Goal: Information Seeking & Learning: Learn about a topic

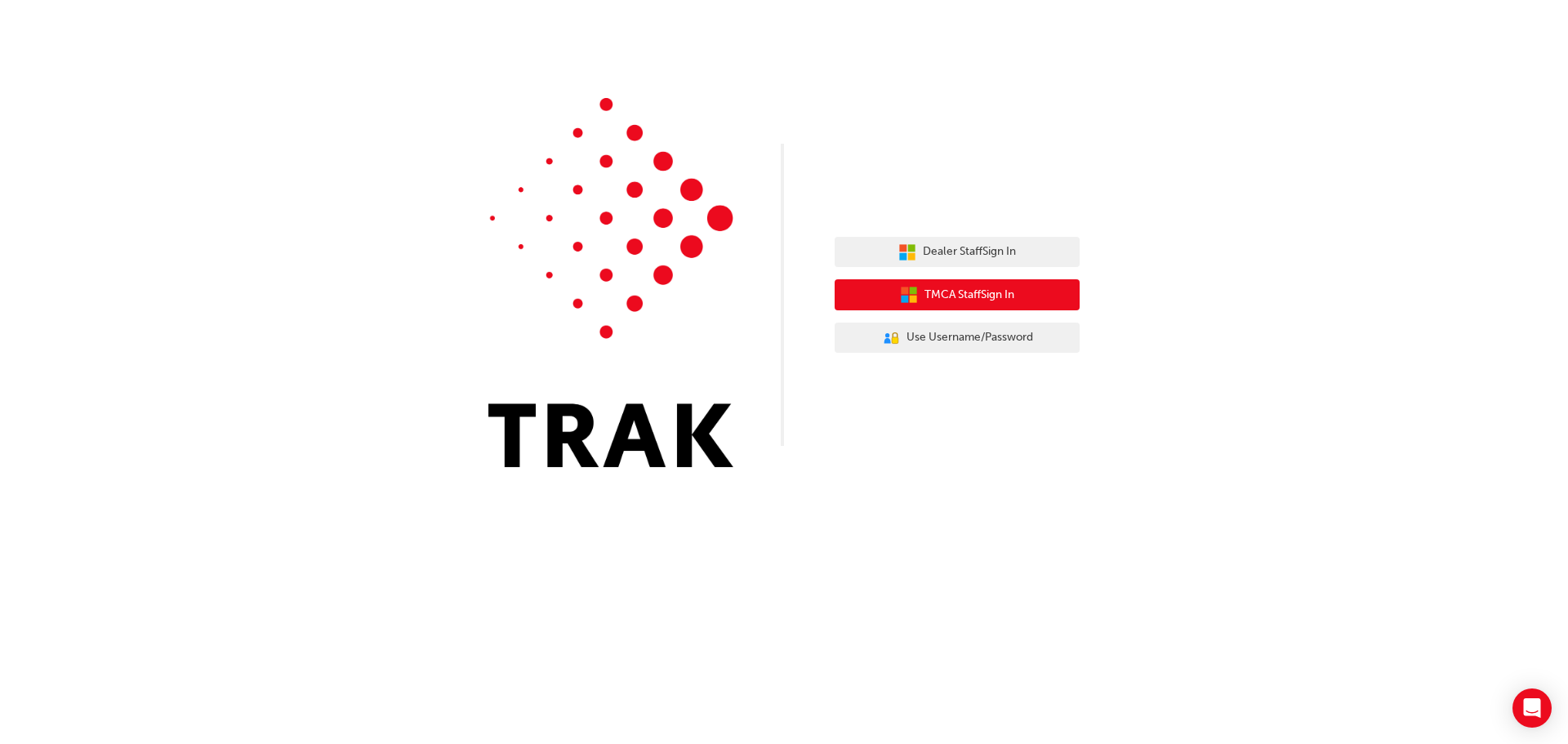
click at [952, 295] on span "TMCA Staff Sign In" at bounding box center [969, 294] width 90 height 18
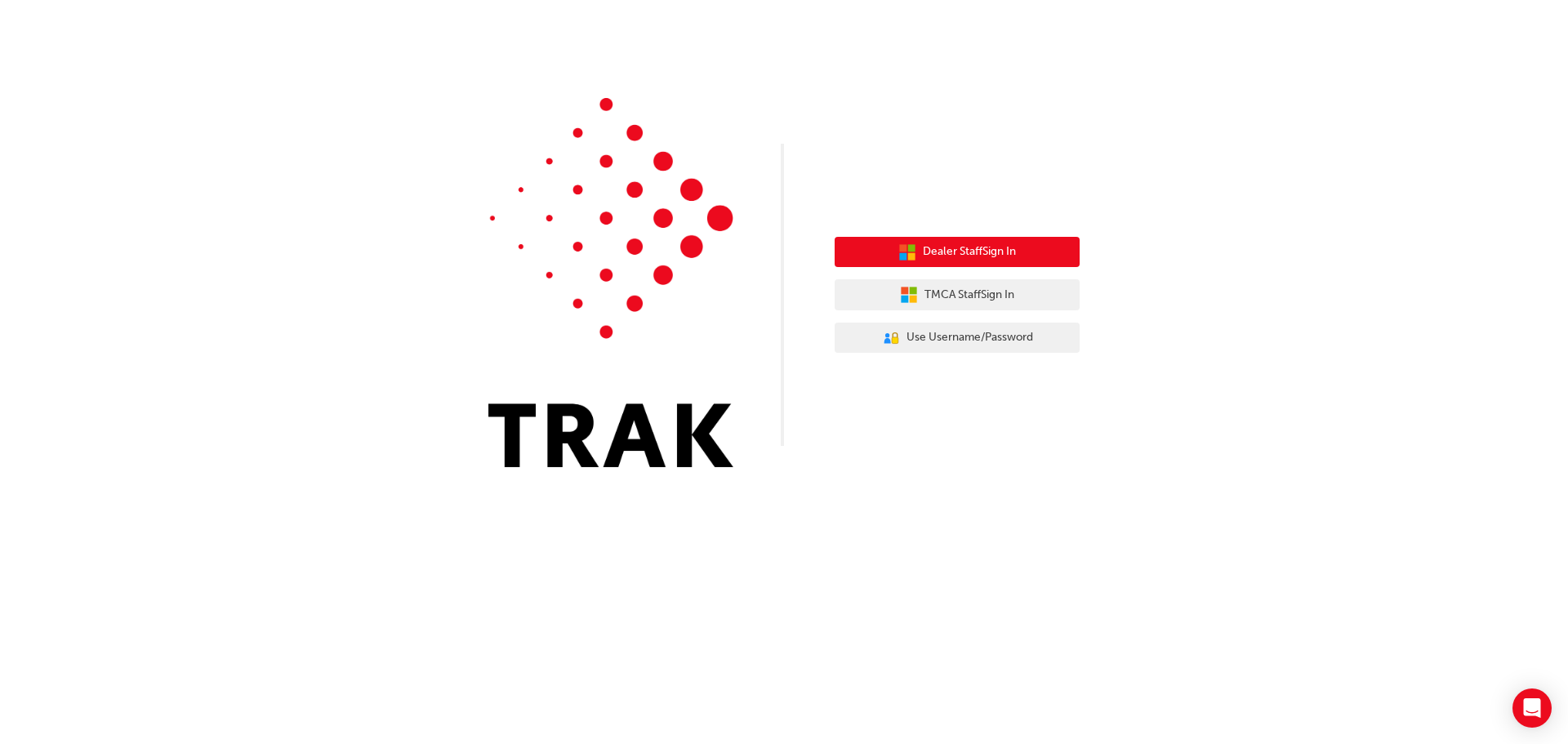
click at [993, 250] on span "Dealer Staff Sign In" at bounding box center [970, 252] width 93 height 18
click at [979, 253] on span "Dealer Staff Sign In" at bounding box center [970, 252] width 93 height 18
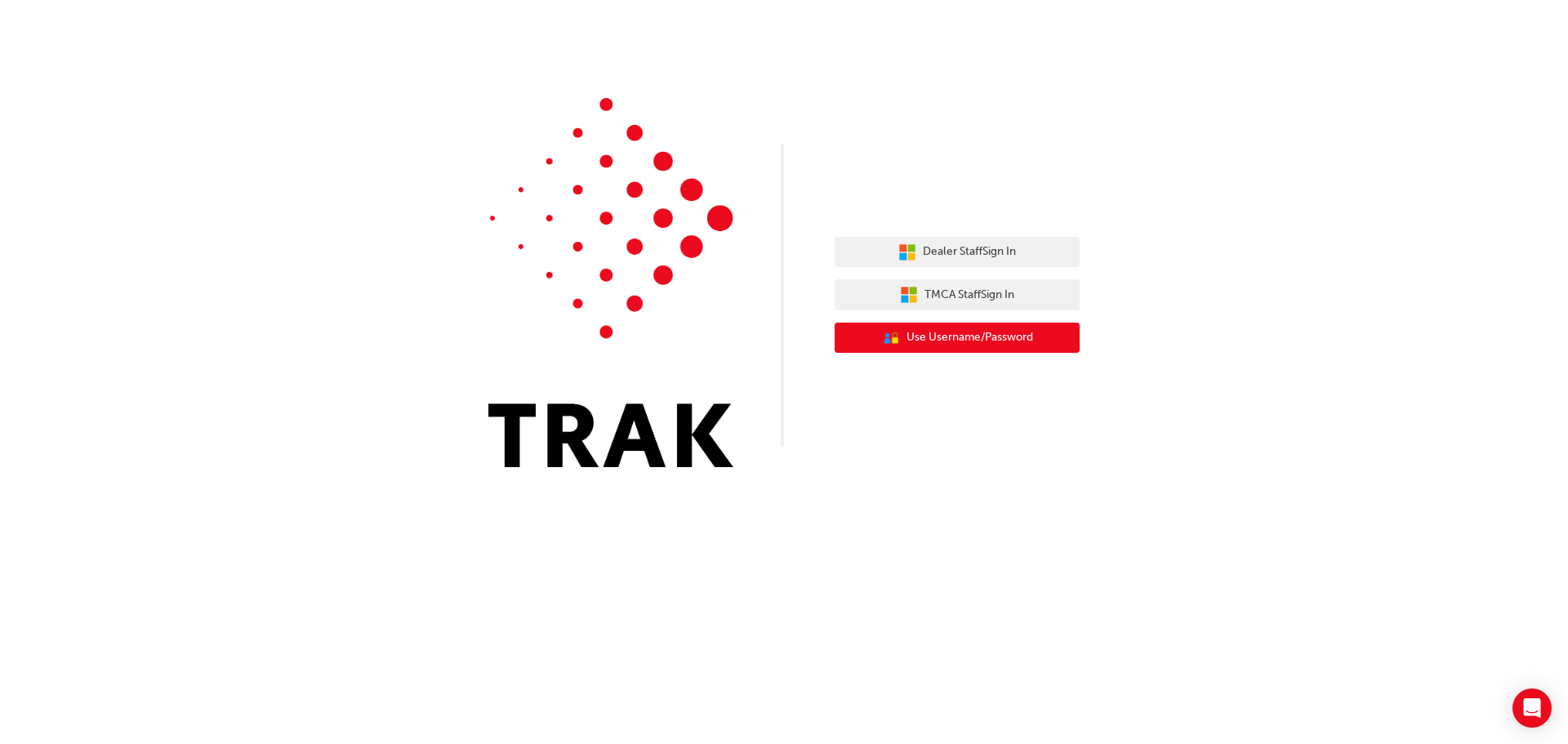
click at [940, 333] on span "Use Username/Password" at bounding box center [970, 337] width 127 height 18
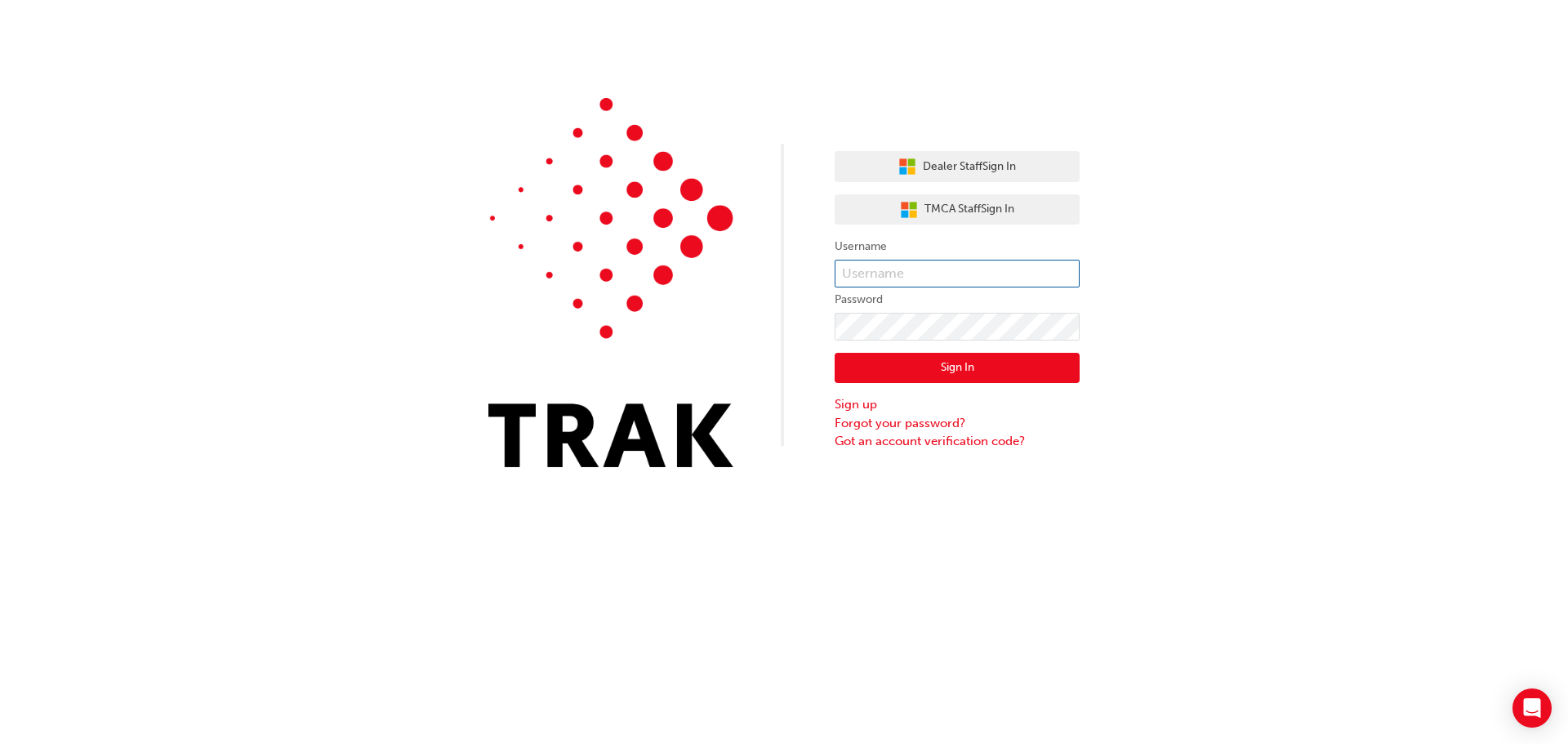
click at [940, 271] on input "text" at bounding box center [957, 273] width 245 height 28
type input "YuenShun.Li"
click at [935, 366] on button "Sign In" at bounding box center [957, 369] width 245 height 31
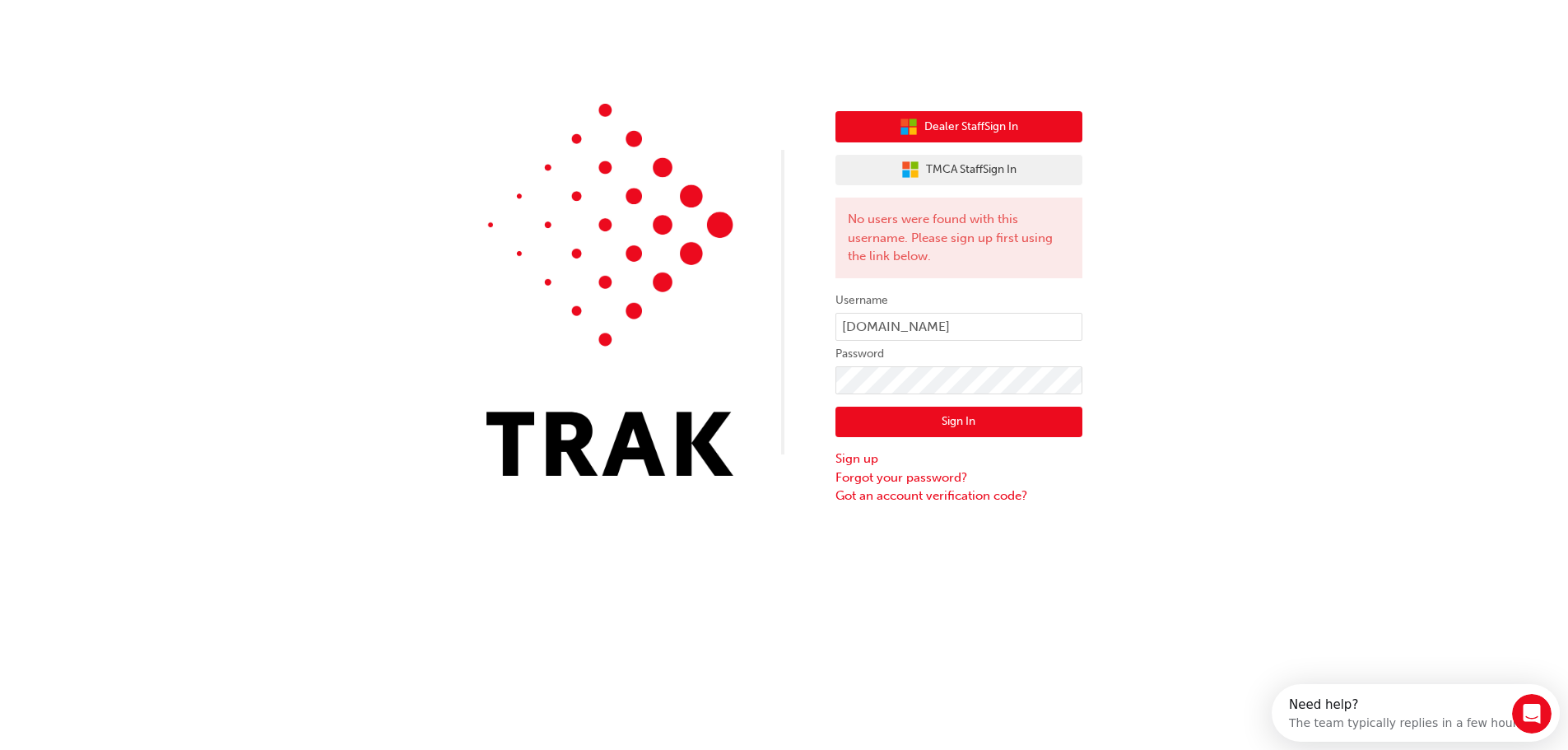
click at [998, 134] on span "Dealer Staff Sign In" at bounding box center [971, 127] width 94 height 19
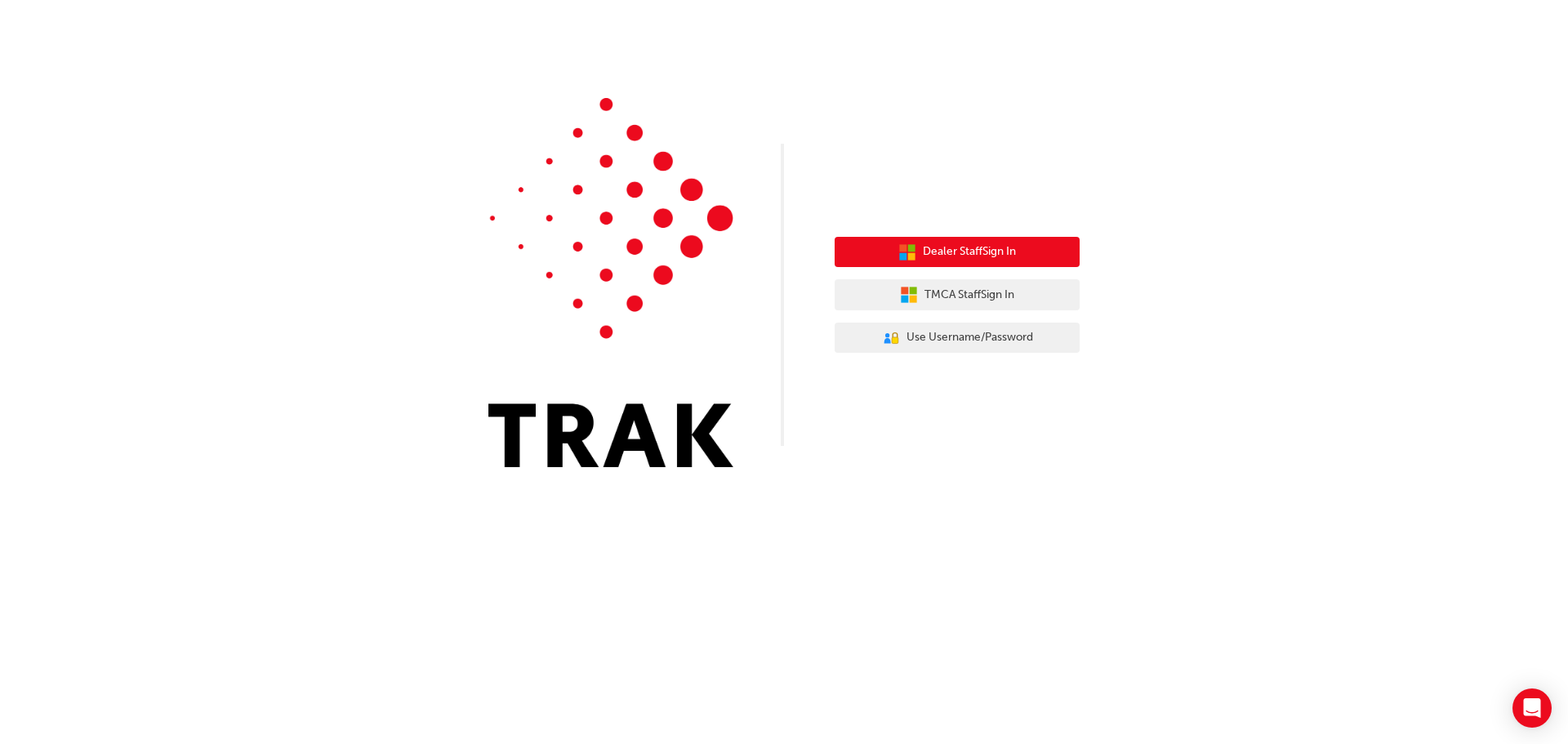
click at [938, 246] on span "Dealer Staff Sign In" at bounding box center [970, 252] width 93 height 18
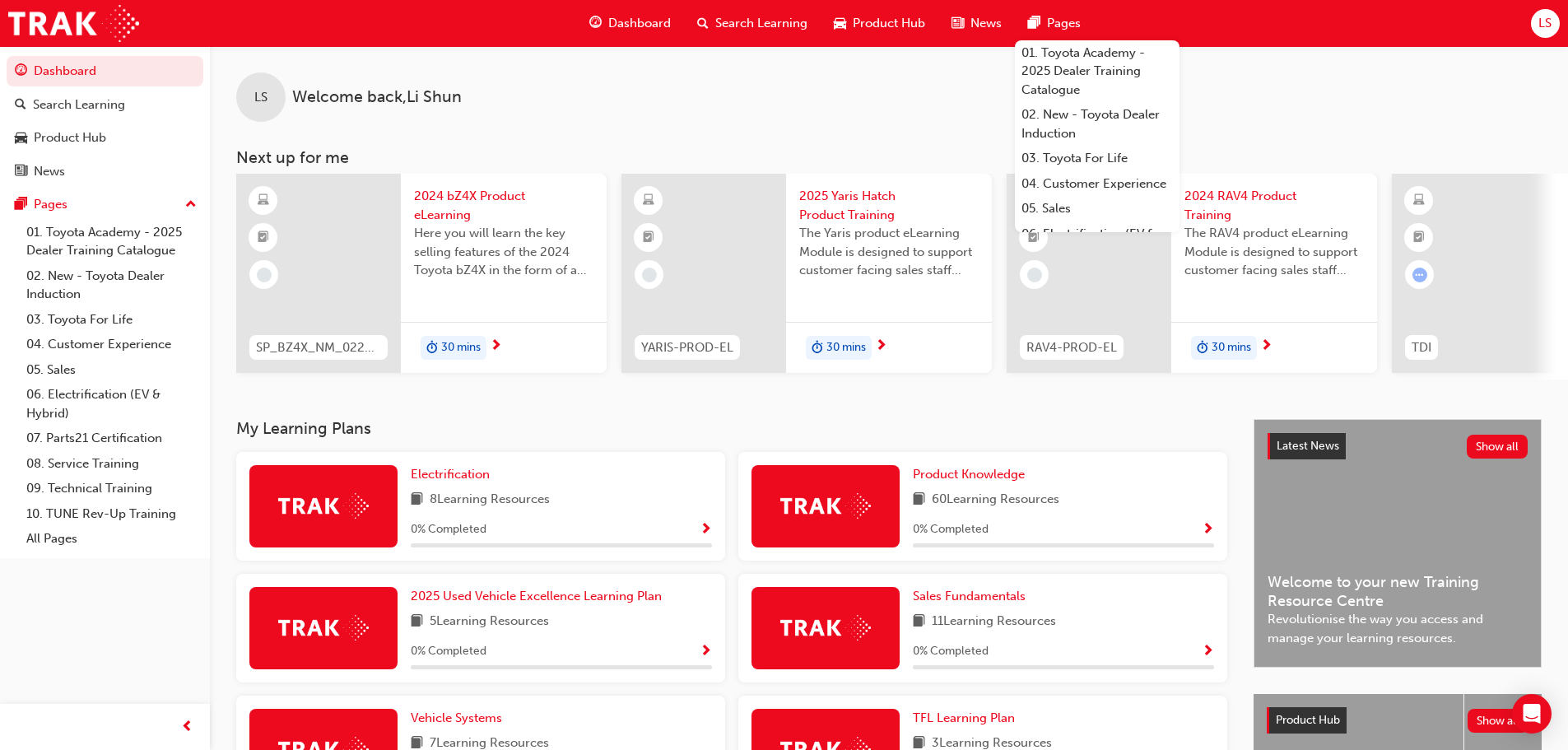
click at [1550, 16] on span "LS" at bounding box center [1545, 22] width 14 height 19
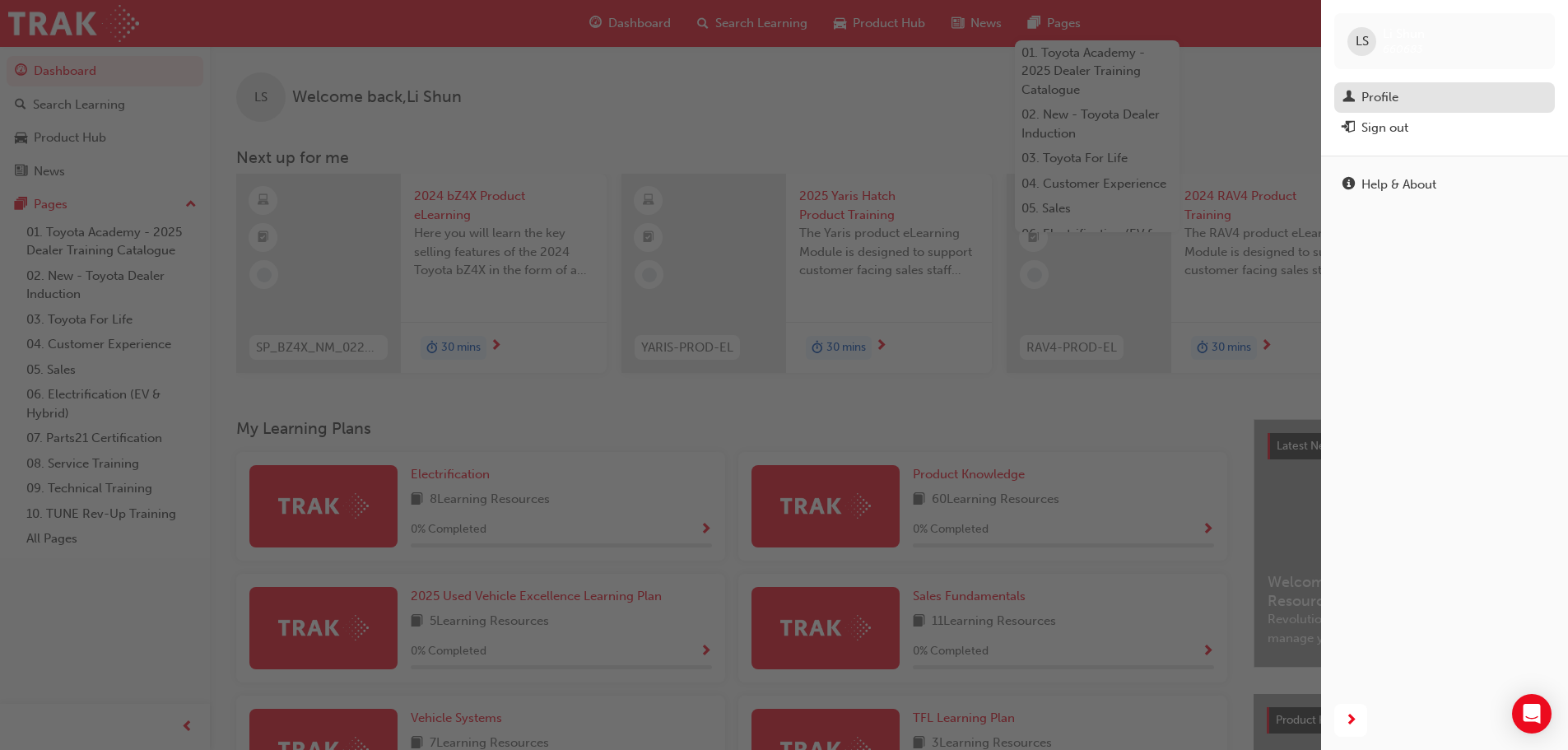
click at [1373, 89] on div "Profile" at bounding box center [1380, 97] width 37 height 19
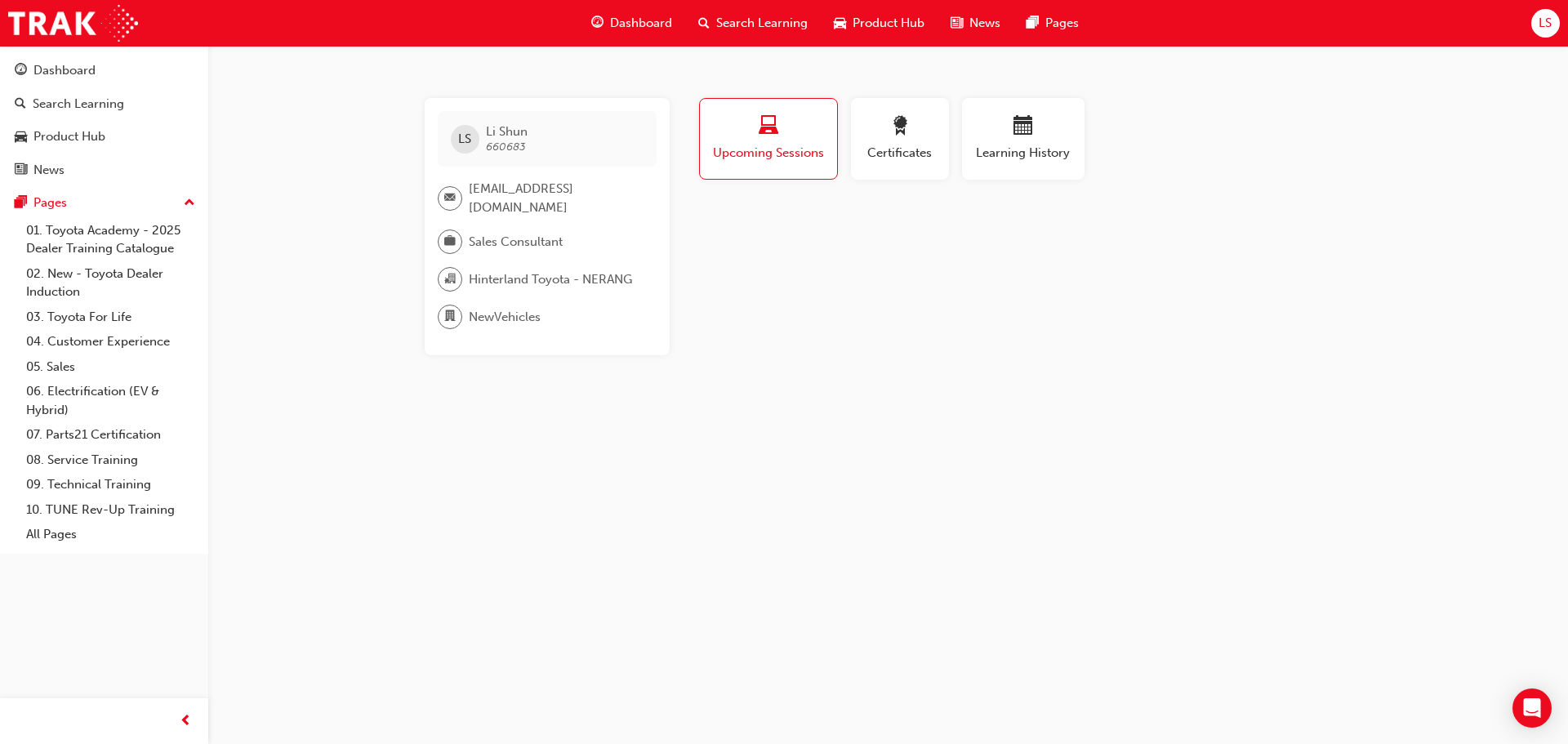
click at [503, 137] on span "Li Shun" at bounding box center [506, 131] width 42 height 15
click at [516, 233] on span "Sales Consultant" at bounding box center [515, 242] width 94 height 18
click at [373, 175] on div "LS Li Shun 660683 li.shun@hinterland.com.au Sales Consultant Hinterland Toyota …" at bounding box center [784, 372] width 1568 height 744
click at [83, 91] on link "Search Learning" at bounding box center [105, 104] width 196 height 30
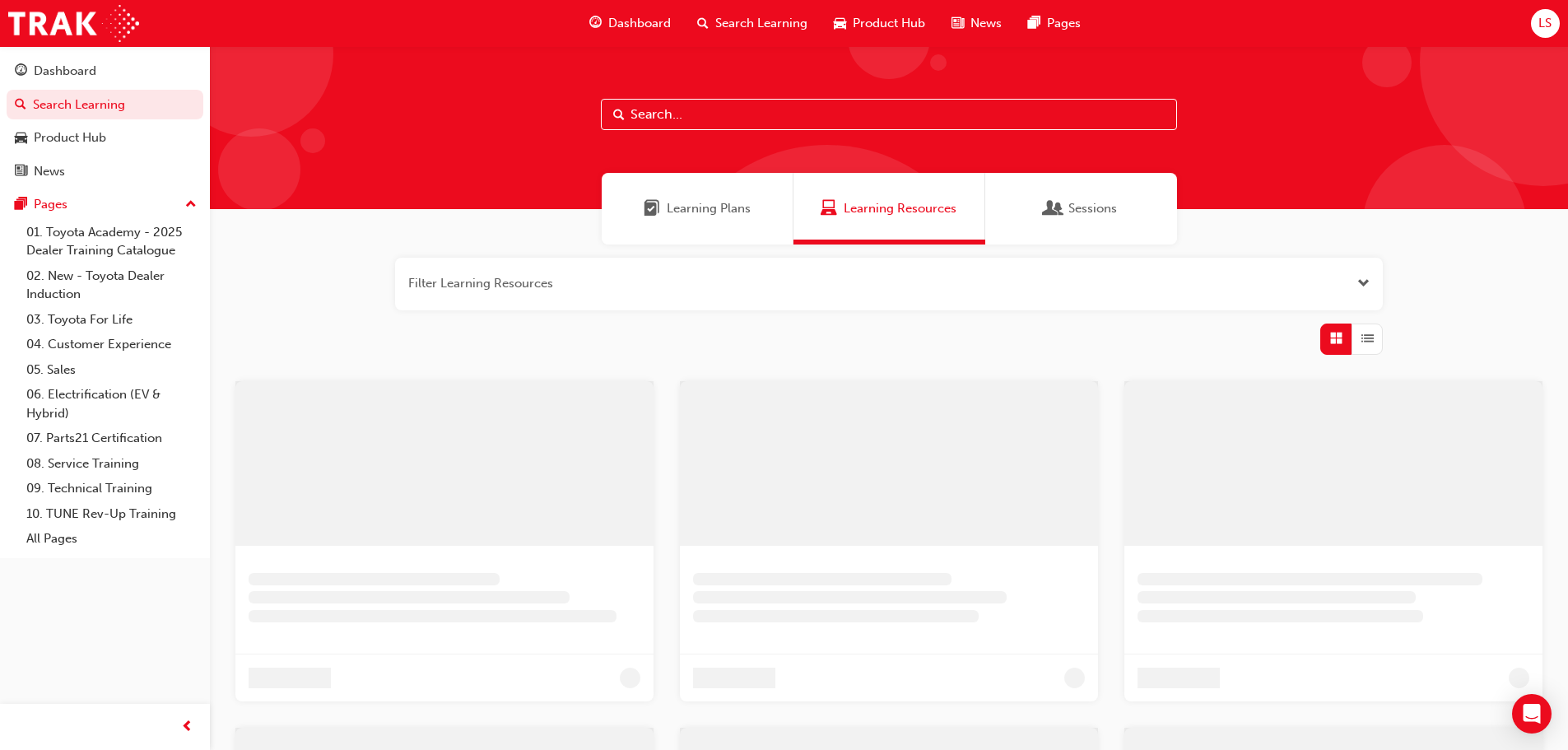
click at [651, 112] on input "text" at bounding box center [888, 114] width 576 height 31
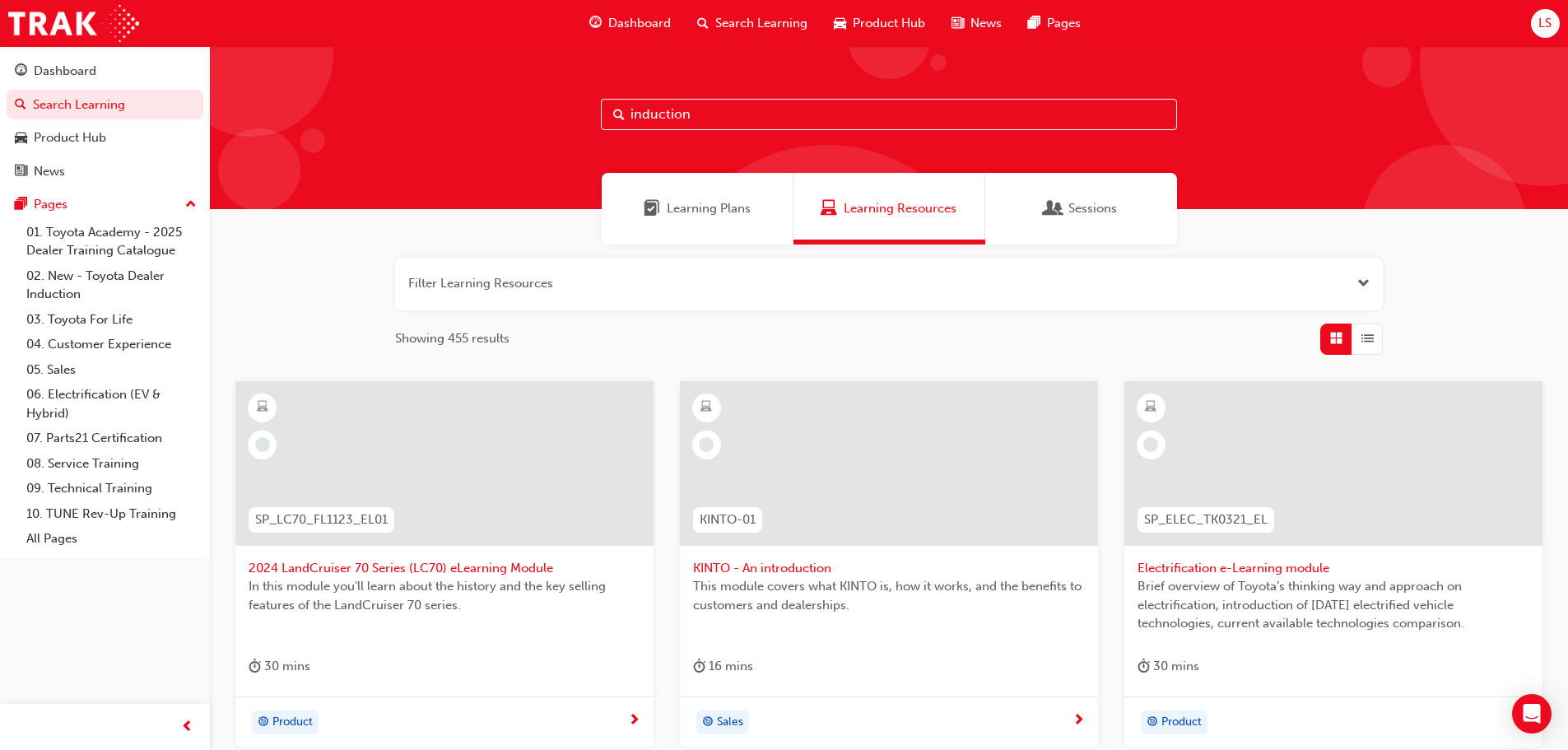
type input "induction"
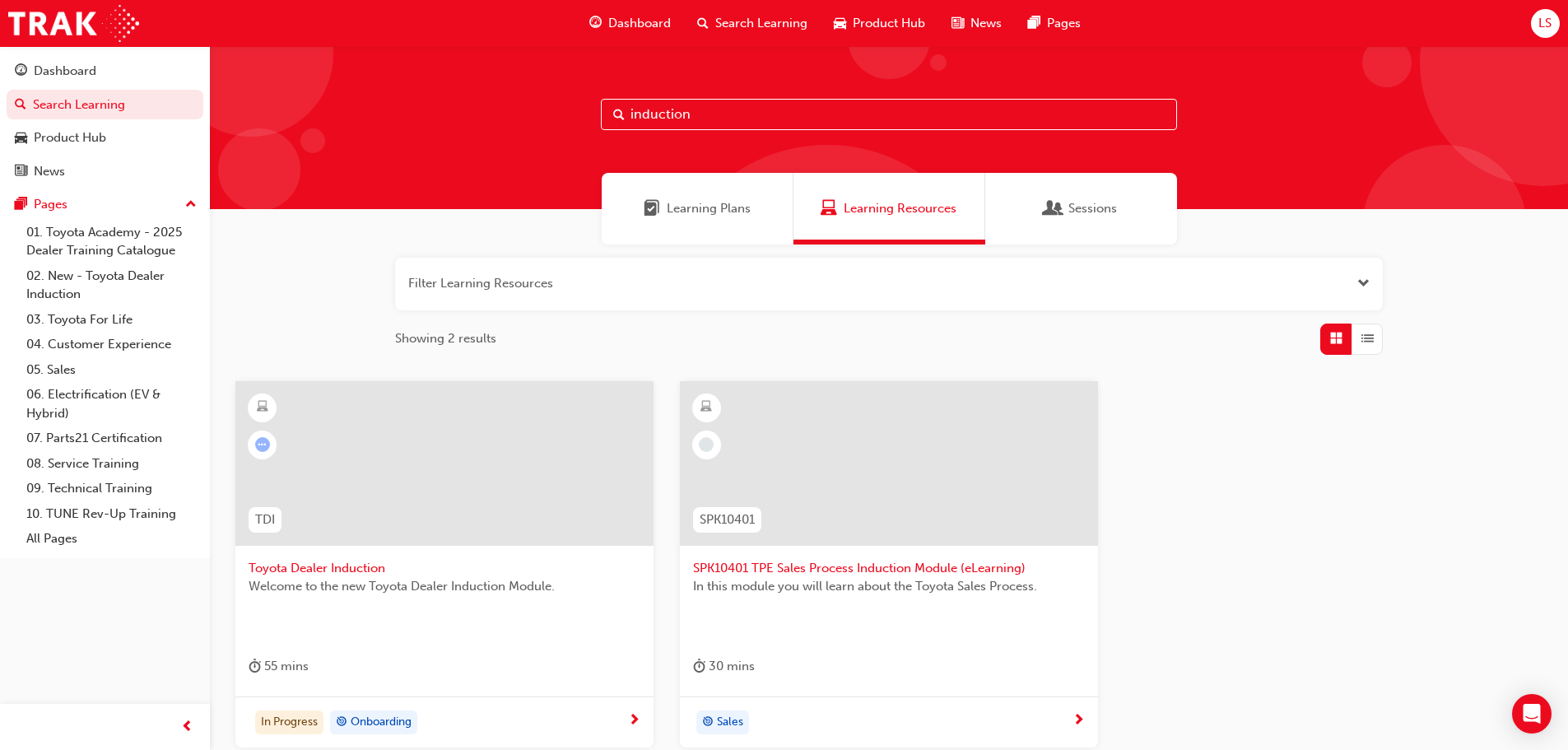
click at [353, 568] on span "Toyota Dealer Induction" at bounding box center [445, 568] width 392 height 19
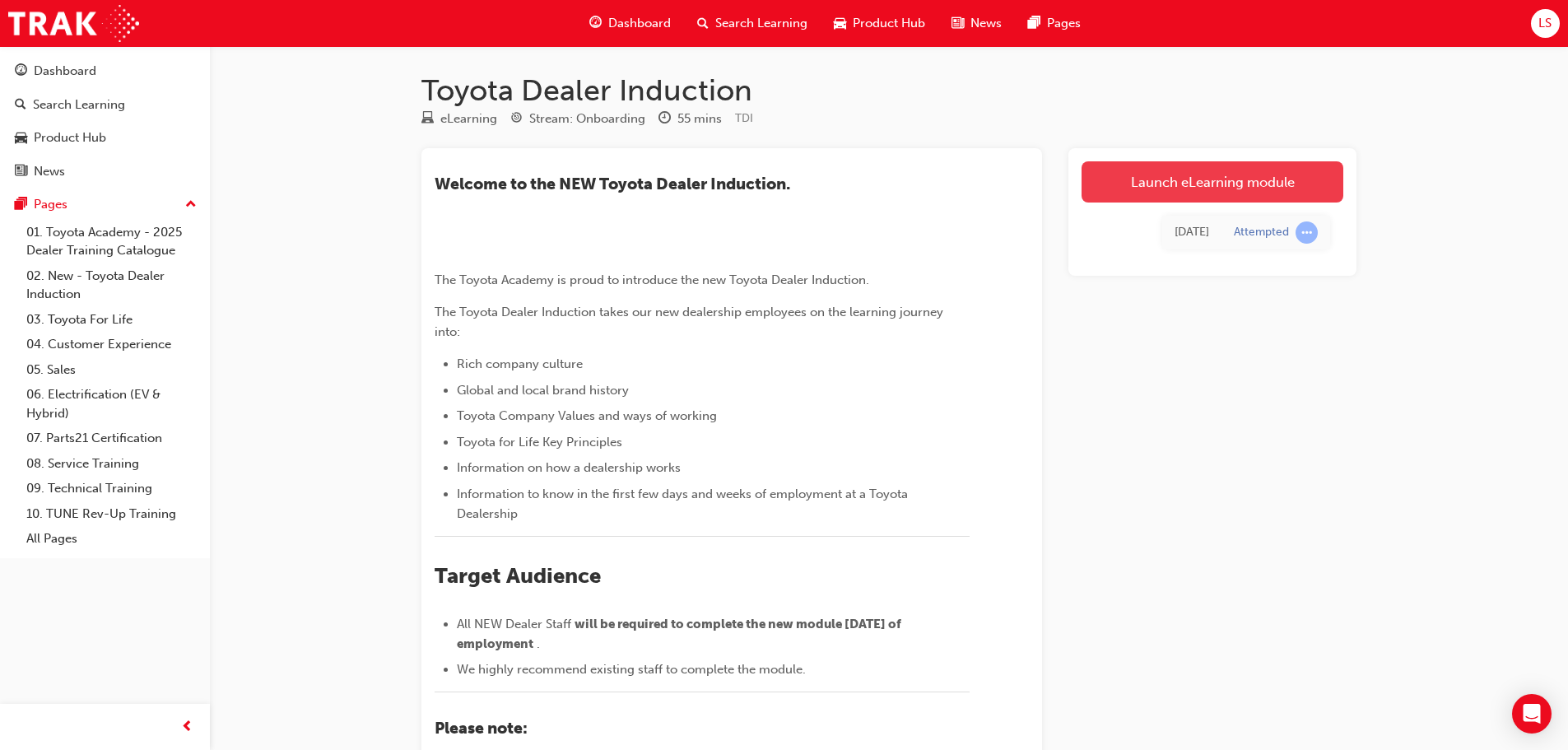
click at [1247, 196] on link "Launch eLearning module" at bounding box center [1212, 181] width 261 height 41
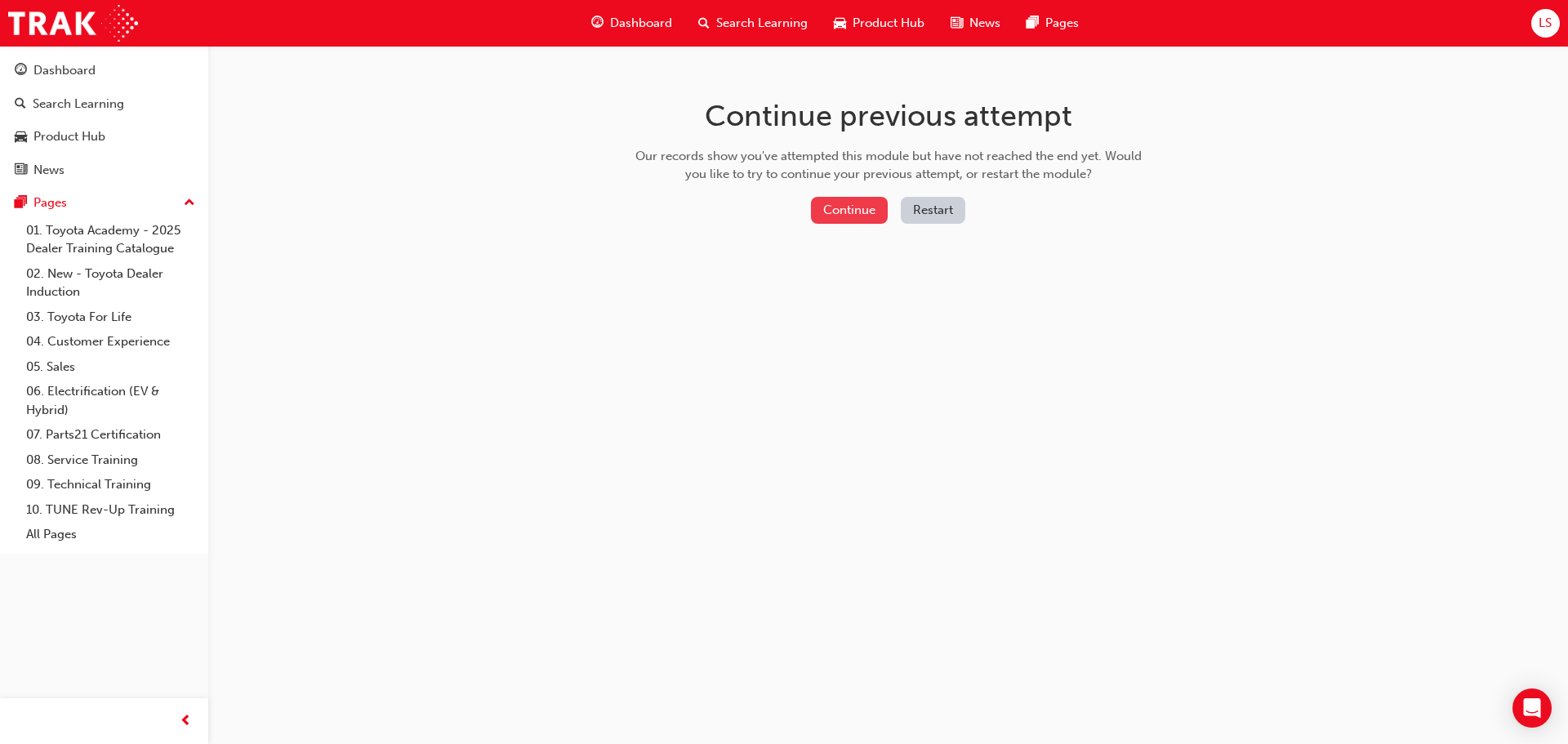
click at [883, 206] on button "Continue" at bounding box center [849, 210] width 76 height 27
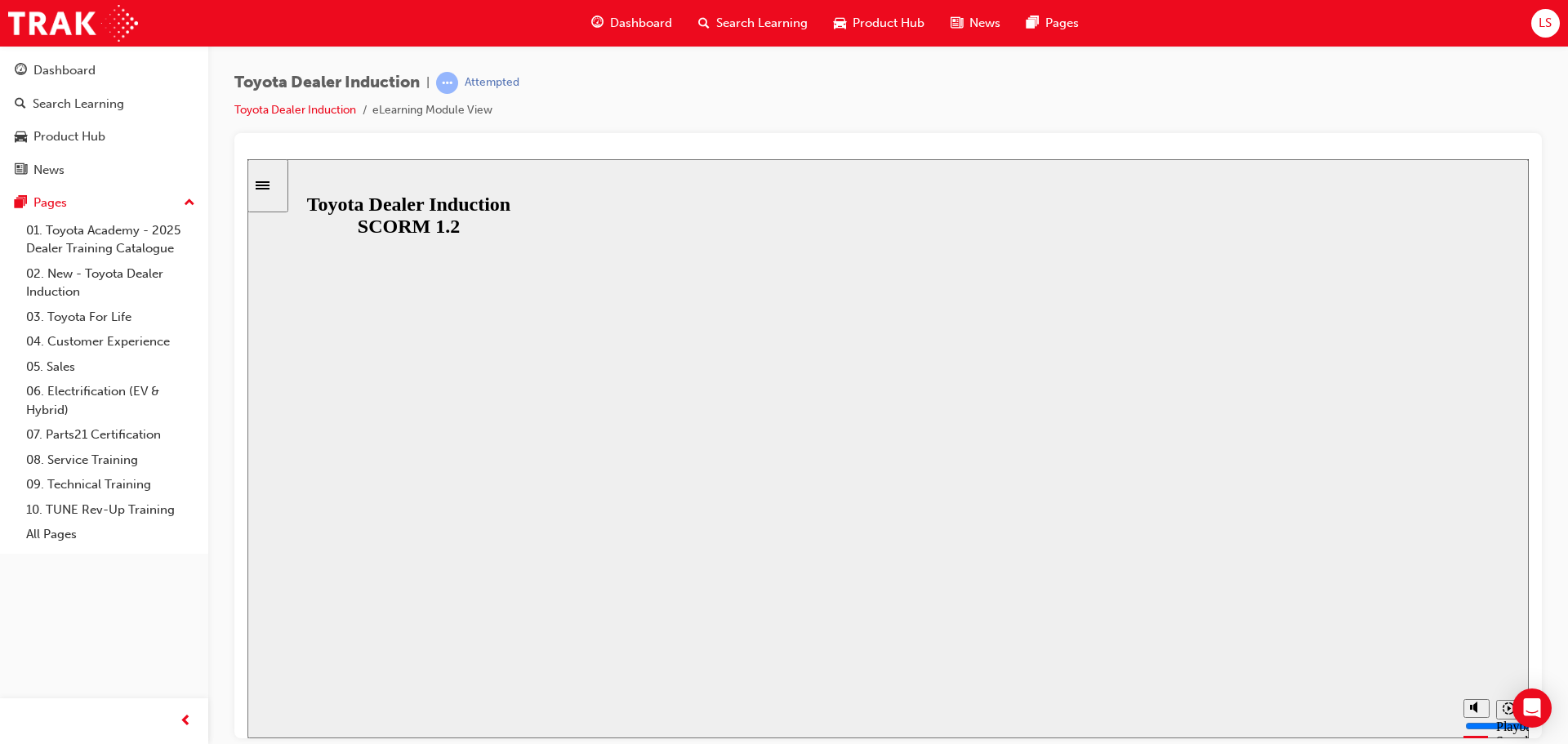
click at [1265, 97] on div "Toyota Dealer Induction | Attempted Toyota Dealer Induction eLearning Module Vi…" at bounding box center [888, 102] width 1308 height 61
drag, startPoint x: 1218, startPoint y: 85, endPoint x: 1205, endPoint y: 91, distance: 14.3
click at [1218, 85] on div "Toyota Dealer Induction | Attempted Toyota Dealer Induction eLearning Module Vi…" at bounding box center [888, 102] width 1308 height 61
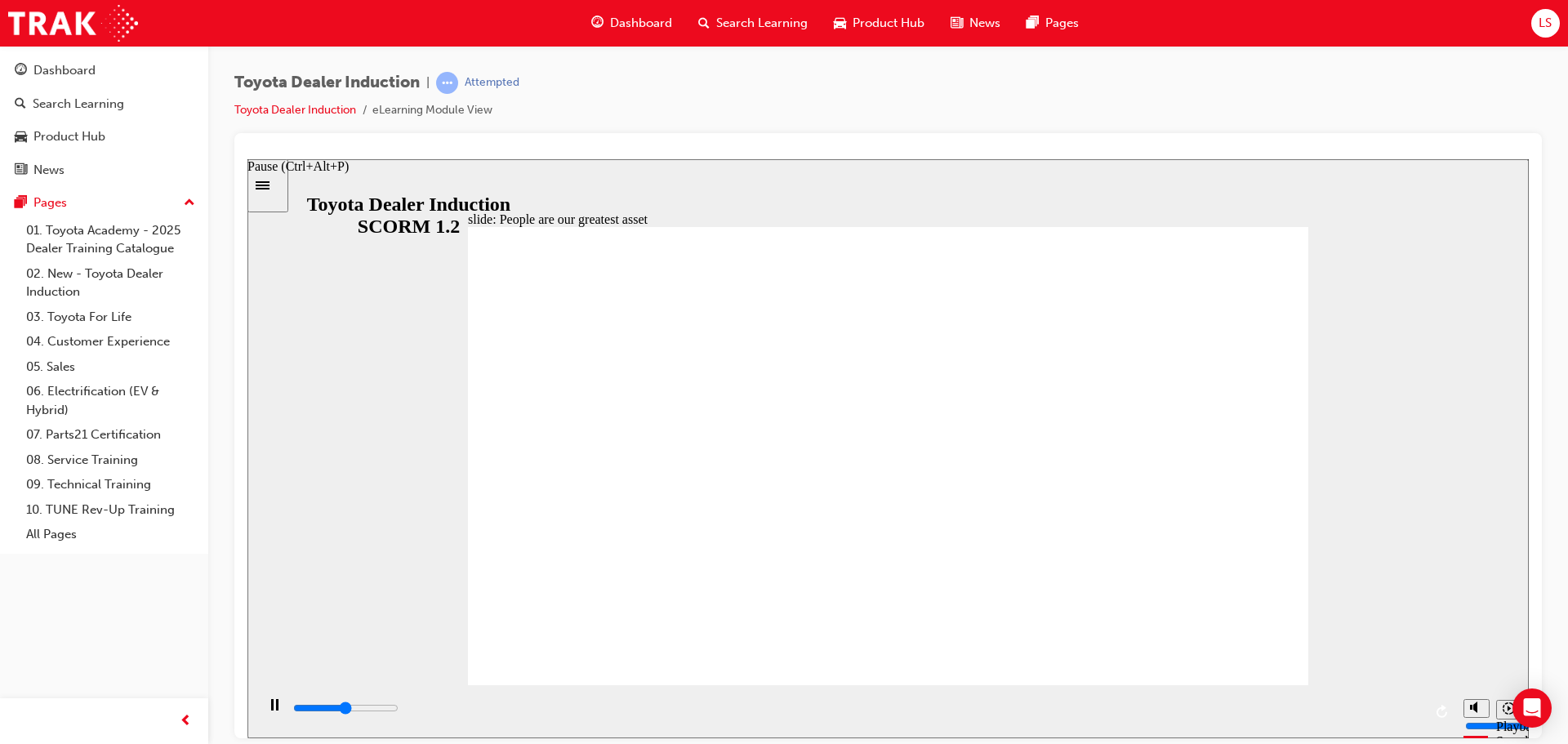
click at [271, 708] on rect "Pause (Ctrl+Alt+P)" at bounding box center [272, 704] width 3 height 12
click at [277, 707] on div "Play (Ctrl+Alt+P)" at bounding box center [274, 712] width 28 height 28
click at [276, 709] on rect "Pause (Ctrl+Alt+P)" at bounding box center [277, 704] width 3 height 12
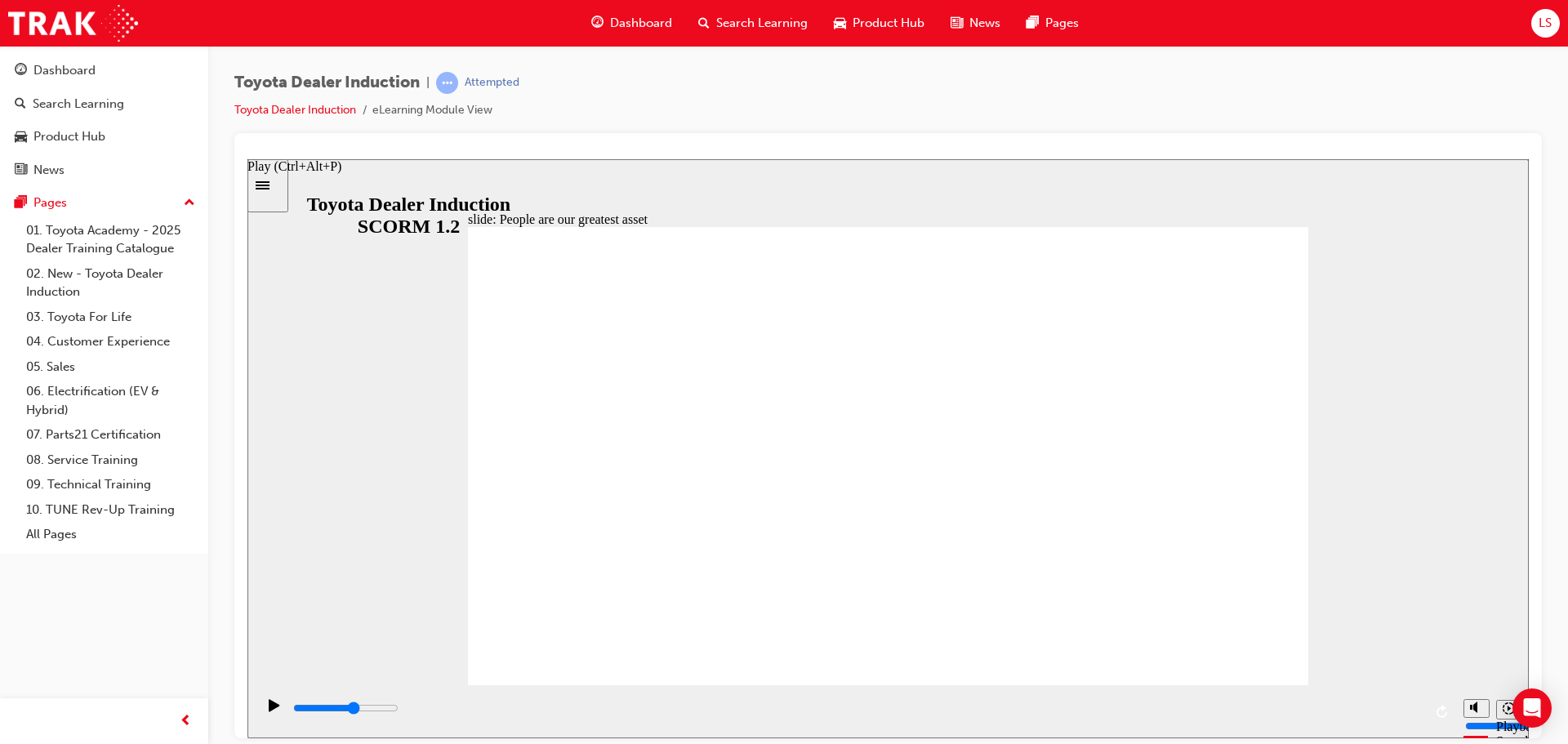
click at [1168, 154] on div at bounding box center [889, 153] width 1282 height 14
drag, startPoint x: 261, startPoint y: 699, endPoint x: 264, endPoint y: 707, distance: 8.5
click at [263, 709] on div "Play (Ctrl+Alt+P)" at bounding box center [274, 712] width 28 height 28
click at [357, 708] on div "playback controls" at bounding box center [857, 707] width 1131 height 18
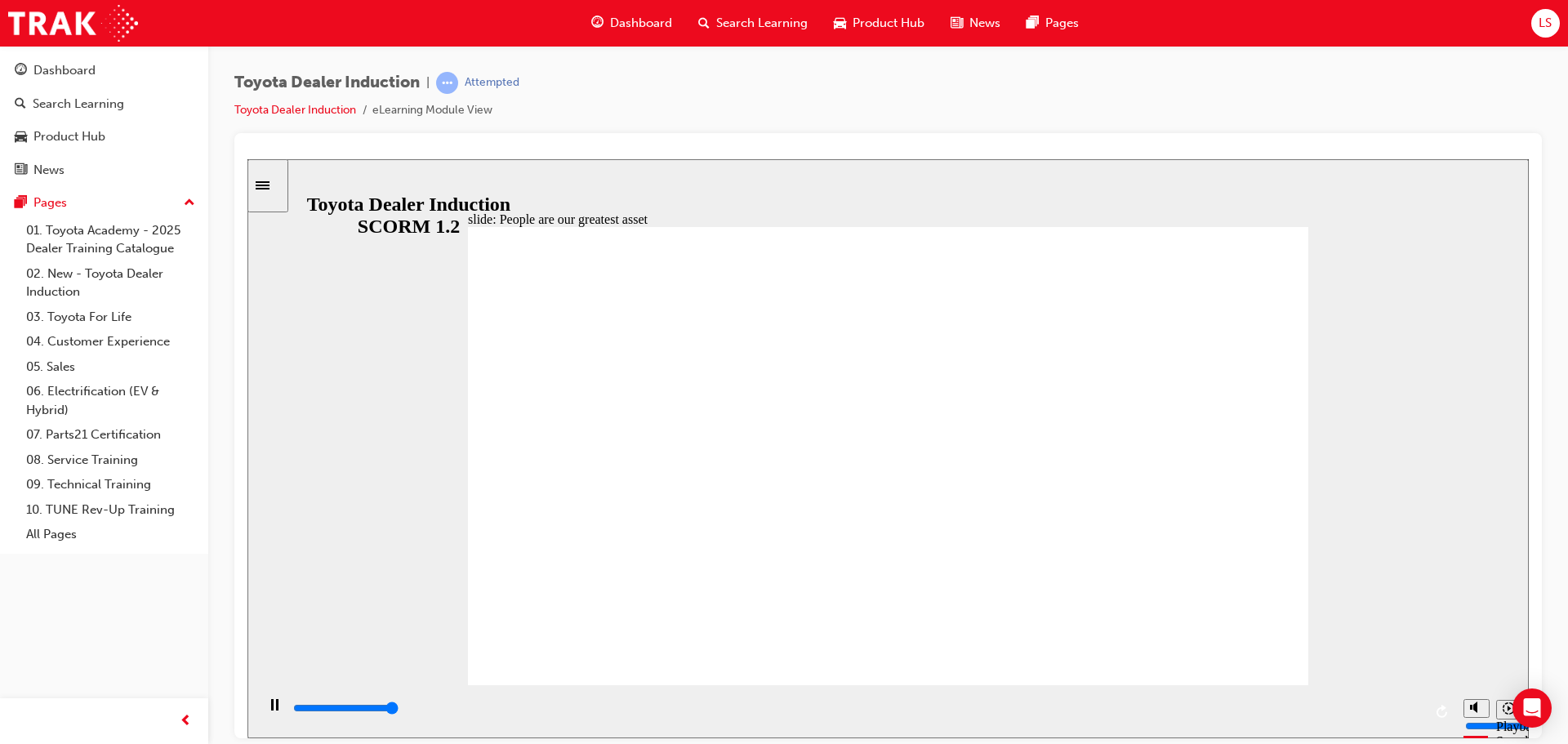
type input "9100"
drag, startPoint x: 1480, startPoint y: 638, endPoint x: 1482, endPoint y: 617, distance: 21.1
type input "10"
click at [1482, 657] on input "volume" at bounding box center [1518, 664] width 106 height 14
drag, startPoint x: 1181, startPoint y: 738, endPoint x: 916, endPoint y: 483, distance: 367.8
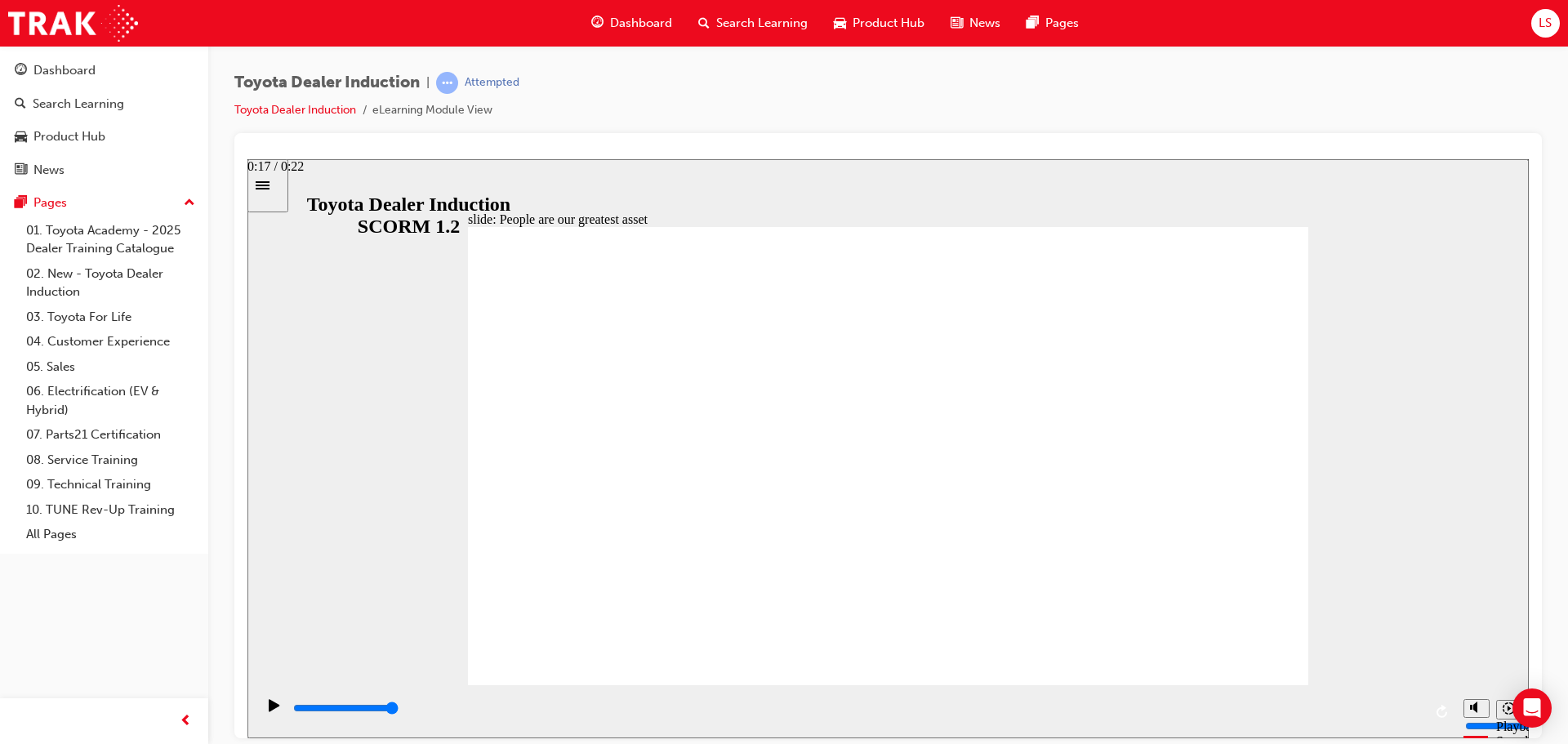
click at [1181, 738] on div "Toyota Dealer Induction | Attempted Toyota Dealer Induction eLearning Module Vi…" at bounding box center [784, 372] width 1568 height 744
click at [269, 710] on icon "Play (Ctrl+Alt+P)" at bounding box center [274, 704] width 11 height 13
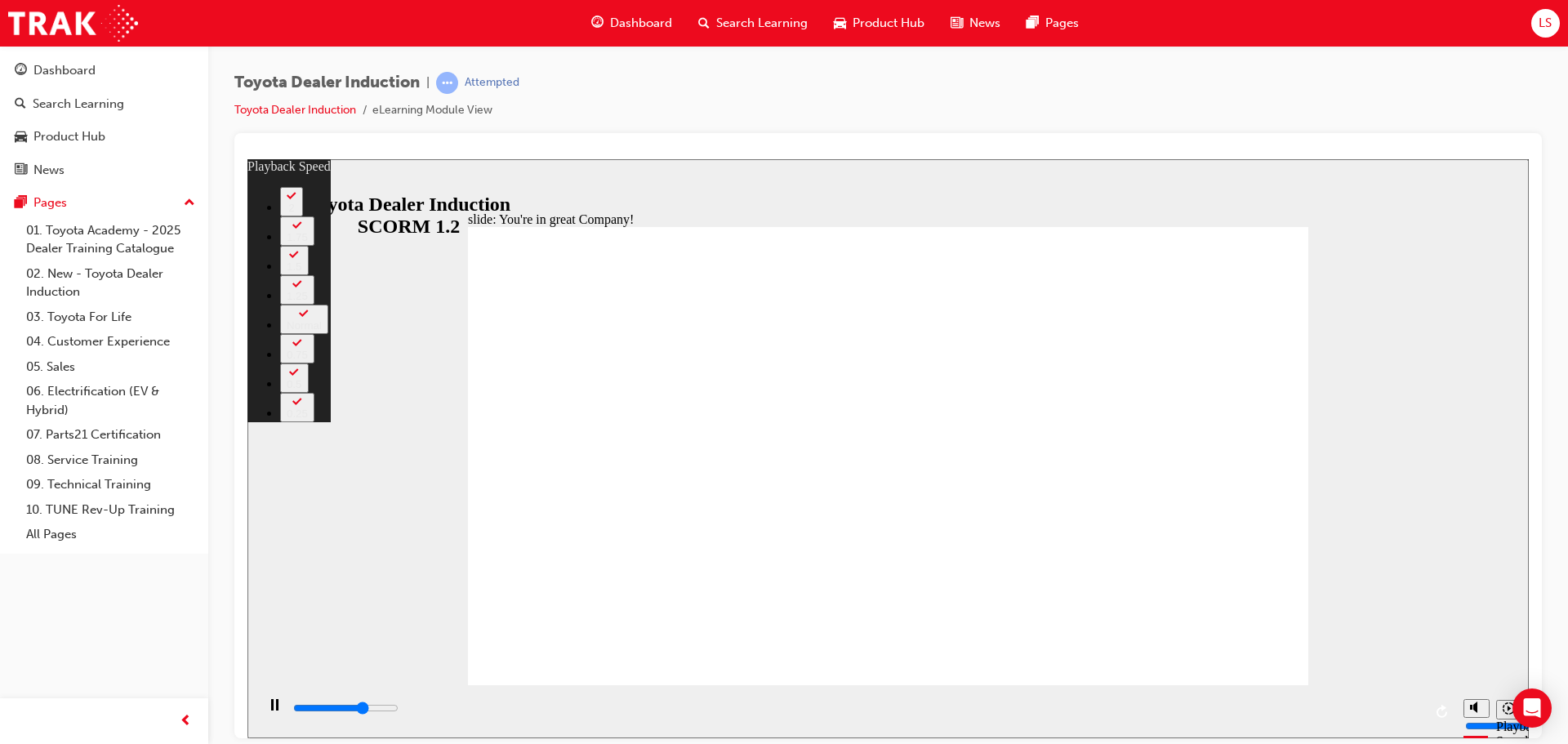
type input "5200"
type input "0"
type input "5400"
type input "0"
type input "5700"
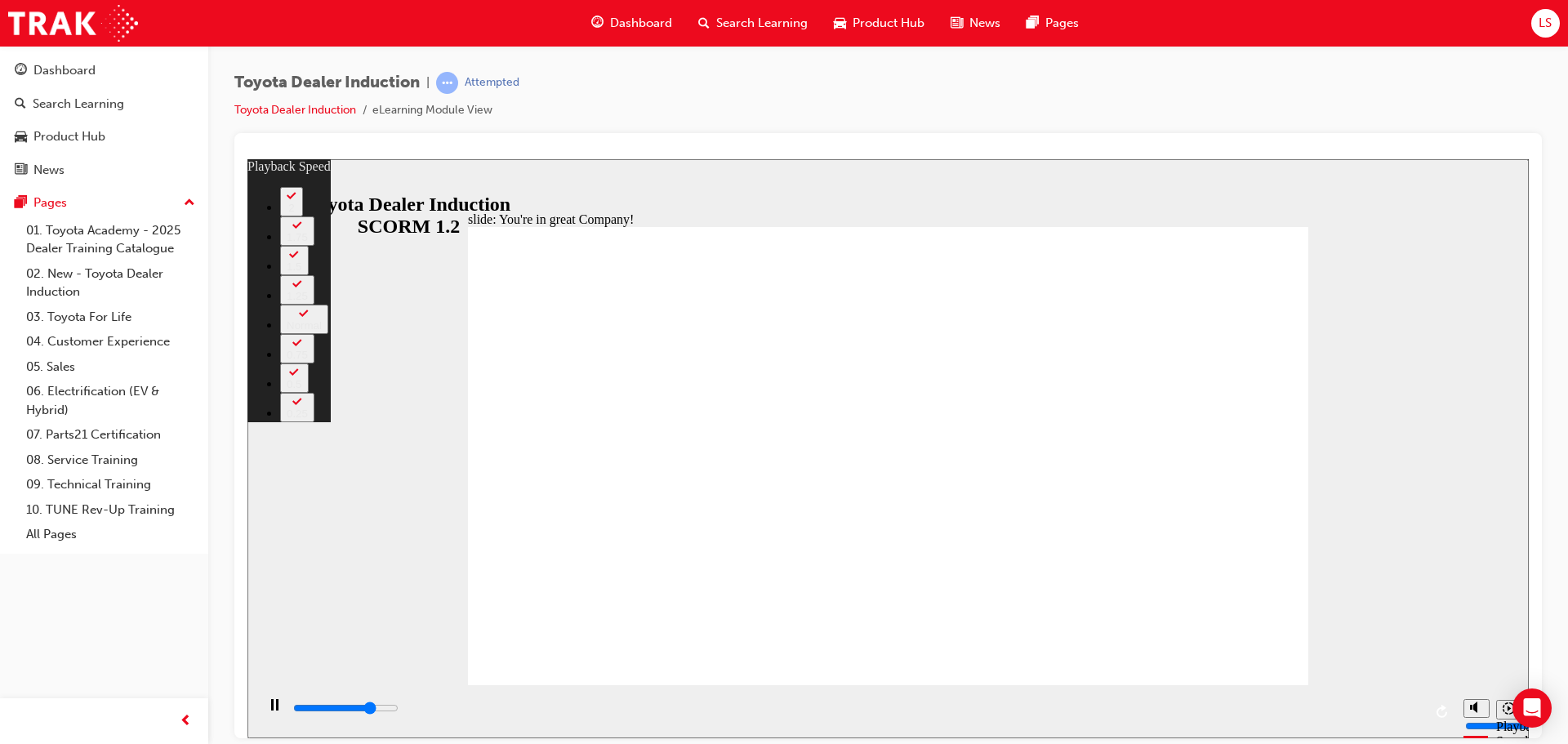
type input "1"
type input "5900"
type input "1"
type input "6200"
type input "1"
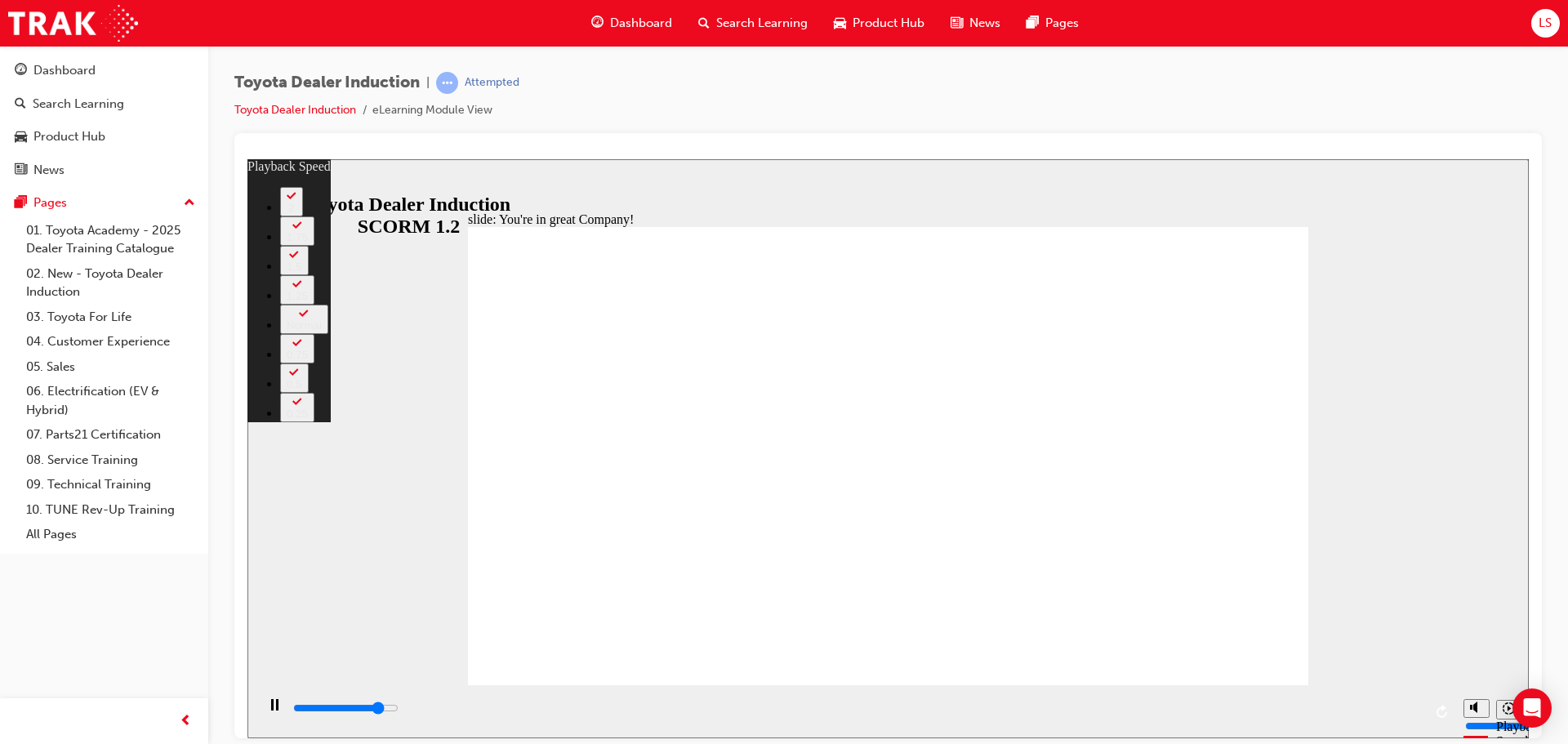
type input "6500"
type input "1"
type input "6700"
type input "2"
type input "7000"
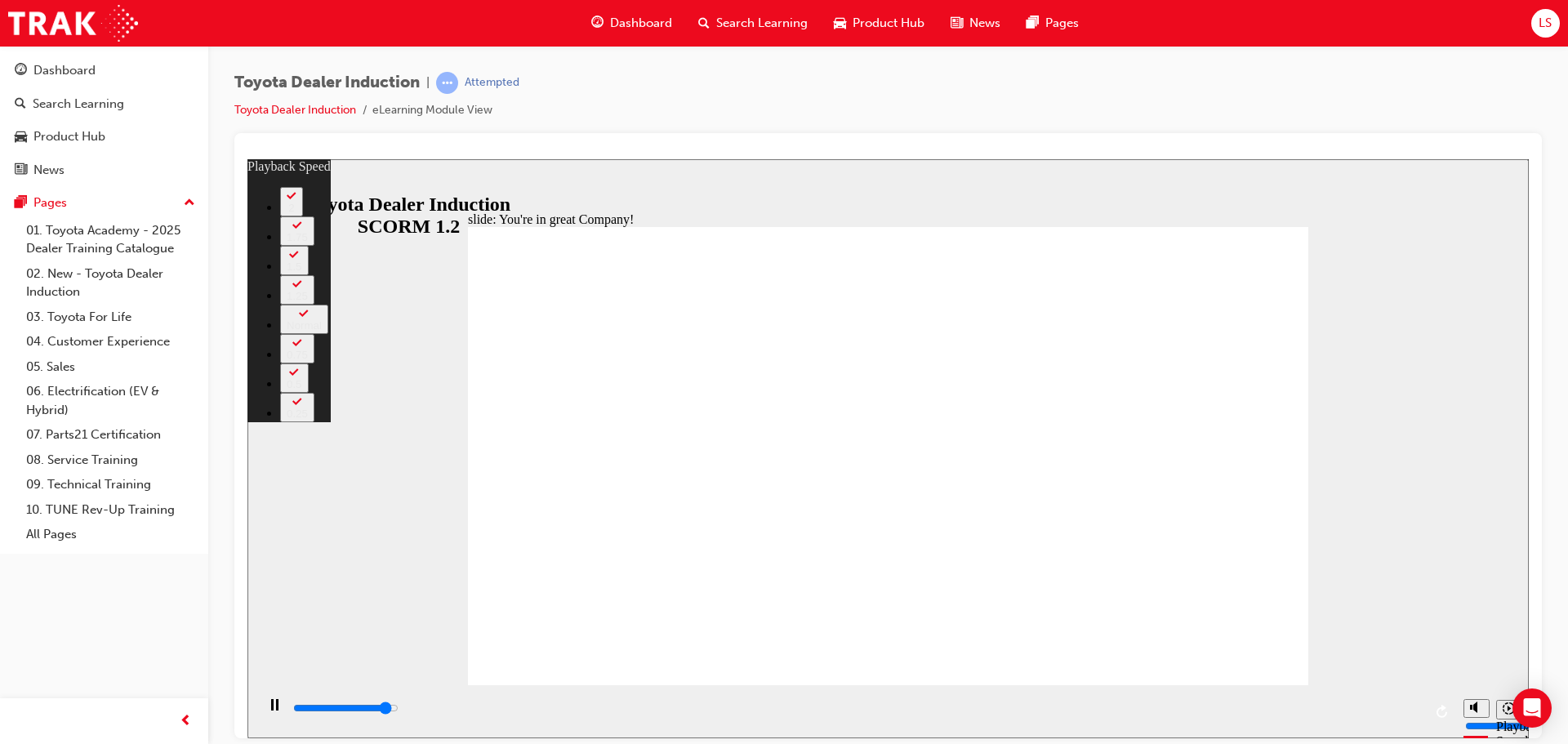
type input "2"
type input "7300"
type input "2"
type input "7300"
type input "106"
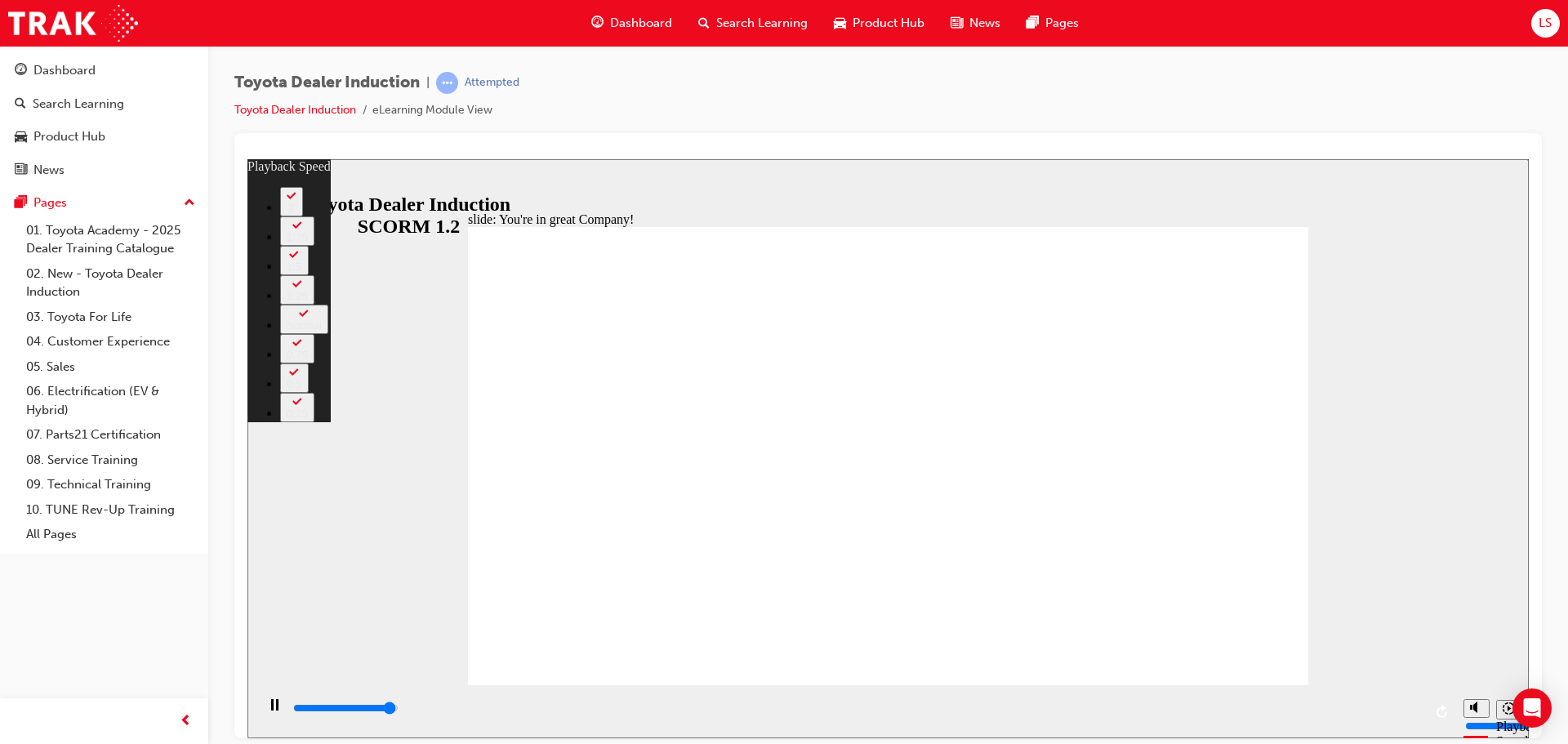
type input "7300"
type input "106"
type input "7400"
type input "106"
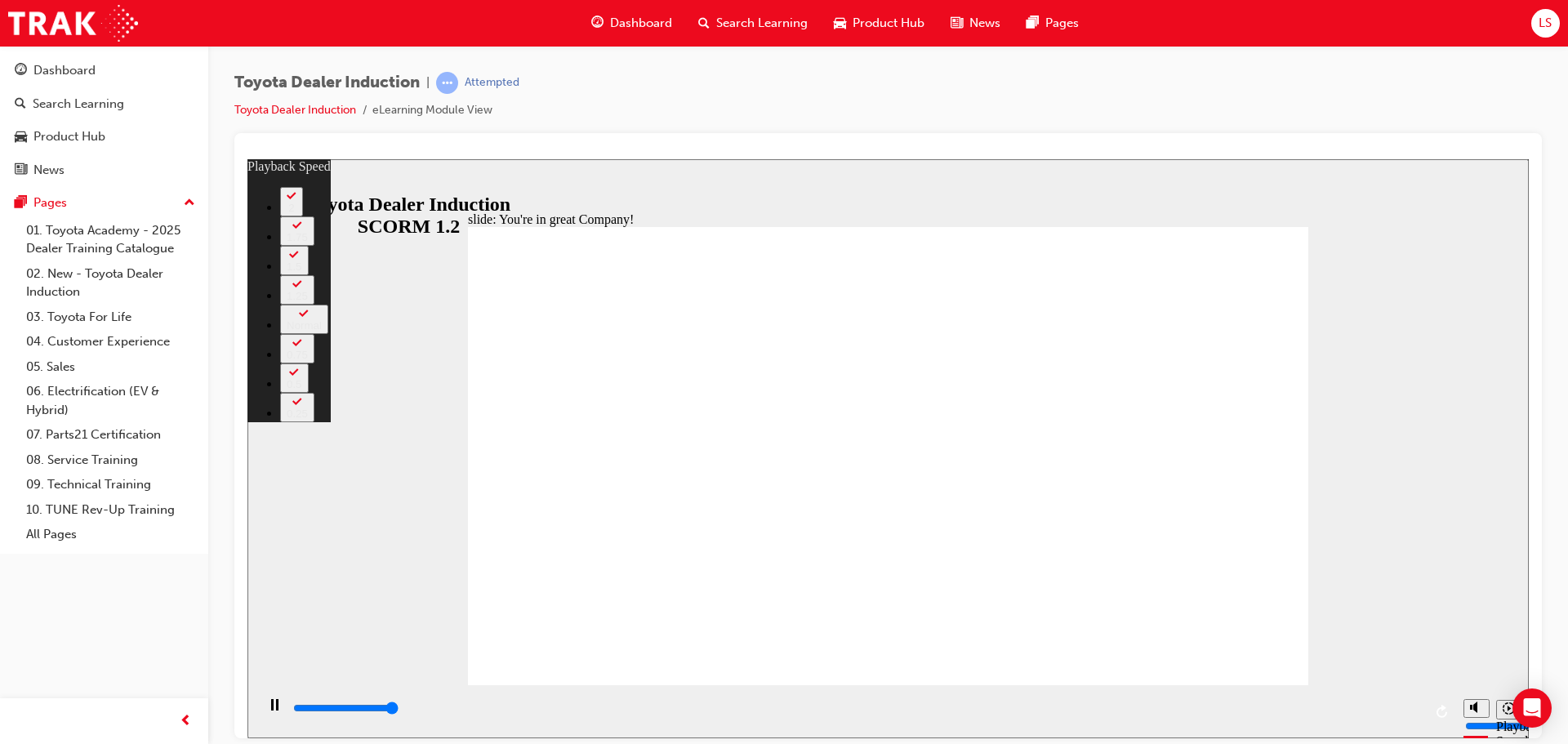
type input "7500"
drag, startPoint x: 1087, startPoint y: 694, endPoint x: 1077, endPoint y: 689, distance: 11.2
click at [1077, 689] on div "playback controls" at bounding box center [856, 710] width 1200 height 53
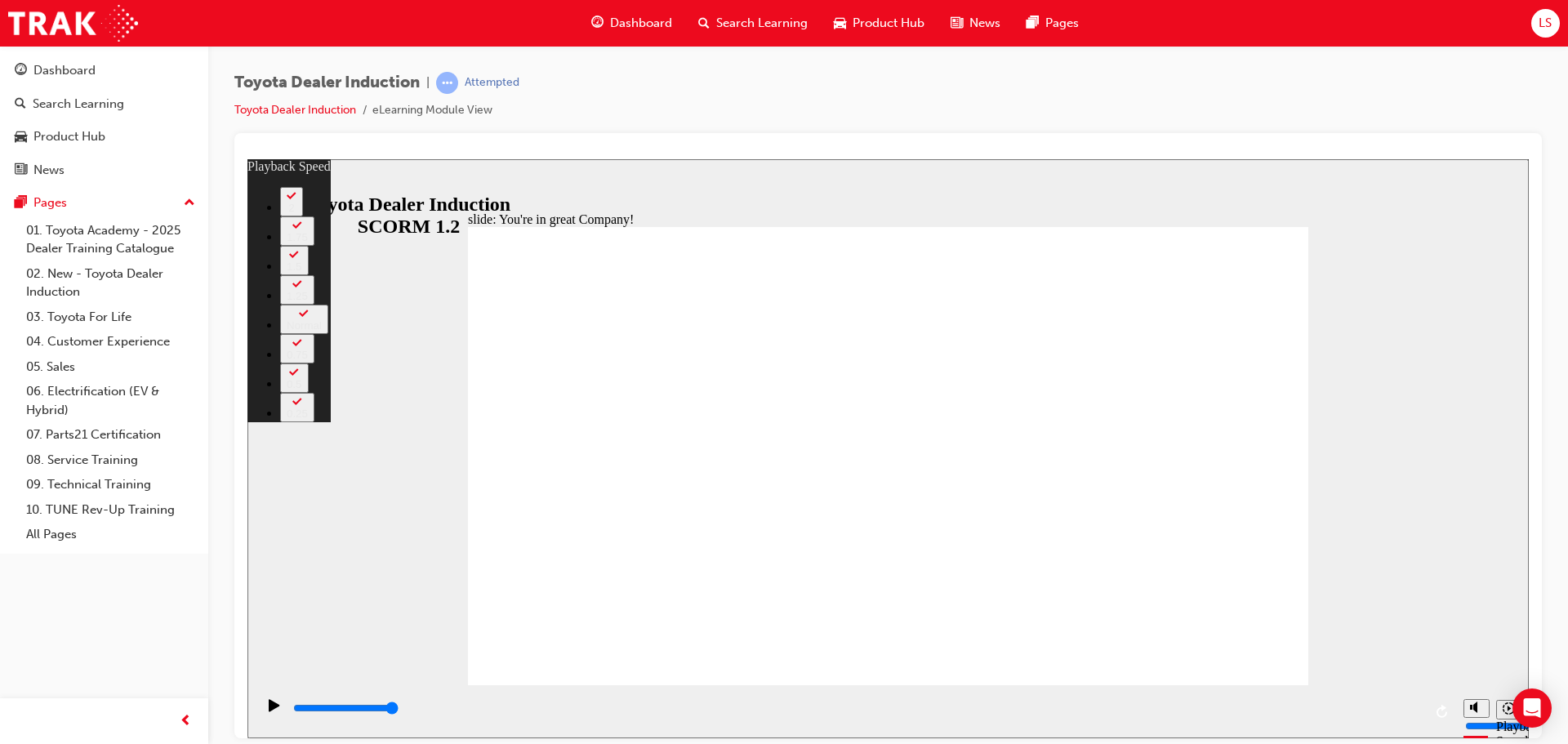
type input "156"
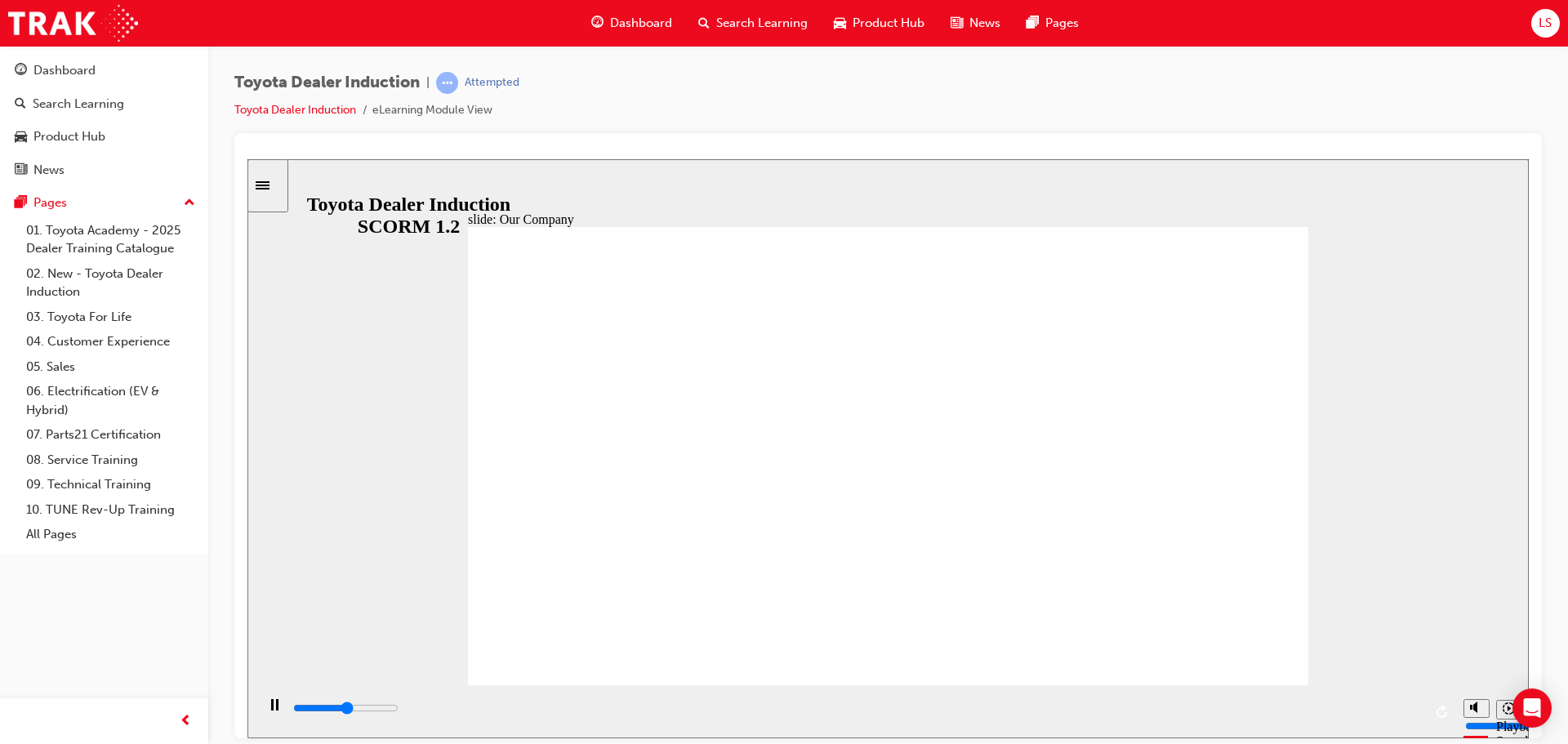
click at [1534, 5] on div "Dashboard Search Learning Product Hub News Pages LS" at bounding box center [784, 23] width 1568 height 46
click at [1545, 18] on span "LS" at bounding box center [1546, 22] width 14 height 18
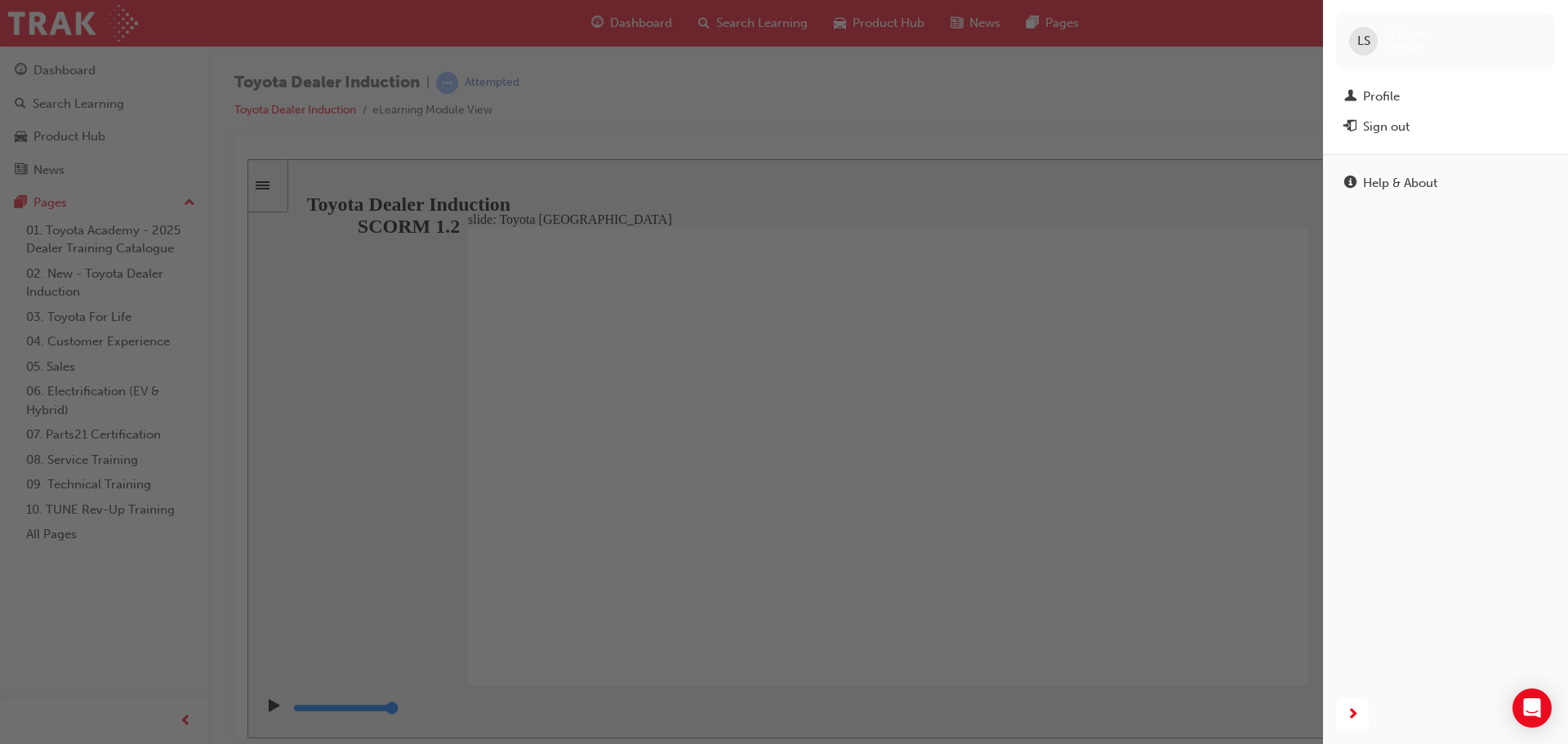
click at [790, 241] on div "button" at bounding box center [661, 372] width 1323 height 744
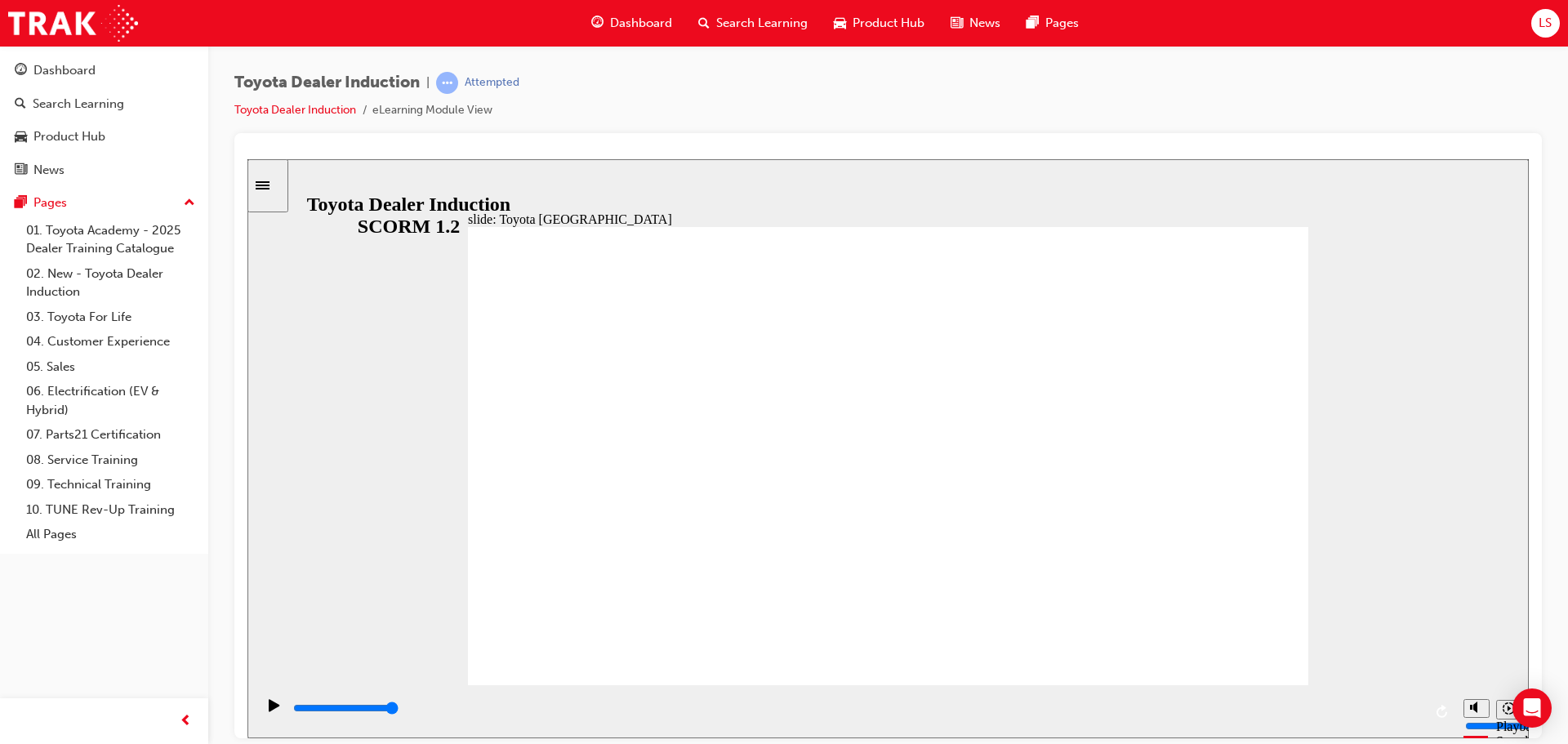
drag, startPoint x: 758, startPoint y: 672, endPoint x: 767, endPoint y: 735, distance: 63.6
drag, startPoint x: 767, startPoint y: 735, endPoint x: 426, endPoint y: 559, distance: 383.7
click at [426, 559] on div "slide: Our History Group 1 Freeform 3 Freeform 1 Freeform 2 Freeform 4 Rectangl…" at bounding box center [889, 448] width 1282 height 579
type input "8300"
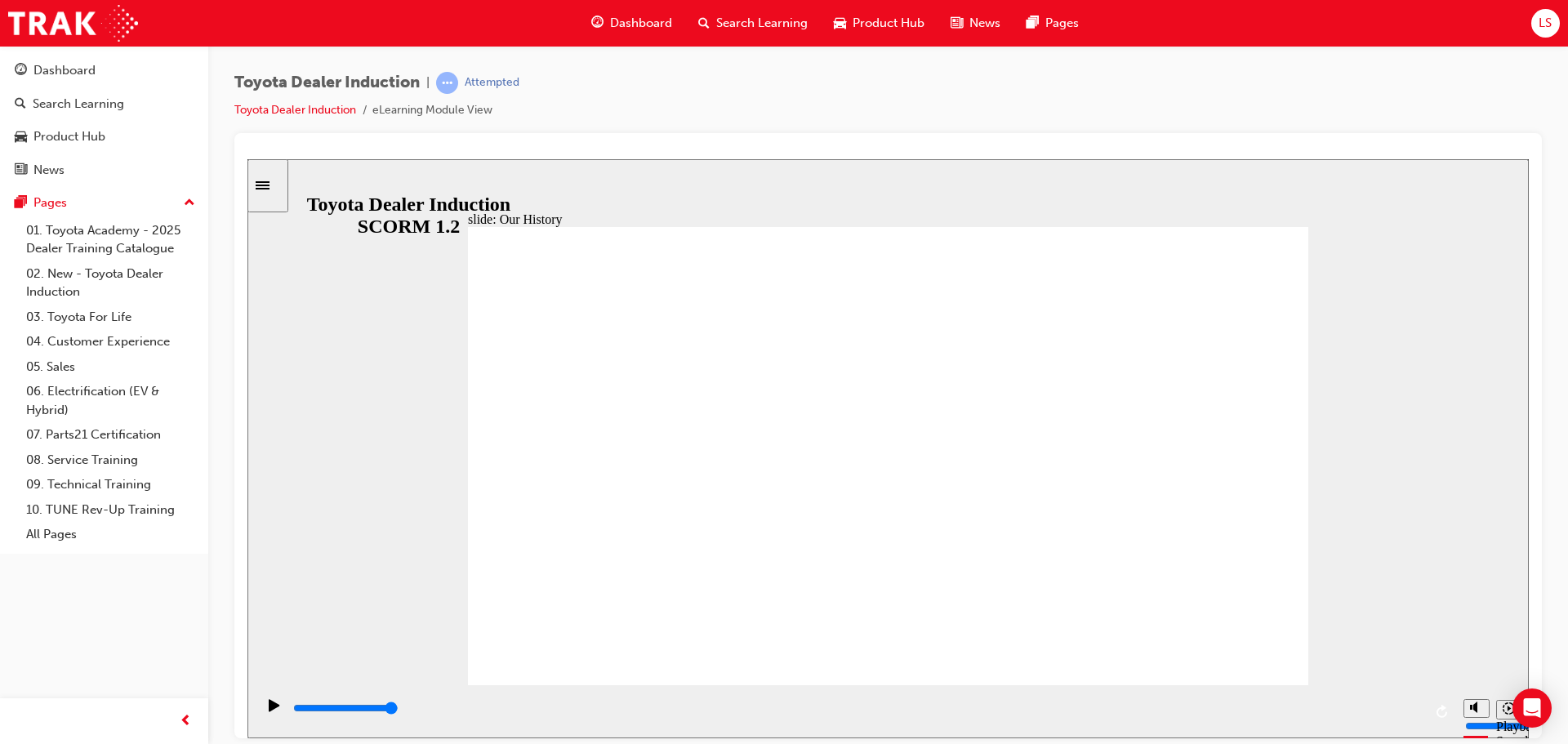
drag, startPoint x: 885, startPoint y: 599, endPoint x: 873, endPoint y: 592, distance: 13.9
drag, startPoint x: 876, startPoint y: 590, endPoint x: 803, endPoint y: 599, distance: 73.6
drag, startPoint x: 850, startPoint y: 640, endPoint x: 887, endPoint y: 623, distance: 40.7
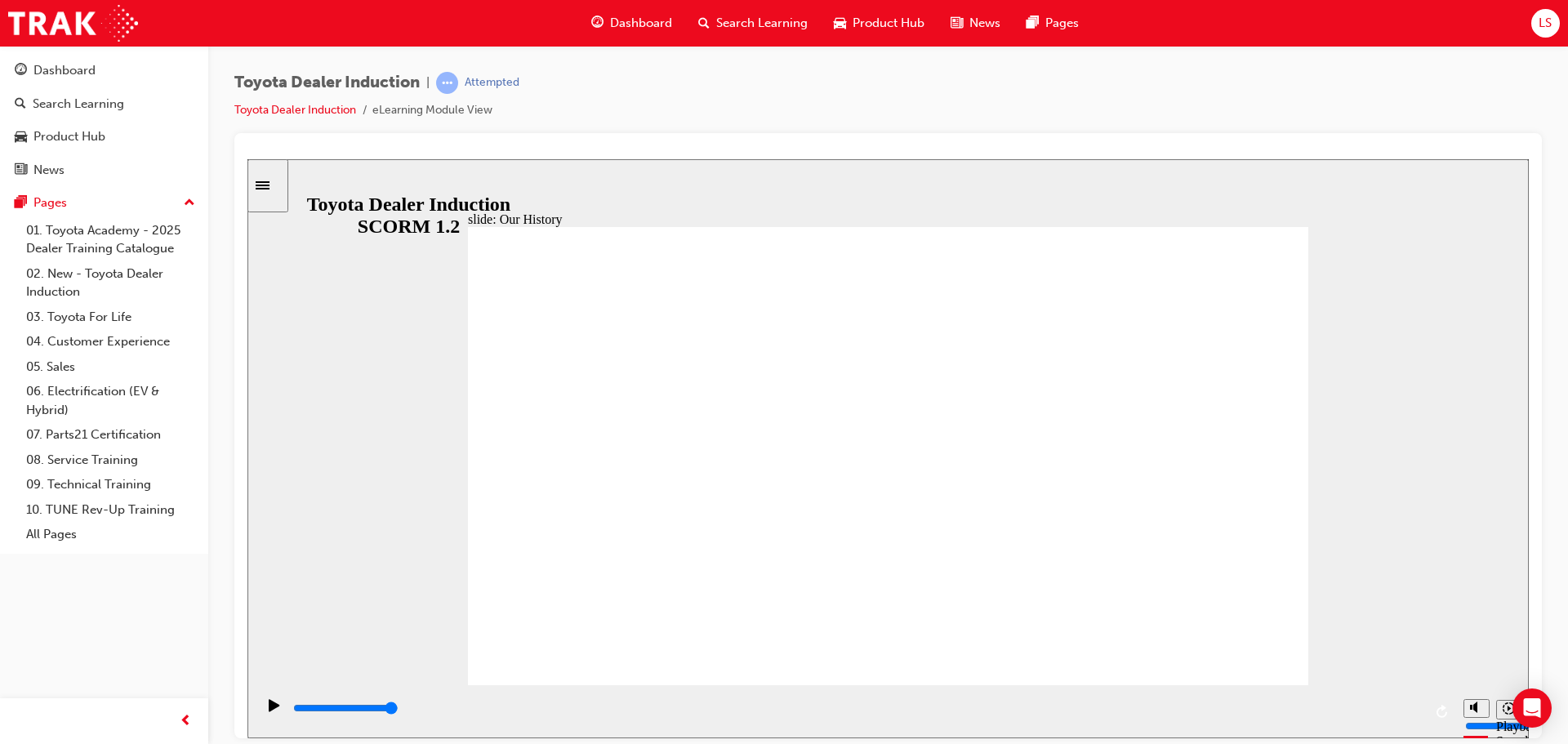
drag, startPoint x: 890, startPoint y: 615, endPoint x: 930, endPoint y: 615, distance: 40.0
drag, startPoint x: 655, startPoint y: 590, endPoint x: 665, endPoint y: 591, distance: 10.0
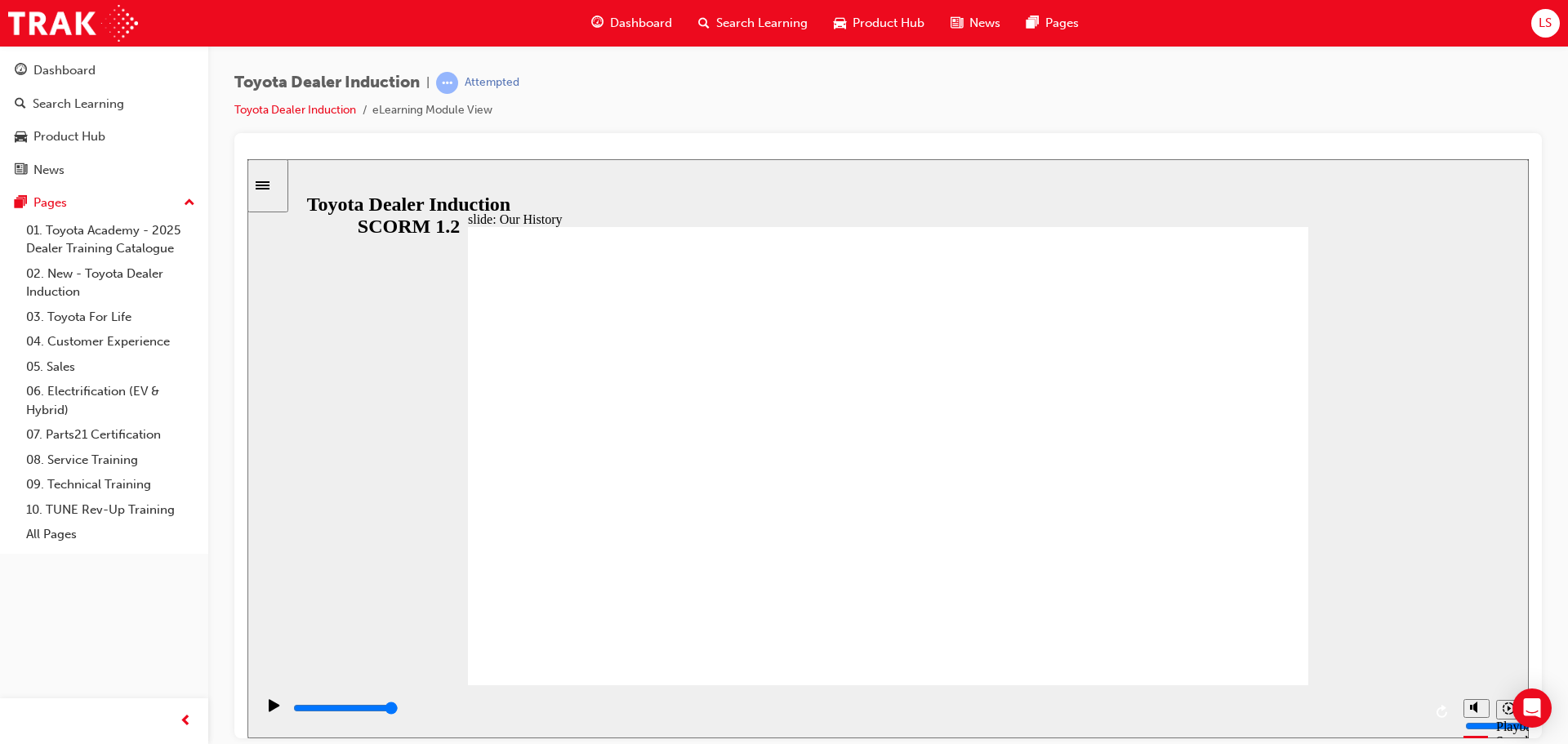
drag, startPoint x: 658, startPoint y: 585, endPoint x: 673, endPoint y: 589, distance: 15.5
drag, startPoint x: 868, startPoint y: 579, endPoint x: 720, endPoint y: 588, distance: 148.3
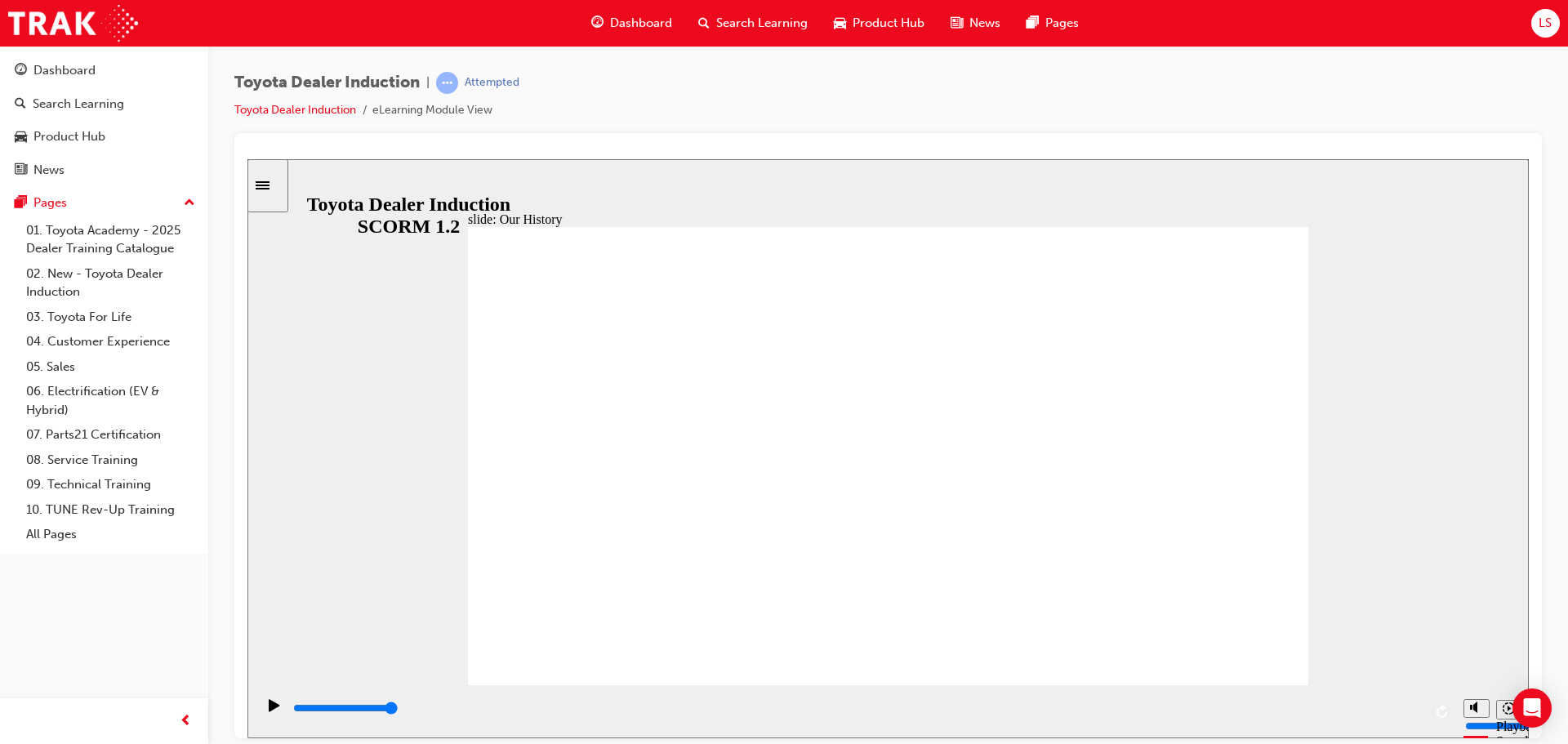
drag, startPoint x: 635, startPoint y: 589, endPoint x: 894, endPoint y: 597, distance: 259.1
type input "2"
drag, startPoint x: 668, startPoint y: 583, endPoint x: 858, endPoint y: 602, distance: 190.9
drag, startPoint x: 899, startPoint y: 590, endPoint x: 1017, endPoint y: 596, distance: 118.2
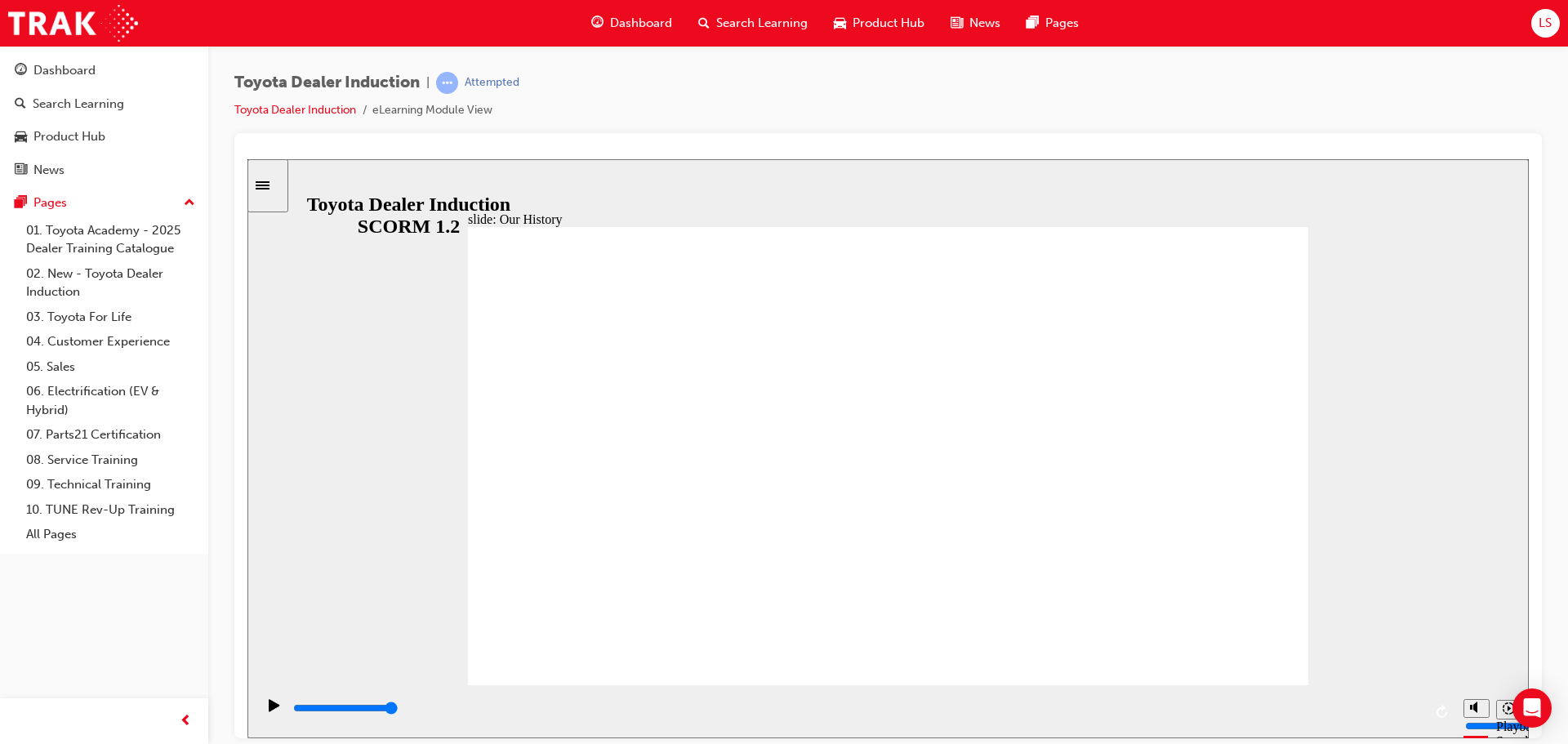
drag, startPoint x: 892, startPoint y: 594, endPoint x: 1118, endPoint y: 596, distance: 226.0
click at [1557, 20] on div "LS" at bounding box center [1546, 23] width 29 height 29
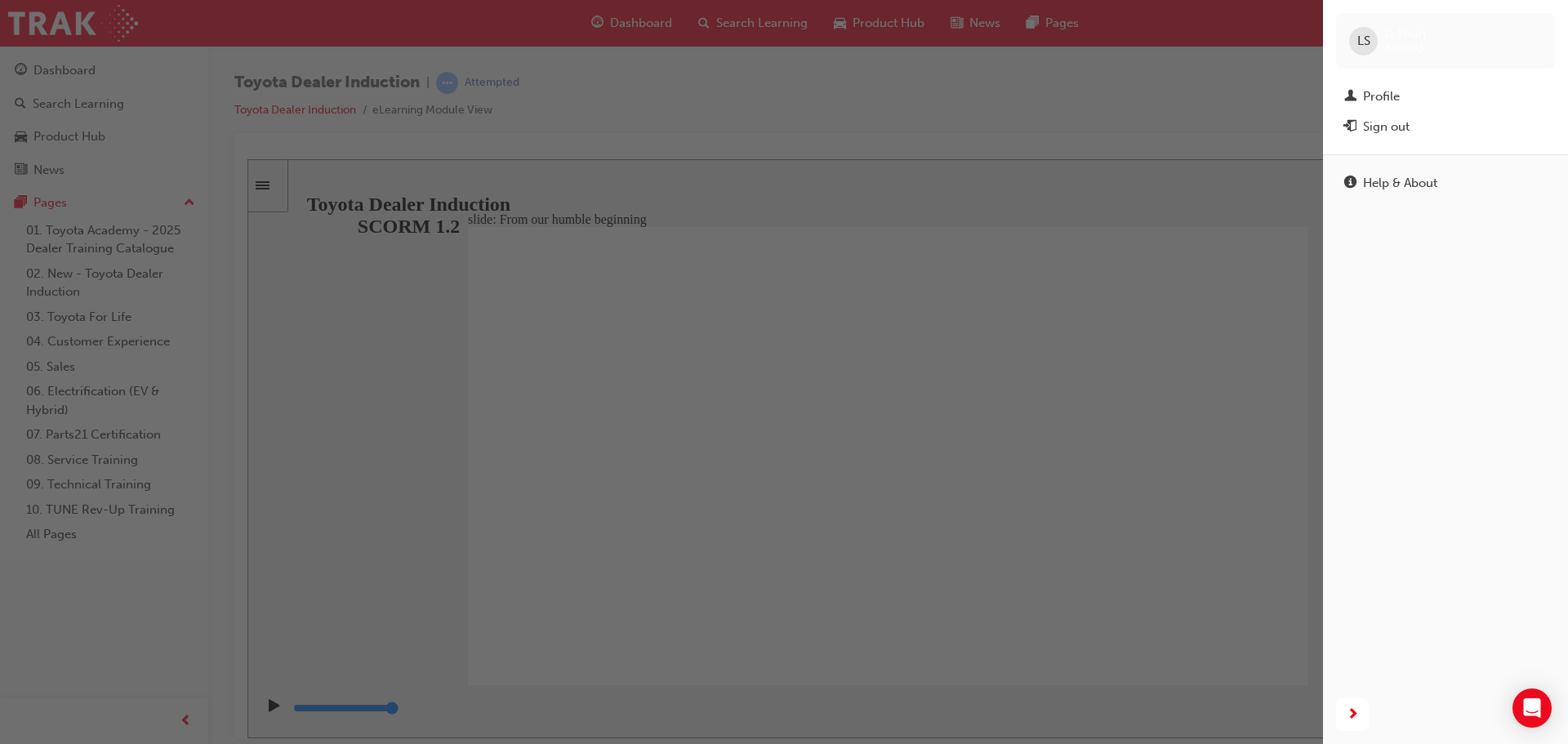
click at [753, 497] on div "button" at bounding box center [661, 372] width 1323 height 744
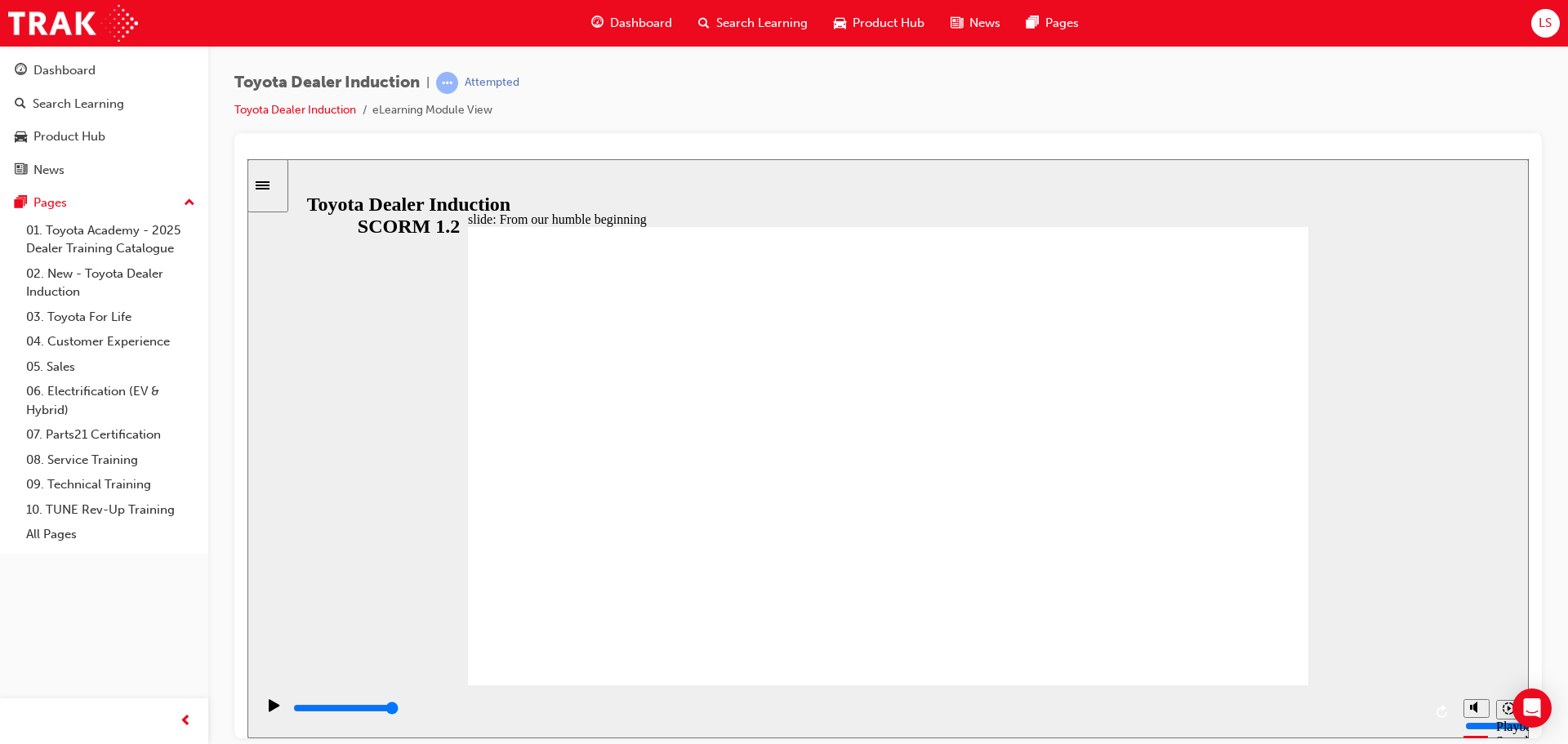
click at [271, 699] on icon "Pause (Ctrl+Alt+P)" at bounding box center [275, 704] width 8 height 12
click at [269, 704] on icon "Play (Ctrl+Alt+P)" at bounding box center [275, 705] width 12 height 14
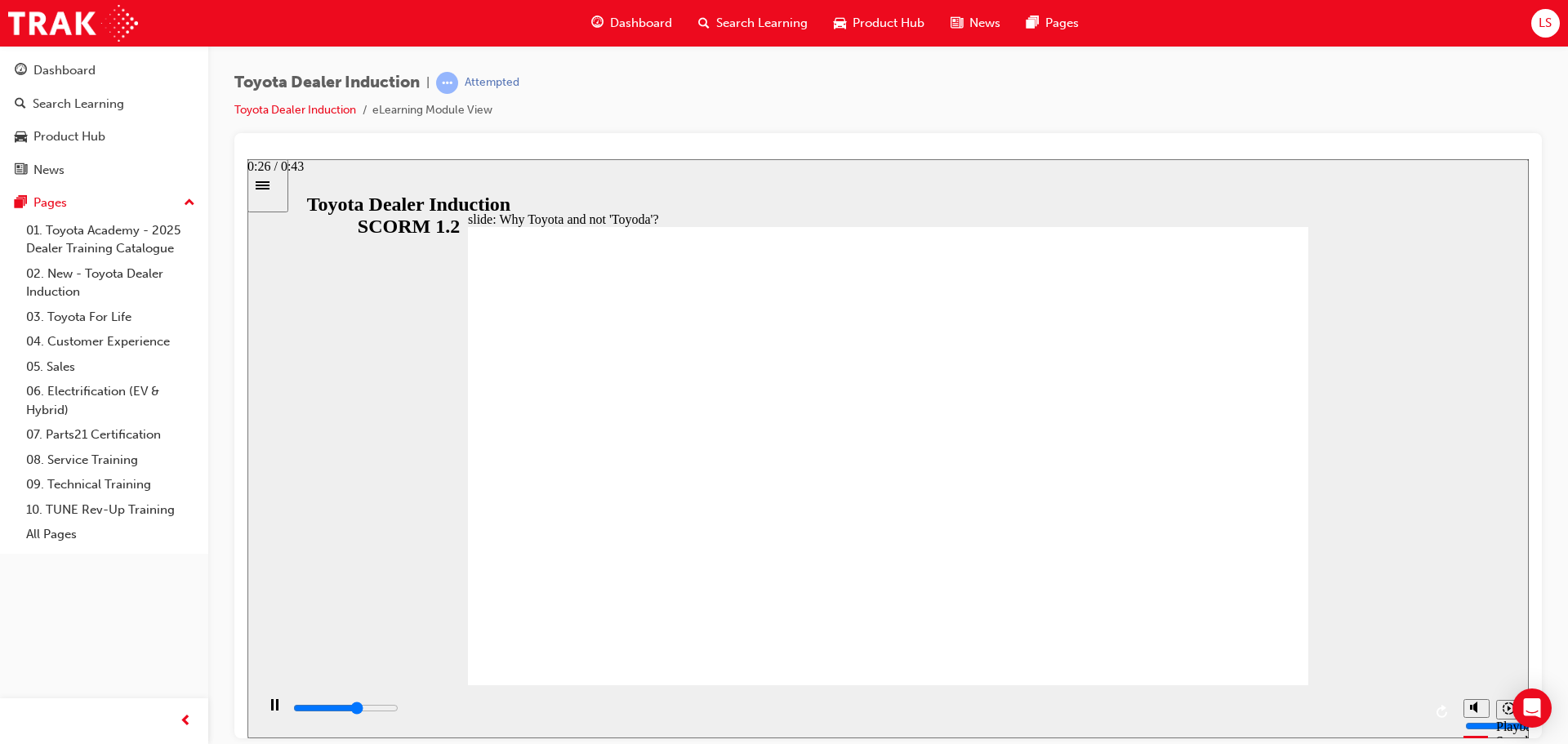
click at [992, 707] on div "playback controls" at bounding box center [857, 707] width 1131 height 18
click at [265, 716] on div "Pause (Ctrl+Alt+P)" at bounding box center [274, 712] width 28 height 28
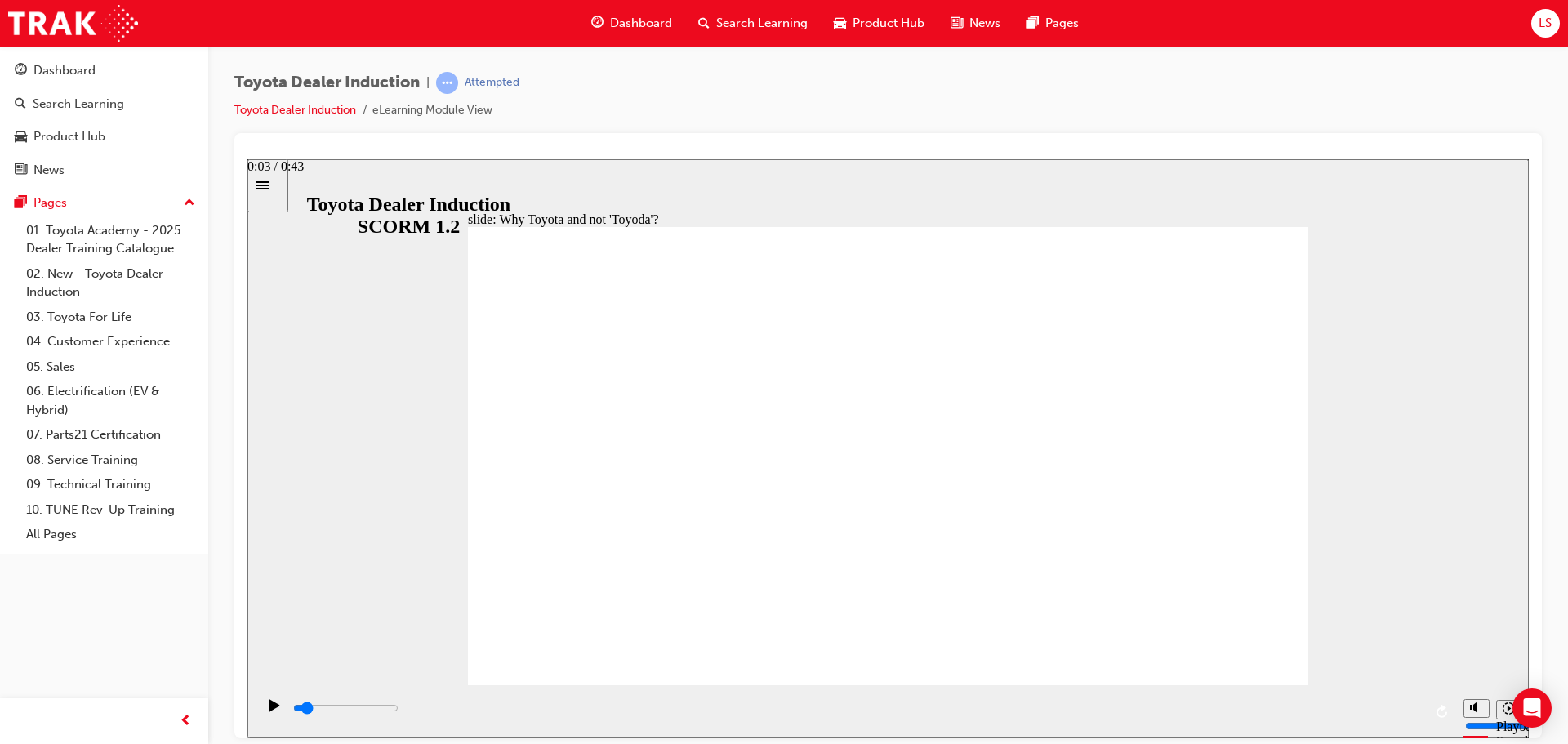
click at [384, 717] on div "playback controls" at bounding box center [857, 707] width 1131 height 18
click at [260, 709] on div "Play (Ctrl+Alt+P)" at bounding box center [274, 712] width 28 height 28
click at [271, 709] on icon "Pause (Ctrl+Alt+P)" at bounding box center [275, 704] width 8 height 12
click at [270, 704] on icon "Play (Ctrl+Alt+P)" at bounding box center [275, 705] width 12 height 14
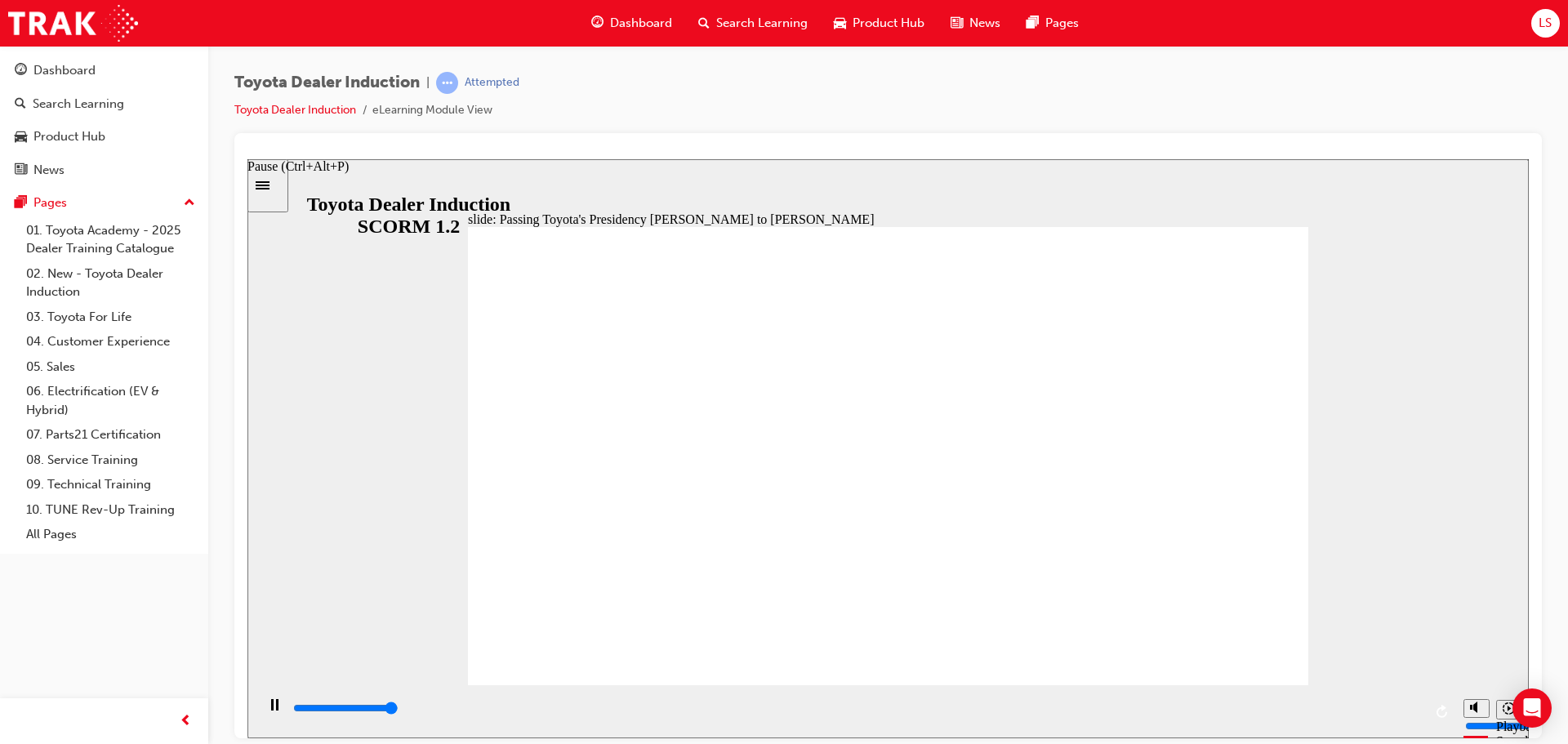
click at [271, 704] on icon "Pause (Ctrl+Alt+P)" at bounding box center [275, 704] width 8 height 12
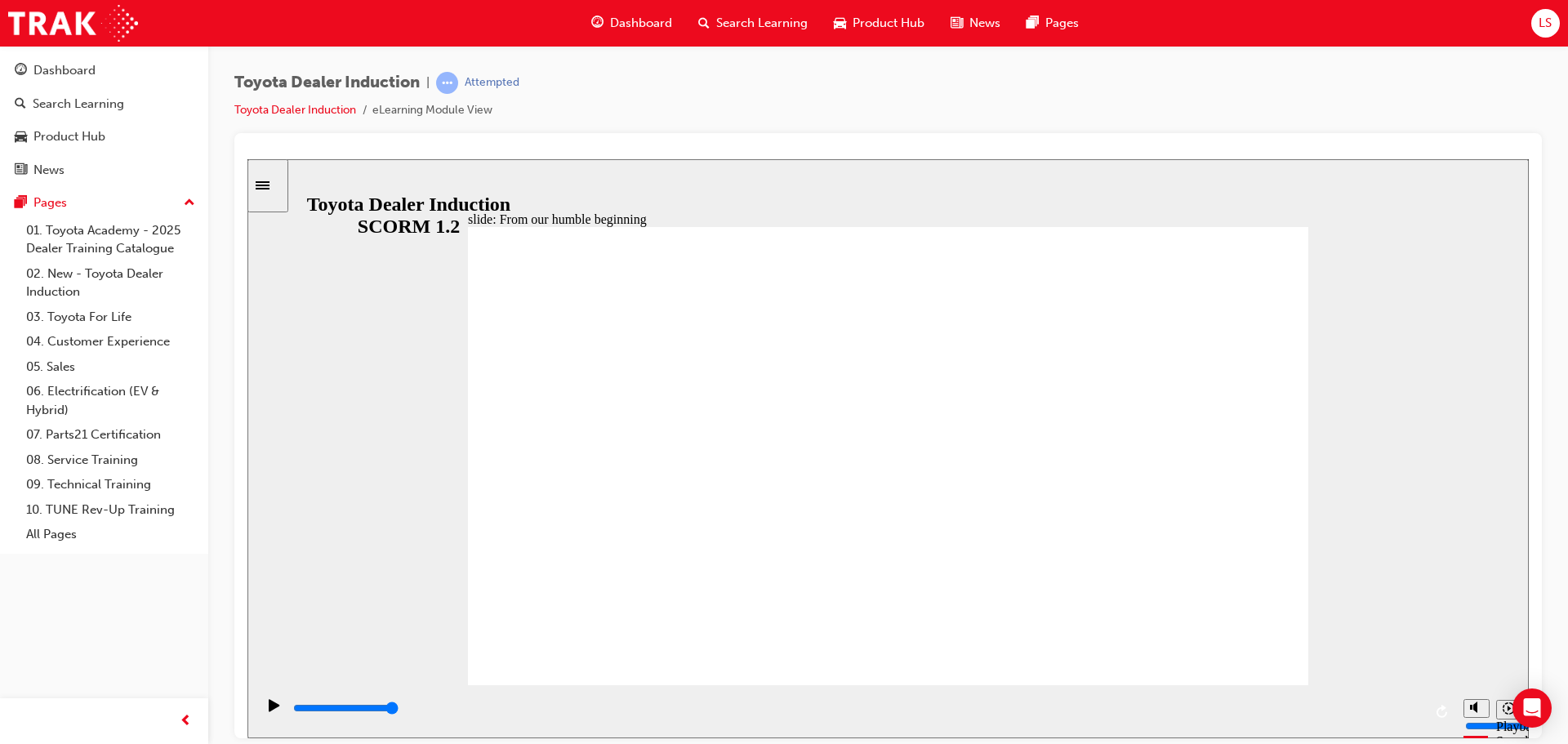
type input "5000"
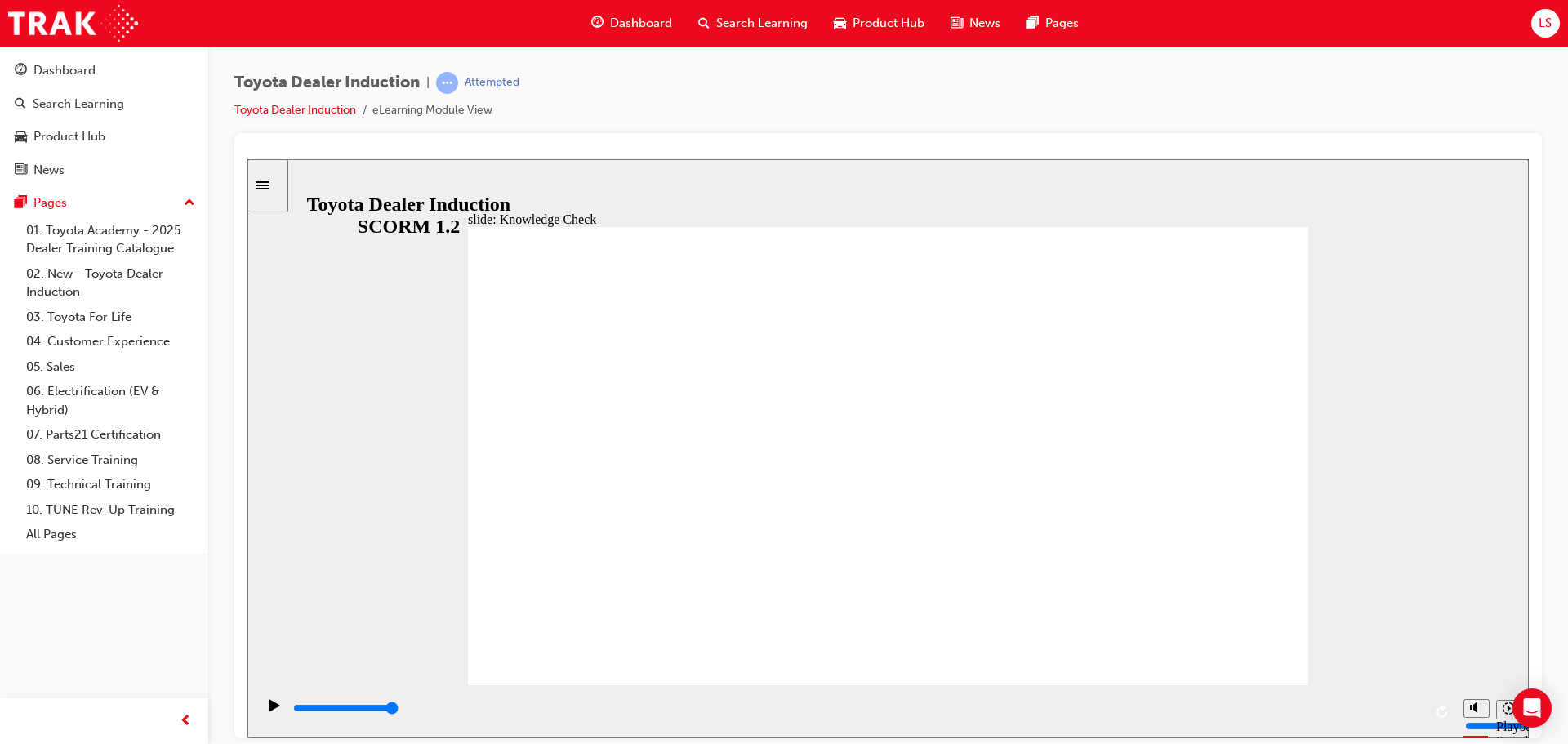
radio input "true"
drag, startPoint x: 699, startPoint y: 459, endPoint x: 1224, endPoint y: 255, distance: 563.2
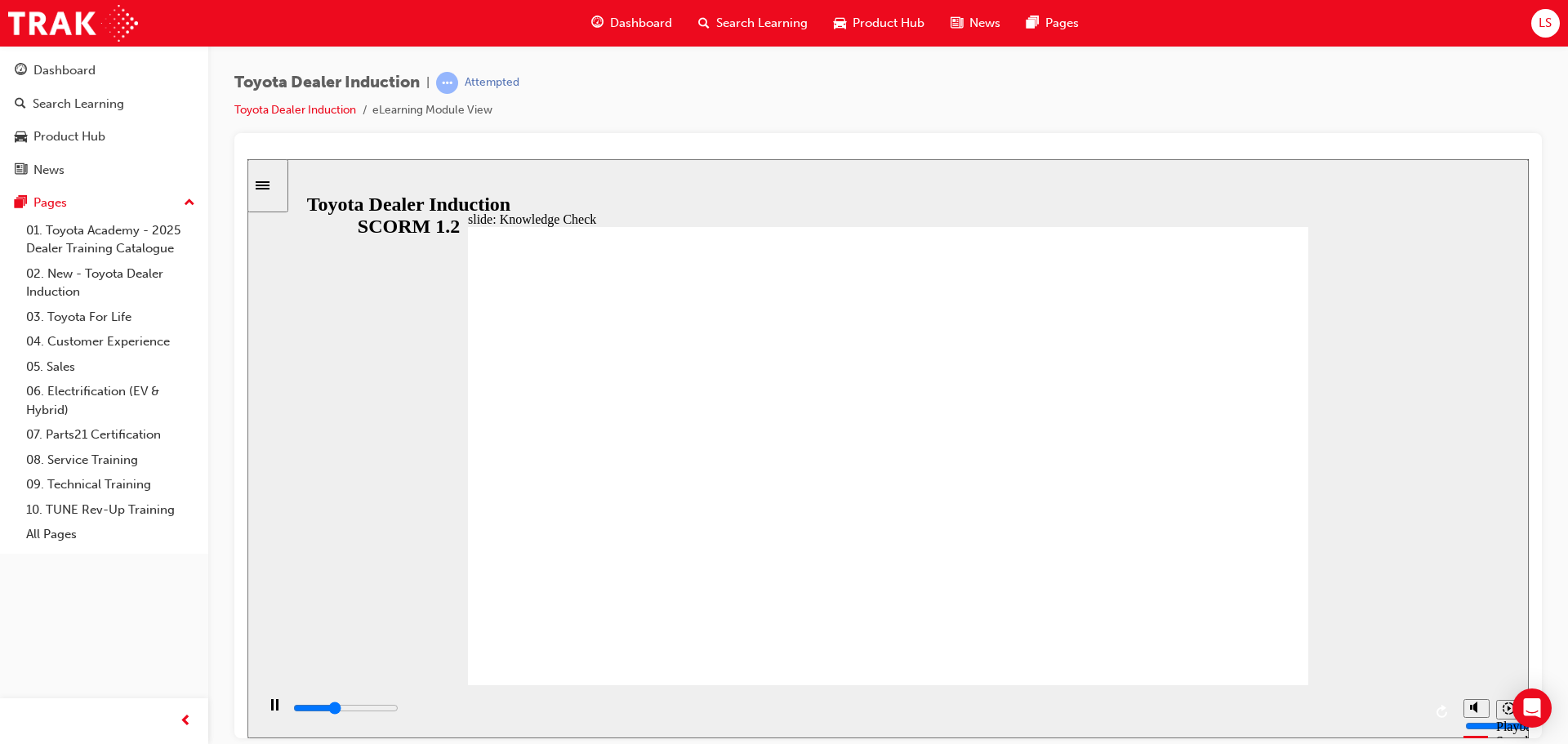
type input "4000"
radio input "true"
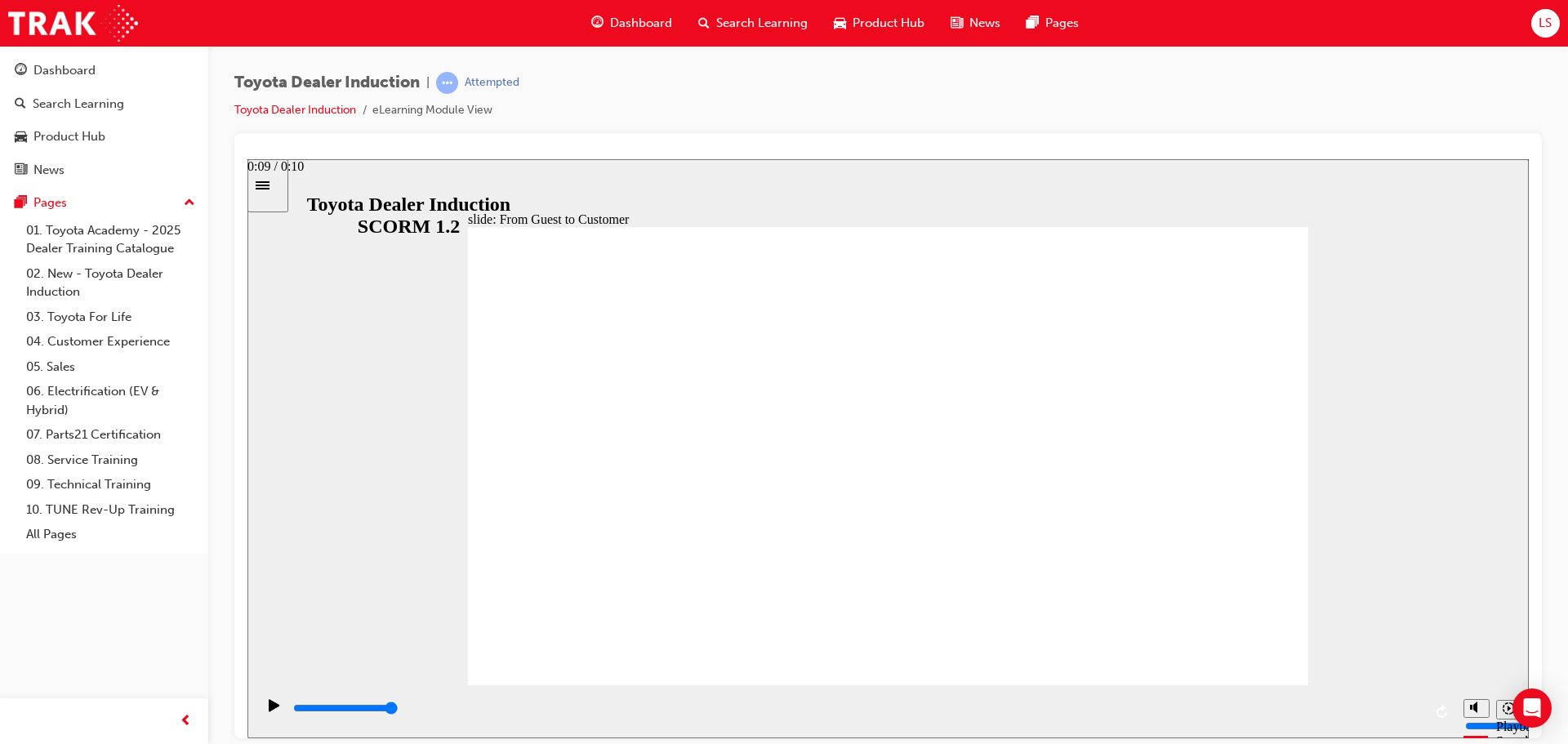
click at [271, 699] on icon "Pause (Ctrl+Alt+P)" at bounding box center [275, 704] width 8 height 12
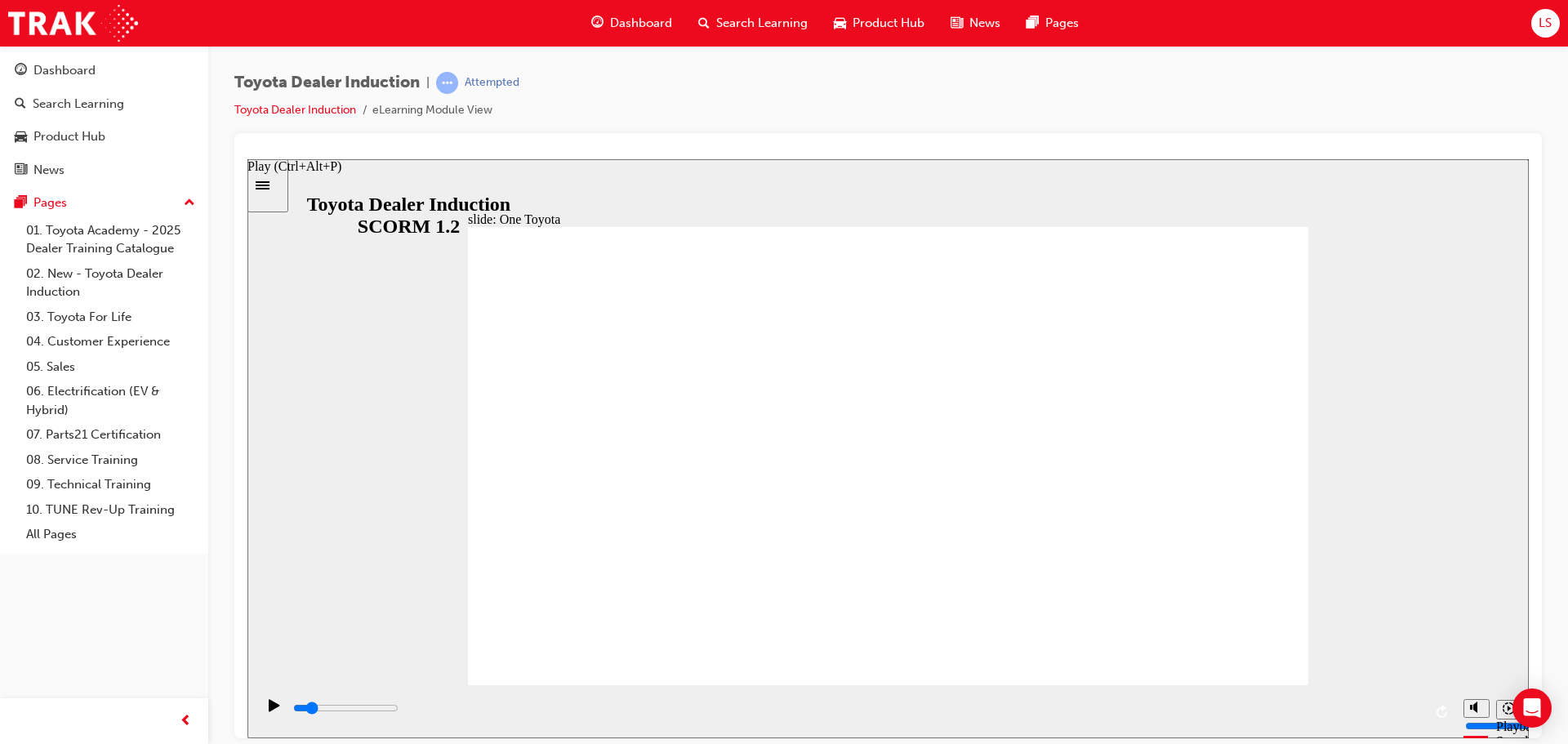
click at [280, 715] on div "Play (Ctrl+Alt+P)" at bounding box center [274, 712] width 28 height 28
click at [280, 714] on div "Pause (Ctrl+Alt+P)" at bounding box center [274, 712] width 28 height 28
click at [280, 714] on div "Play (Ctrl+Alt+P)" at bounding box center [274, 712] width 28 height 28
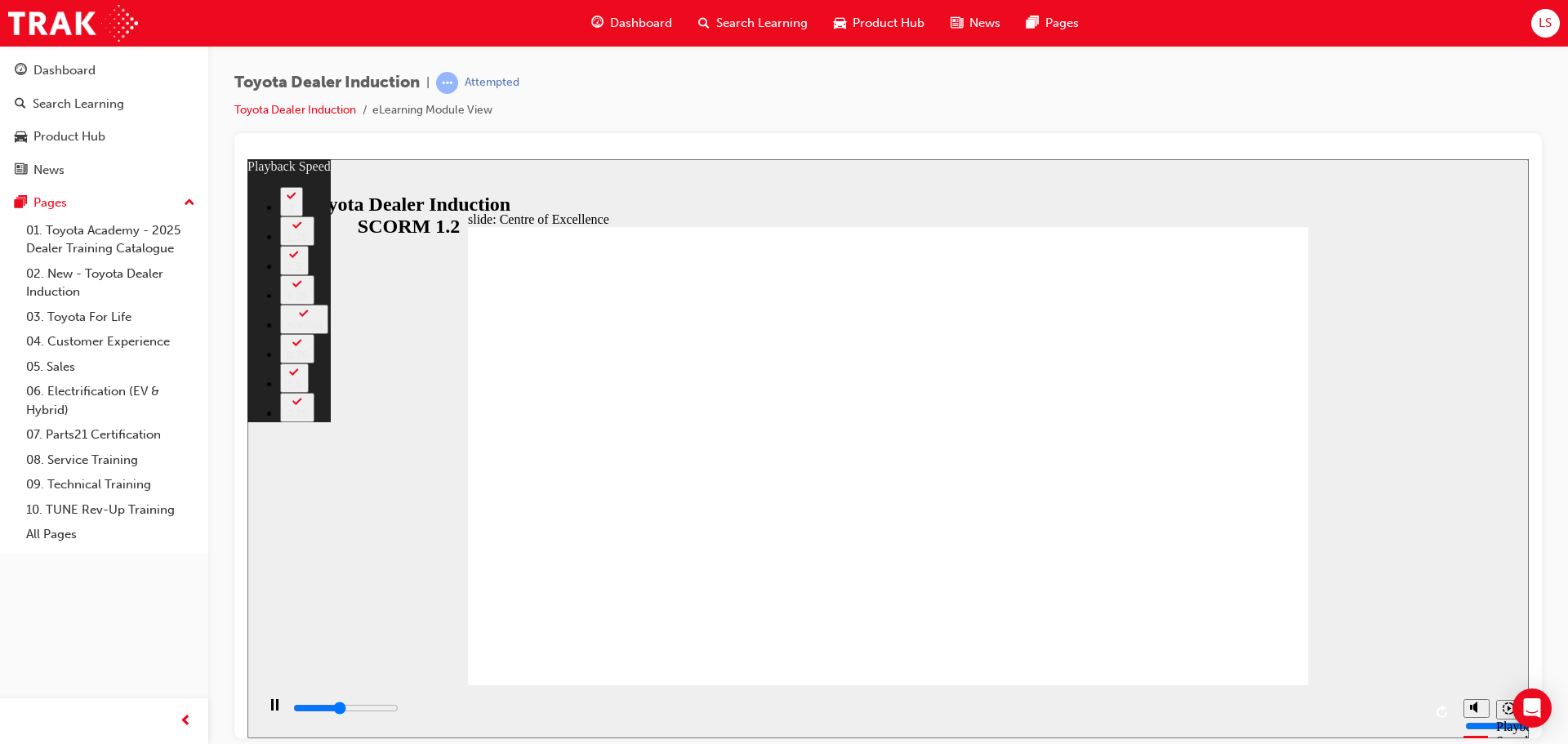
type input "6700"
type input "0"
type input "7000"
type input "1"
type input "7200"
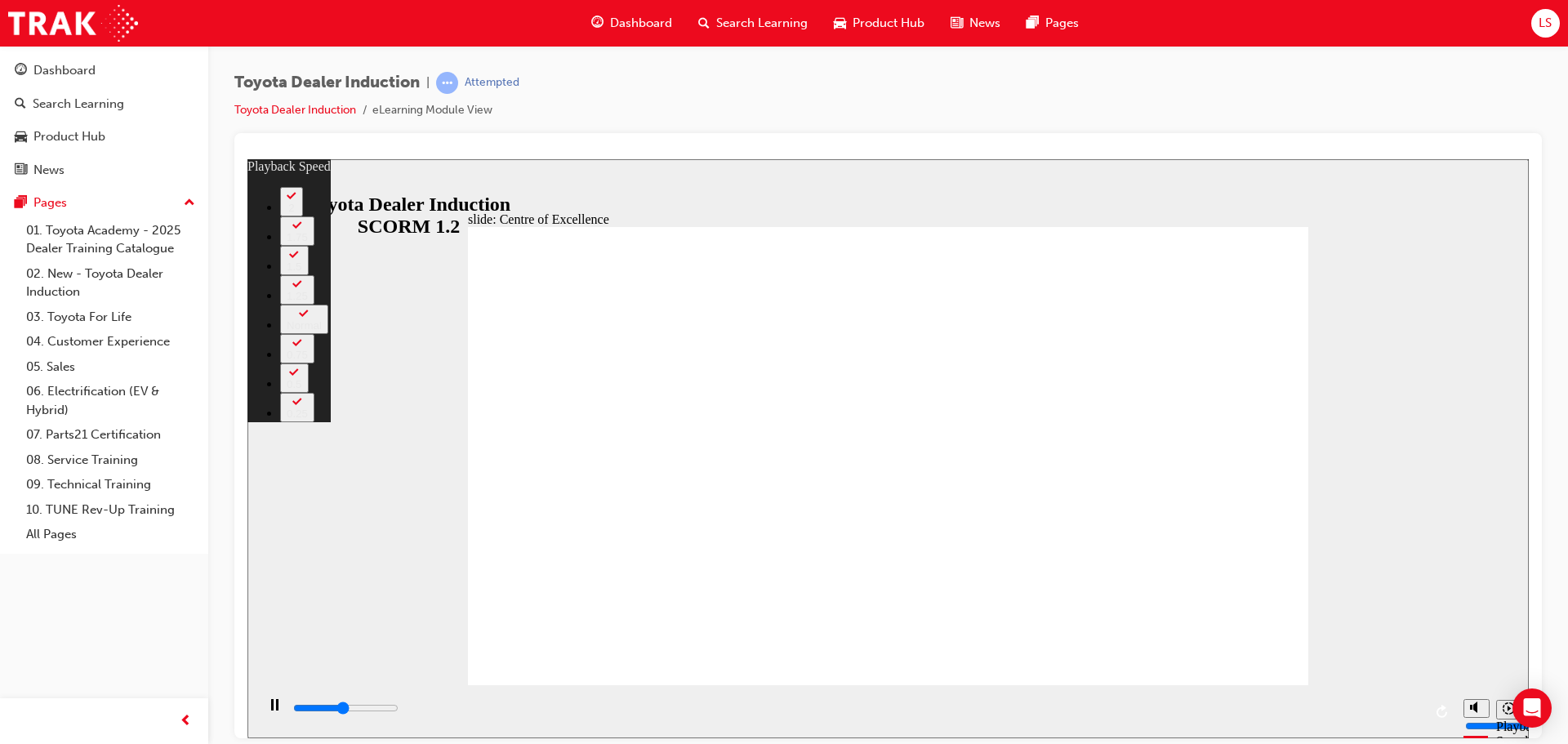
type input "1"
type input "7500"
type input "1"
type input "7800"
type input "1"
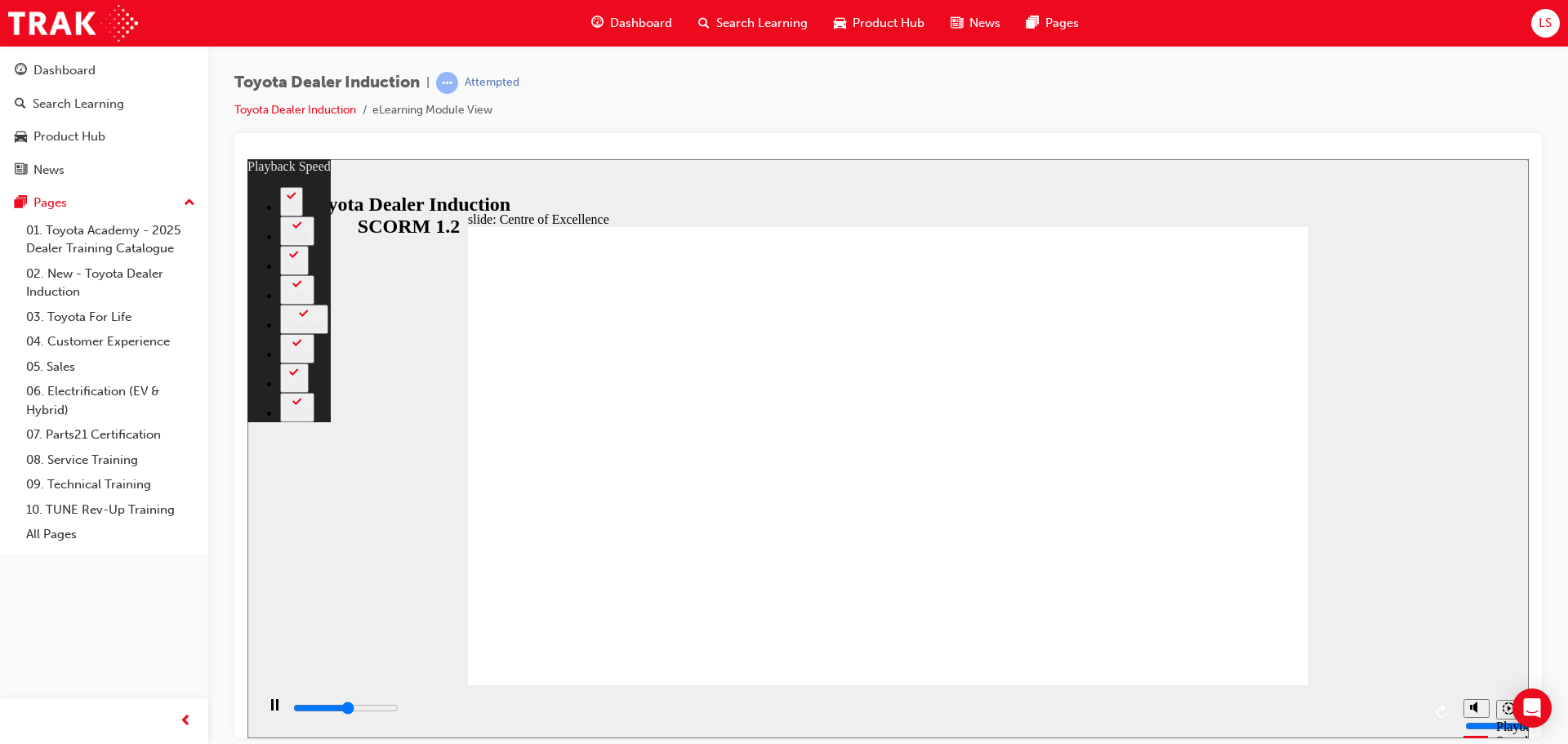
type input "8000"
type input "2"
type input "8300"
type input "2"
type input "8600"
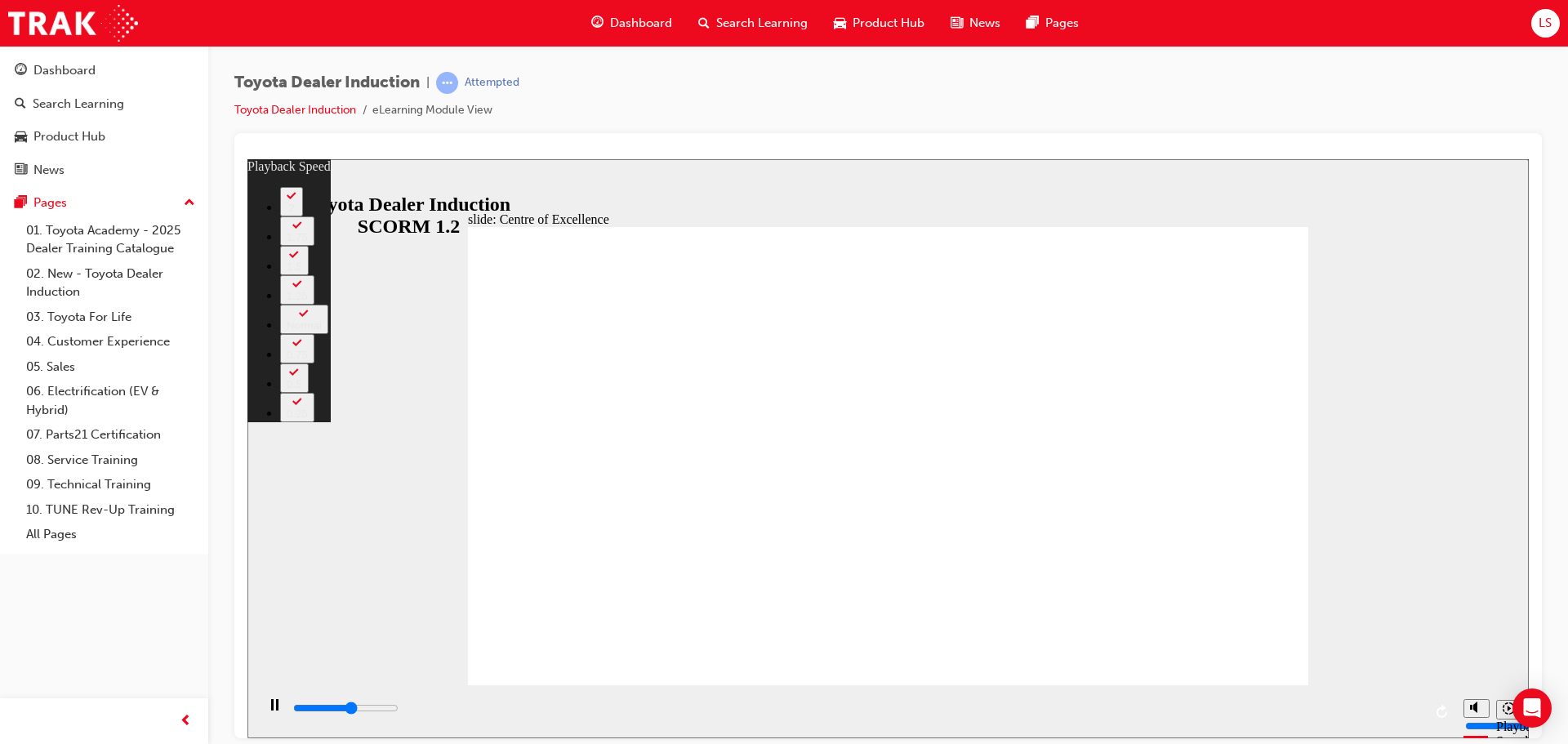
type input "2"
type input "8800"
type input "2"
type input "9100"
type input "3"
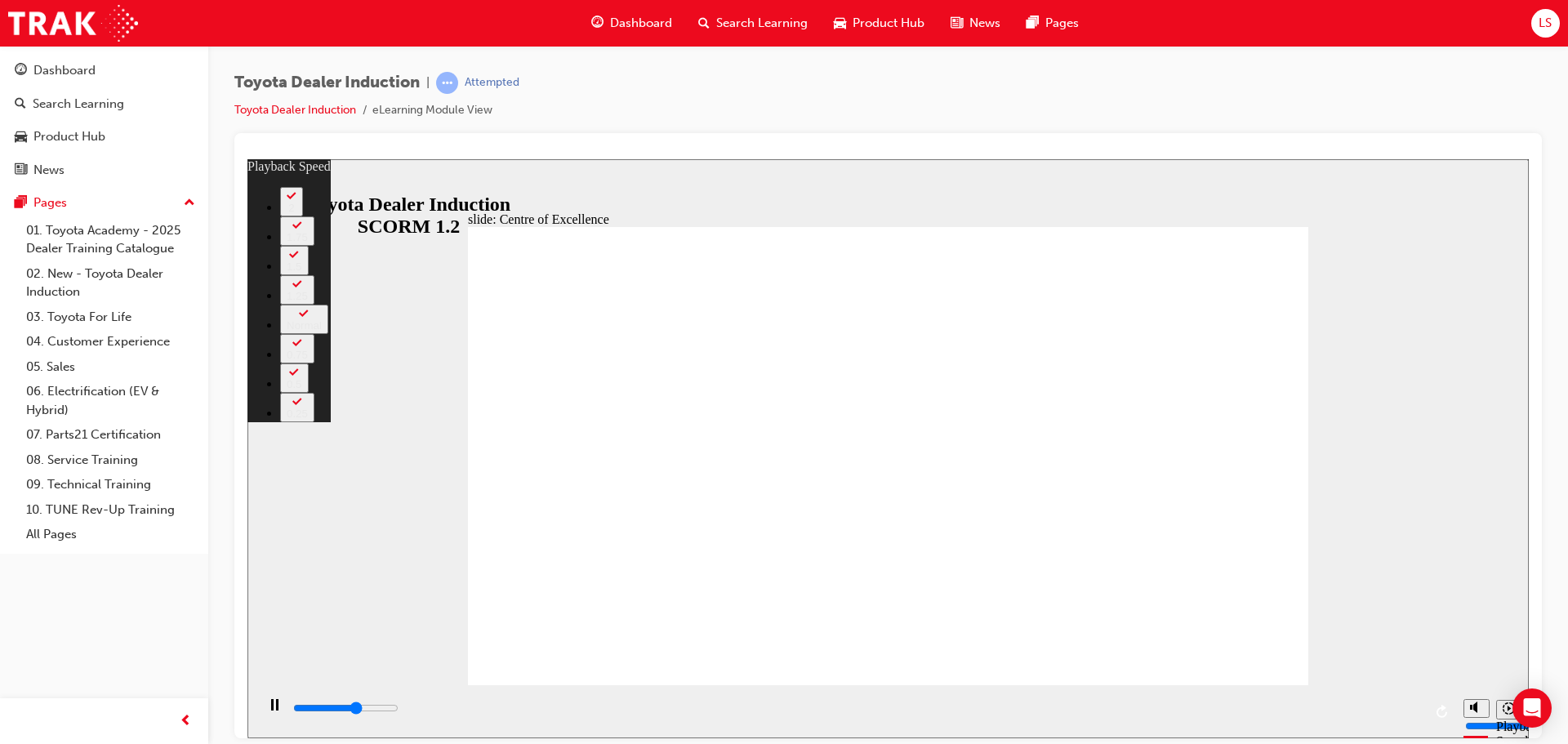
type input "9300"
type input "3"
type input "9400"
type input "3"
type input "9600"
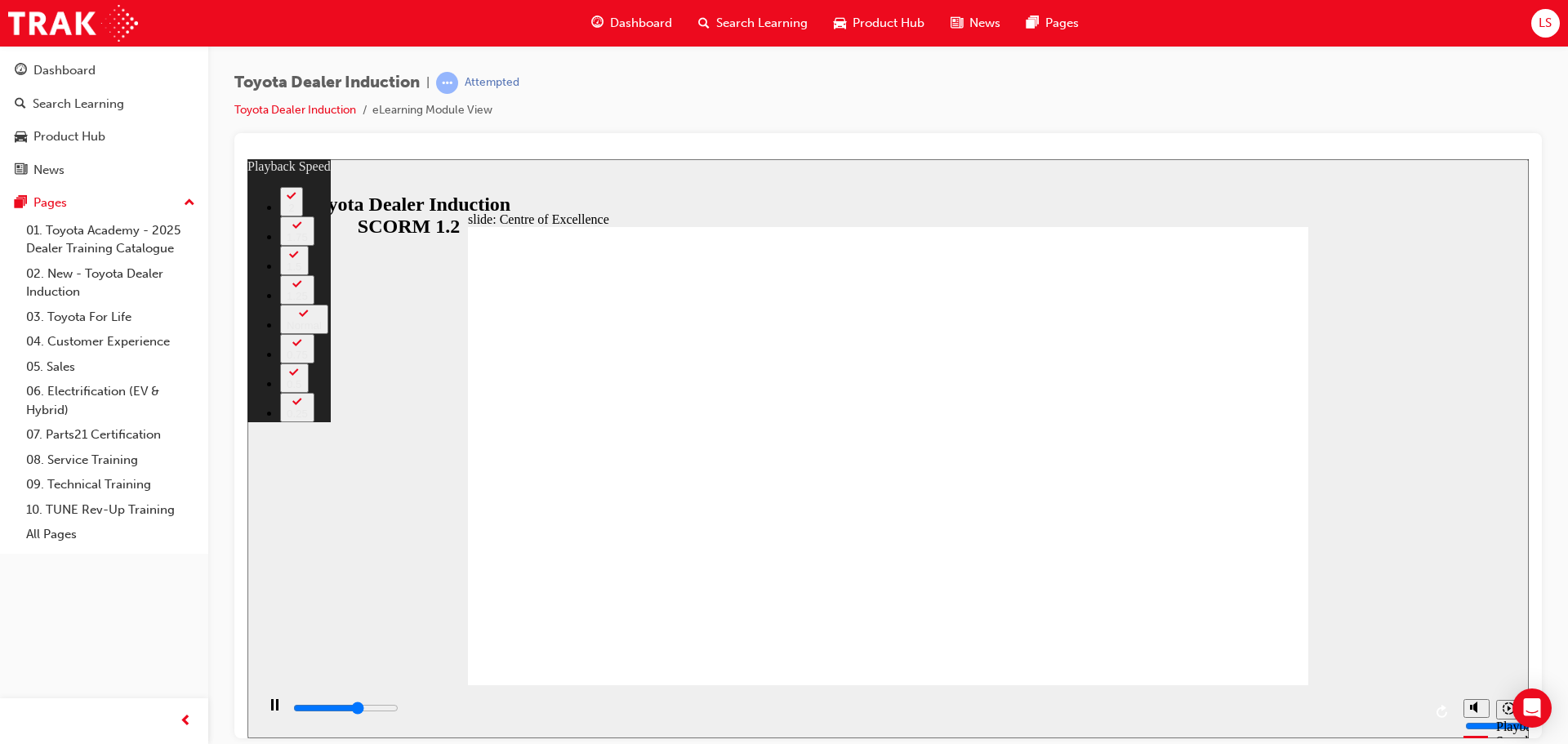
type input "3"
type input "9900"
type input "3"
type input "10200"
type input "4"
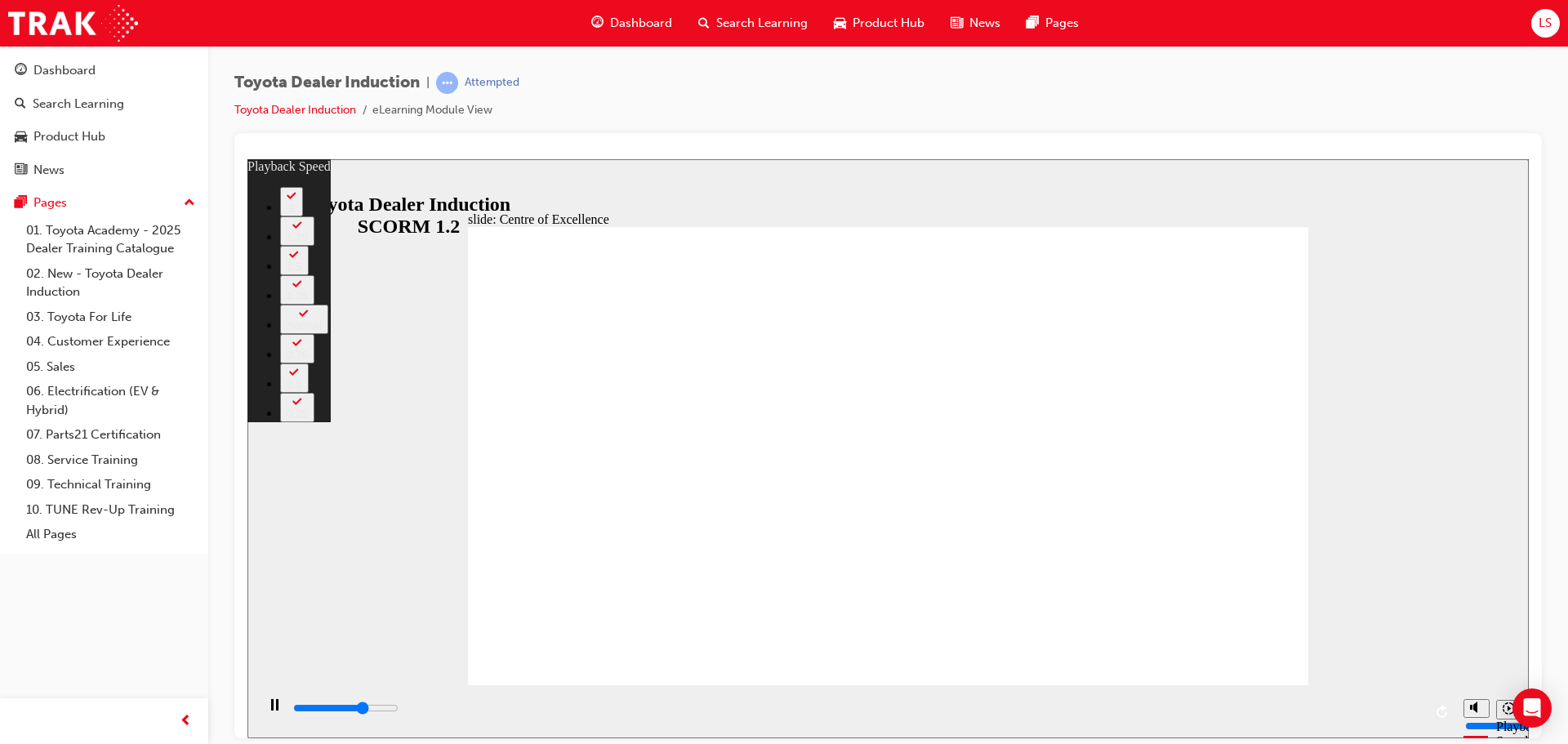
type input "10400"
type input "4"
type input "10700"
type input "4"
type input "11000"
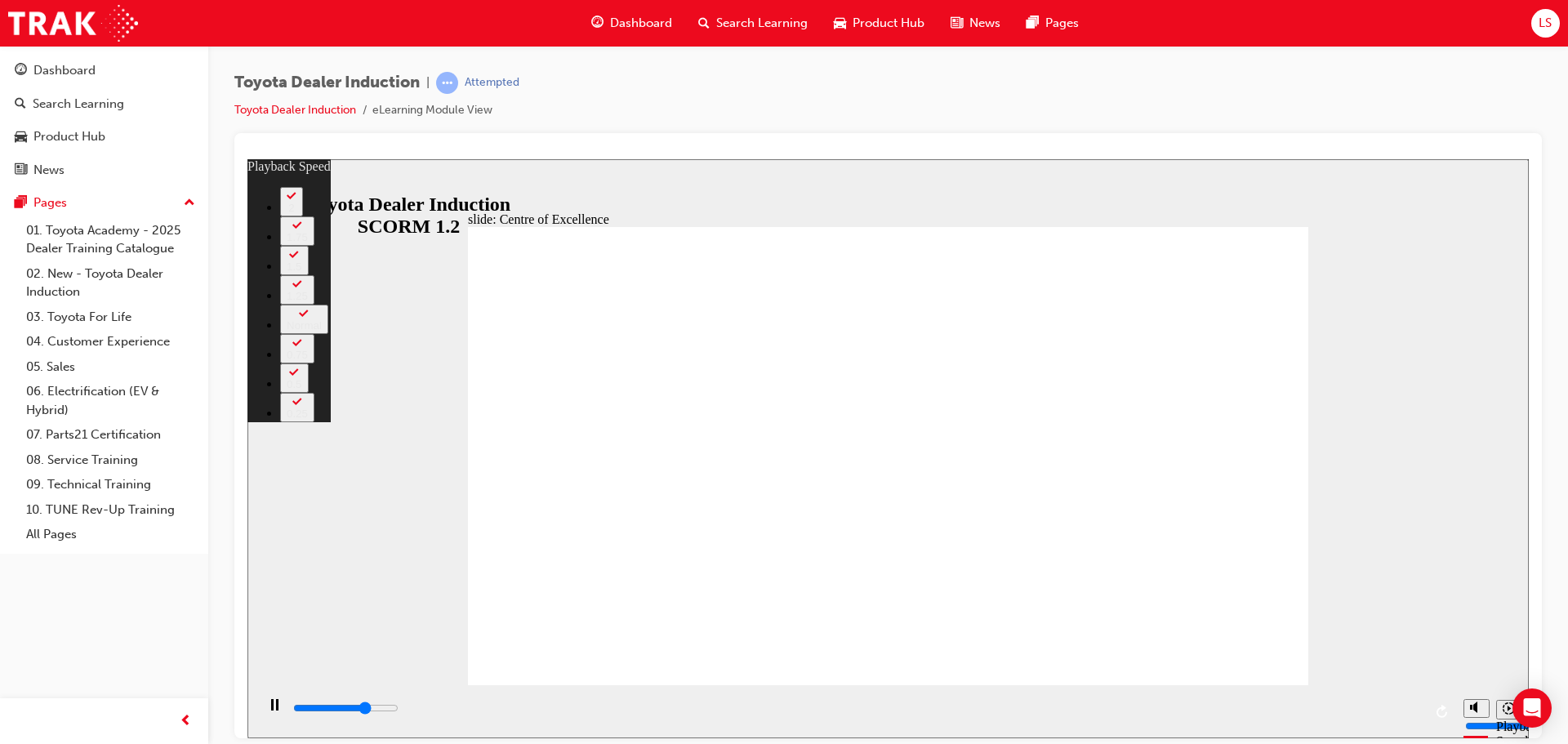
type input "5"
type input "11200"
type input "5"
type input "11500"
type input "5"
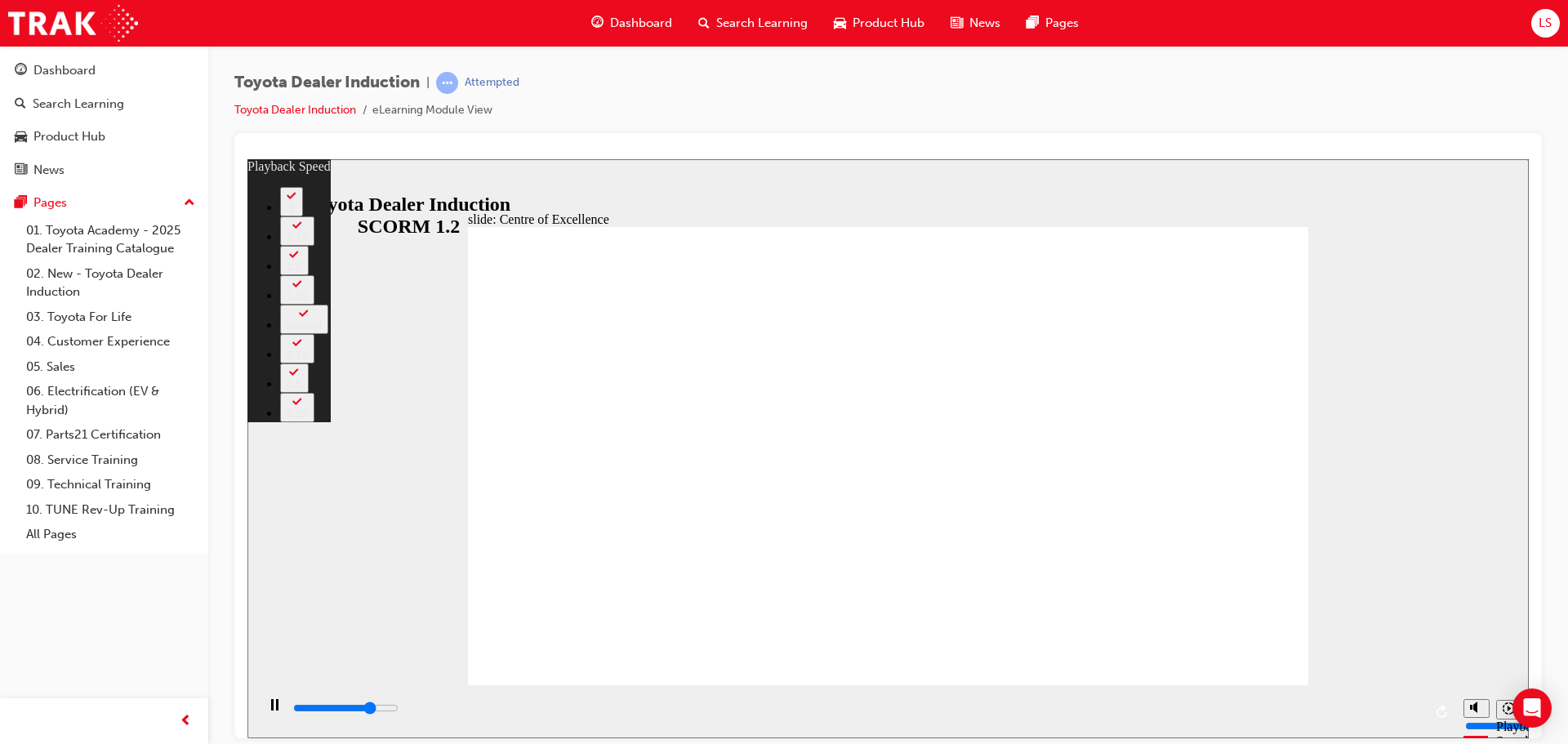
type input "11800"
type input "5"
type input "12000"
type input "6"
type input "12300"
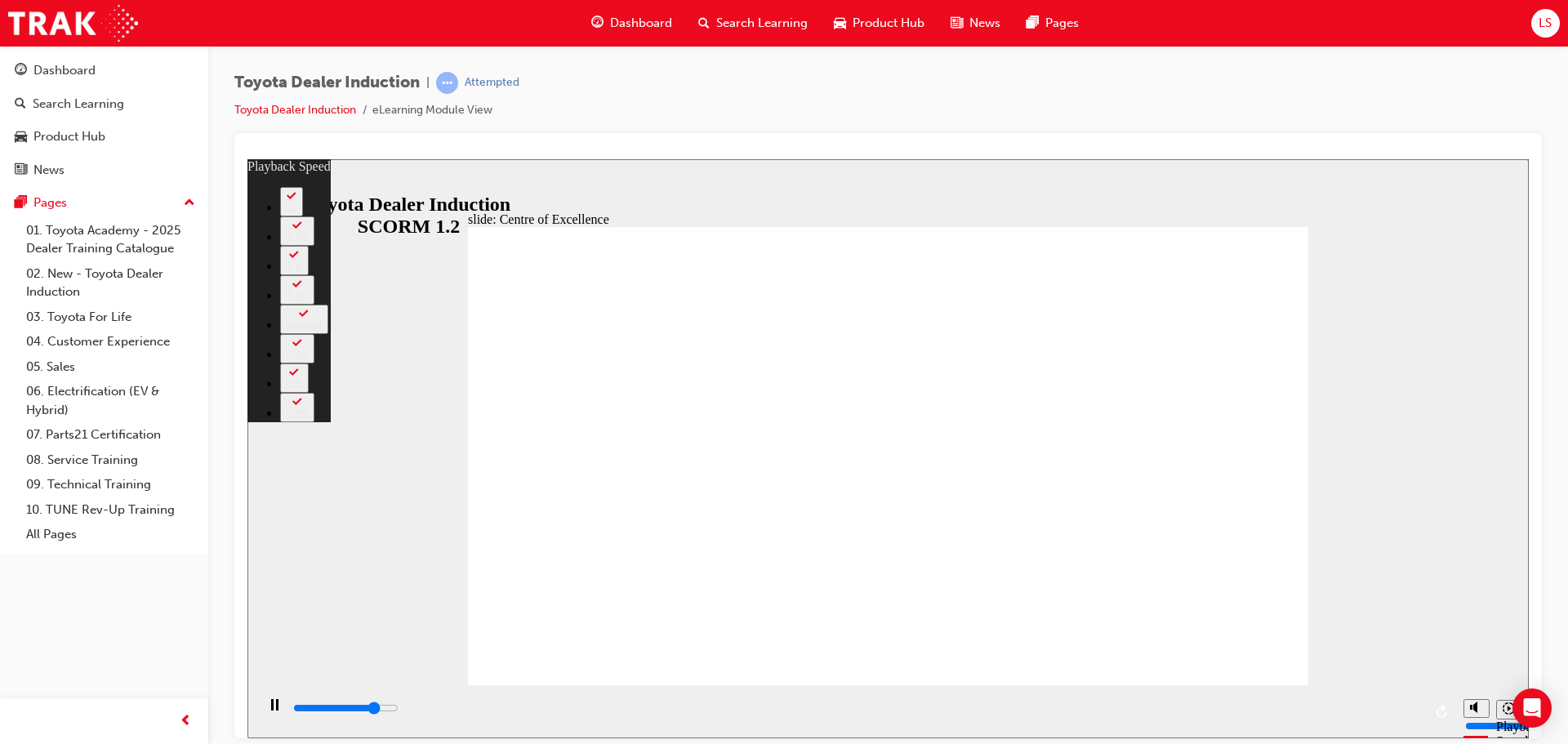
type input "6"
type input "12600"
type input "6"
type input "12800"
type input "6"
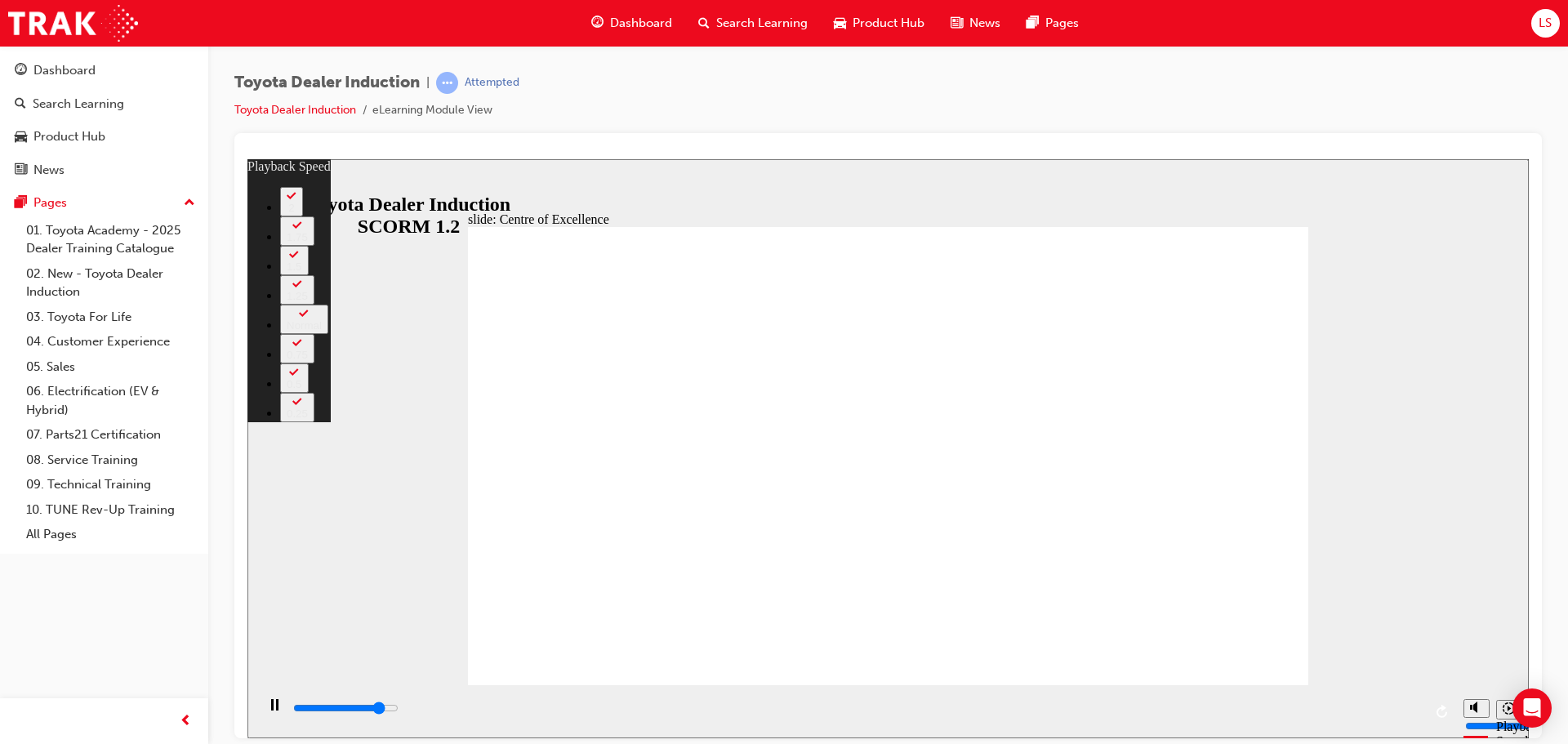
type input "13100"
type input "7"
type input "13400"
type input "7"
type input "13600"
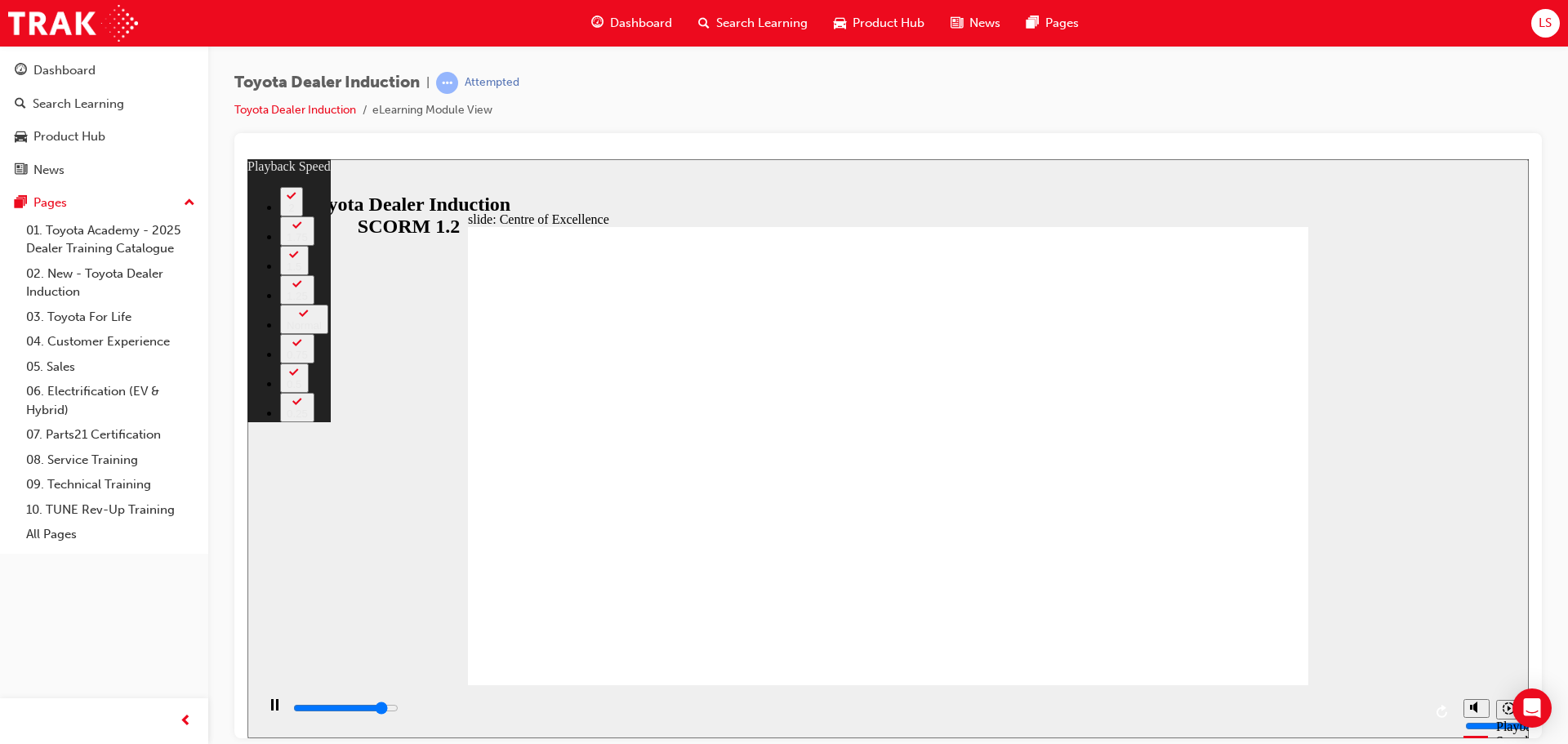
type input "7"
type input "13900"
type input "7"
type input "14200"
type input "8"
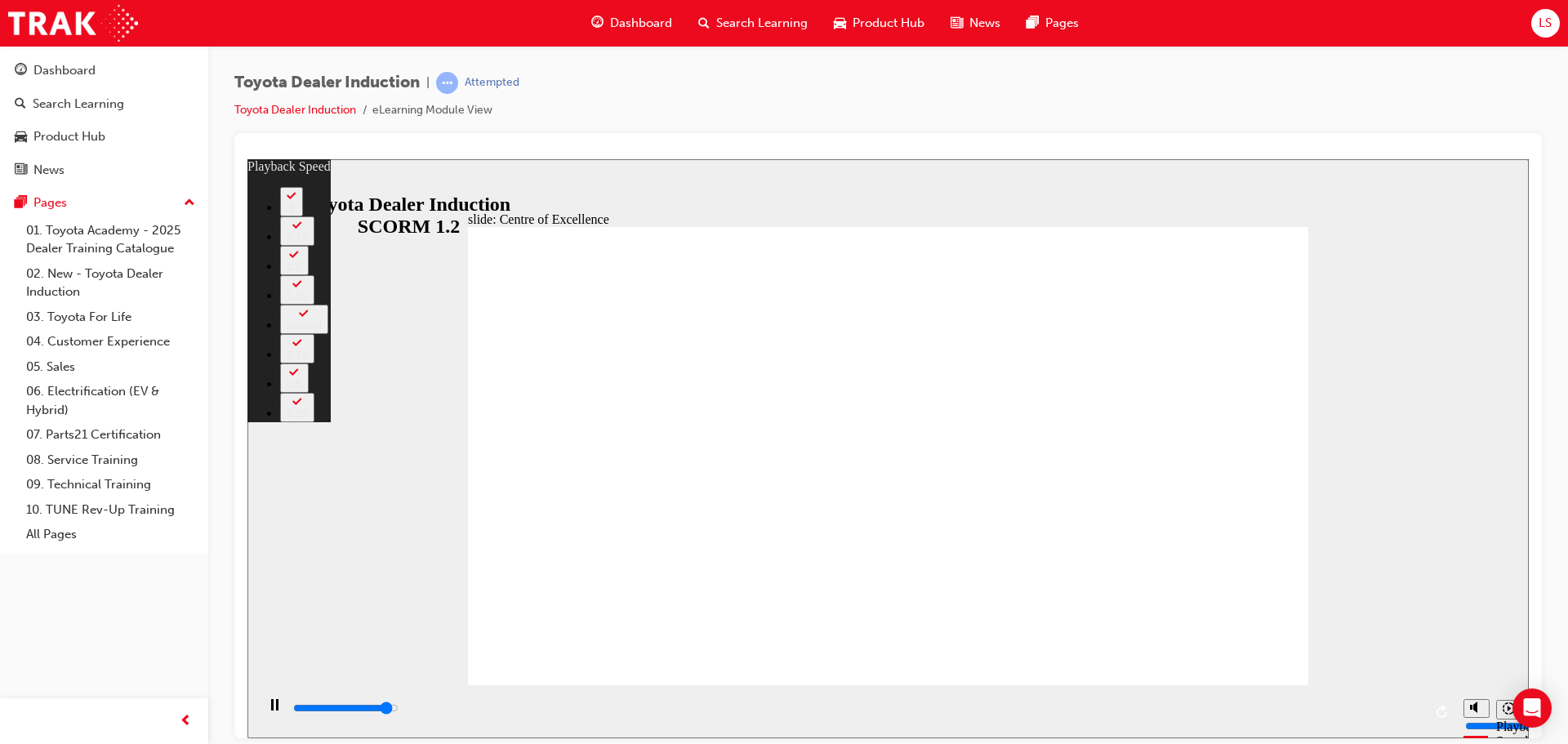
type input "14400"
type input "8"
type input "14700"
type input "8"
type input "14900"
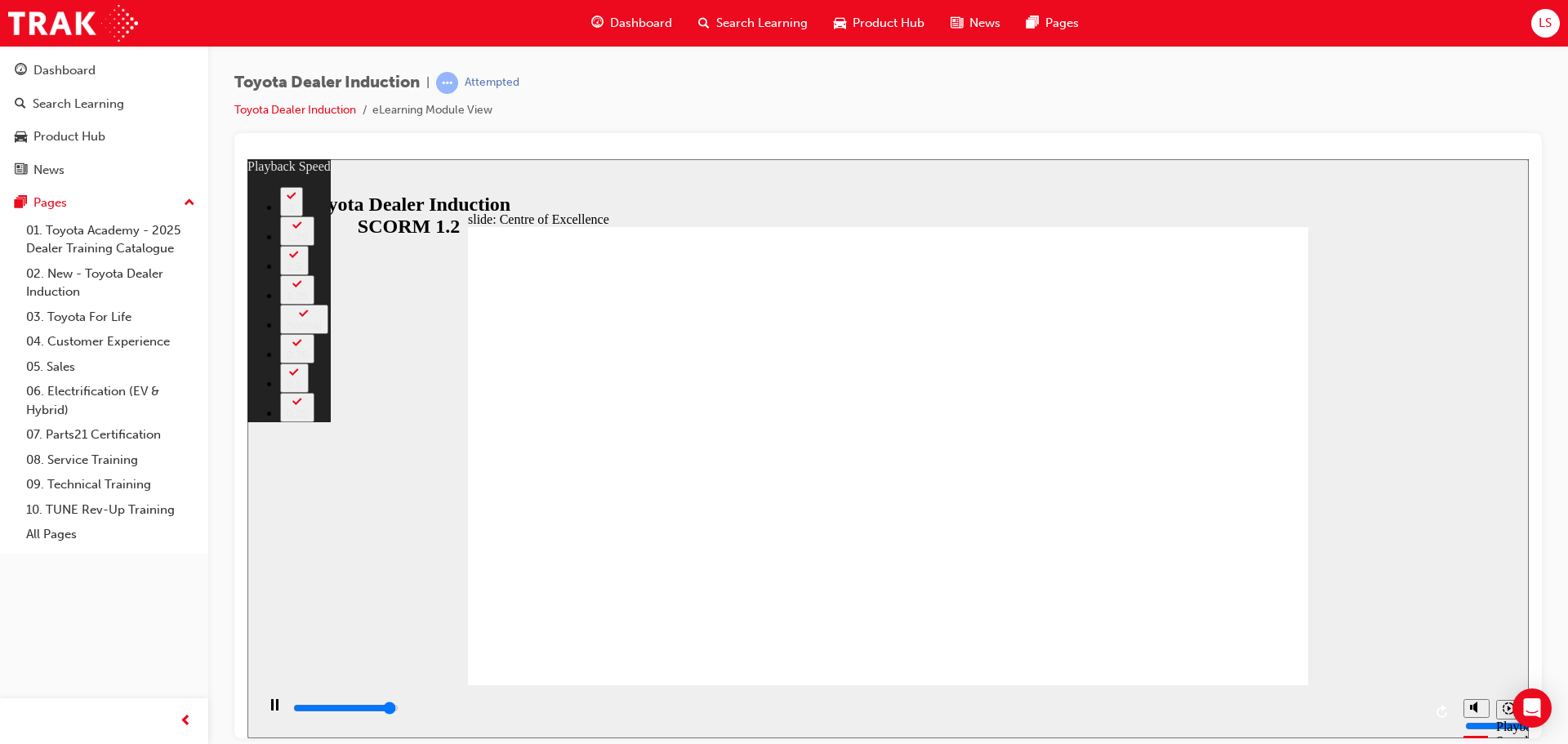
type input "9"
type input "15200"
type input "9"
type input "15300"
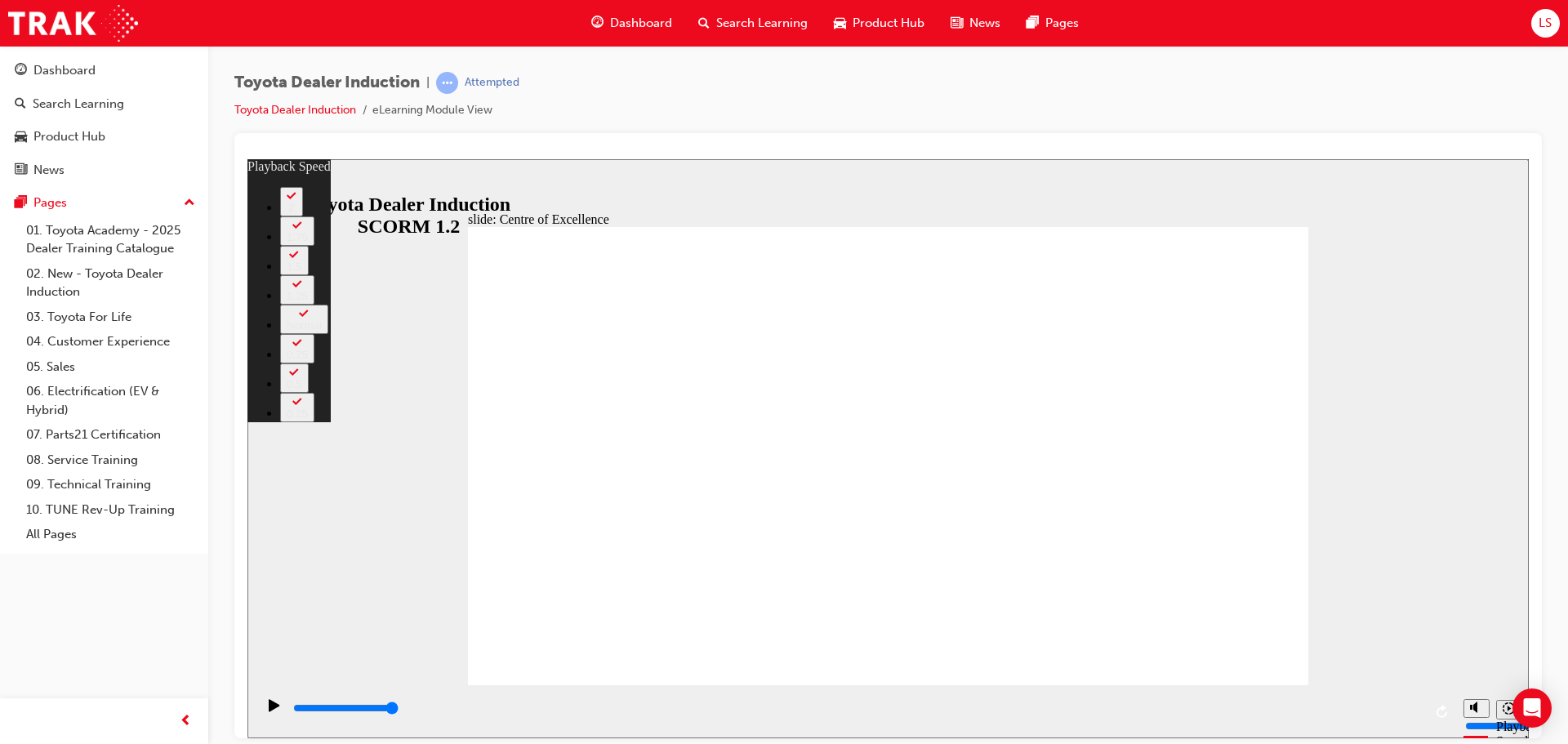
type input "248"
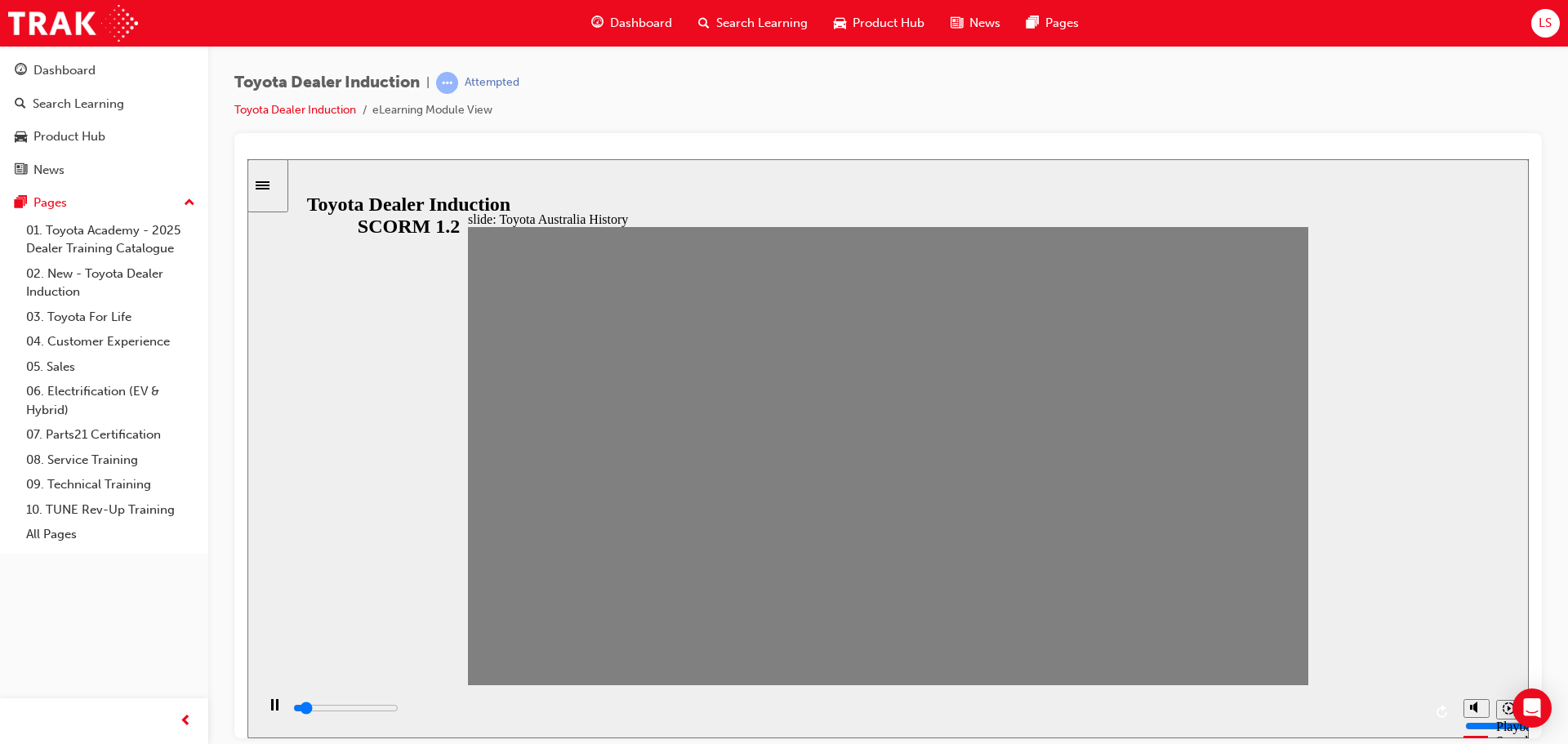
drag, startPoint x: 501, startPoint y: 474, endPoint x: 541, endPoint y: 469, distance: 40.3
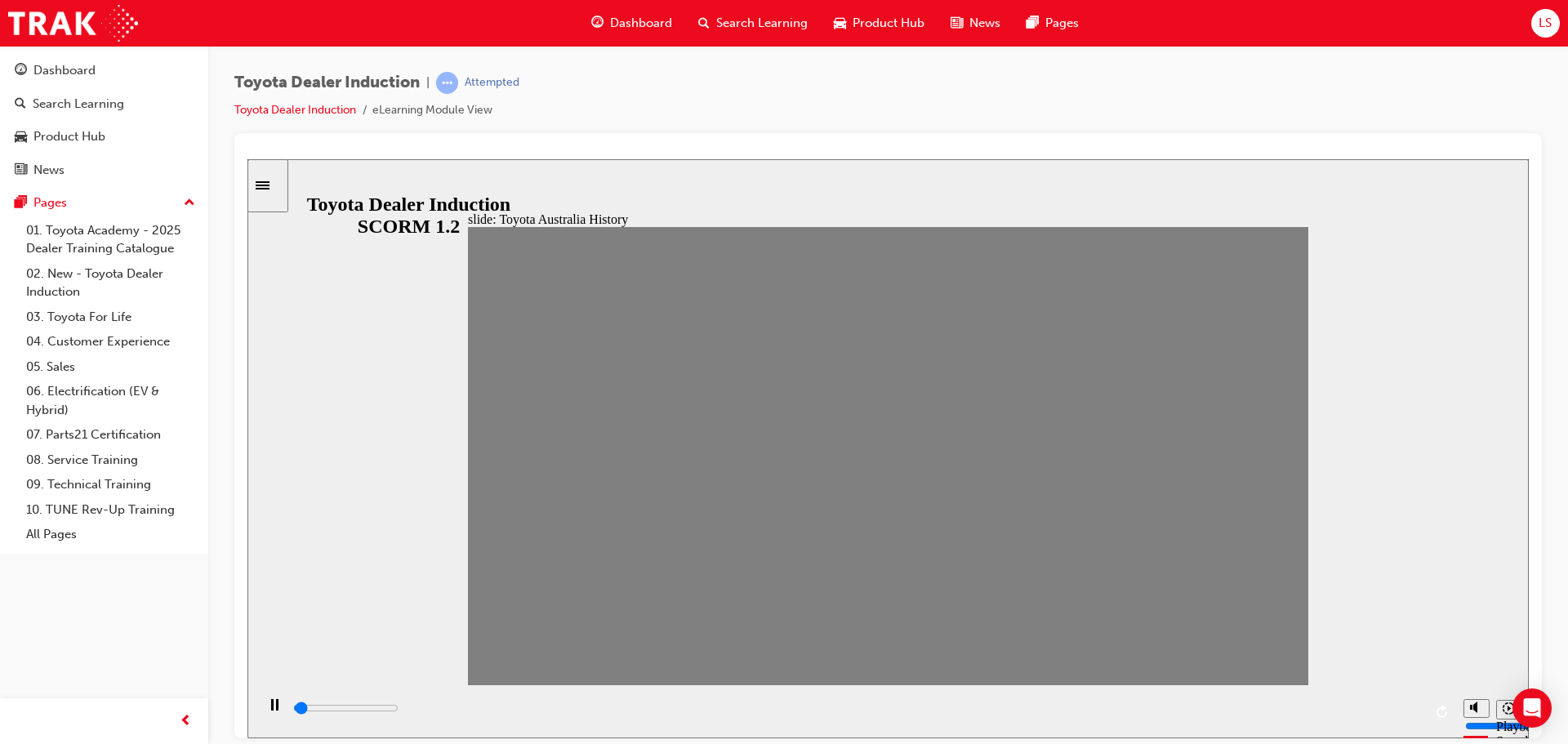
drag, startPoint x: 533, startPoint y: 467, endPoint x: 565, endPoint y: 465, distance: 32.1
drag, startPoint x: 571, startPoint y: 469, endPoint x: 617, endPoint y: 469, distance: 46.0
type input "100"
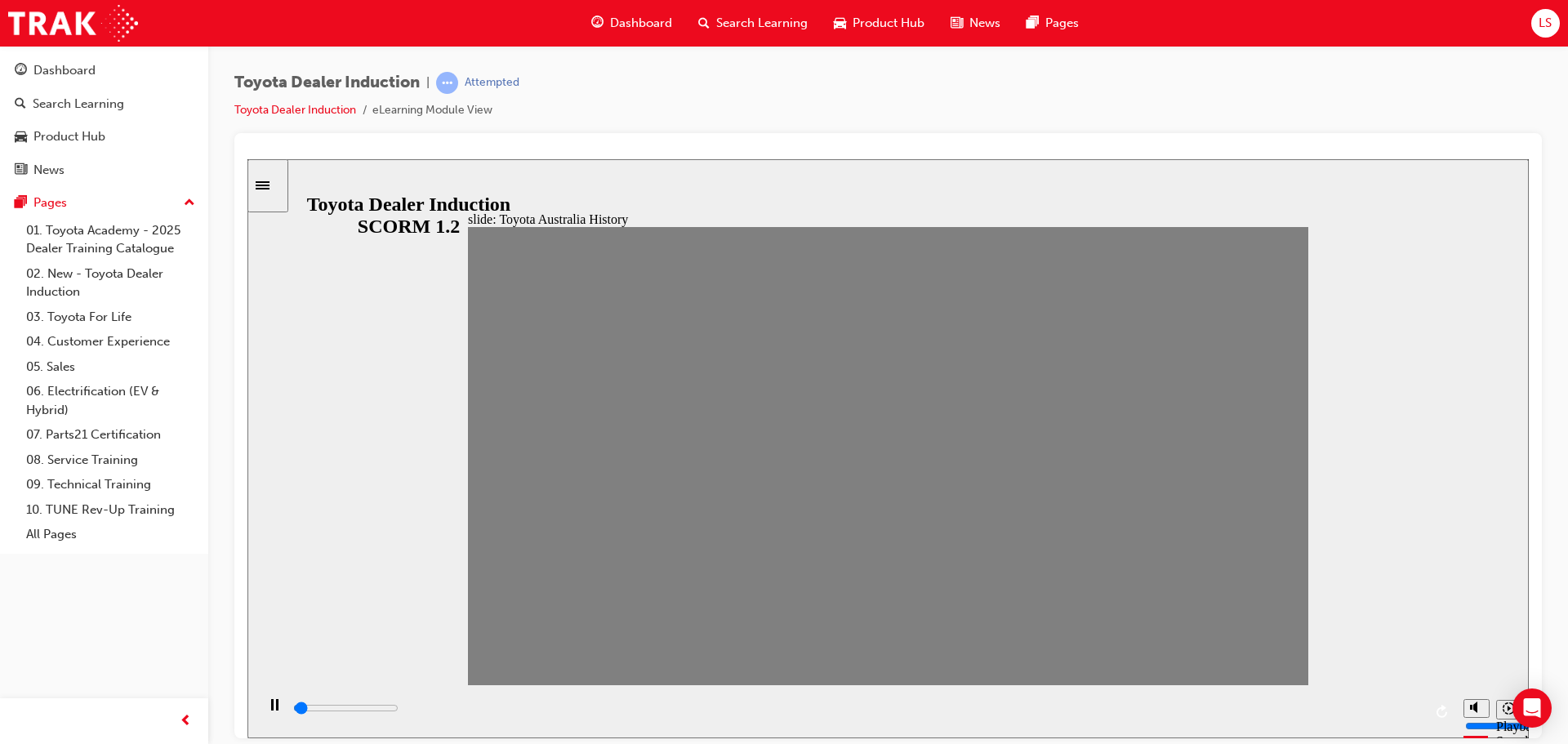
type input "4"
drag, startPoint x: 617, startPoint y: 469, endPoint x: 659, endPoint y: 468, distance: 42.0
type input "100"
type input "5"
drag, startPoint x: 657, startPoint y: 463, endPoint x: 683, endPoint y: 463, distance: 26.0
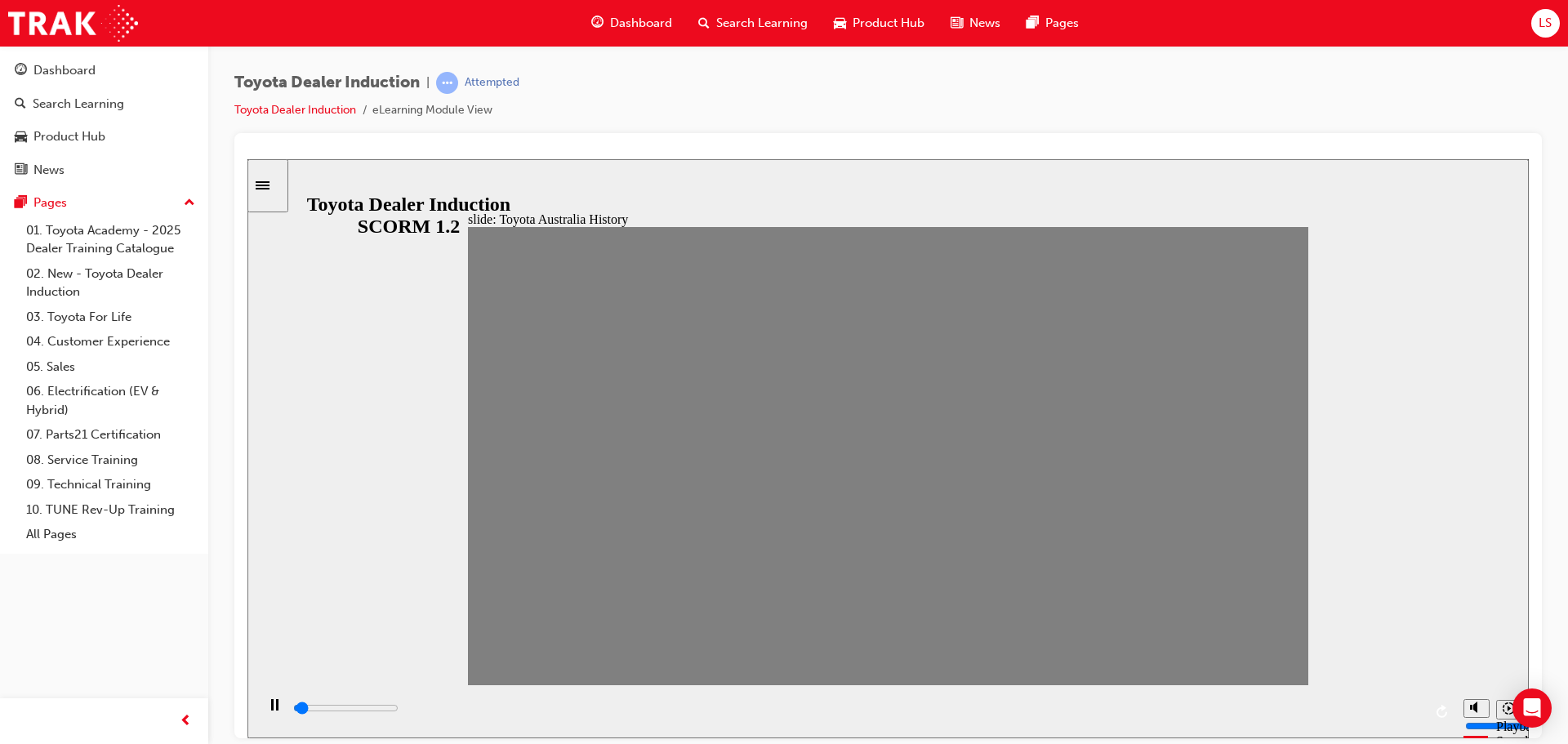
drag, startPoint x: 688, startPoint y: 469, endPoint x: 721, endPoint y: 463, distance: 33.5
drag, startPoint x: 729, startPoint y: 469, endPoint x: 762, endPoint y: 459, distance: 34.5
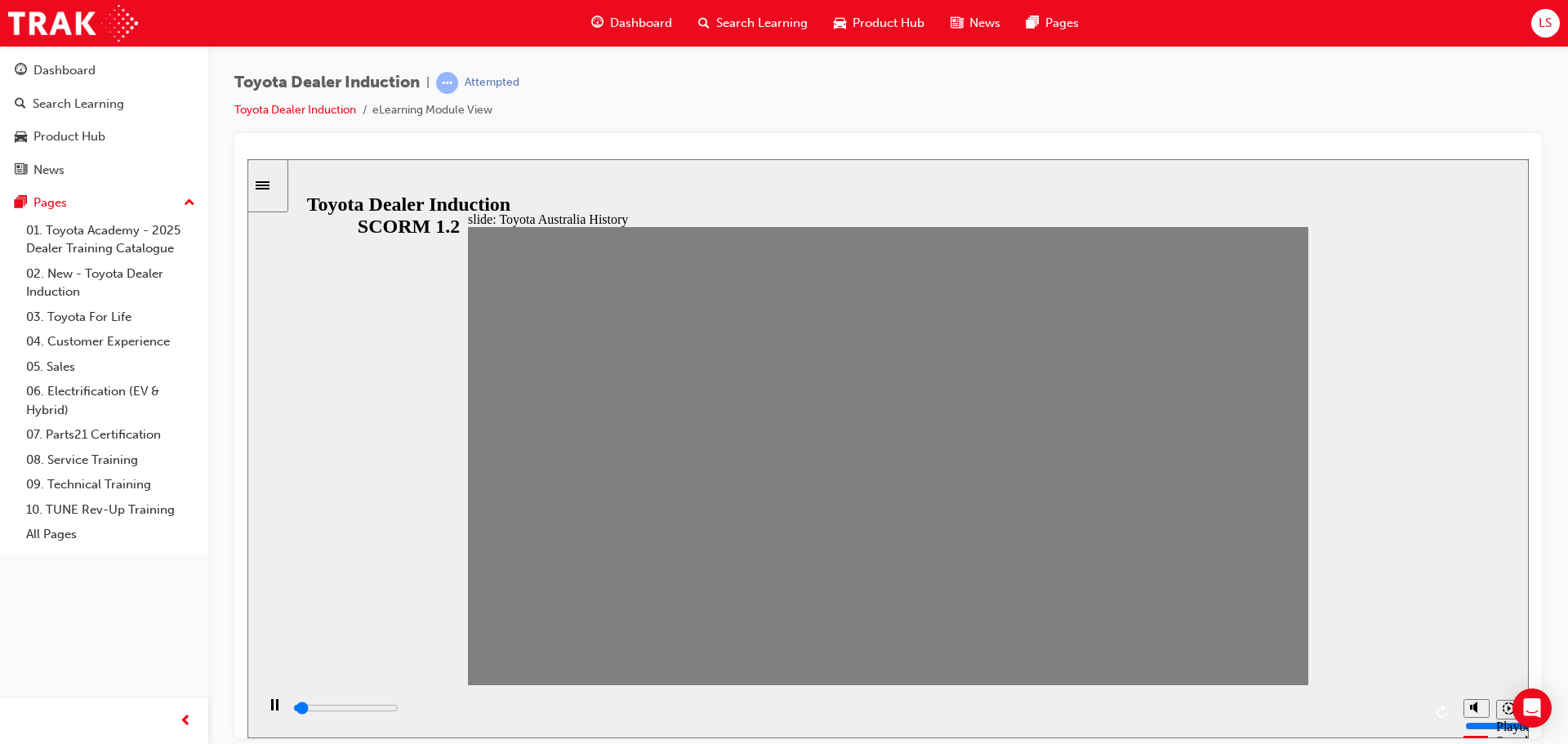
type input "100"
type input "8"
drag, startPoint x: 763, startPoint y: 459, endPoint x: 813, endPoint y: 463, distance: 50.2
type input "0"
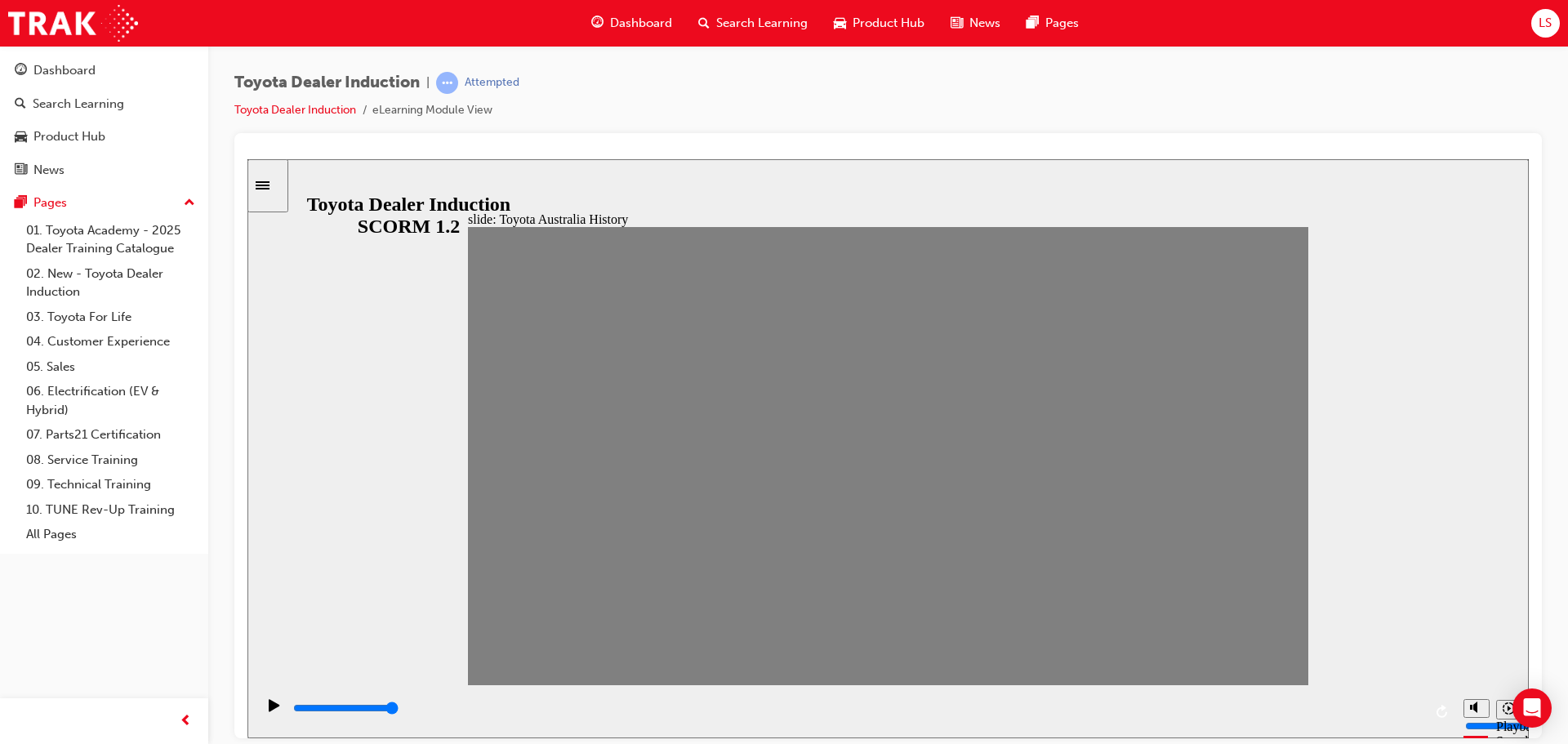
type input "9"
drag, startPoint x: 812, startPoint y: 461, endPoint x: 866, endPoint y: 464, distance: 54.1
drag, startPoint x: 831, startPoint y: 479, endPoint x: 882, endPoint y: 470, distance: 51.8
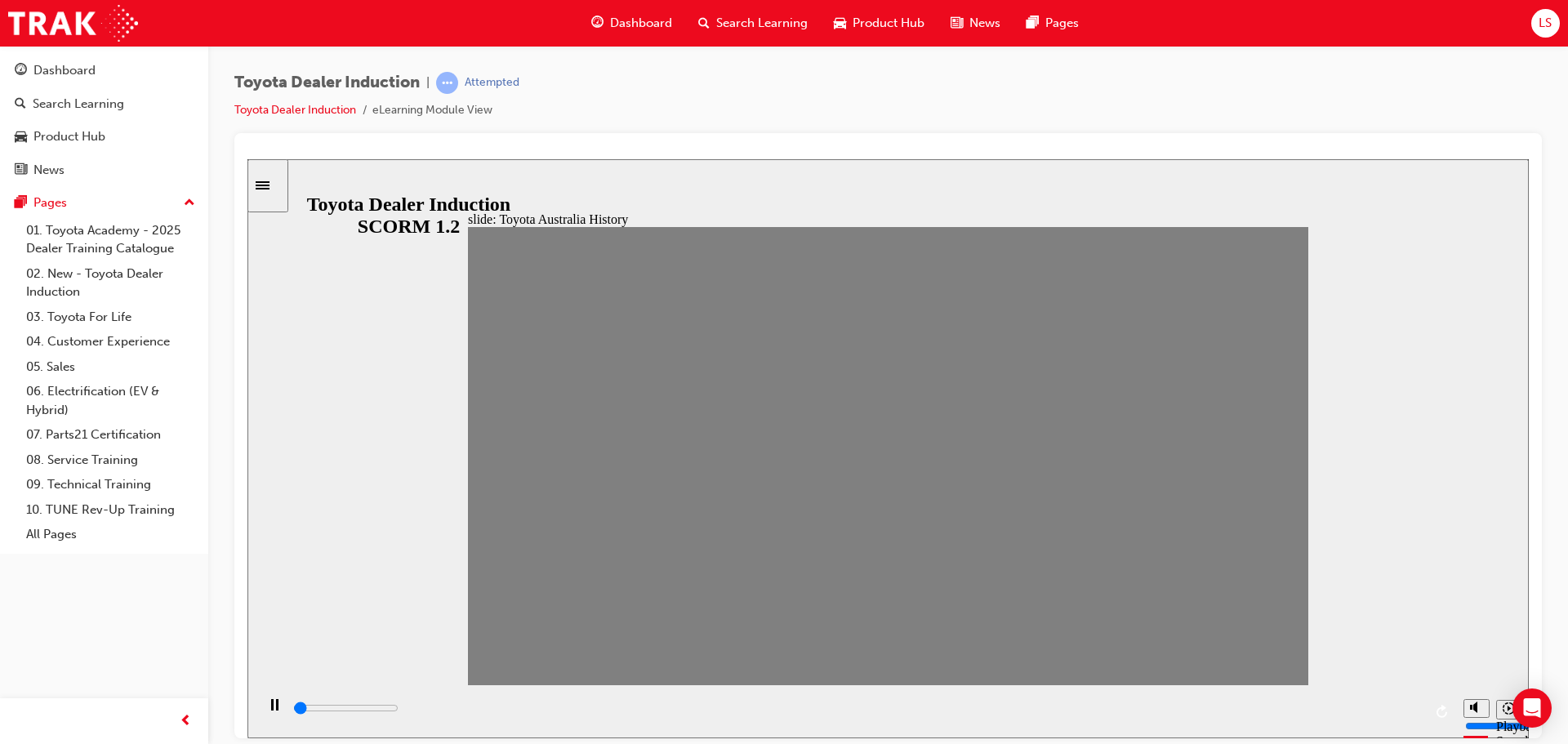
drag, startPoint x: 882, startPoint y: 470, endPoint x: 921, endPoint y: 463, distance: 39.6
drag, startPoint x: 923, startPoint y: 474, endPoint x: 957, endPoint y: 473, distance: 34.0
type input "0"
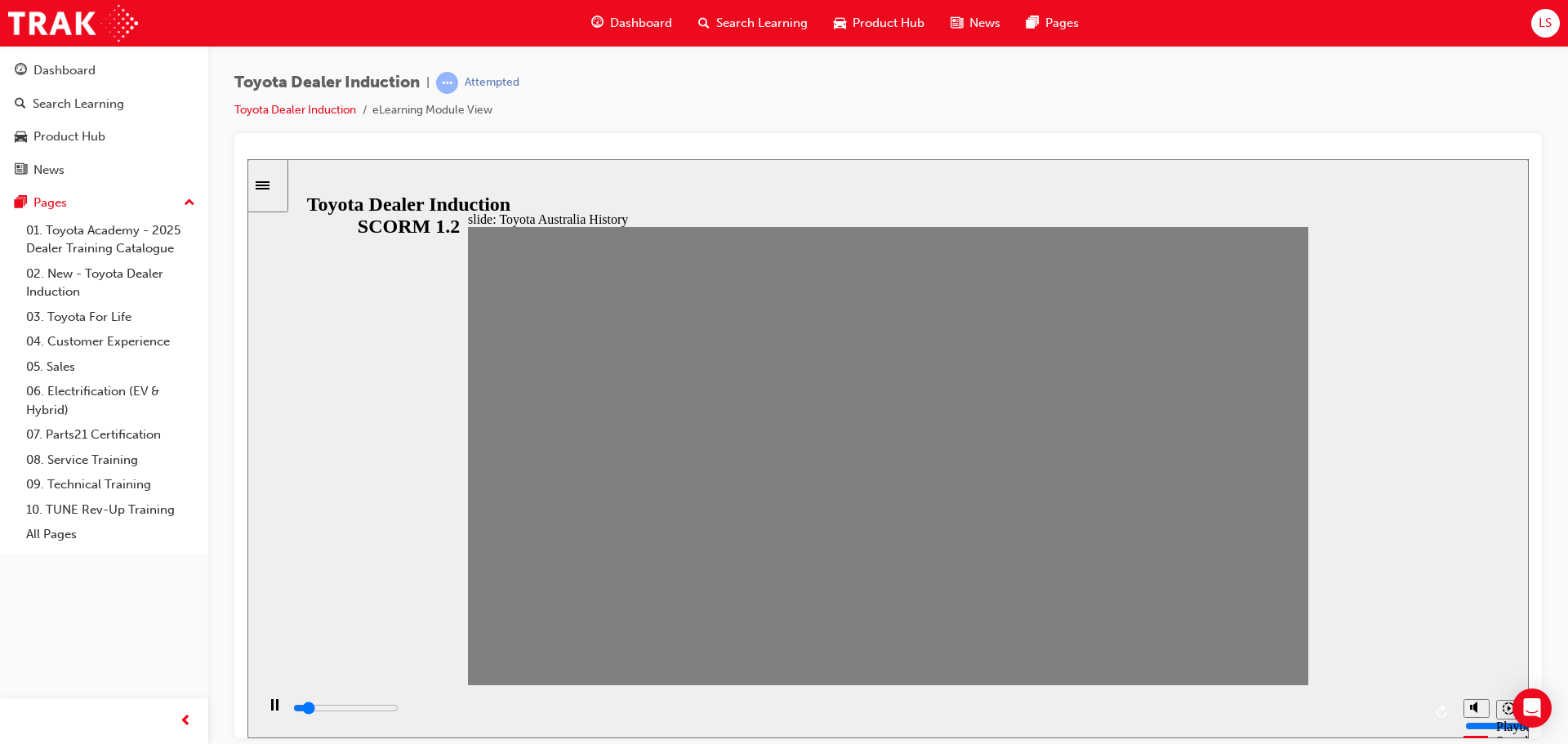
type input "11"
drag, startPoint x: 959, startPoint y: 463, endPoint x: 918, endPoint y: 458, distance: 41.3
type input "100"
type input "12"
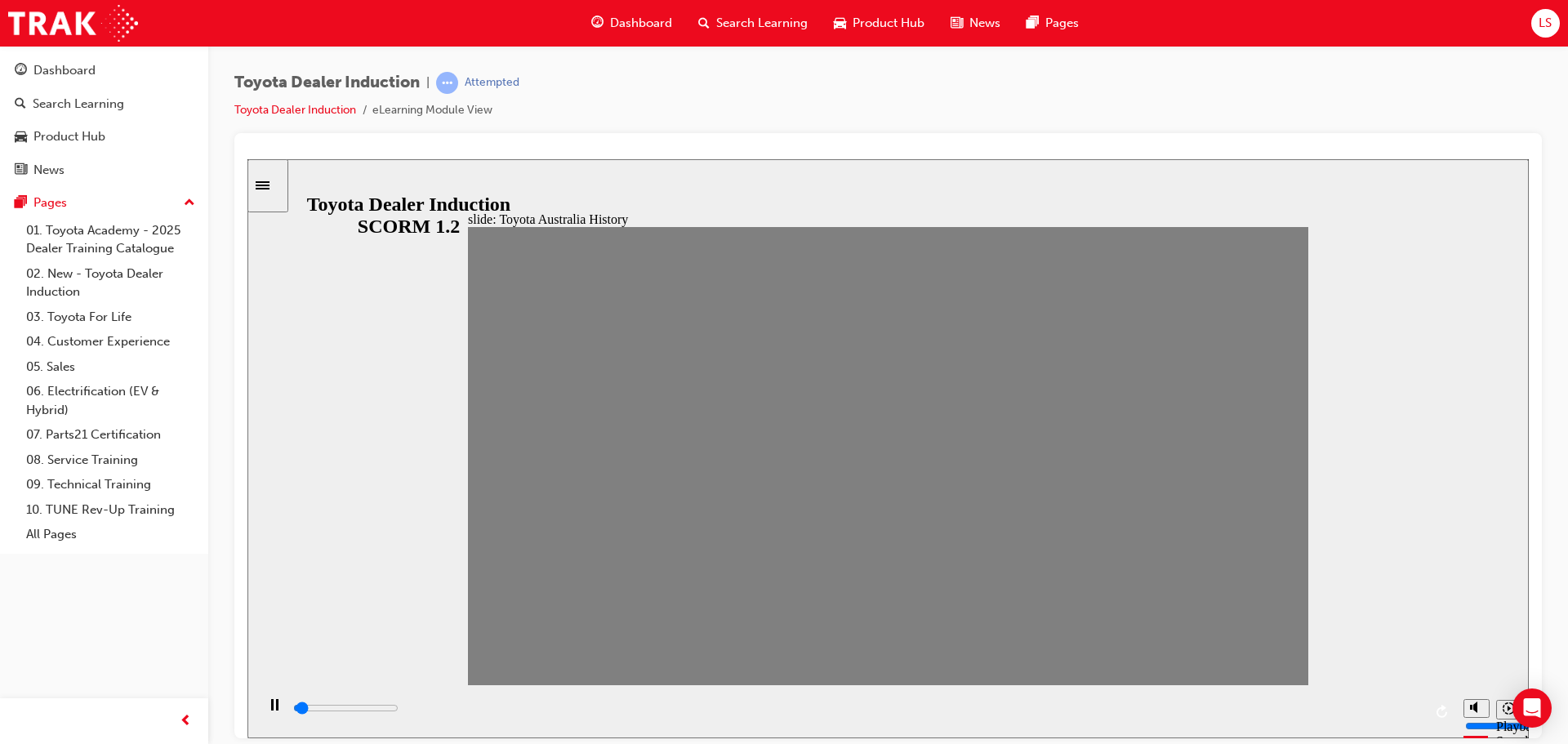
drag, startPoint x: 921, startPoint y: 458, endPoint x: 955, endPoint y: 459, distance: 34.0
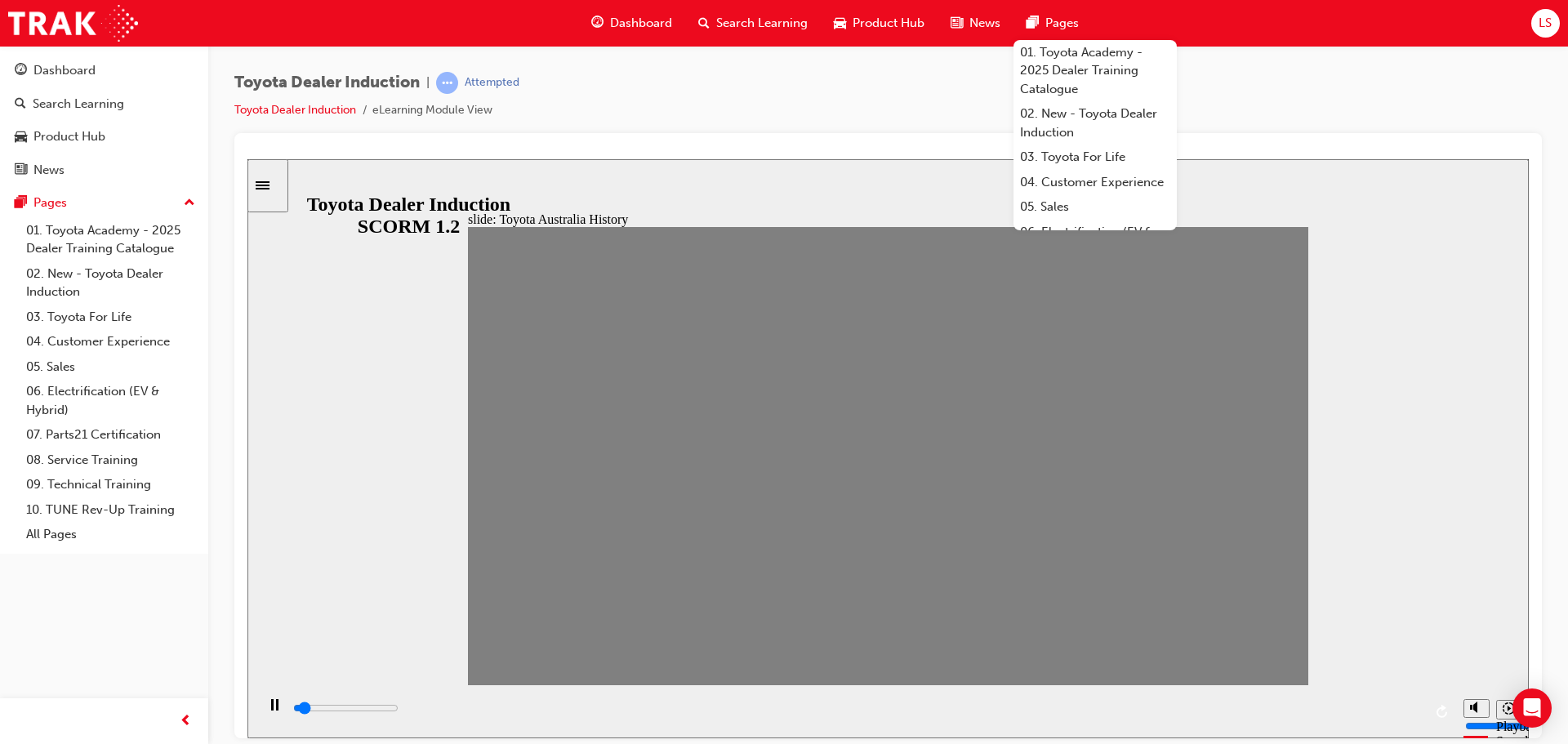
drag, startPoint x: 992, startPoint y: 466, endPoint x: 1342, endPoint y: 467, distance: 350.0
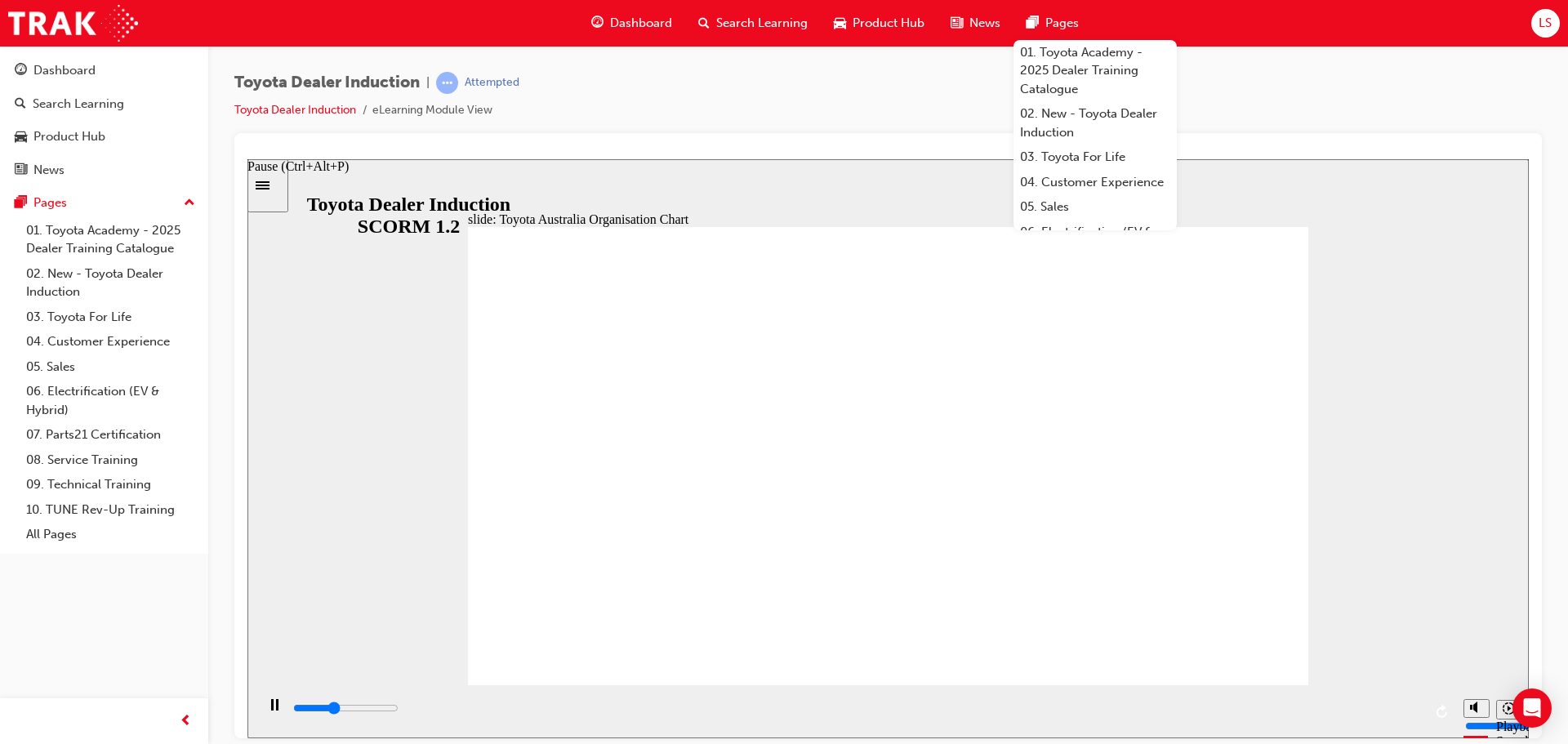
click at [274, 706] on div "Pause (Ctrl+Alt+P)" at bounding box center [274, 712] width 28 height 28
click at [260, 703] on div "Play (Ctrl+Alt+P)" at bounding box center [274, 712] width 28 height 28
click at [269, 704] on icon "Play (Ctrl+Alt+P)" at bounding box center [275, 705] width 12 height 14
type input "5000"
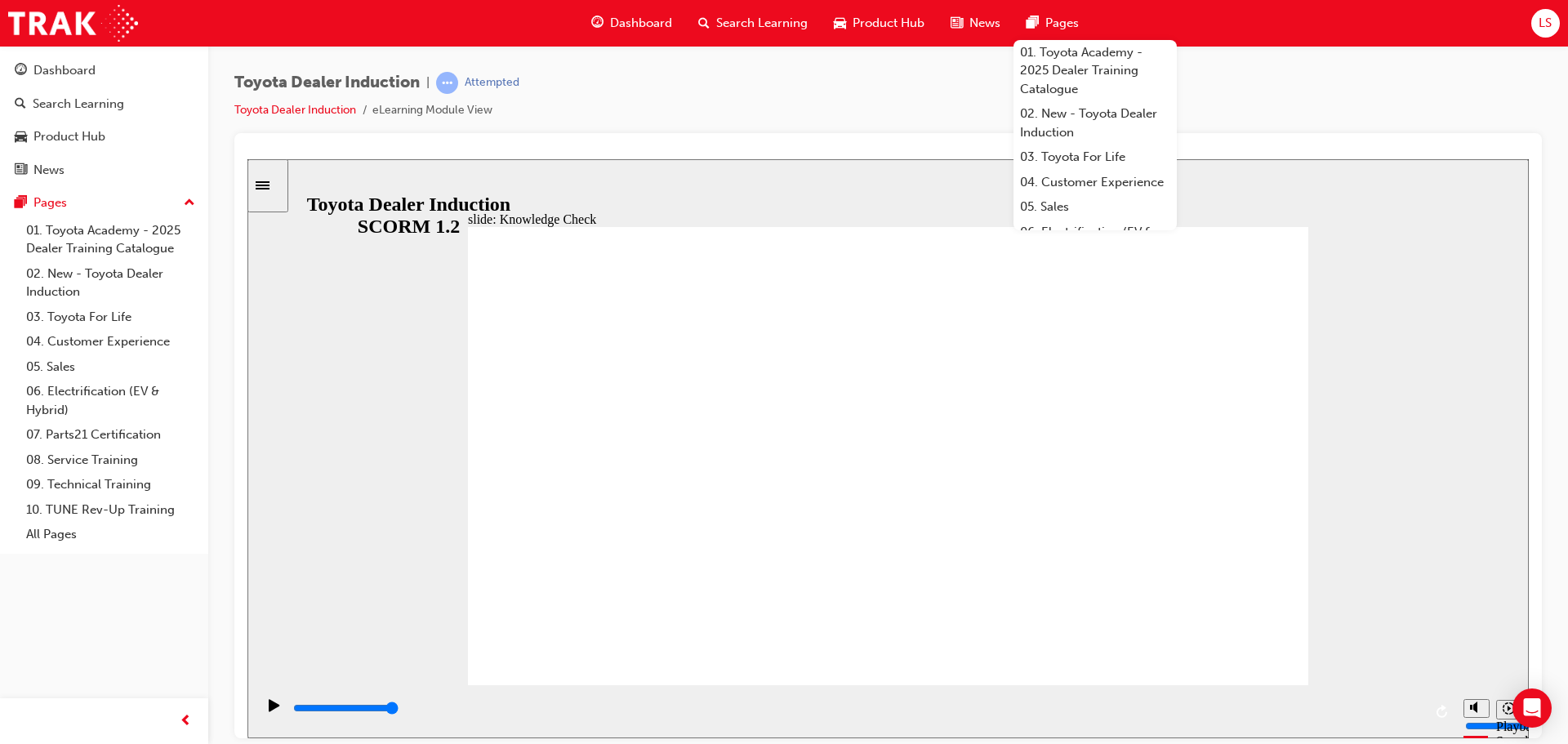
radio input "true"
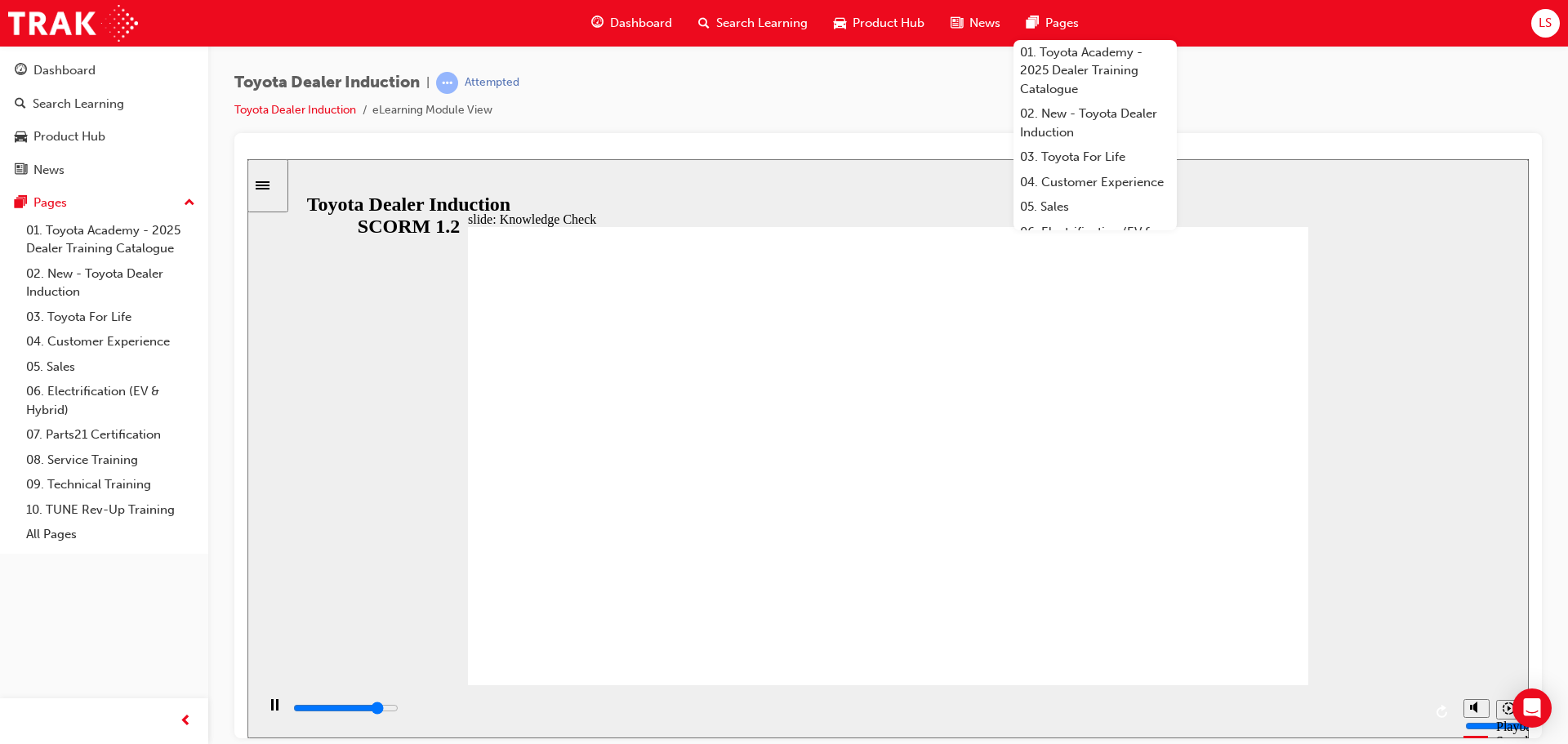
type input "4300"
radio input "true"
type input "4400"
radio input "true"
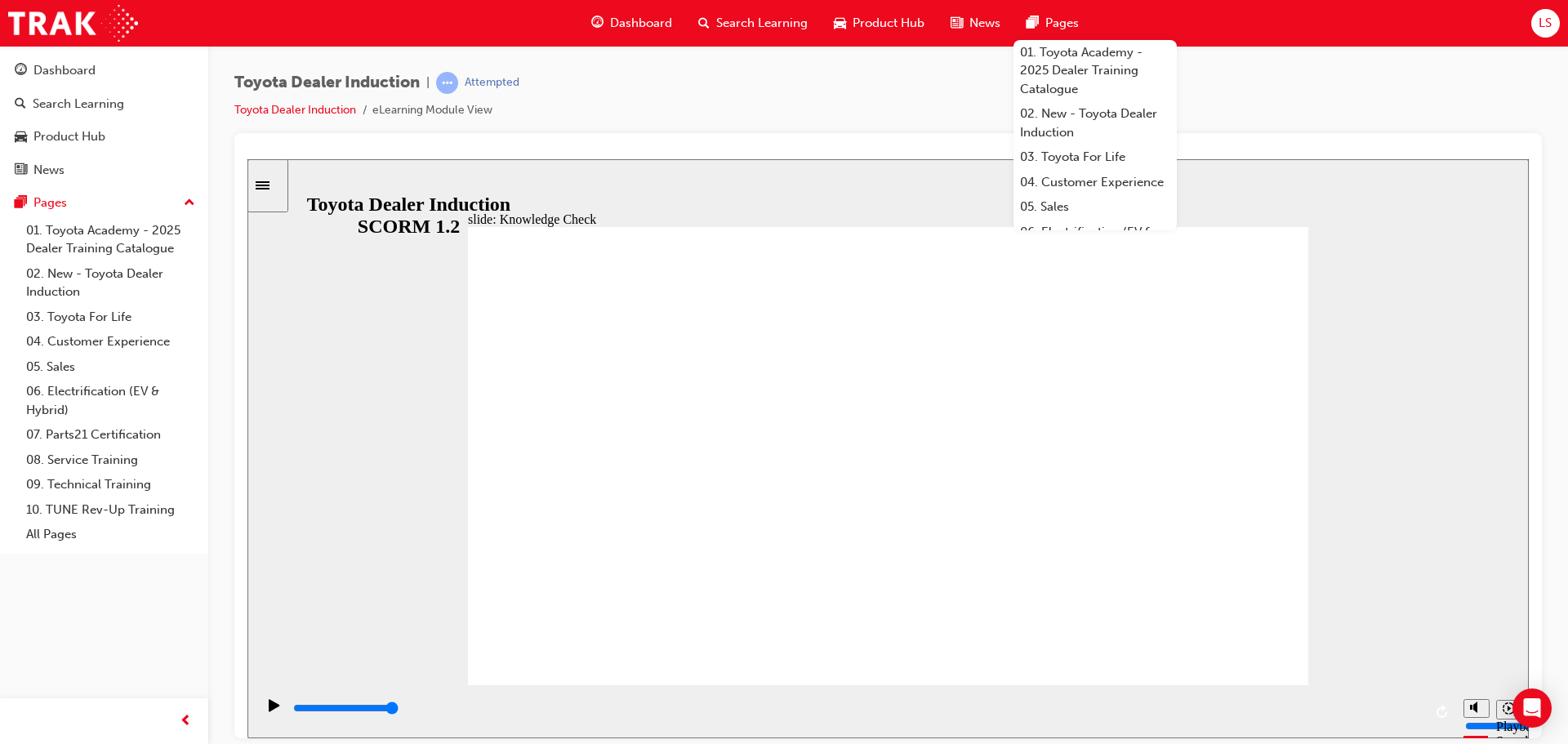
type input "9200"
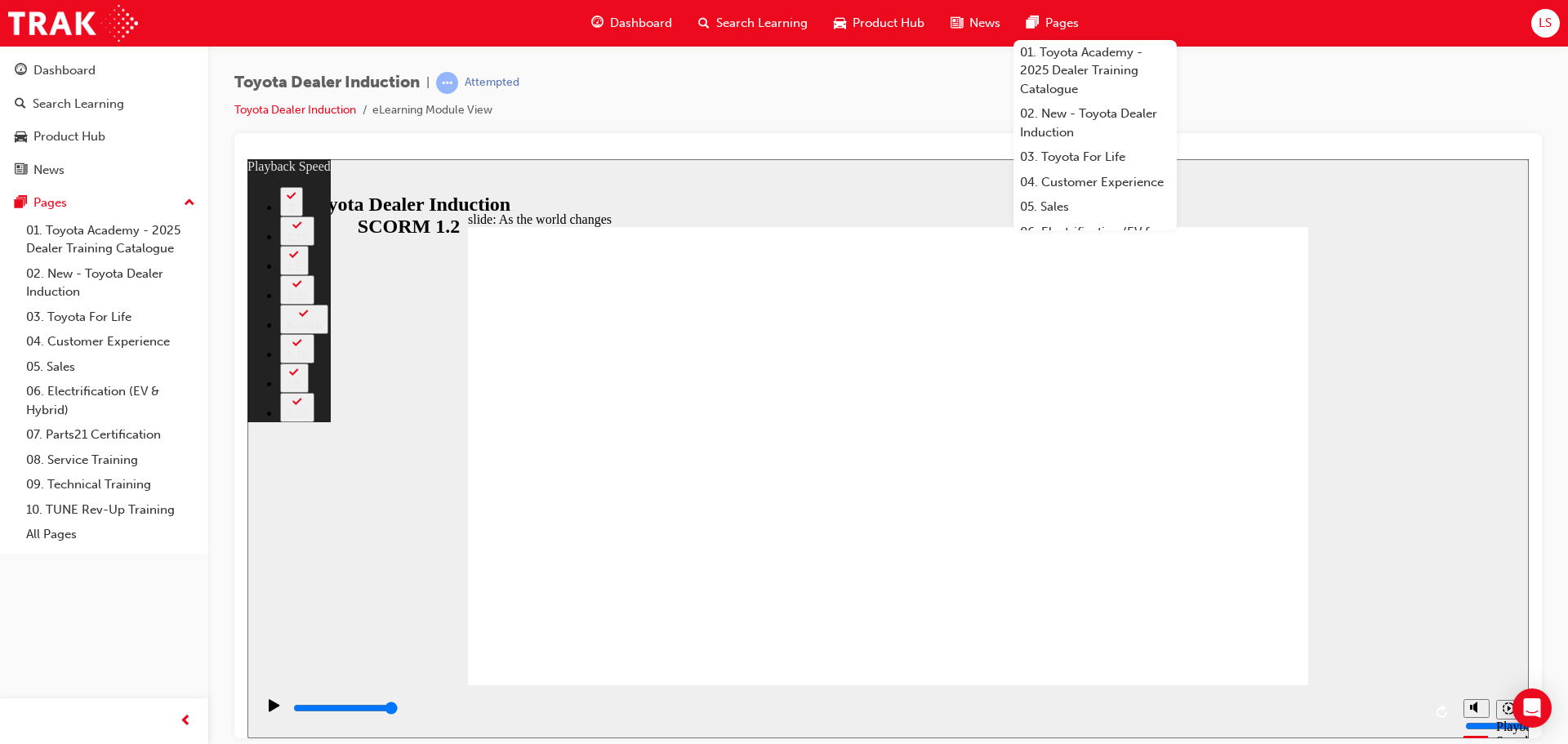
type input "3"
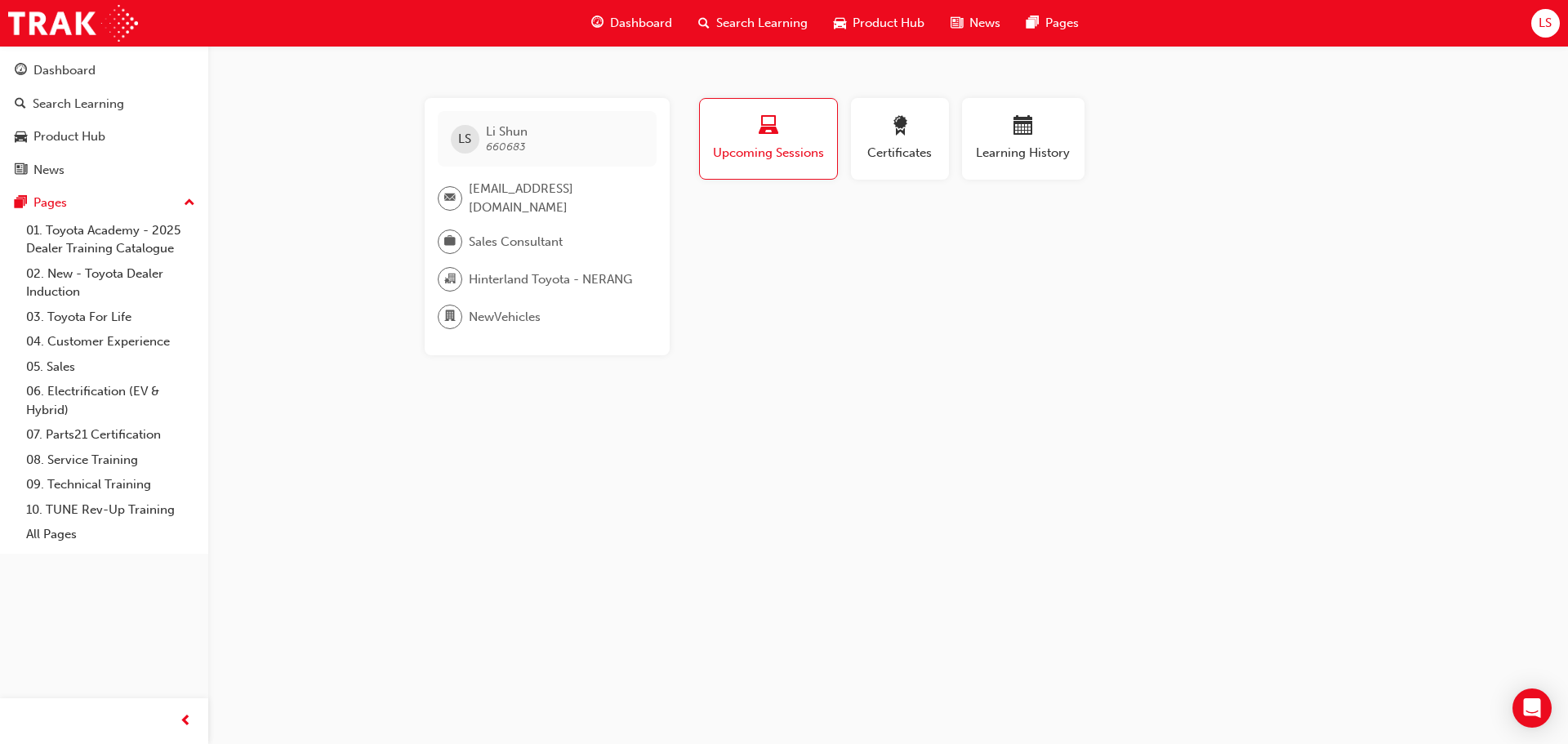
click at [577, 193] on span "[EMAIL_ADDRESS][DOMAIN_NAME]" at bounding box center [556, 198] width 175 height 37
click at [548, 233] on span "Sales Consultant" at bounding box center [515, 242] width 94 height 18
click at [538, 233] on span "Sales Consultant" at bounding box center [515, 242] width 94 height 18
click at [535, 233] on span "Sales Consultant" at bounding box center [515, 242] width 94 height 18
click at [503, 144] on span "660683" at bounding box center [505, 146] width 40 height 14
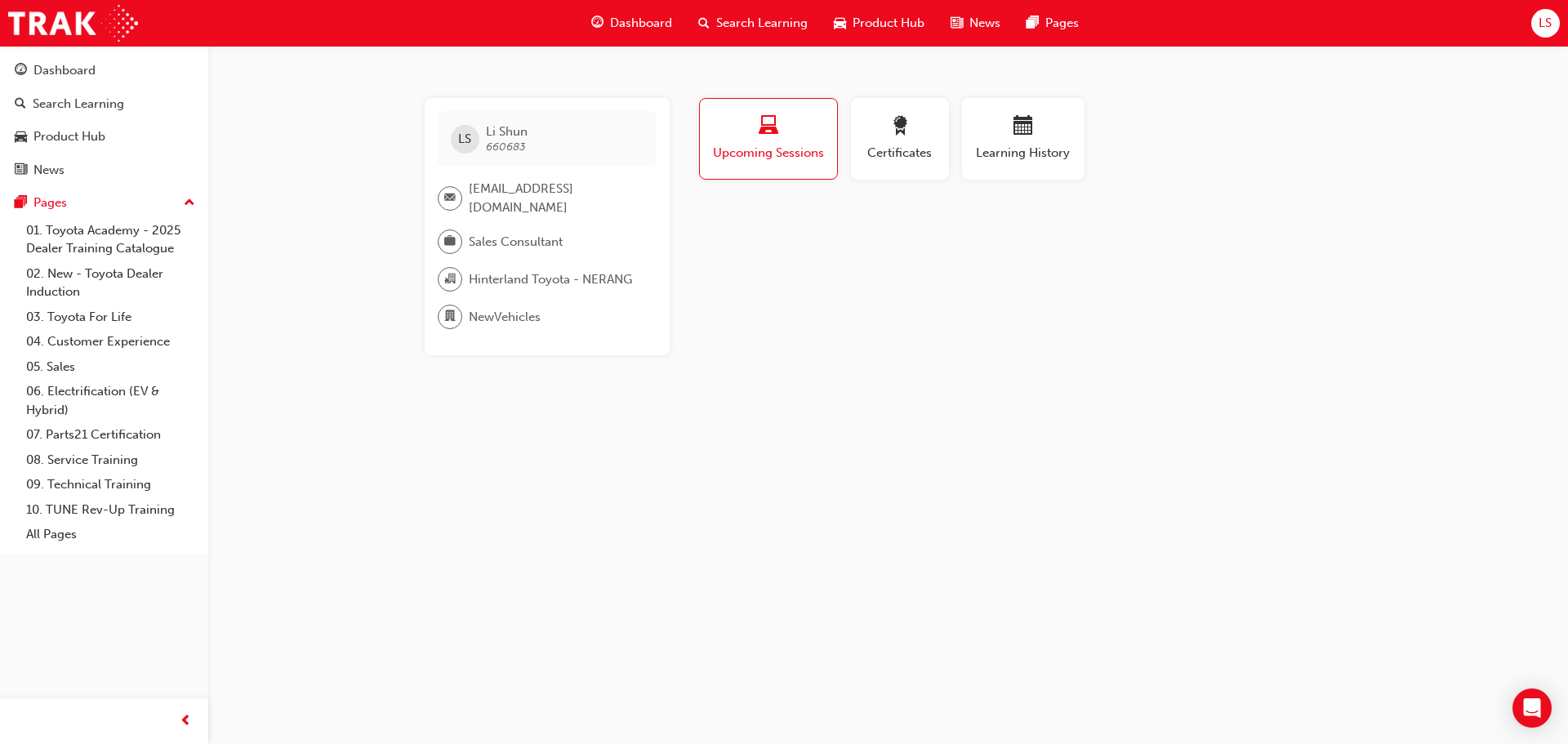
drag, startPoint x: 498, startPoint y: 143, endPoint x: 454, endPoint y: 152, distance: 44.9
click at [484, 149] on div "[PERSON_NAME] Shun 660683" at bounding box center [547, 138] width 219 height 55
click at [411, 151] on div "[PERSON_NAME] 660683 [EMAIL_ADDRESS][DOMAIN_NAME] Sales Consultant Hinterland T…" at bounding box center [889, 226] width 980 height 257
click at [453, 193] on div "[PERSON_NAME] 660683 [EMAIL_ADDRESS][DOMAIN_NAME] Sales Consultant Hinterland T…" at bounding box center [547, 226] width 245 height 257
click at [532, 297] on div "[PERSON_NAME] 660683 [EMAIL_ADDRESS][DOMAIN_NAME] Sales Consultant Hinterland T…" at bounding box center [547, 226] width 245 height 257
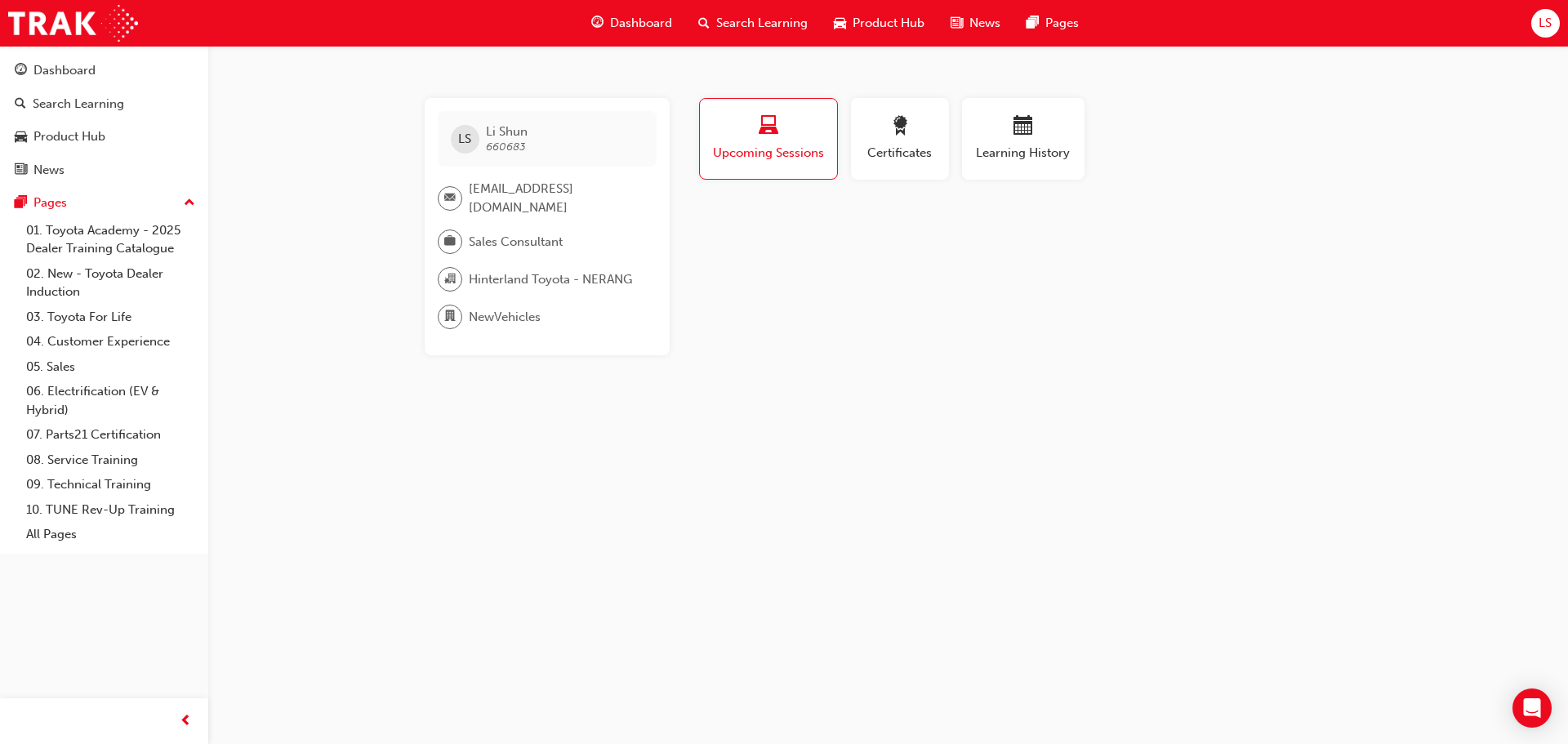
click at [621, 315] on div "NewVehicles" at bounding box center [540, 316] width 206 height 24
click at [939, 157] on button "Certificates" at bounding box center [899, 138] width 98 height 81
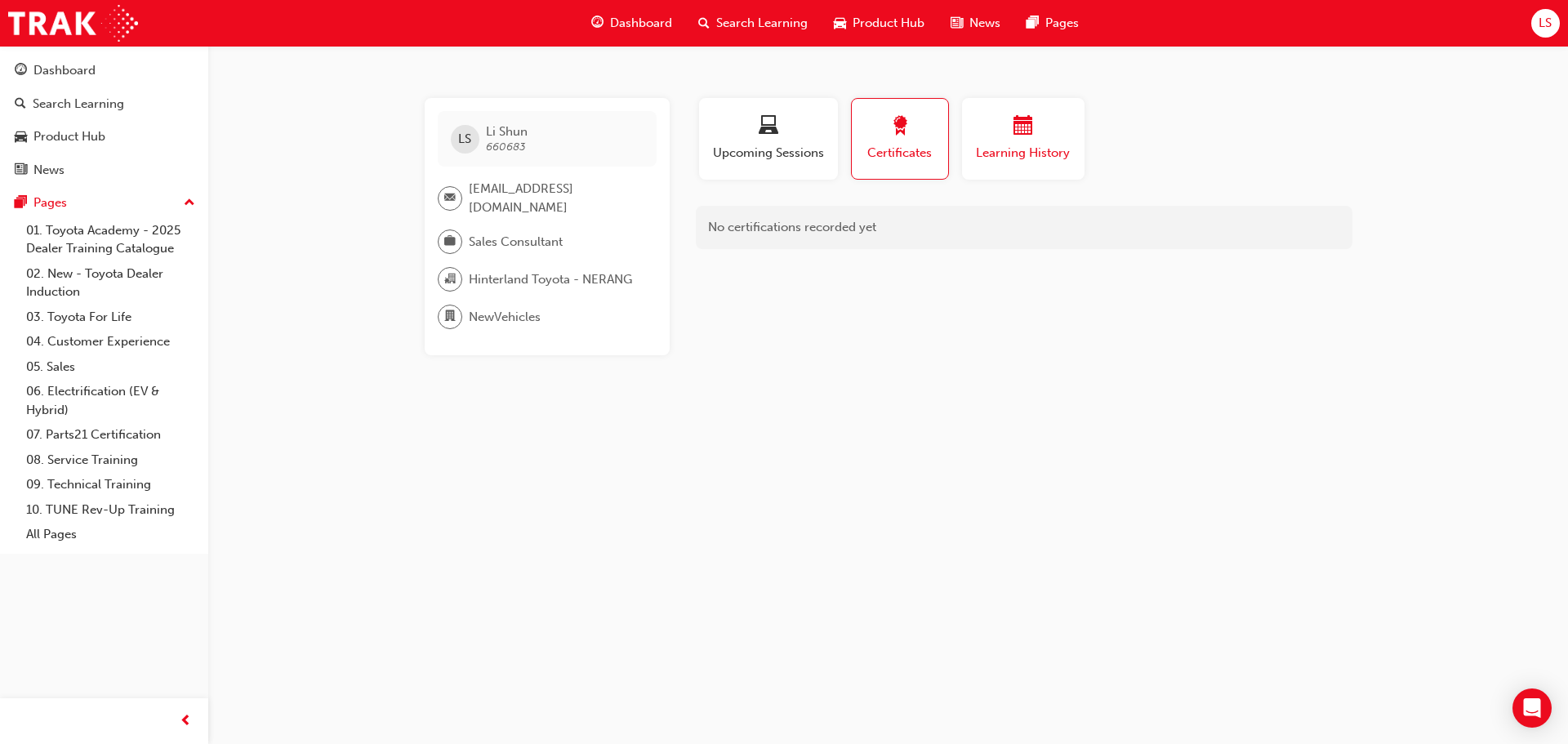
click at [1008, 156] on span "Learning History" at bounding box center [1023, 153] width 98 height 18
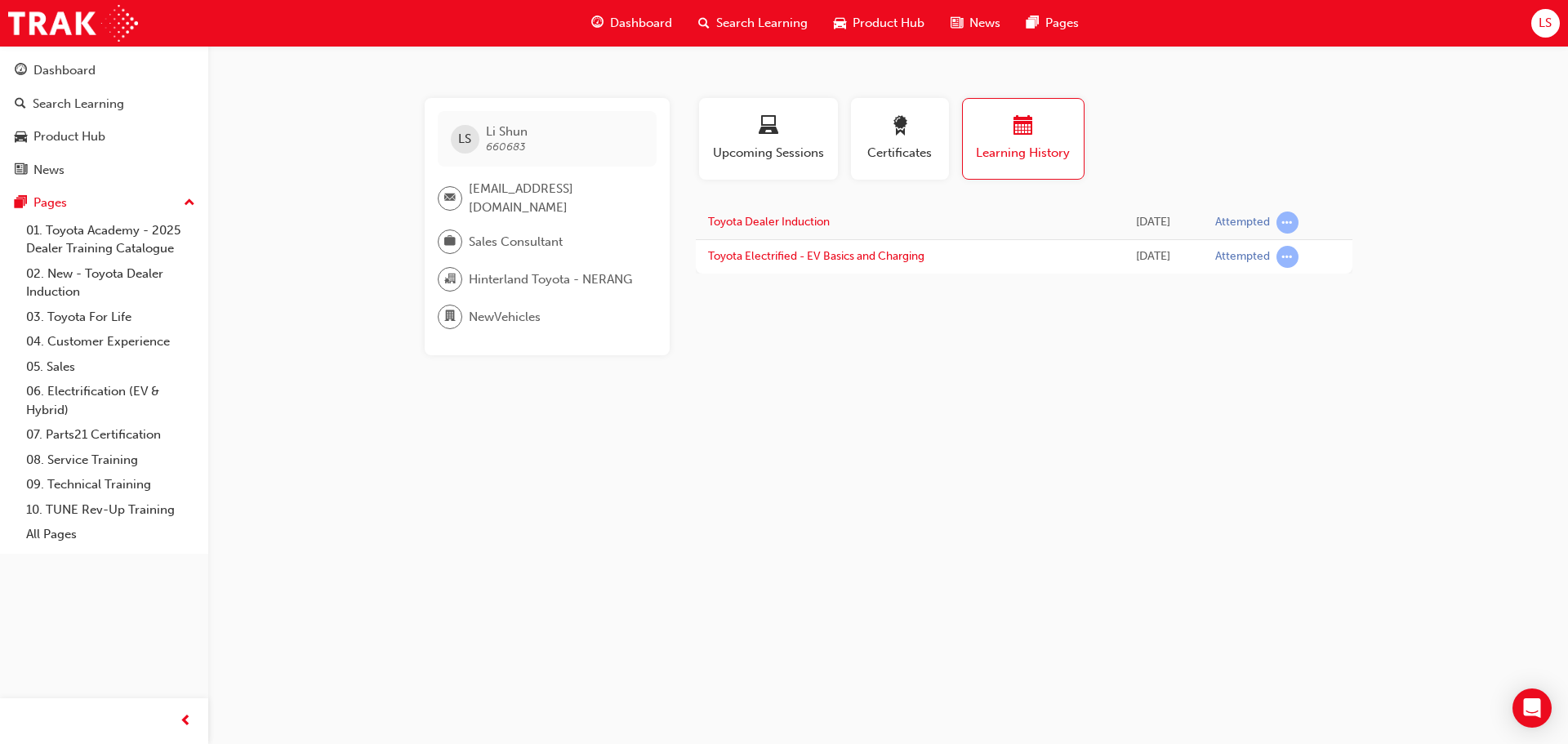
click at [394, 78] on div "[PERSON_NAME] 660683 [EMAIL_ADDRESS][DOMAIN_NAME] Sales Consultant Hinterland T…" at bounding box center [784, 372] width 1568 height 744
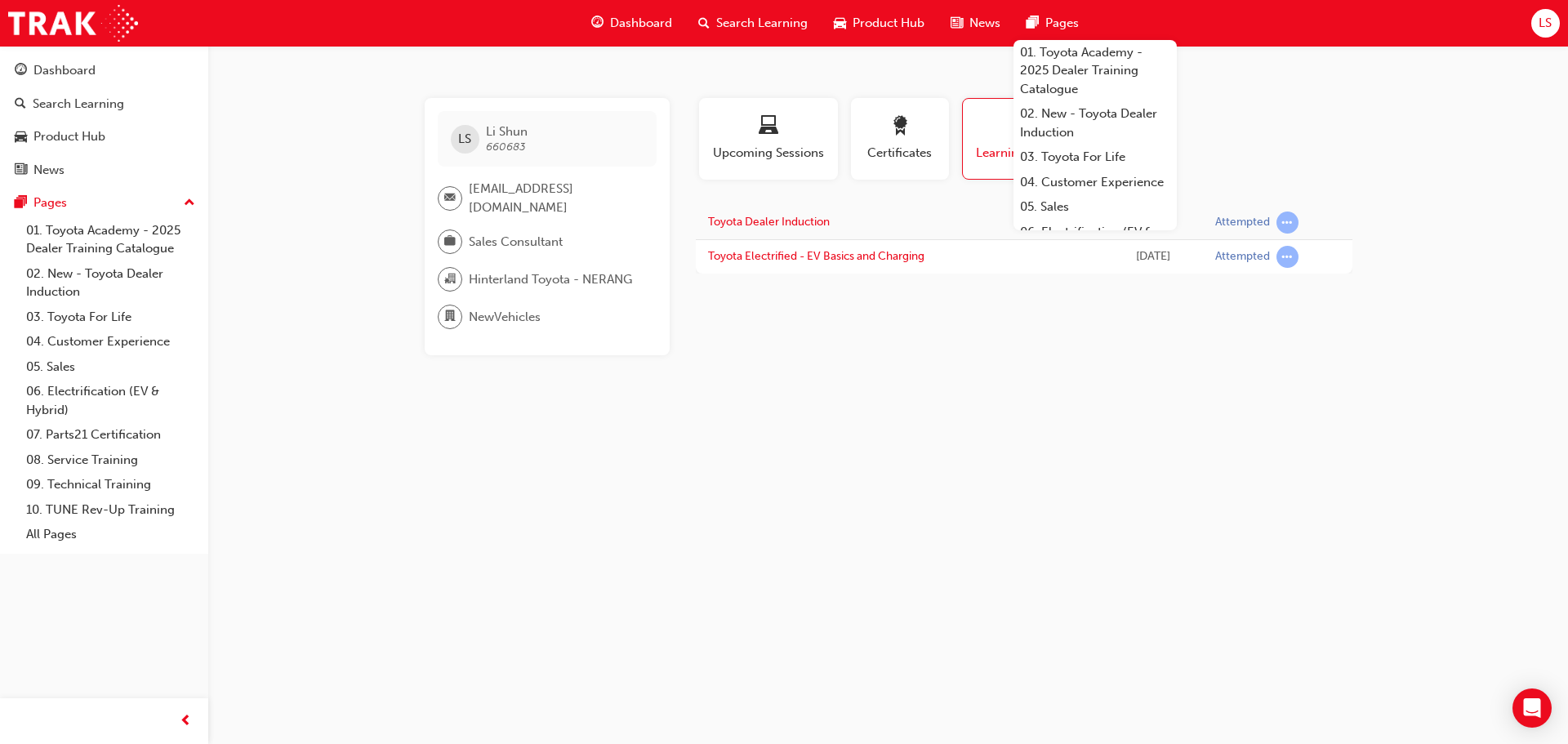
click at [331, 139] on div "[PERSON_NAME] 660683 [EMAIL_ADDRESS][DOMAIN_NAME] Sales Consultant Hinterland T…" at bounding box center [784, 372] width 1568 height 744
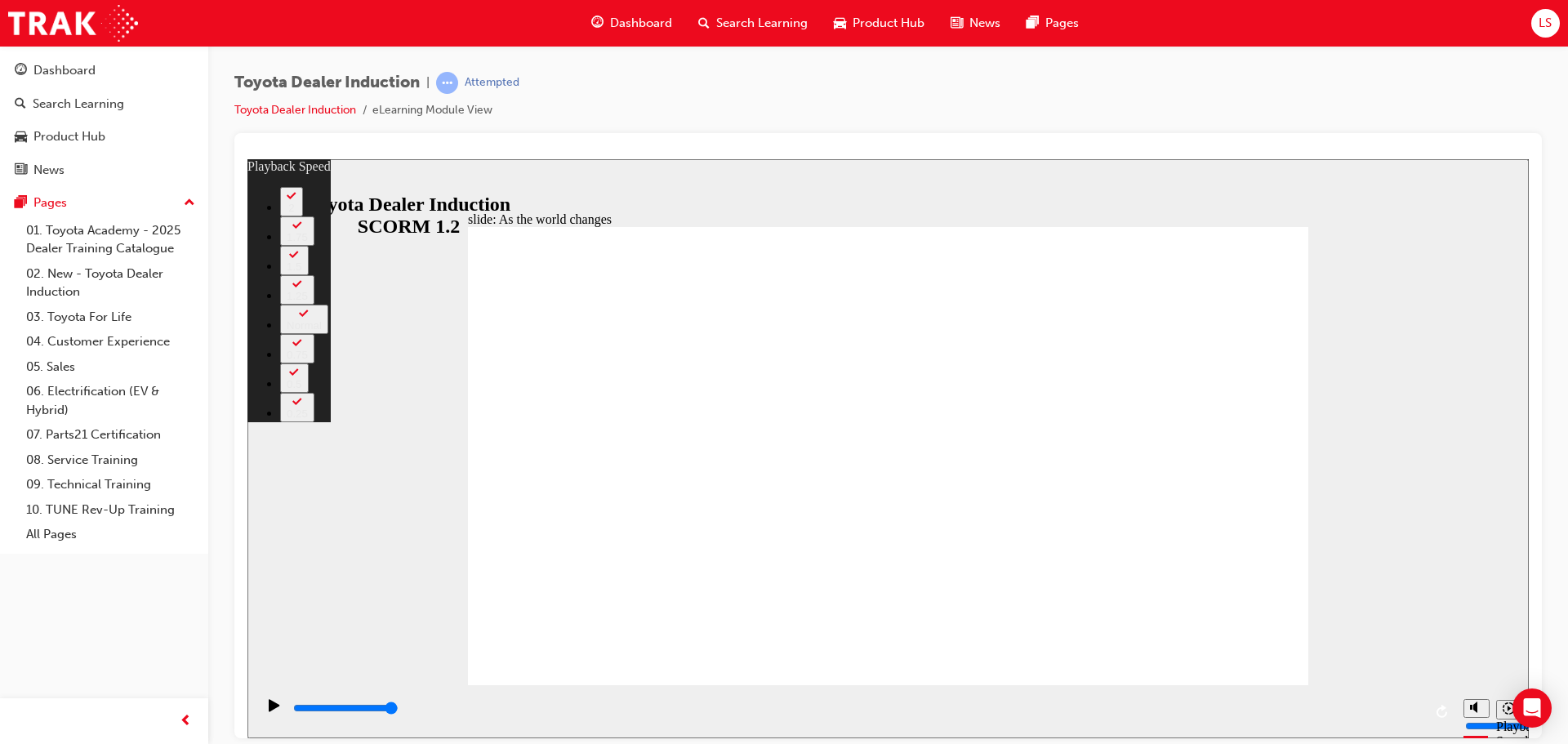
type input "128"
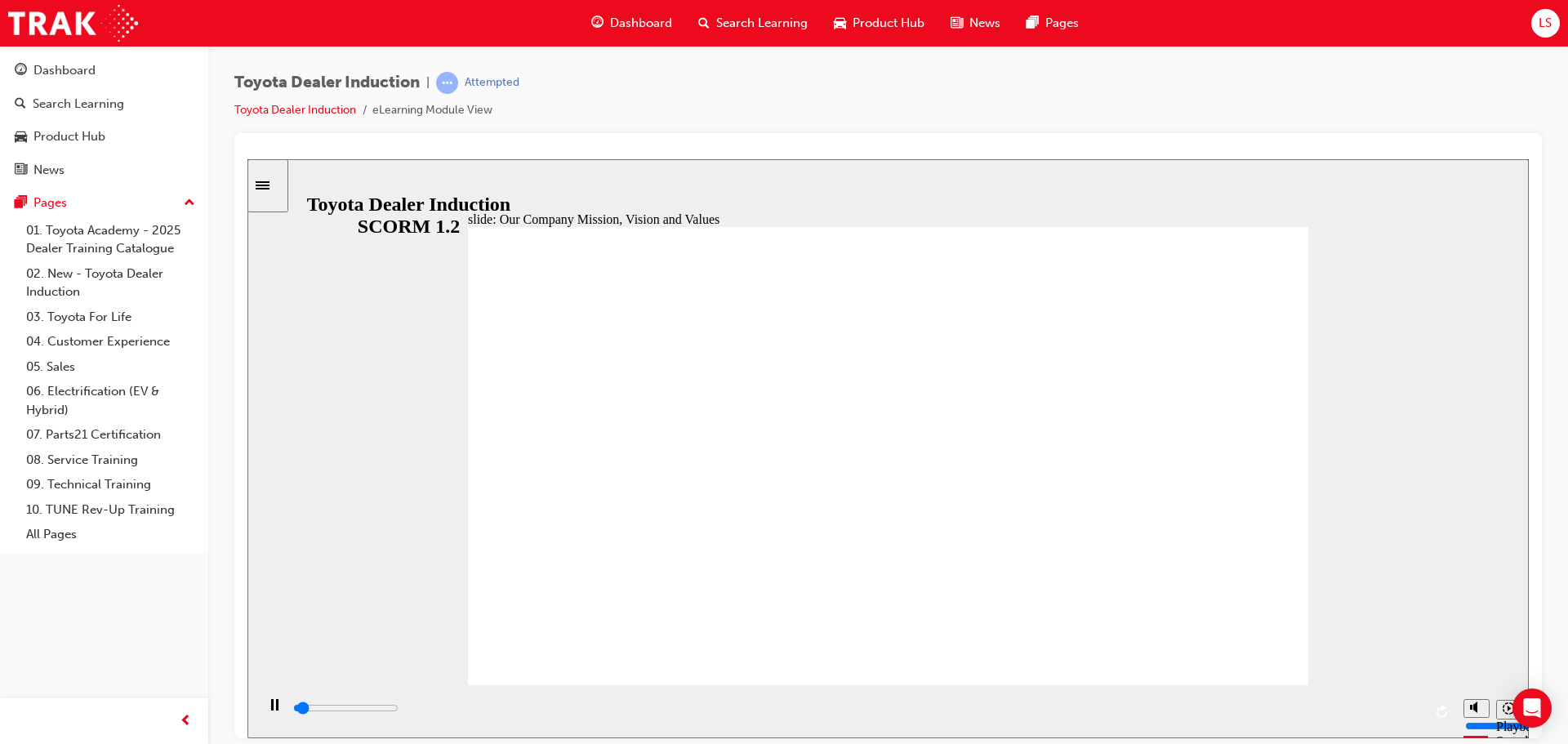
click at [261, 181] on div "Sidebar Toggle" at bounding box center [267, 185] width 28 height 13
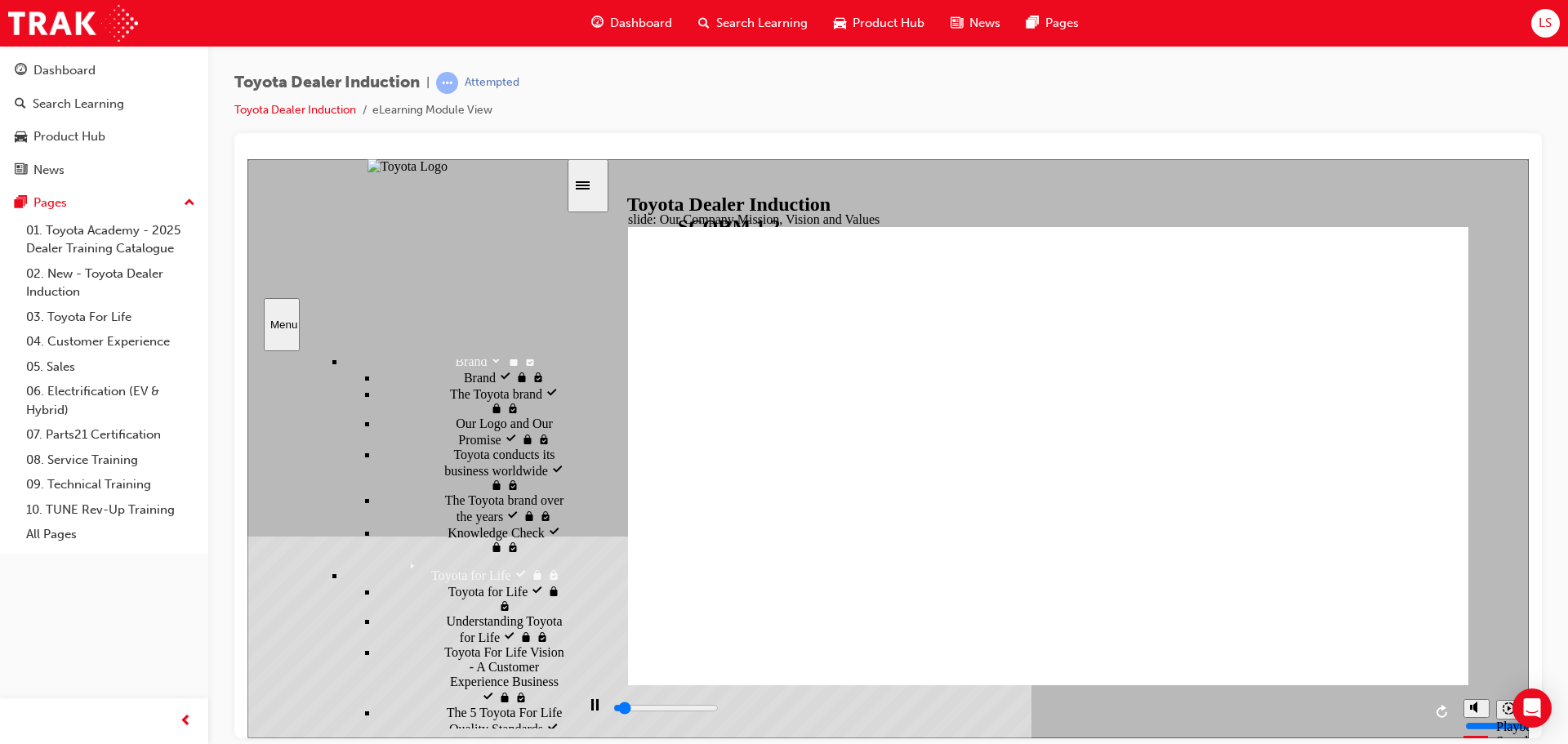
scroll to position [1577, 0]
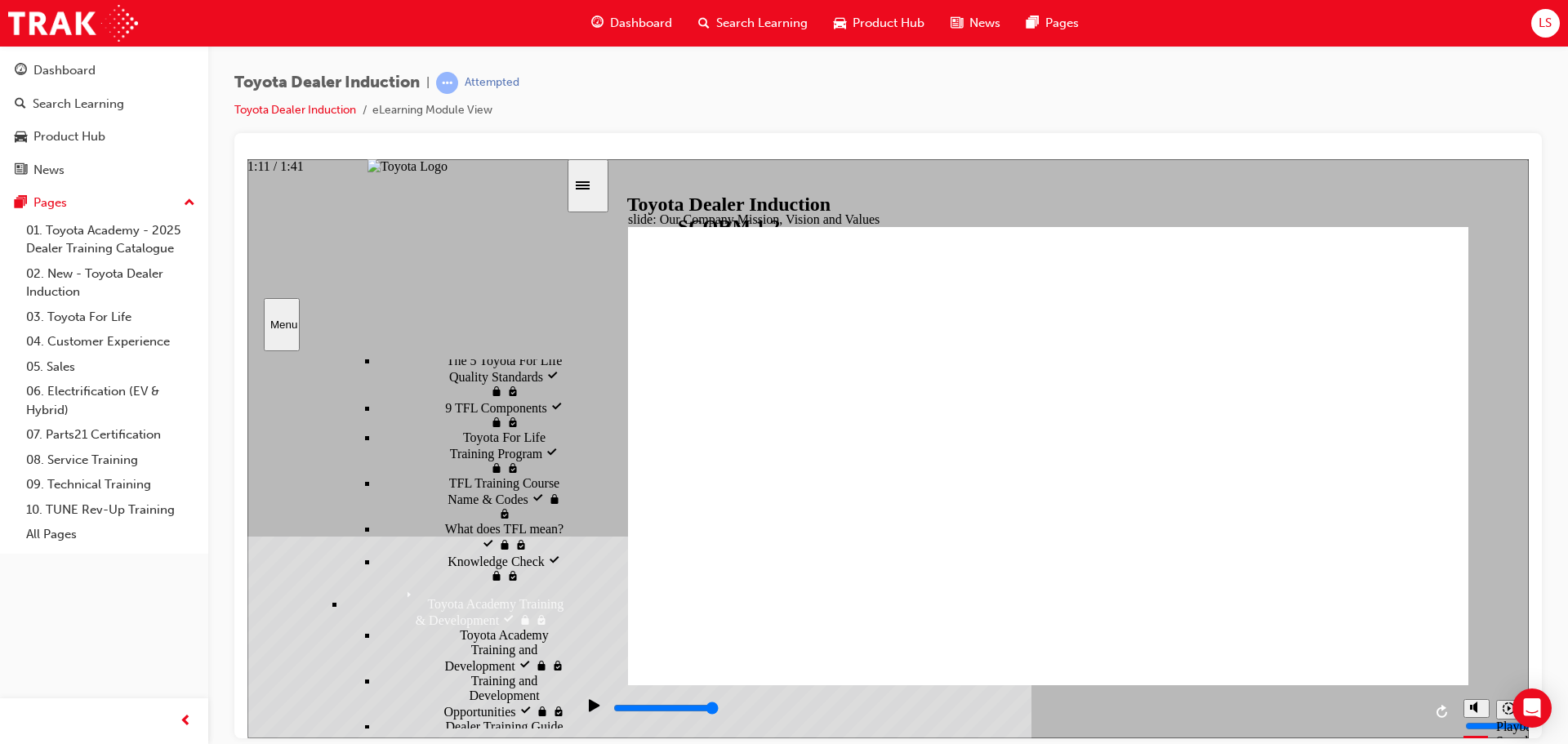
drag, startPoint x: 721, startPoint y: 716, endPoint x: 1550, endPoint y: 711, distance: 829.0
click at [1529, 711] on html "slide: Our Company Mission, Vision and Values Group 1 Mission Round Same Side C…" at bounding box center [889, 448] width 1282 height 579
click at [1421, 708] on div "playback controls" at bounding box center [1017, 707] width 811 height 18
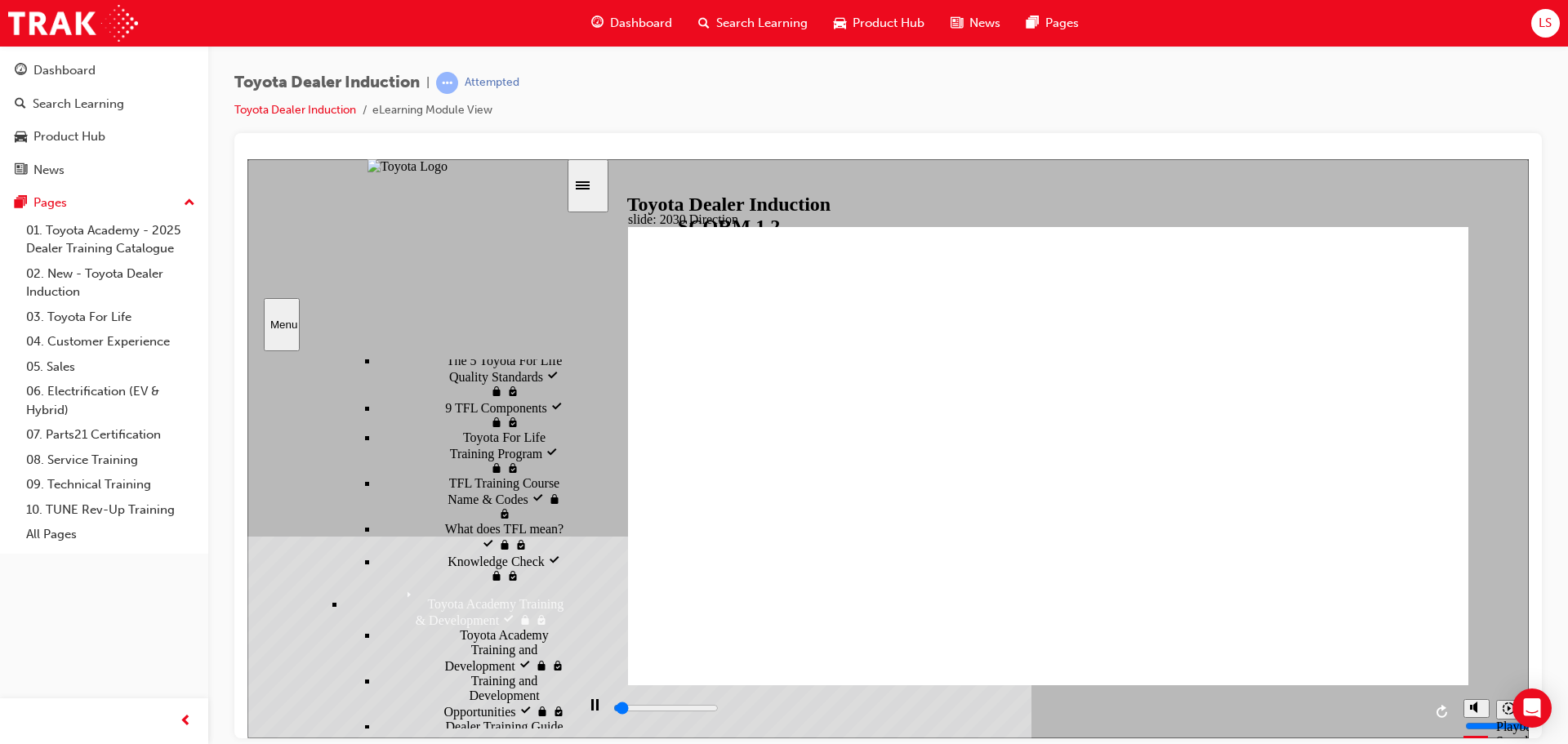
click at [1423, 710] on div "playback controls" at bounding box center [1015, 710] width 880 height 53
click at [1419, 705] on div "playback controls" at bounding box center [1017, 707] width 811 height 18
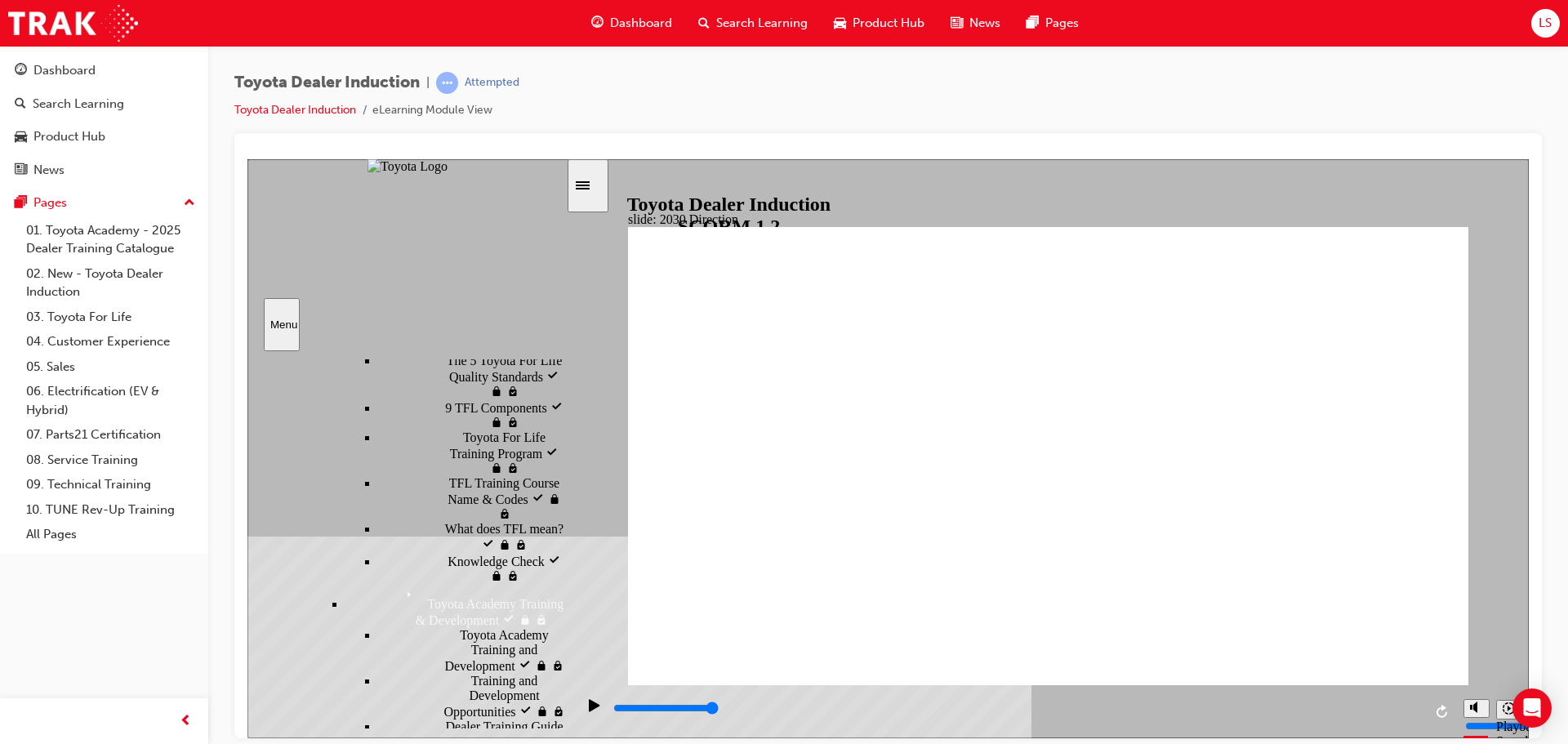
type input "5000"
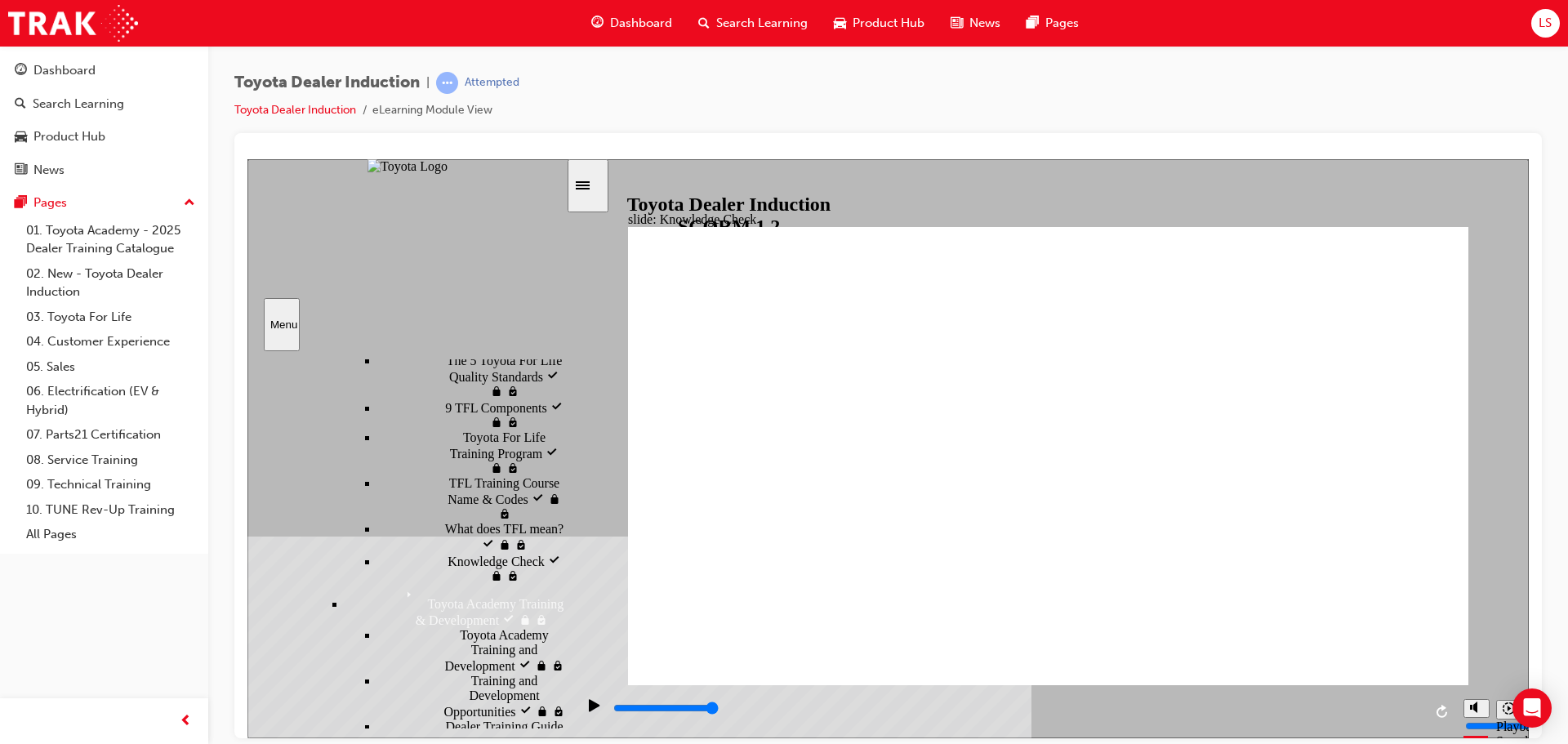
type input "h"
type input "ha"
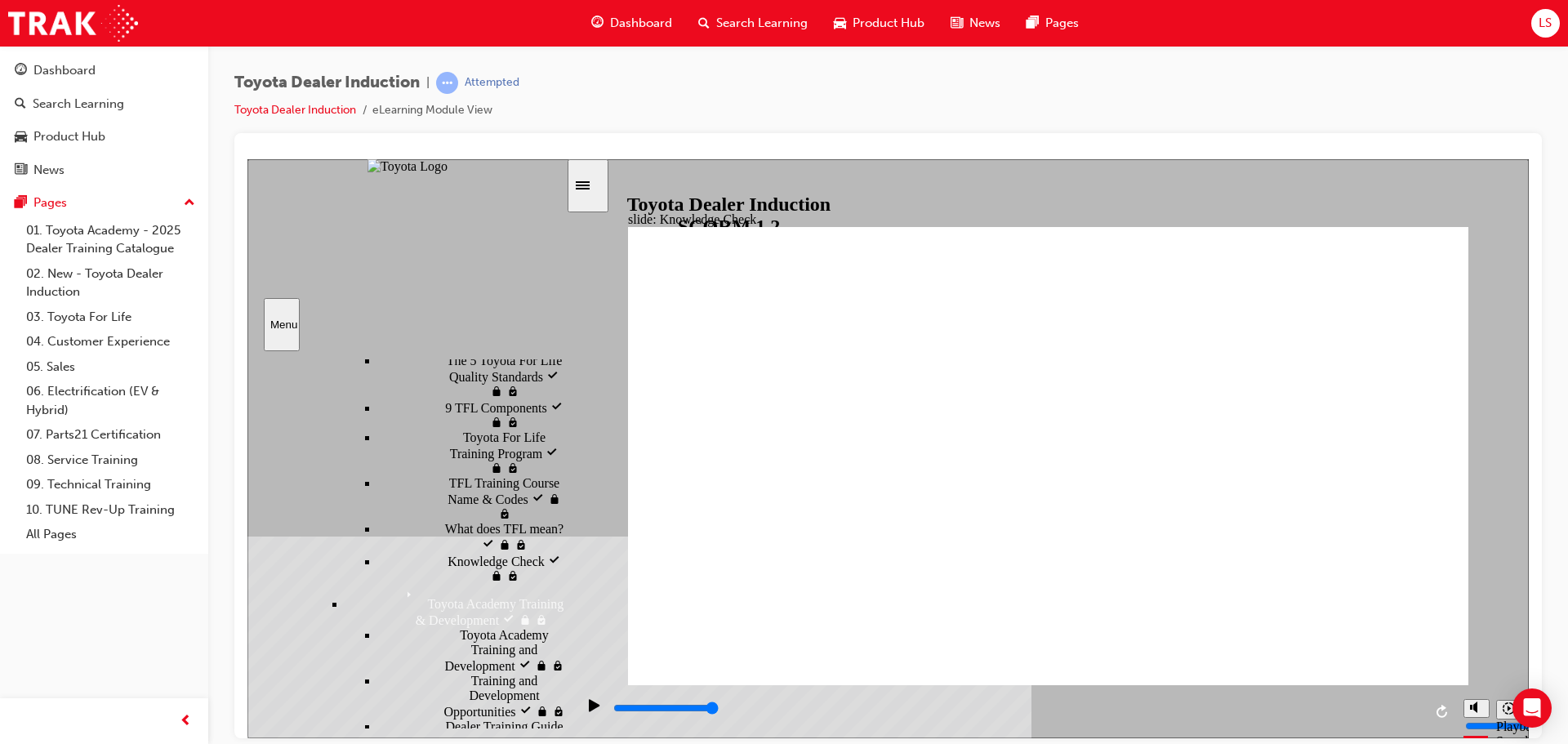
type input "hap"
type input "happ"
type input "happi"
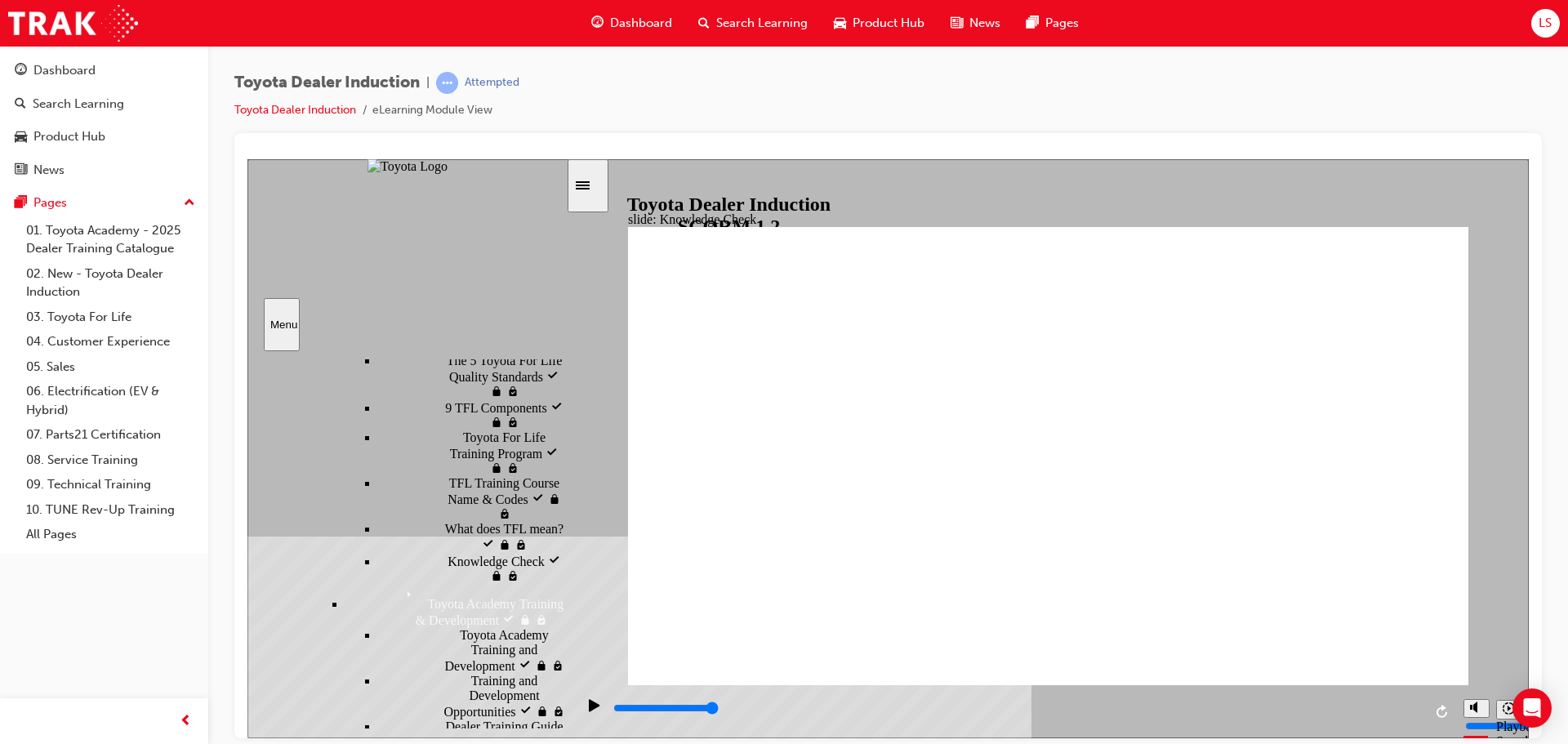
type input "happi"
type input "happin"
type input "happine"
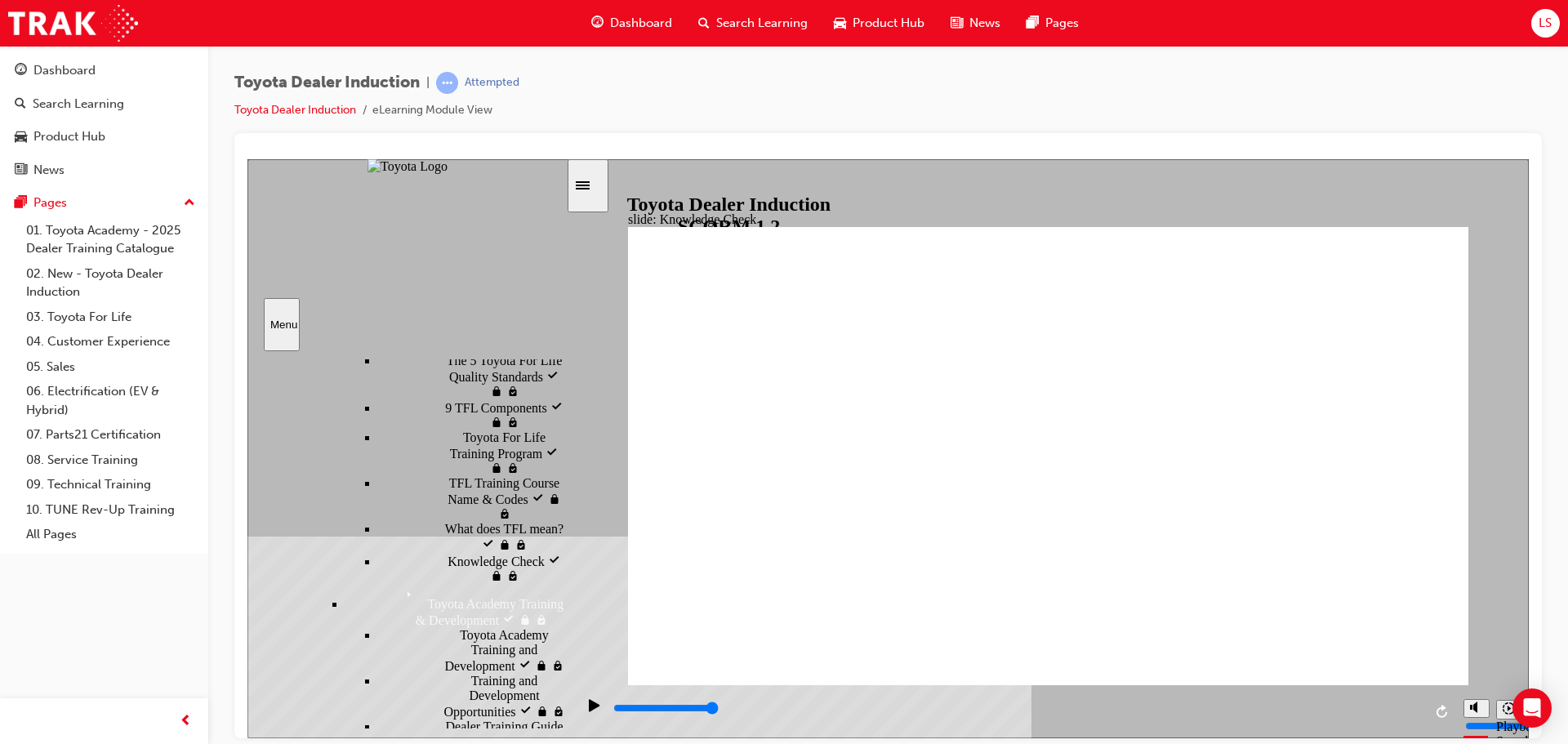
type input "happines"
type input "happiness"
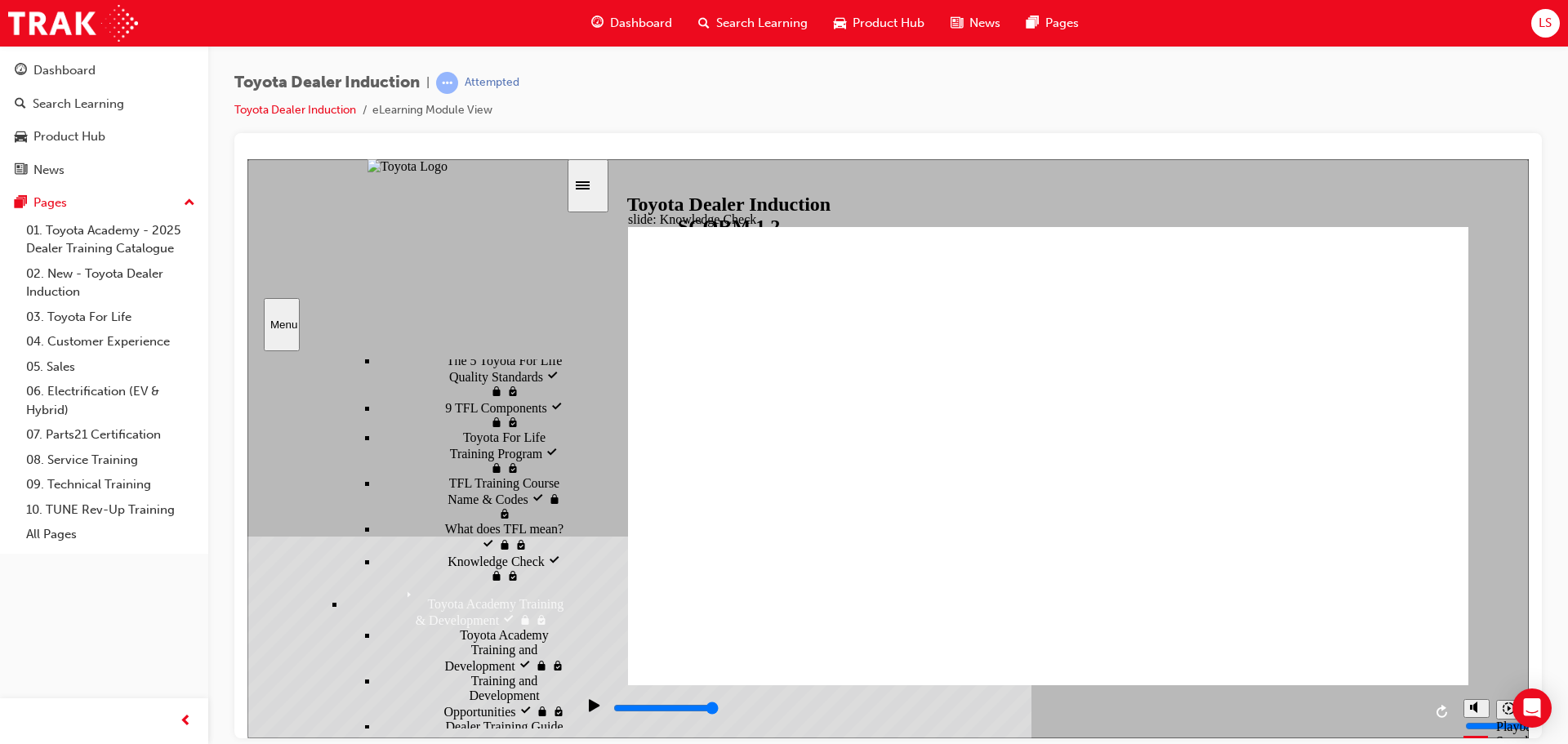
type input "happiness"
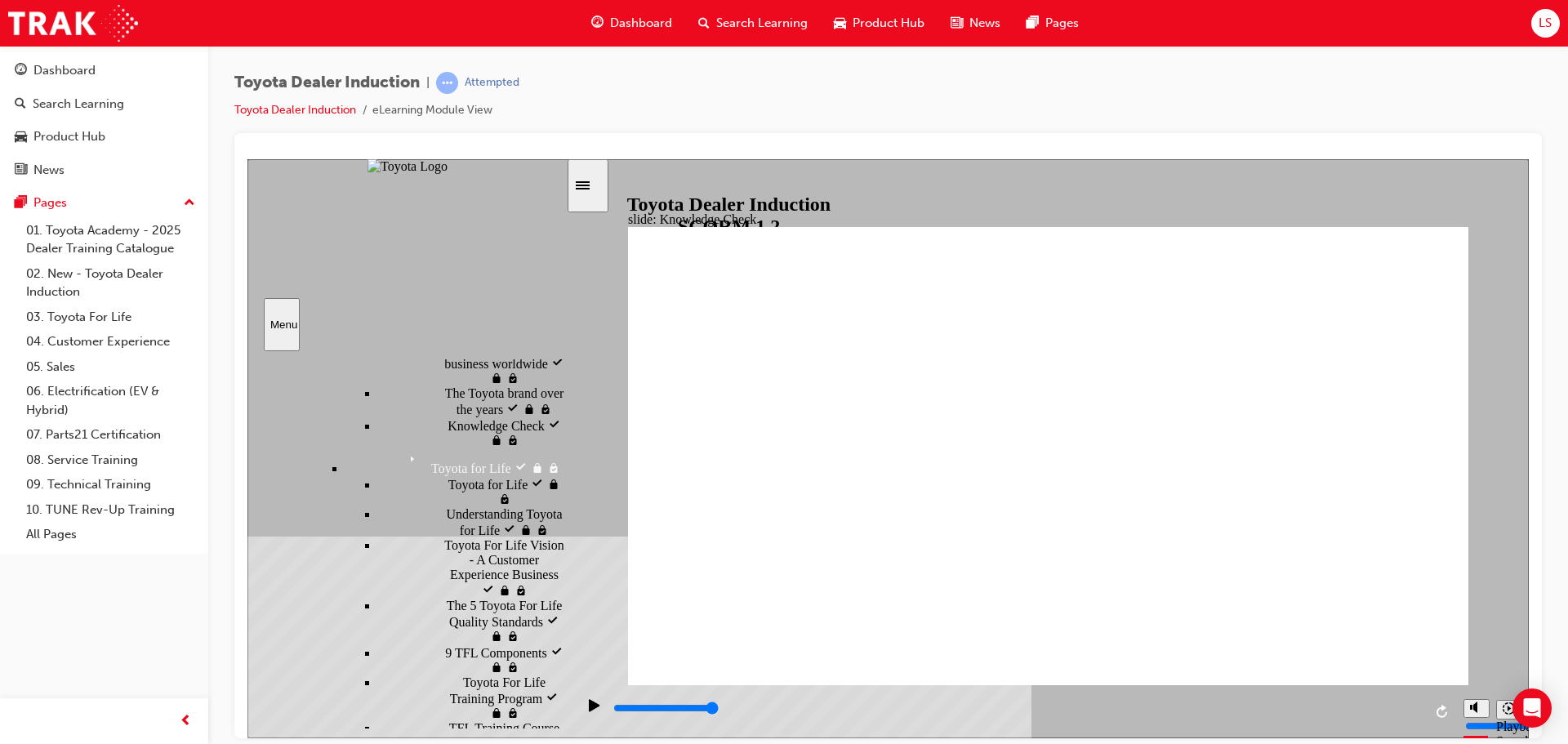
scroll to position [1005, 0]
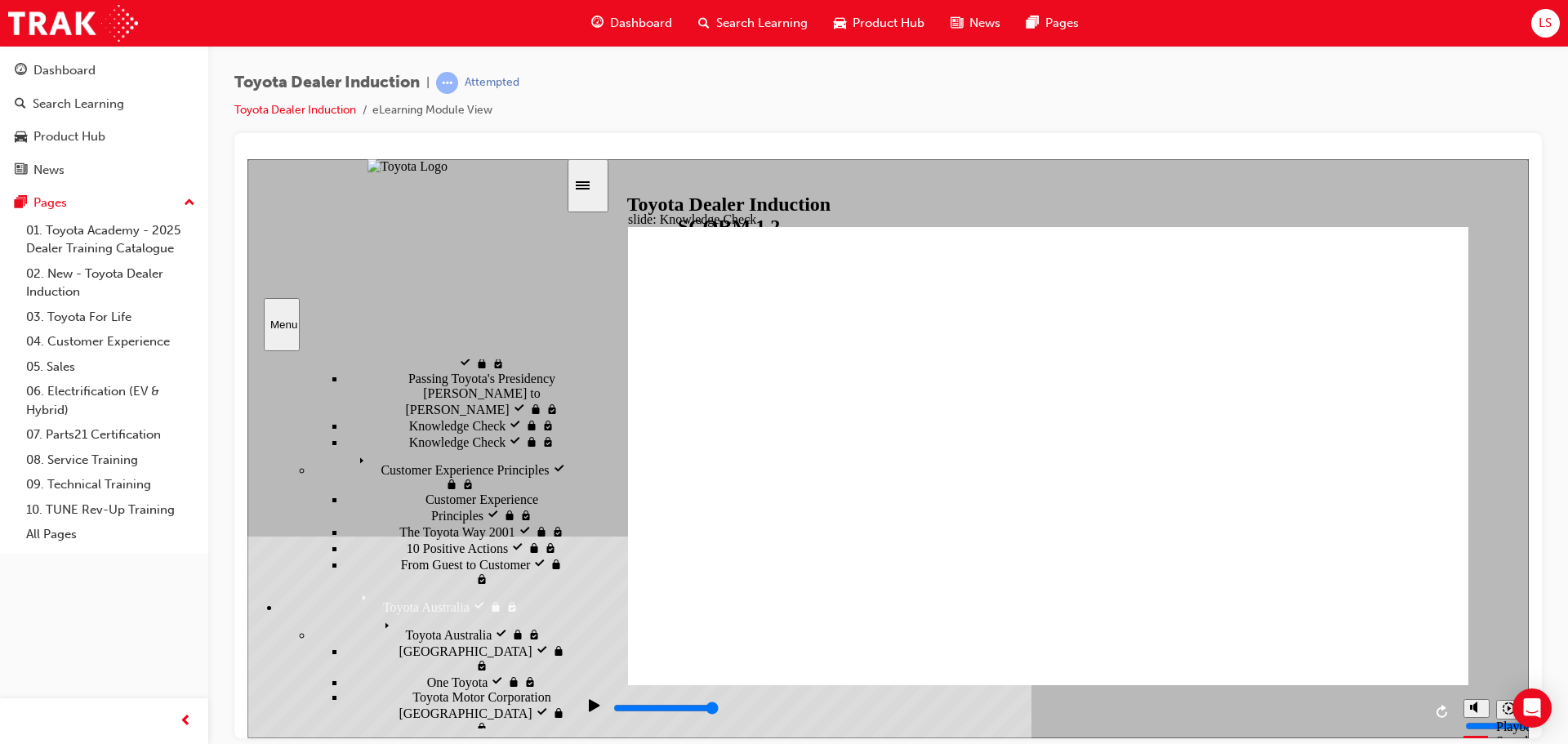
scroll to position [516, 0]
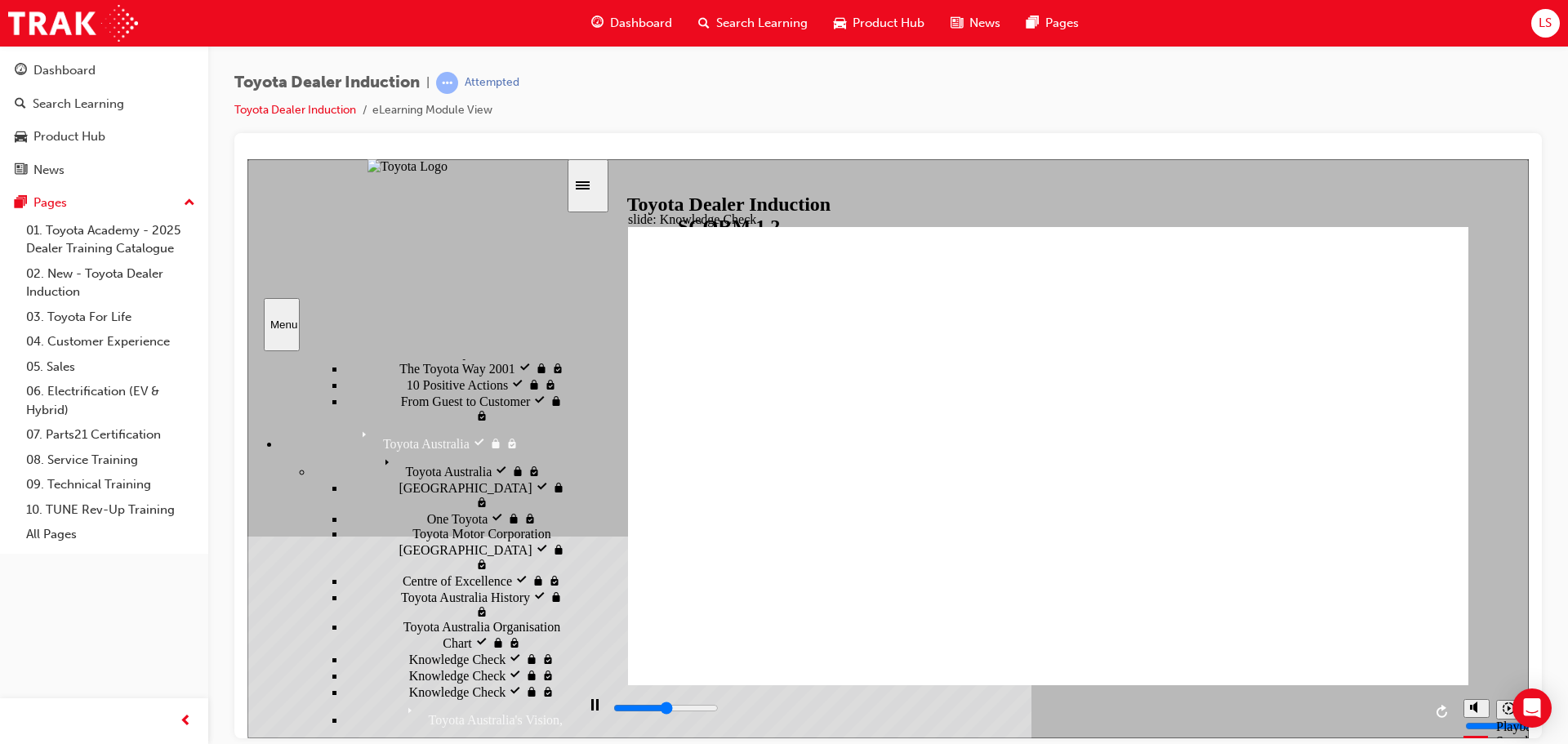
type input "2500"
type input "m"
type input "2600"
type input "mo"
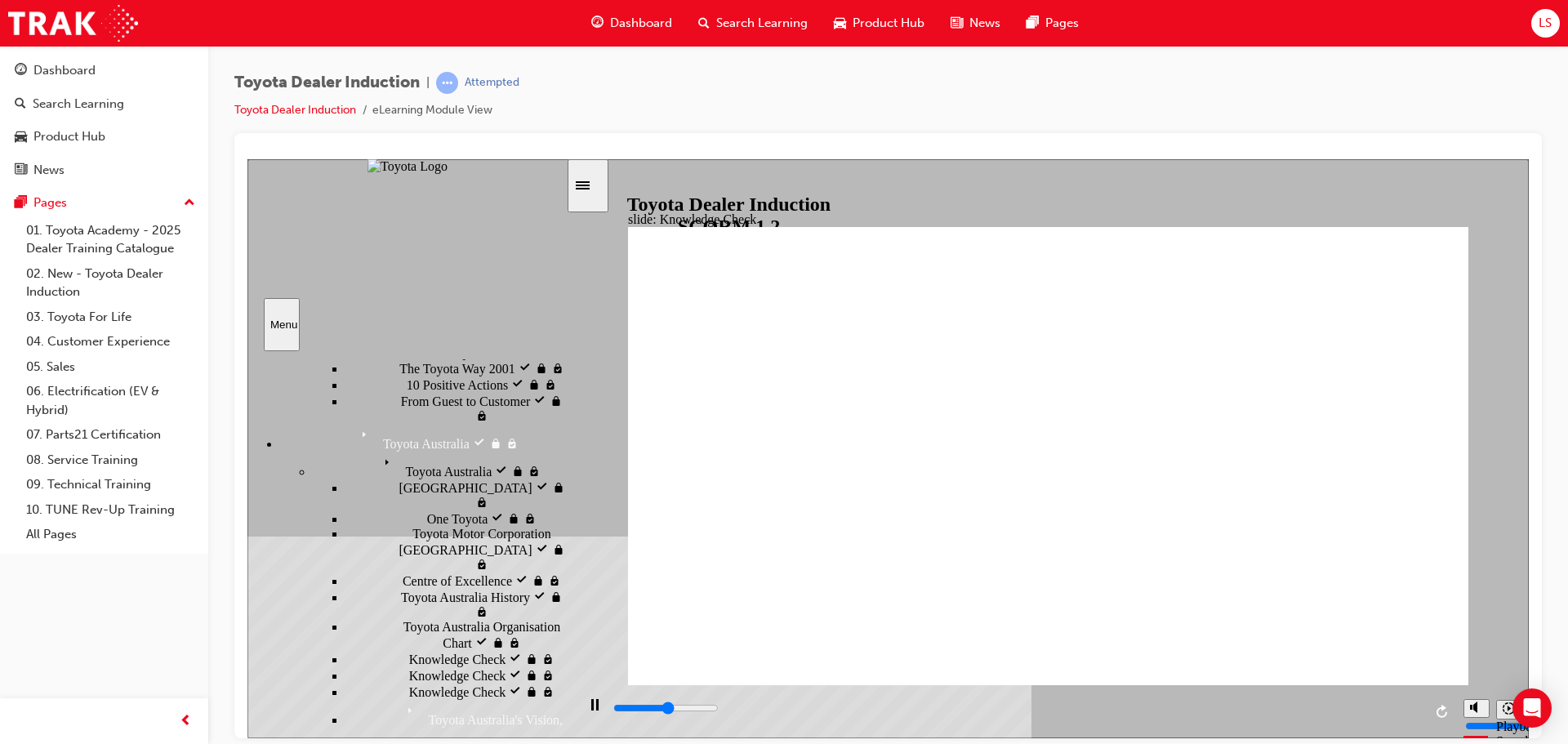
type input "mo"
type input "2800"
type input "mov"
type input "2900"
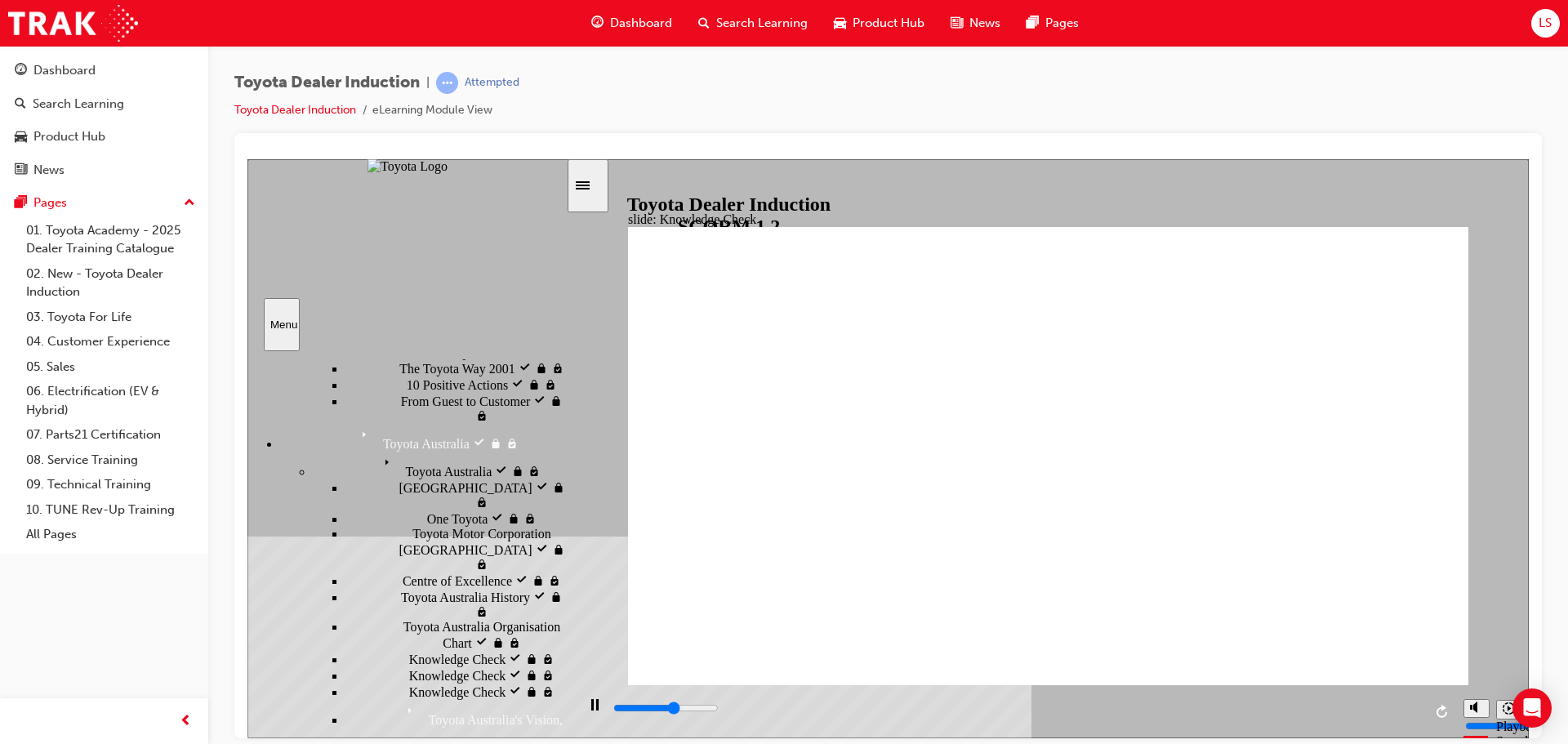
type input "move"
type input "3100"
type input "moved"
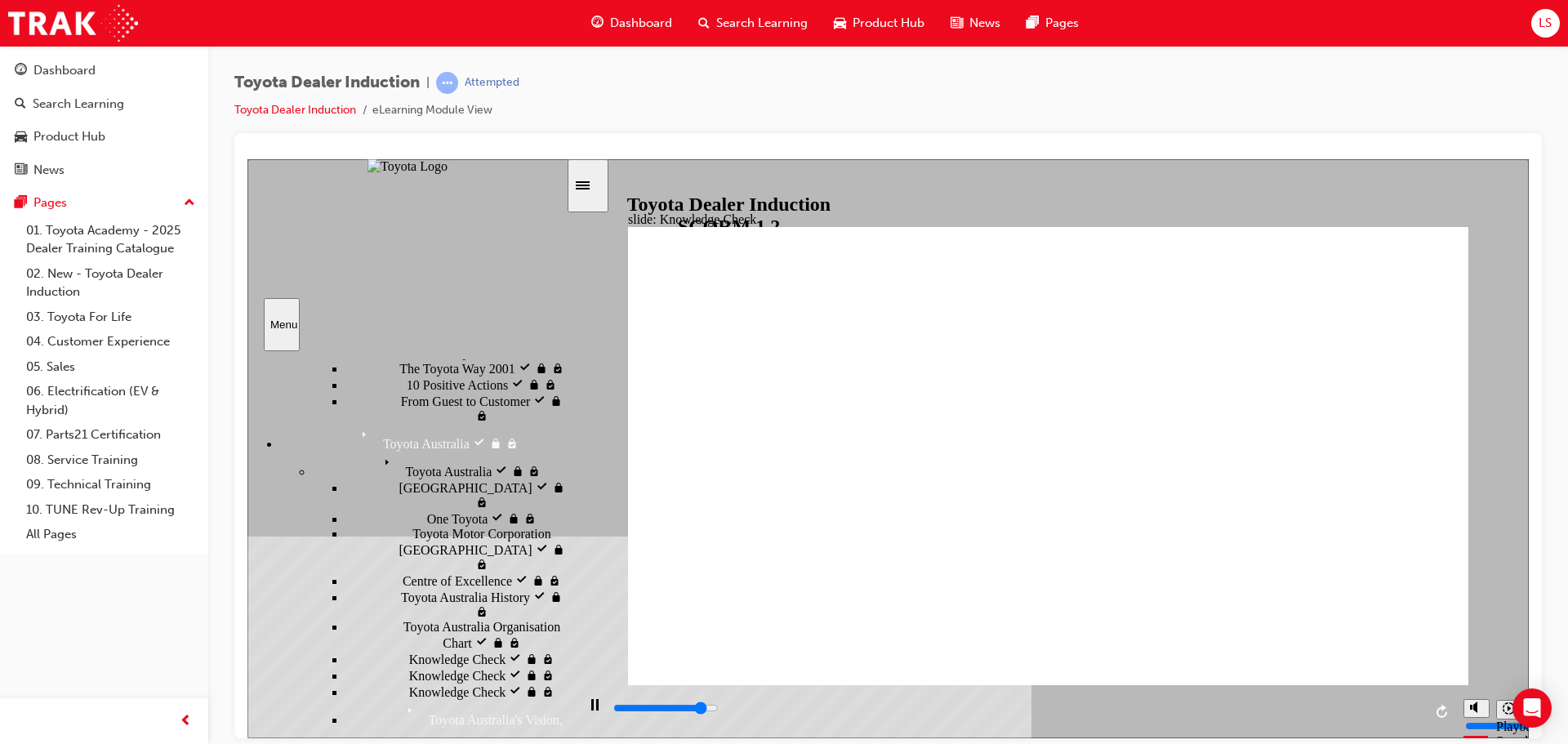
type input "4500"
type input "moved"
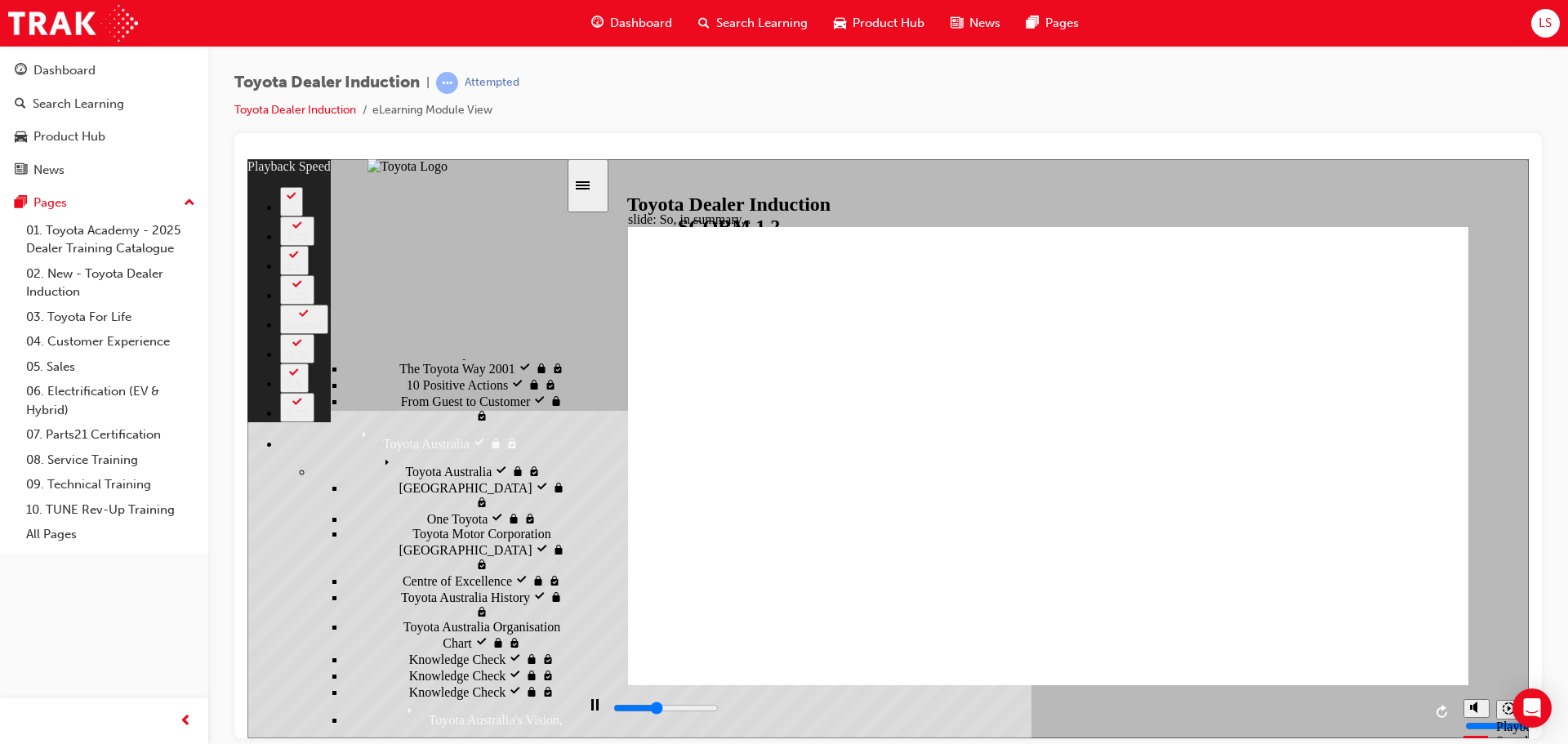
type input "2600"
type input "0"
type input "2900"
type input "0"
type input "3200"
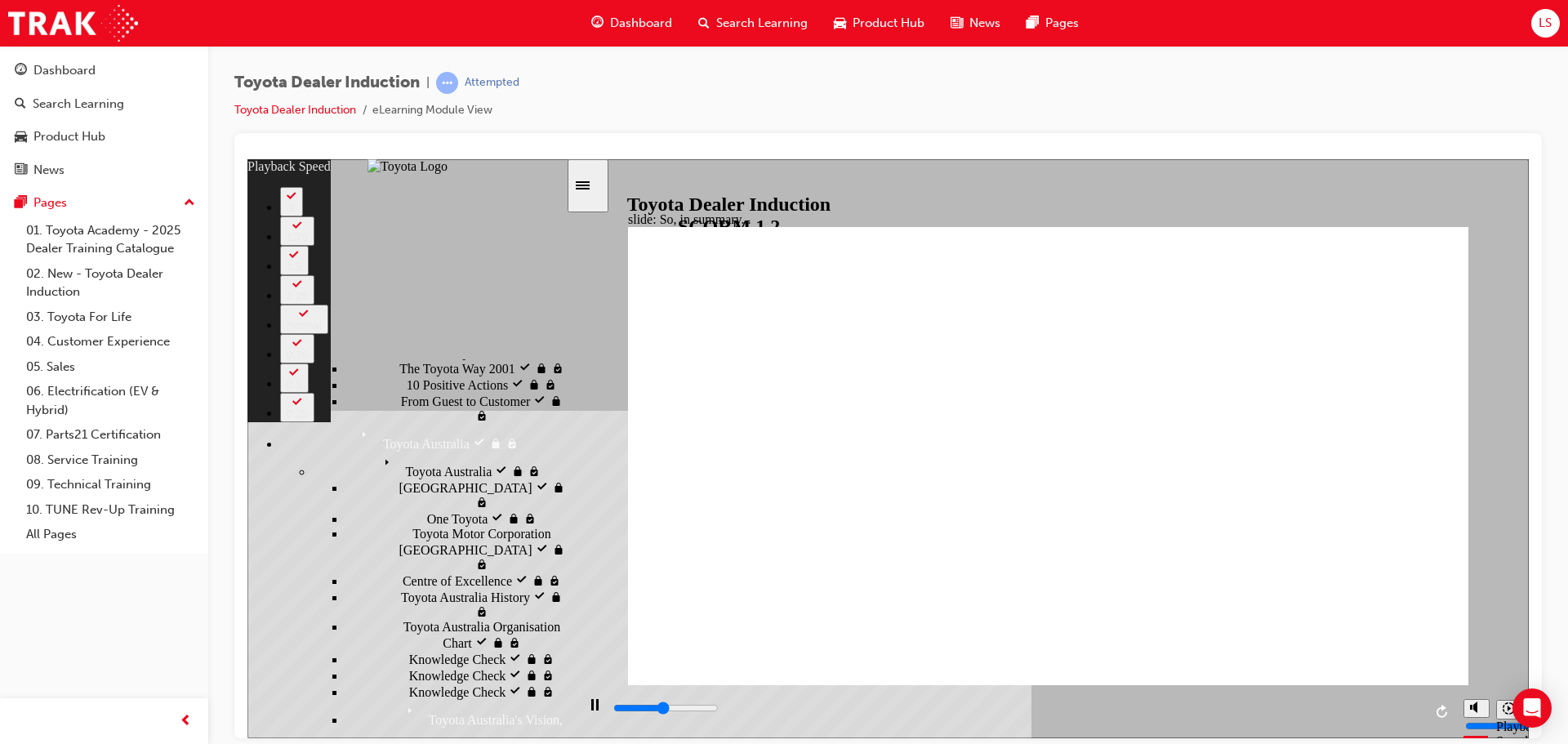
type input "1"
type input "3300"
type input "1"
type input "3500"
type input "1"
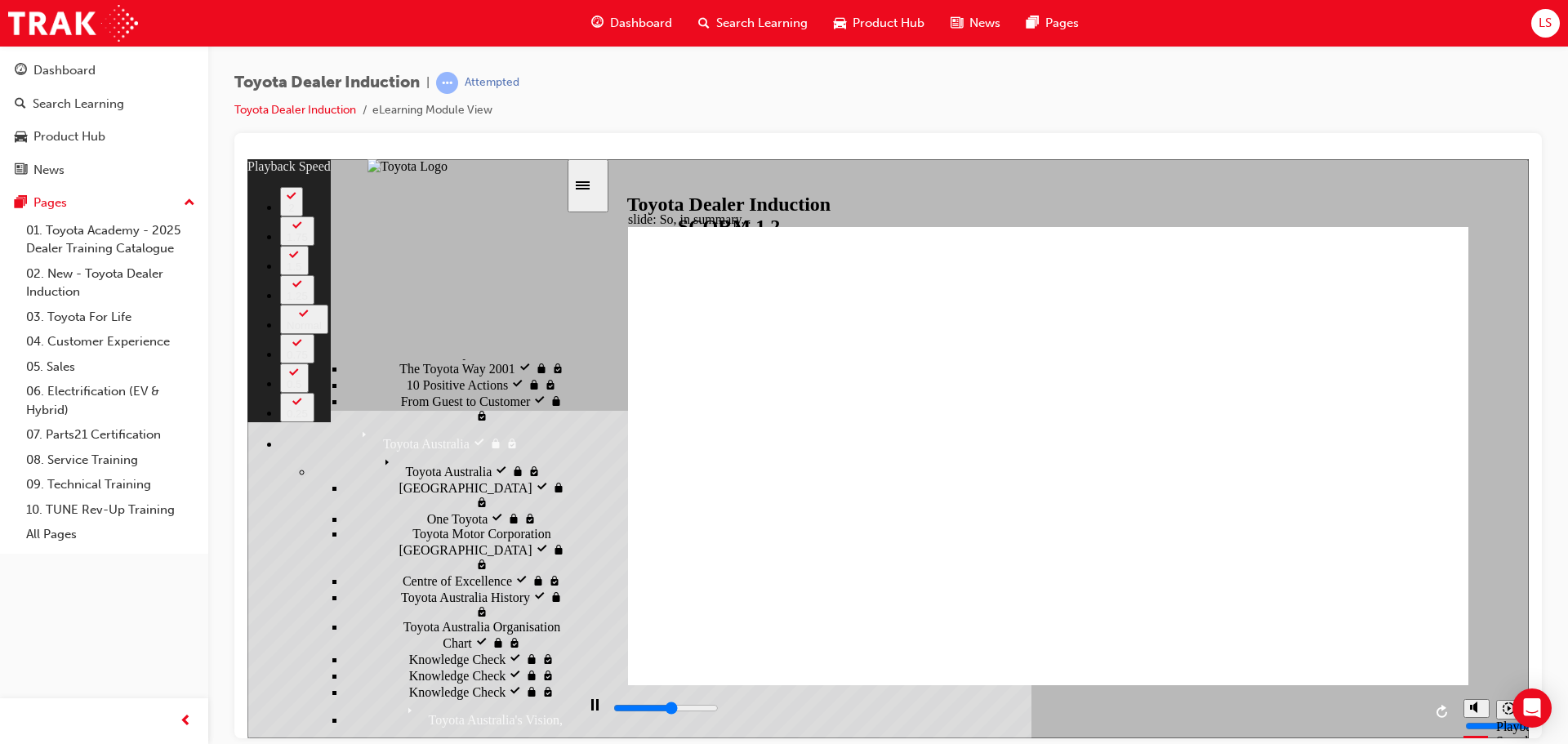
type input "3700"
type input "1"
type input "4000"
type input "1"
type input "4300"
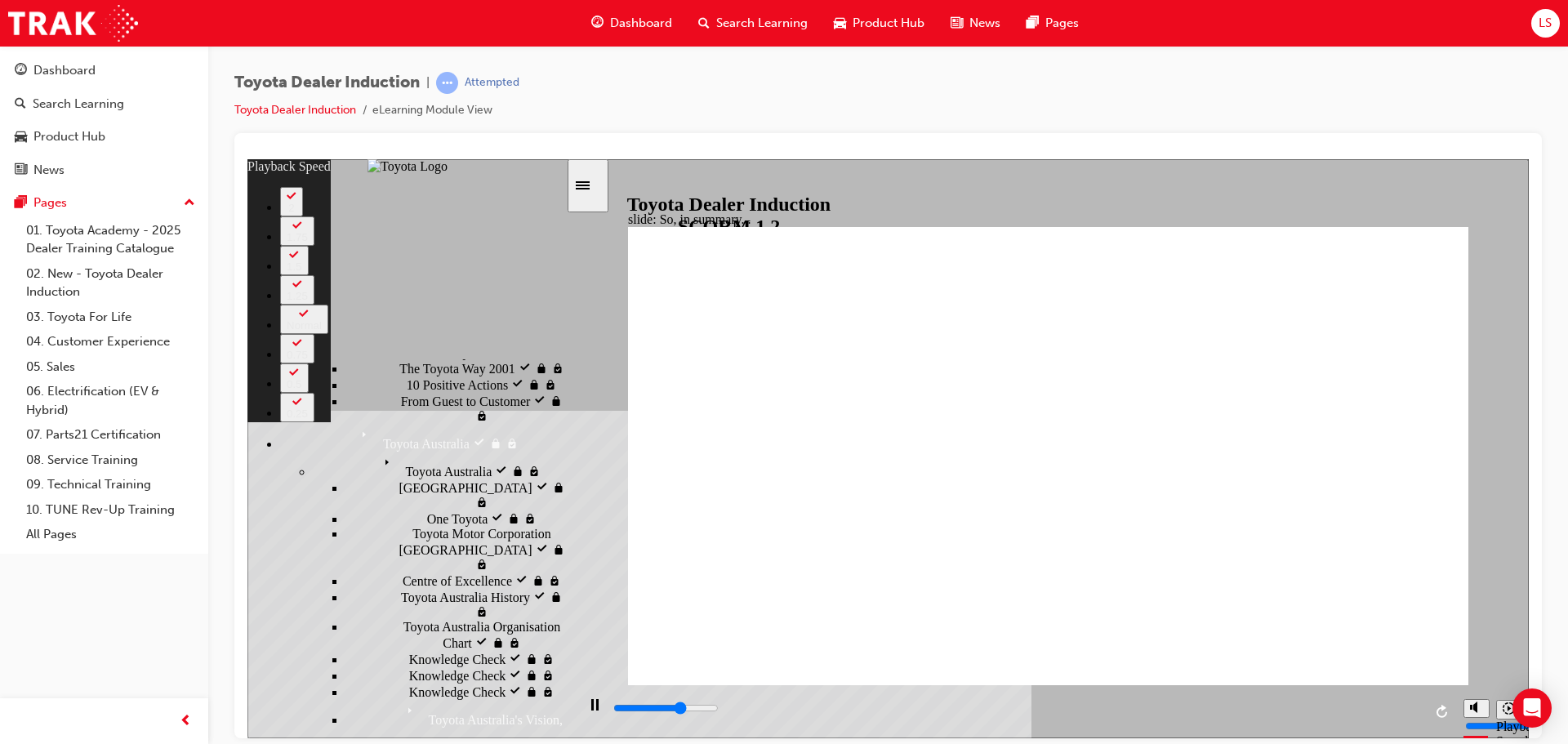
type input "2"
type input "4600"
type input "2"
type input "4900"
type input "76"
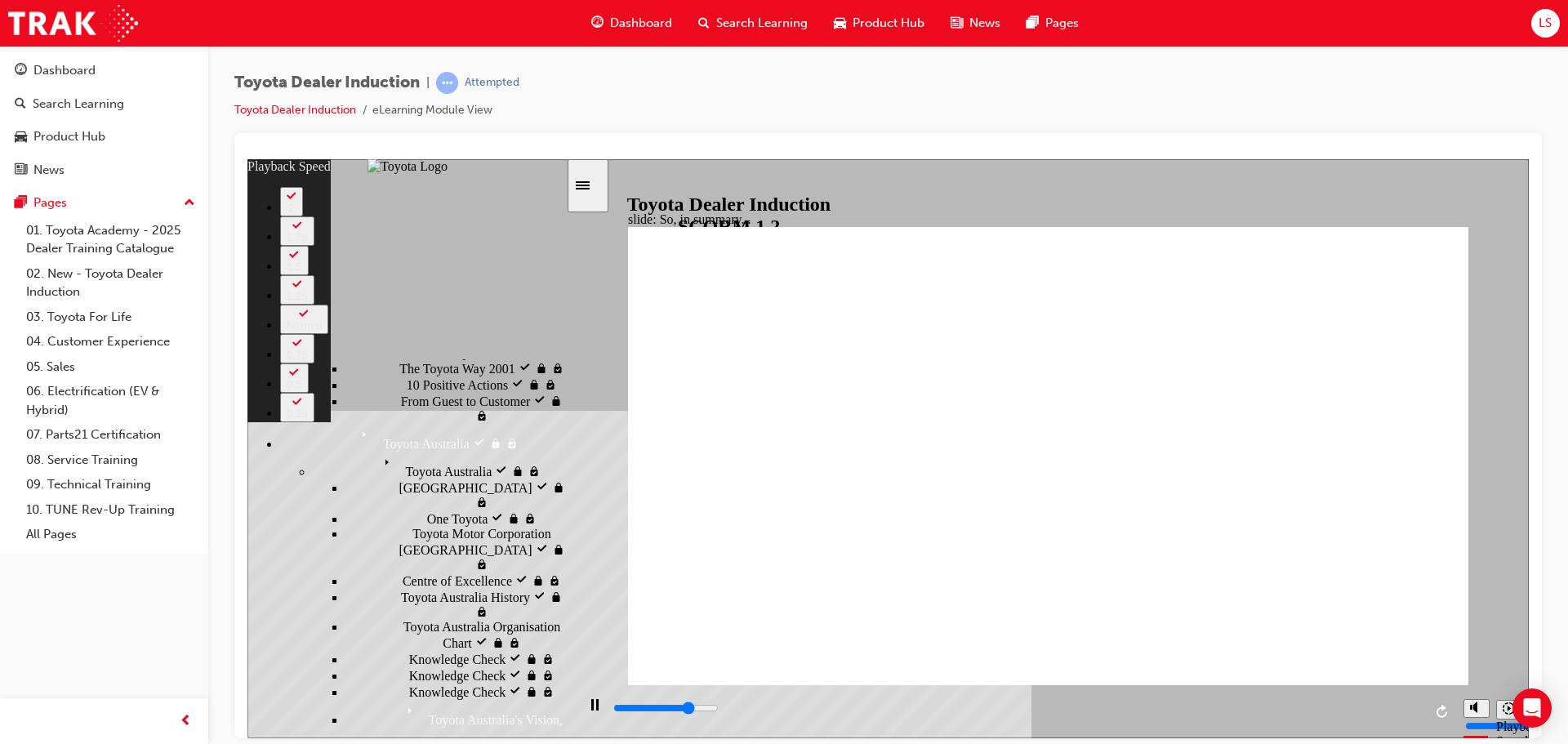
type input "4900"
type input "76"
type input "5000"
type input "77"
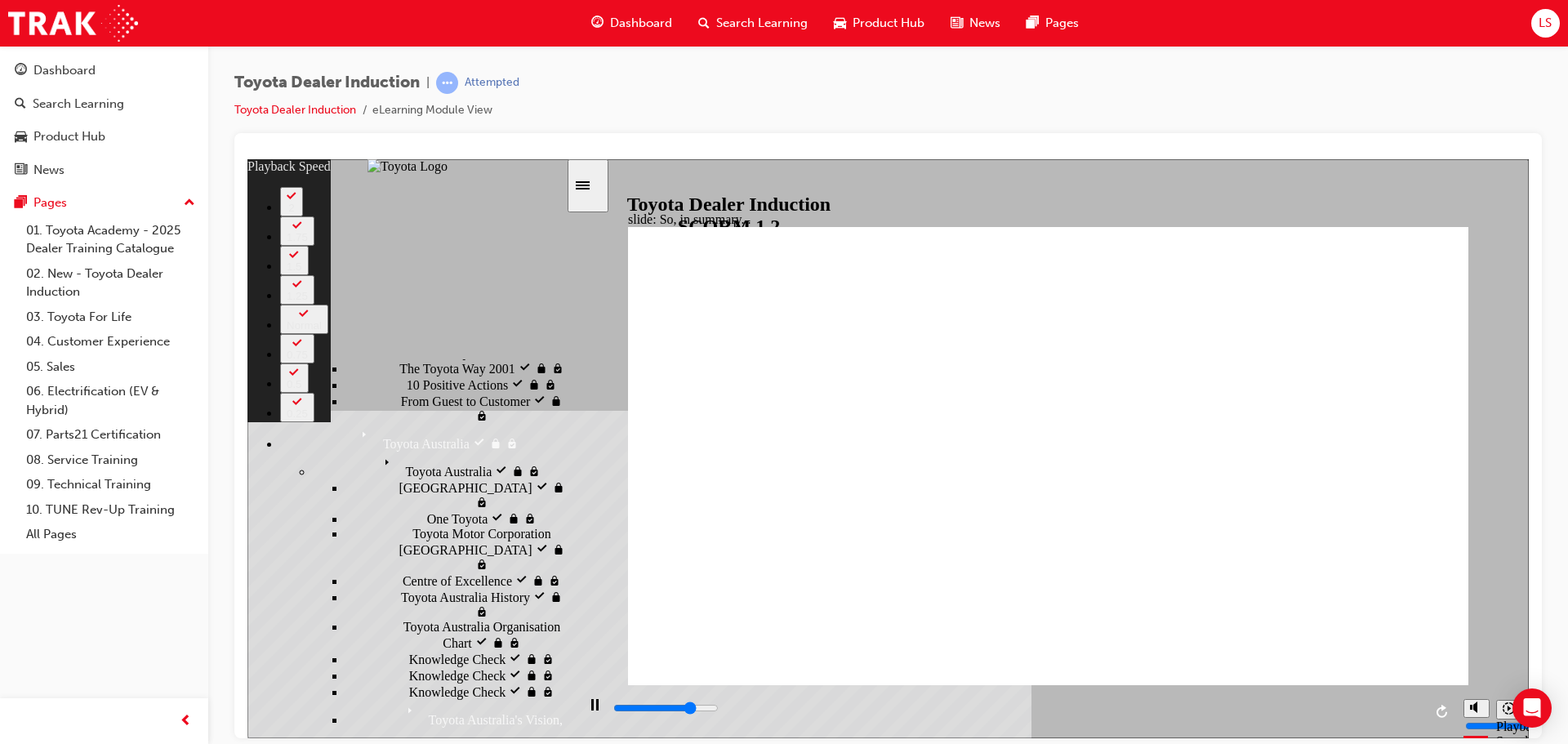
type input "5000"
type input "77"
type input "5300"
type input "77"
type input "5600"
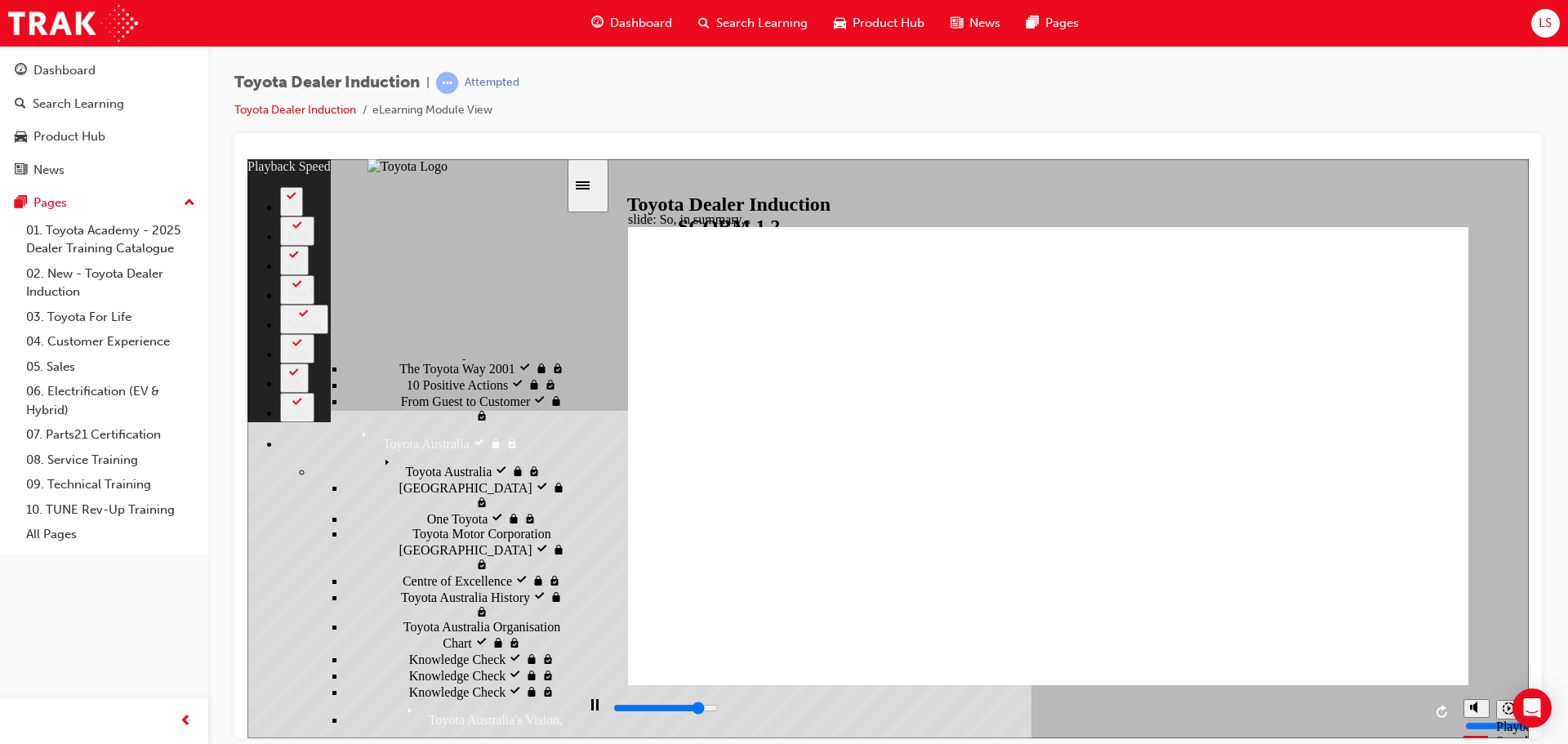
type input "92"
type input "5600"
type input "92"
drag, startPoint x: 1233, startPoint y: 641, endPoint x: 1259, endPoint y: 645, distance: 26.3
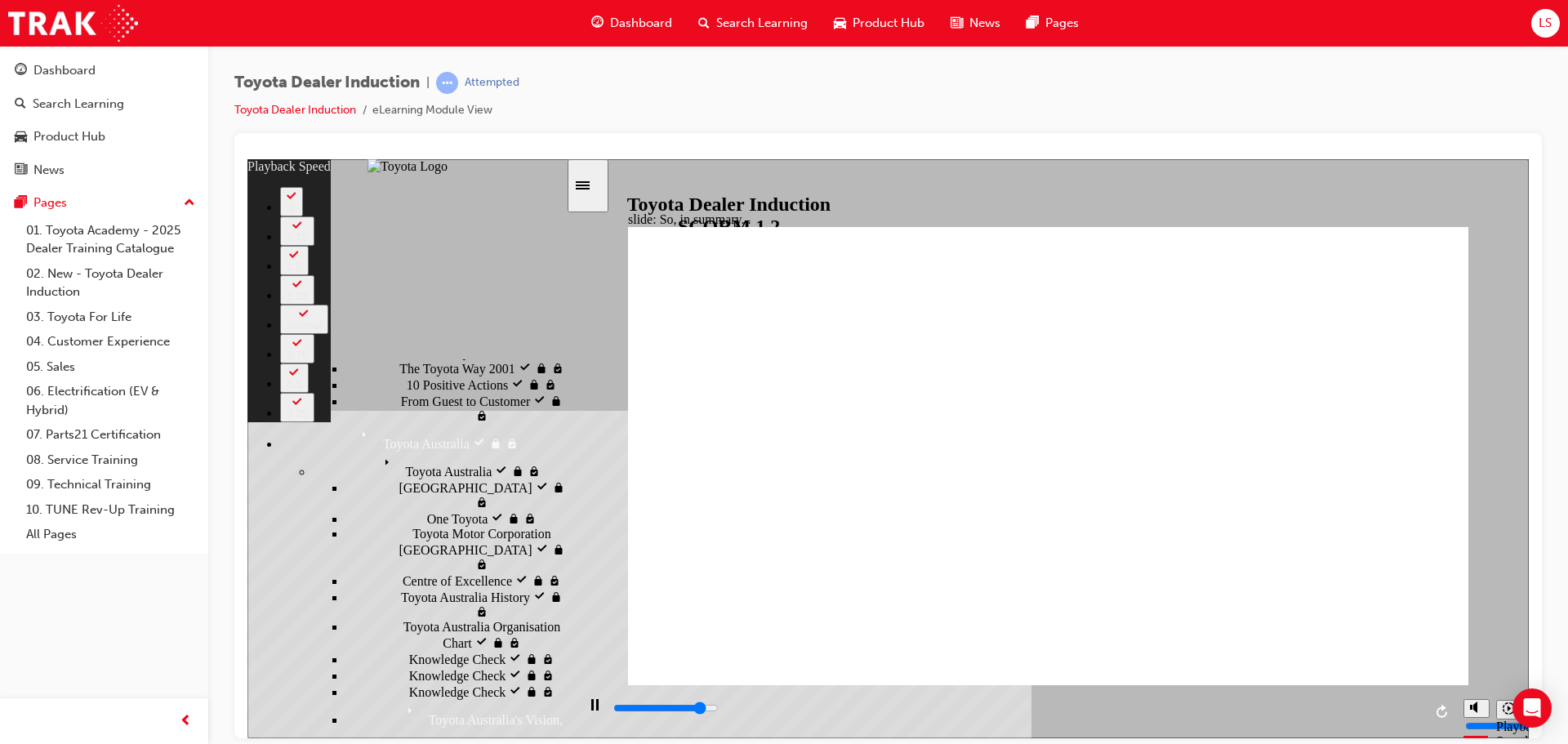
type input "5700"
type input "92"
type input "5700"
type input "92"
type input "6000"
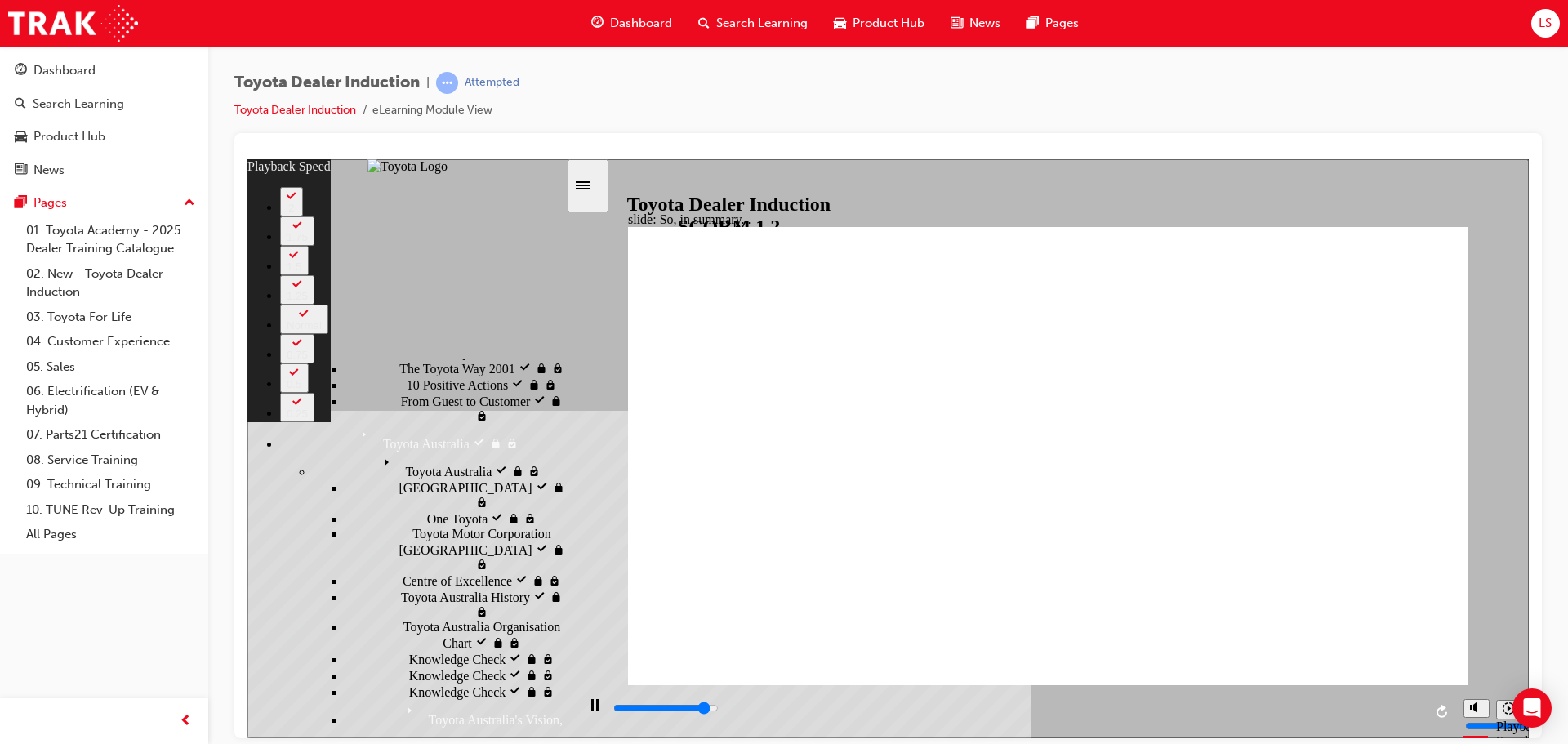
type input "92"
type input "6300"
type input "93"
type input "6300"
type input "127"
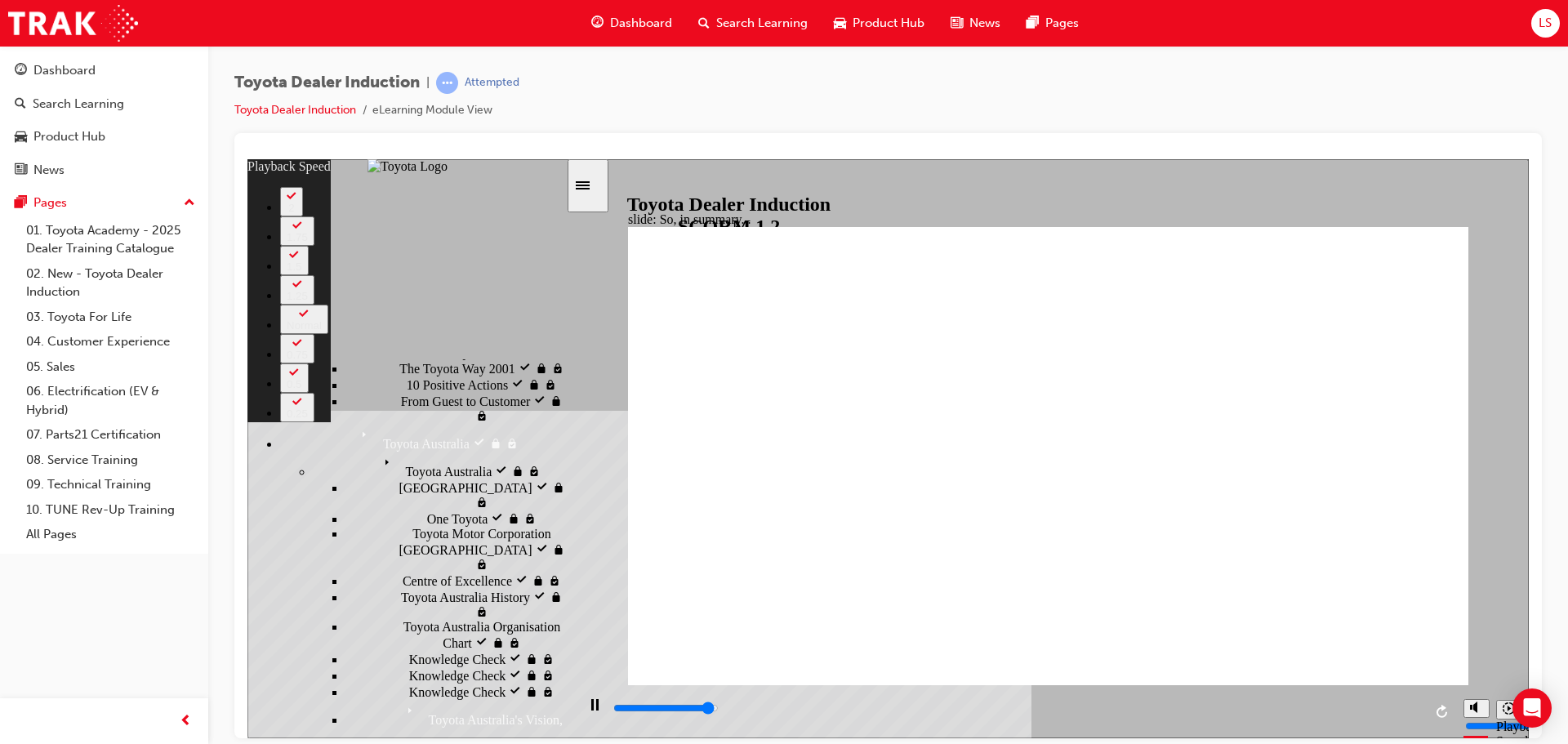
type input "6400"
type input "127"
type input "6400"
type input "127"
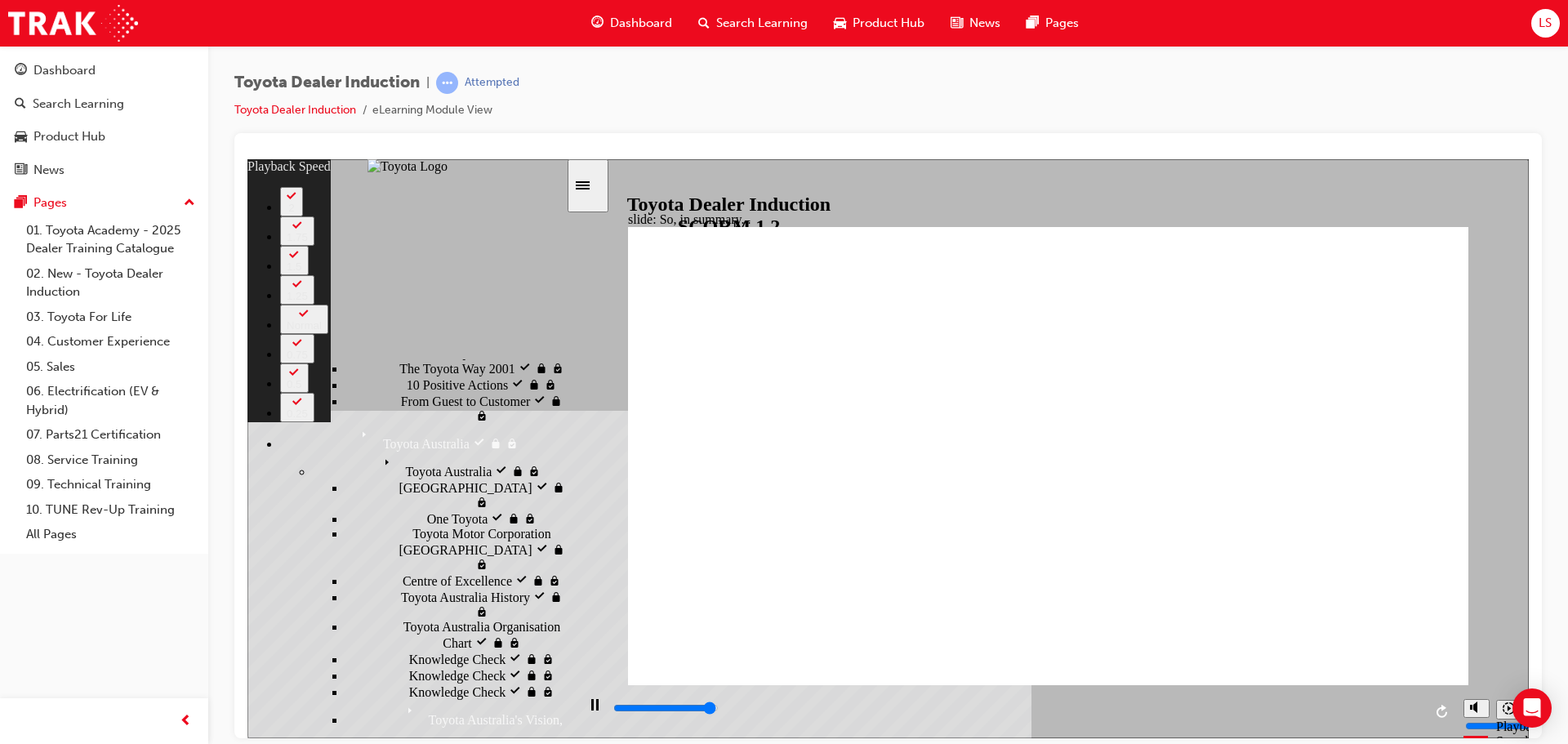
type input "6500"
type input "127"
type input "6500"
type input "128"
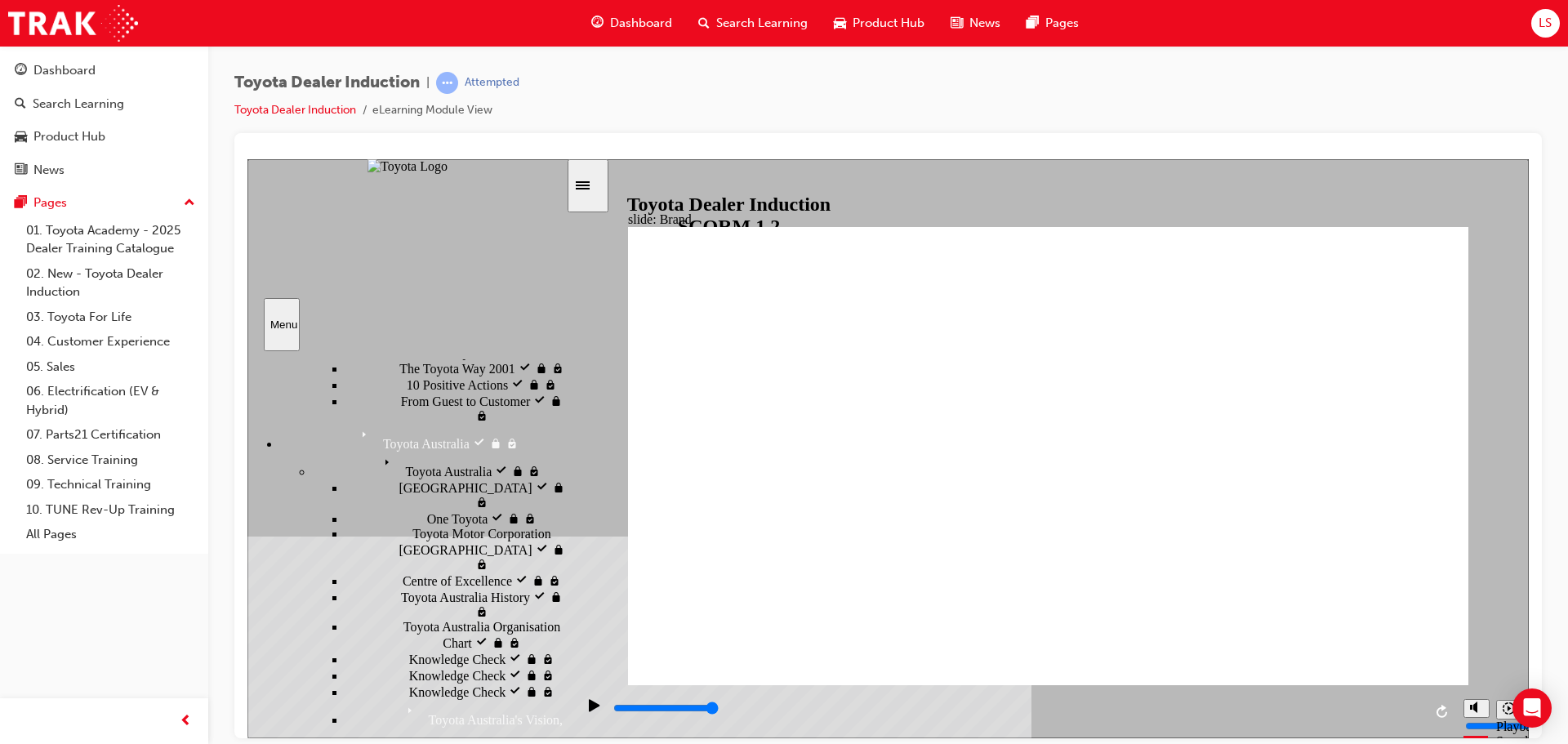
click at [596, 709] on rect "Pause (Ctrl+Alt+P)" at bounding box center [597, 704] width 3 height 12
click at [592, 711] on icon "Play (Ctrl+Alt+P)" at bounding box center [595, 705] width 12 height 14
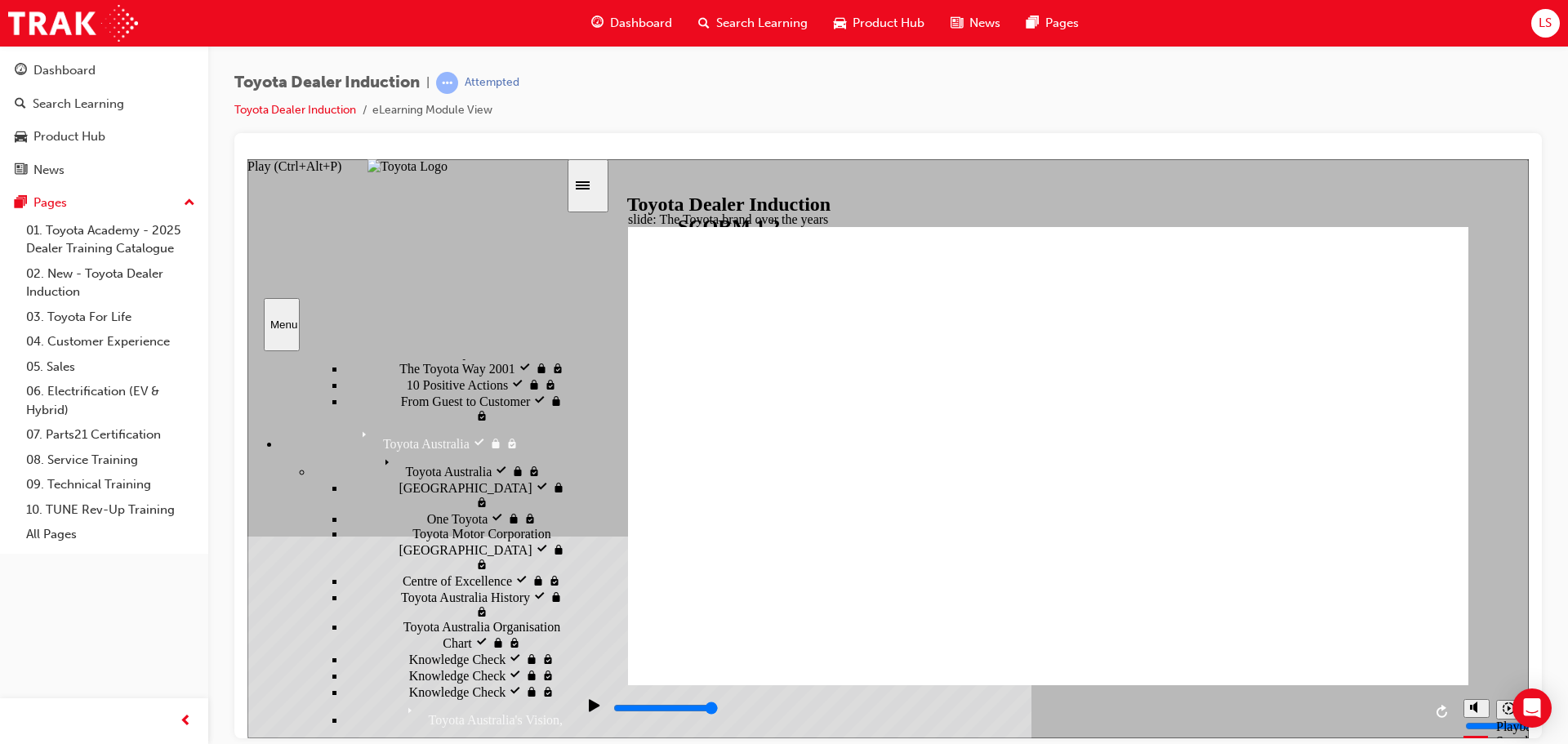
click at [589, 708] on icon "Play (Ctrl+Alt+P)" at bounding box center [594, 704] width 11 height 13
type input "8400"
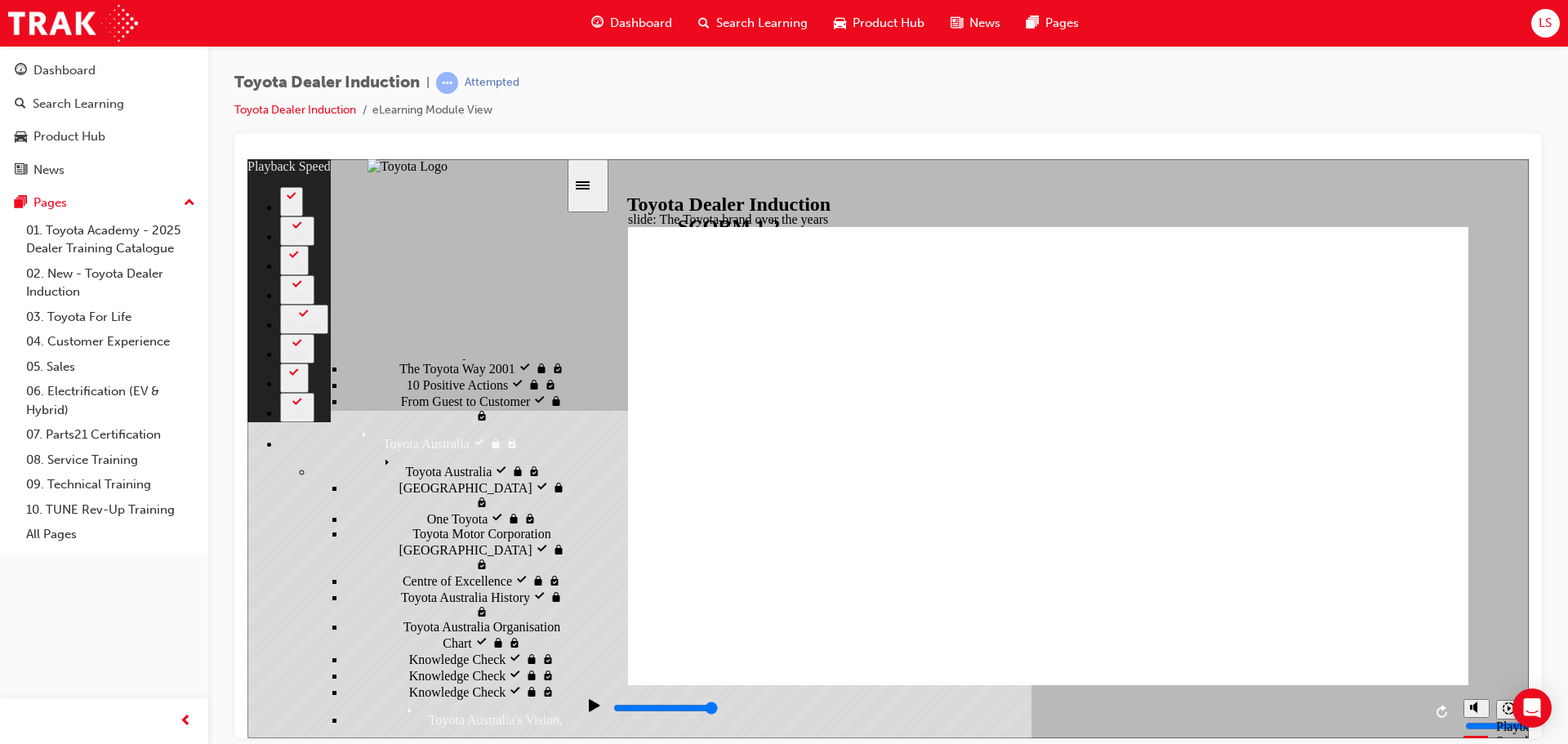
type input "165"
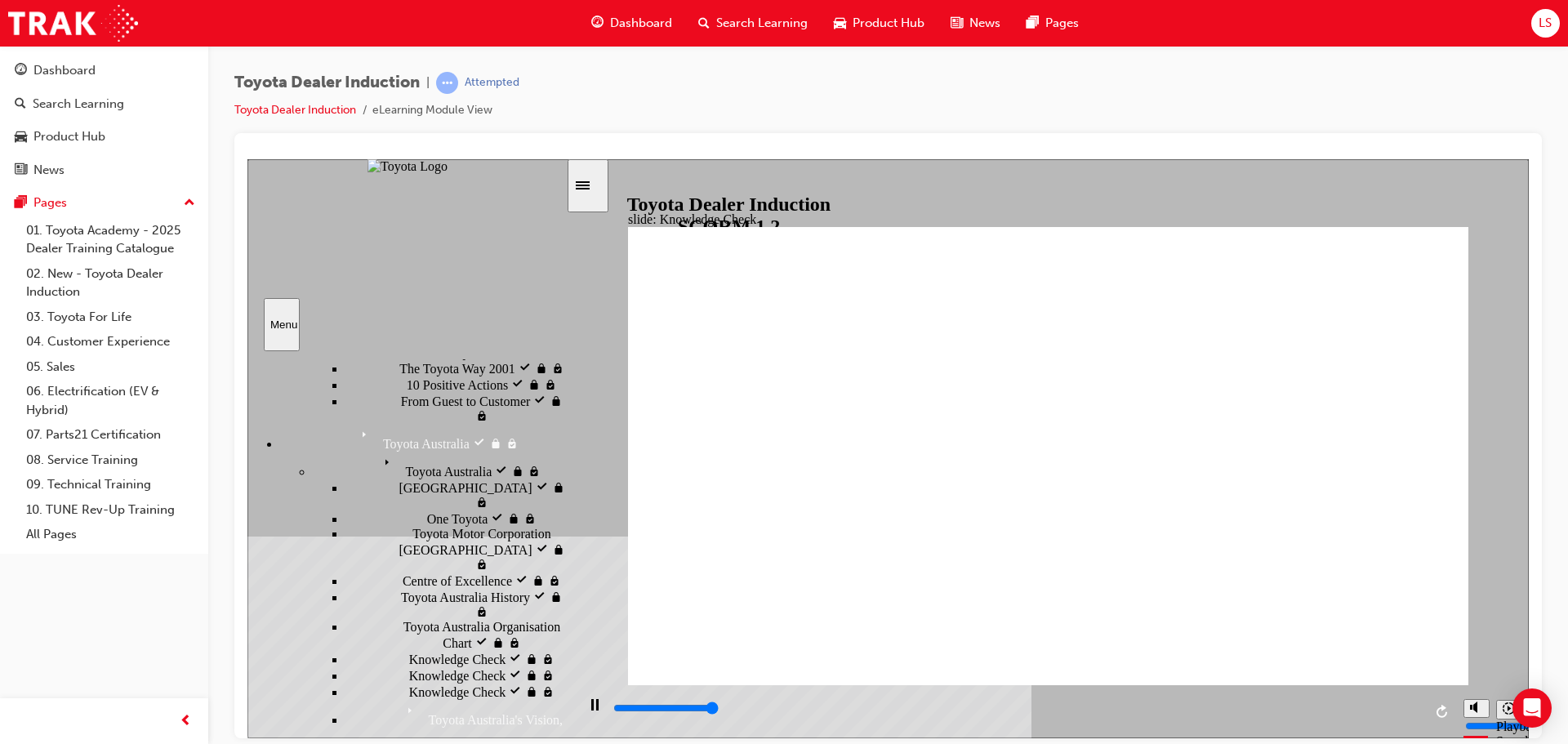
type input "5000"
radio input "true"
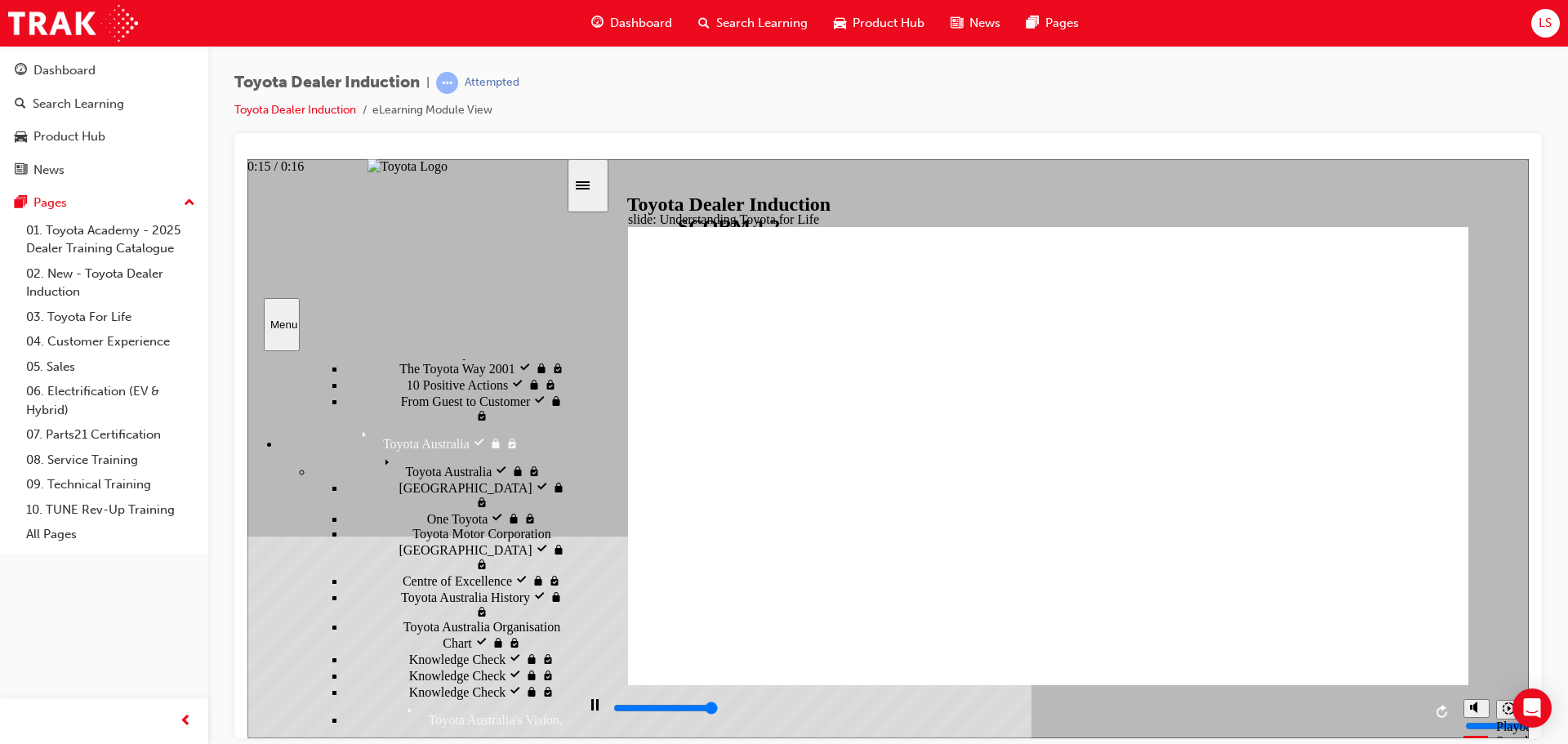
click at [719, 709] on input "slide progress" at bounding box center [666, 707] width 106 height 14
click at [591, 700] on icon "Pause (Ctrl+Alt+P)" at bounding box center [595, 704] width 8 height 12
click at [593, 699] on icon "Play (Ctrl+Alt+P)" at bounding box center [595, 705] width 12 height 14
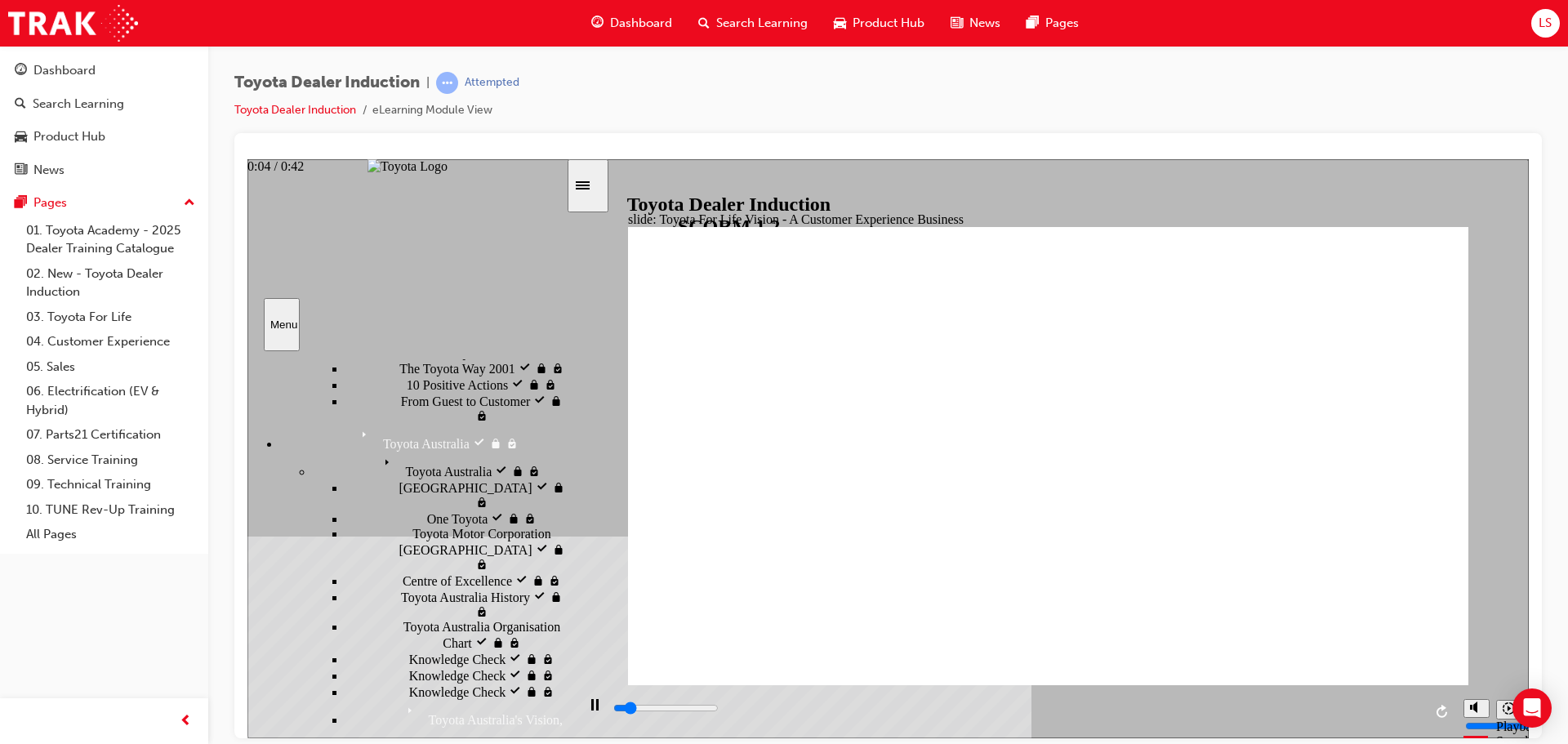
click at [707, 707] on div "playback controls" at bounding box center [1017, 707] width 811 height 18
click at [773, 706] on div "playback controls" at bounding box center [1017, 707] width 811 height 18
click at [1416, 703] on div "playback controls" at bounding box center [1017, 707] width 811 height 18
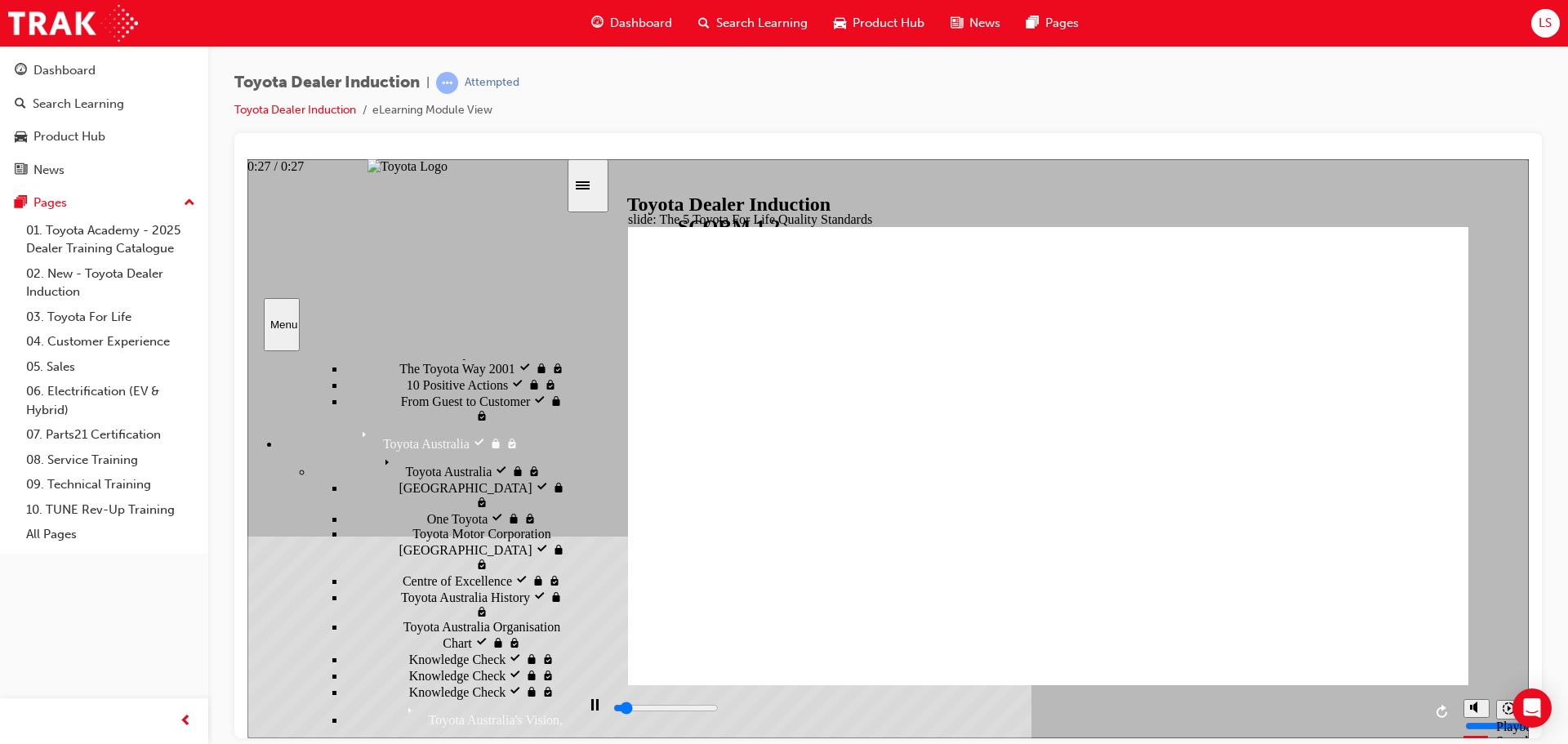
click at [1422, 707] on div "playback controls" at bounding box center [1017, 707] width 811 height 18
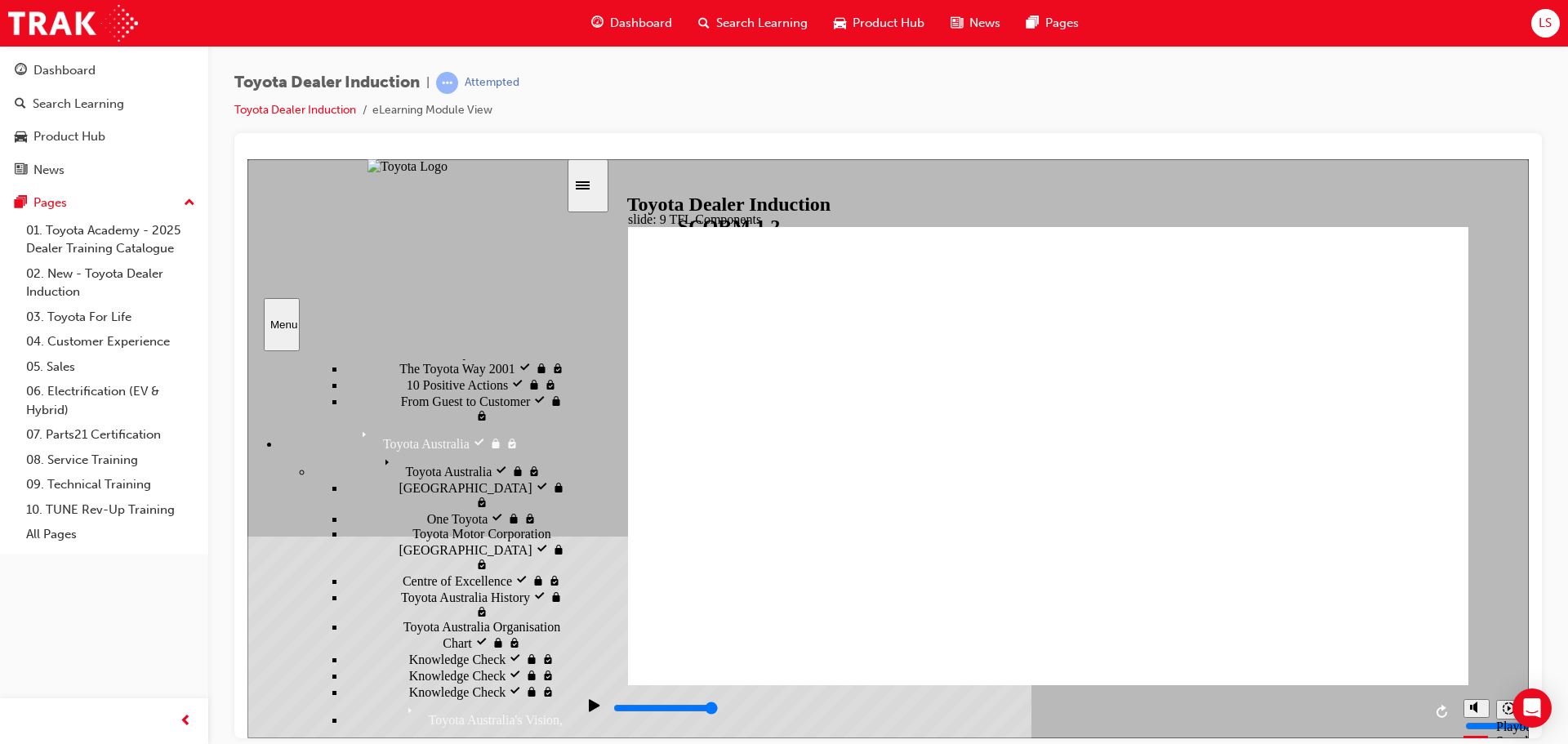
click at [1418, 705] on div "playback controls" at bounding box center [1017, 707] width 811 height 18
click at [1421, 703] on div "playback controls" at bounding box center [1017, 707] width 811 height 18
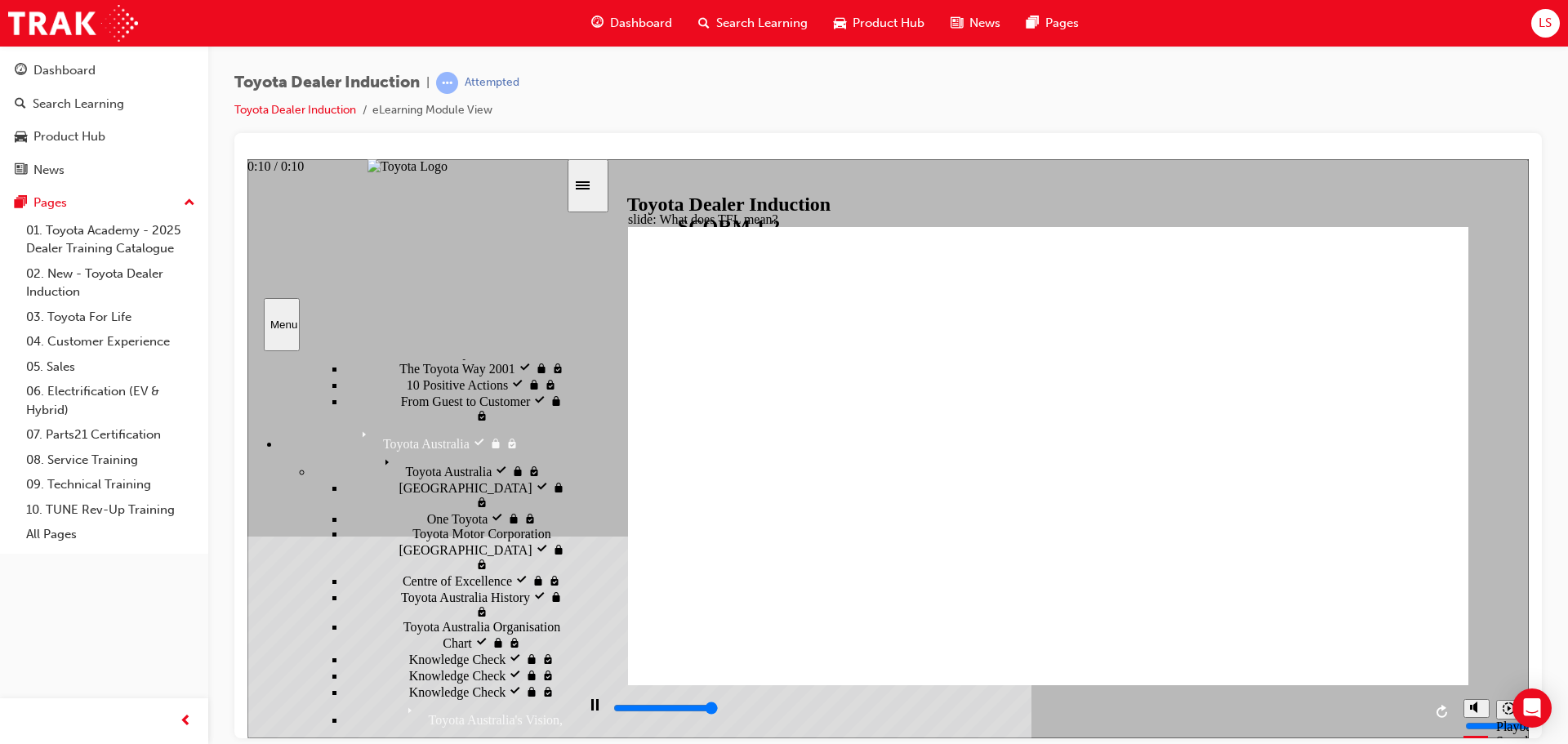
click at [1419, 703] on div "playback controls" at bounding box center [1017, 707] width 811 height 18
type input "10800"
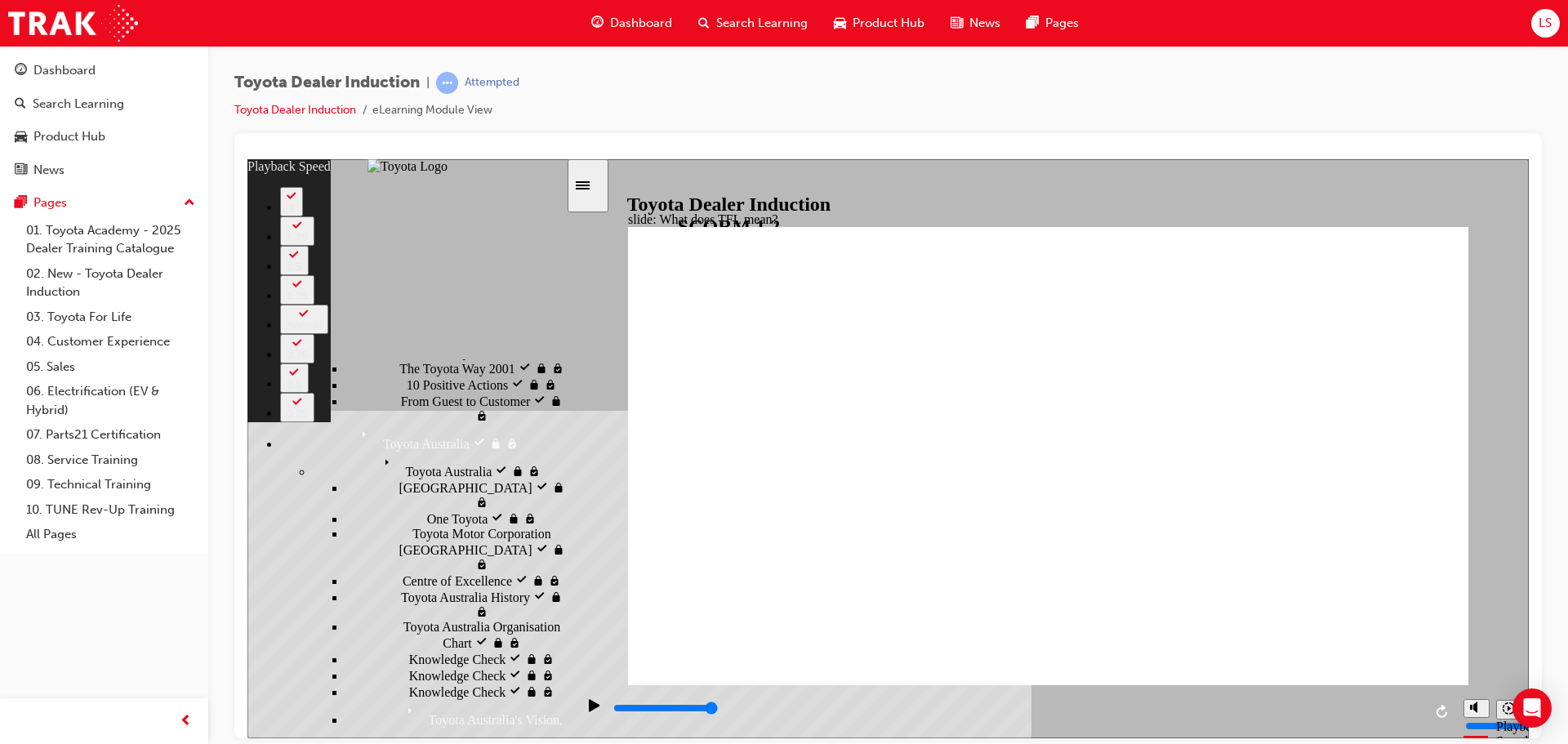
type input "139"
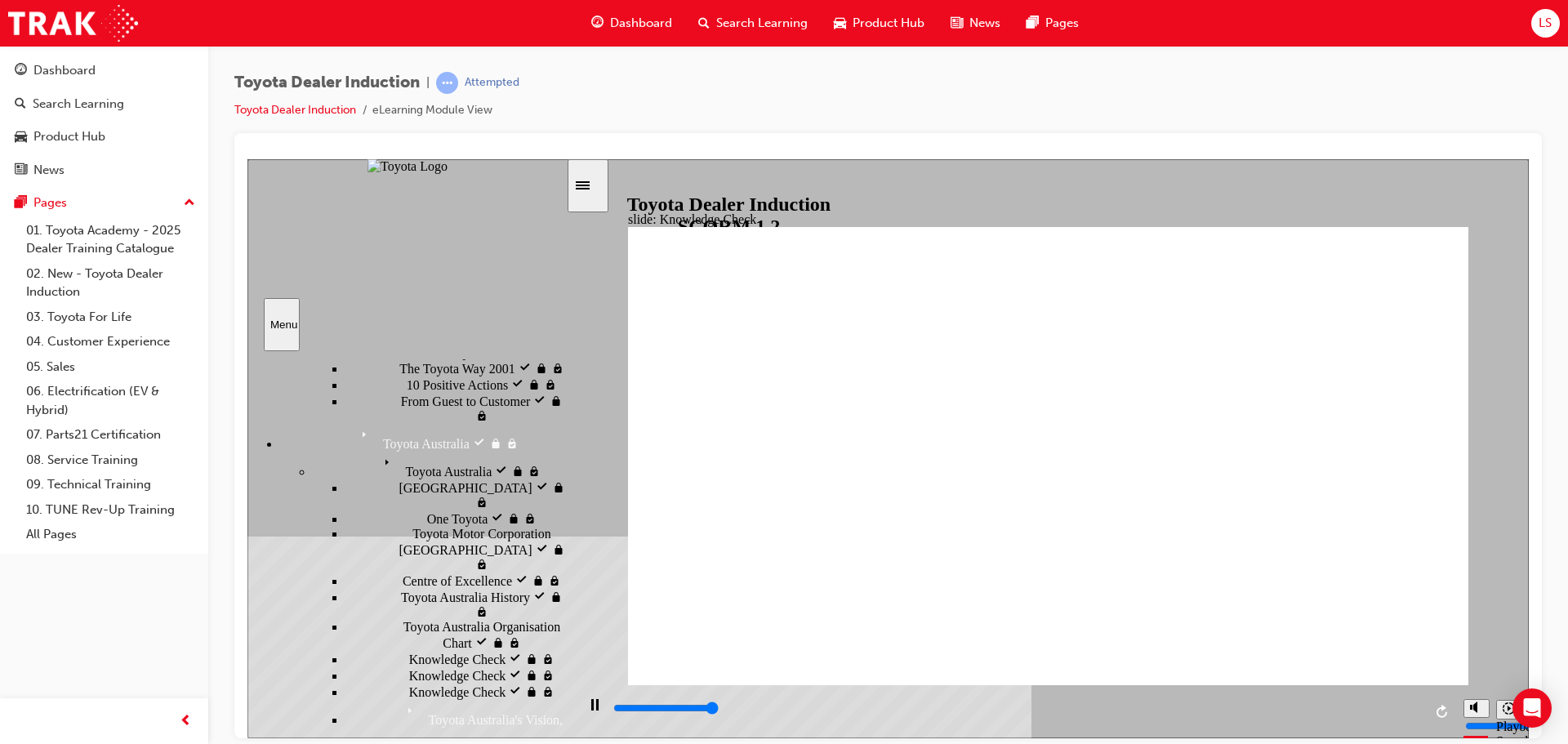
type input "5000"
radio input "true"
drag, startPoint x: 904, startPoint y: 469, endPoint x: 1373, endPoint y: 250, distance: 517.6
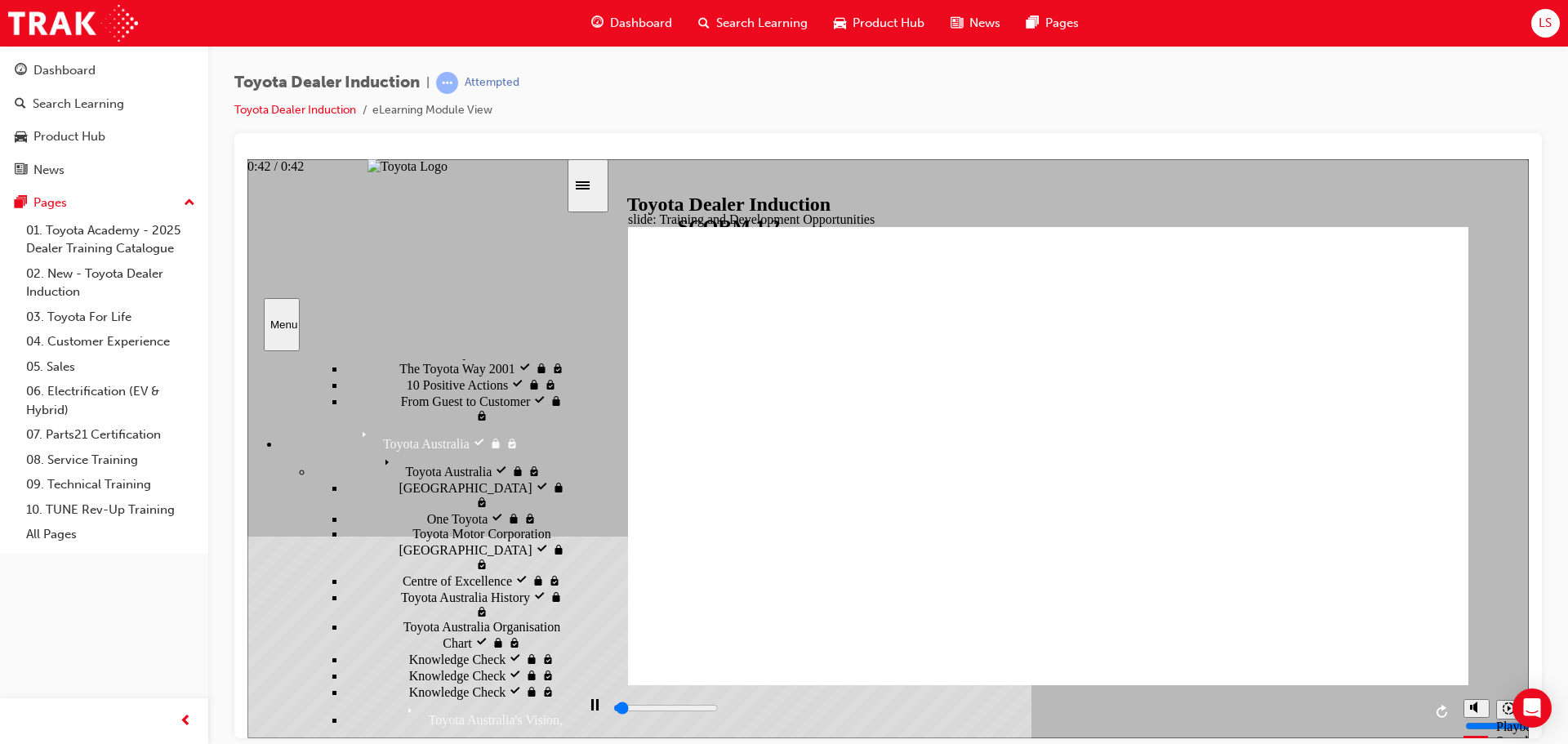
drag, startPoint x: 1427, startPoint y: 709, endPoint x: 1423, endPoint y: 699, distance: 10.8
click at [1427, 709] on div "playback controls" at bounding box center [1015, 710] width 880 height 53
click at [1421, 708] on div "playback controls" at bounding box center [1017, 707] width 811 height 18
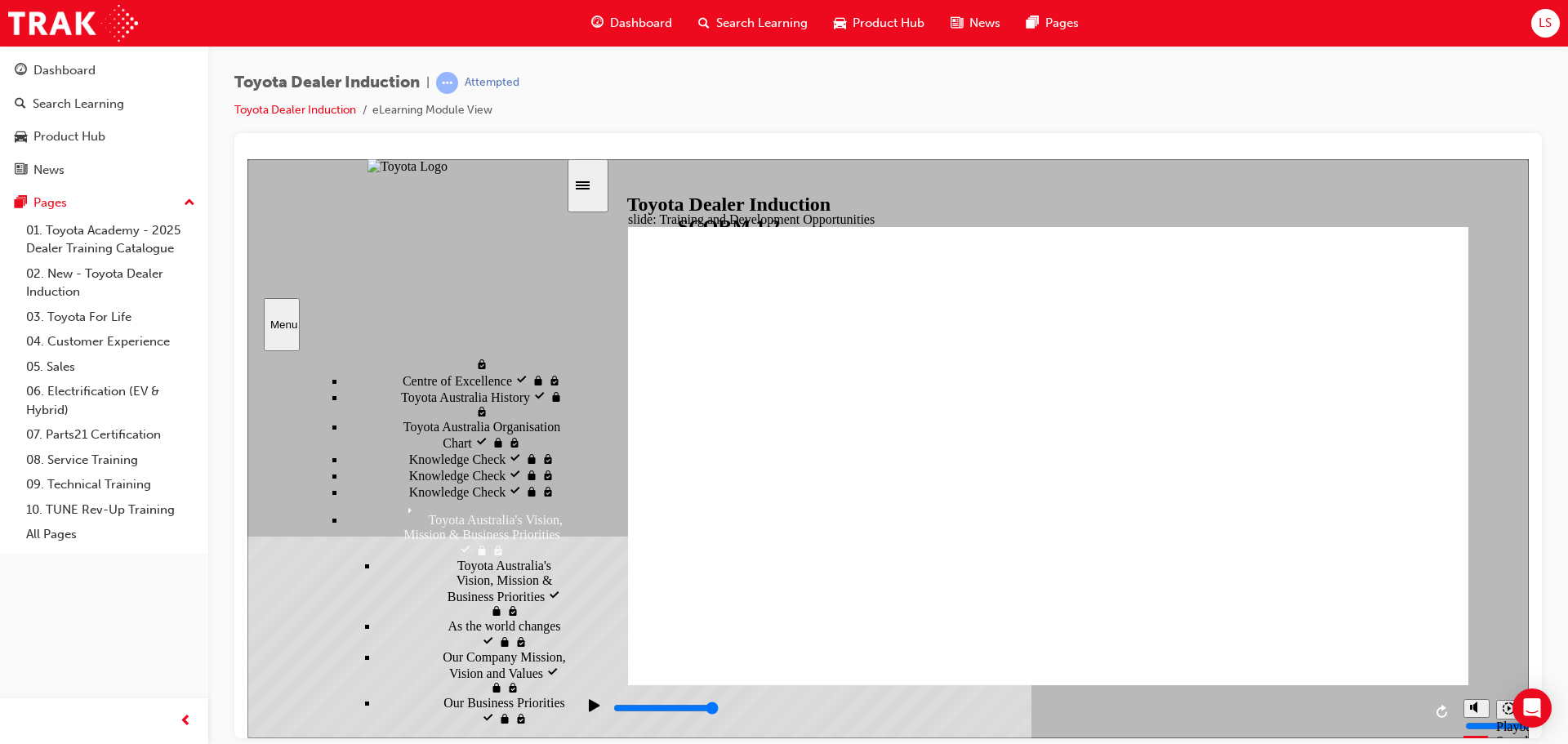
drag, startPoint x: 808, startPoint y: 460, endPoint x: 857, endPoint y: 442, distance: 52.2
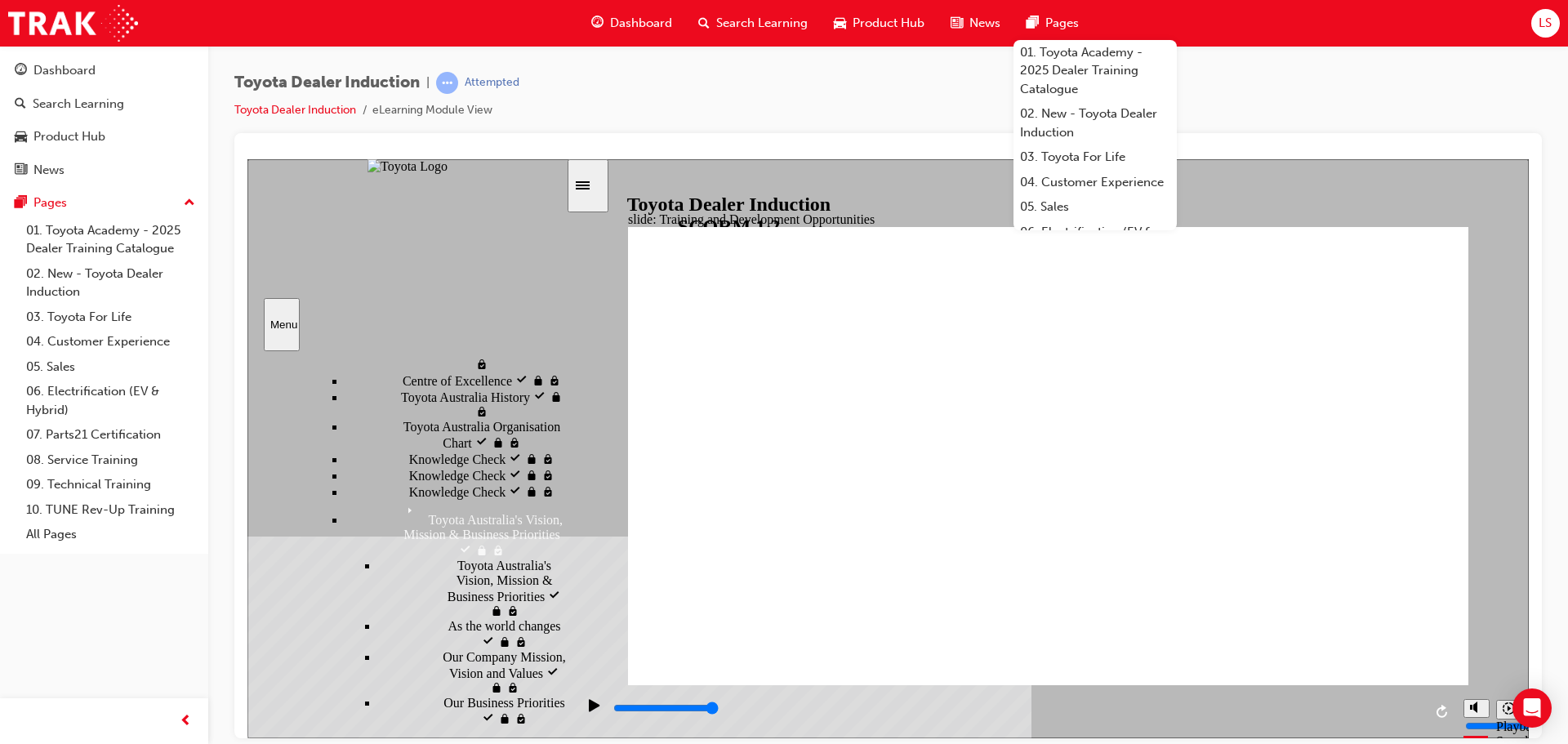
click at [1422, 704] on div "playback controls" at bounding box center [1017, 707] width 811 height 18
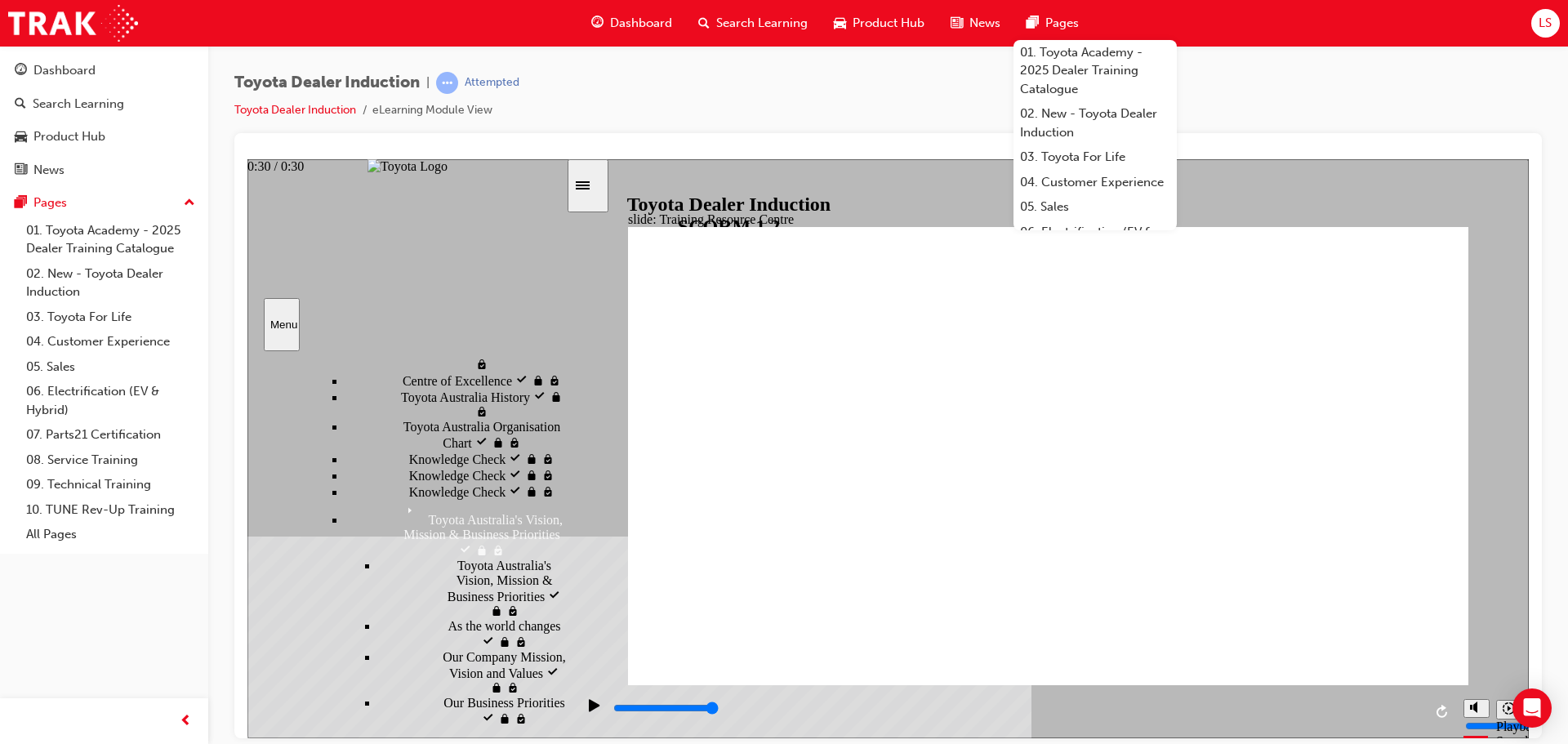
type input "2200"
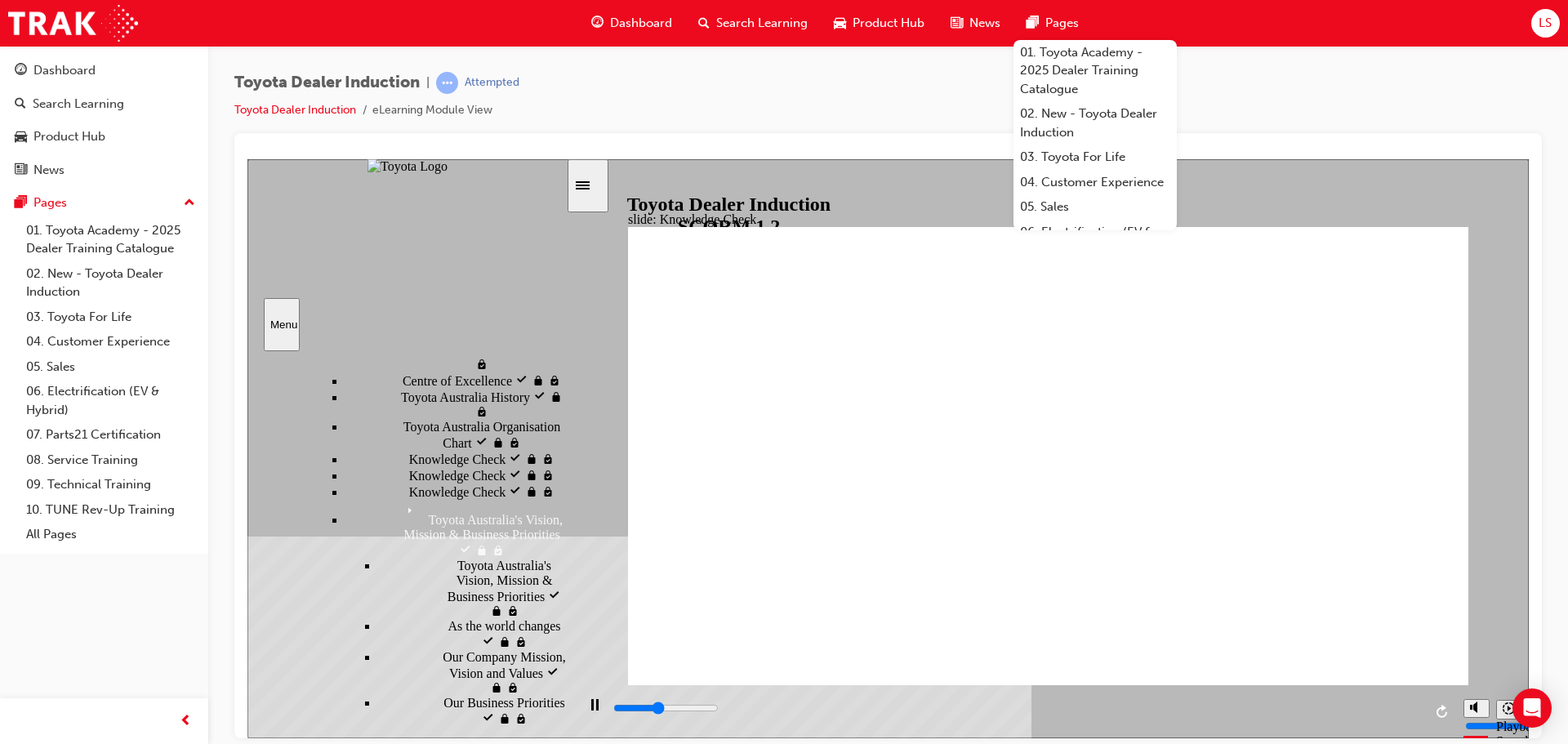
radio input "true"
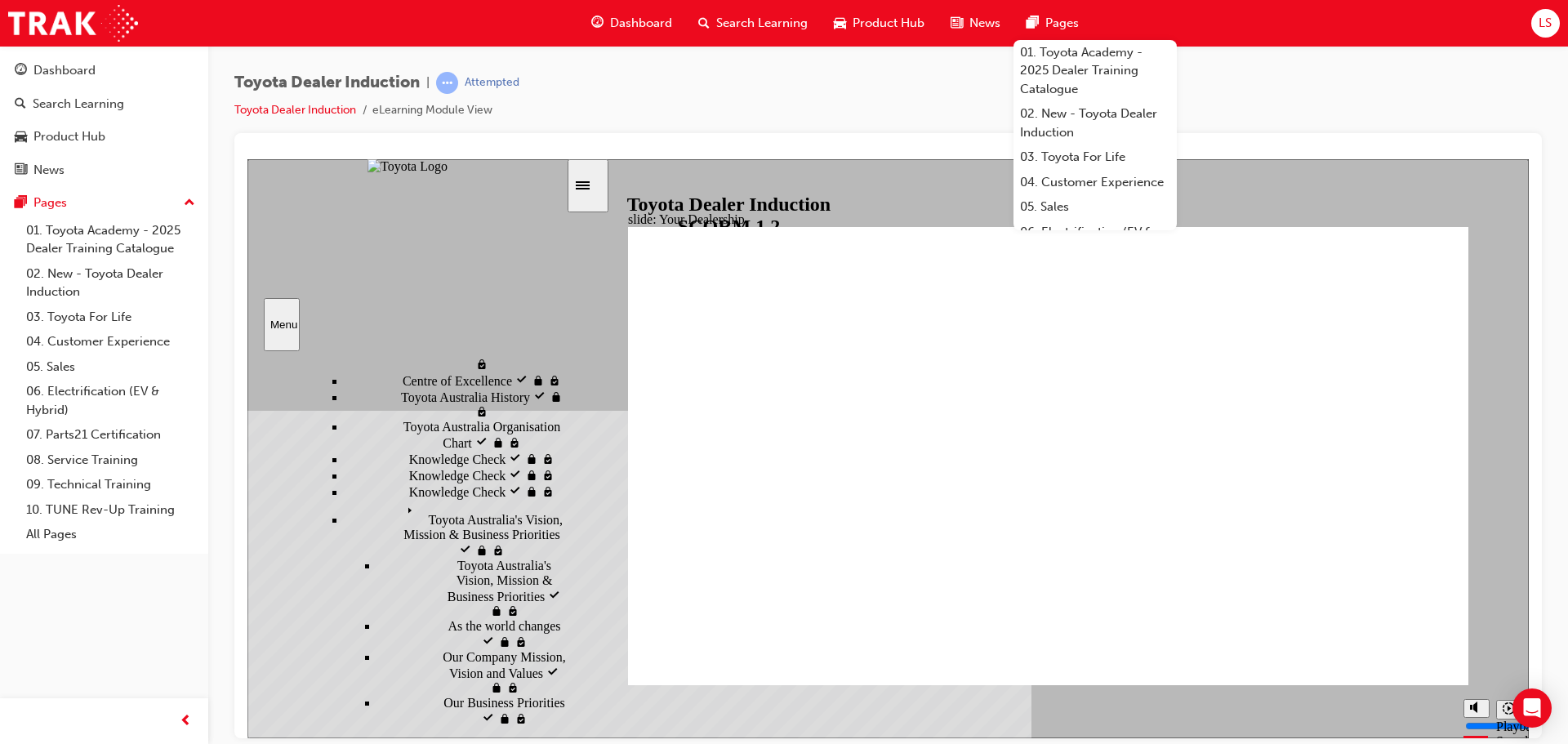
drag, startPoint x: 1270, startPoint y: 679, endPoint x: 1251, endPoint y: 610, distance: 71.6
click at [1094, 371] on span "Rectangle 1" at bounding box center [1048, 462] width 840 height 473
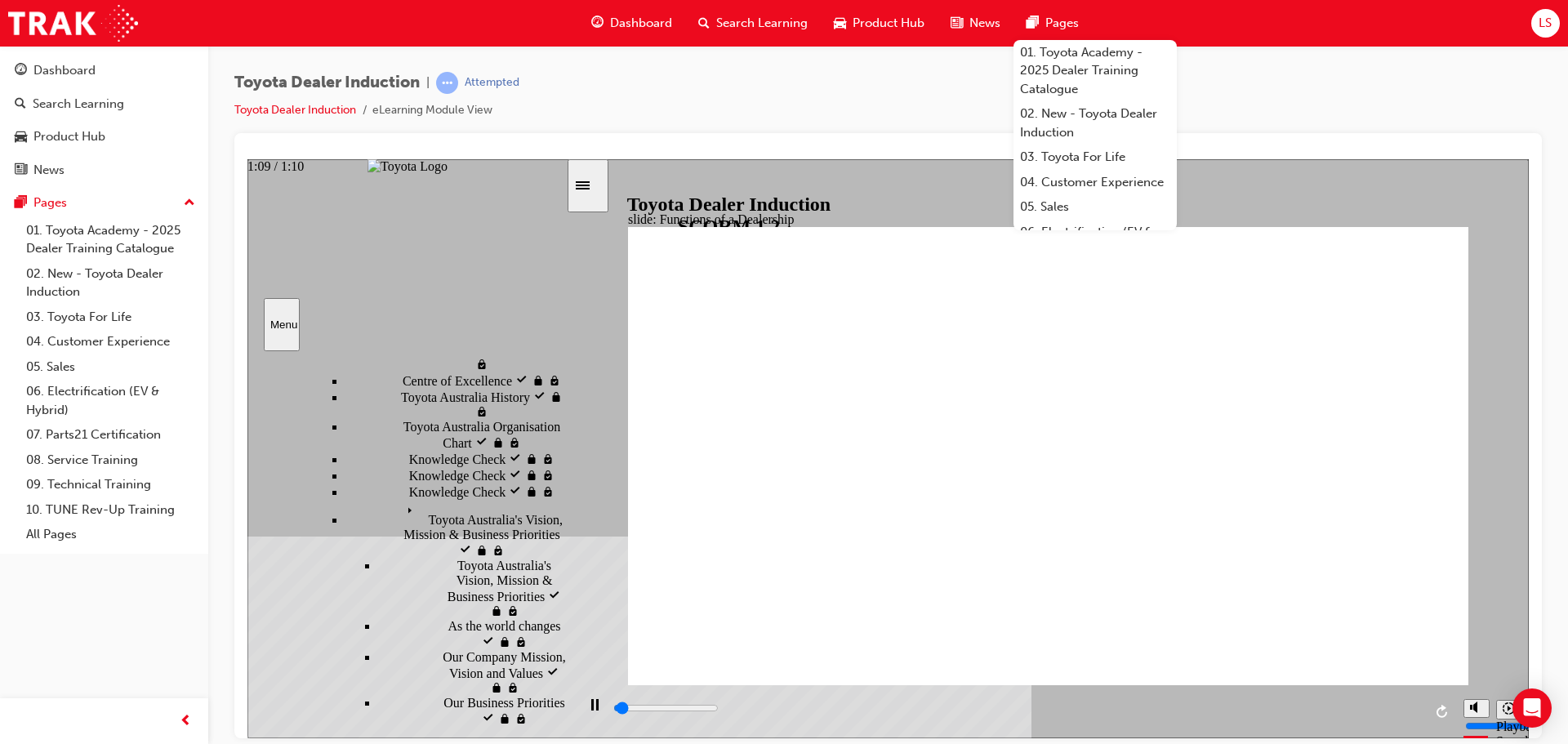
click at [1423, 709] on div "playback controls" at bounding box center [1015, 710] width 880 height 53
click at [1421, 705] on div "playback controls" at bounding box center [1017, 707] width 811 height 18
click at [719, 709] on input "slide progress" at bounding box center [666, 707] width 106 height 14
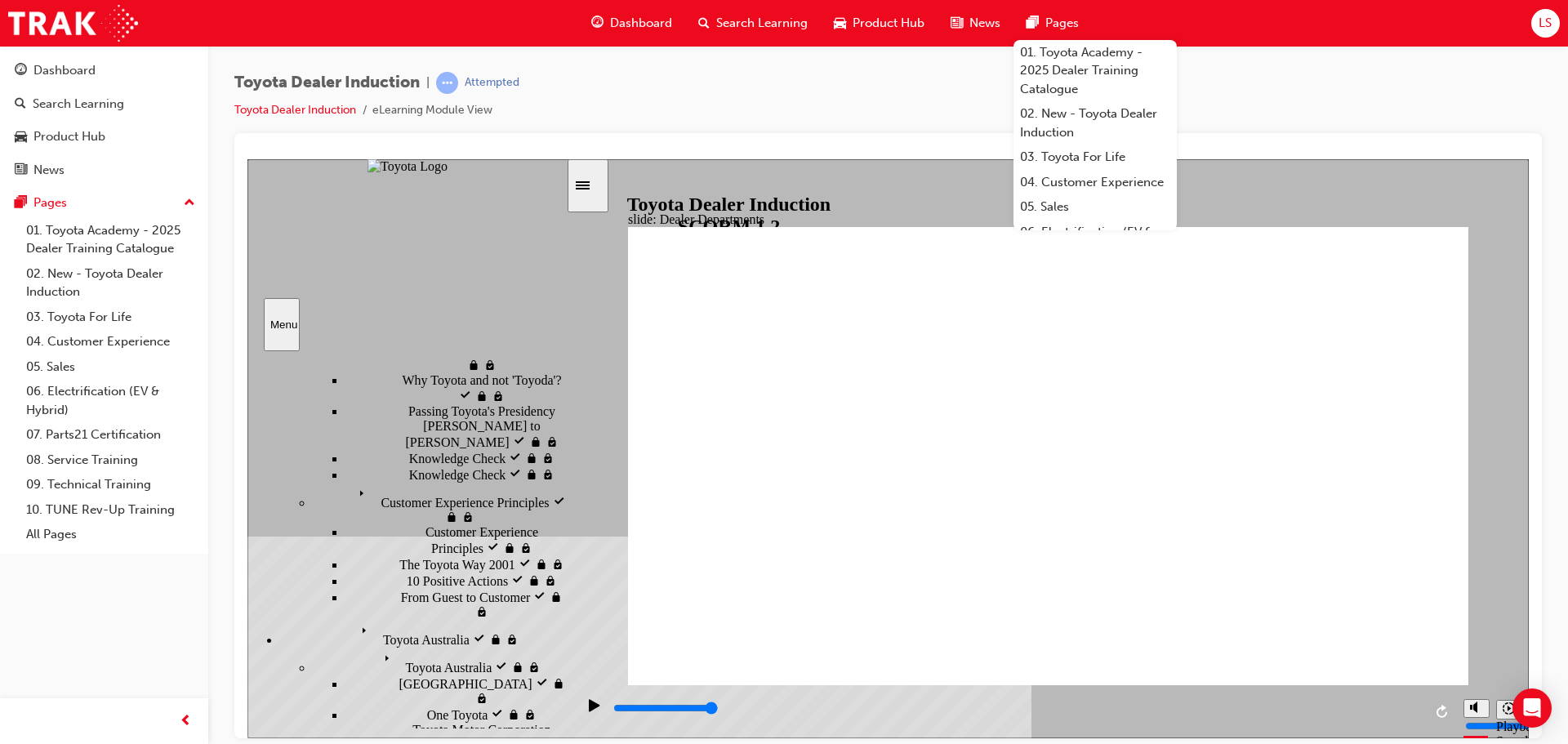
scroll to position [307, 0]
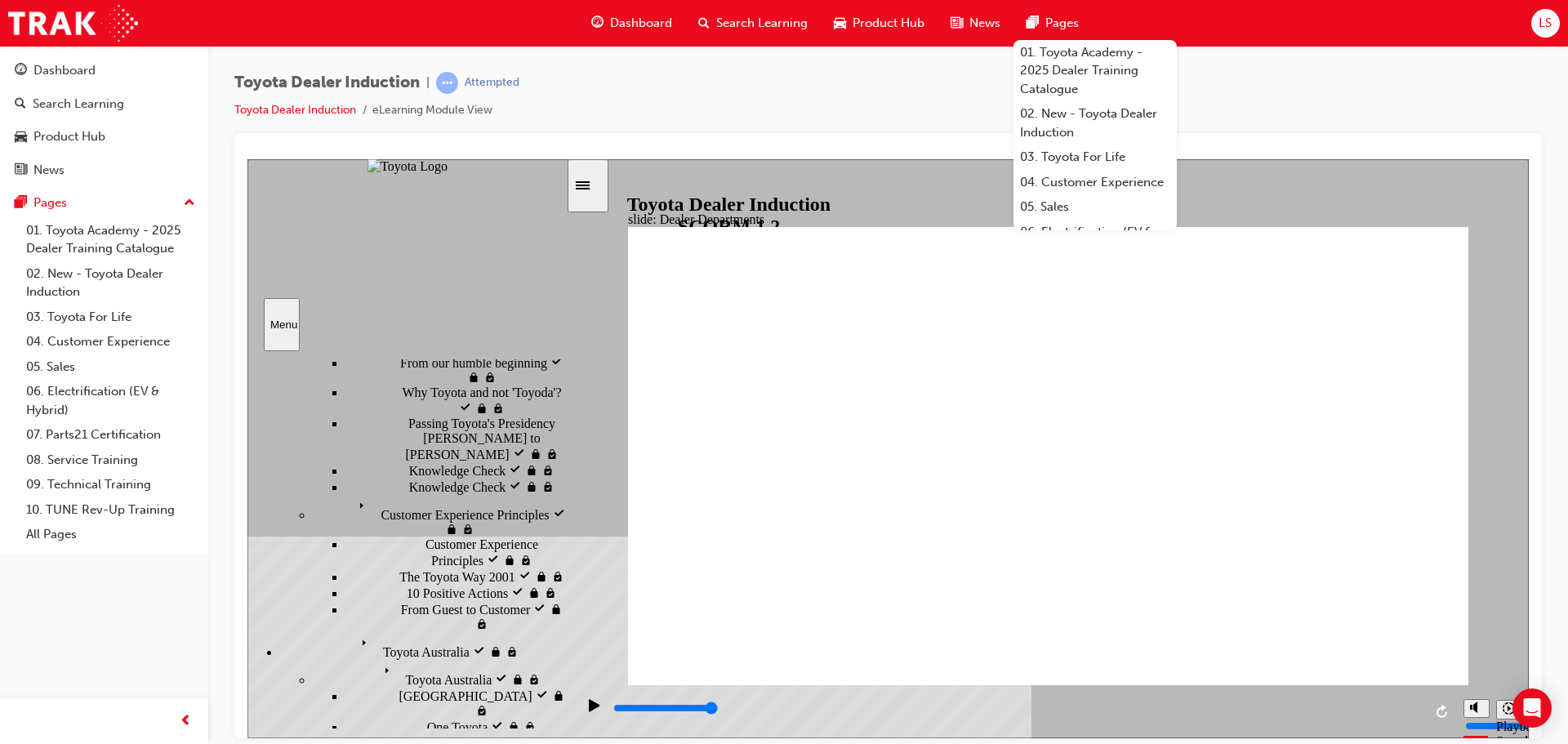
click at [1422, 705] on div "playback controls" at bounding box center [1017, 707] width 811 height 18
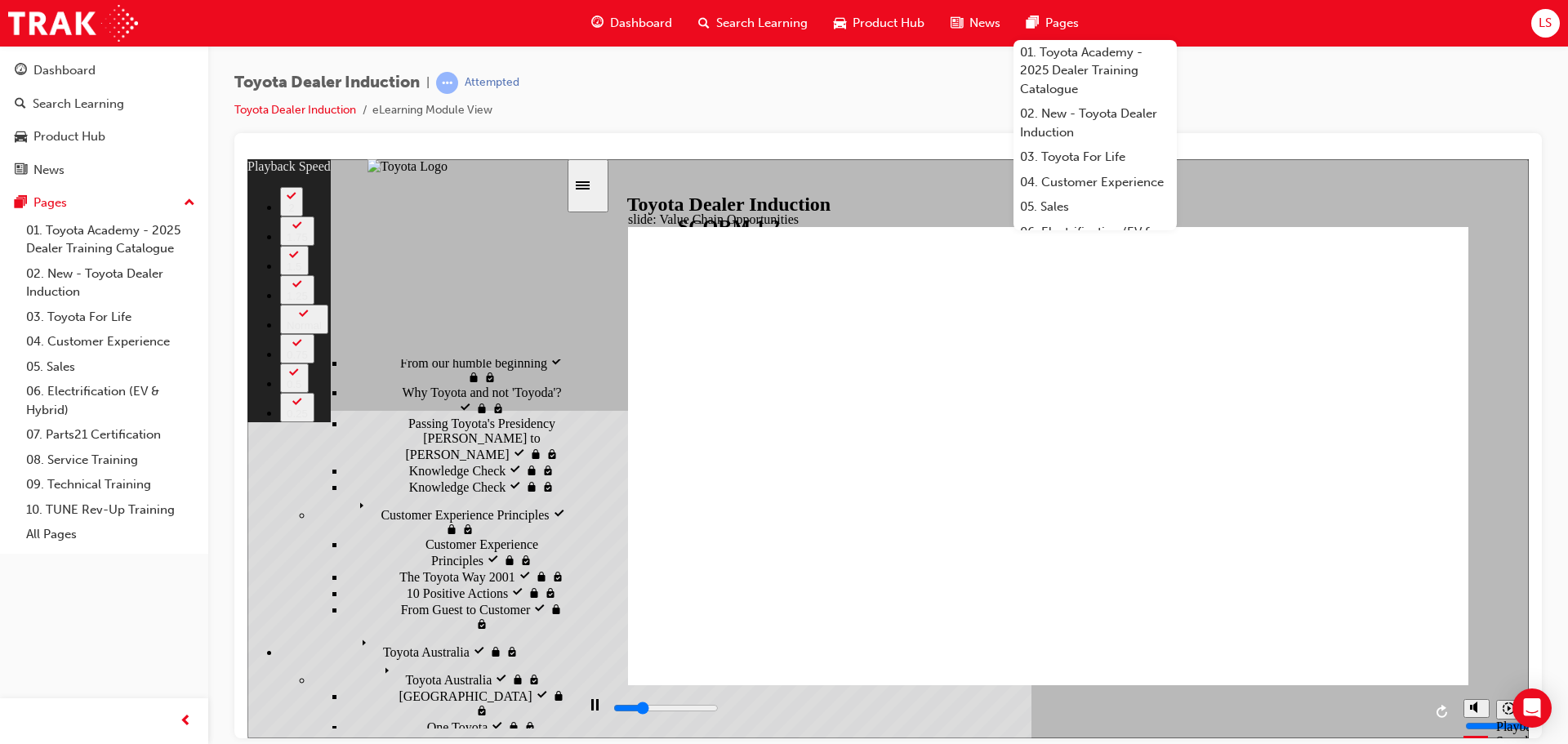
type input "2800"
type input "0"
type input "3100"
type input "0"
type input "3400"
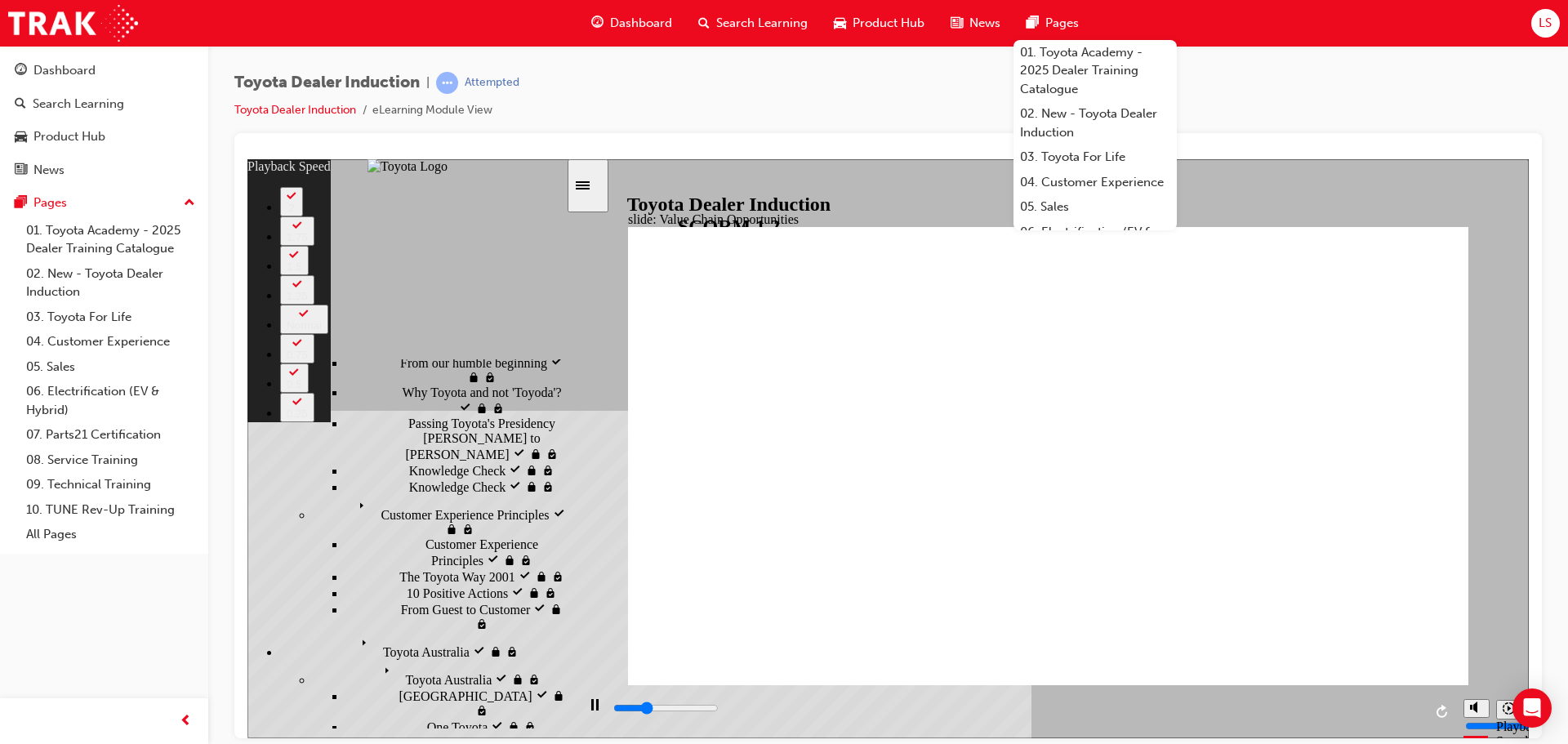
type input "1"
type input "3700"
type input "1"
type input "4000"
type input "1"
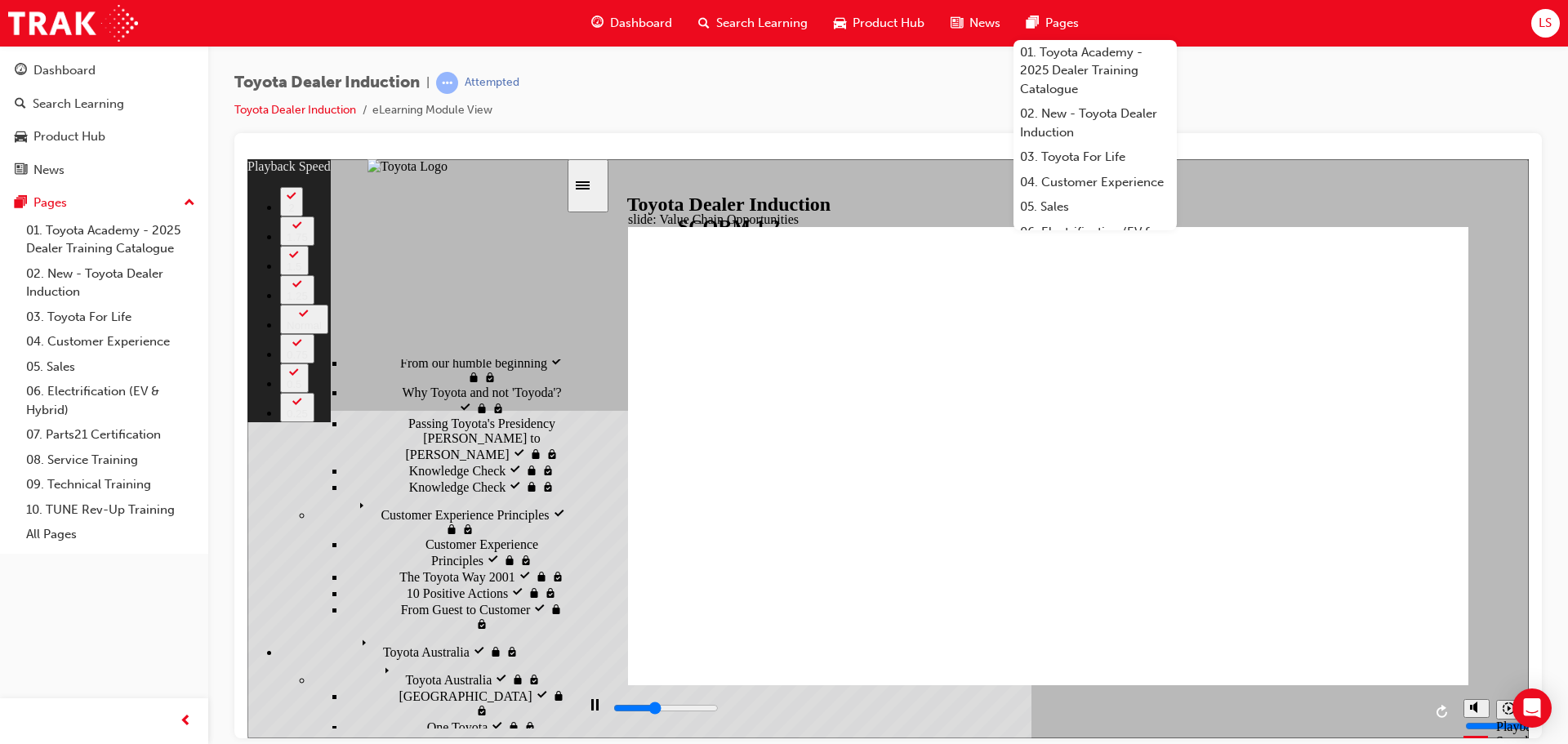
type input "4300"
type input "2"
type input "4800"
type input "2"
type input "5000"
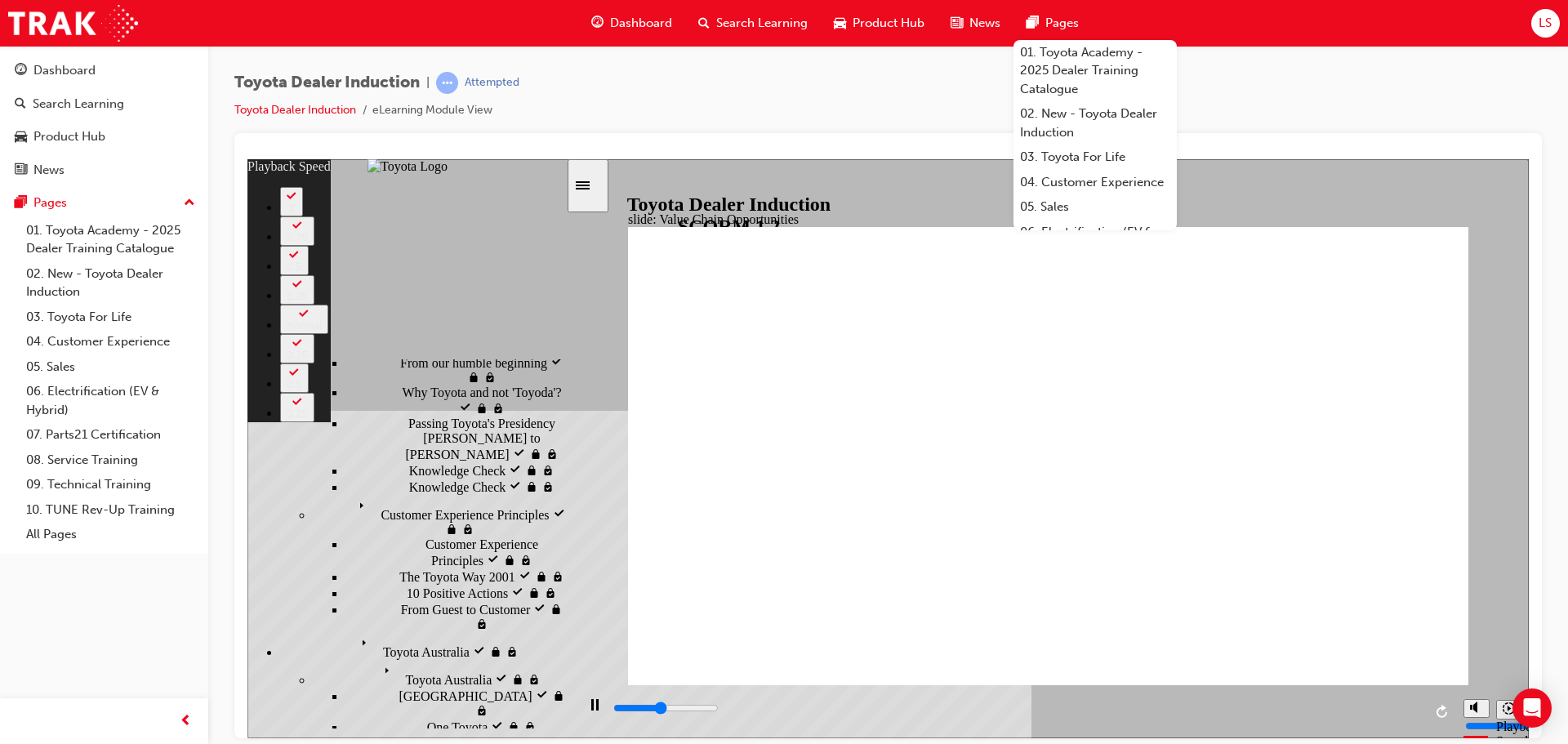
type input "2"
type input "5300"
type input "3"
type input "5500"
type input "3"
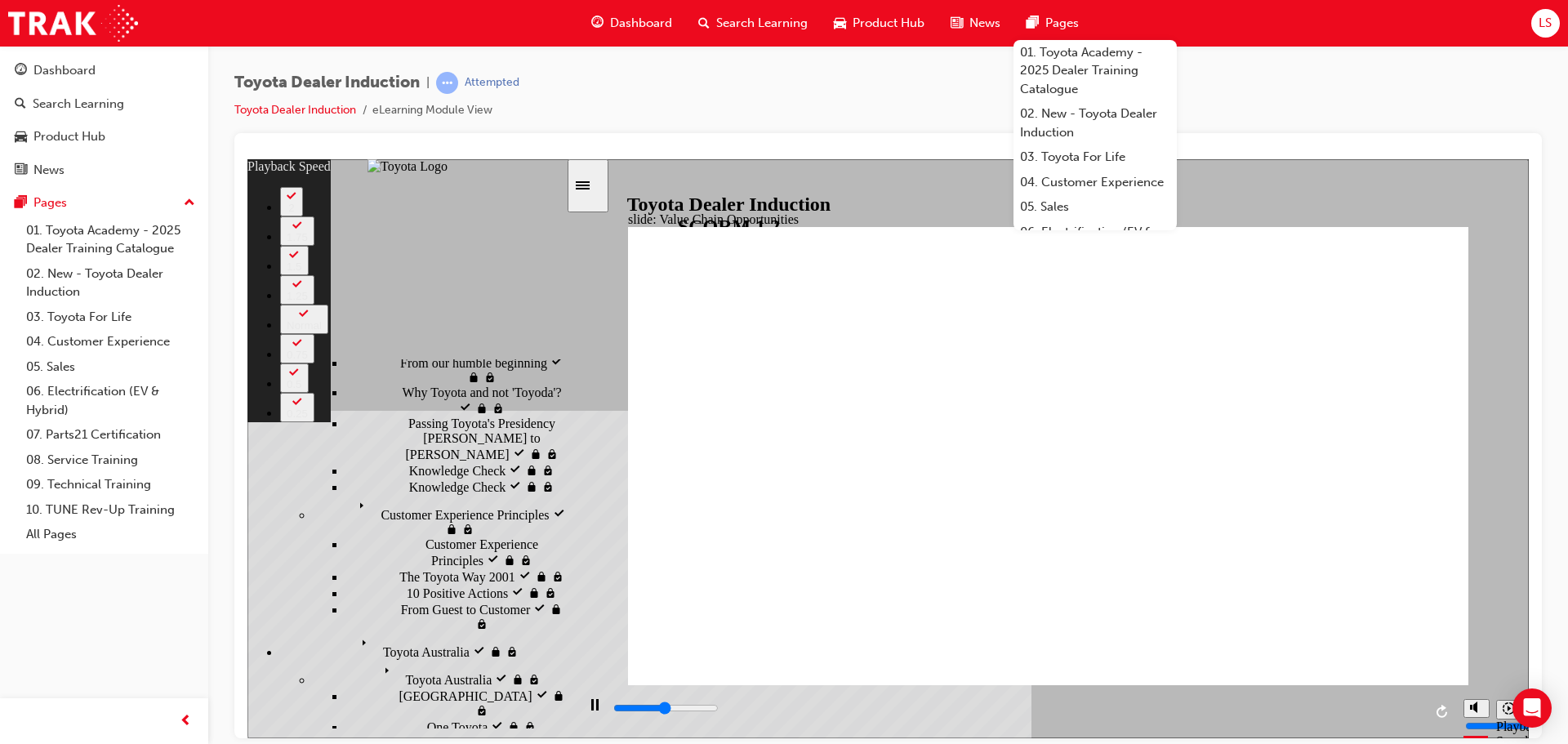
type input "5600"
type input "3"
type input "5900"
type input "3"
type input "6200"
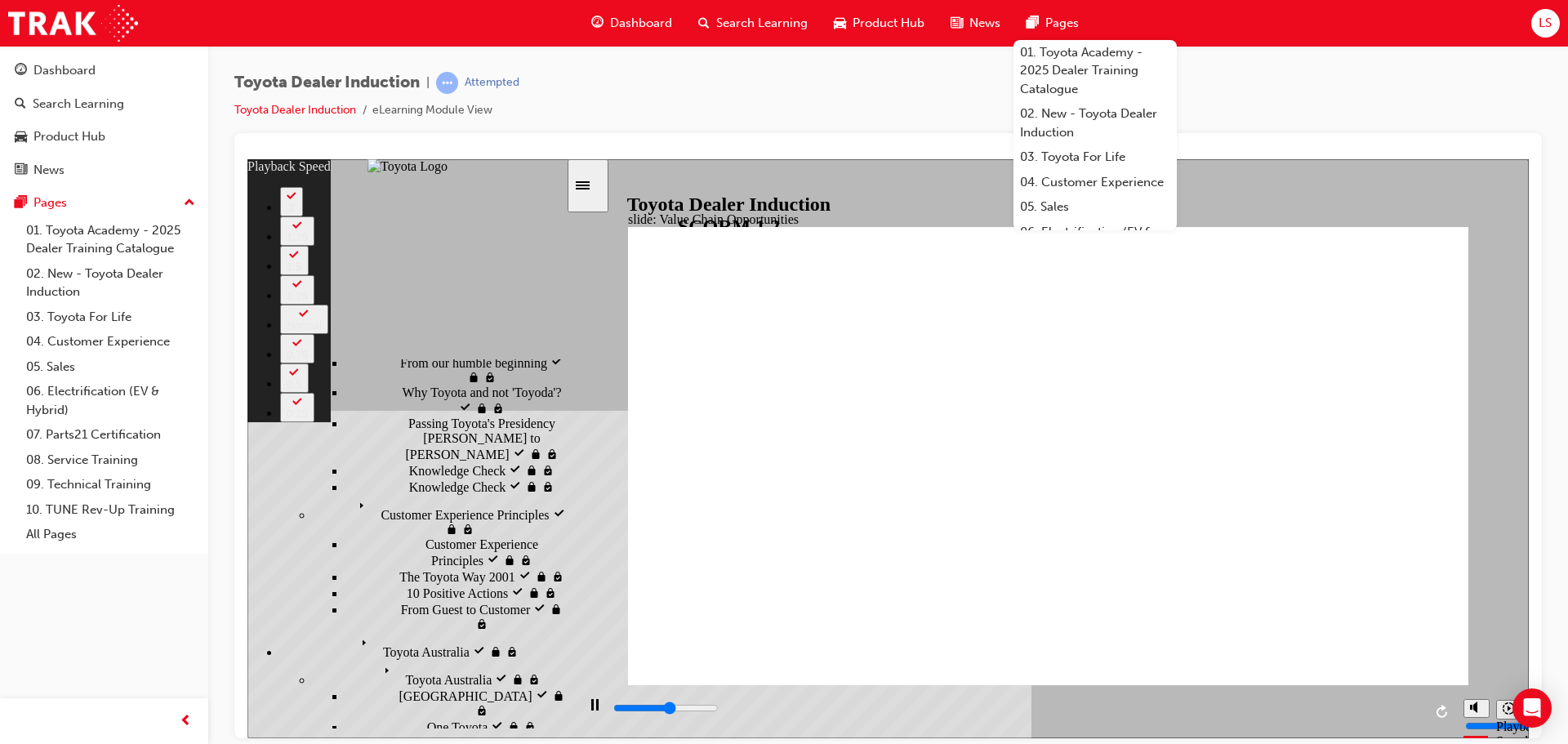
type input "3"
type input "6500"
type input "4"
type input "6700"
type input "4"
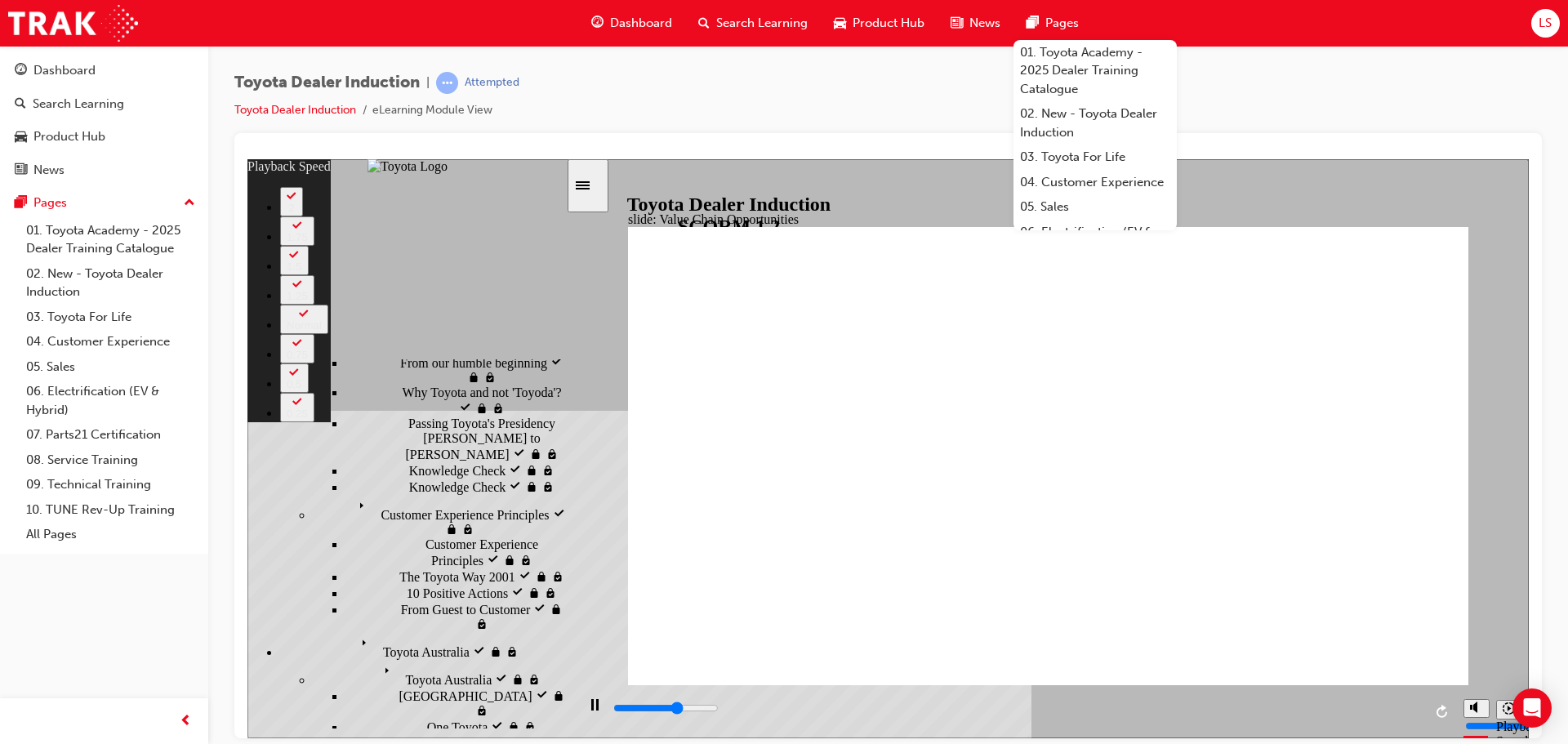
type input "7000"
type input "4"
type input "7400"
type input "5"
type input "7700"
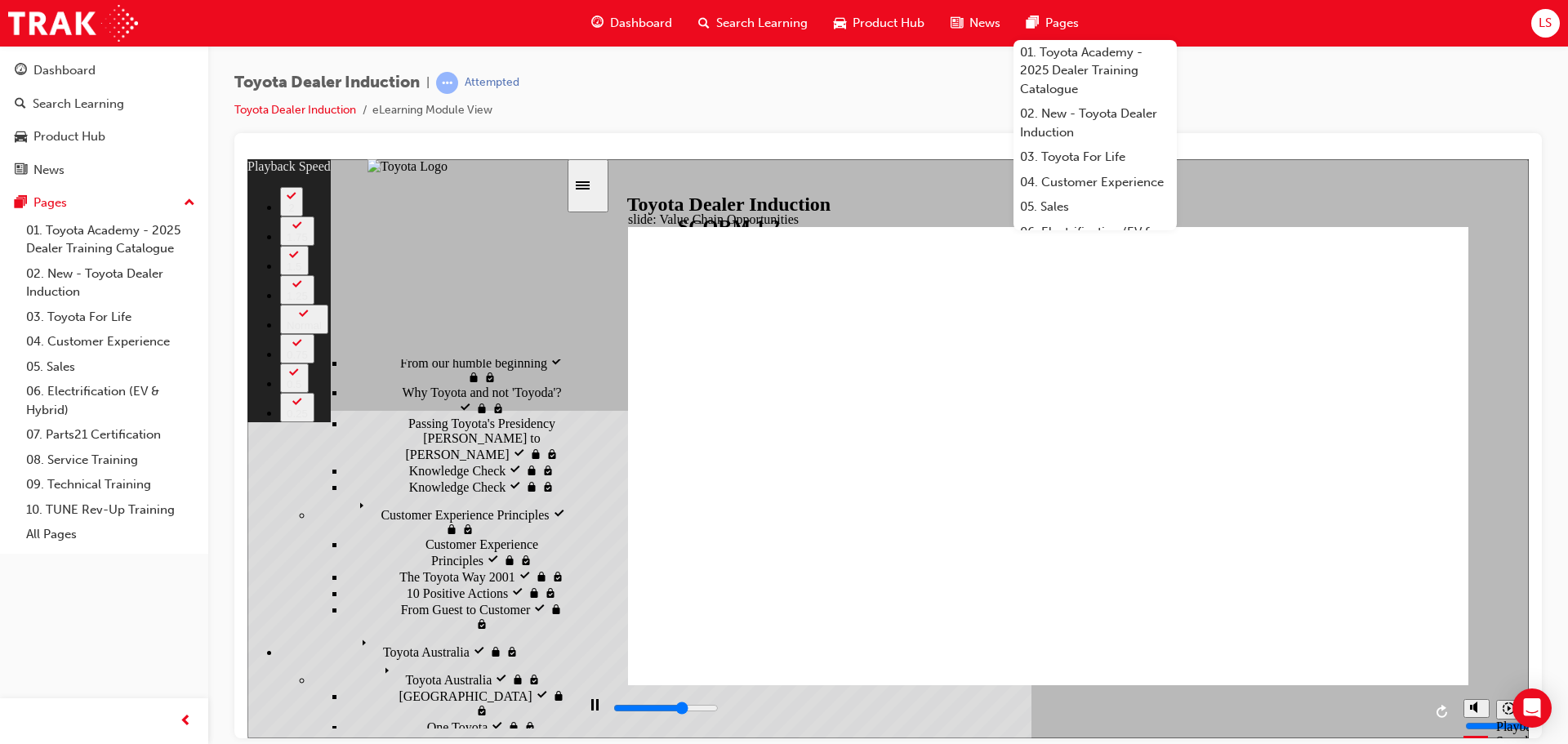
type input "5"
type input "8000"
type input "5"
type input "8400"
type input "6"
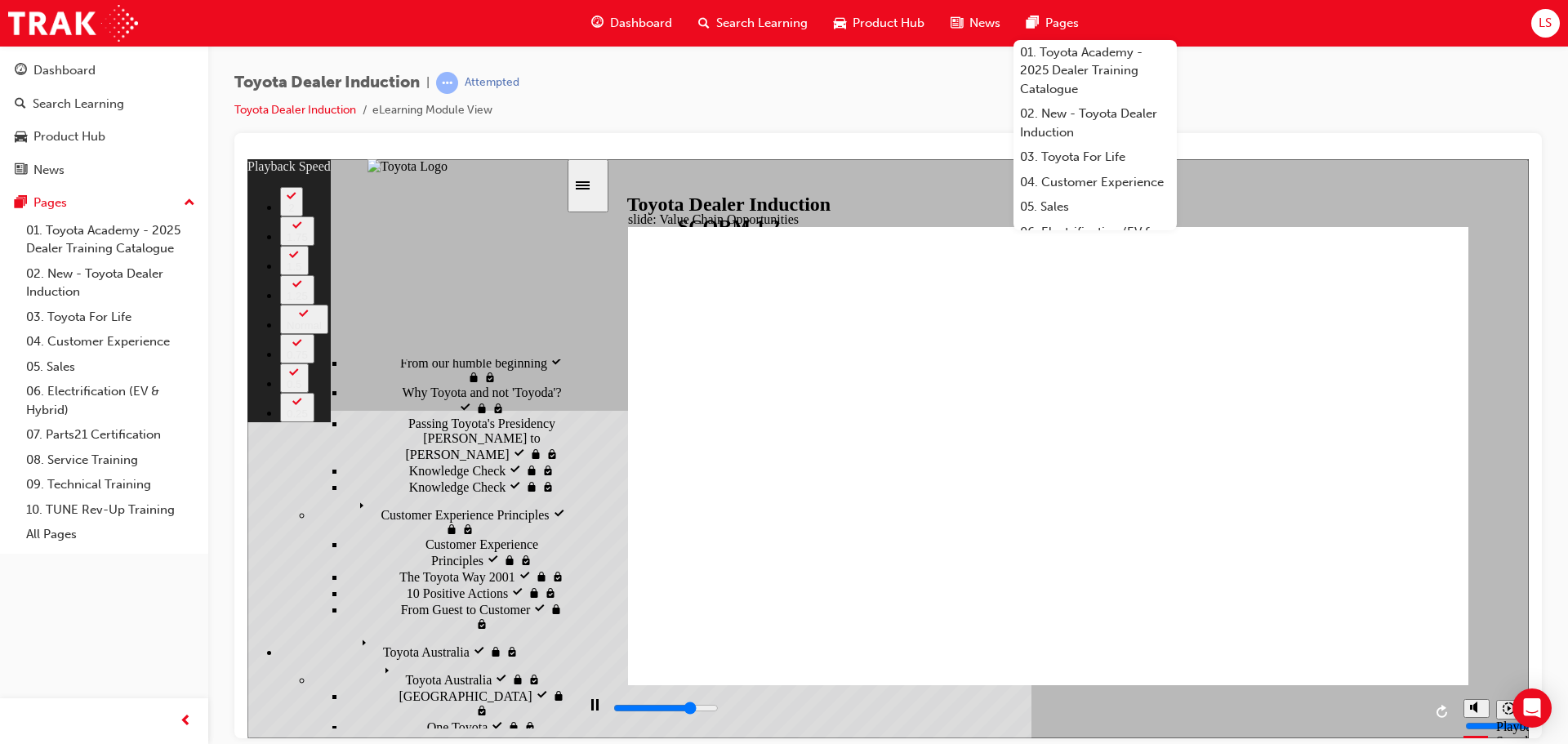
type input "8700"
type input "6"
type input "9000"
type input "6"
type input "9300"
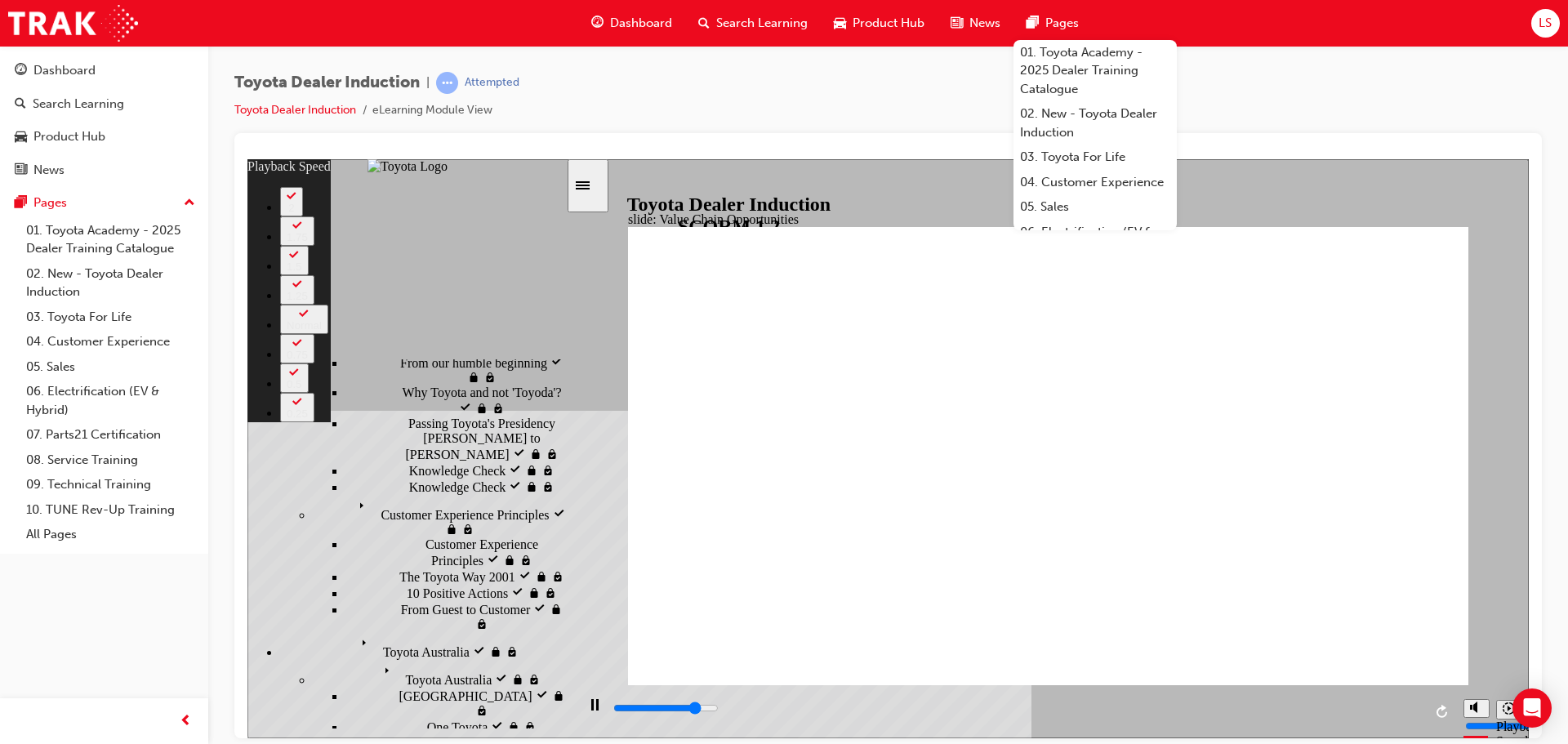
type input "7"
type input "9600"
type input "7"
type input "9900"
type input "7"
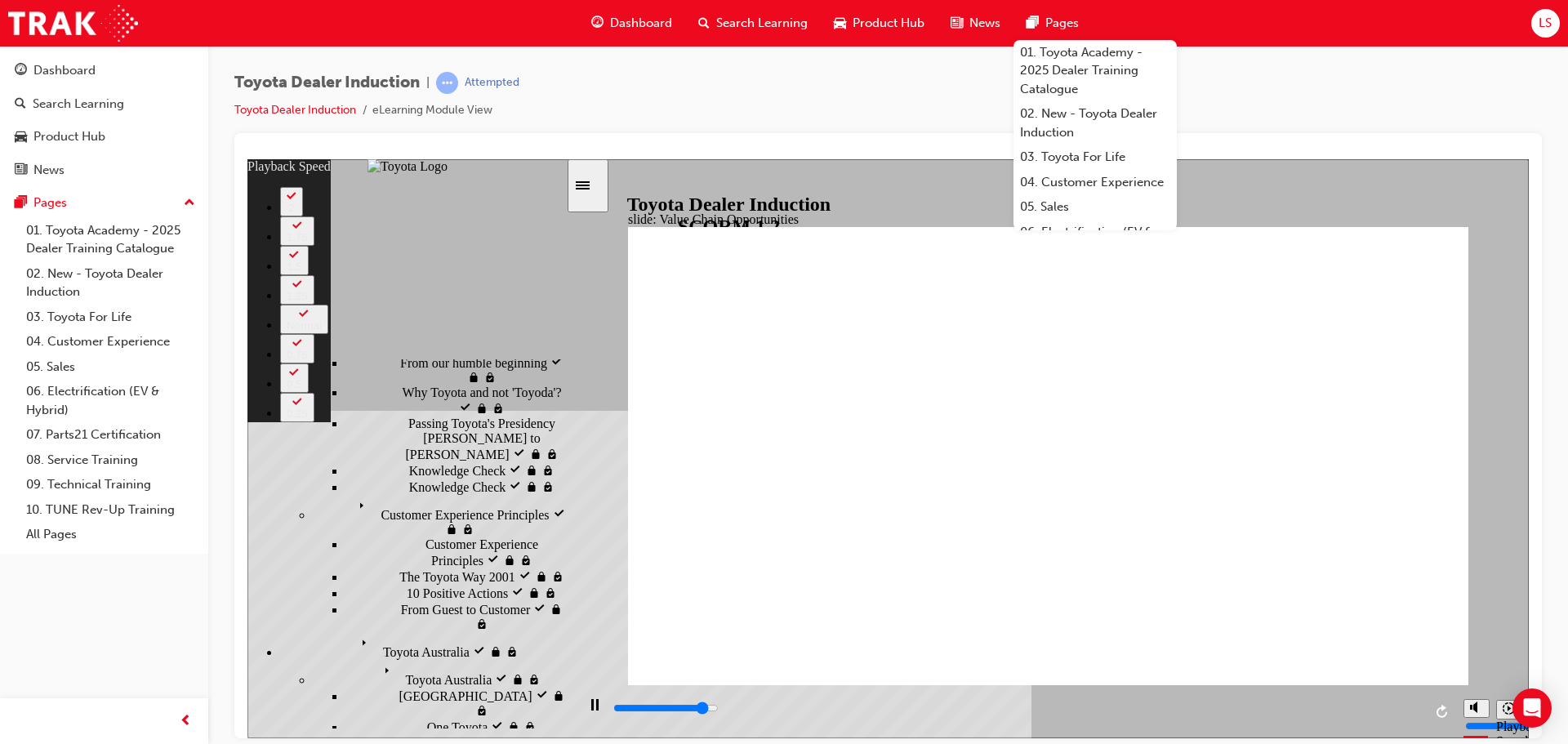
type input "10200"
type input "7"
type input "10500"
type input "8"
type input "10800"
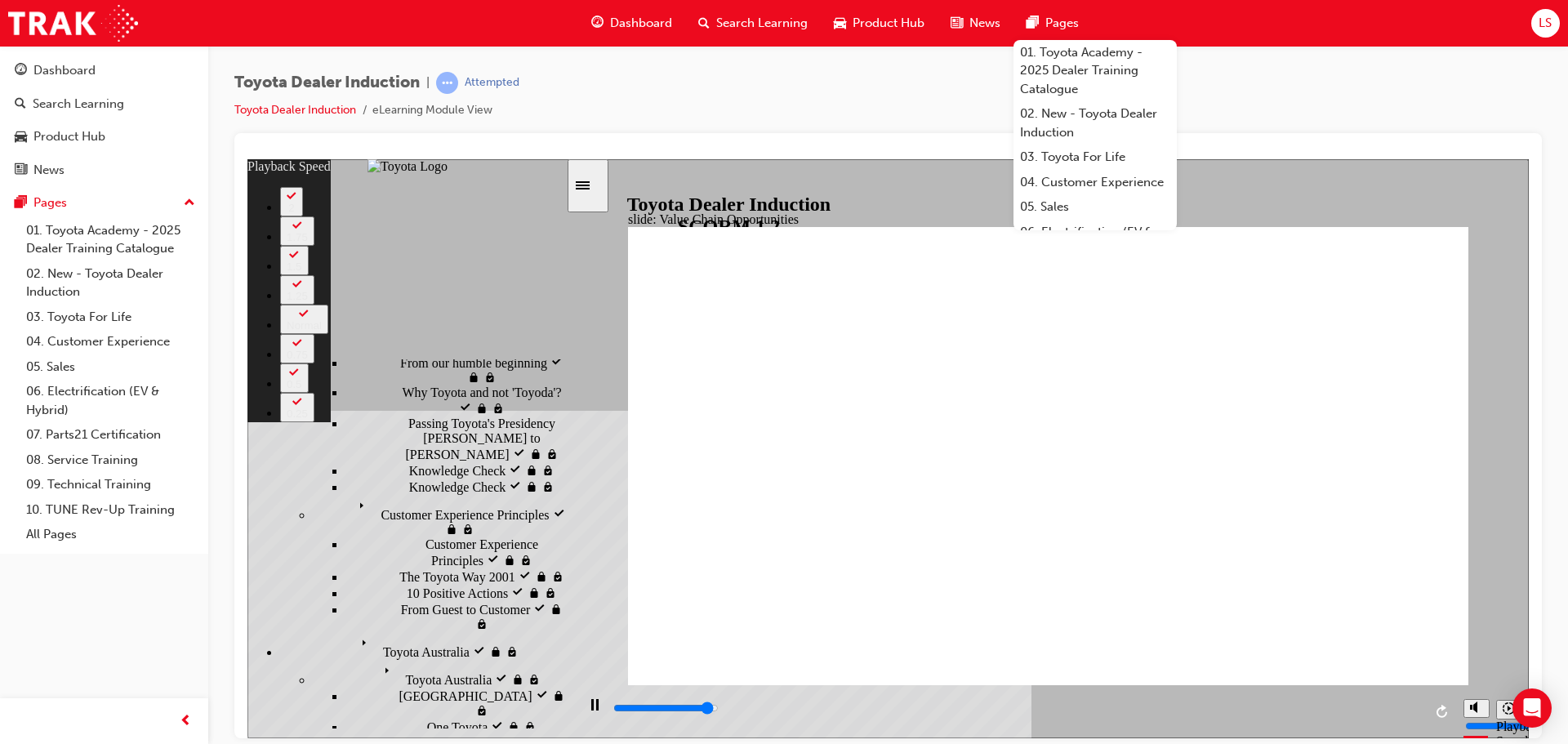
type input "8"
type input "11100"
type input "8"
type input "11300"
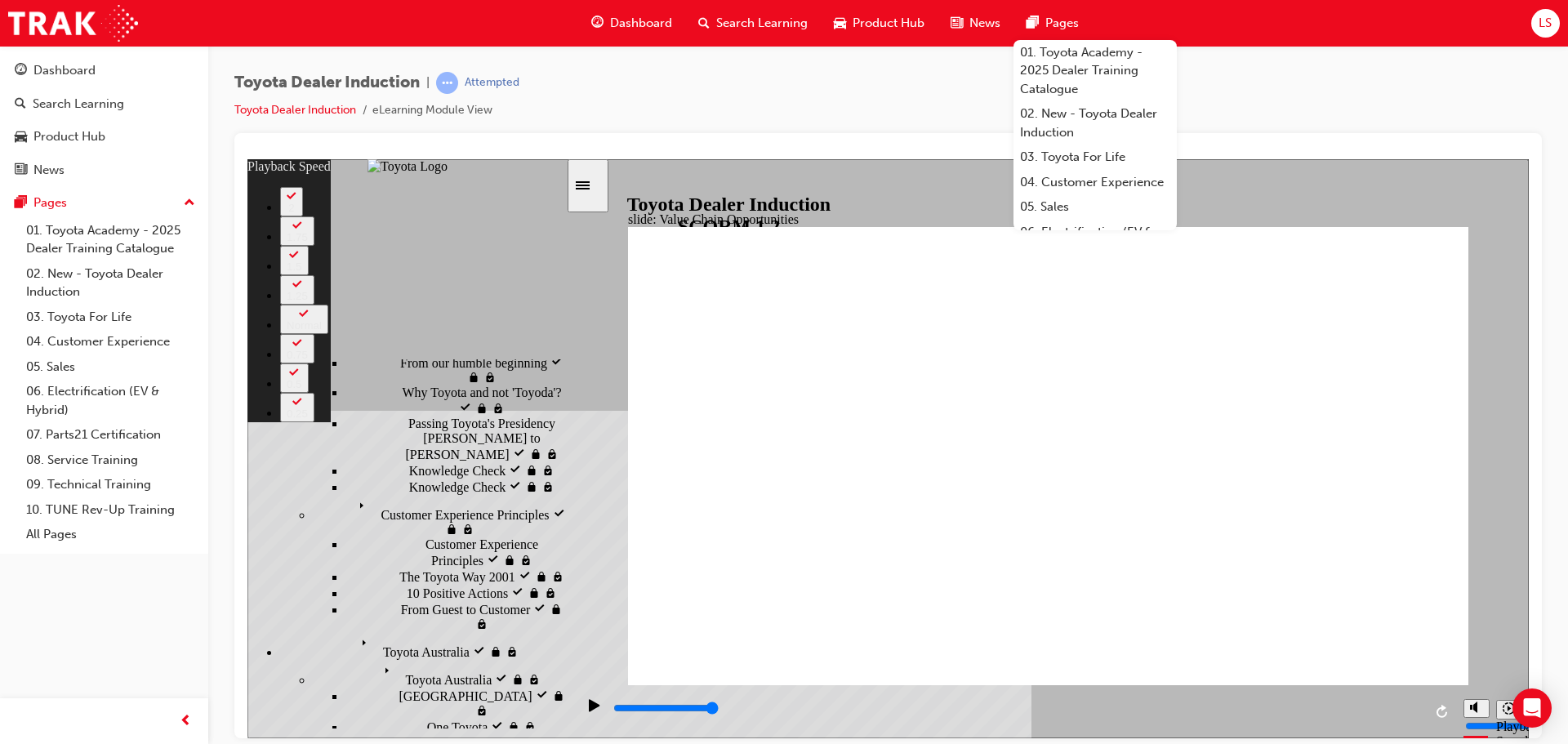
type input "64"
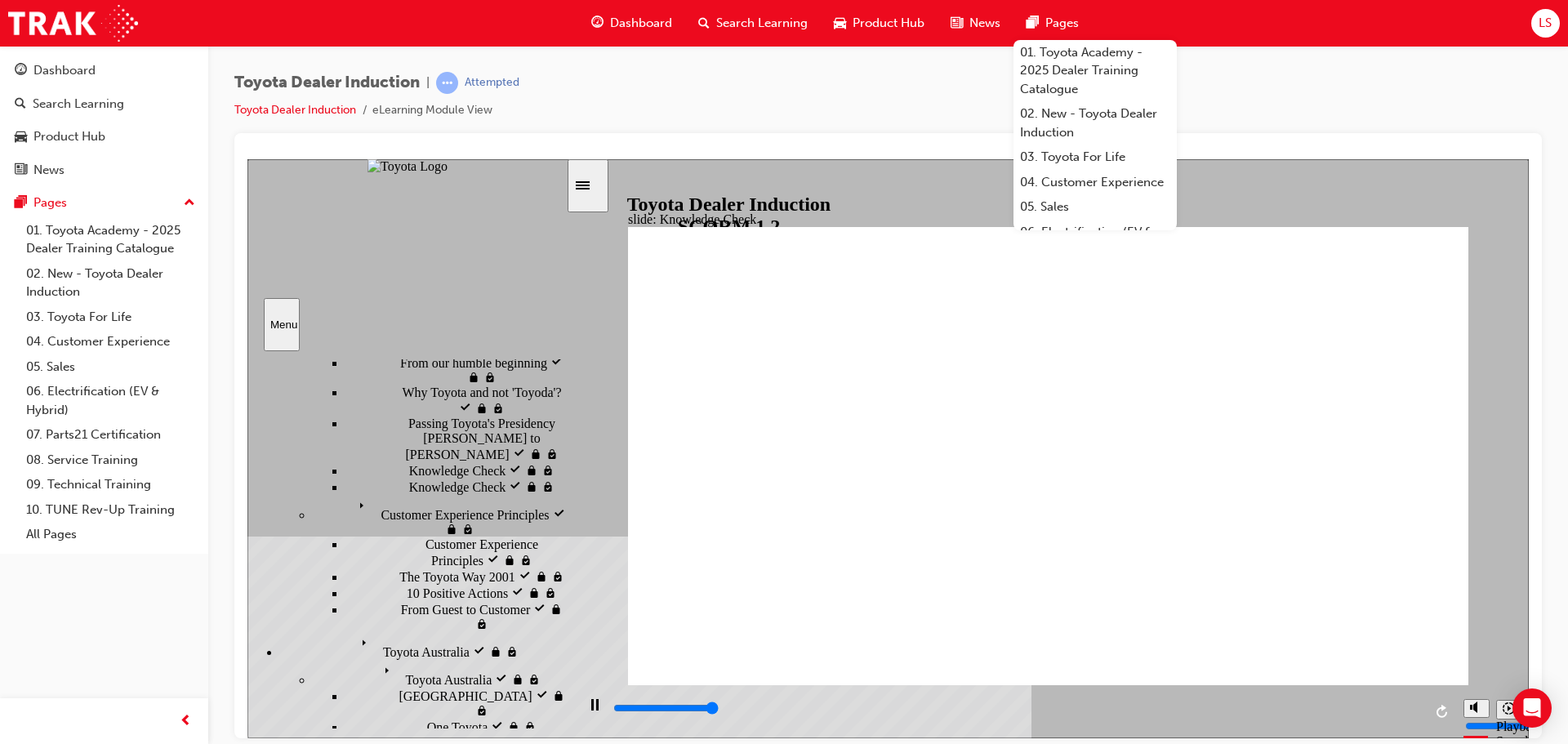
type input "5000"
radio input "true"
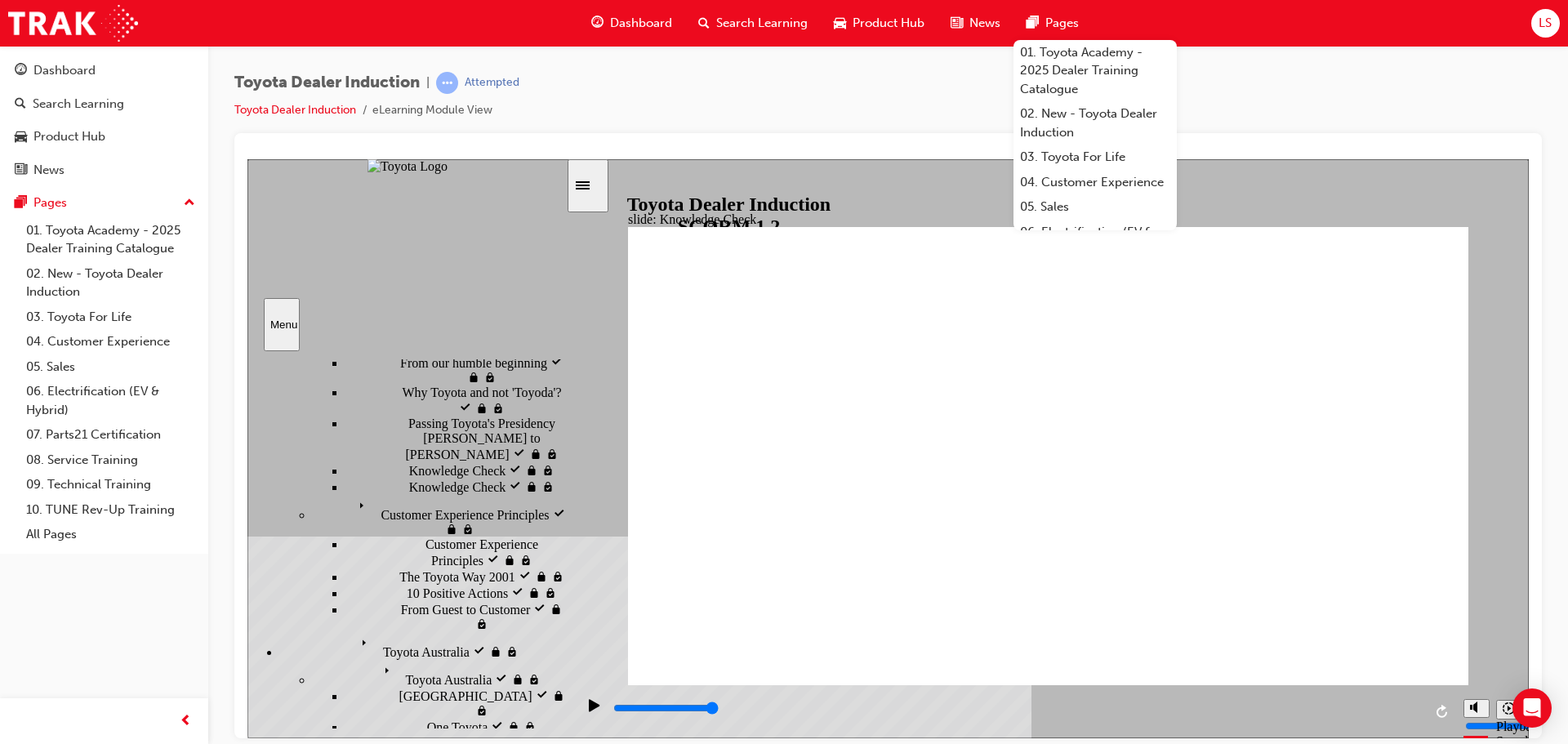
type input "5000"
radio input "true"
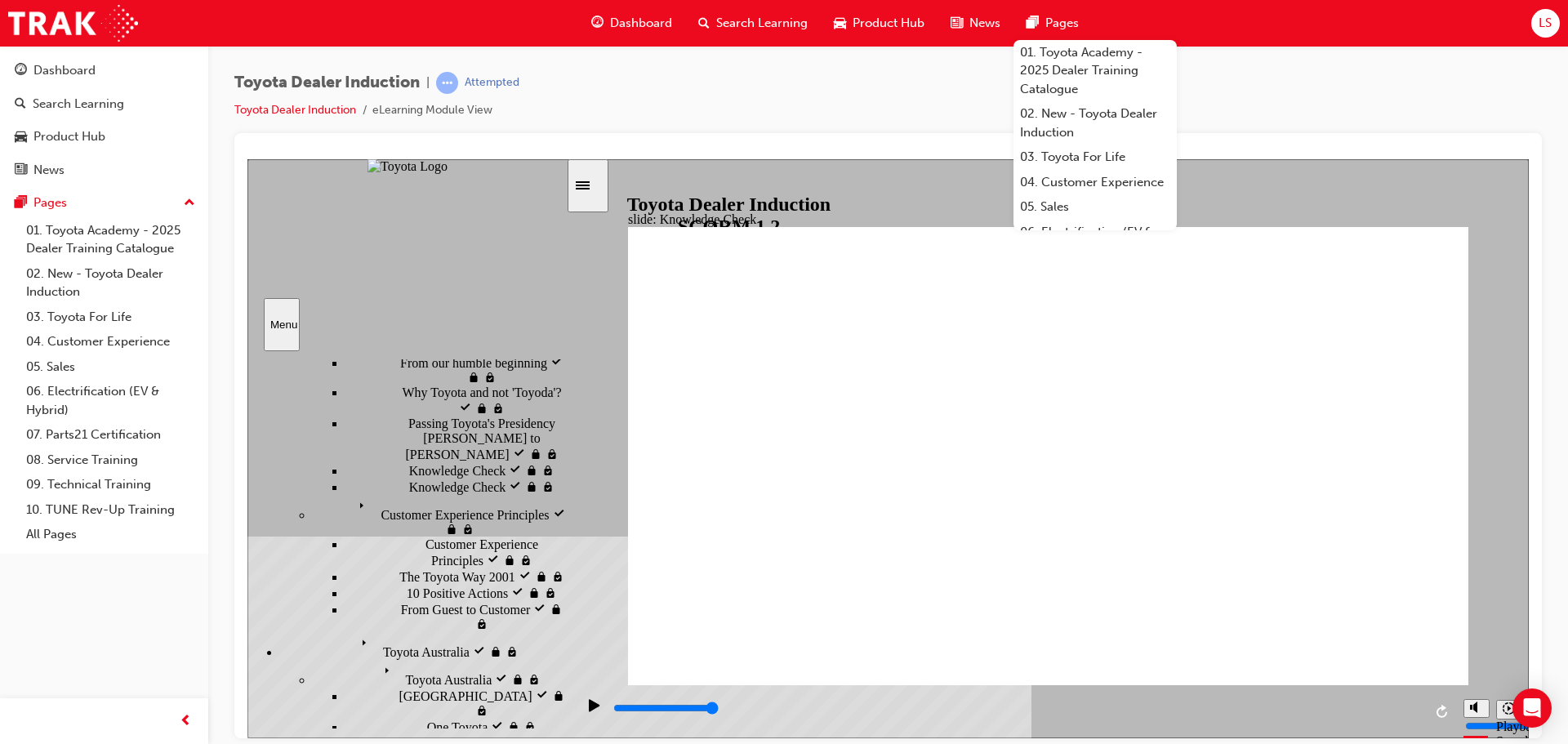
radio input "false"
radio input "true"
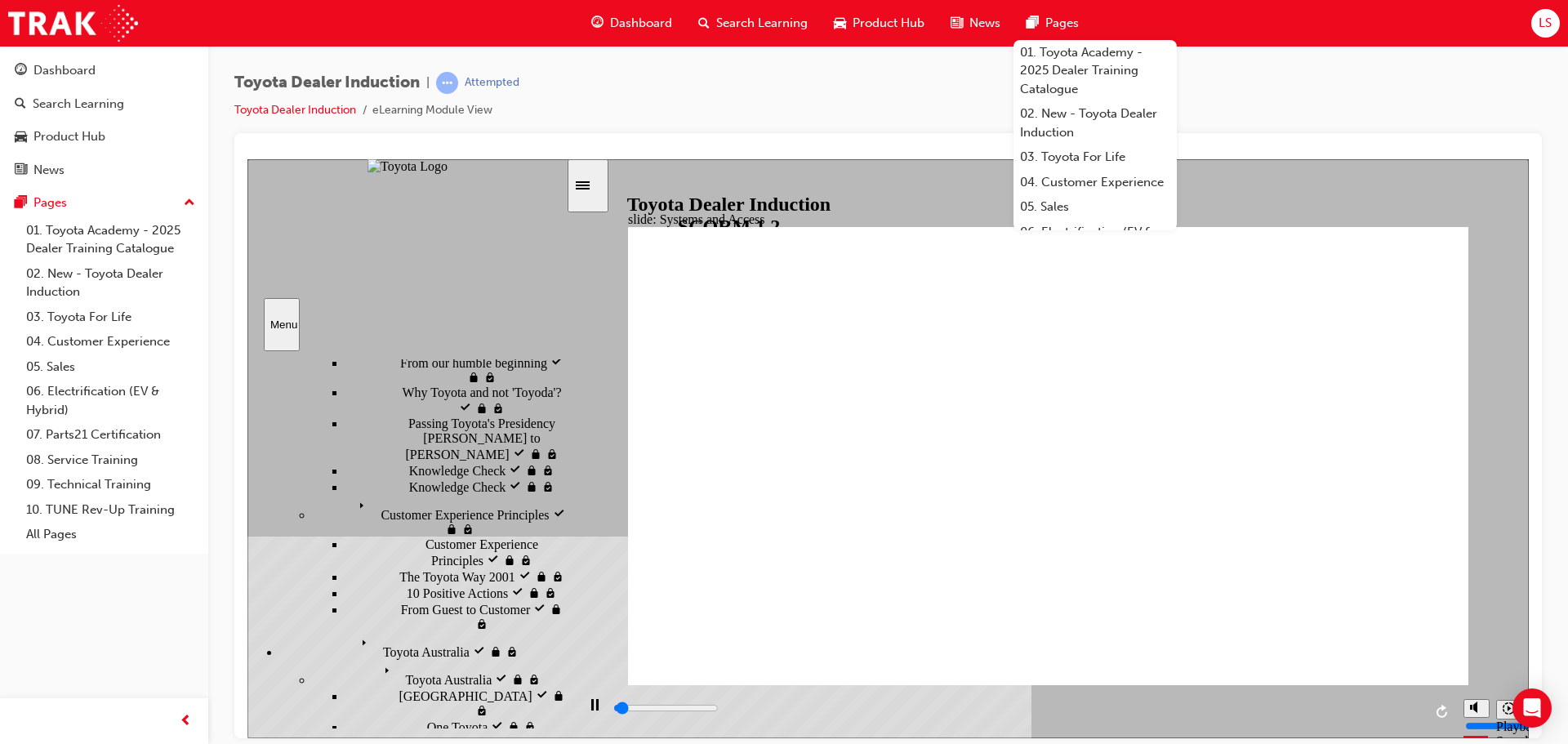
click at [1423, 714] on div "playback controls" at bounding box center [1015, 710] width 880 height 53
click at [719, 709] on input "slide progress" at bounding box center [666, 707] width 106 height 14
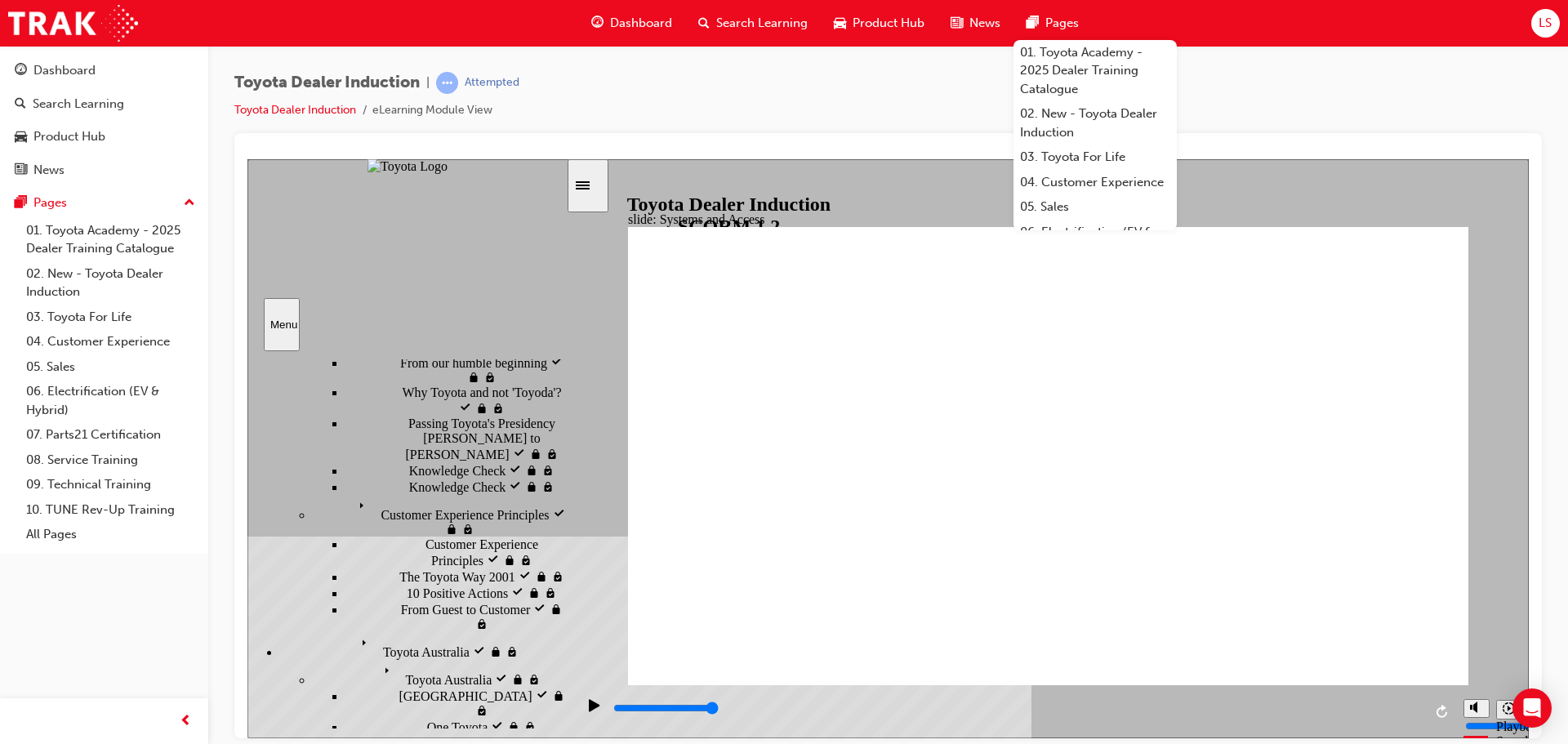
click at [1421, 704] on div "playback controls" at bounding box center [1017, 707] width 811 height 18
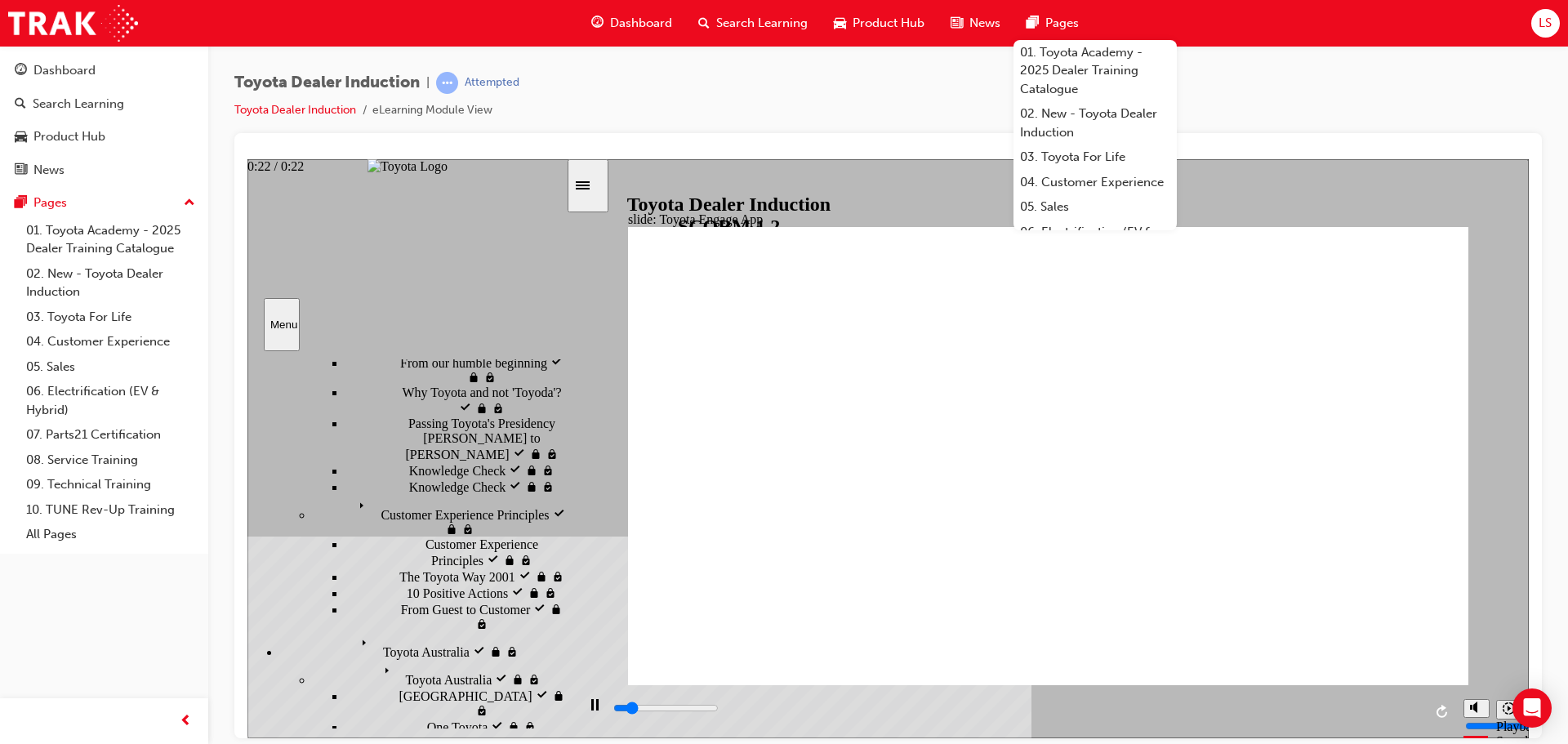
type input "22300"
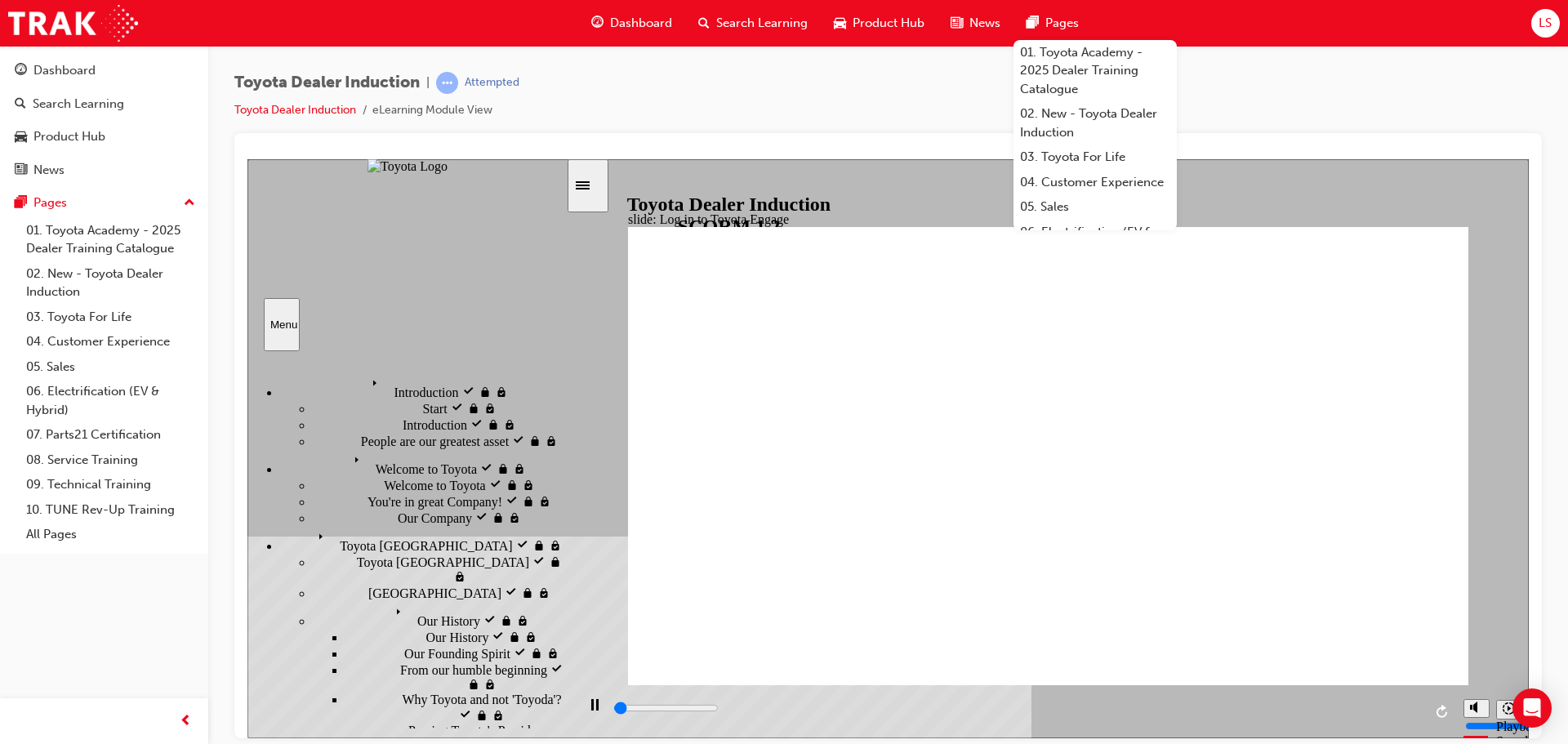
scroll to position [307, 0]
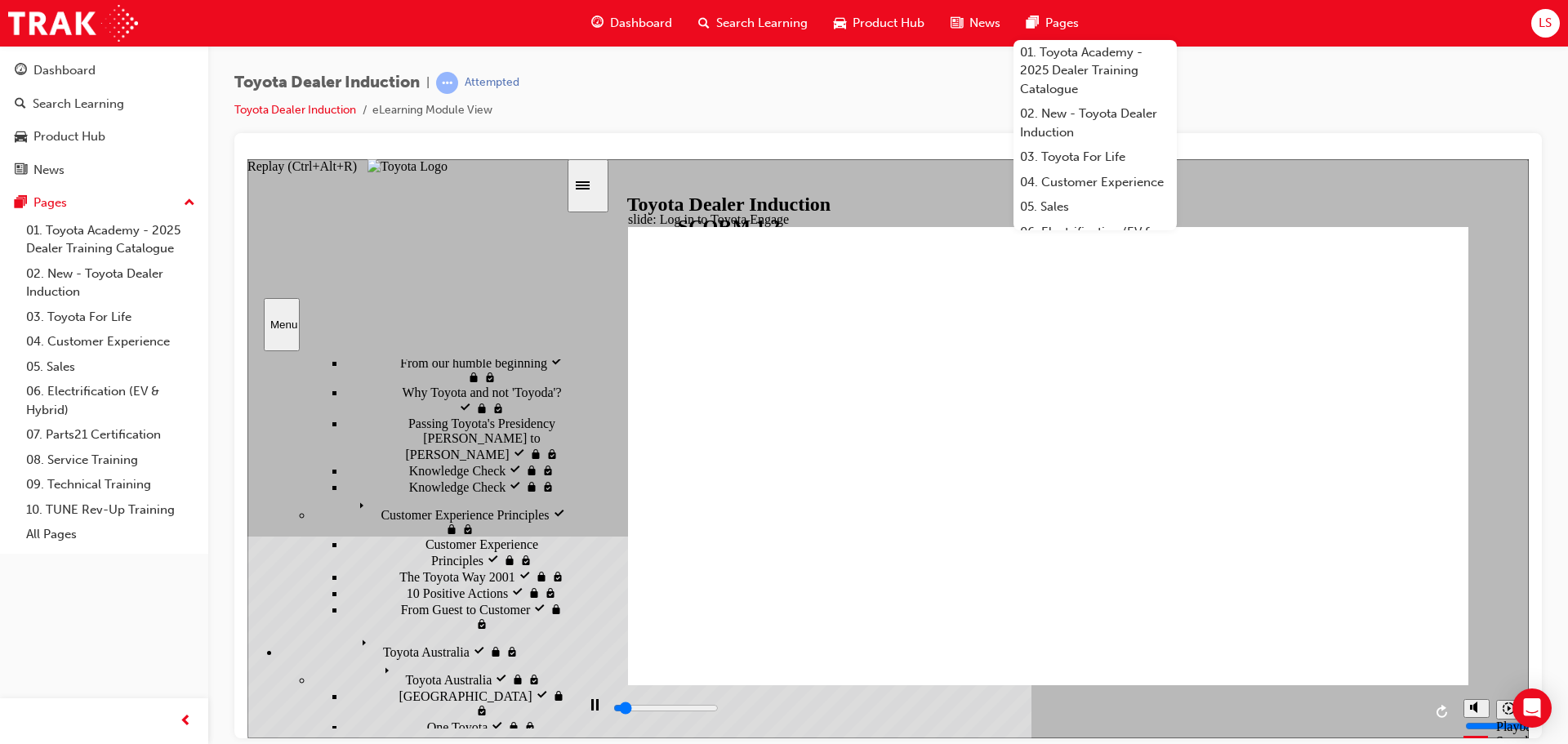
click at [1422, 708] on div "playback controls" at bounding box center [1017, 707] width 811 height 18
click at [1421, 704] on div "playback controls" at bounding box center [1017, 707] width 811 height 18
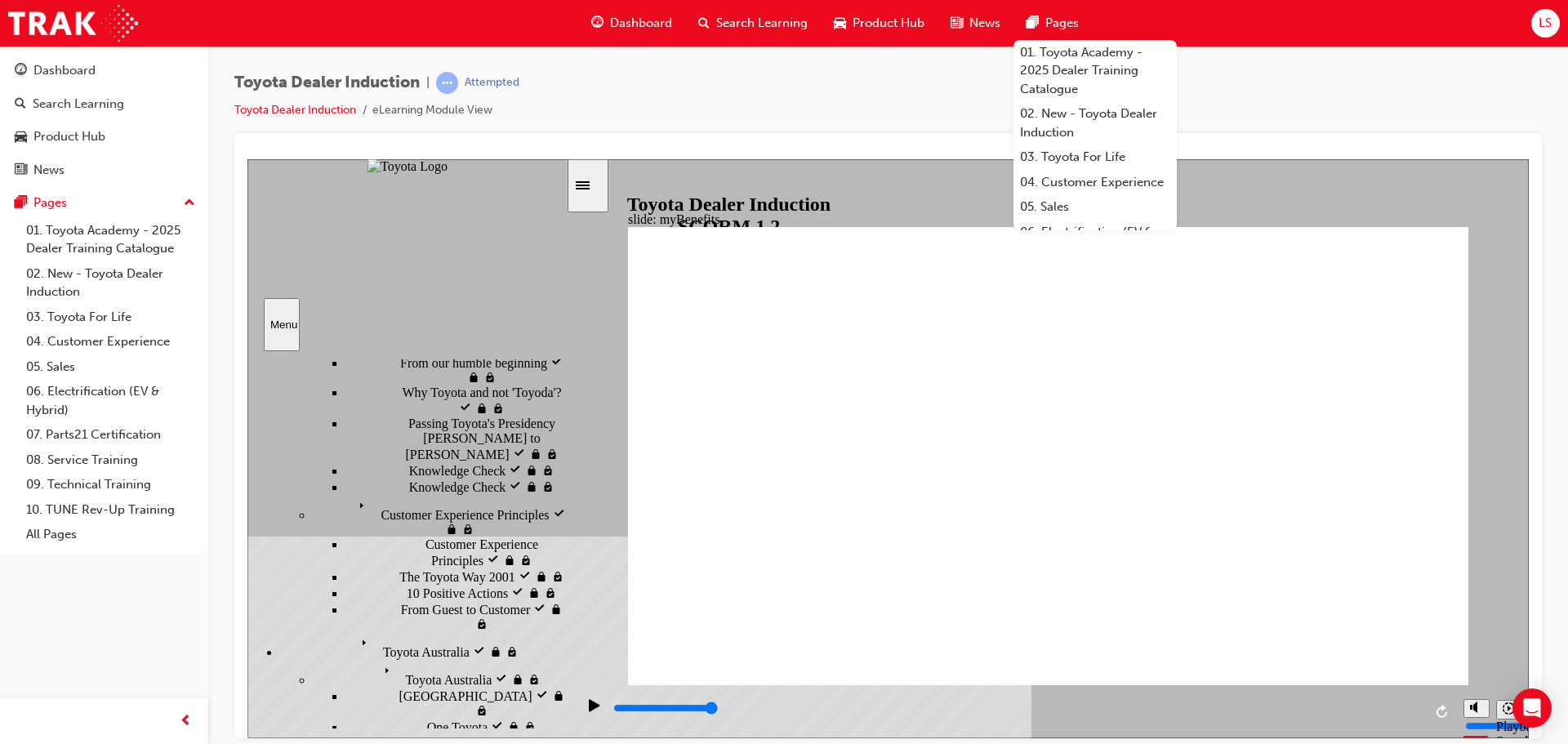
drag, startPoint x: 464, startPoint y: 394, endPoint x: 466, endPoint y: 406, distance: 12.2
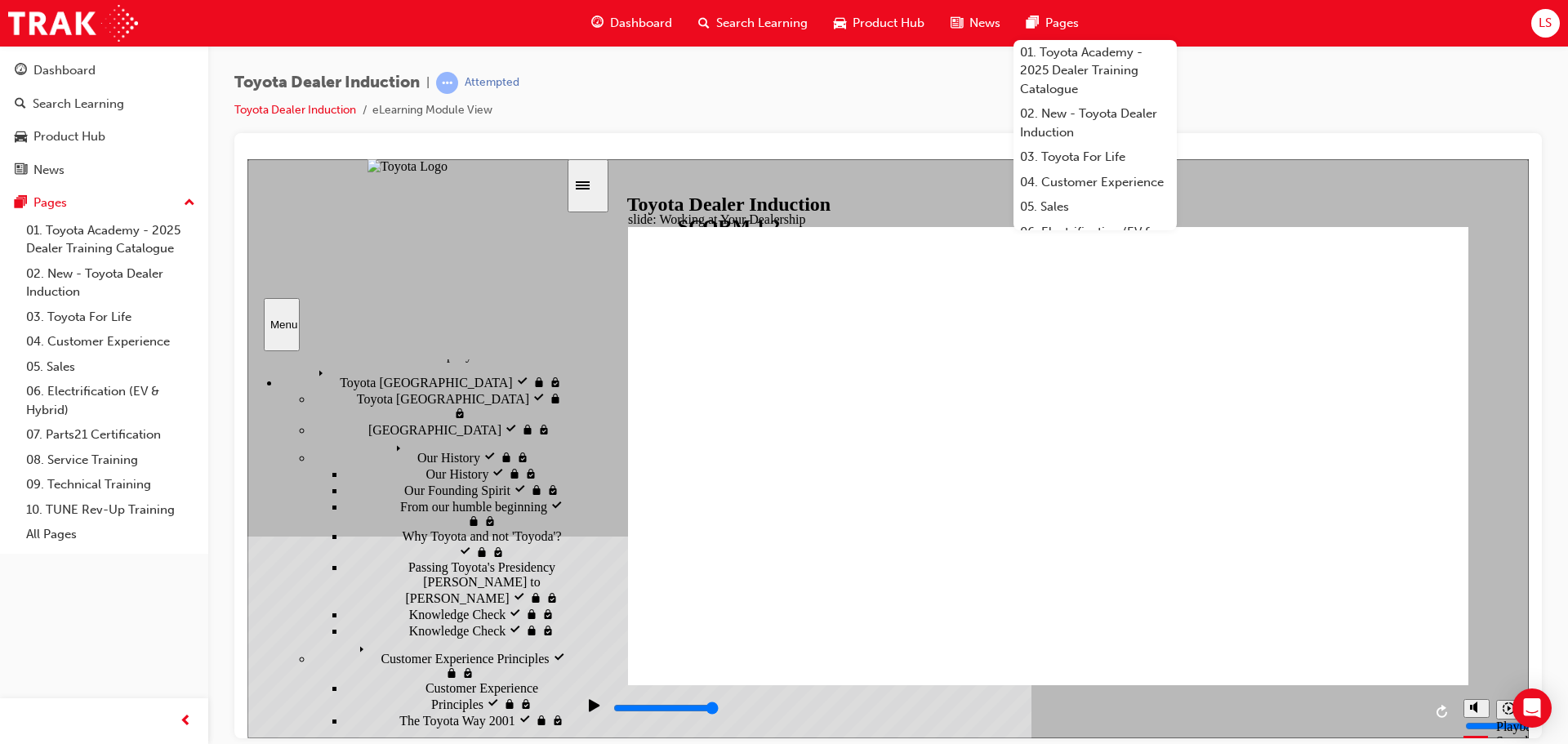
drag, startPoint x: 1401, startPoint y: 610, endPoint x: 1400, endPoint y: 620, distance: 10.0
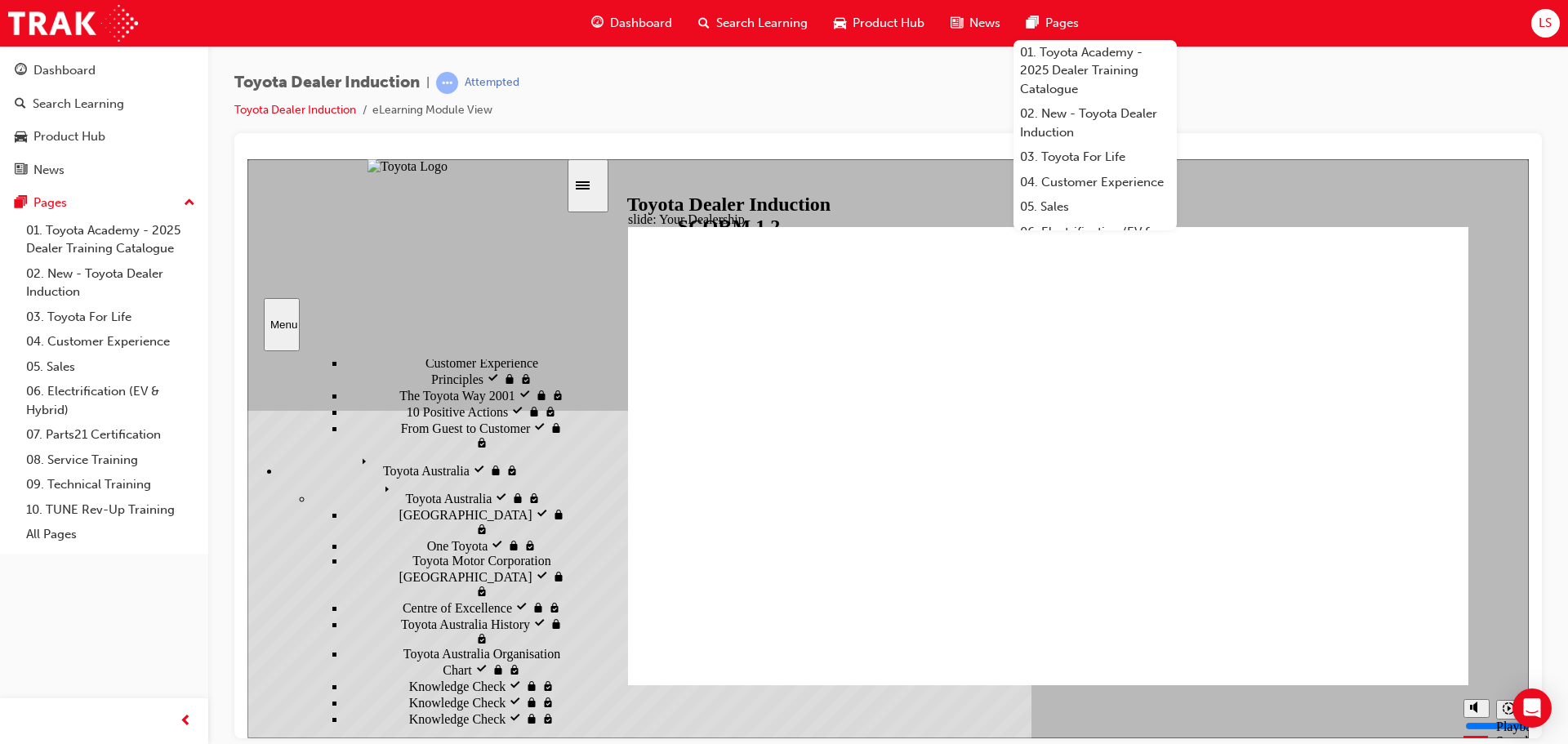
scroll to position [490, 0]
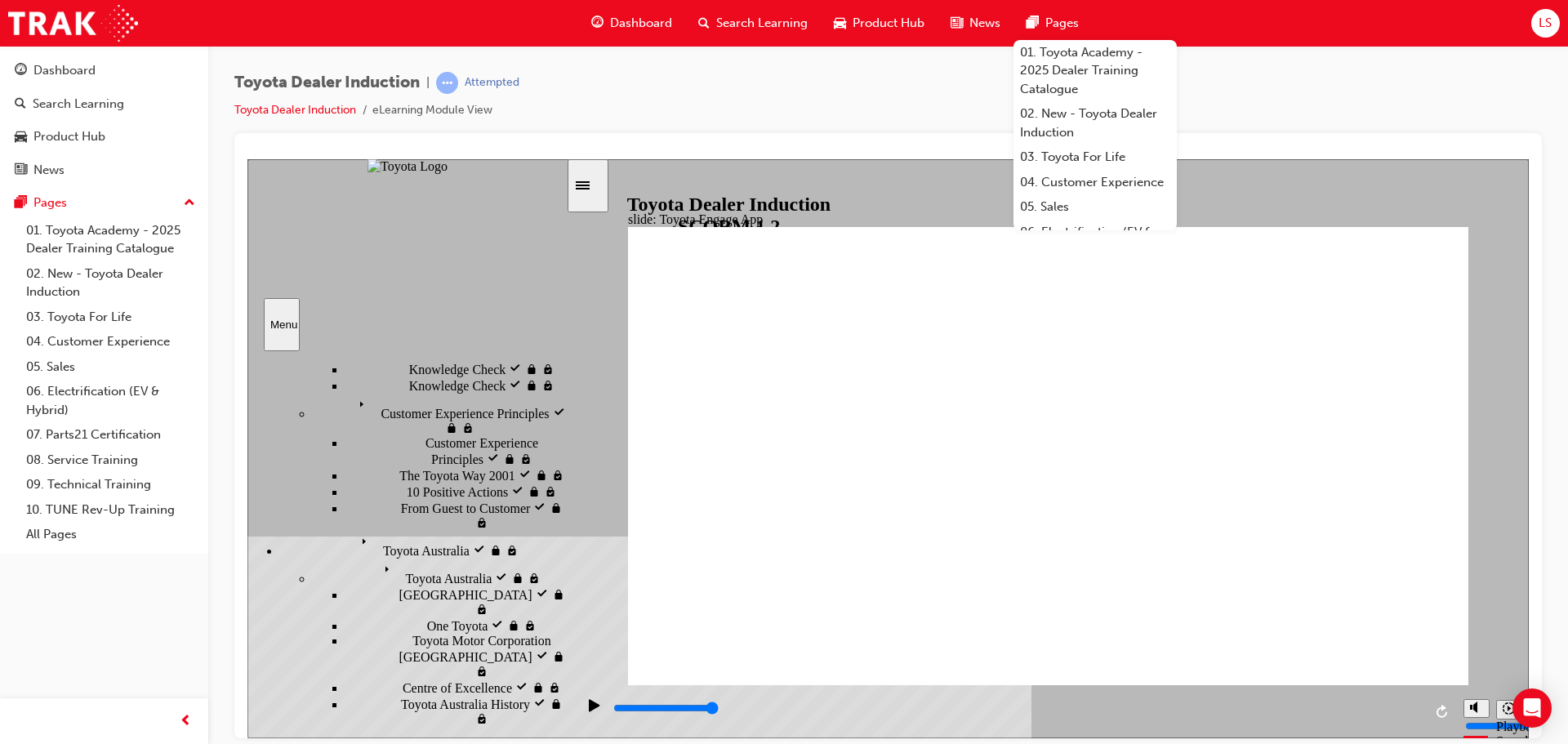
scroll to position [245, 0]
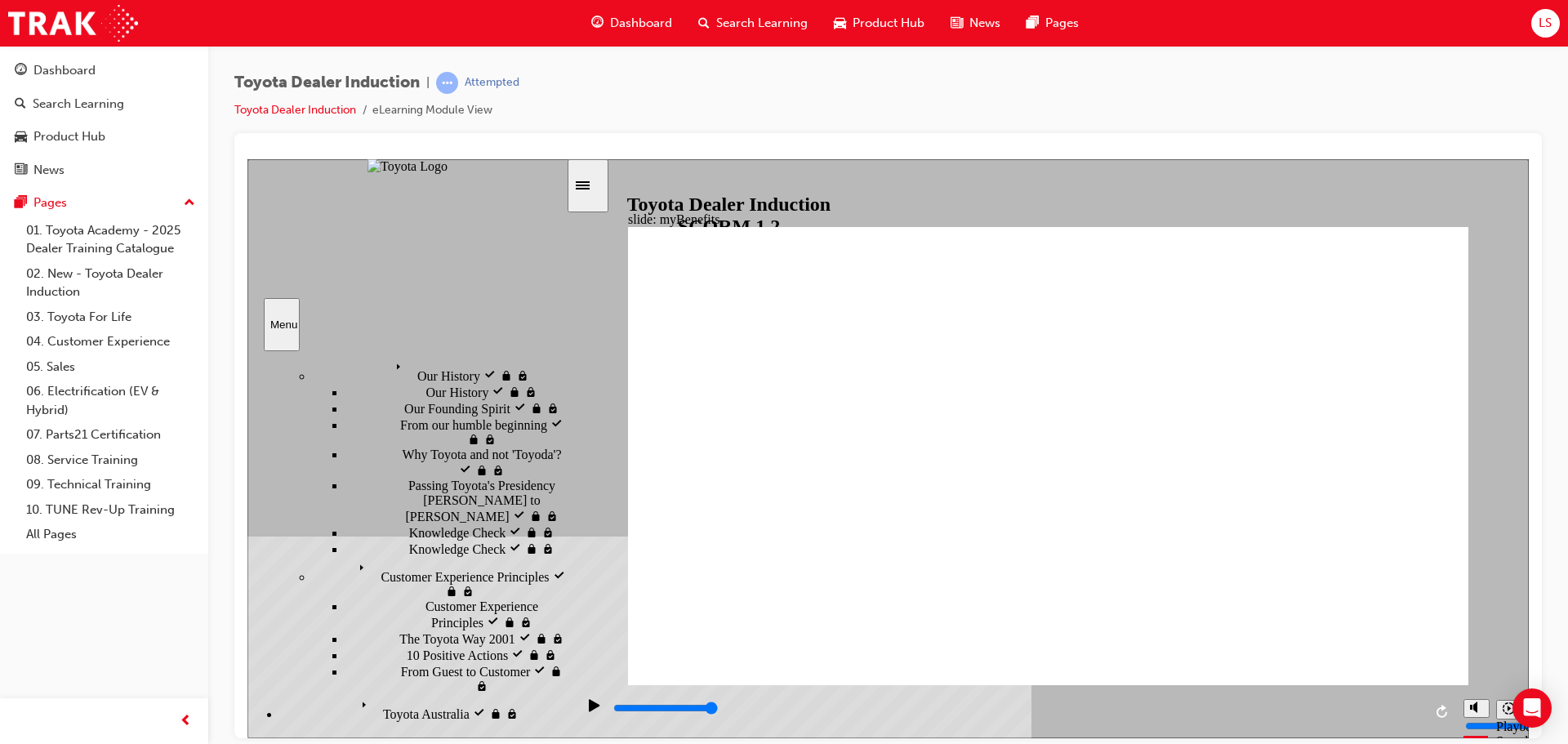
drag, startPoint x: 920, startPoint y: 322, endPoint x: 926, endPoint y: 374, distance: 52.3
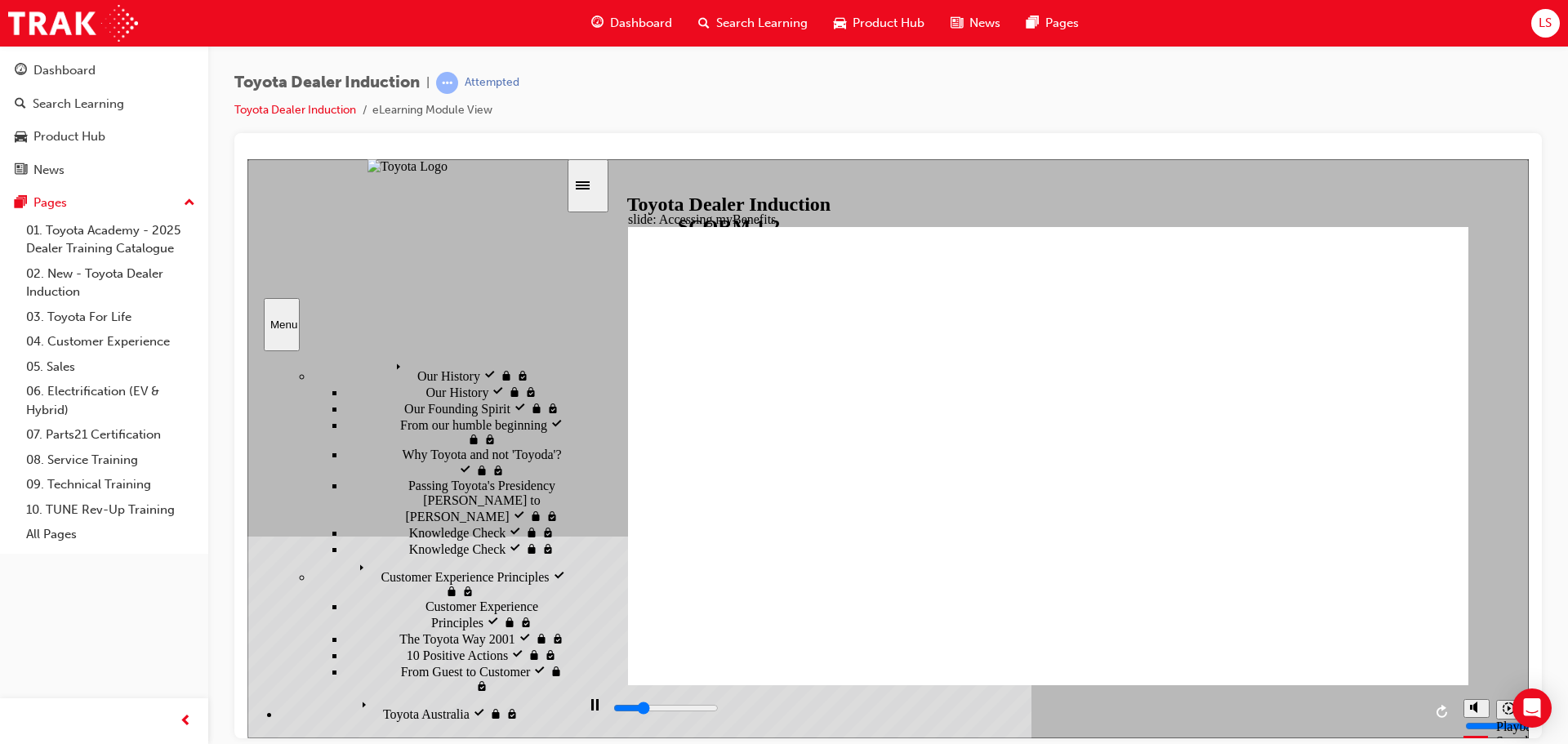
type input "4500"
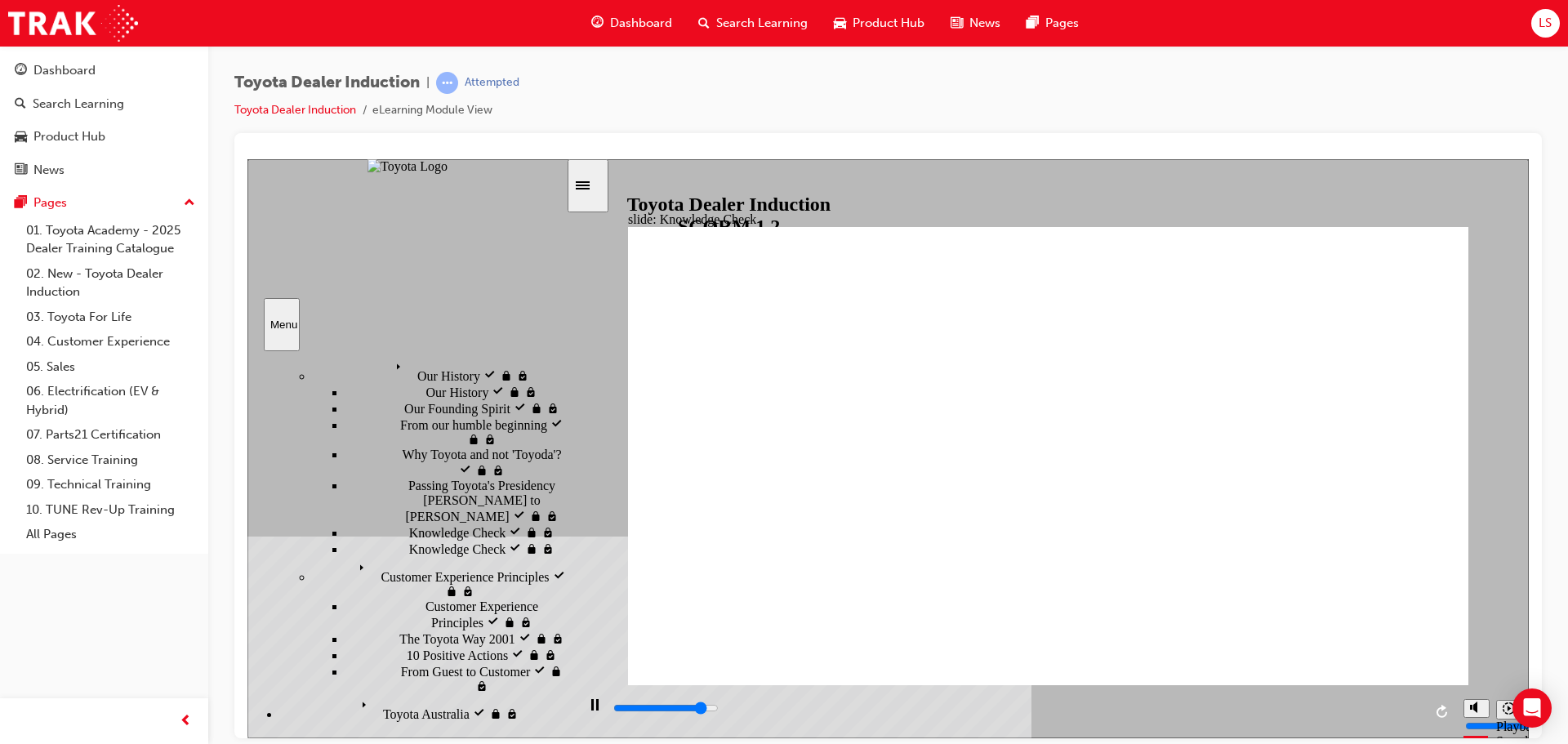
type input "T"
type input "4700"
type input "To"
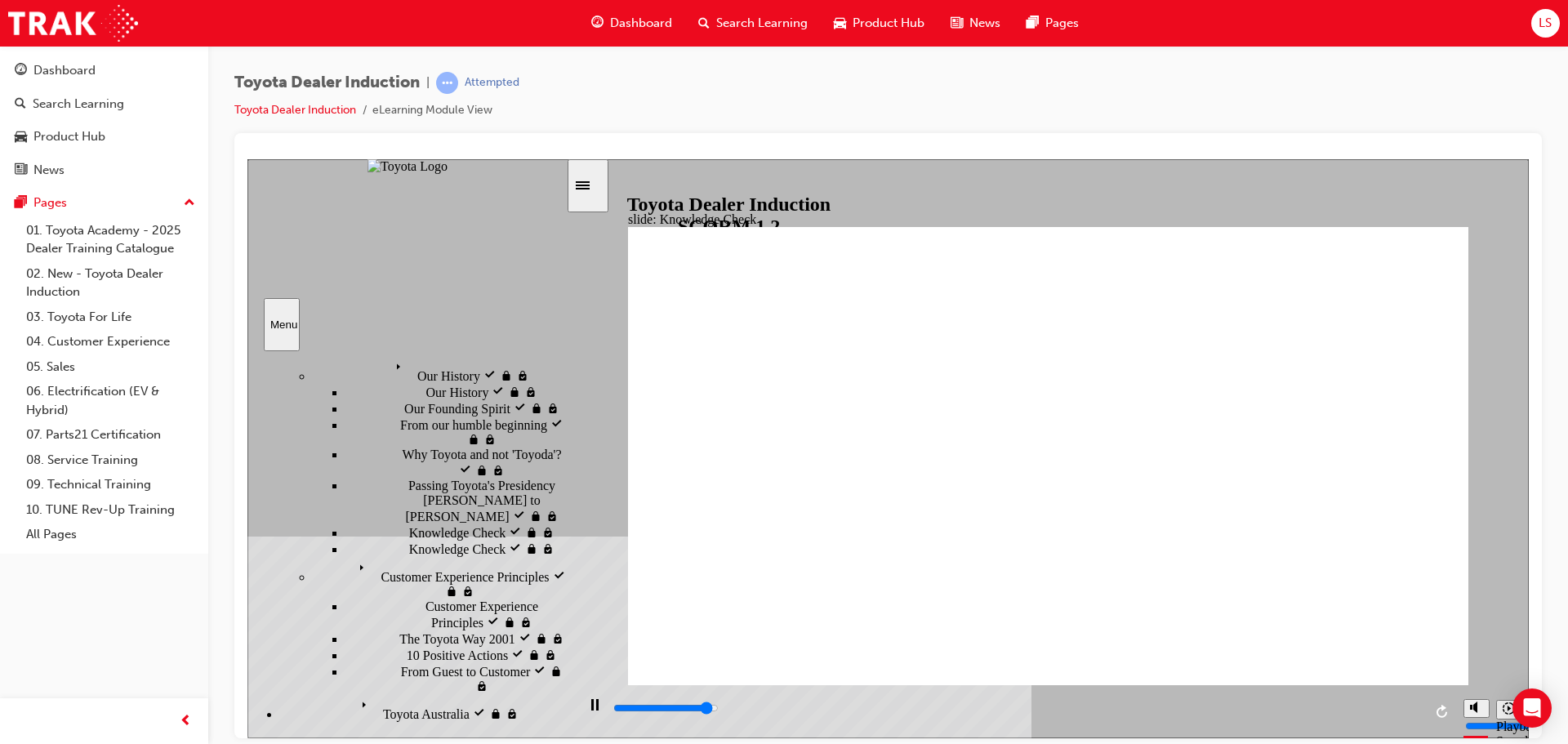
type input "4800"
type input "Toy"
type input "5000"
type input "Toyo"
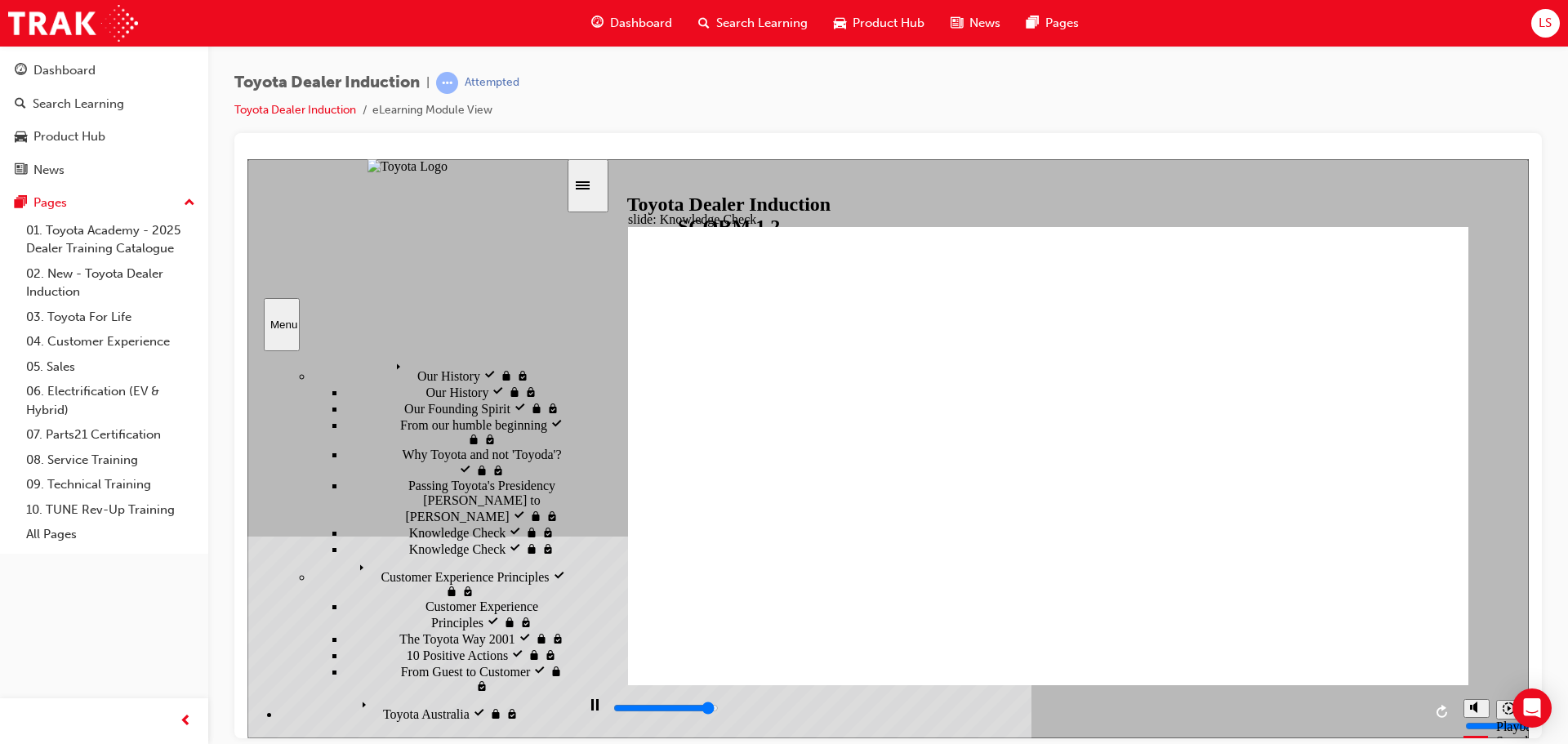
type input "Toyo"
type input "Toyot"
type input "Toyota"
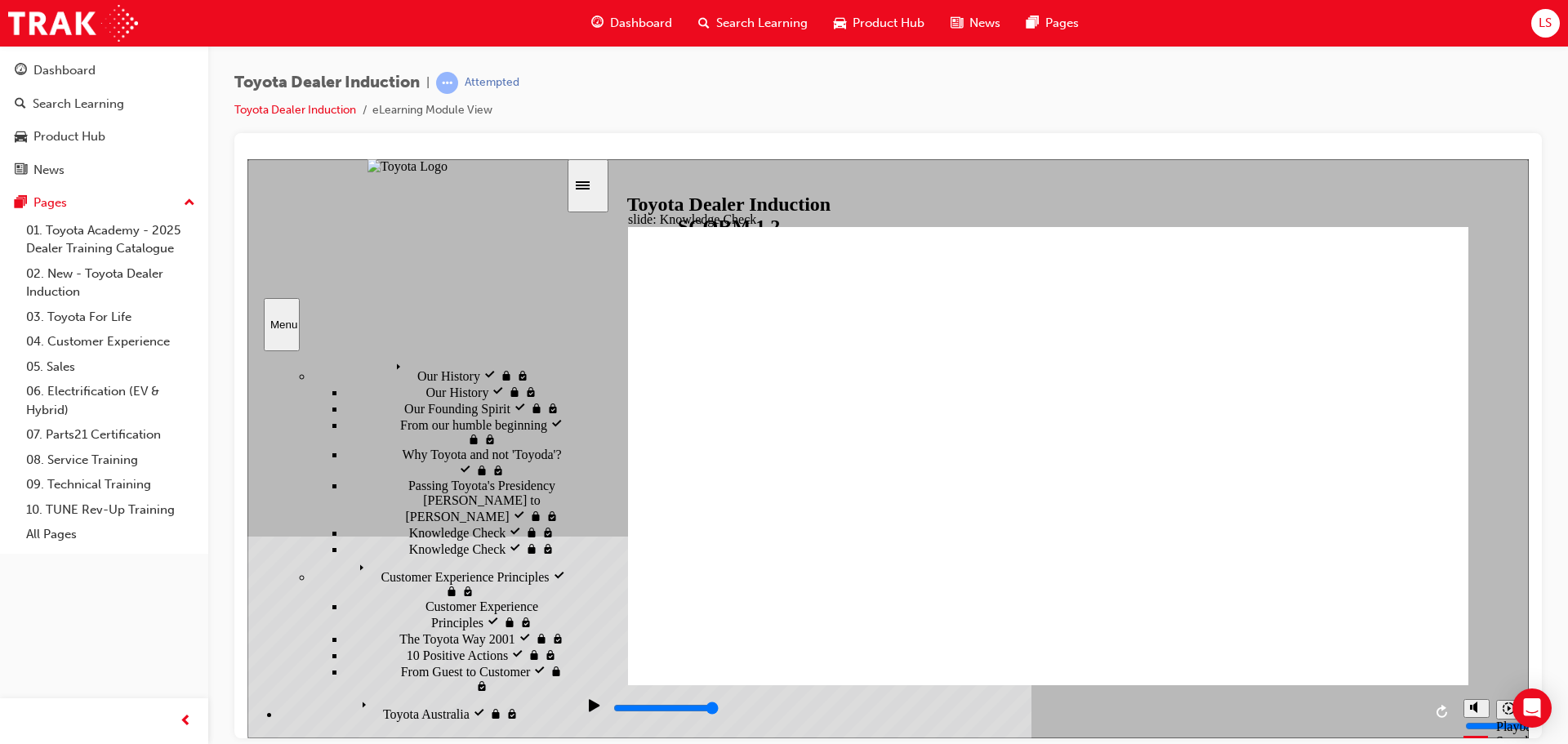
type input "Toyotat"
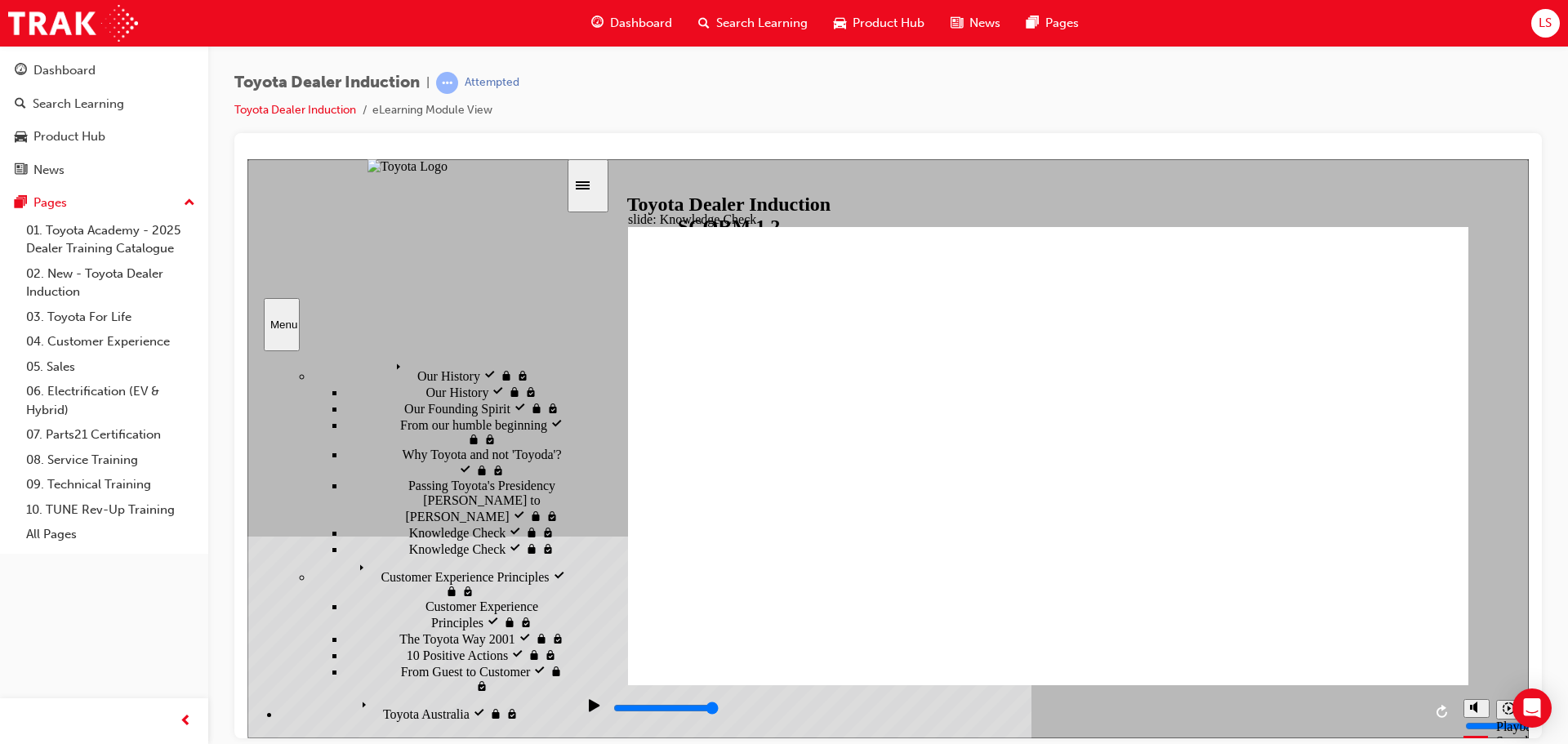
type input "Toyotat"
type input "Toyota"
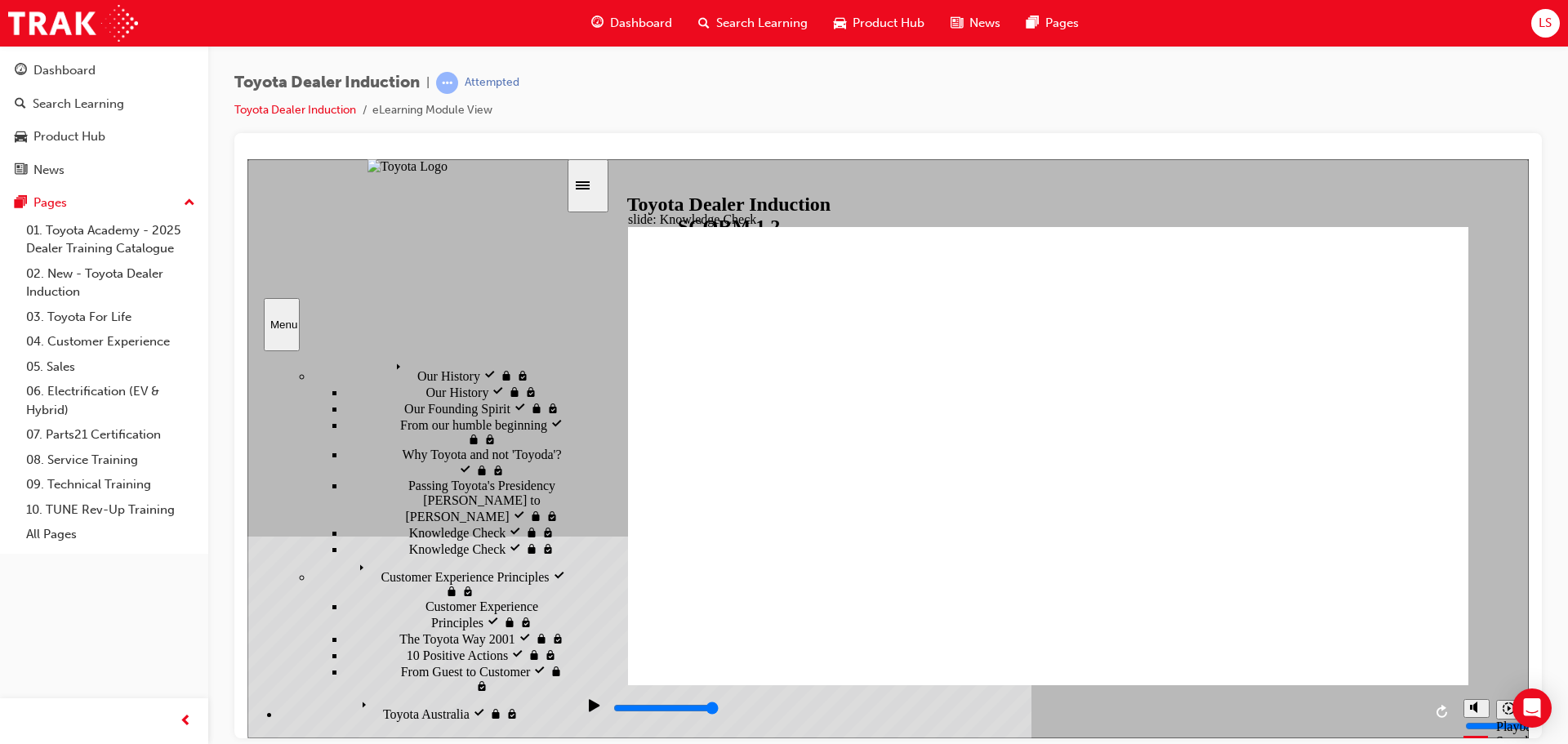
type input "Toyota En"
type input "Toyota Eng"
type input "Toyota Enga"
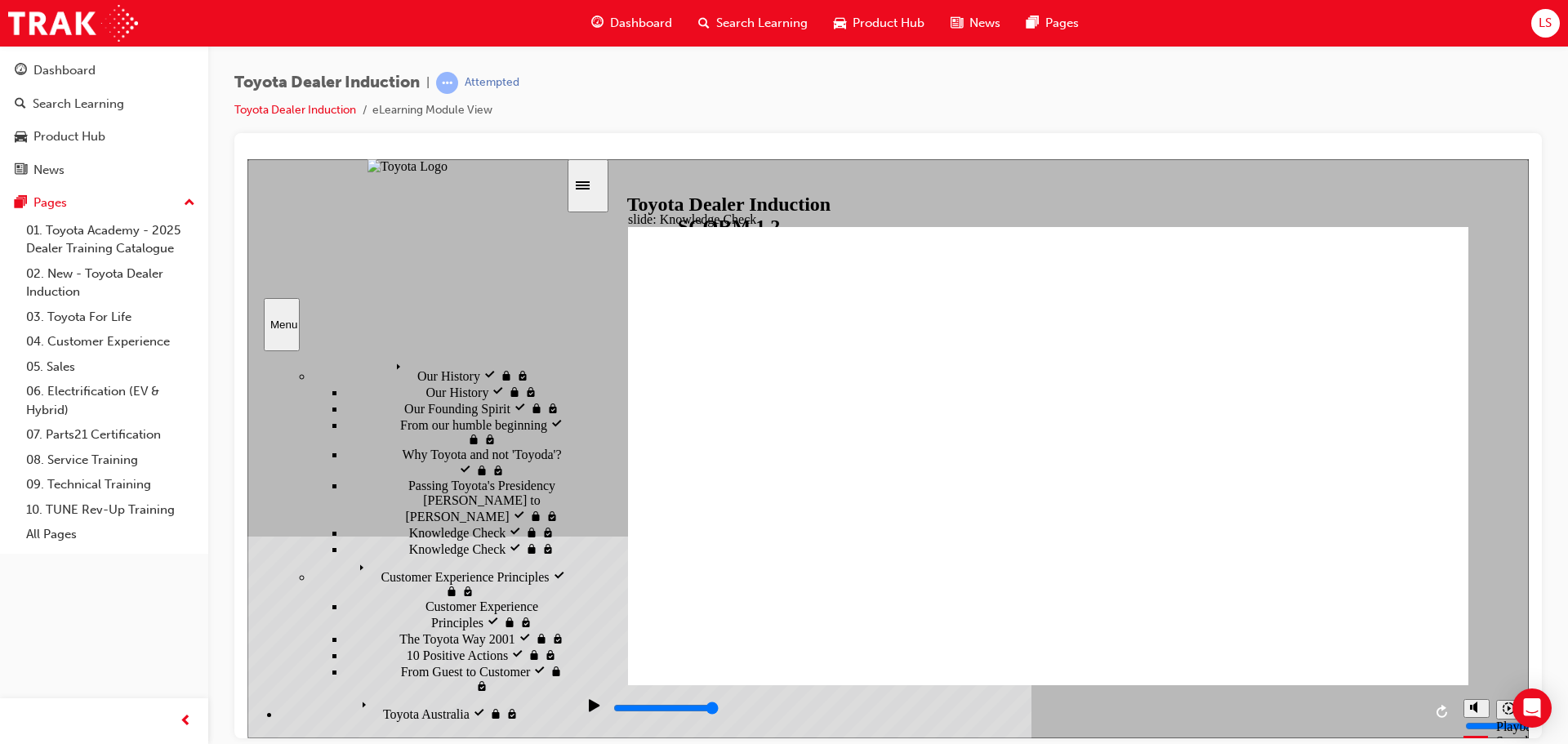
type input "Toyota Enga"
type input "Toyota Engage"
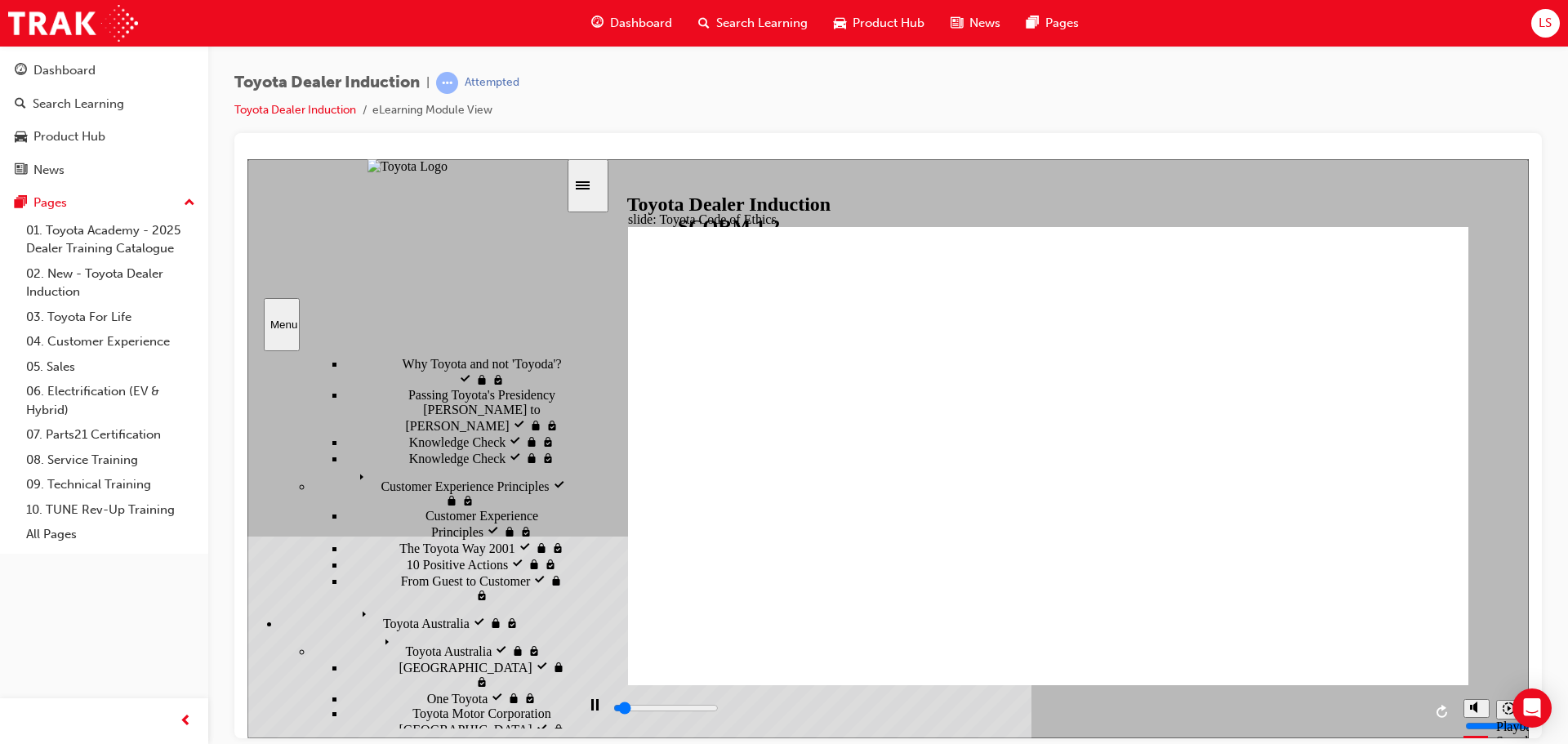
scroll to position [408, 0]
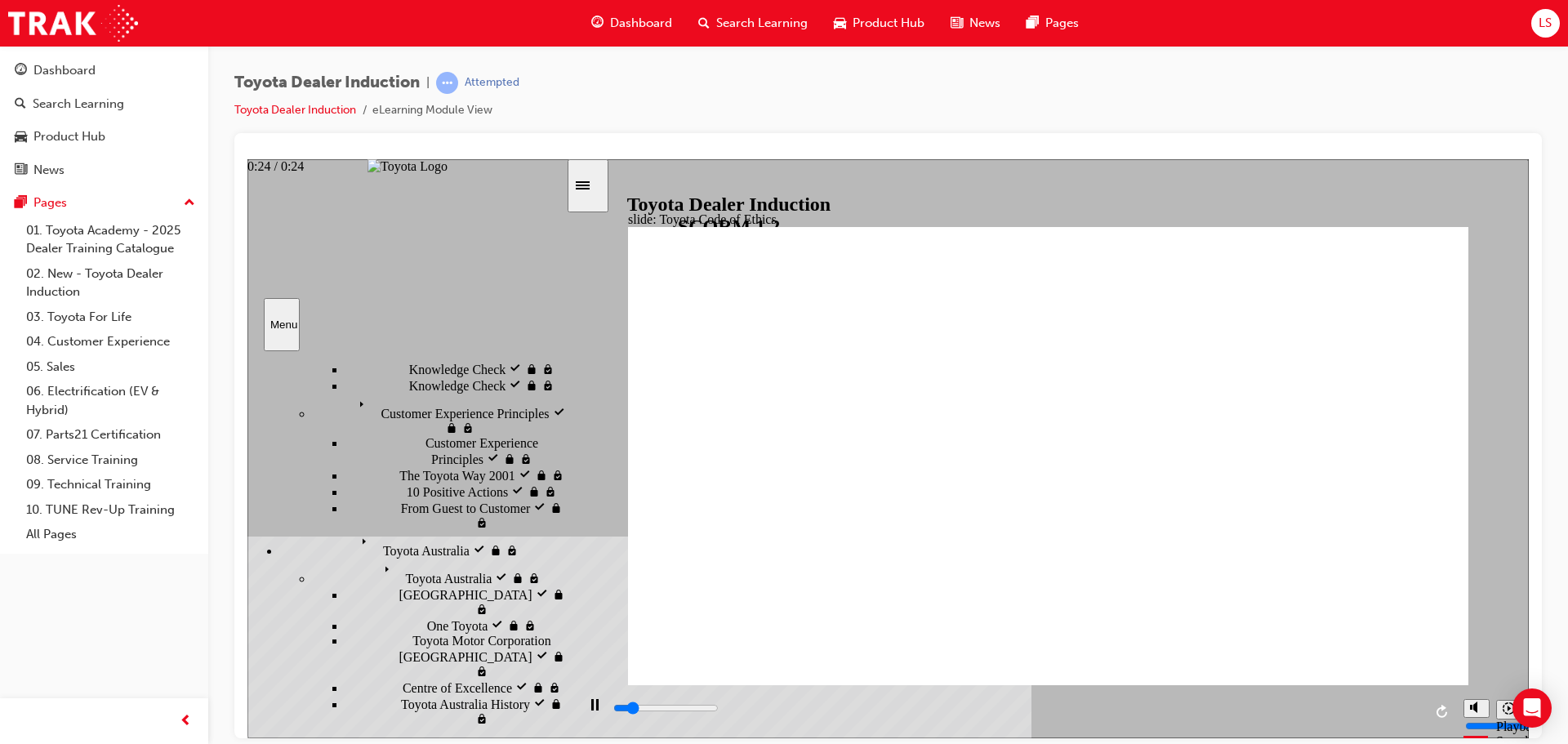
click at [719, 709] on input "slide progress" at bounding box center [666, 707] width 106 height 14
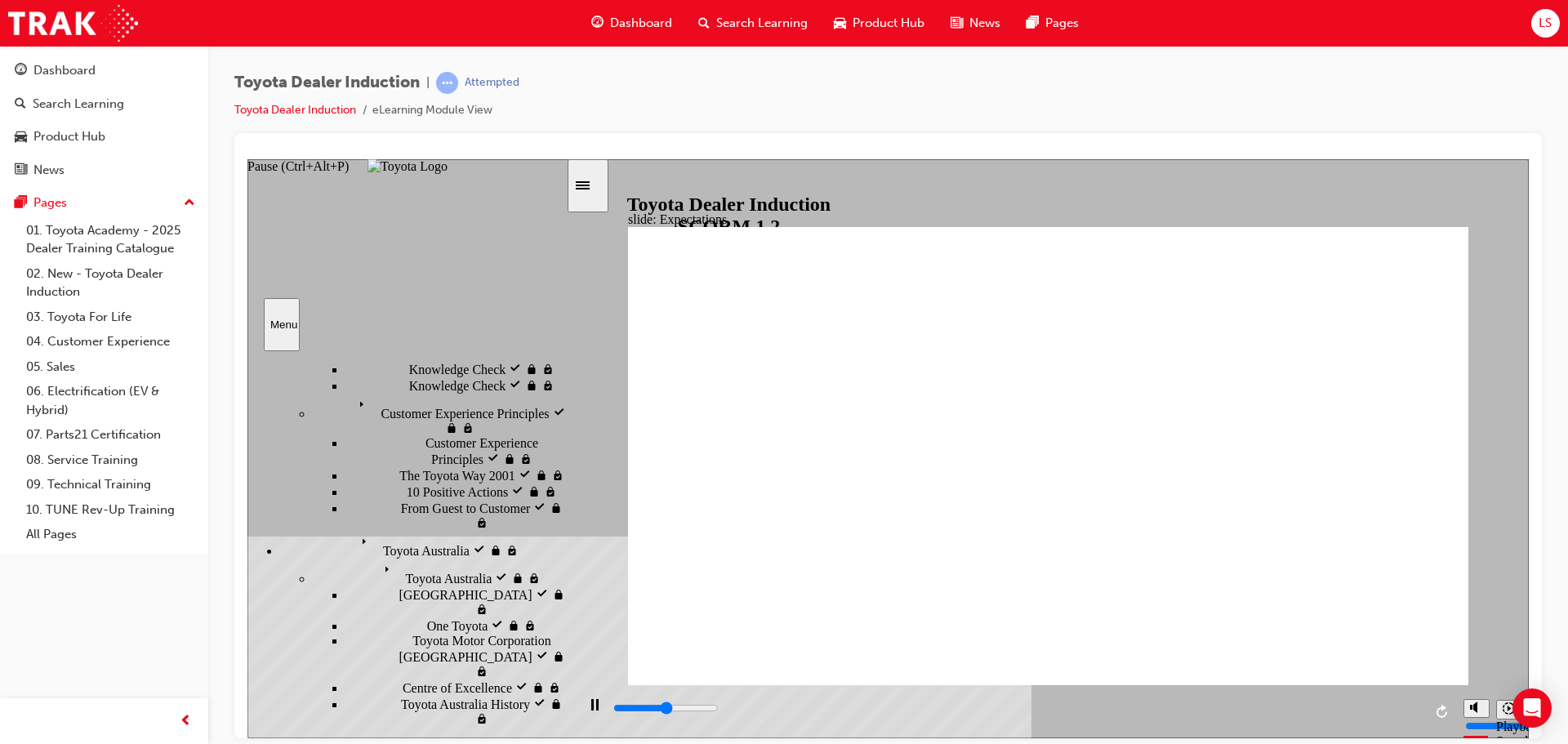
drag, startPoint x: 572, startPoint y: 713, endPoint x: 595, endPoint y: 708, distance: 23.5
click at [572, 712] on section "Playback Speed 2 1.75 1.5 1.25 Normal" at bounding box center [1048, 710] width 961 height 53
click at [595, 708] on div "Pause (Ctrl+Alt+P)" at bounding box center [594, 712] width 28 height 28
drag, startPoint x: 1419, startPoint y: 711, endPoint x: 1420, endPoint y: 678, distance: 33.0
click at [719, 711] on input "slide progress" at bounding box center [666, 707] width 106 height 14
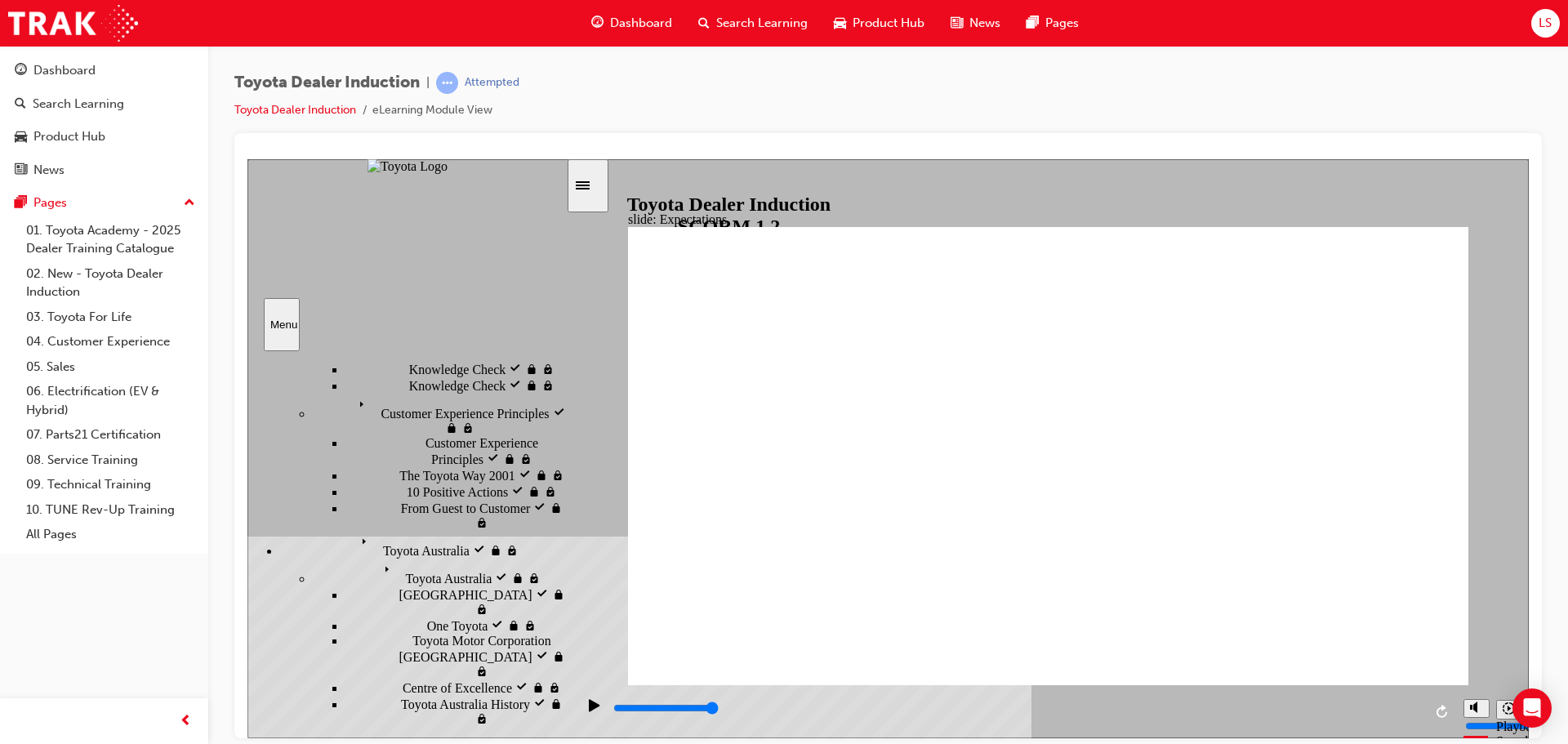
click at [1417, 707] on div "playback controls" at bounding box center [1017, 707] width 811 height 18
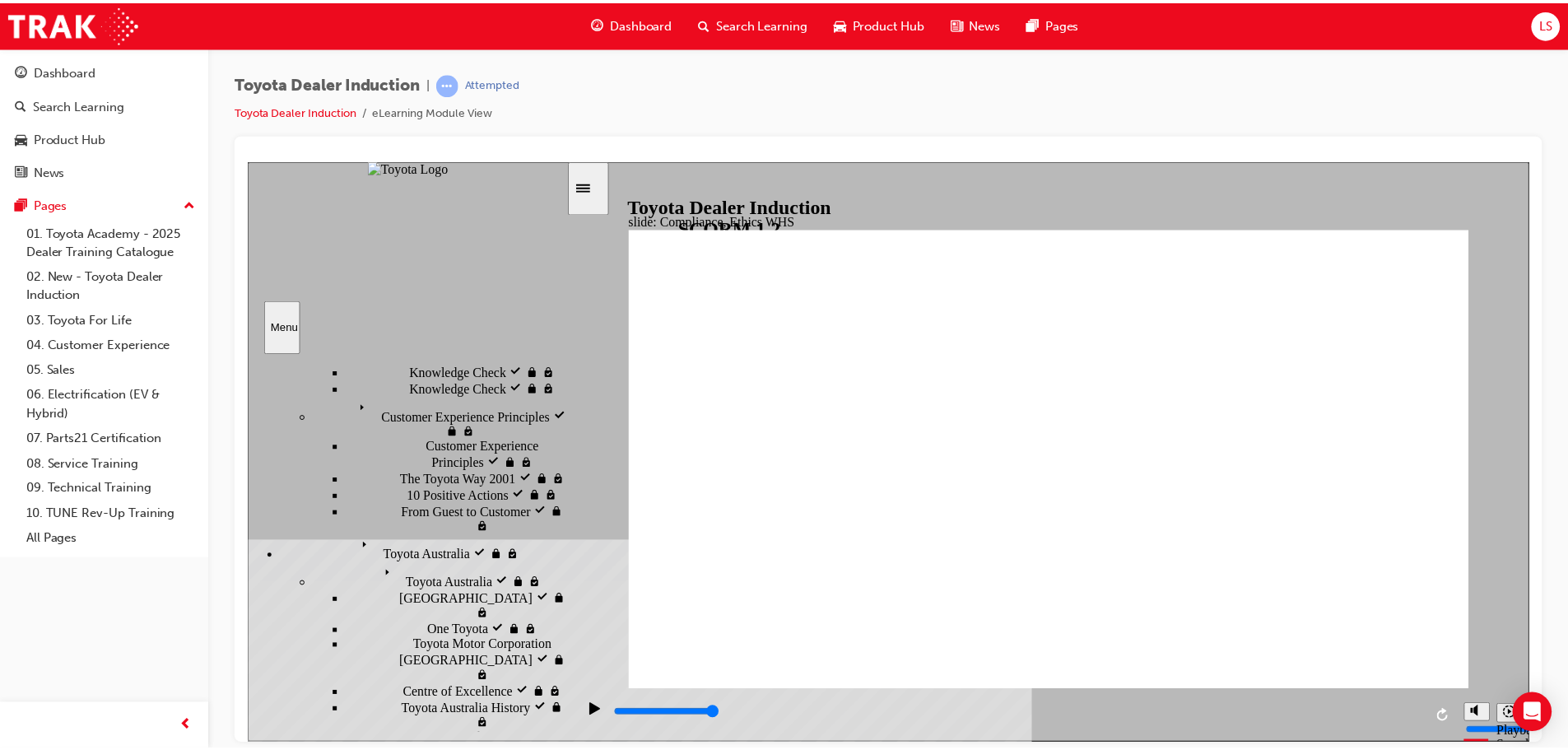
scroll to position [574, 0]
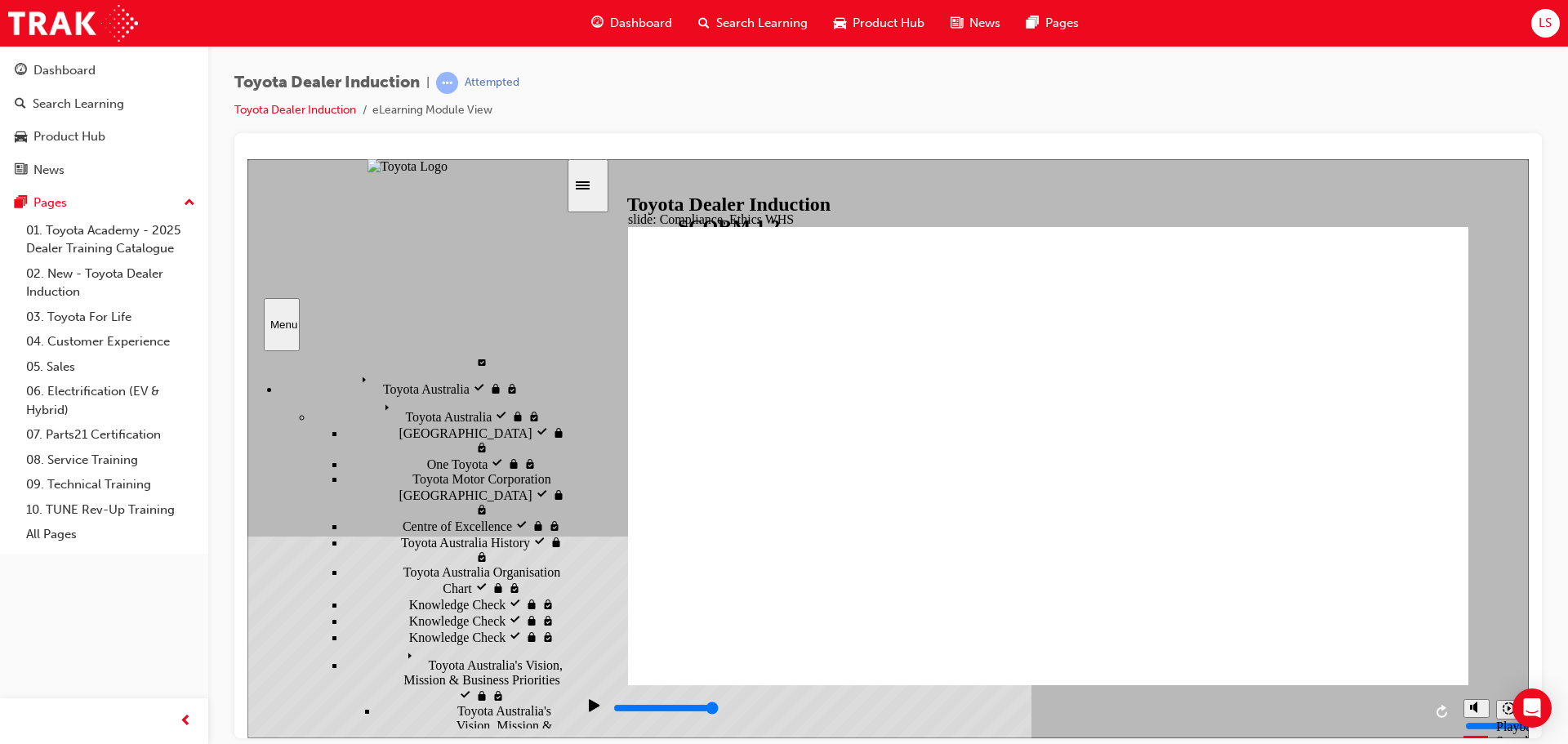
click at [1416, 706] on div "playback controls" at bounding box center [1017, 707] width 811 height 18
type input "8400"
checkbox input "true"
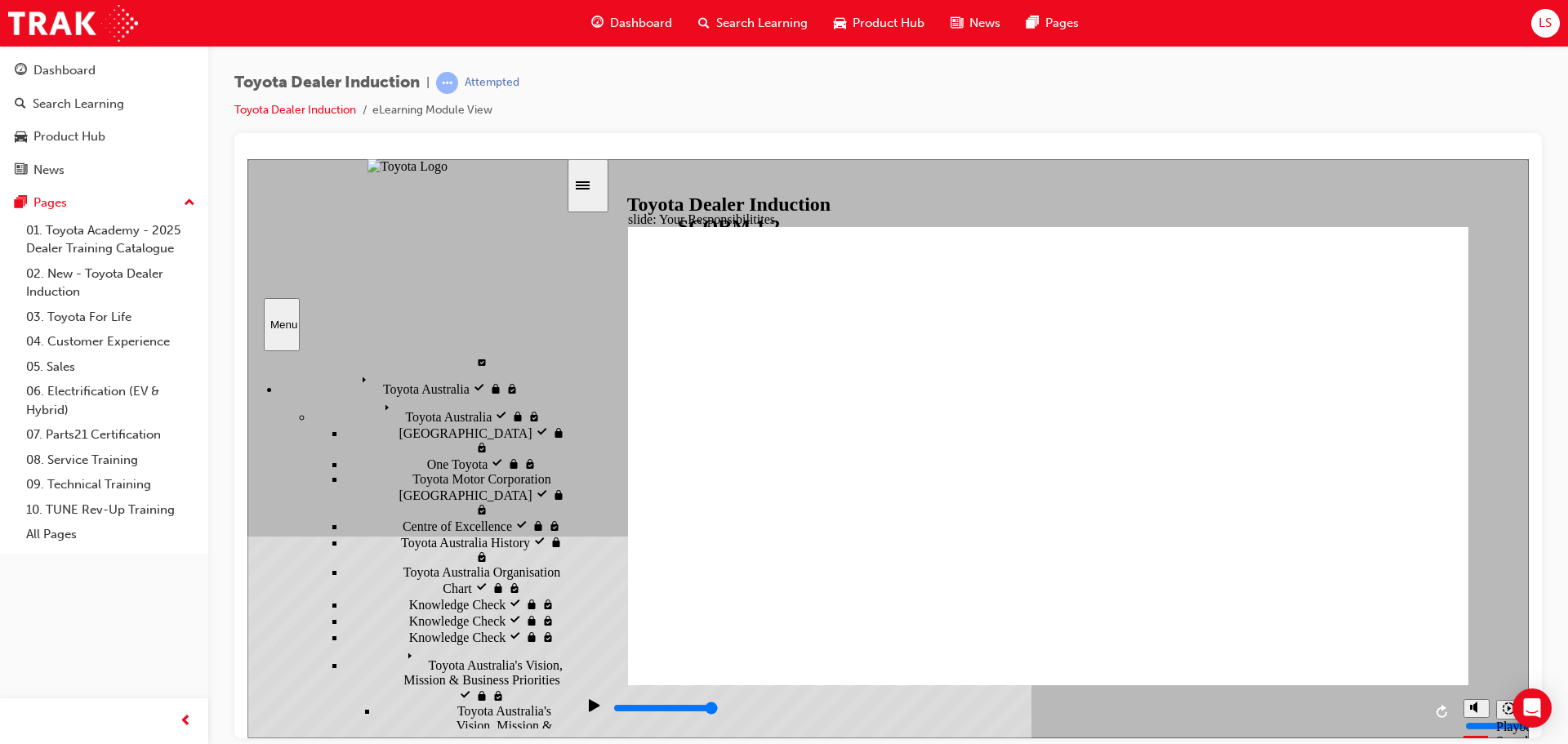
checkbox input "true"
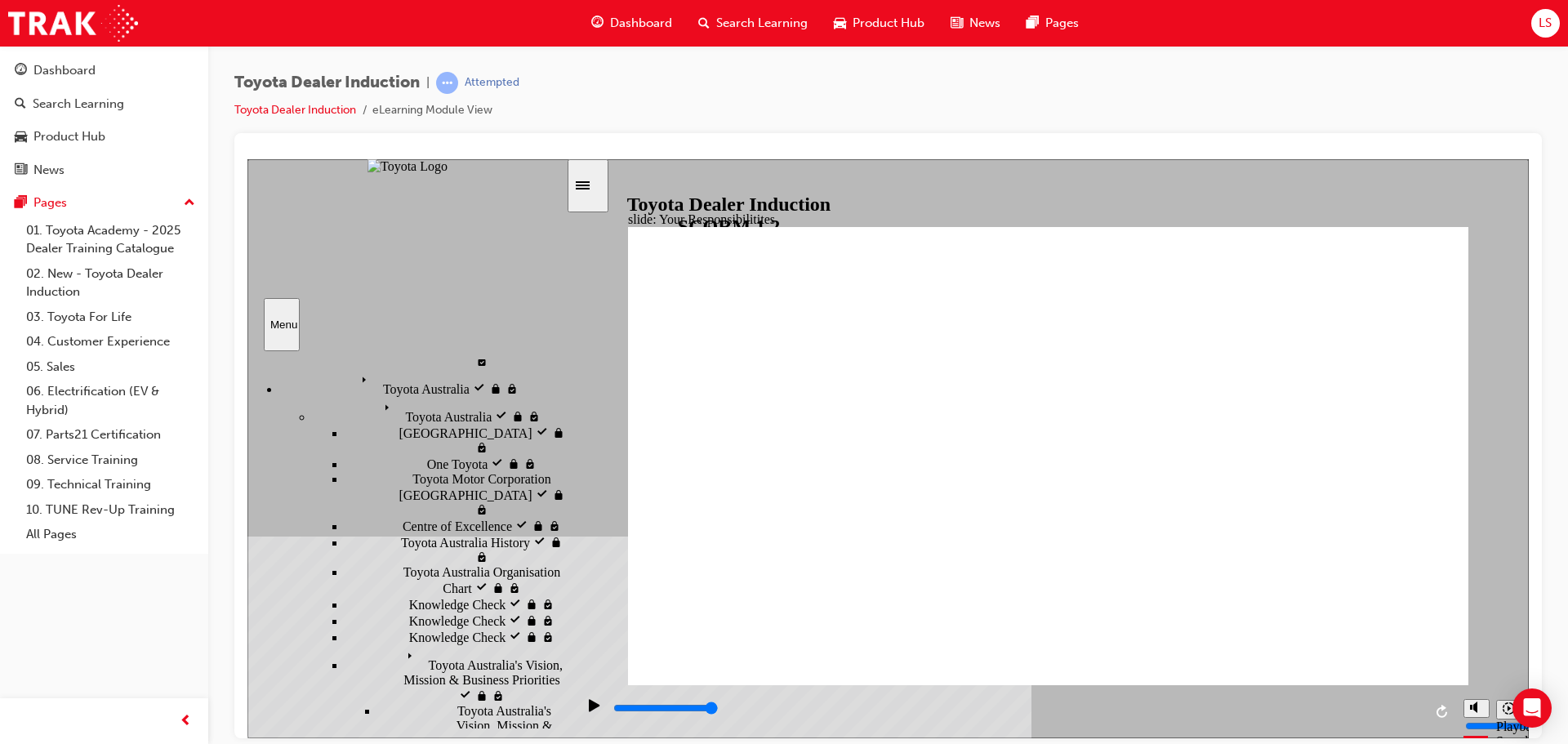
checkbox input "true"
click at [719, 709] on input "slide progress" at bounding box center [666, 707] width 106 height 14
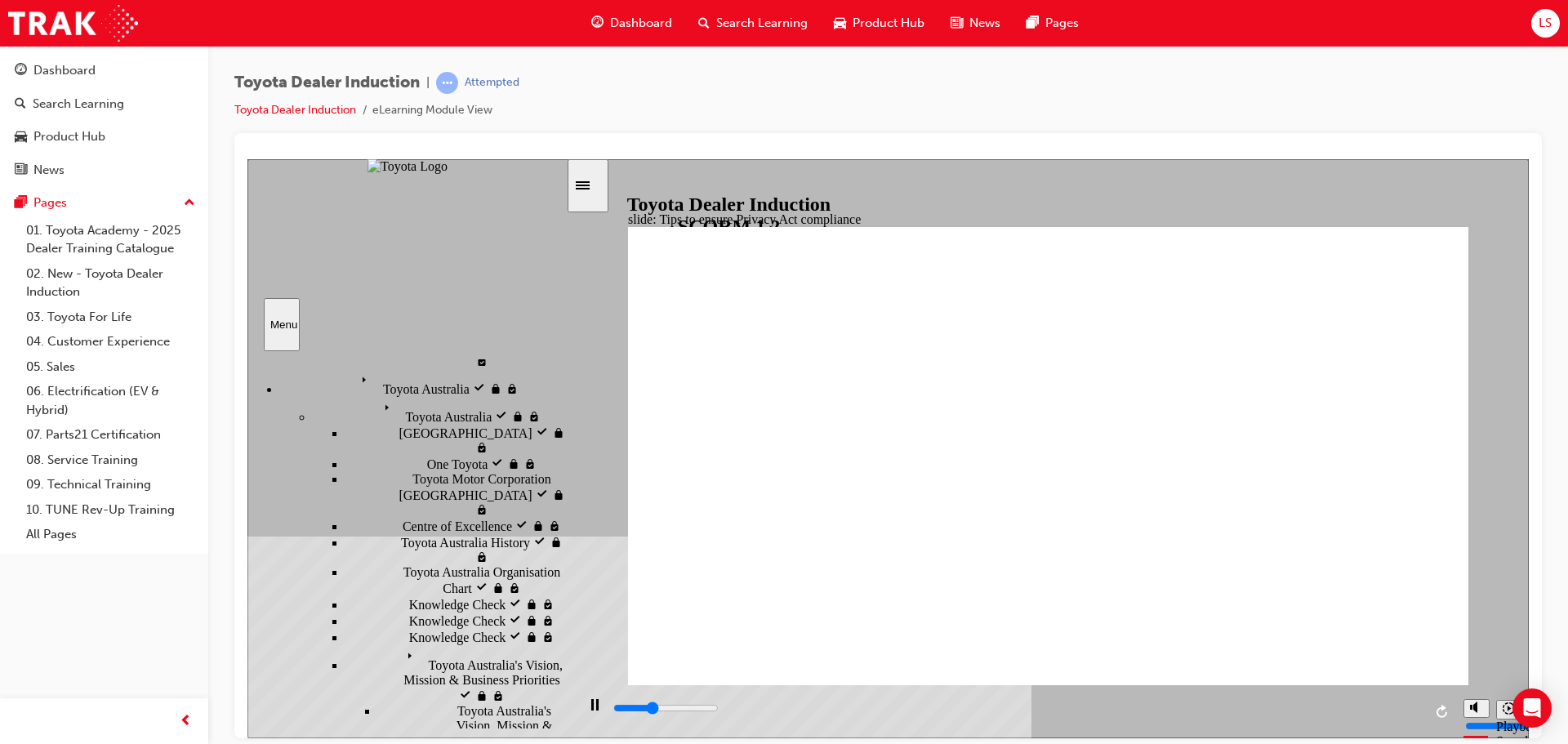
drag, startPoint x: 1186, startPoint y: 346, endPoint x: 1176, endPoint y: 376, distance: 31.6
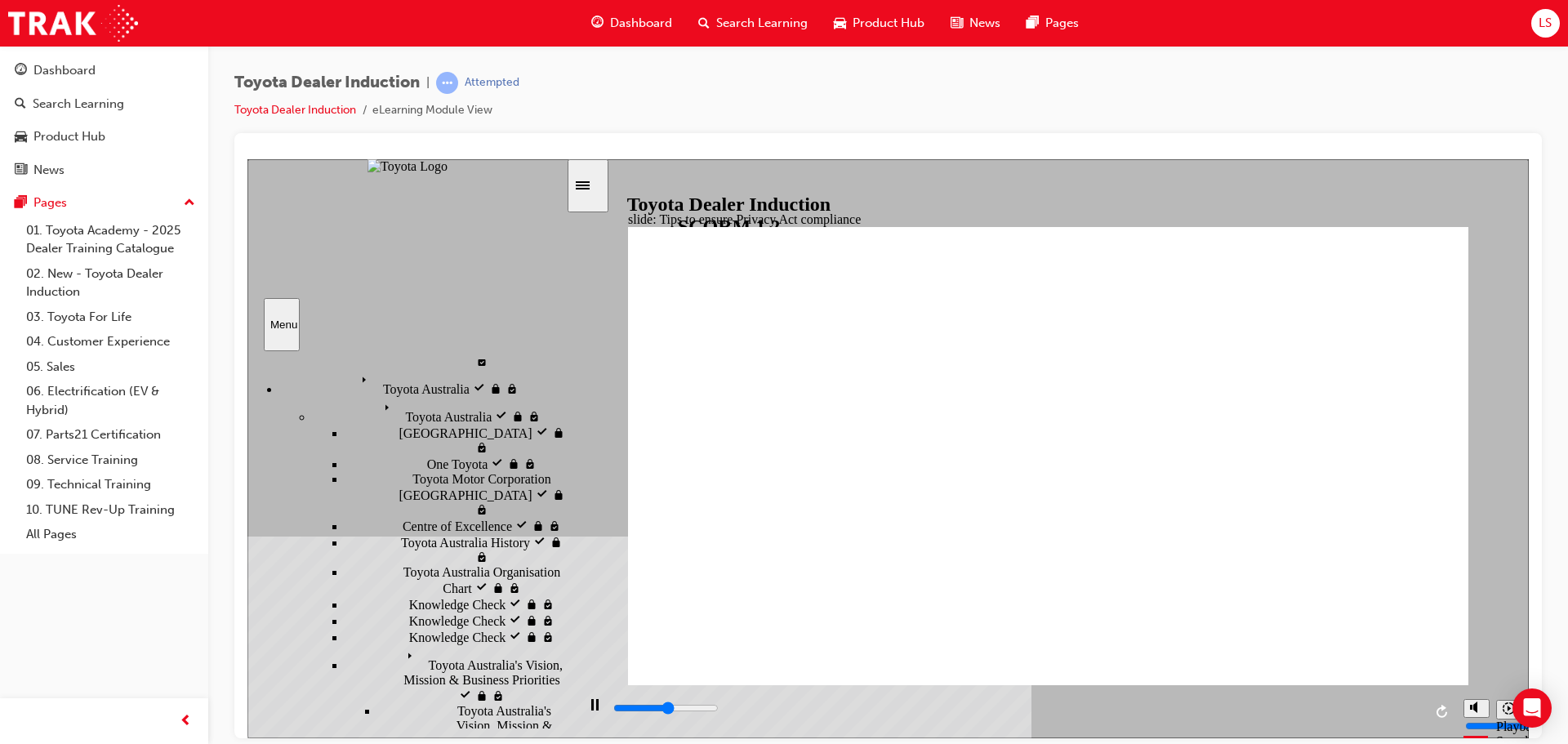
click at [1421, 712] on div "playback controls" at bounding box center [1017, 707] width 811 height 18
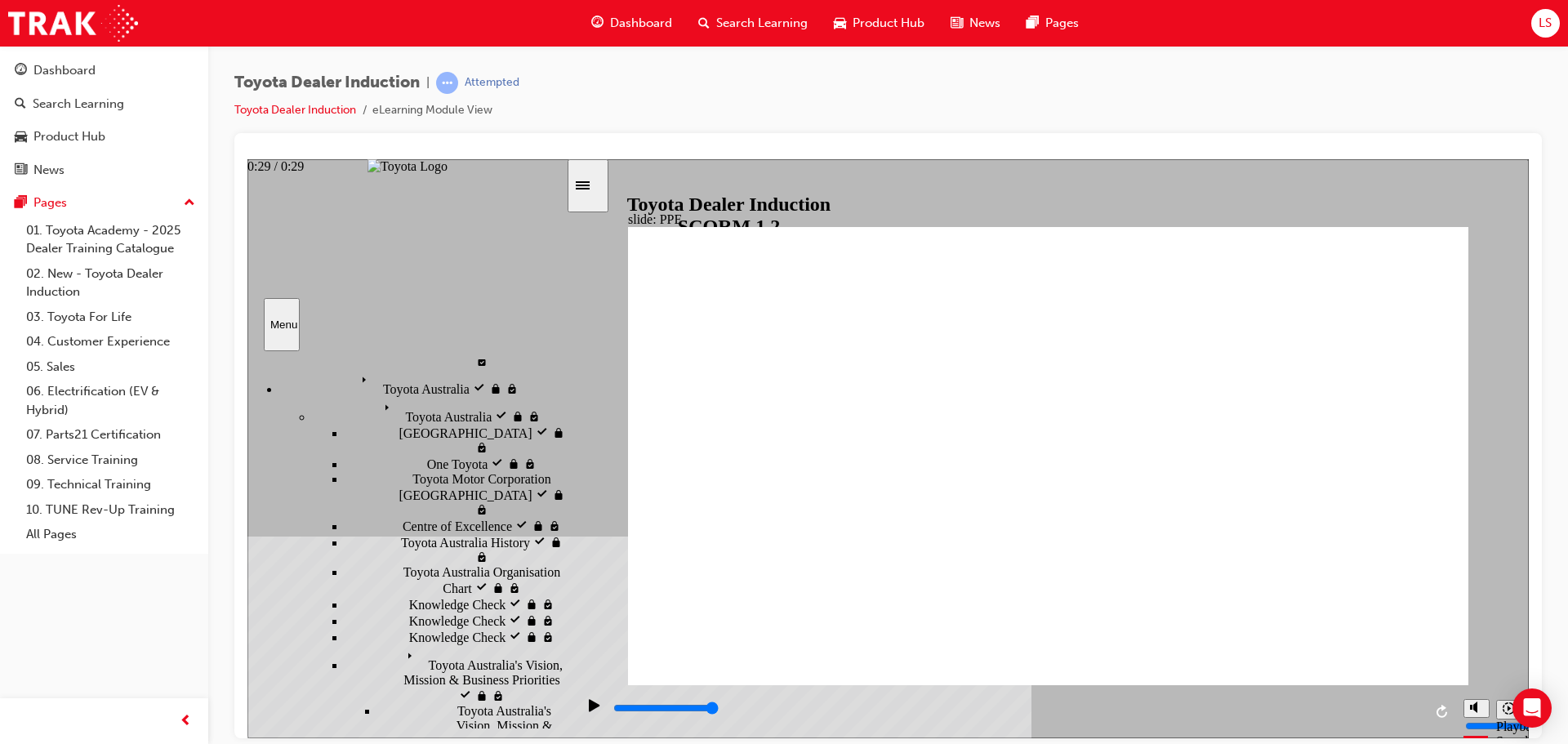
click at [1430, 718] on div "playback controls" at bounding box center [1015, 710] width 880 height 53
click at [1420, 707] on div "playback controls" at bounding box center [1017, 707] width 811 height 18
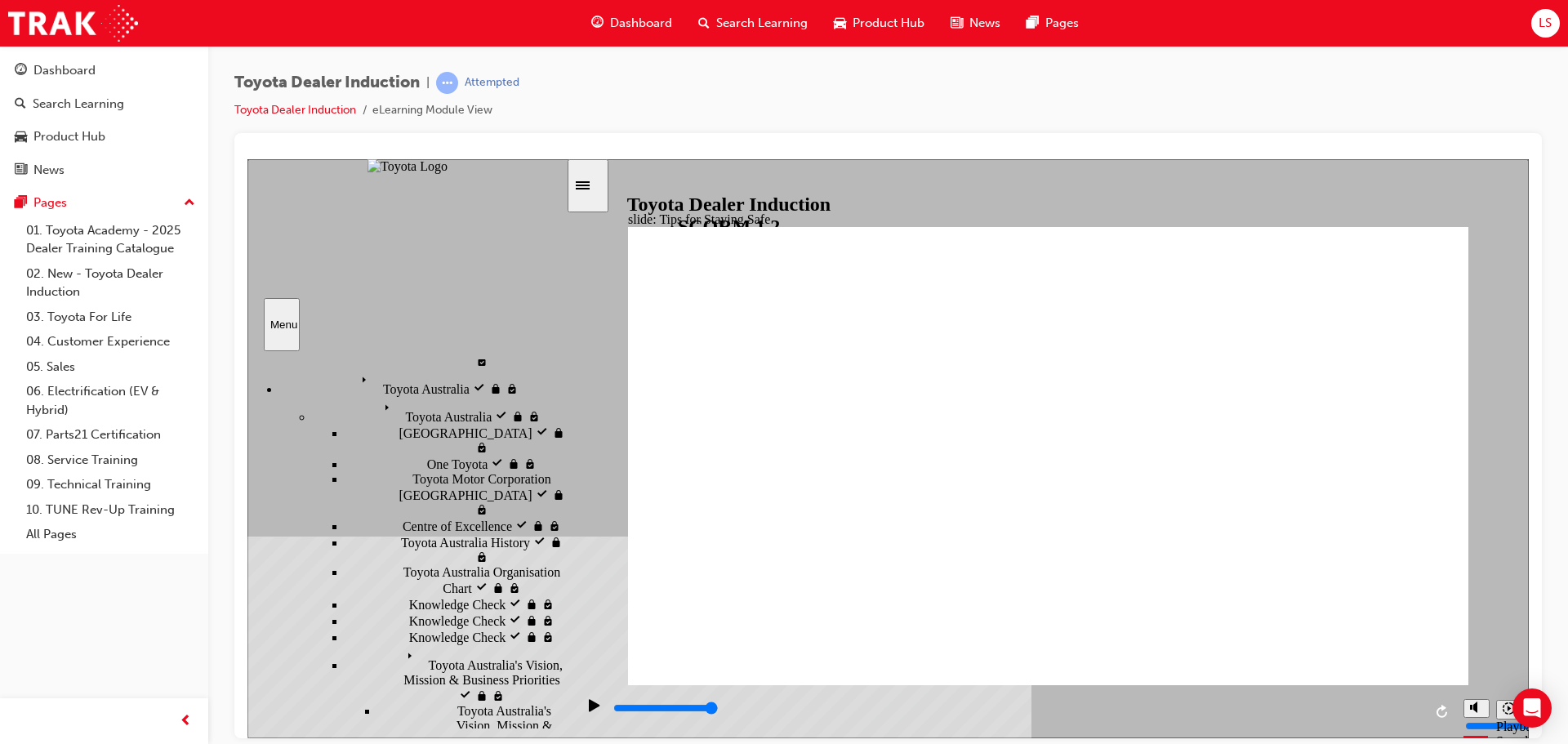
click at [1516, 208] on div "slide: Tips for Staying Safe Group 2 Rectangle 1 Check out the tips! Rectangle …" at bounding box center [889, 448] width 1282 height 579
drag, startPoint x: 964, startPoint y: 510, endPoint x: 1162, endPoint y: 510, distance: 198.0
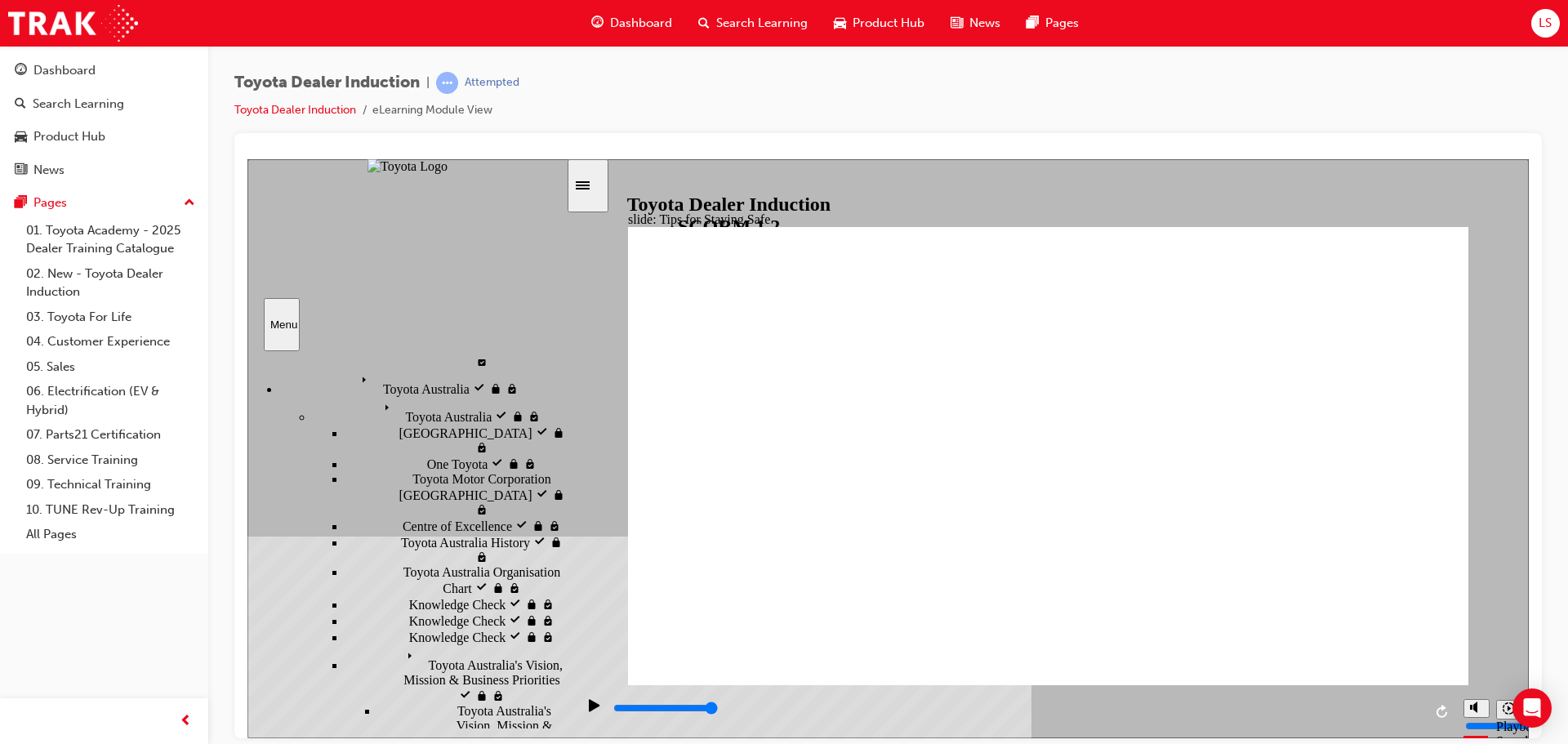
drag, startPoint x: 1148, startPoint y: 599, endPoint x: 1403, endPoint y: 627, distance: 256.5
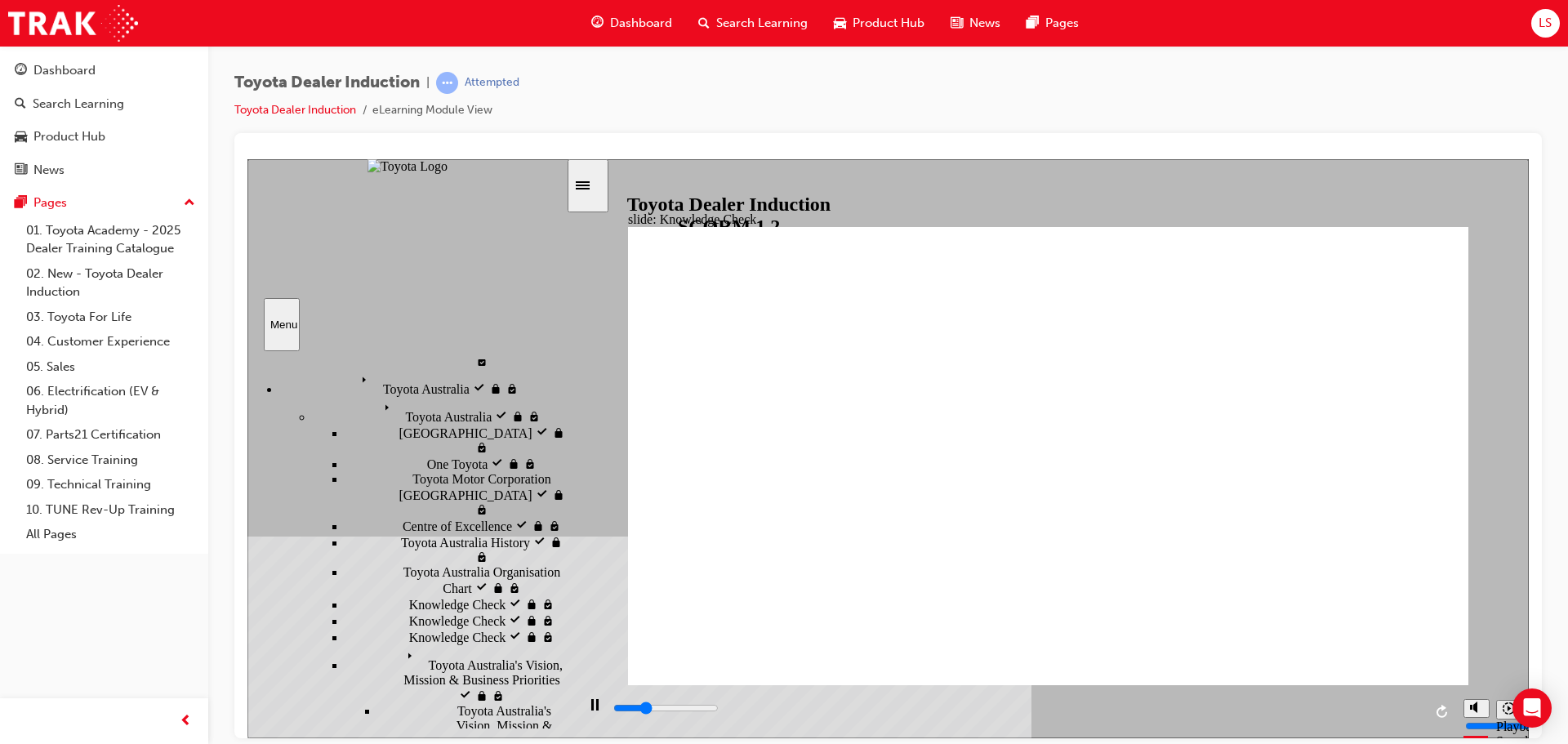
type input "1600"
checkbox input "true"
type input "1900"
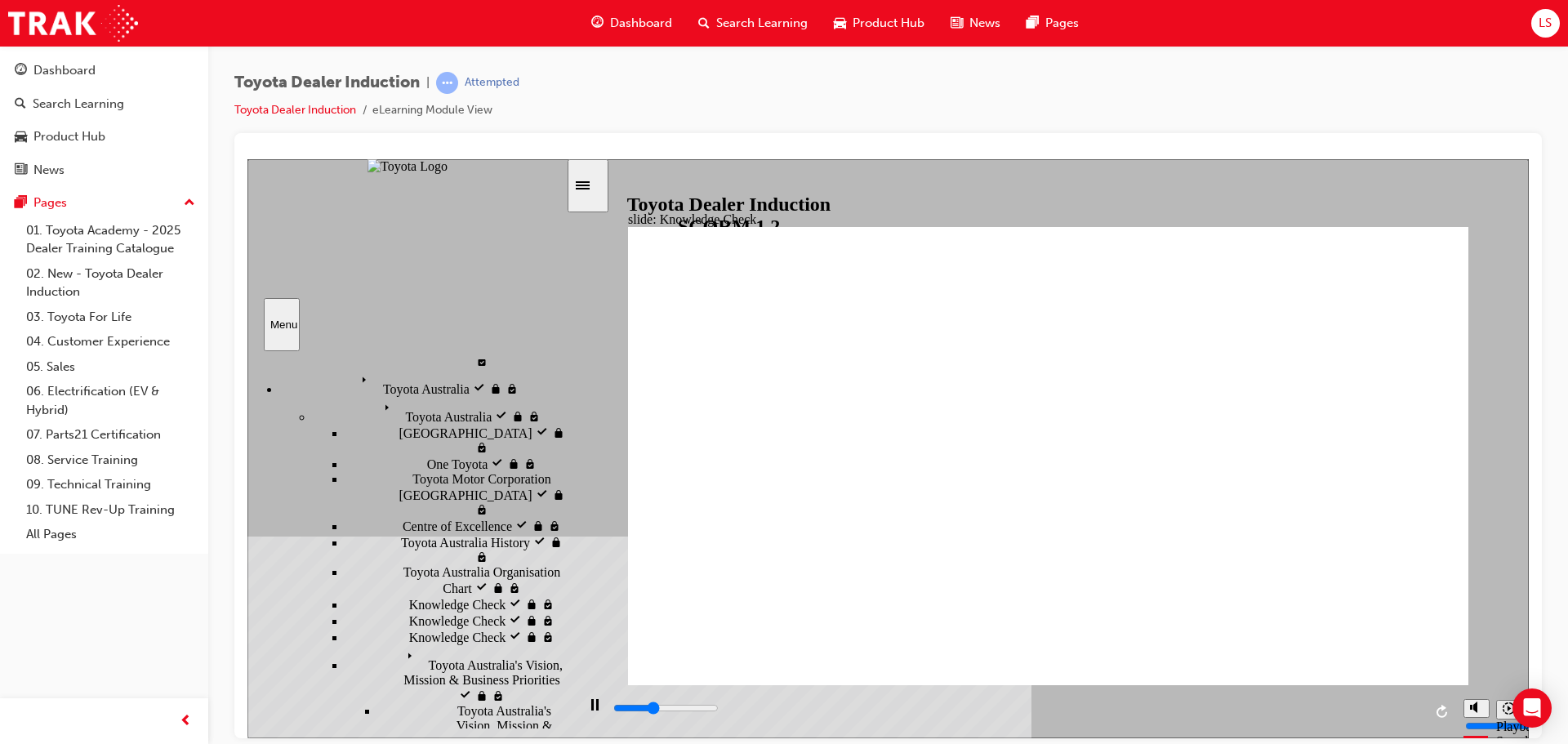
checkbox input "true"
type input "2200"
checkbox input "true"
type input "2600"
checkbox input "true"
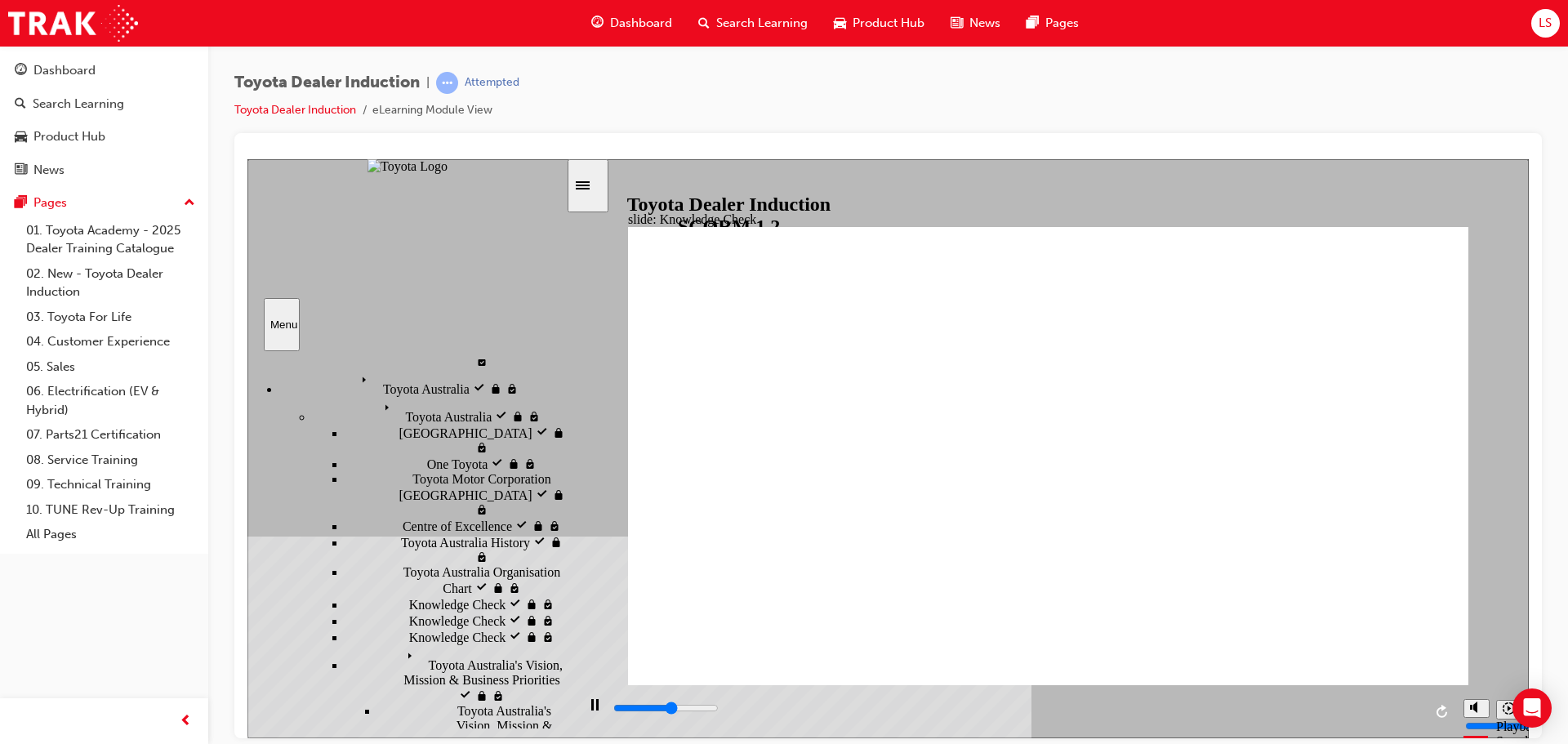
drag, startPoint x: 900, startPoint y: 546, endPoint x: 909, endPoint y: 634, distance: 88.5
type input "3000"
checkbox input "true"
click at [1413, 707] on div "playback controls" at bounding box center [1017, 707] width 811 height 18
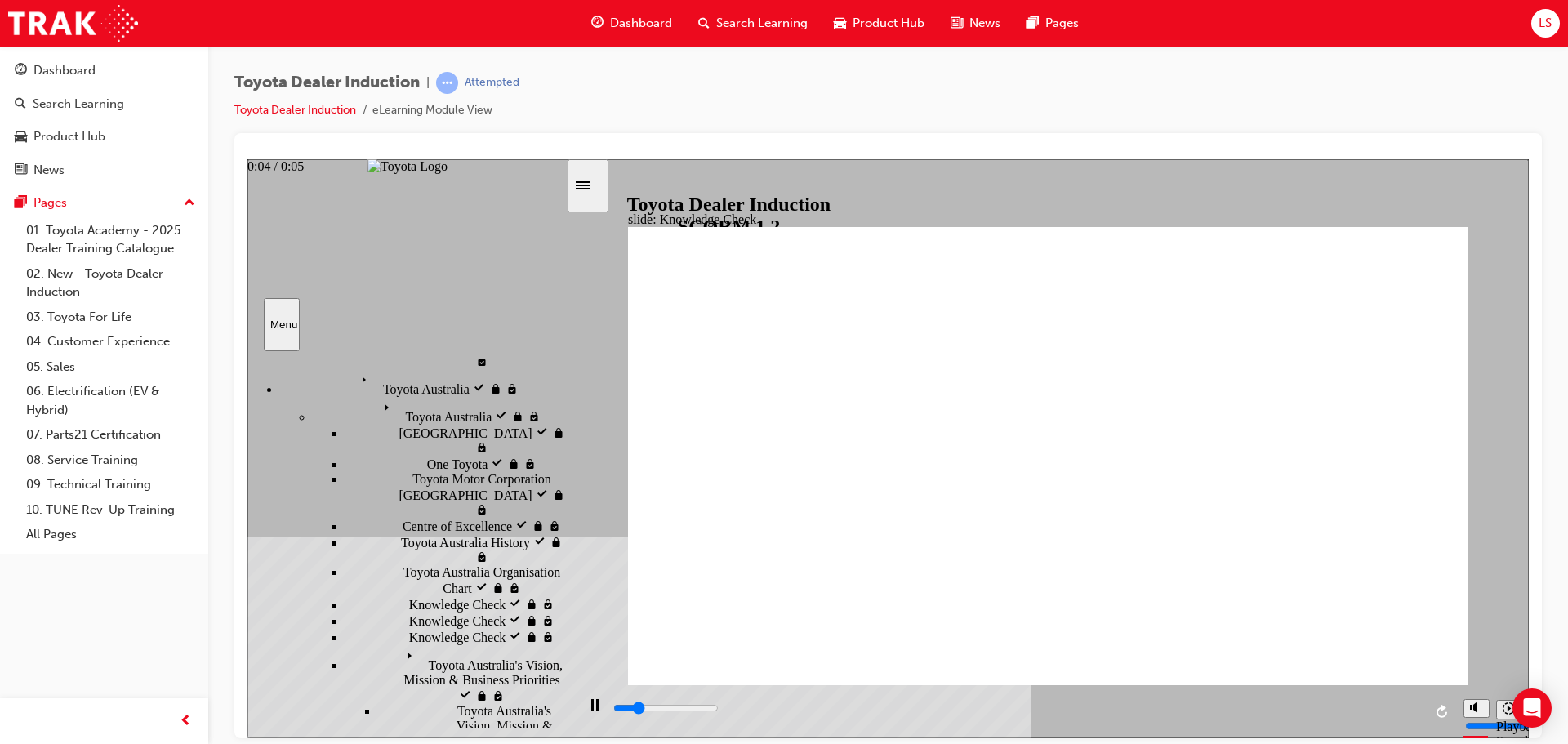
type input "5000"
radio input "true"
type input "5000"
checkbox input "true"
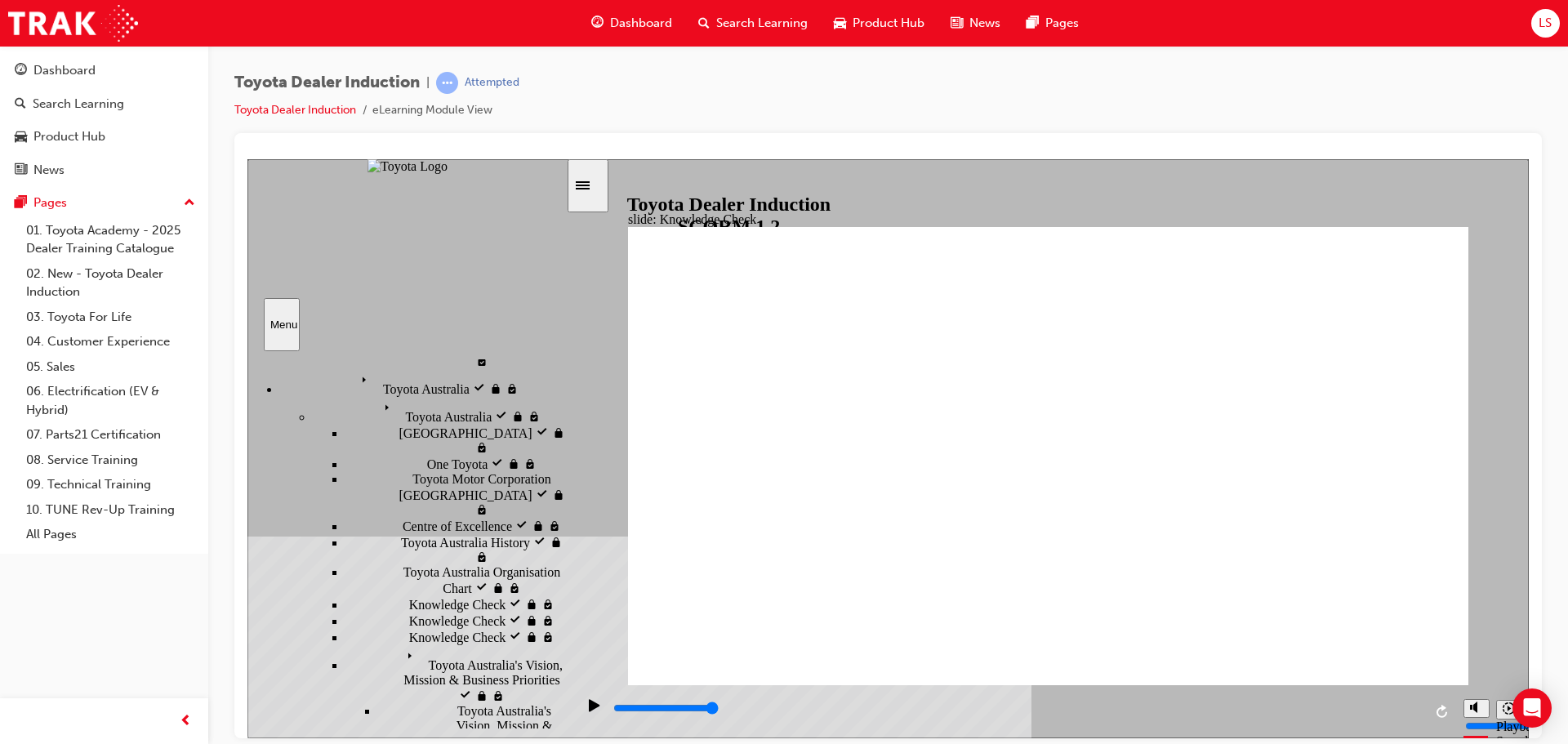
checkbox input "true"
drag, startPoint x: 1024, startPoint y: 563, endPoint x: 1383, endPoint y: 253, distance: 474.3
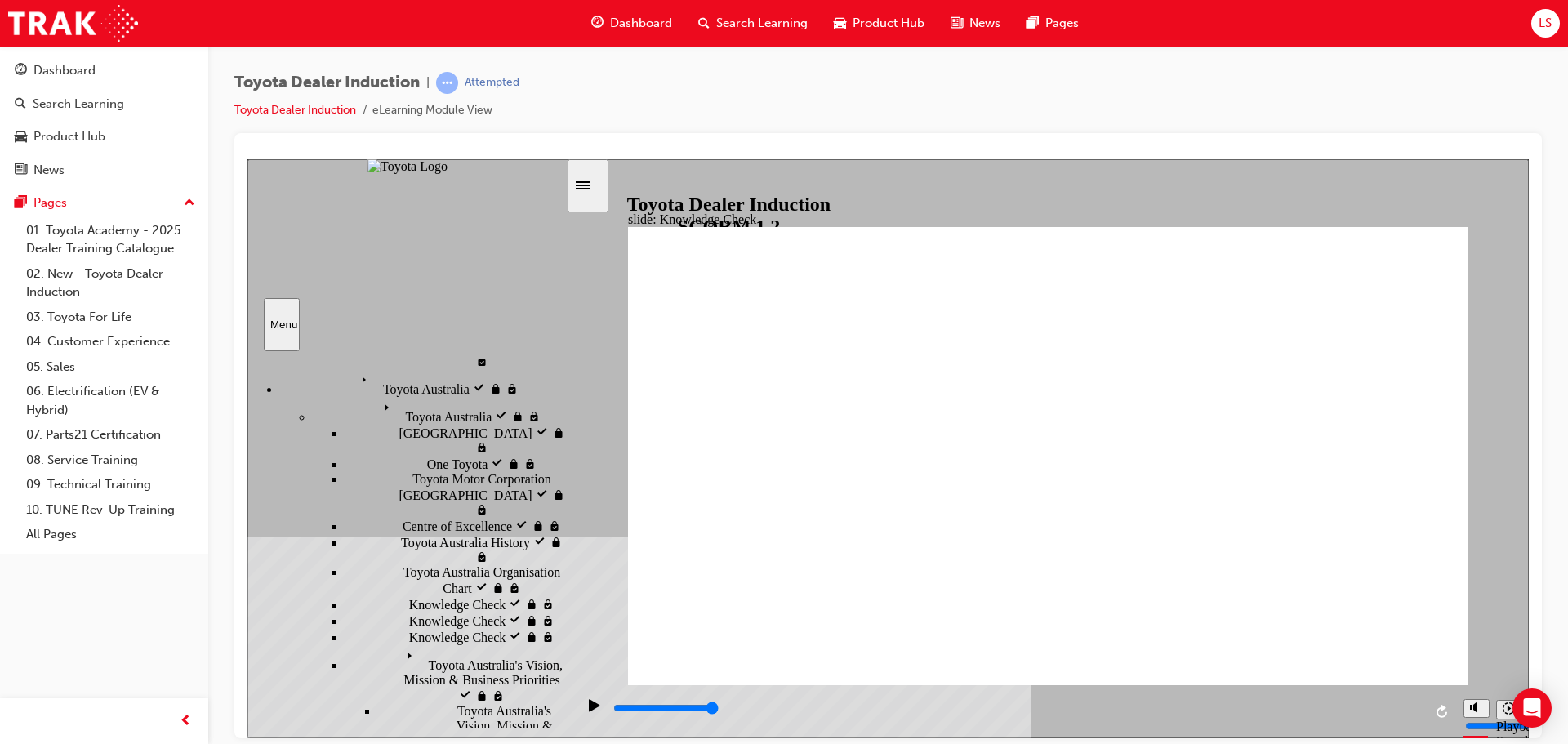
type input "800"
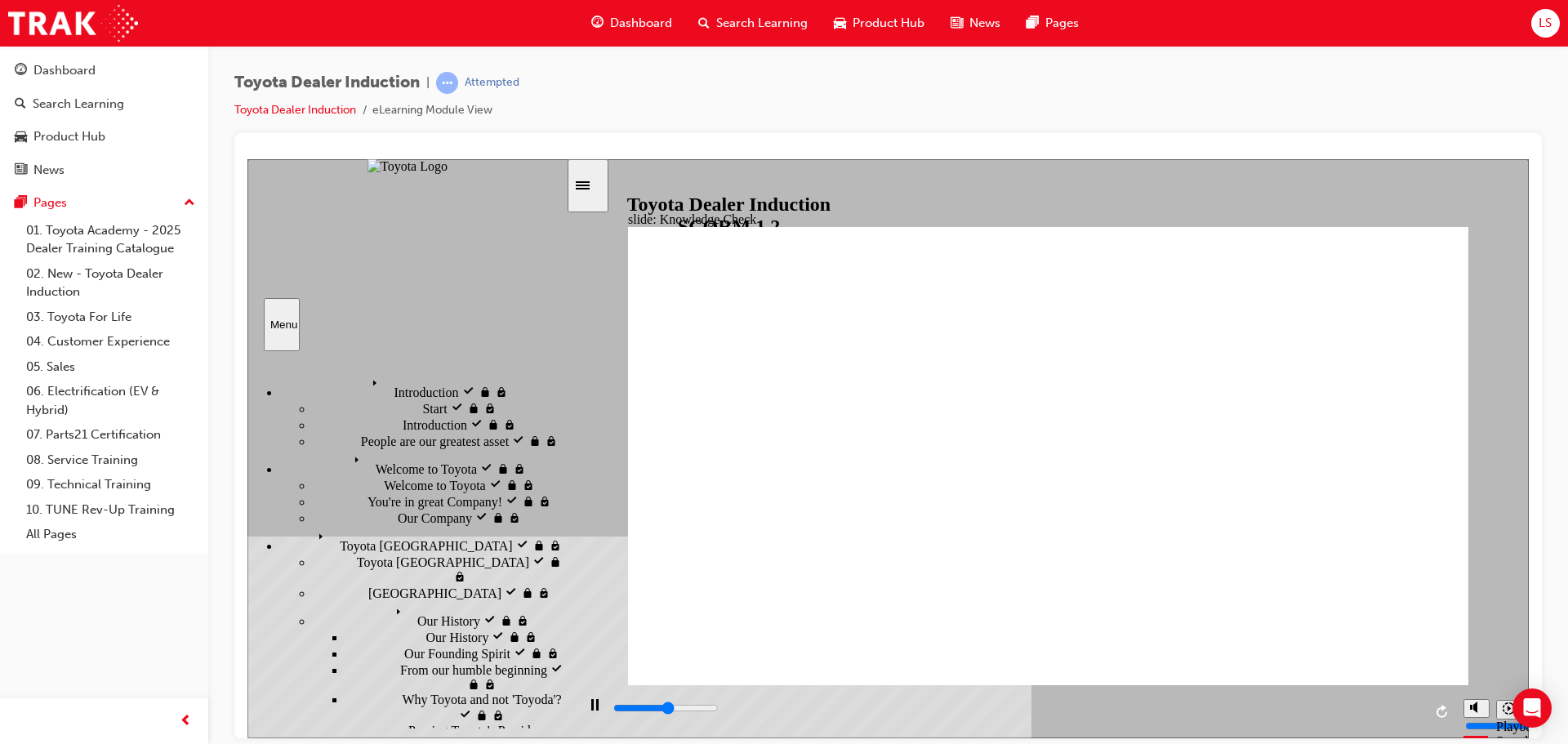
type input "2800"
checkbox input "true"
type input "3000"
checkbox input "true"
type input "3400"
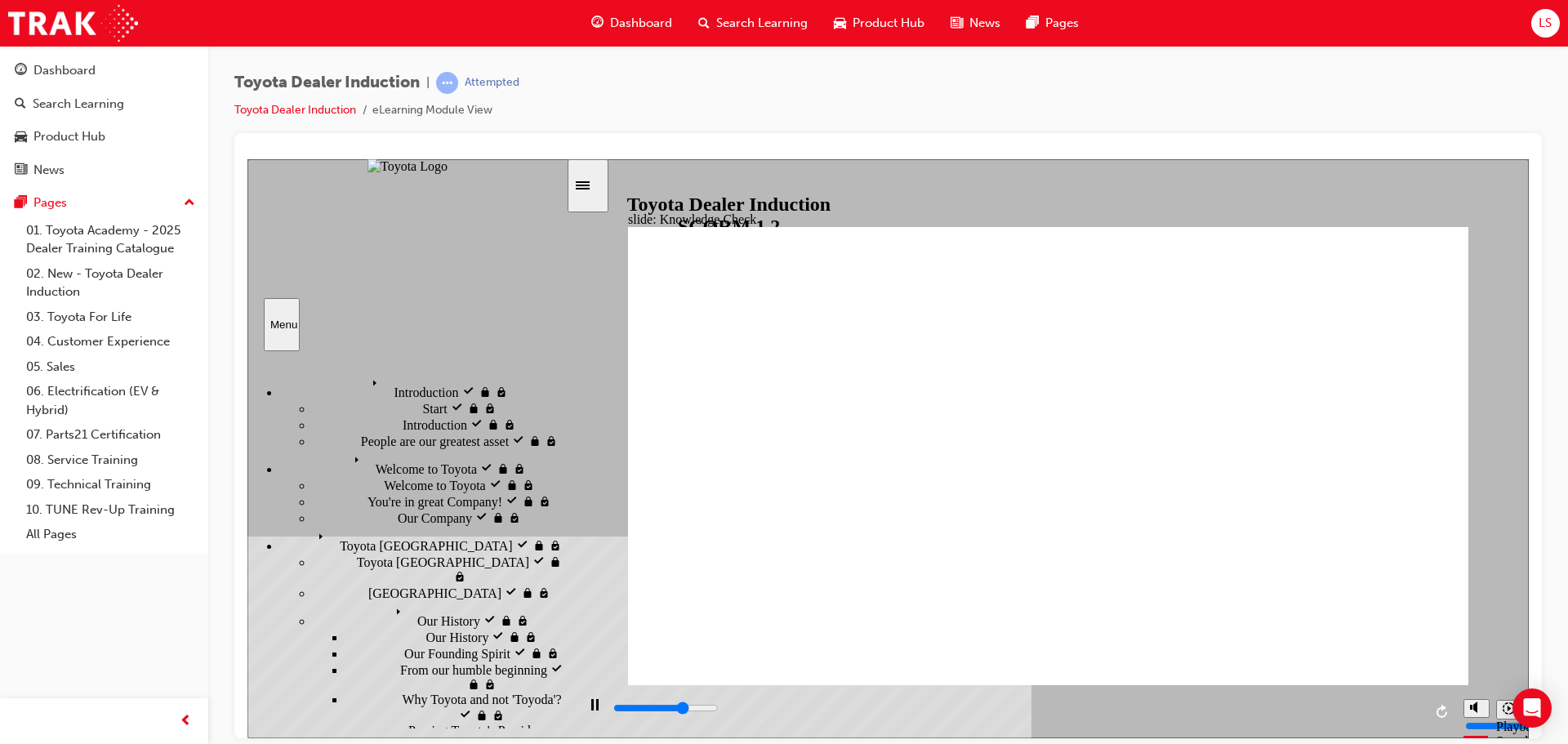
checkbox input "true"
type input "3600"
checkbox input "true"
click at [1425, 711] on div "playback controls" at bounding box center [1015, 710] width 880 height 53
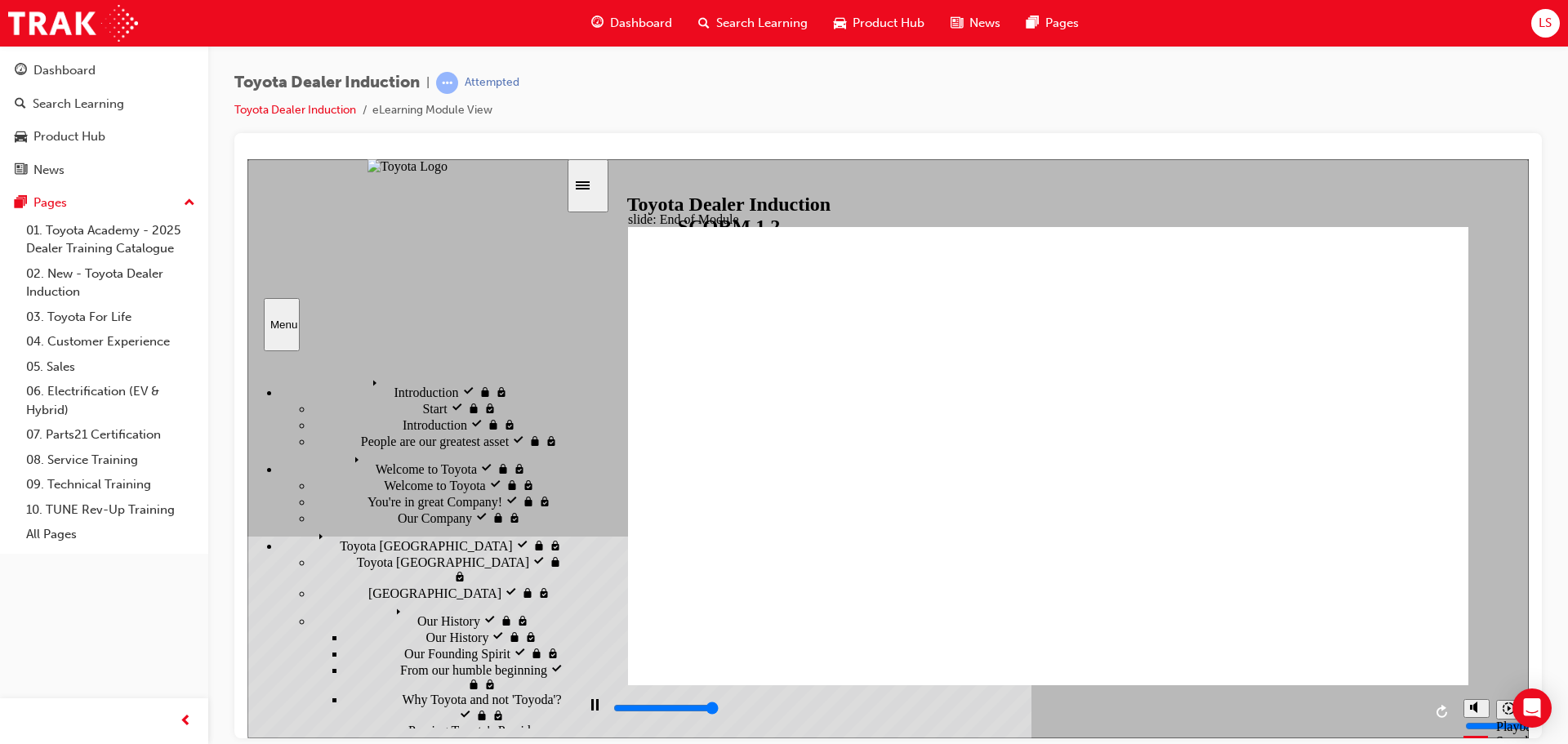
click at [1422, 708] on div "playback controls" at bounding box center [1017, 707] width 811 height 18
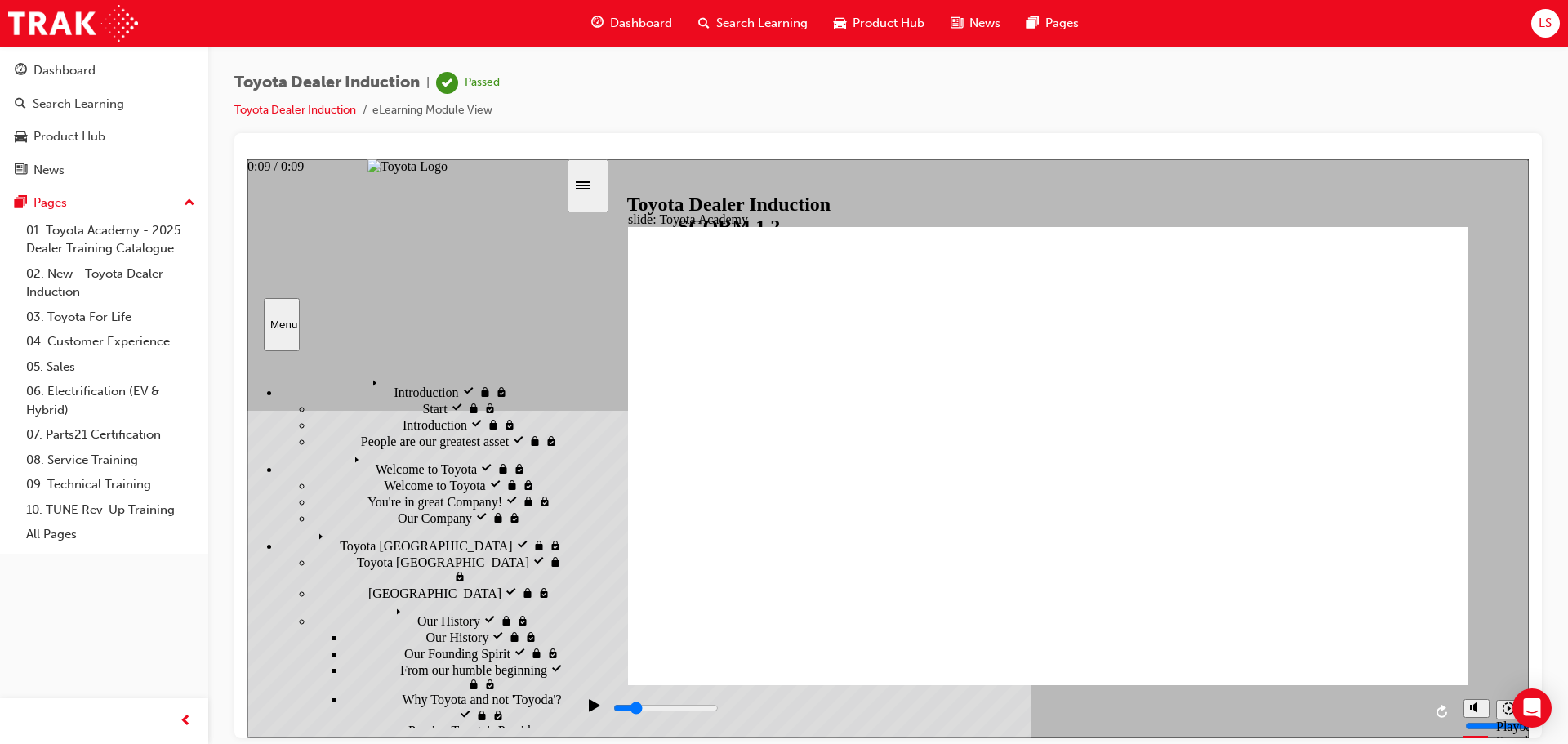
click at [719, 710] on input "slide progress" at bounding box center [666, 707] width 106 height 14
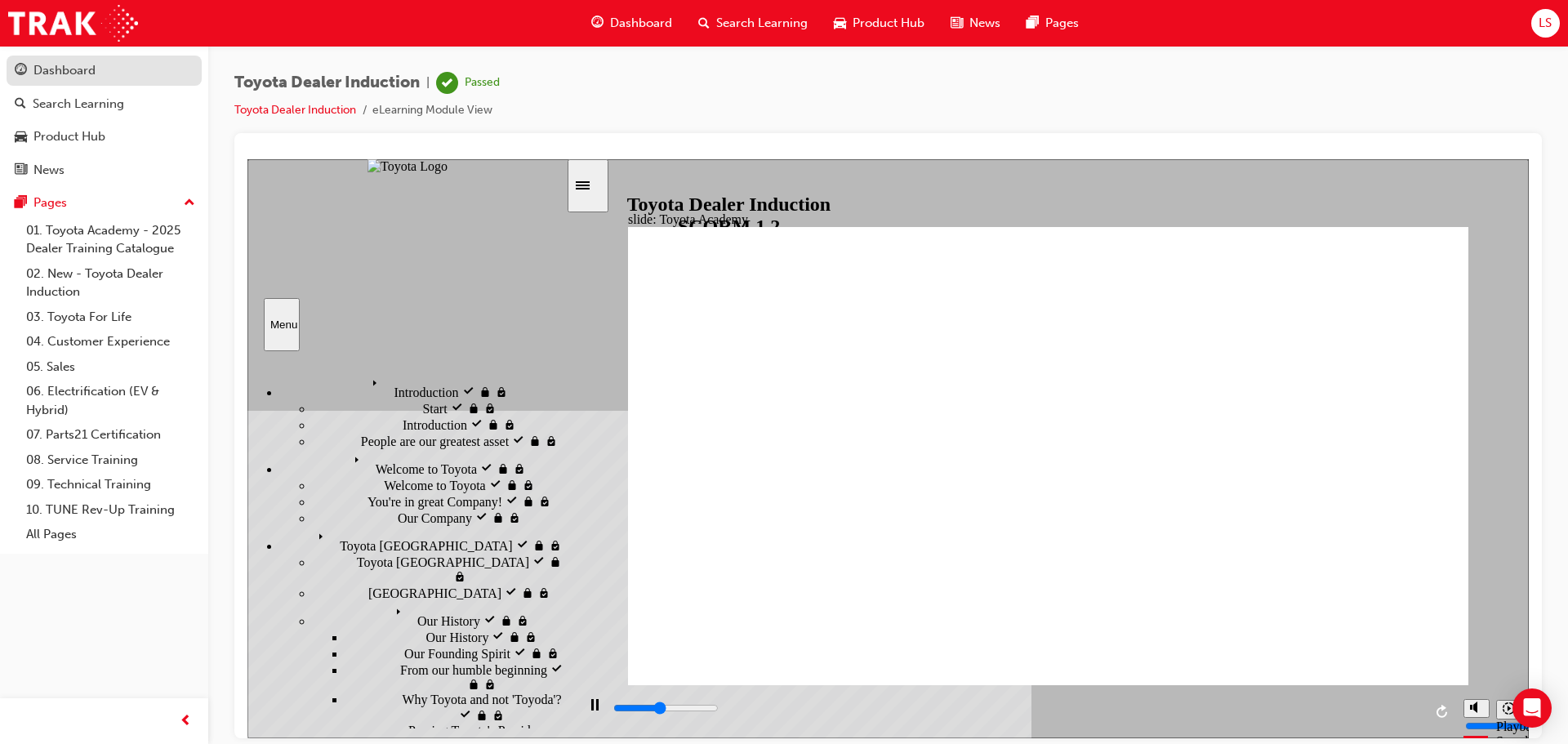
type input "4400"
click at [66, 71] on div "Dashboard" at bounding box center [65, 70] width 62 height 18
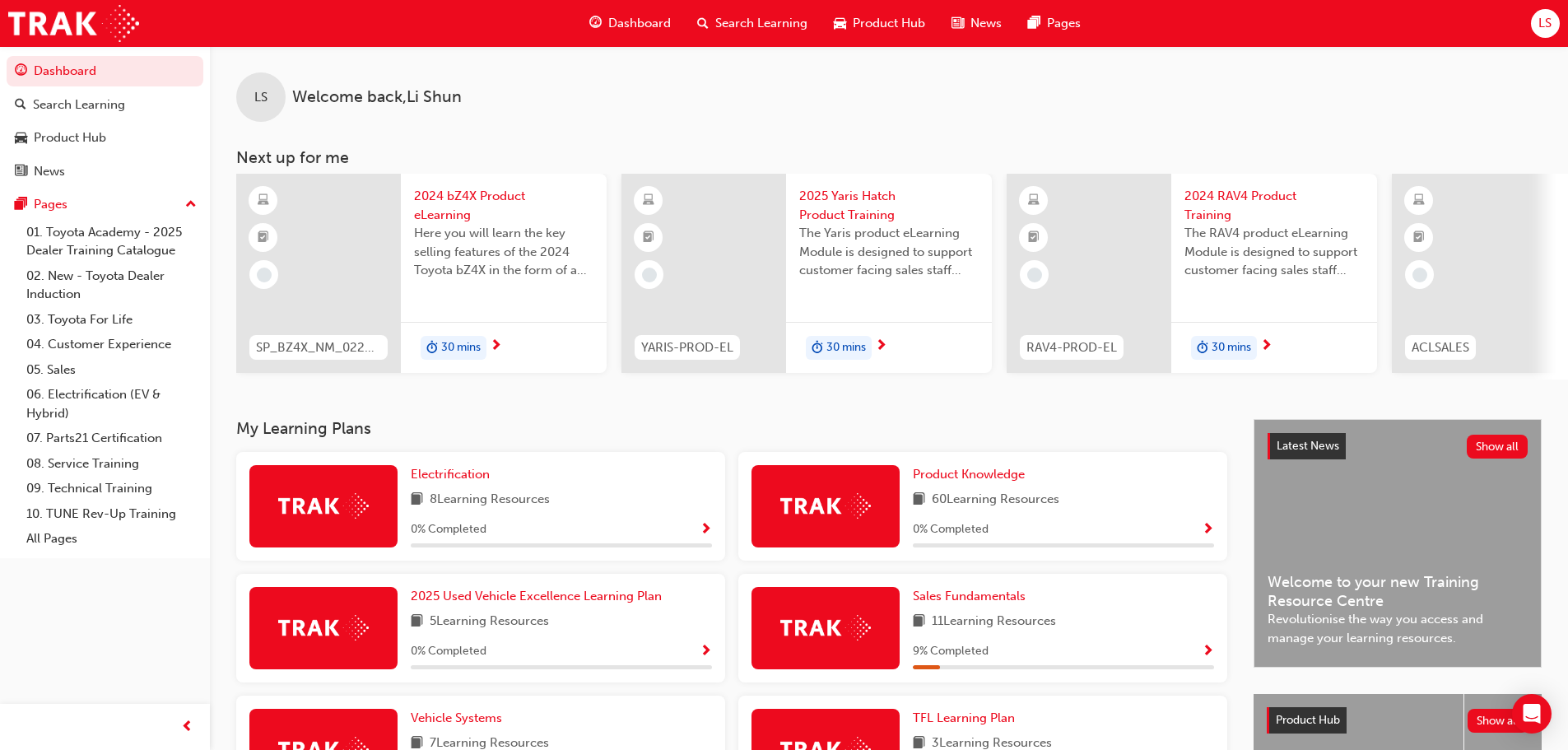
click at [908, 21] on span "Product Hub" at bounding box center [888, 22] width 72 height 19
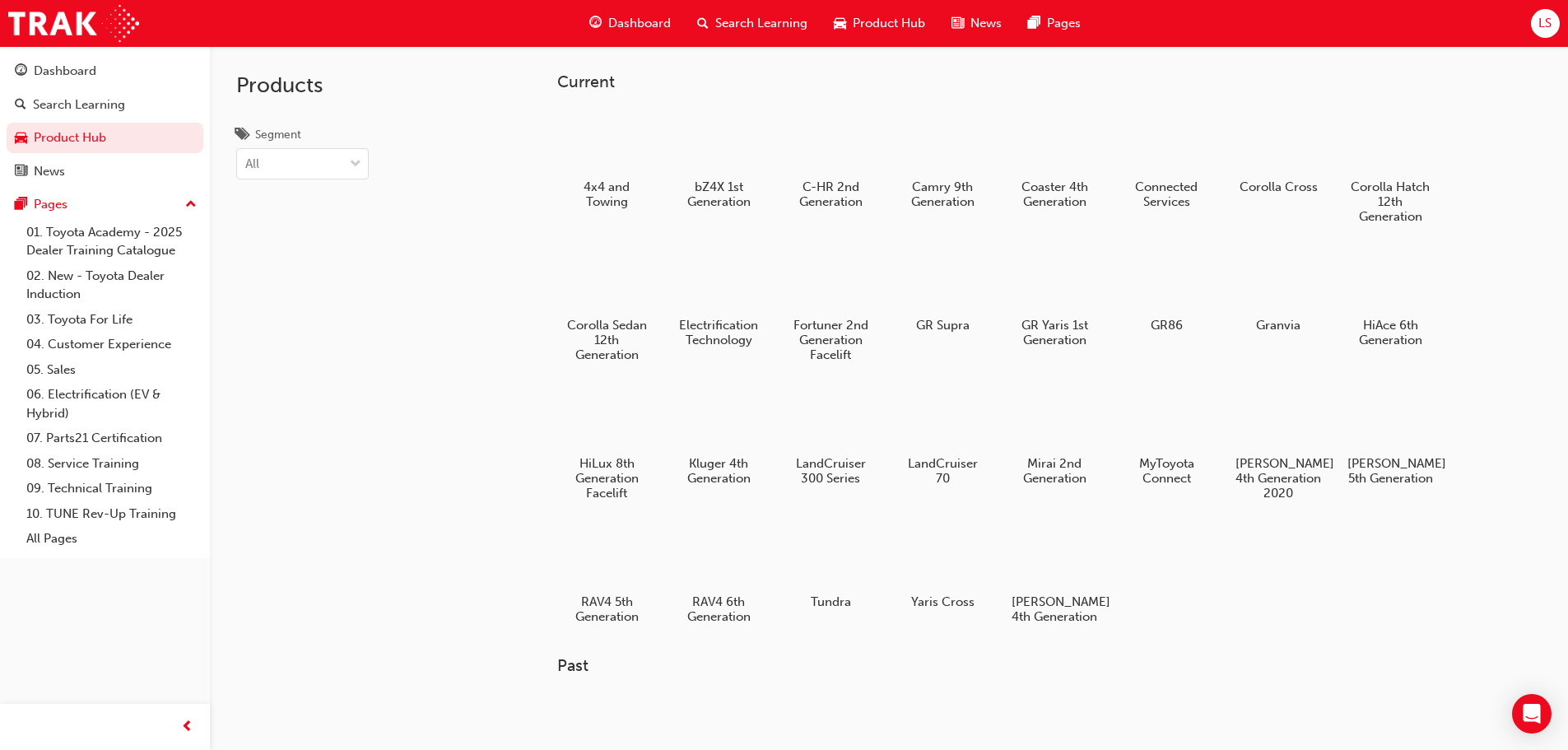
click at [609, 27] on span "Dashboard" at bounding box center [640, 22] width 62 height 19
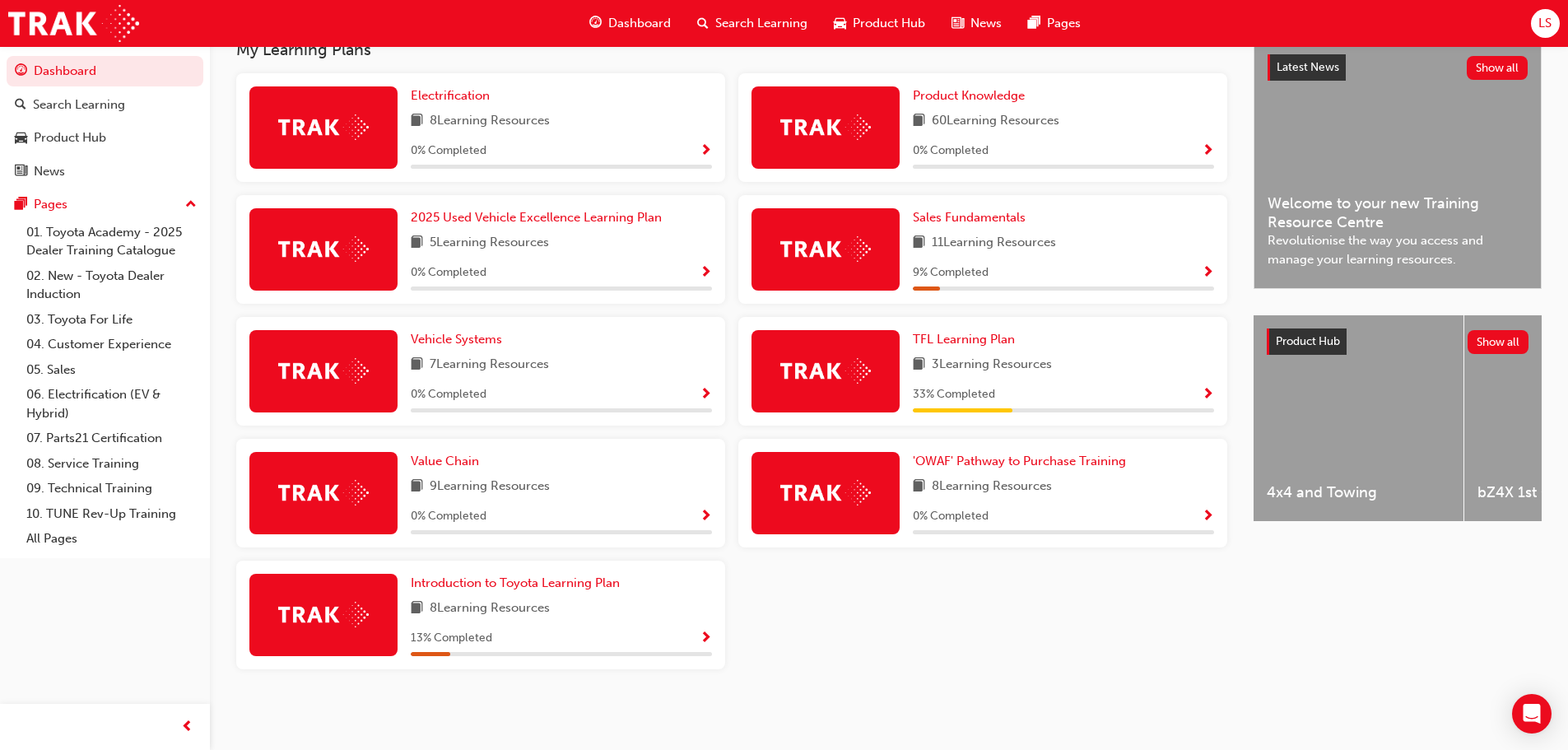
scroll to position [303, 0]
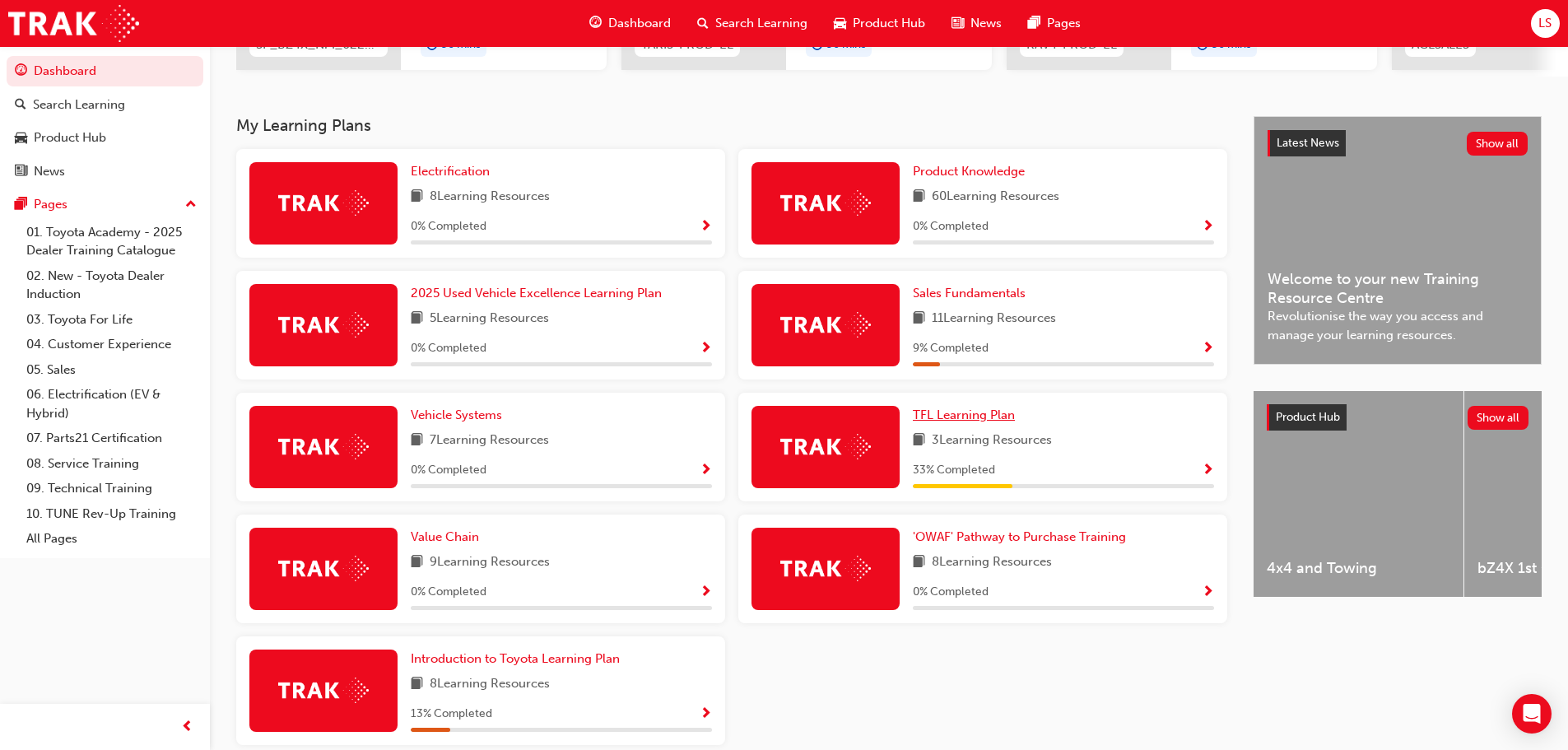
click at [974, 418] on span "TFL Learning Plan" at bounding box center [963, 414] width 102 height 15
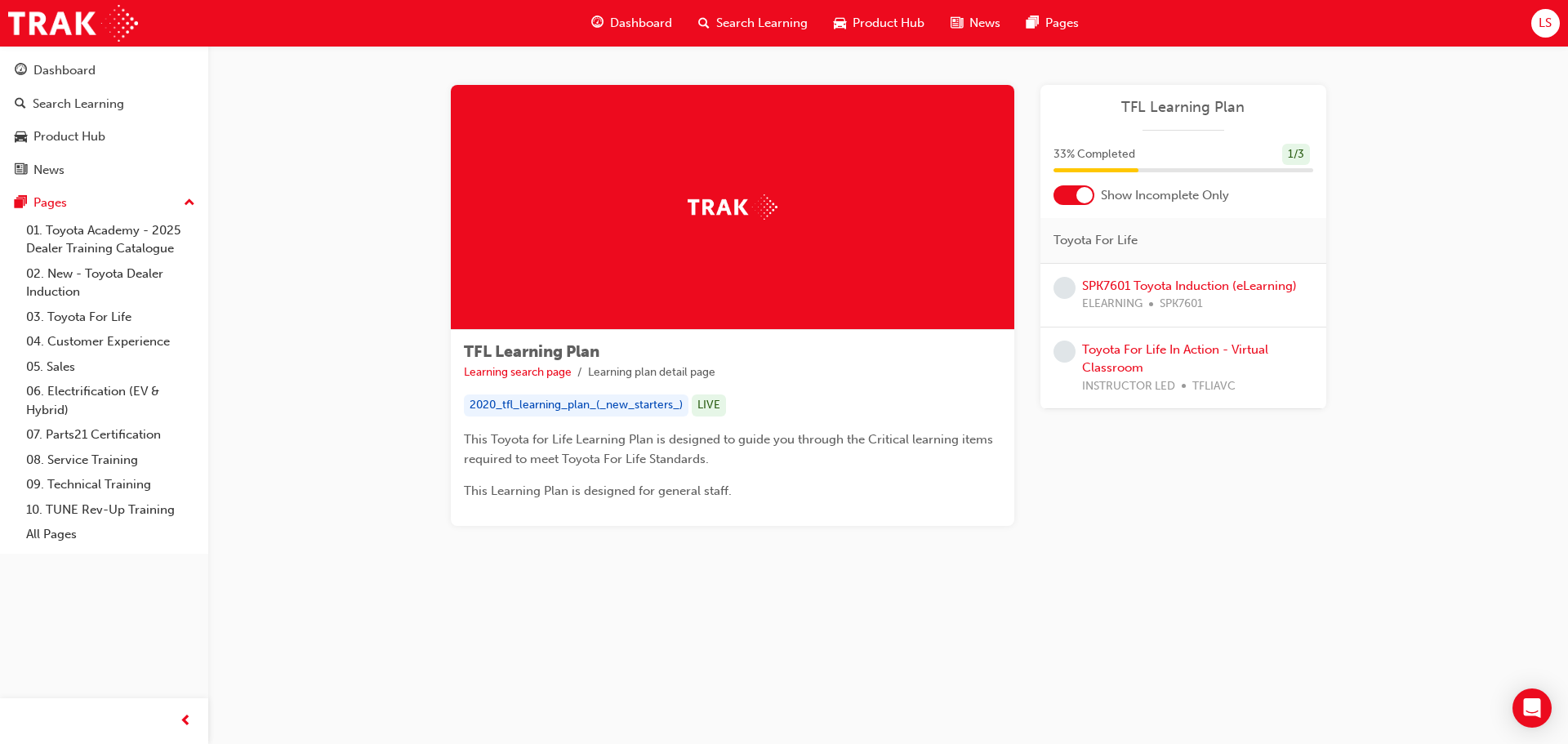
click at [726, 12] on div "Search Learning" at bounding box center [753, 23] width 136 height 34
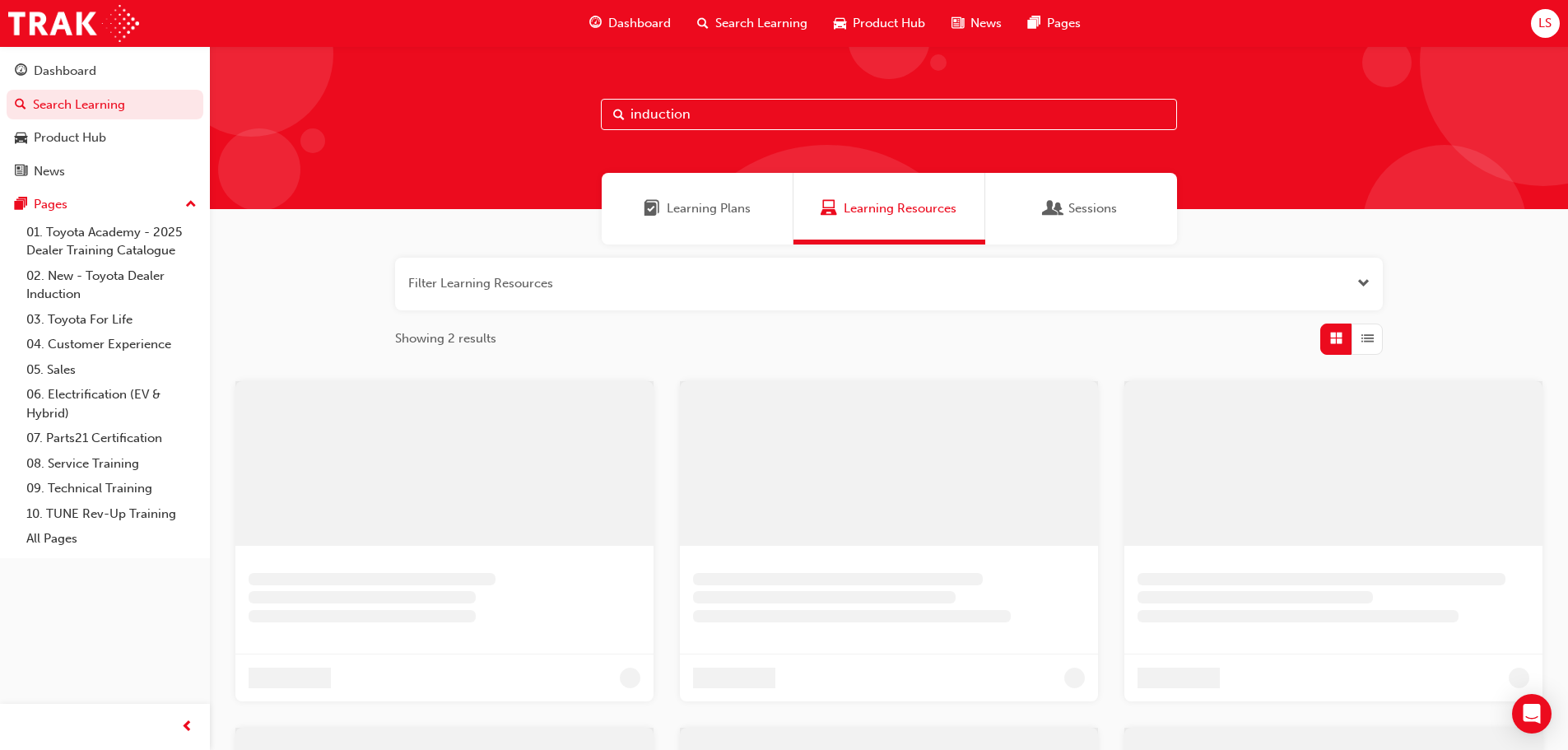
click at [764, 113] on input "induction" at bounding box center [888, 114] width 576 height 31
drag, startPoint x: 693, startPoint y: 113, endPoint x: 507, endPoint y: 149, distance: 189.5
click at [507, 149] on div "induction9102" at bounding box center [894, 127] width 1370 height 163
type input "9102"
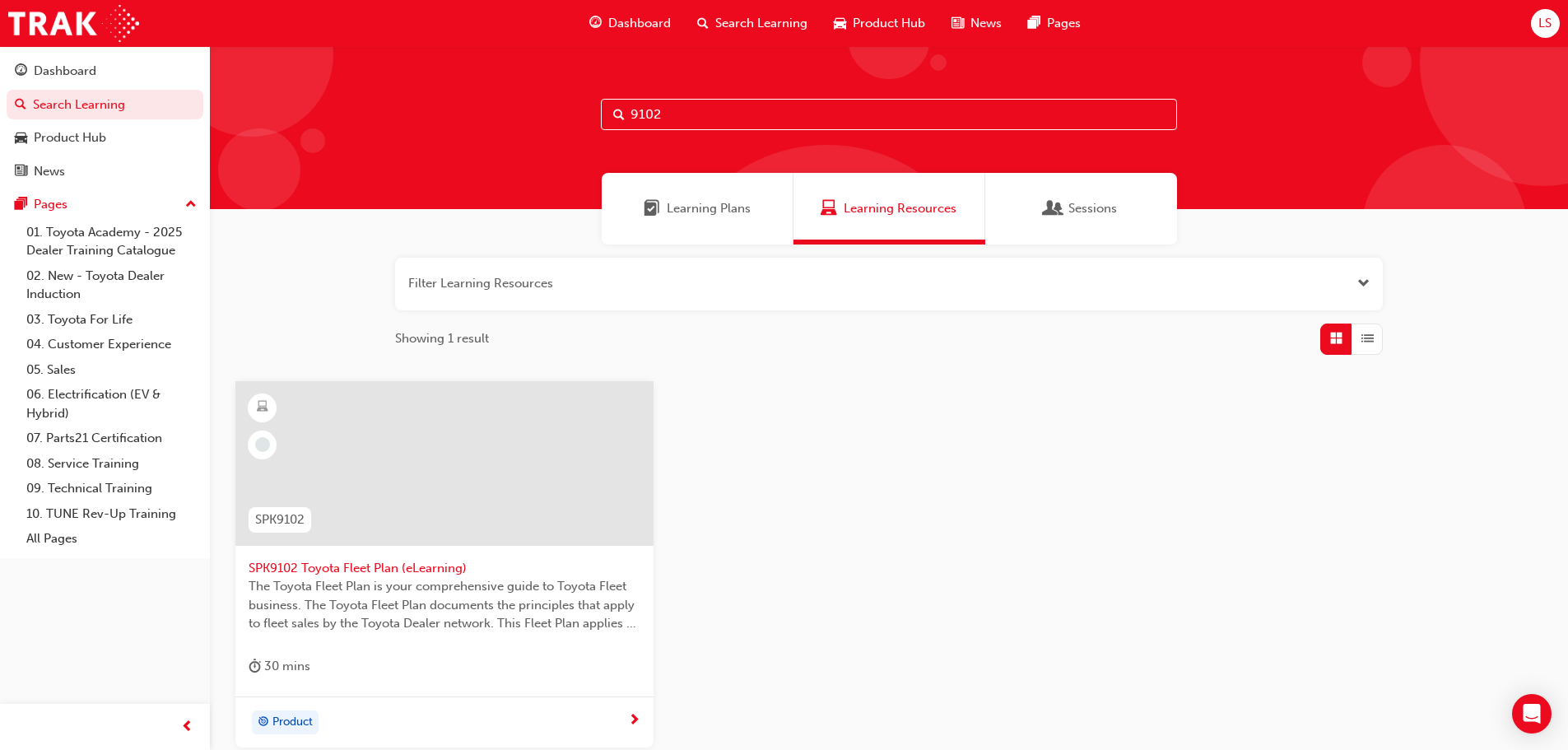
click at [380, 565] on span "SPK9102 Toyota Fleet Plan (eLearning)" at bounding box center [445, 568] width 392 height 19
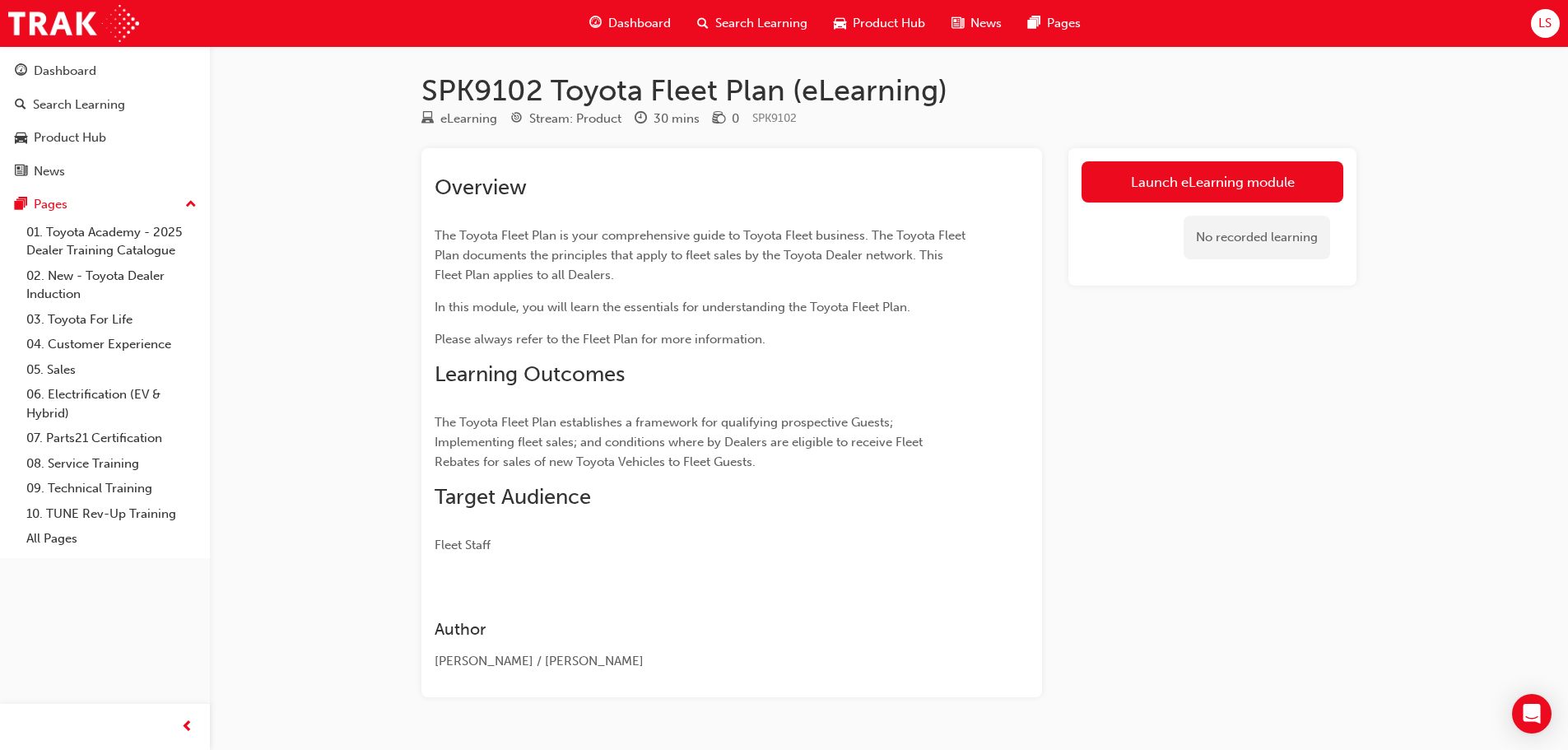
click at [1205, 152] on div "Launch eLearning module No recorded learning" at bounding box center [1211, 217] width 288 height 138
click at [1199, 178] on link "Launch eLearning module" at bounding box center [1212, 181] width 261 height 41
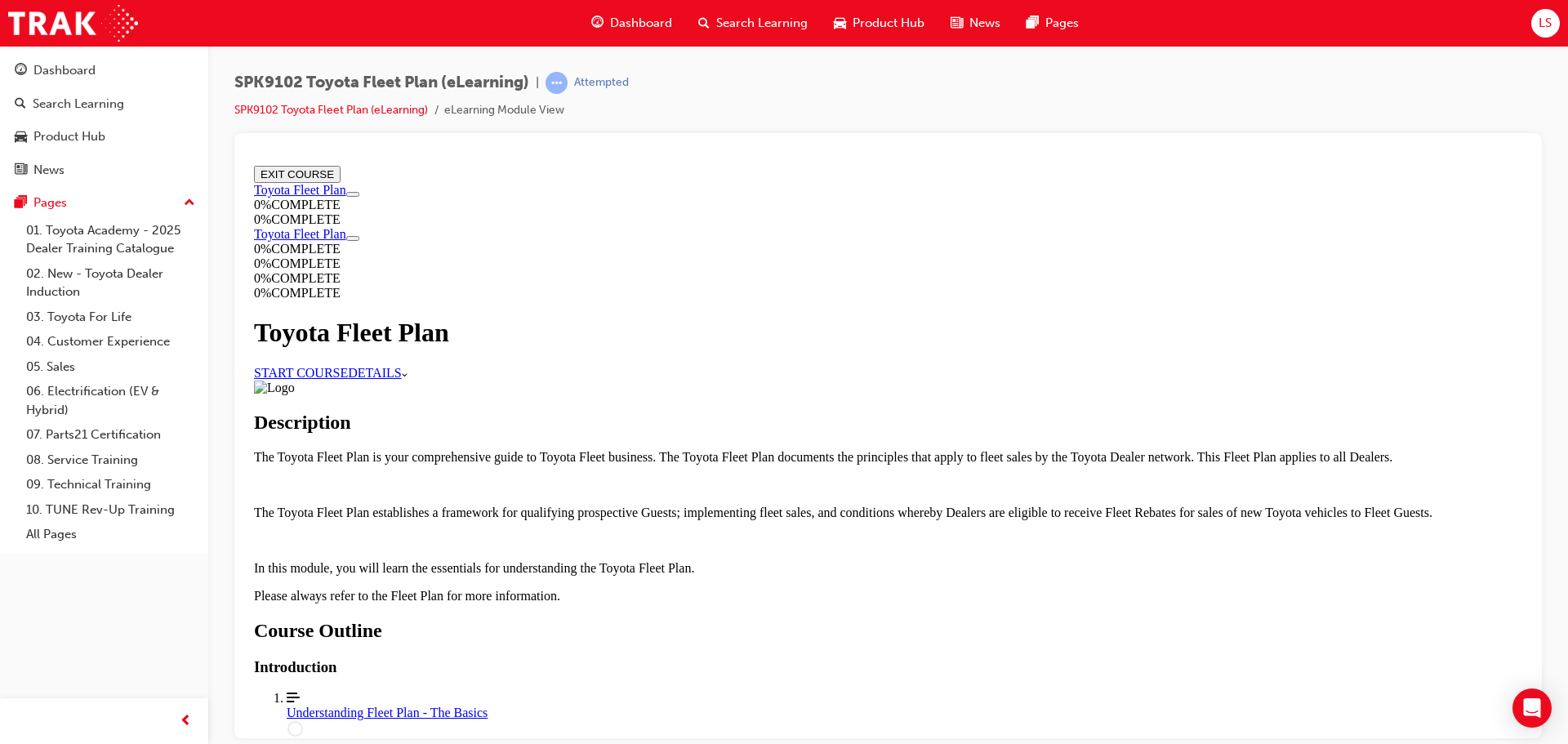
scroll to position [735, 0]
click at [813, 704] on div "Understanding Fleet Plan - The Basics" at bounding box center [904, 711] width 1236 height 15
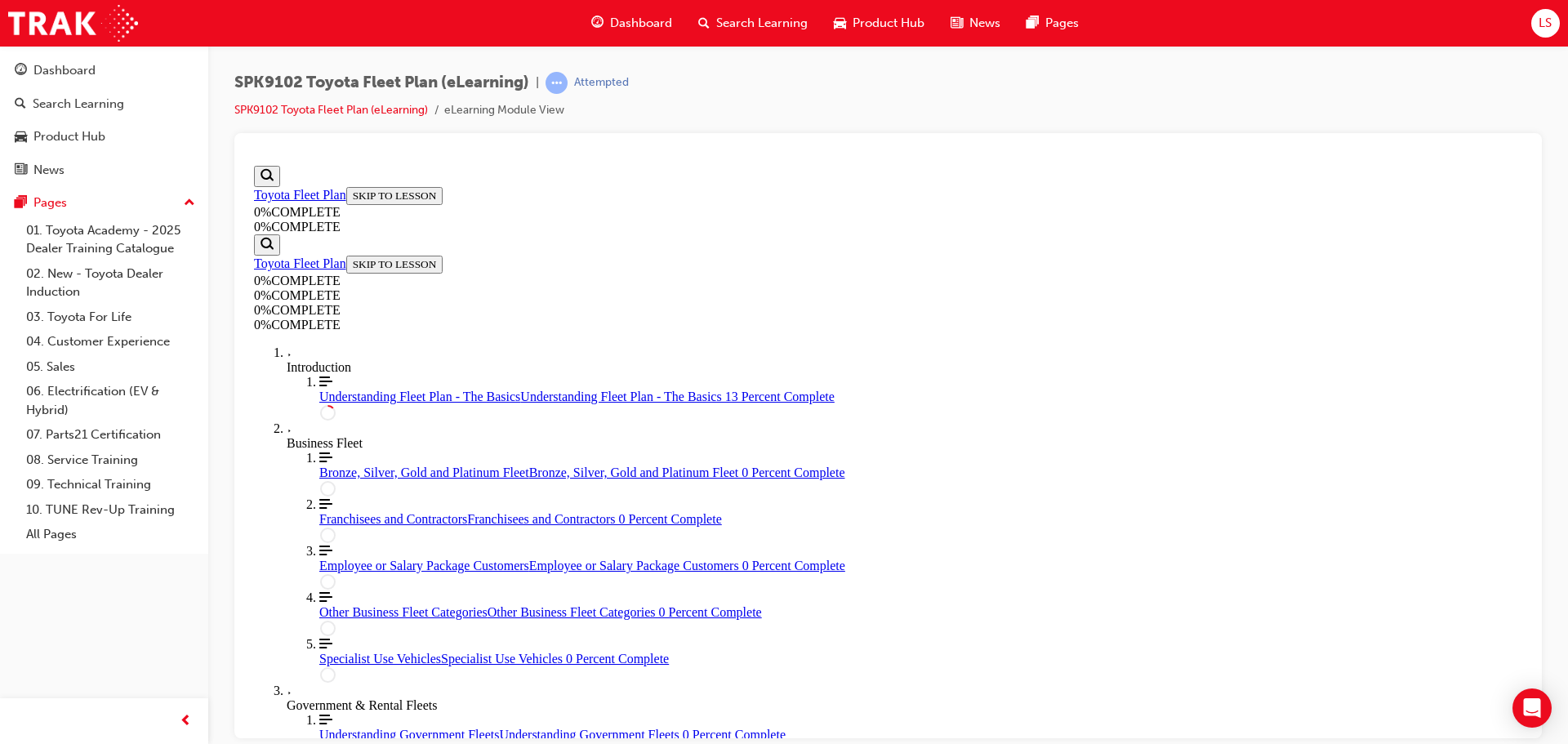
scroll to position [138, 0]
drag, startPoint x: 1089, startPoint y: 516, endPoint x: 958, endPoint y: 547, distance: 134.6
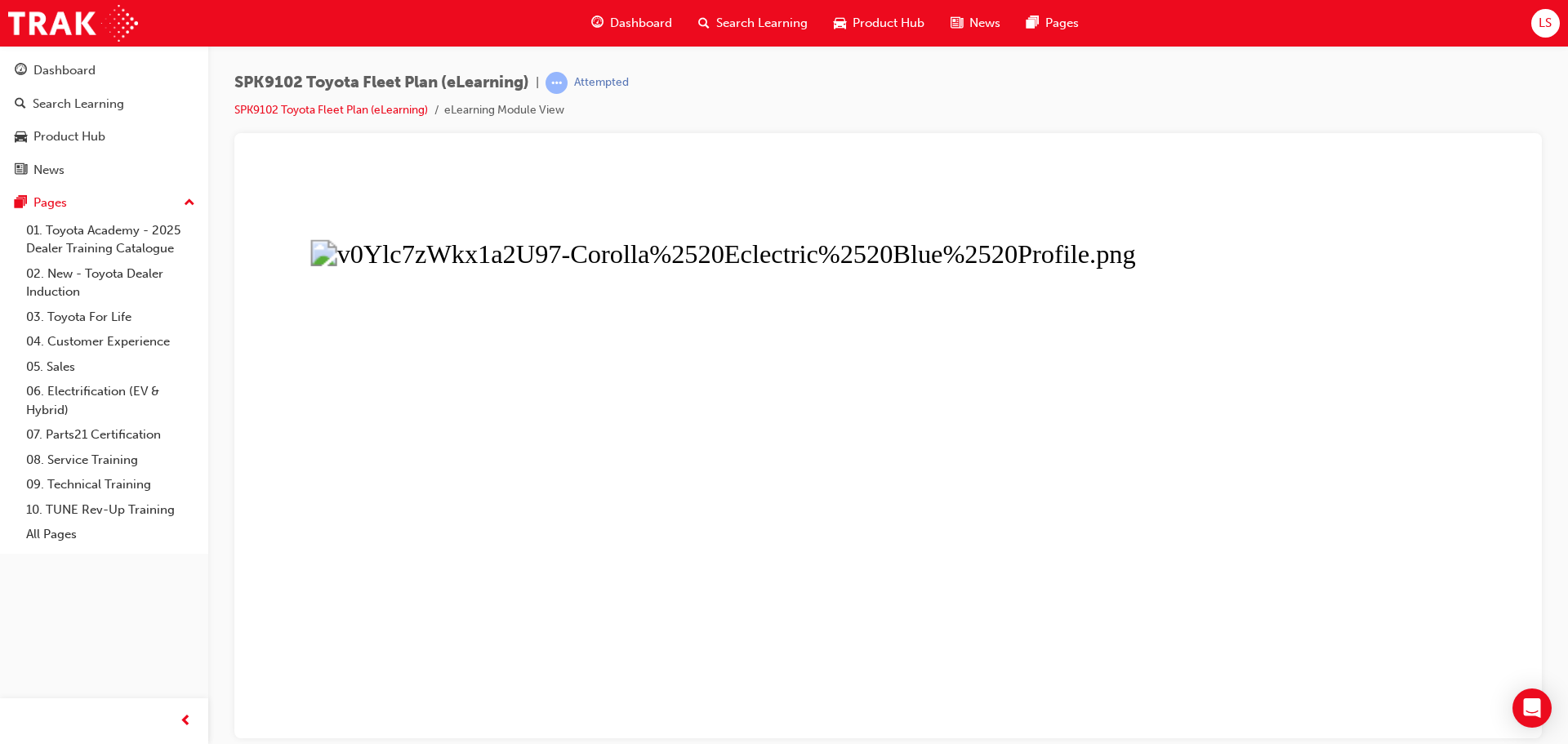
click at [1005, 435] on button "Unzoom image" at bounding box center [889, 448] width 1282 height 579
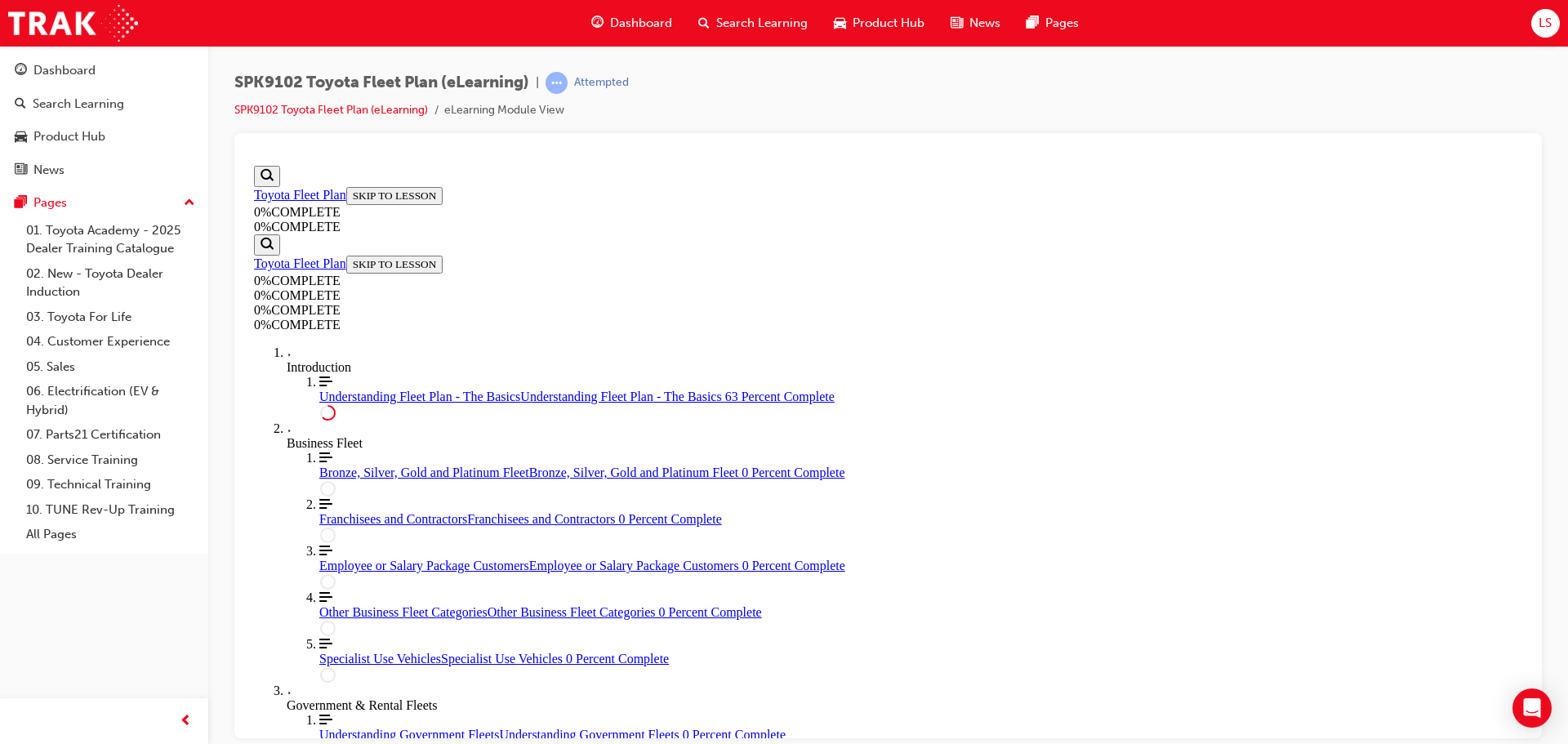
scroll to position [2751, 0]
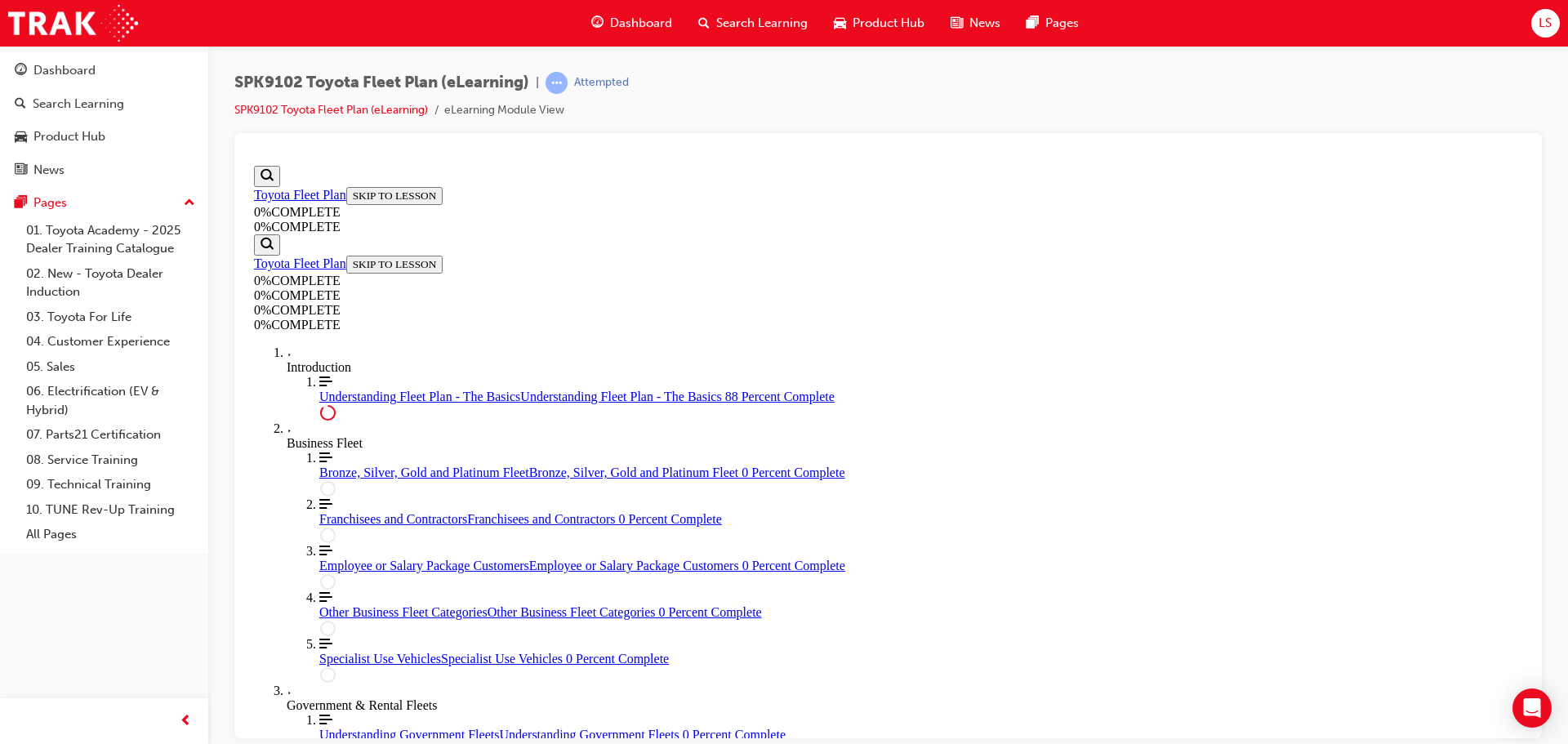
scroll to position [2941, 0]
drag, startPoint x: 1411, startPoint y: 389, endPoint x: 1400, endPoint y: 457, distance: 68.9
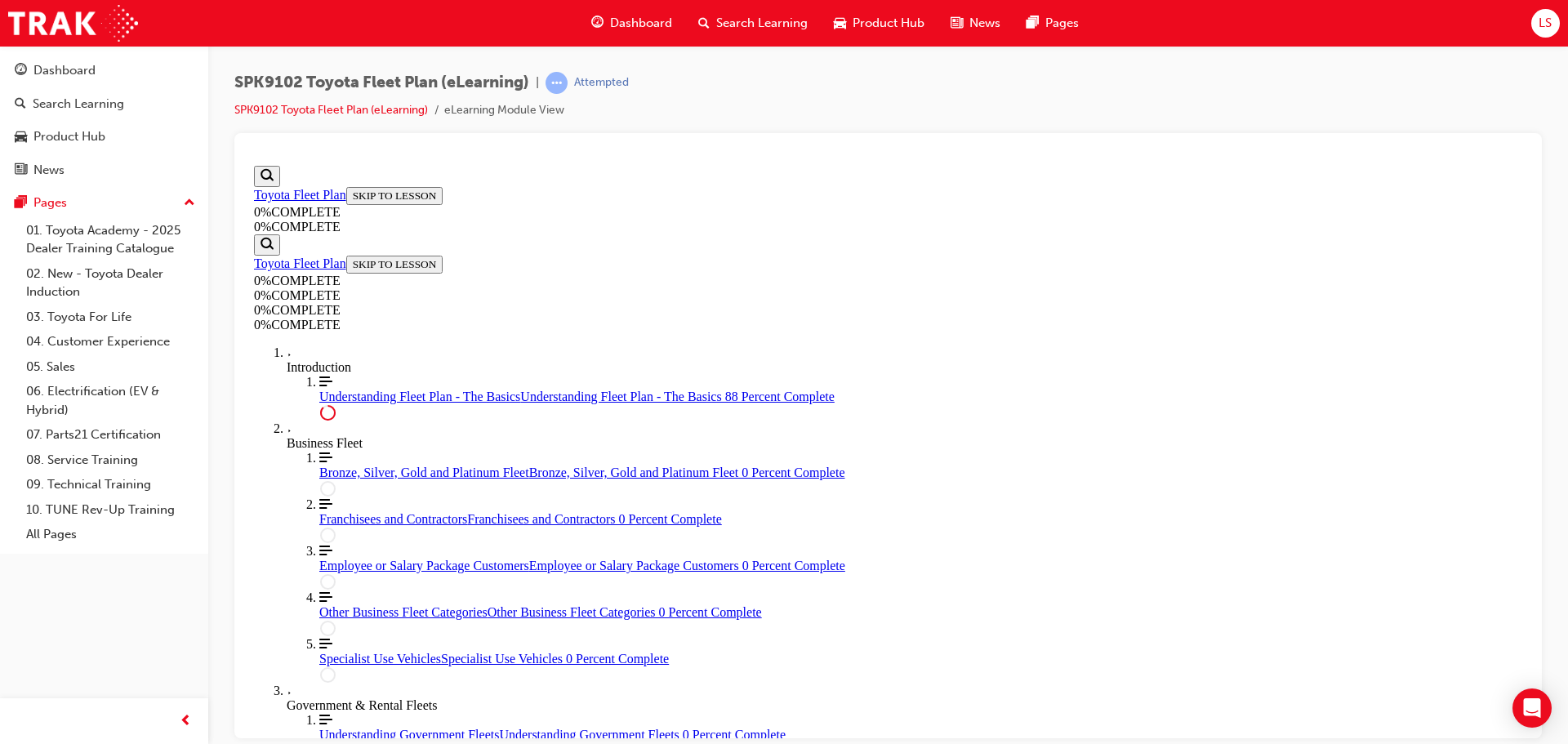
scroll to position [3105, 0]
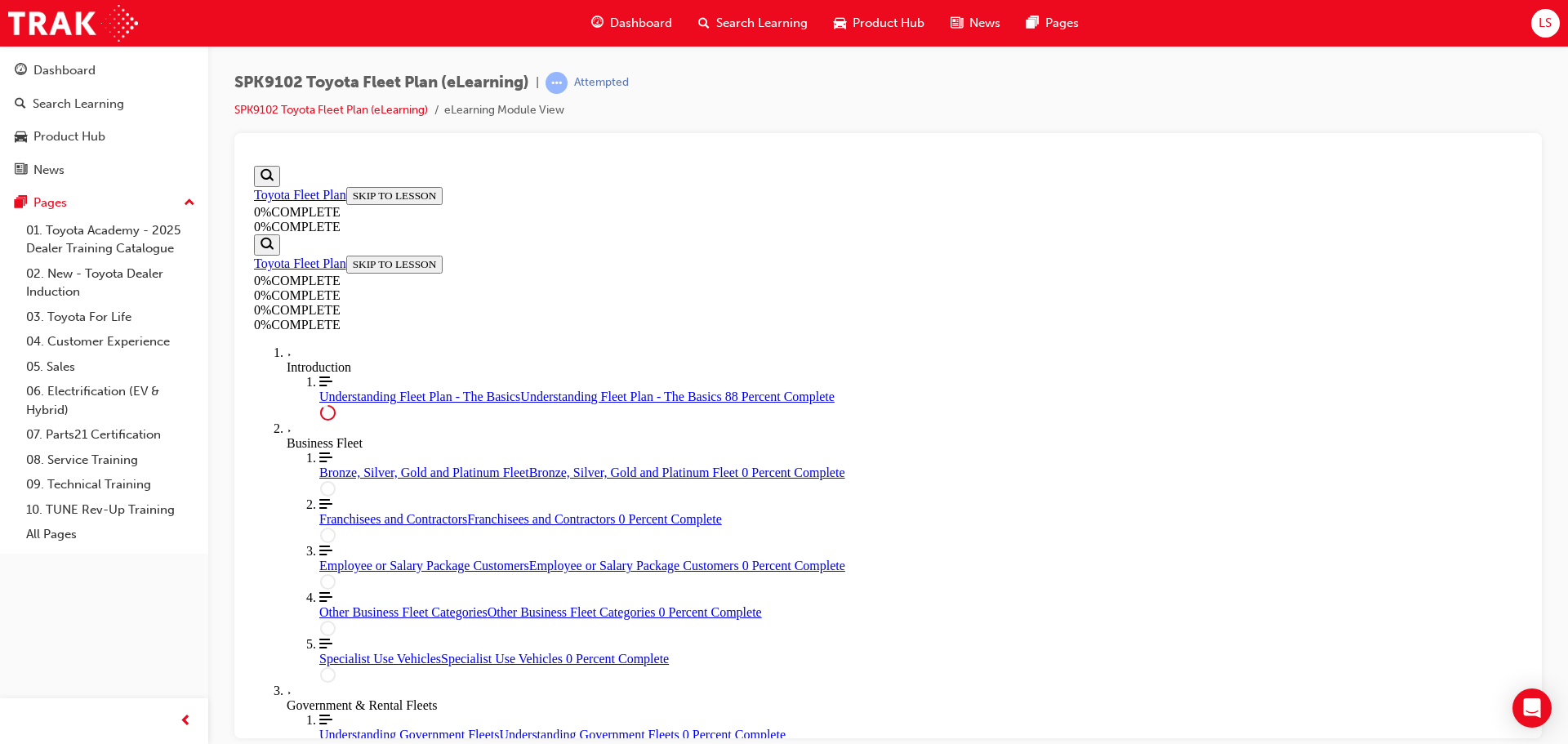
drag, startPoint x: 1416, startPoint y: 367, endPoint x: 1370, endPoint y: 436, distance: 82.9
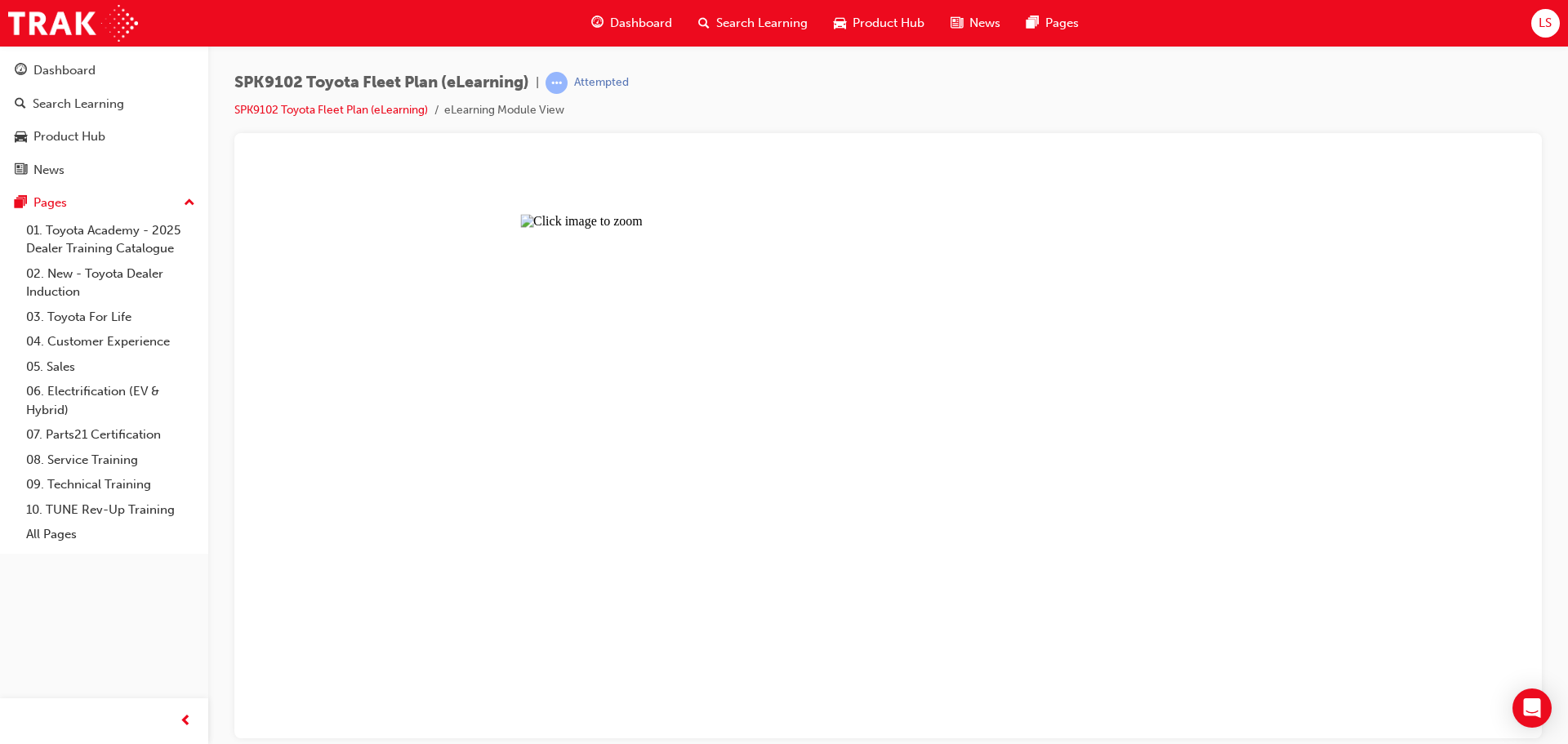
click at [977, 526] on button "Unzoom image" at bounding box center [889, 448] width 1282 height 579
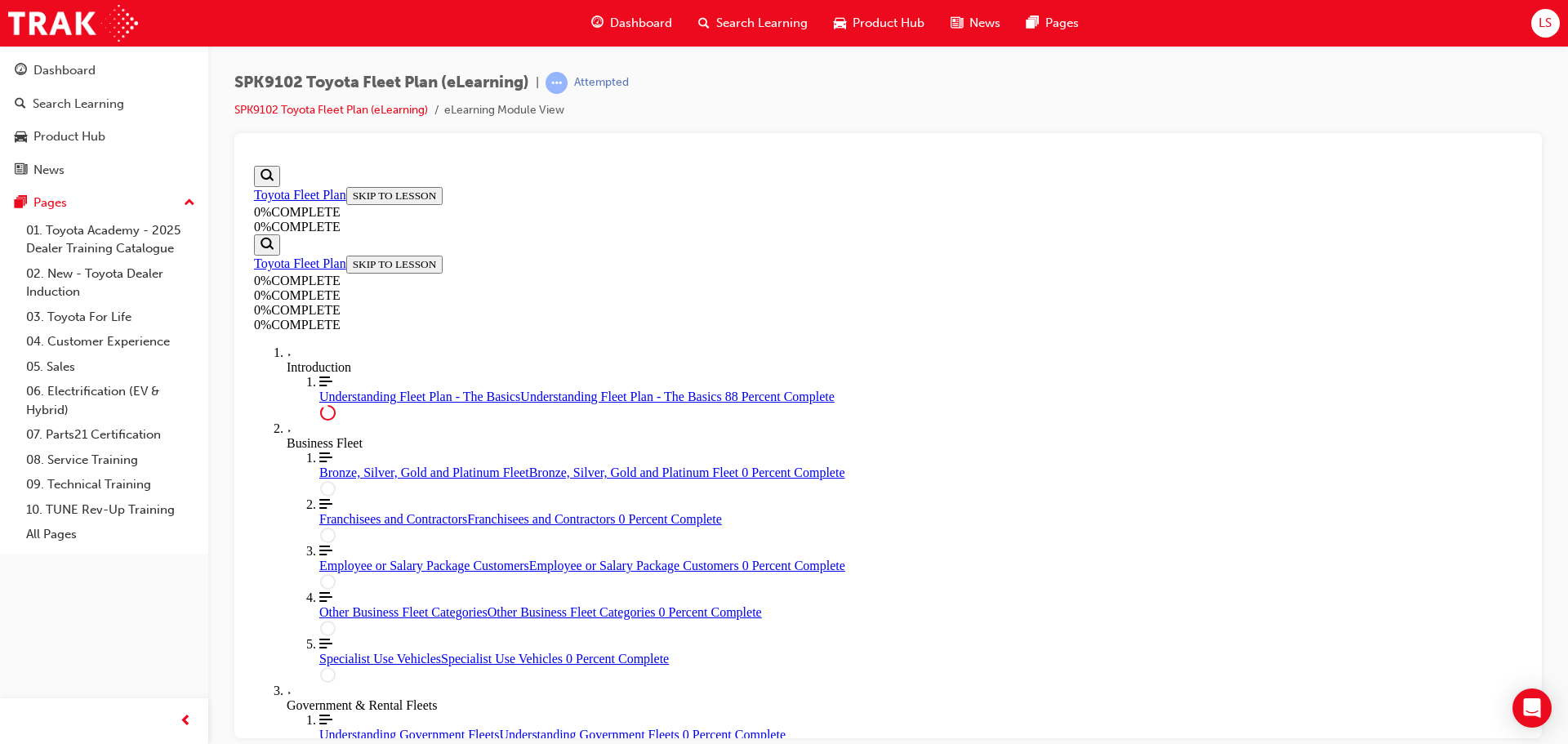
scroll to position [3676, 0]
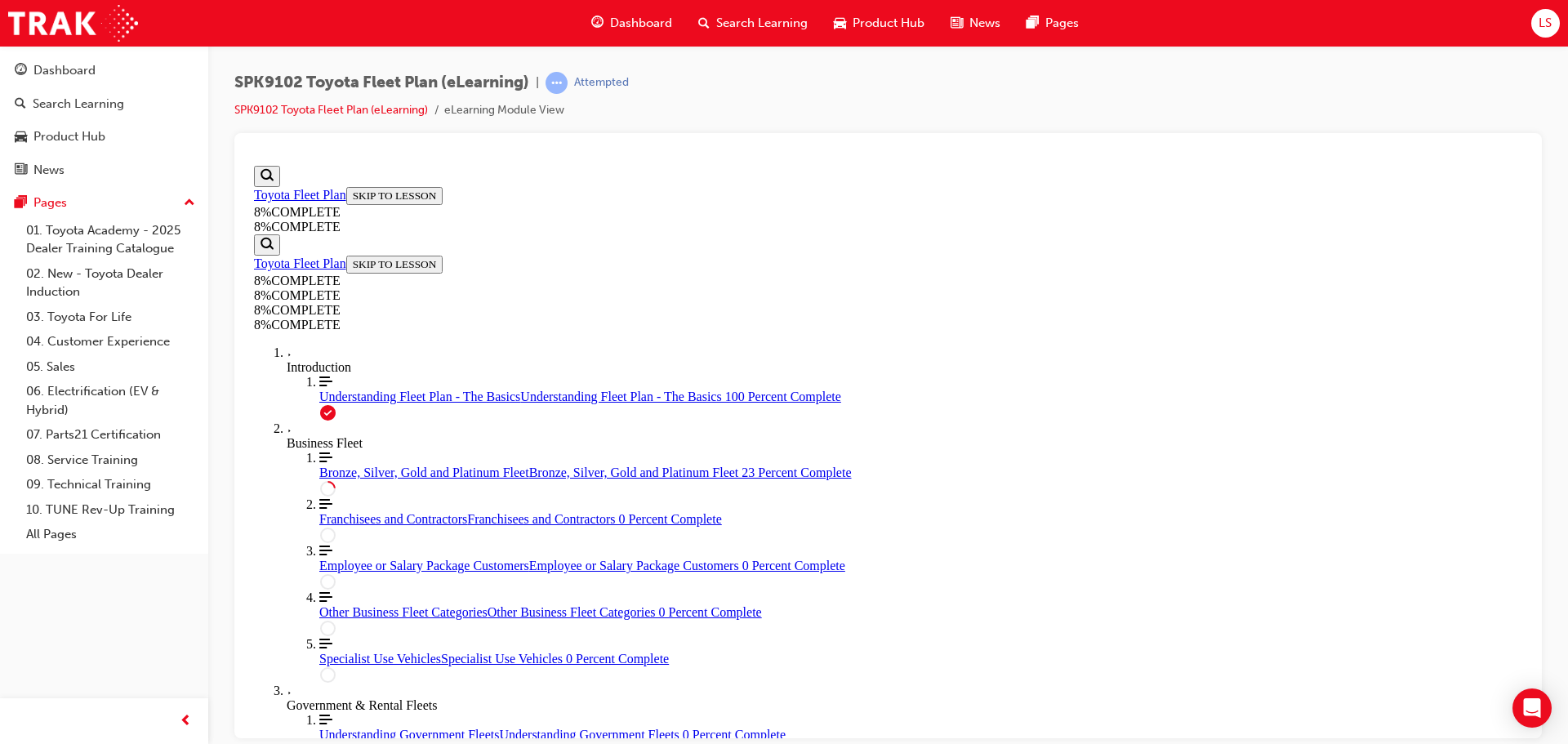
drag, startPoint x: 950, startPoint y: 385, endPoint x: 979, endPoint y: 394, distance: 30.4
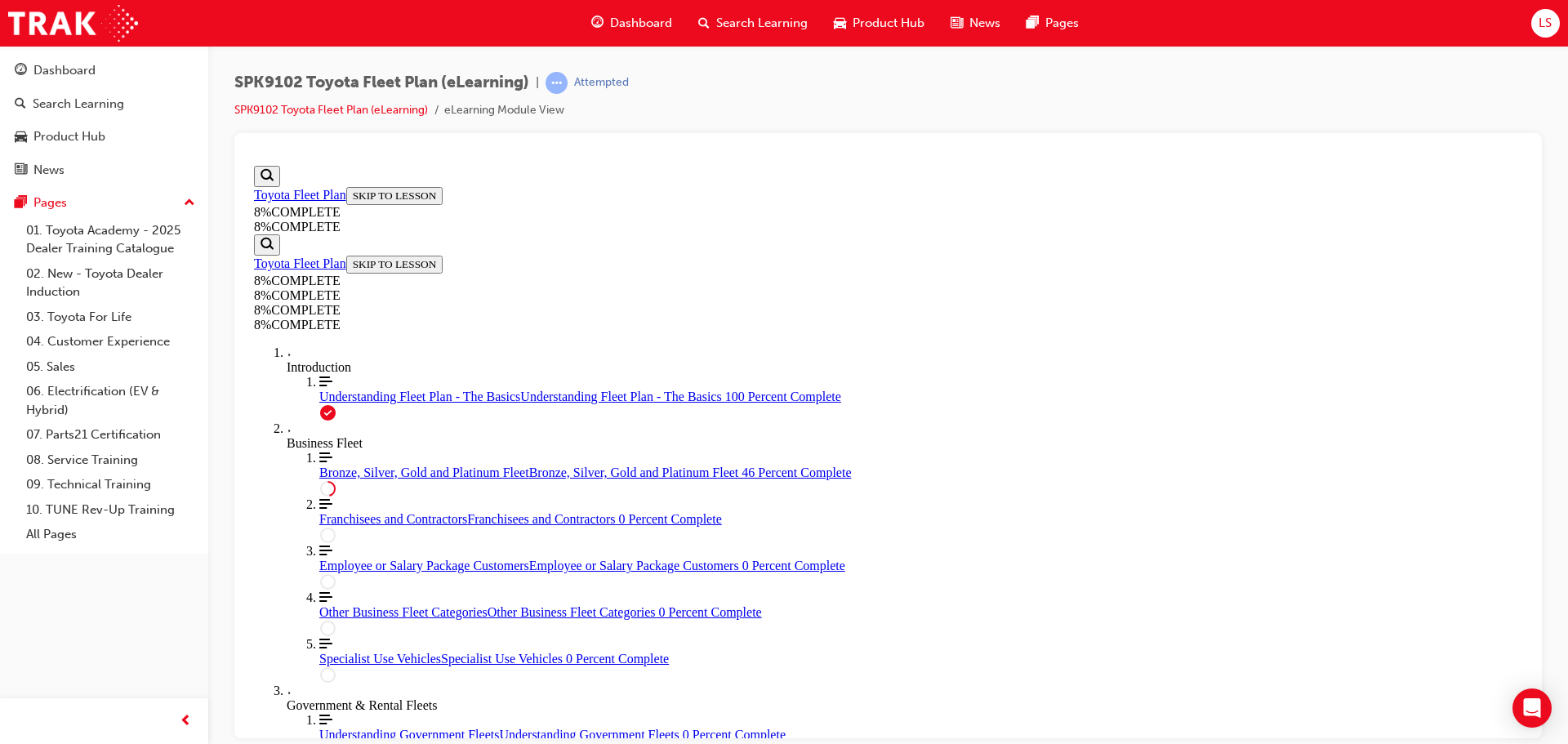
scroll to position [3649, 0]
drag, startPoint x: 955, startPoint y: 306, endPoint x: 979, endPoint y: 312, distance: 24.7
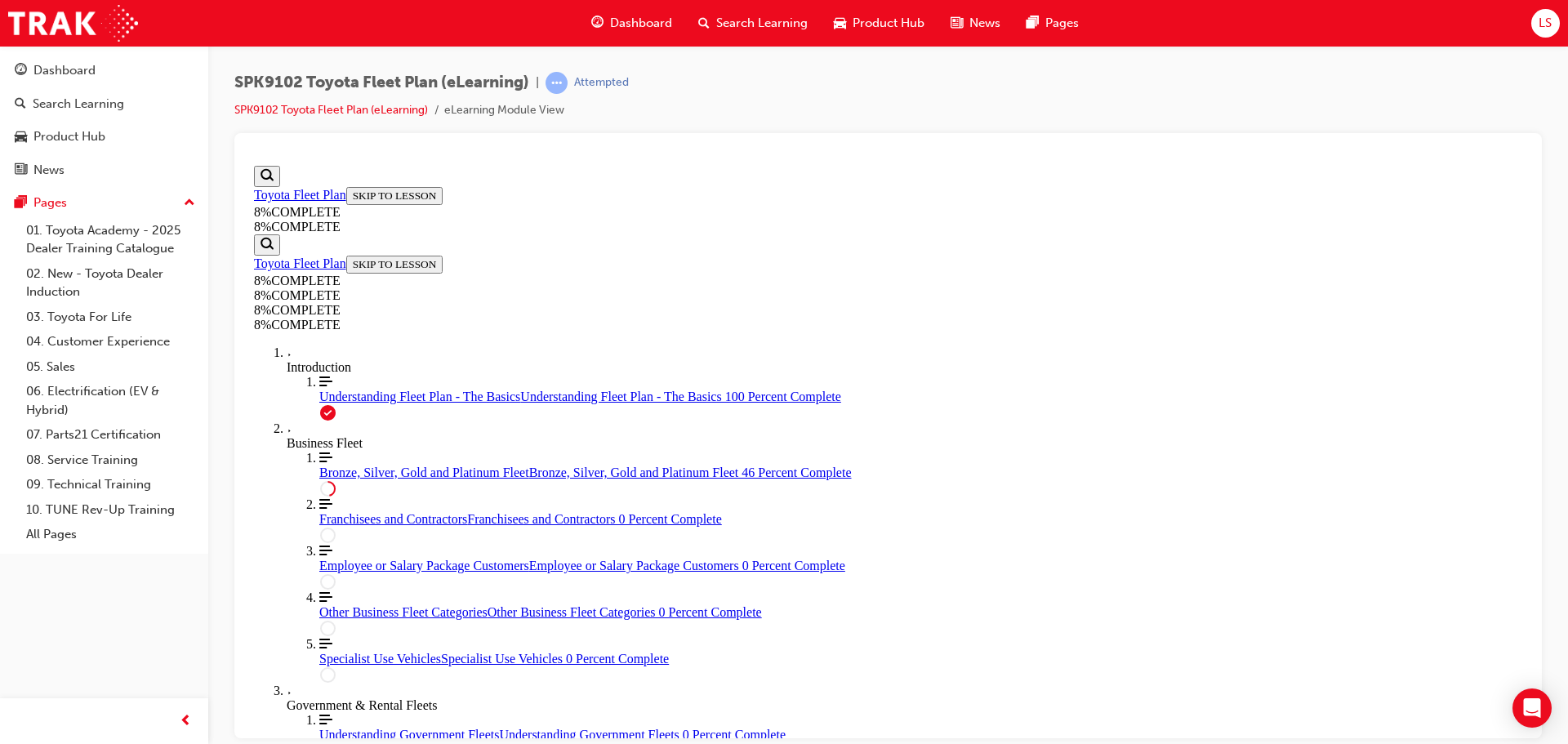
scroll to position [3567, 0]
drag, startPoint x: 814, startPoint y: 396, endPoint x: 808, endPoint y: 359, distance: 37.5
drag, startPoint x: 856, startPoint y: 547, endPoint x: 1154, endPoint y: 439, distance: 317.0
drag, startPoint x: 894, startPoint y: 552, endPoint x: 904, endPoint y: 501, distance: 52.0
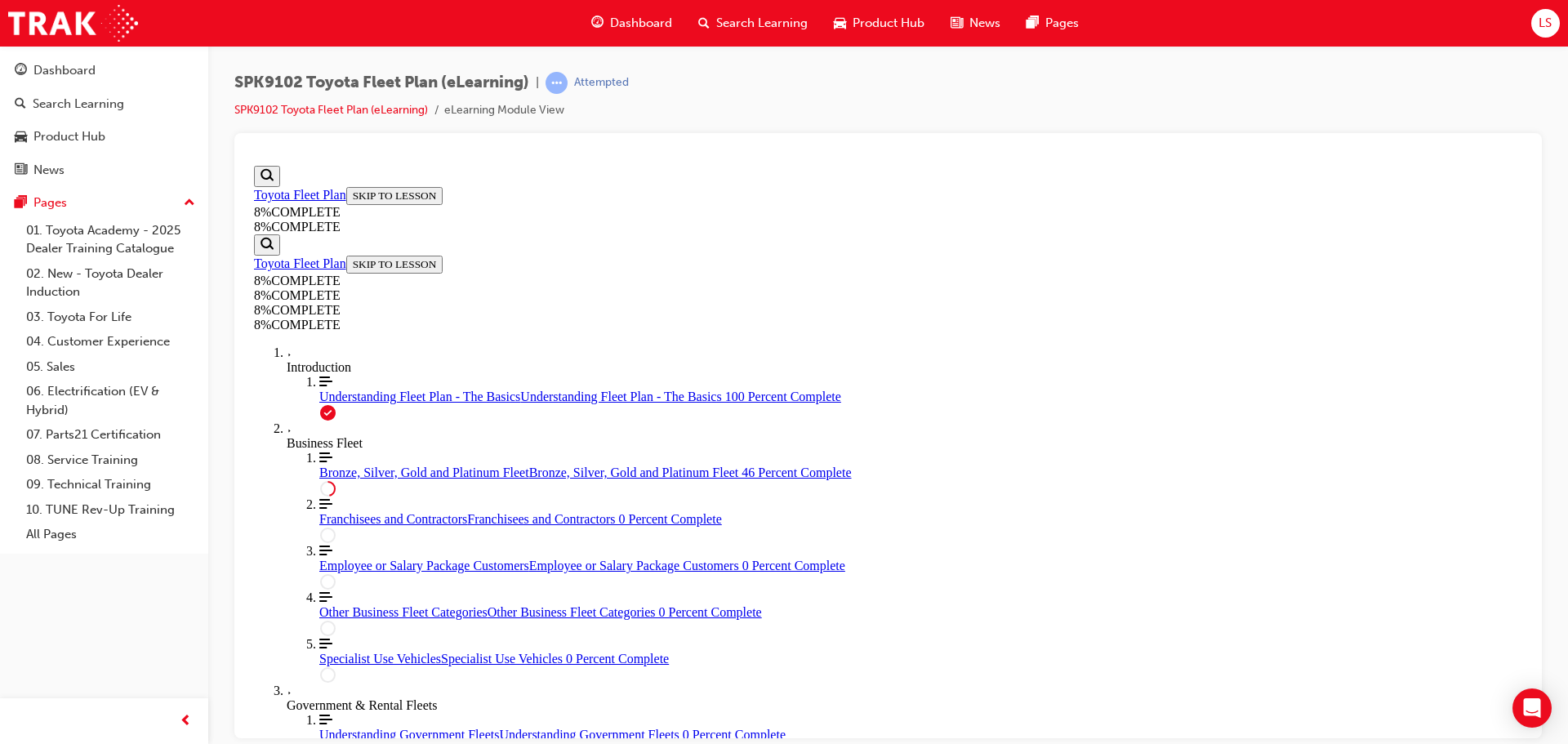
drag, startPoint x: 888, startPoint y: 385, endPoint x: 1137, endPoint y: 384, distance: 249.0
drag, startPoint x: 924, startPoint y: 419, endPoint x: 944, endPoint y: 416, distance: 20.2
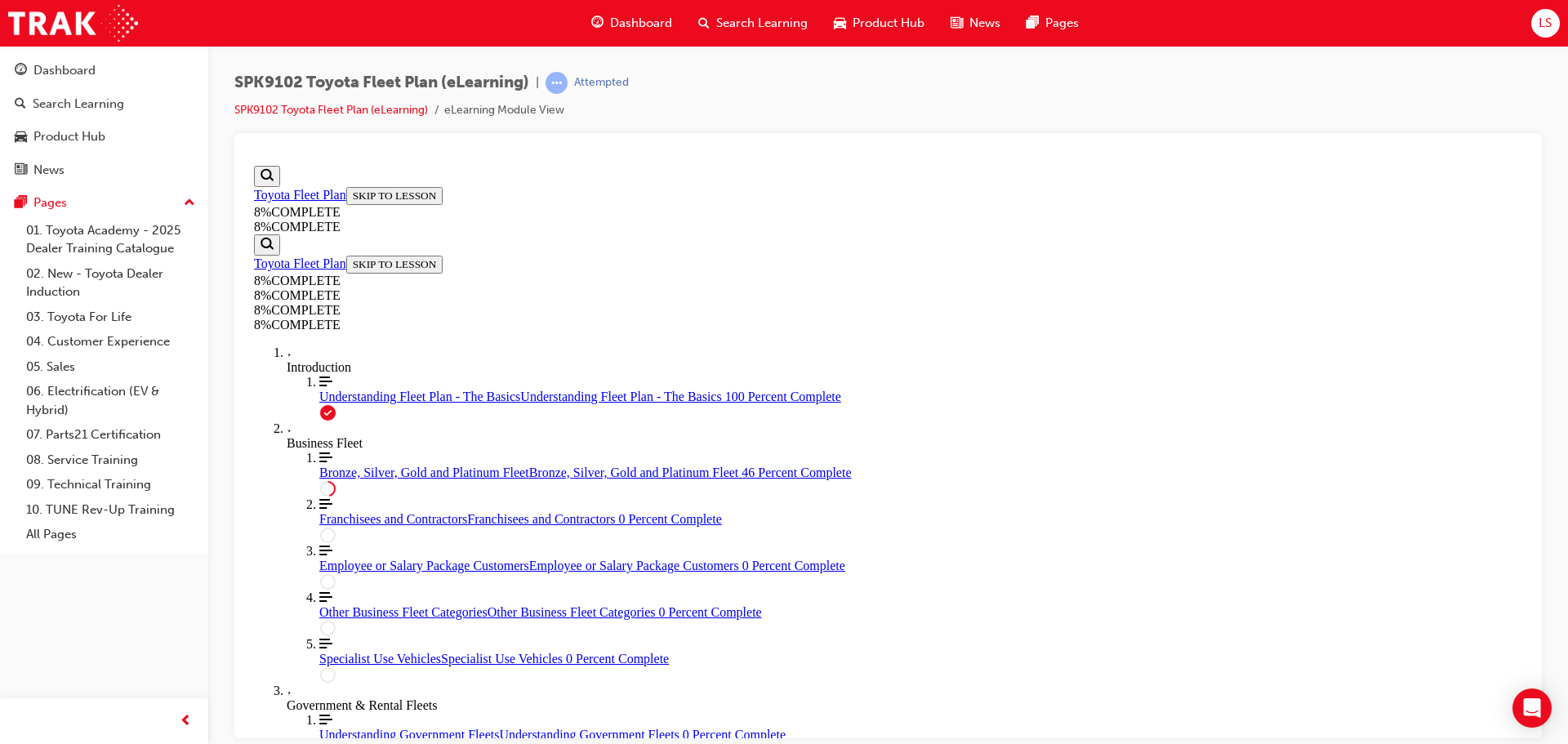
drag, startPoint x: 892, startPoint y: 654, endPoint x: 1011, endPoint y: 655, distance: 119.0
drag, startPoint x: 864, startPoint y: 590, endPoint x: 1066, endPoint y: 575, distance: 202.6
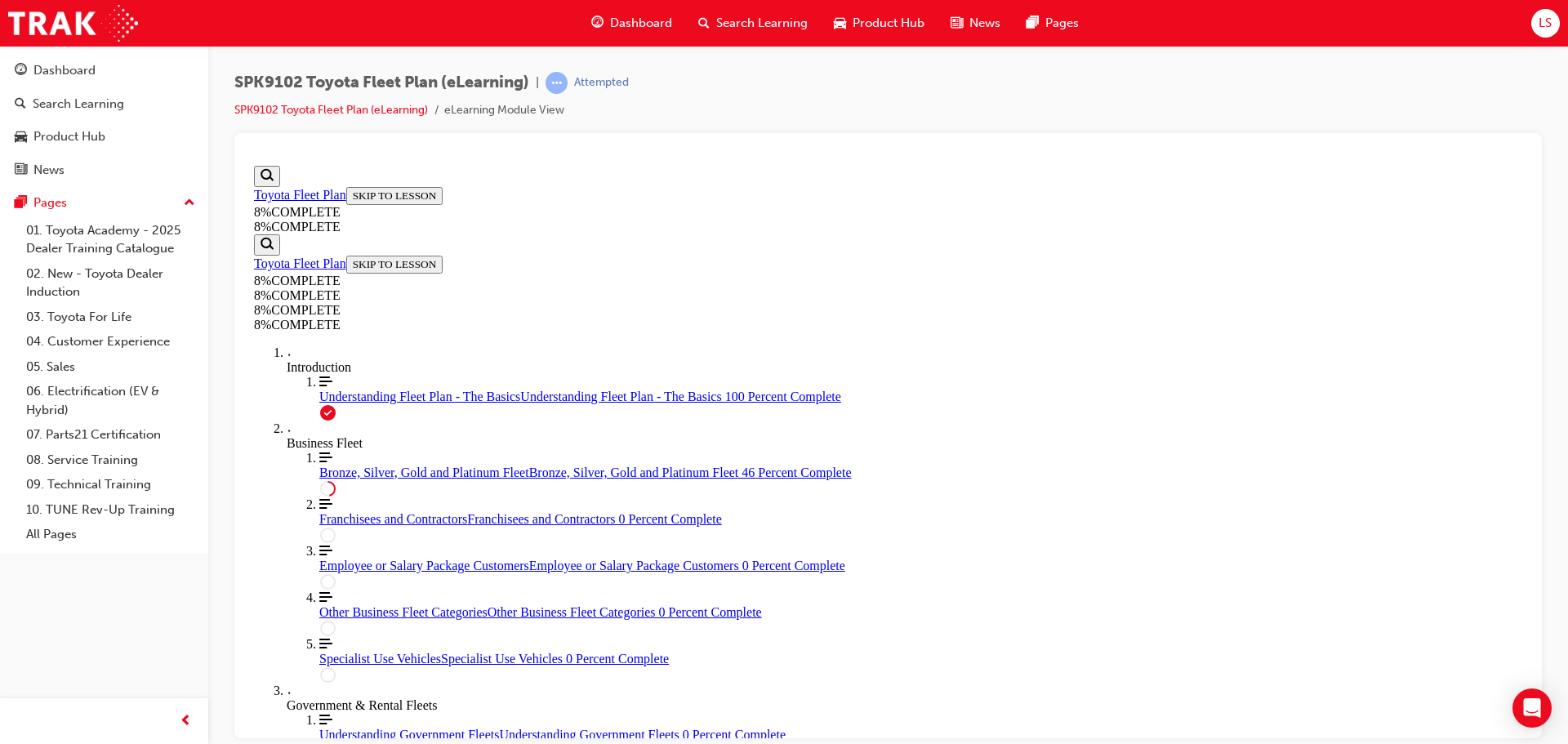
drag, startPoint x: 912, startPoint y: 468, endPoint x: 1080, endPoint y: 475, distance: 168.1
drag, startPoint x: 940, startPoint y: 567, endPoint x: 1188, endPoint y: 369, distance: 317.3
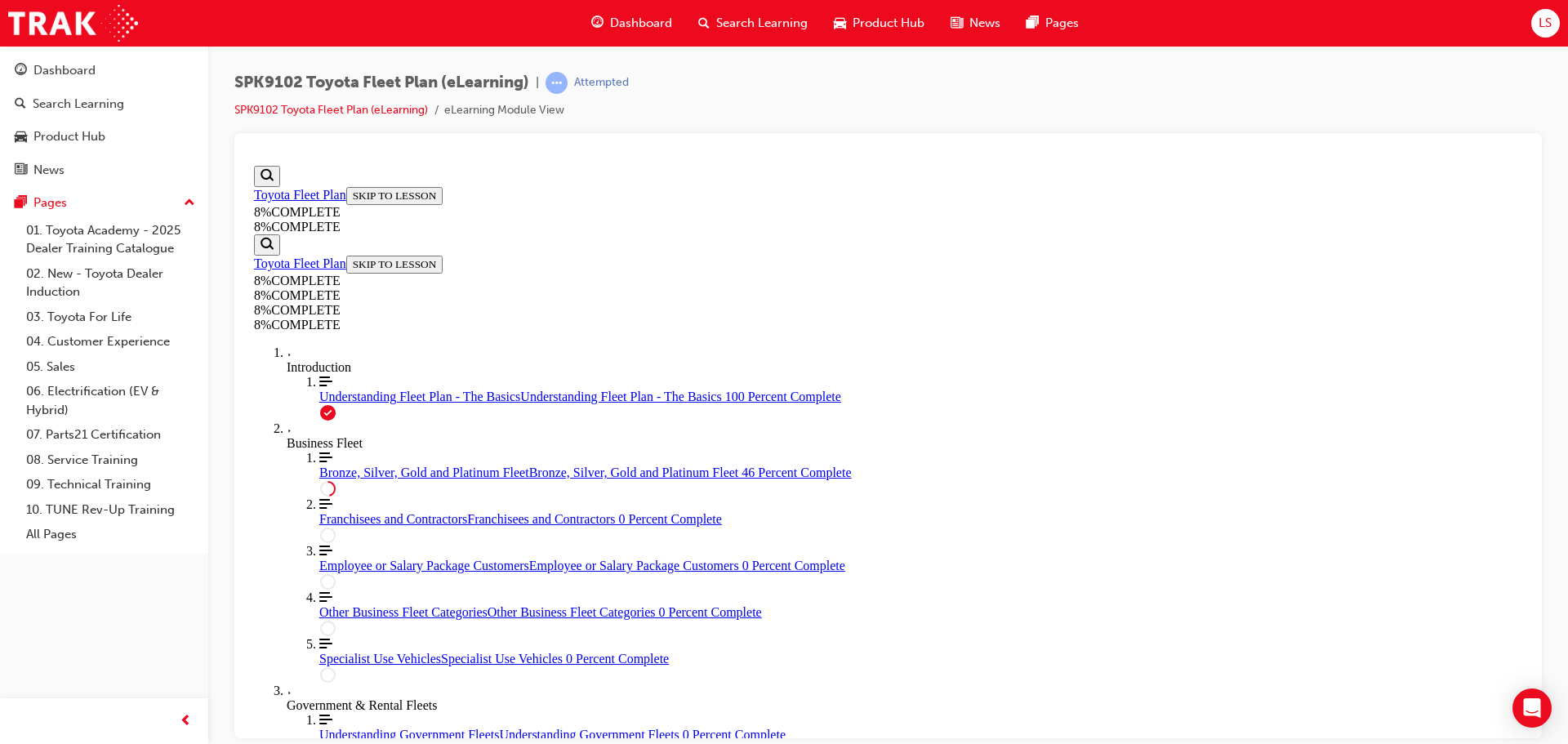
drag, startPoint x: 873, startPoint y: 558, endPoint x: 1125, endPoint y: 580, distance: 253.0
drag, startPoint x: 933, startPoint y: 516, endPoint x: 1154, endPoint y: 592, distance: 233.7
drag, startPoint x: 881, startPoint y: 419, endPoint x: 1102, endPoint y: 512, distance: 239.8
drag, startPoint x: 933, startPoint y: 580, endPoint x: 955, endPoint y: 579, distance: 22.0
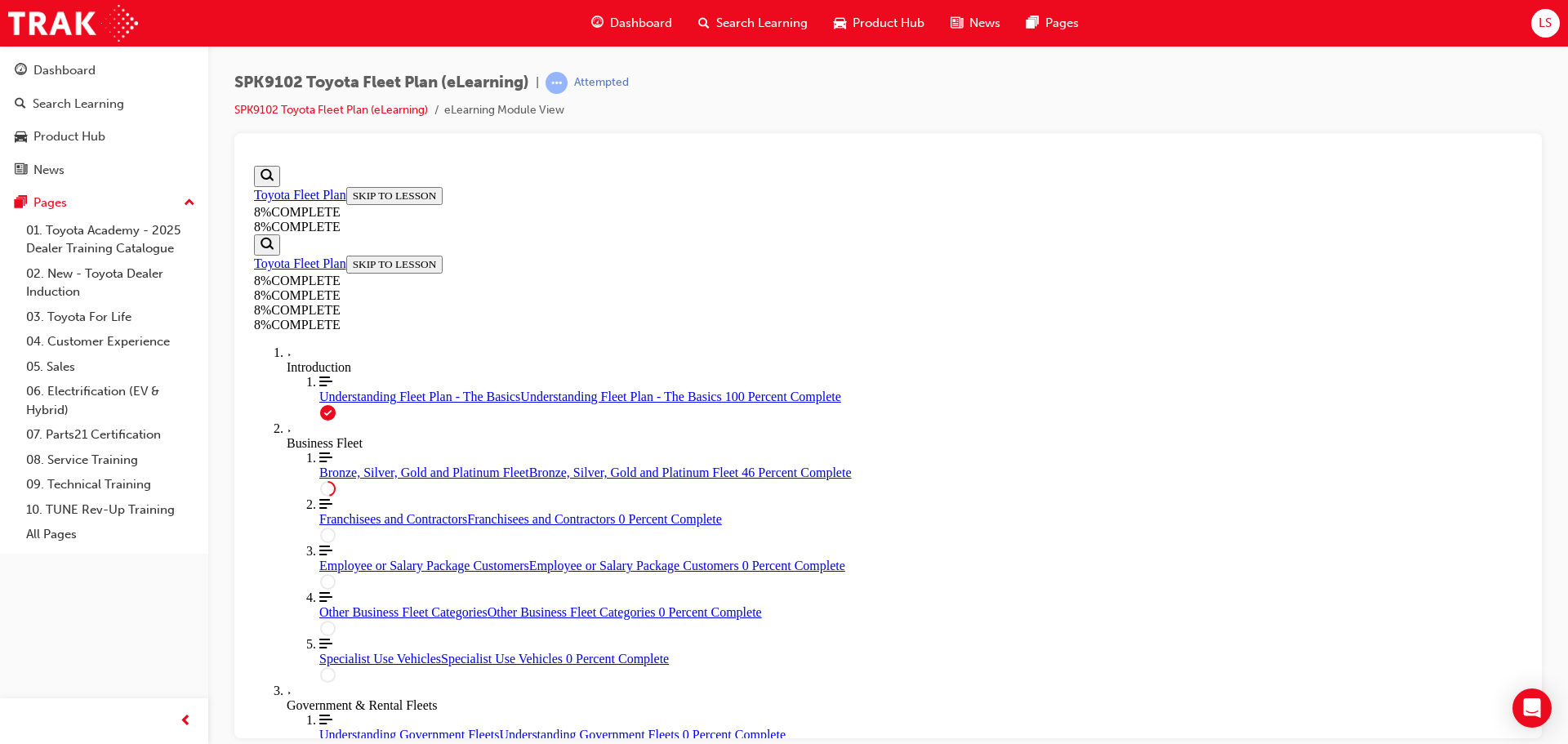
drag, startPoint x: 918, startPoint y: 416, endPoint x: 1066, endPoint y: 401, distance: 148.8
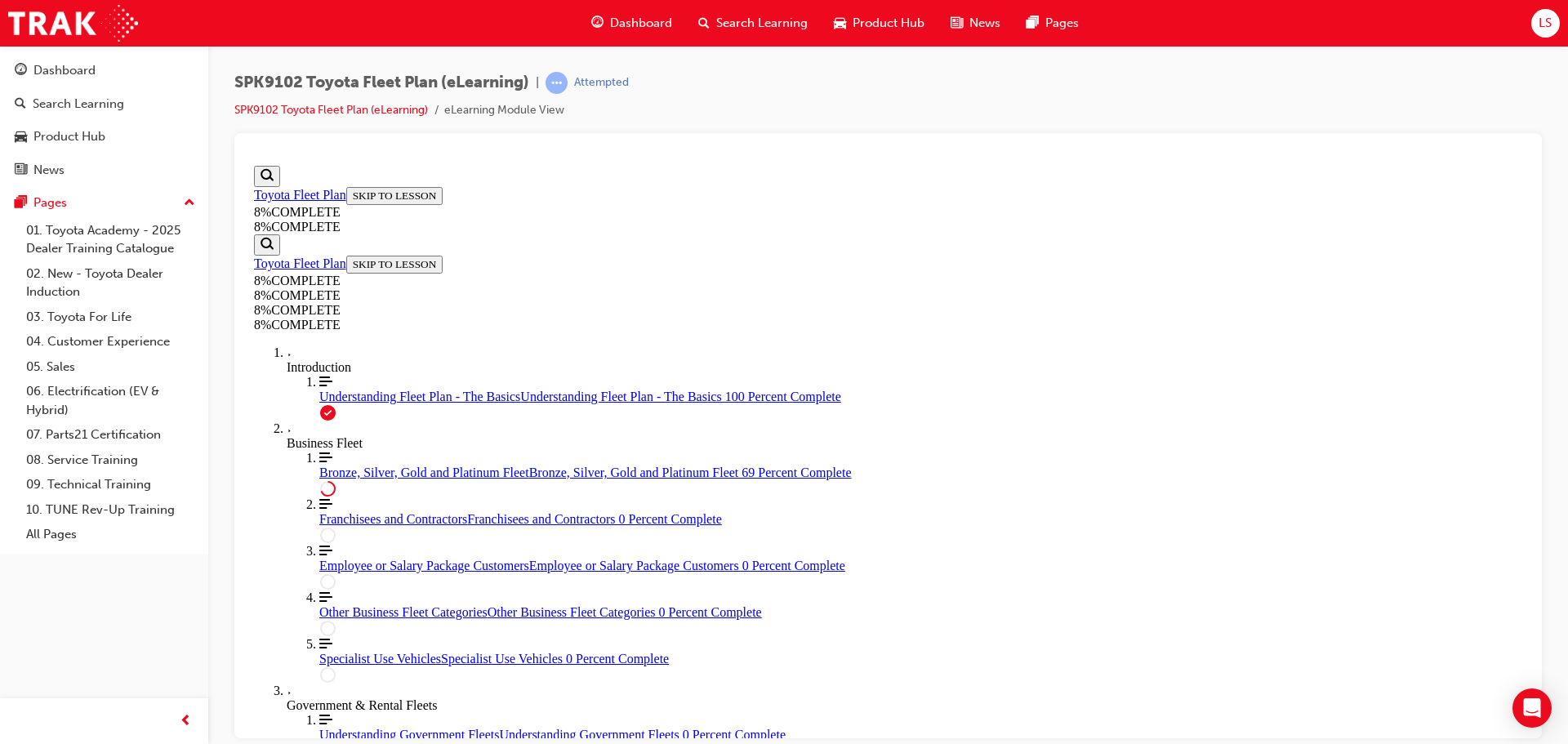
drag, startPoint x: 898, startPoint y: 421, endPoint x: 1166, endPoint y: 494, distance: 277.8
drag, startPoint x: 874, startPoint y: 589, endPoint x: 1065, endPoint y: 589, distance: 191.0
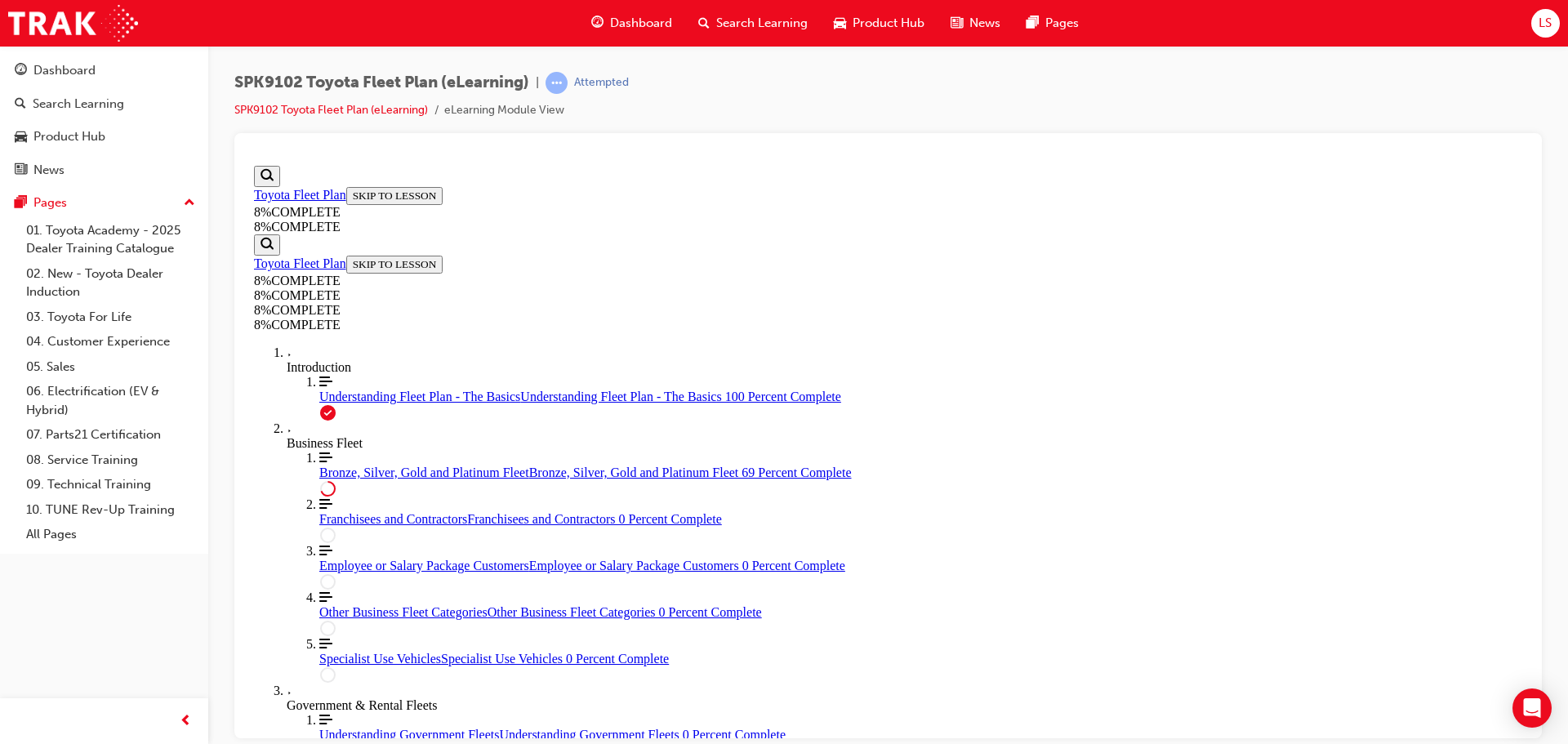
drag, startPoint x: 902, startPoint y: 673, endPoint x: 1169, endPoint y: 421, distance: 367.1
drag, startPoint x: 888, startPoint y: 570, endPoint x: 1136, endPoint y: 406, distance: 297.3
drag, startPoint x: 961, startPoint y: 571, endPoint x: 1076, endPoint y: 565, distance: 115.2
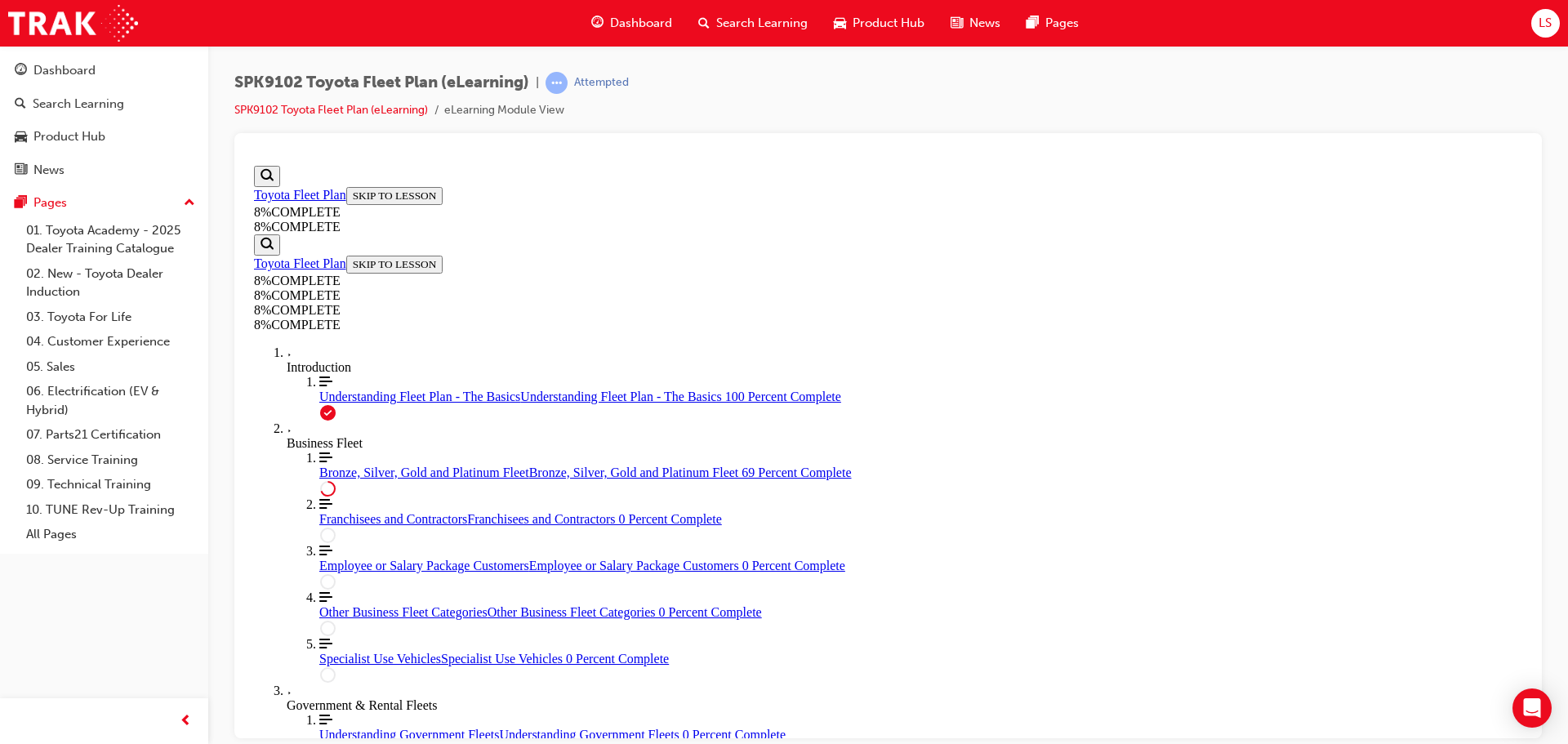
drag, startPoint x: 819, startPoint y: 494, endPoint x: 794, endPoint y: 498, distance: 25.3
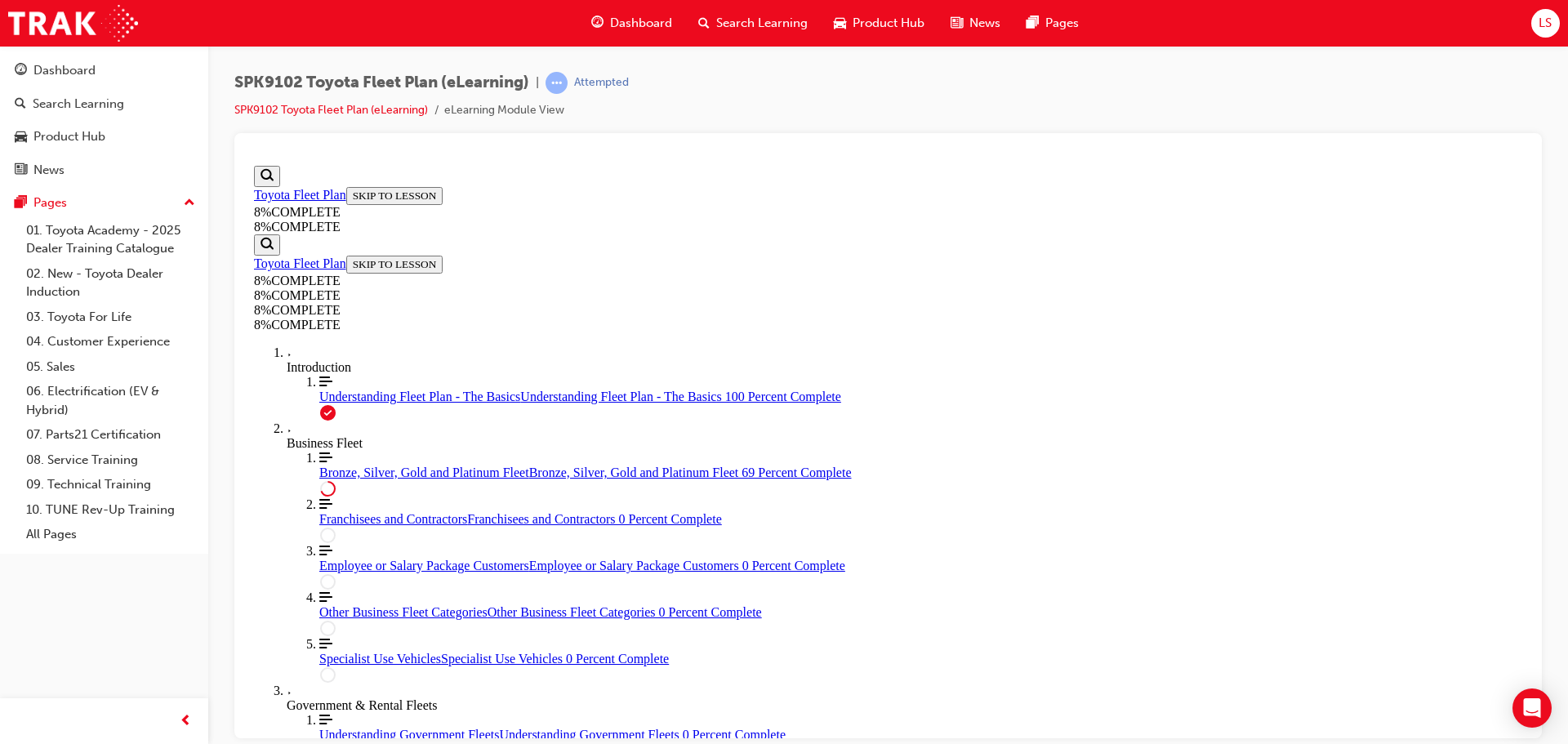
scroll to position [5339, 0]
drag, startPoint x: 934, startPoint y: 459, endPoint x: 1121, endPoint y: 451, distance: 187.2
drag, startPoint x: 912, startPoint y: 461, endPoint x: 1186, endPoint y: 548, distance: 287.5
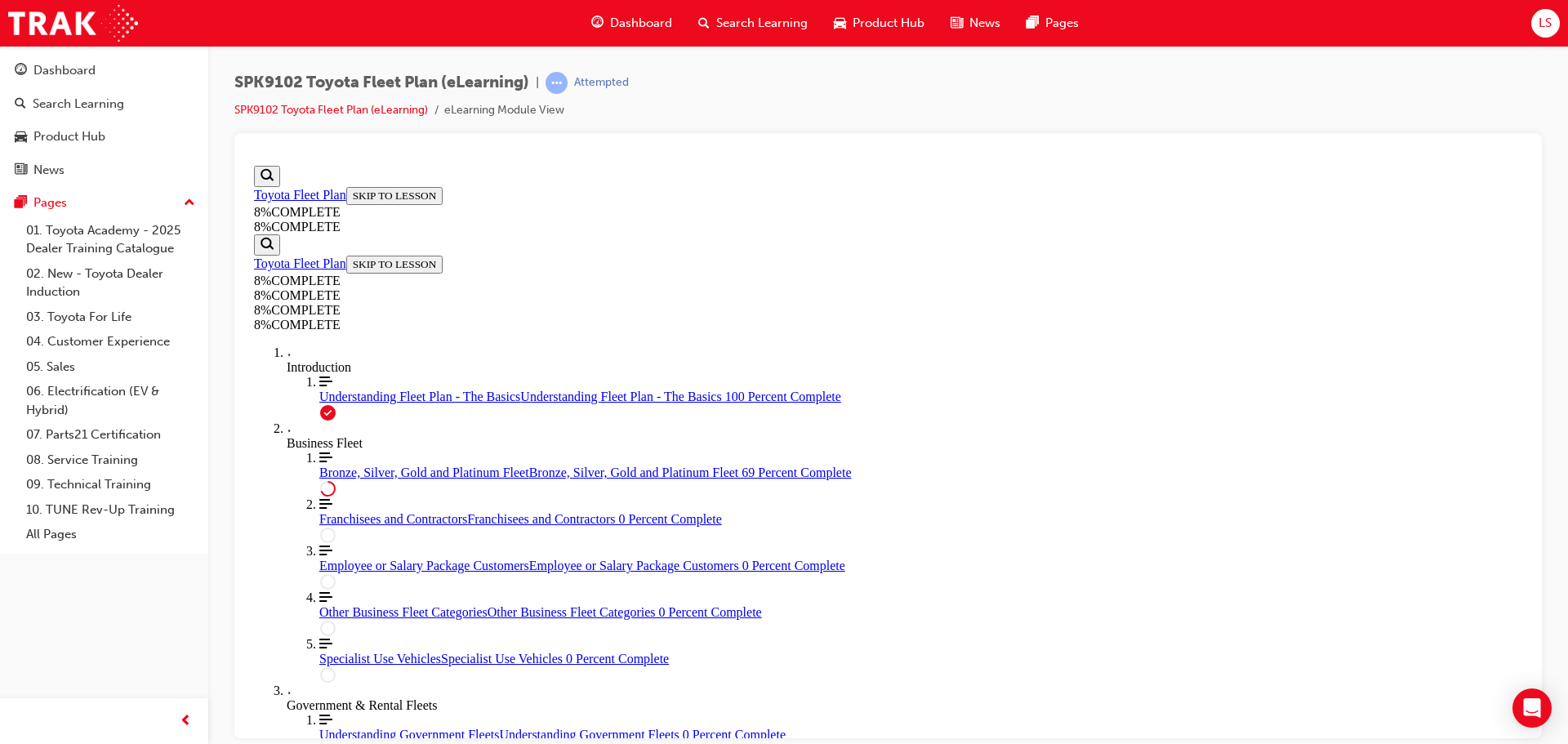
scroll to position [5257, 0]
drag, startPoint x: 1062, startPoint y: 620, endPoint x: 1110, endPoint y: 620, distance: 48.0
drag, startPoint x: 931, startPoint y: 463, endPoint x: 1093, endPoint y: 469, distance: 162.1
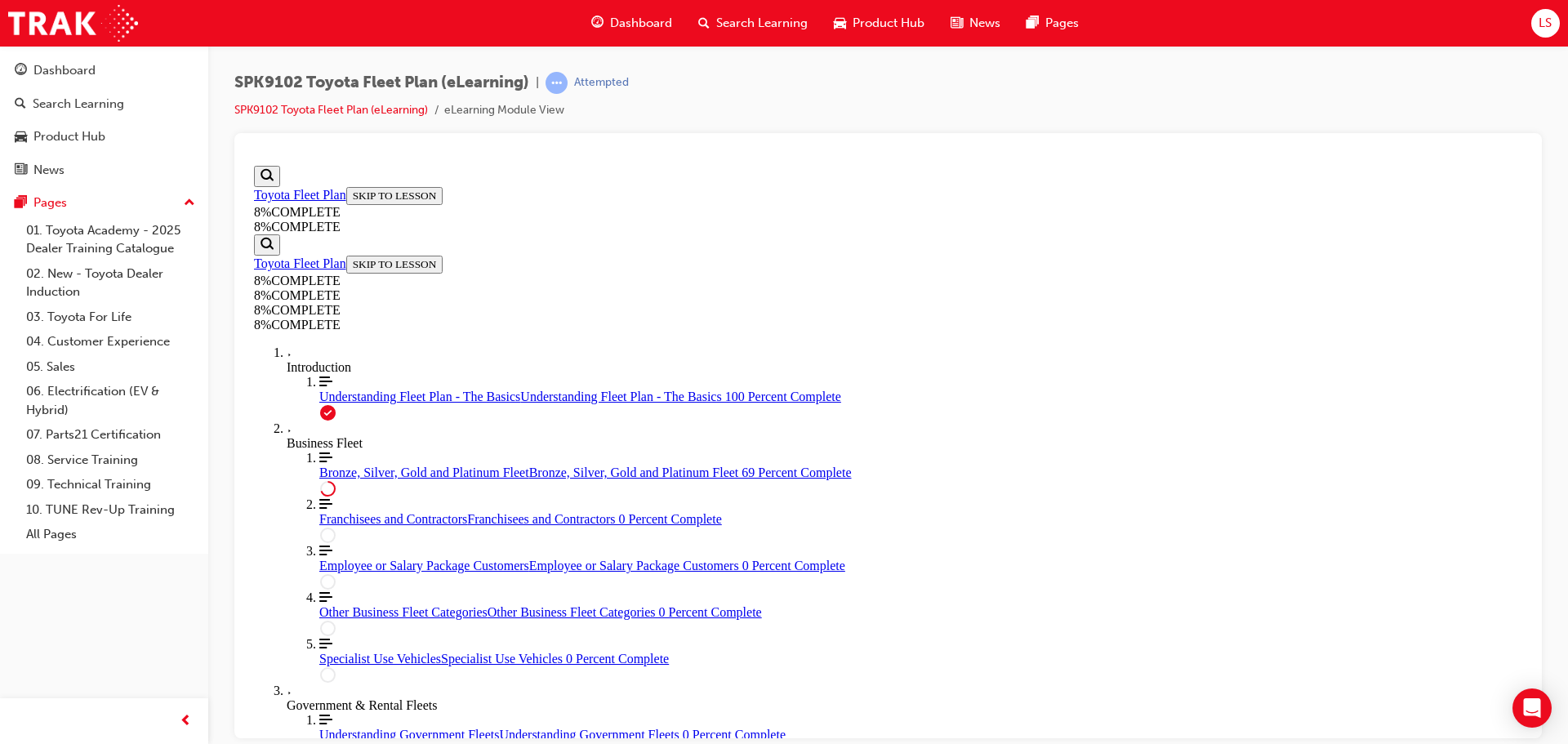
scroll to position [5257, 0]
drag, startPoint x: 944, startPoint y: 680, endPoint x: 1187, endPoint y: 443, distance: 339.4
drag, startPoint x: 921, startPoint y: 527, endPoint x: 1157, endPoint y: 687, distance: 285.1
drag, startPoint x: 928, startPoint y: 539, endPoint x: 1100, endPoint y: 535, distance: 172.0
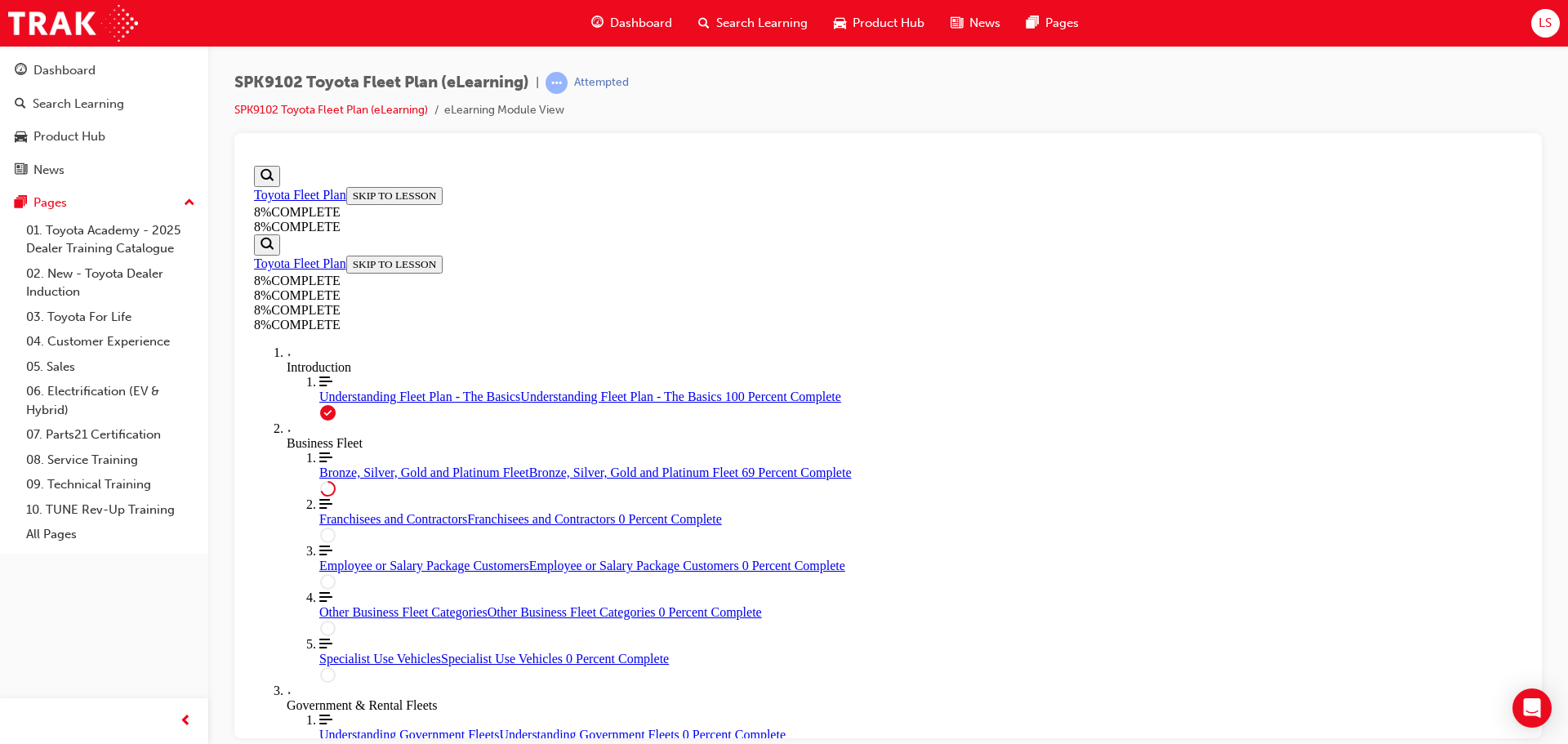
drag, startPoint x: 912, startPoint y: 603, endPoint x: 1092, endPoint y: 604, distance: 180.0
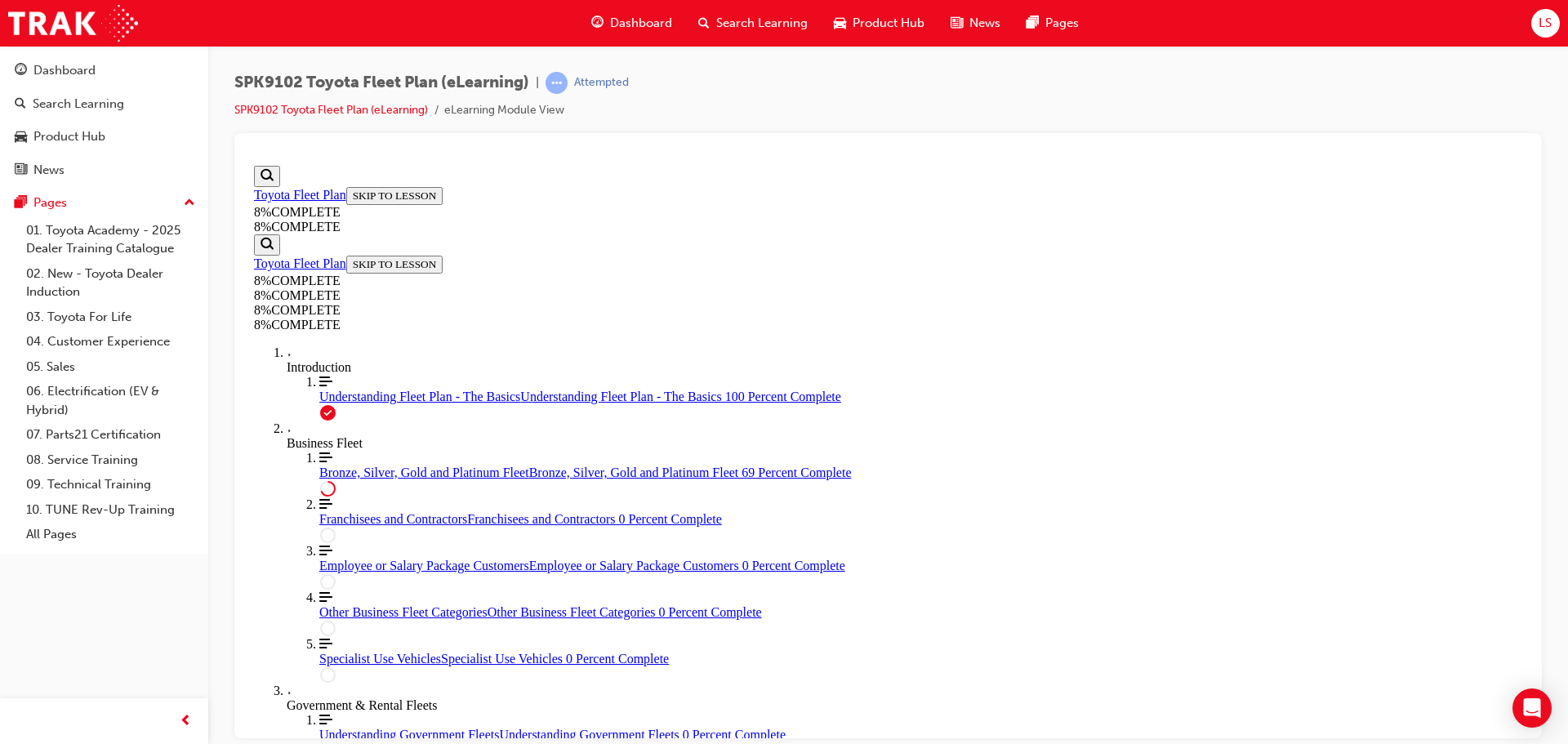
drag, startPoint x: 925, startPoint y: 448, endPoint x: 1196, endPoint y: 598, distance: 309.7
drag, startPoint x: 894, startPoint y: 512, endPoint x: 1176, endPoint y: 678, distance: 327.2
drag, startPoint x: 886, startPoint y: 512, endPoint x: 1085, endPoint y: 520, distance: 199.2
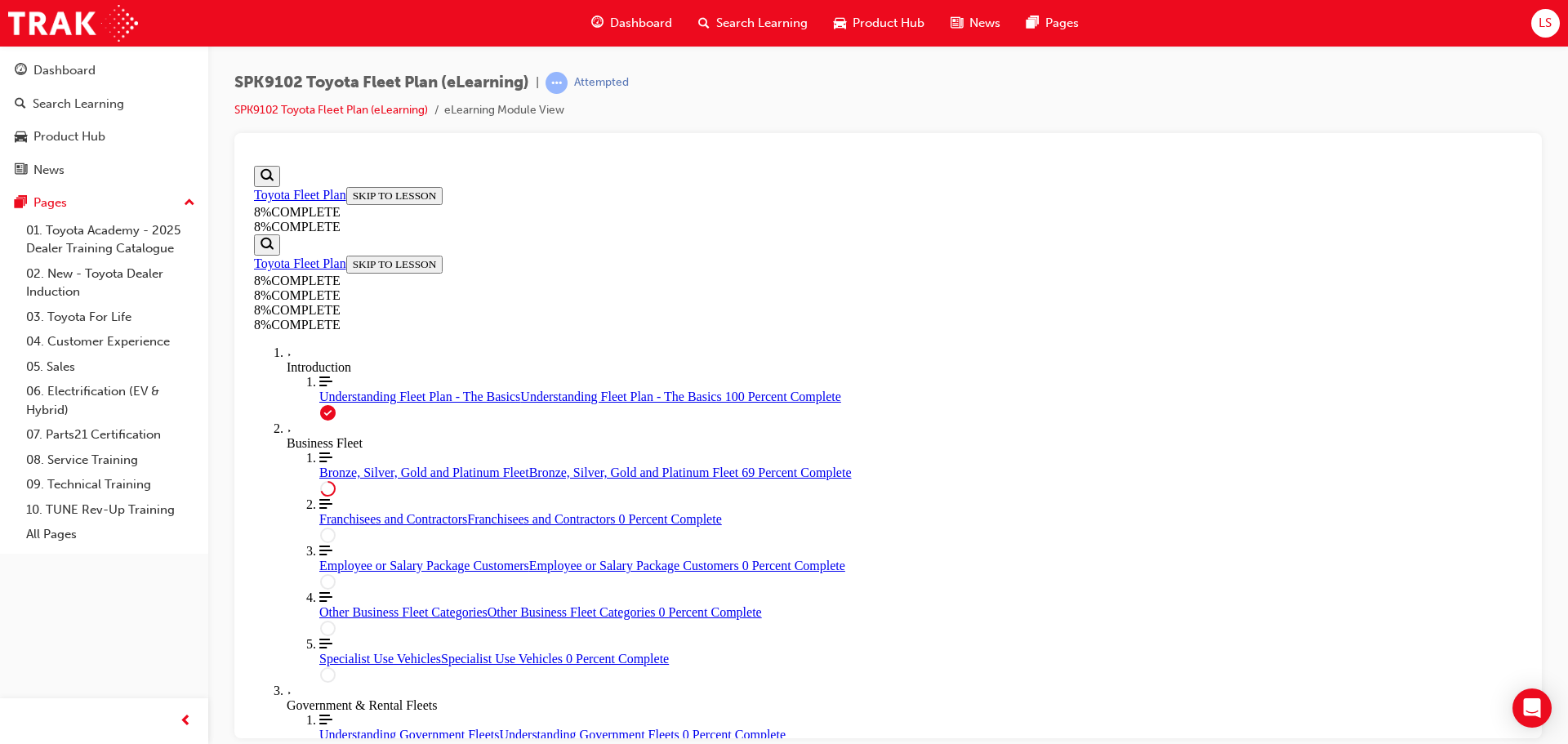
drag, startPoint x: 955, startPoint y: 603, endPoint x: 988, endPoint y: 610, distance: 33.7
drag, startPoint x: 799, startPoint y: 529, endPoint x: 805, endPoint y: 519, distance: 11.7
drag, startPoint x: 1231, startPoint y: 551, endPoint x: 1234, endPoint y: 505, distance: 46.1
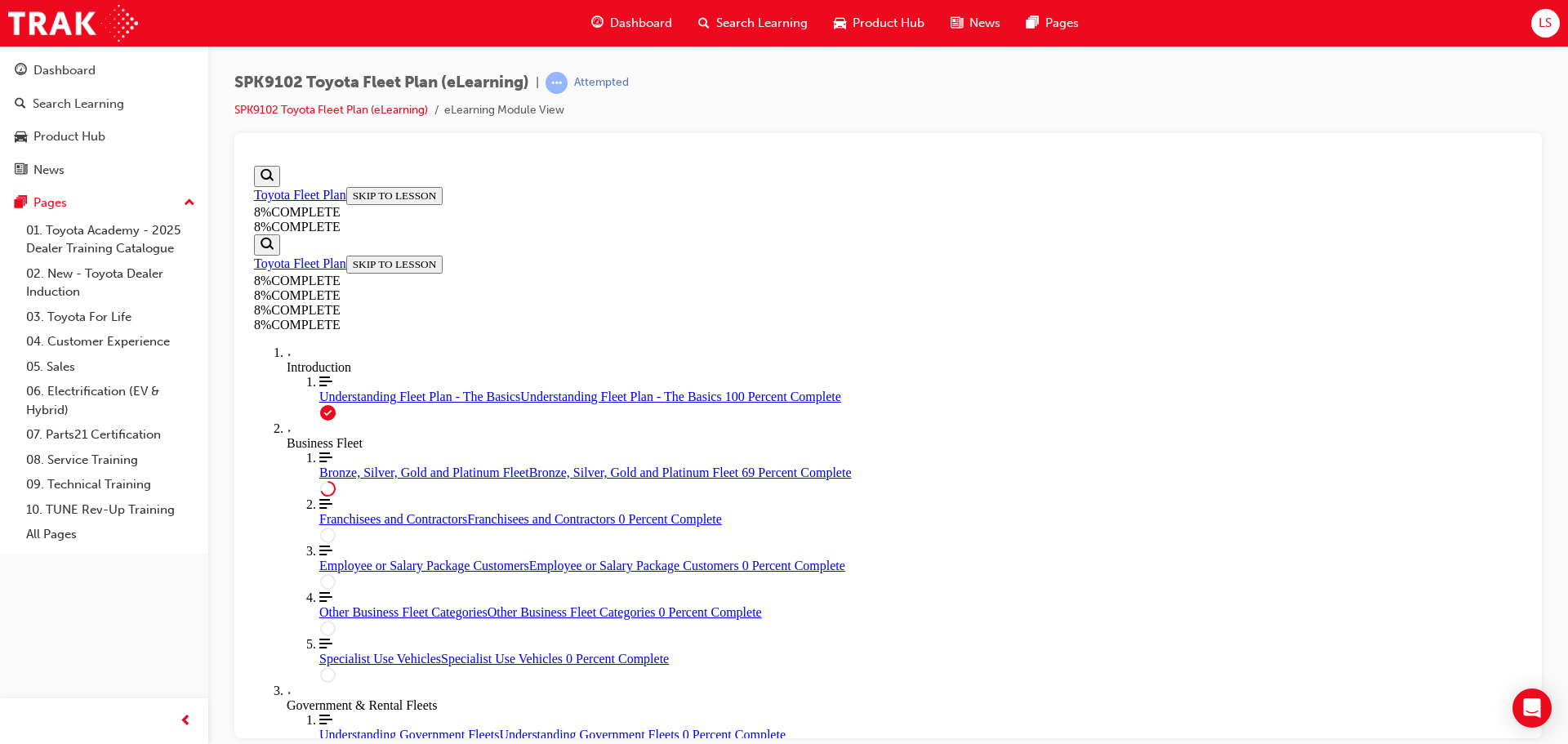
drag, startPoint x: 880, startPoint y: 436, endPoint x: 1165, endPoint y: 439, distance: 285.0
drag, startPoint x: 962, startPoint y: 591, endPoint x: 1082, endPoint y: 589, distance: 120.0
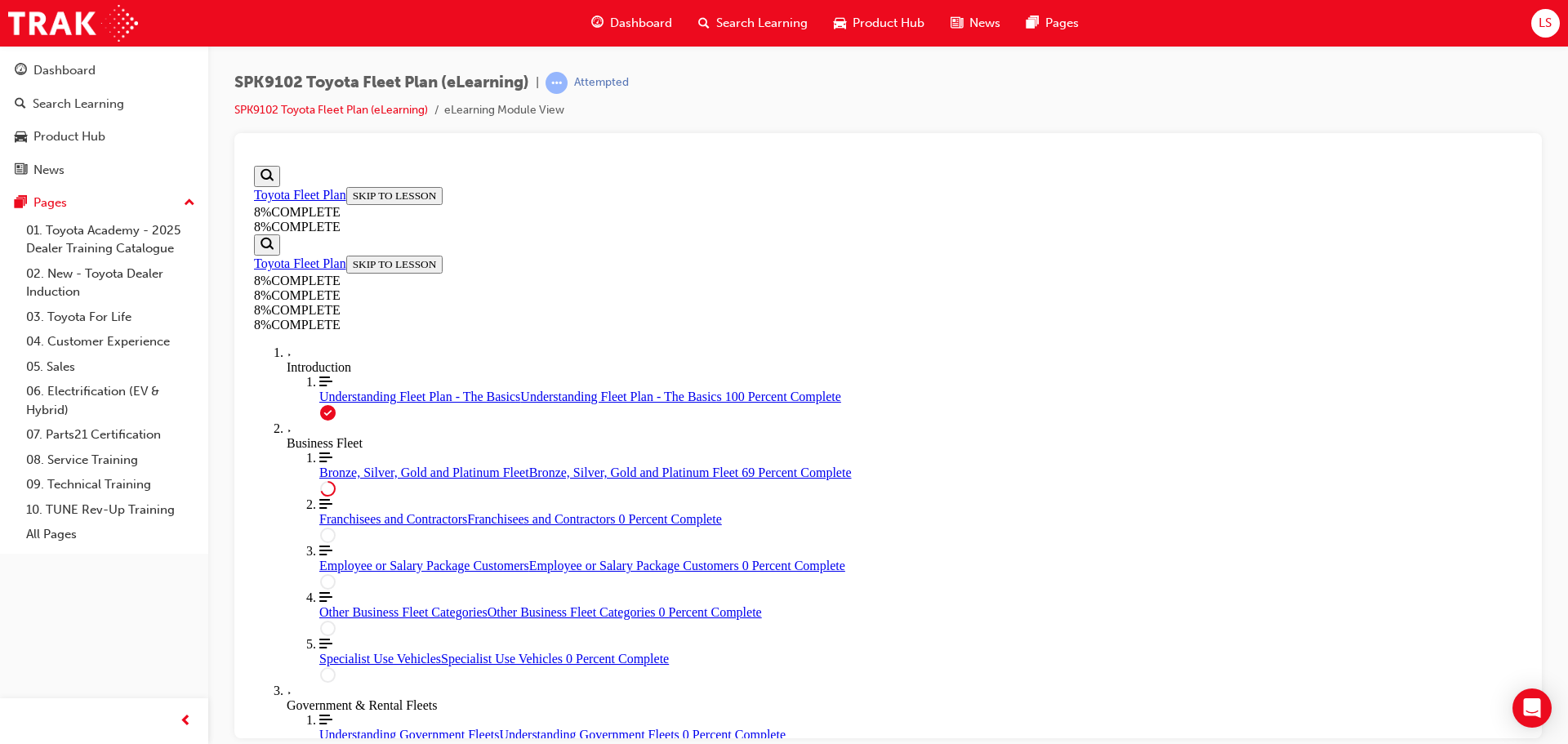
drag, startPoint x: 1112, startPoint y: 453, endPoint x: 1010, endPoint y: 456, distance: 102.0
drag, startPoint x: 832, startPoint y: 451, endPoint x: 1143, endPoint y: 611, distance: 349.7
drag, startPoint x: 917, startPoint y: 441, endPoint x: 1139, endPoint y: 445, distance: 222.0
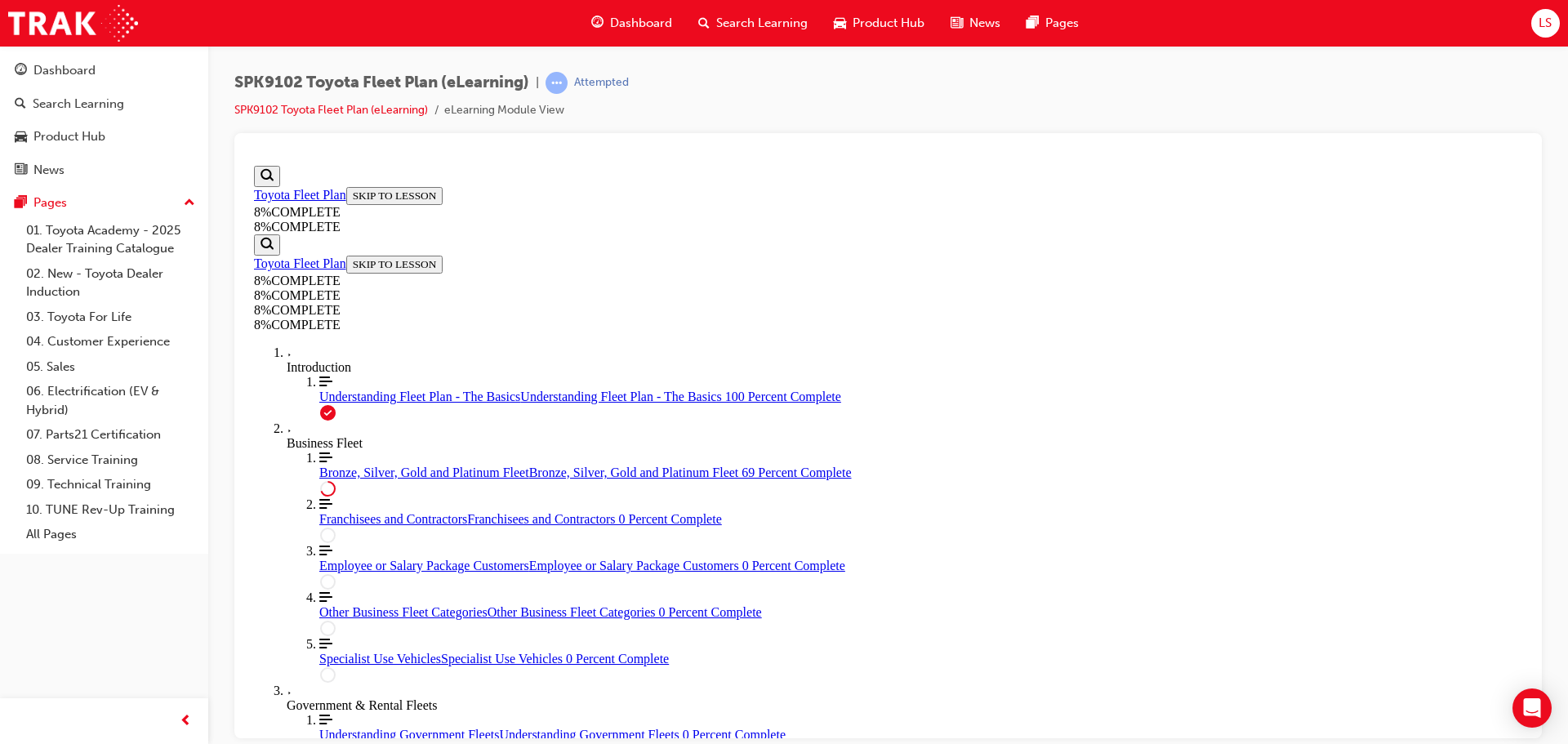
drag, startPoint x: 920, startPoint y: 430, endPoint x: 1201, endPoint y: 602, distance: 329.5
drag, startPoint x: 963, startPoint y: 521, endPoint x: 1152, endPoint y: 520, distance: 189.0
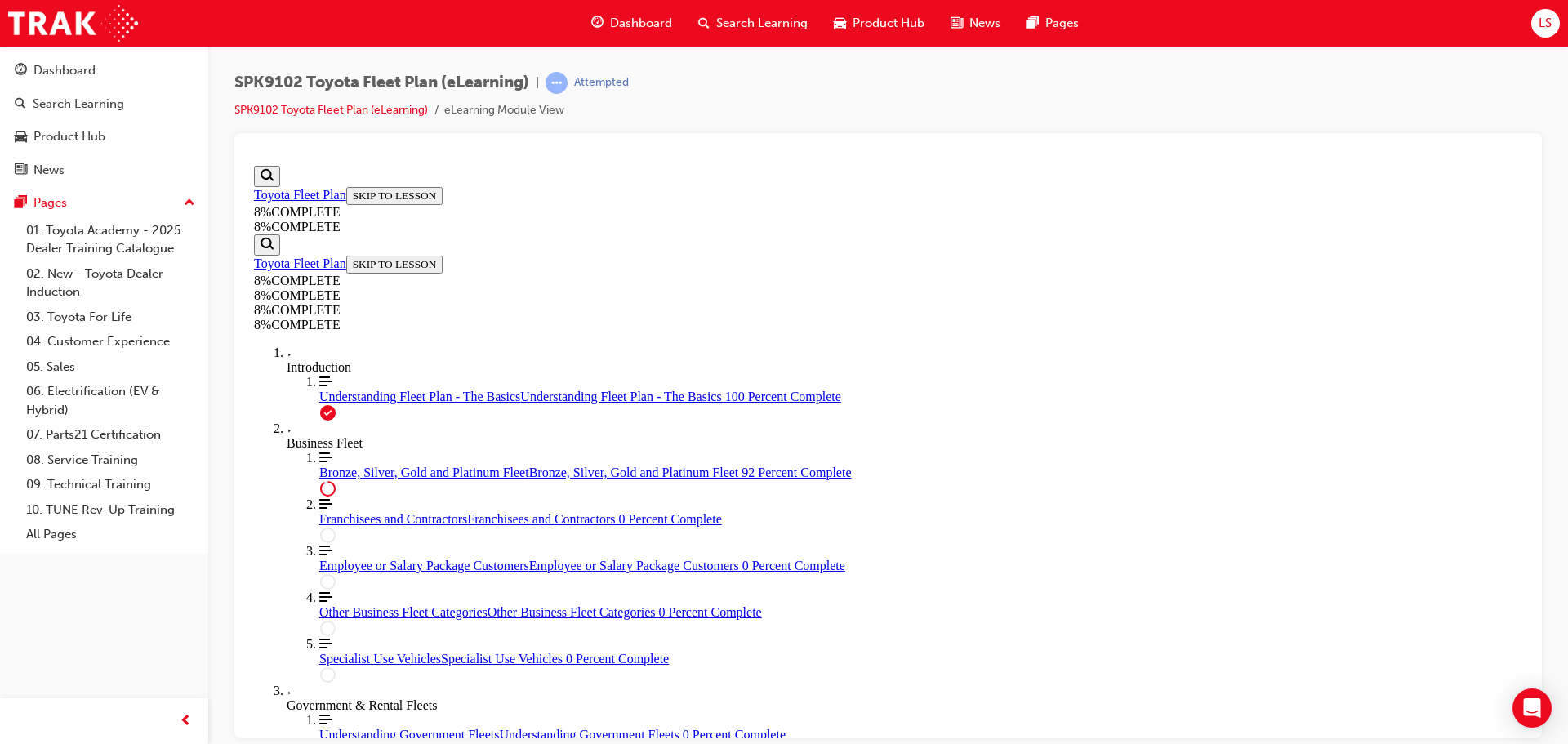
scroll to position [6948, 0]
drag, startPoint x: 920, startPoint y: 719, endPoint x: 942, endPoint y: 567, distance: 153.6
drag, startPoint x: 905, startPoint y: 570, endPoint x: 1198, endPoint y: 636, distance: 300.3
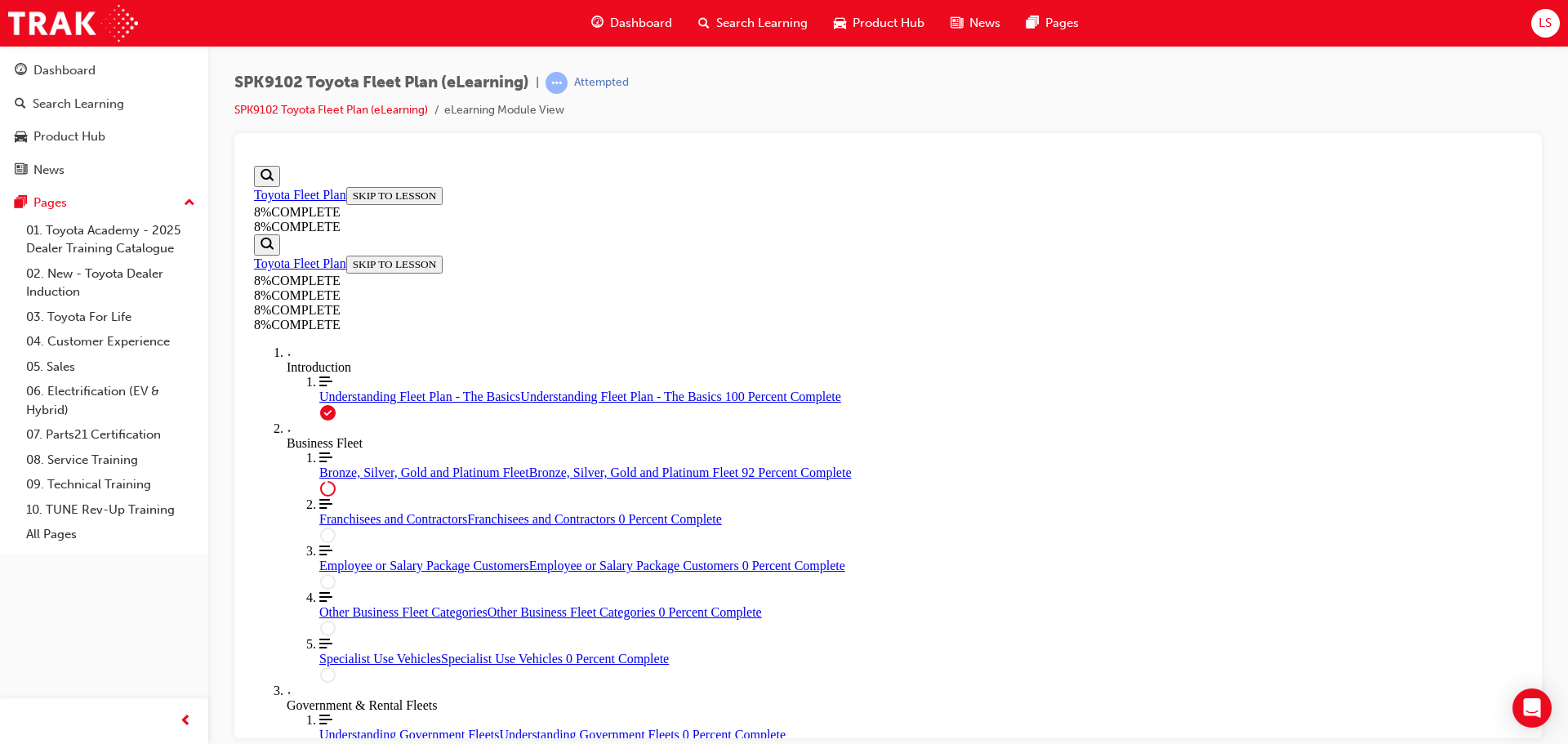
scroll to position [6732, 0]
drag, startPoint x: 919, startPoint y: 674, endPoint x: 1159, endPoint y: 670, distance: 240.0
drag, startPoint x: 918, startPoint y: 598, endPoint x: 1165, endPoint y: 594, distance: 247.0
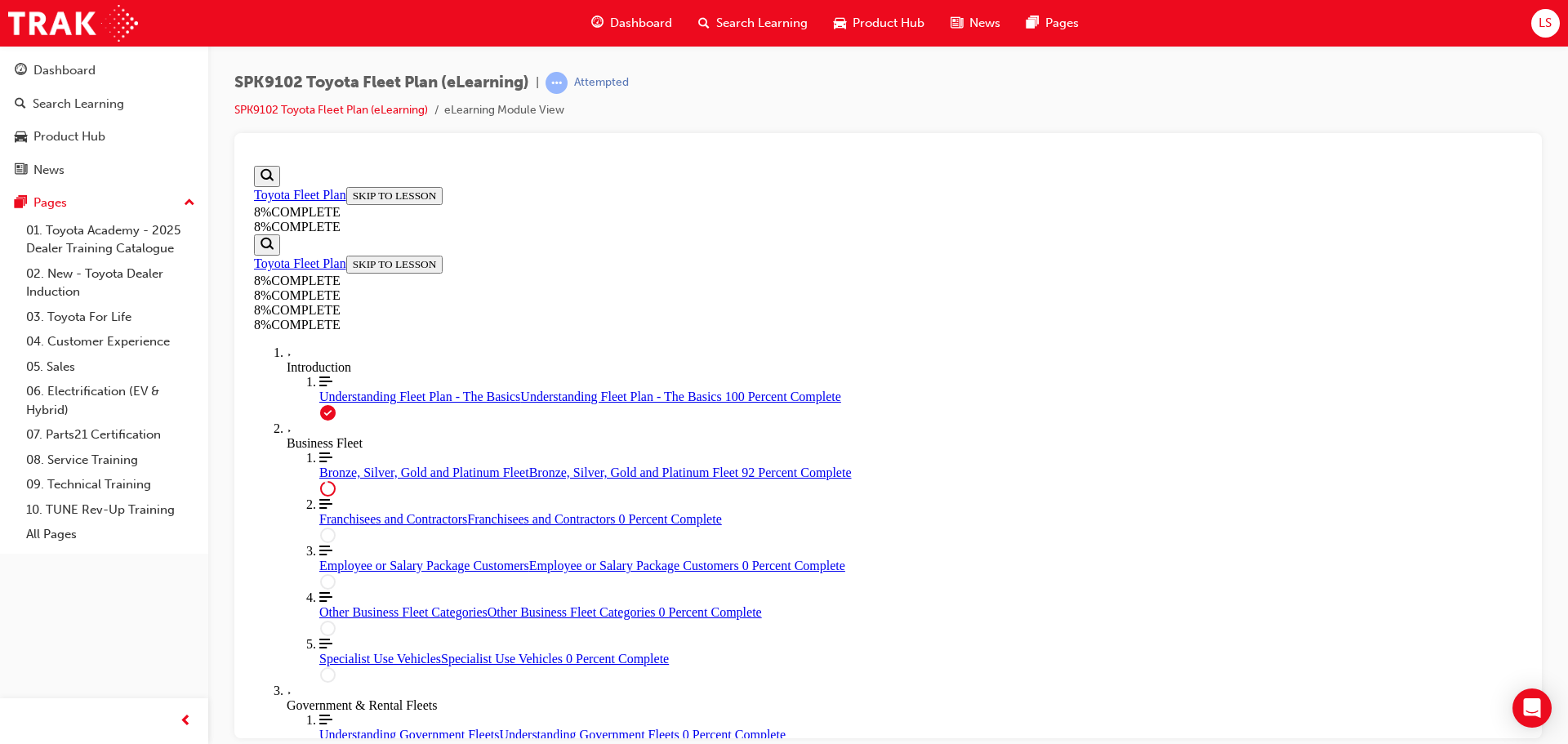
scroll to position [6977, 0]
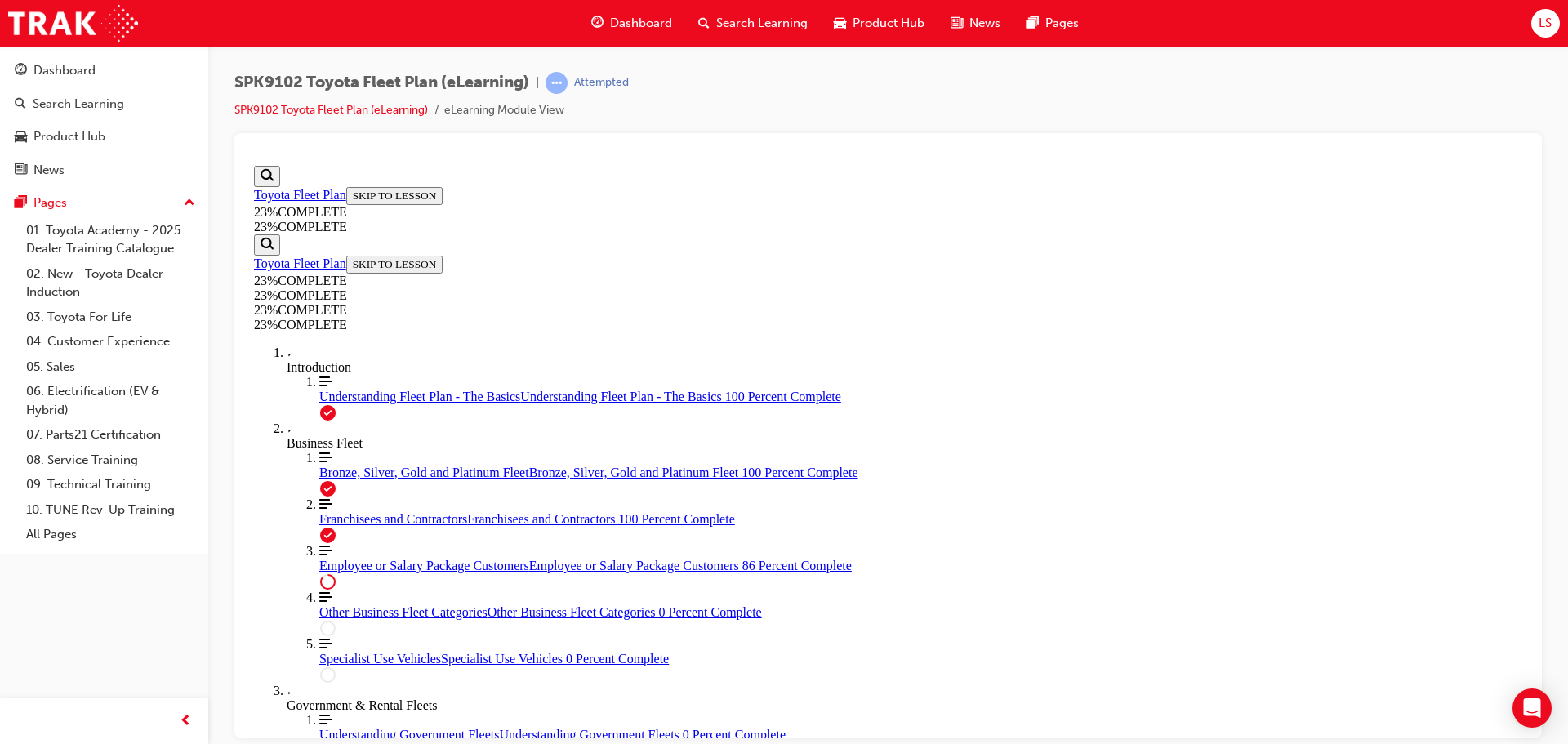
scroll to position [0, 0]
click at [403, 525] on span "Franchisees and Contractors" at bounding box center [393, 518] width 148 height 14
click at [350, 573] on div "Employee or Salary Package Customers Employee or Salary Package Customers 86 Pe…" at bounding box center [920, 564] width 1203 height 15
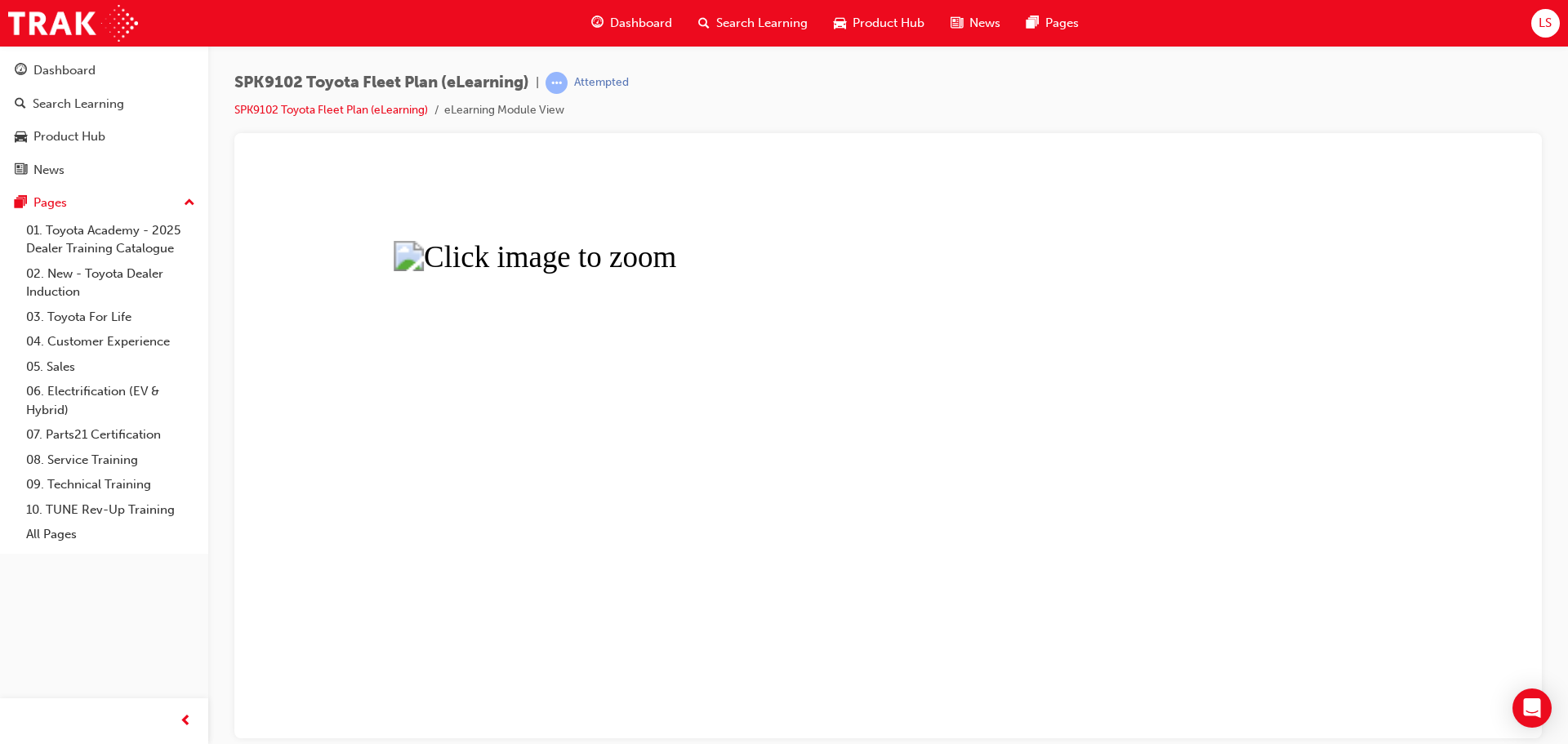
click at [738, 464] on button "Unzoom image" at bounding box center [889, 448] width 1282 height 579
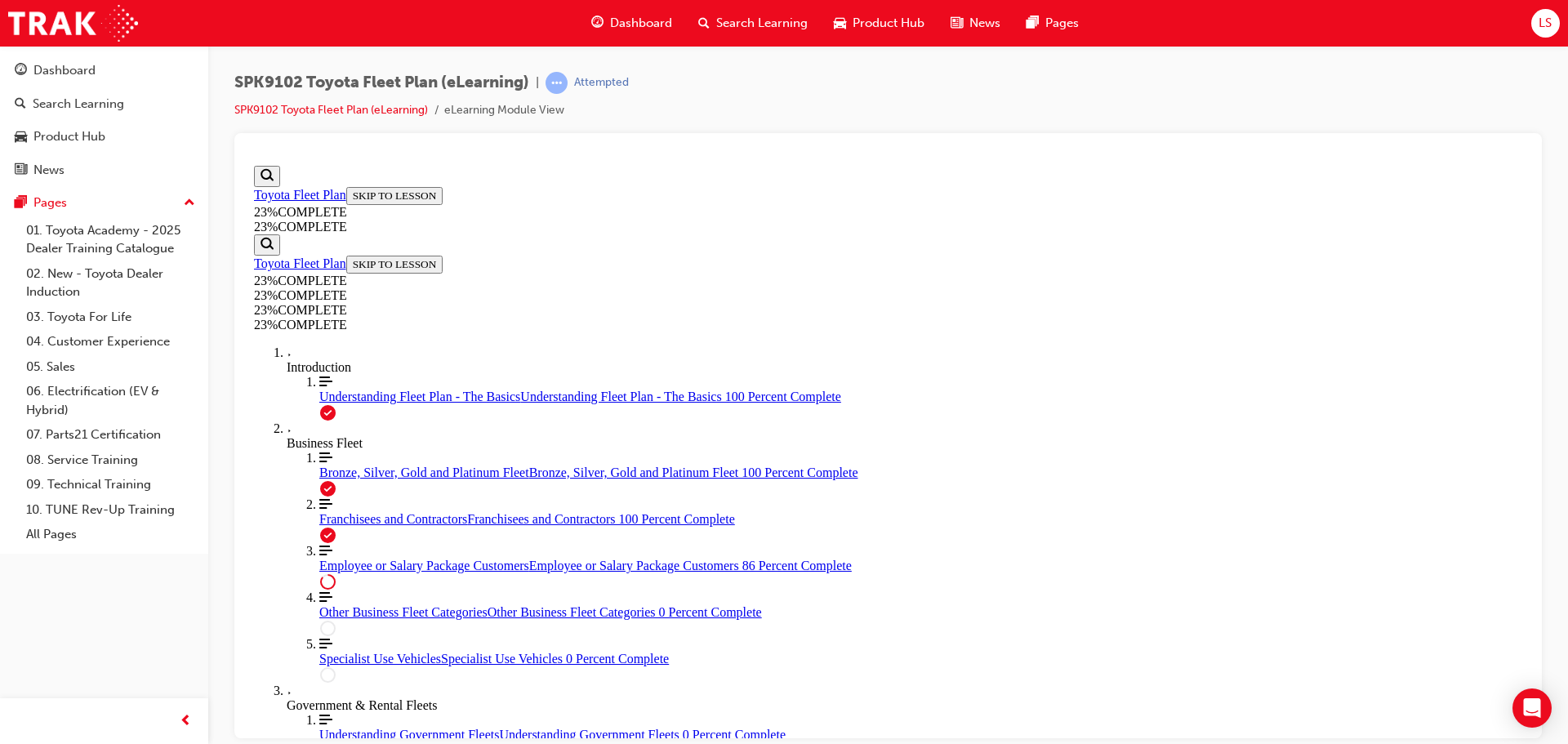
scroll to position [1873, 0]
drag, startPoint x: 933, startPoint y: 582, endPoint x: 977, endPoint y: 577, distance: 44.3
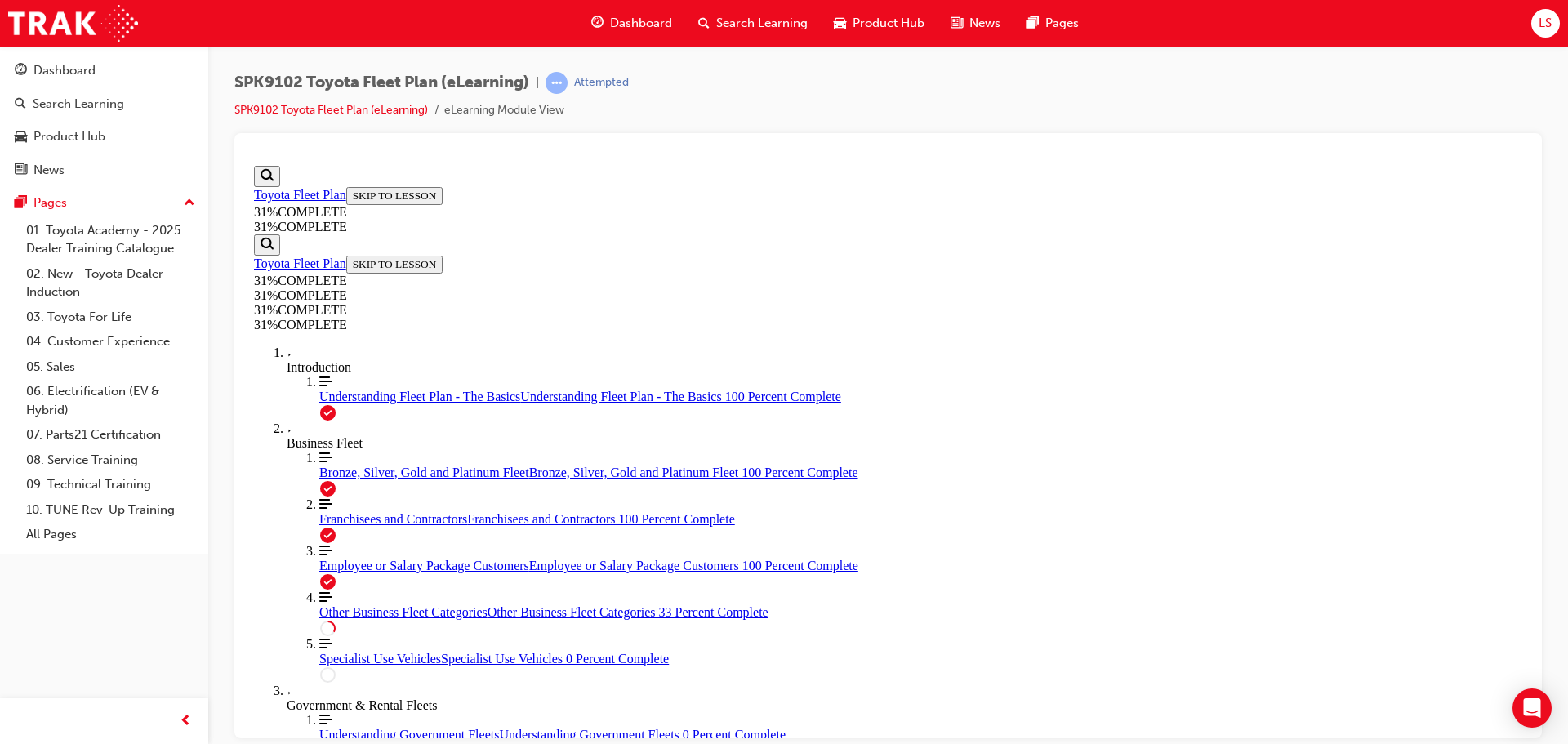
scroll to position [383, 0]
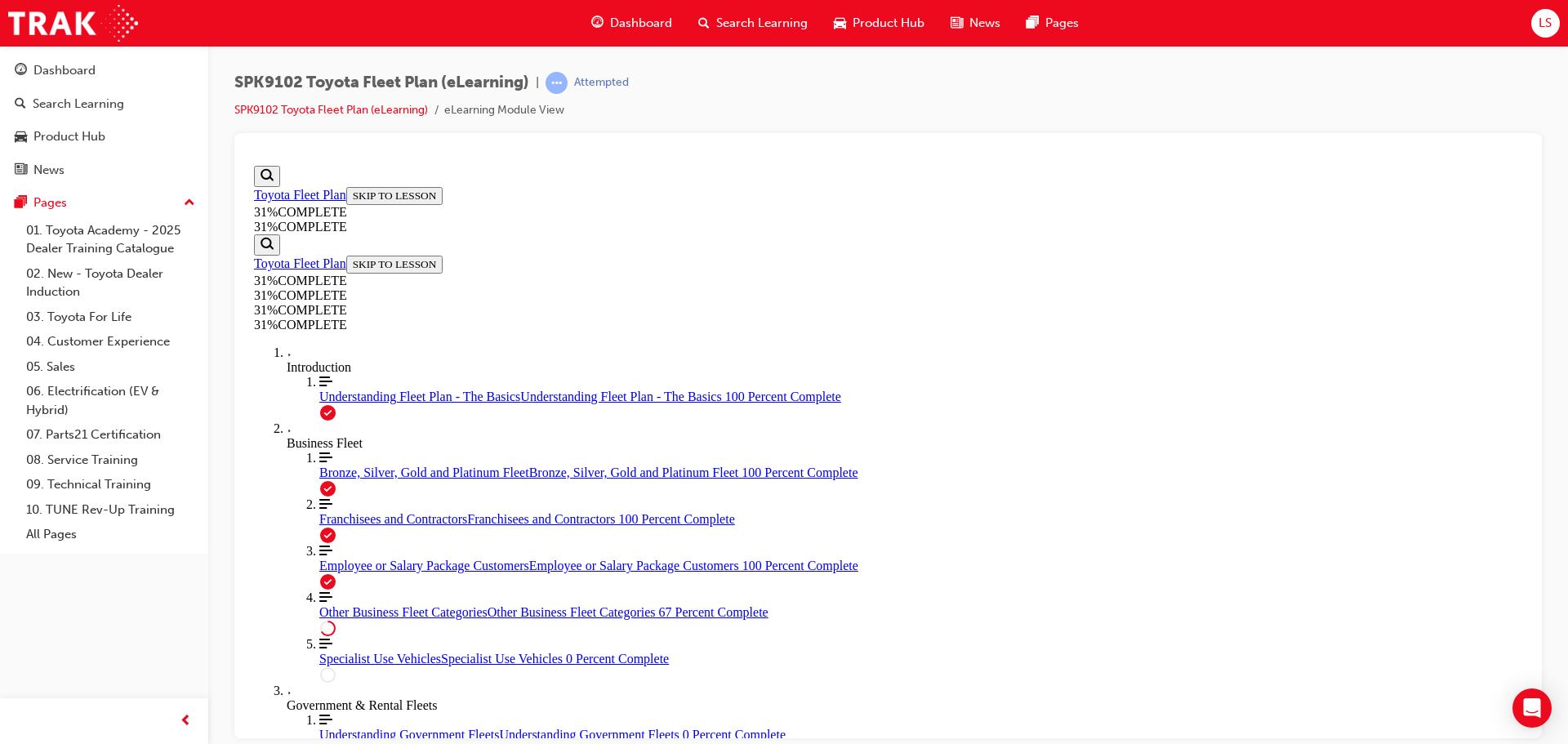
drag, startPoint x: 809, startPoint y: 542, endPoint x: 813, endPoint y: 521, distance: 21.4
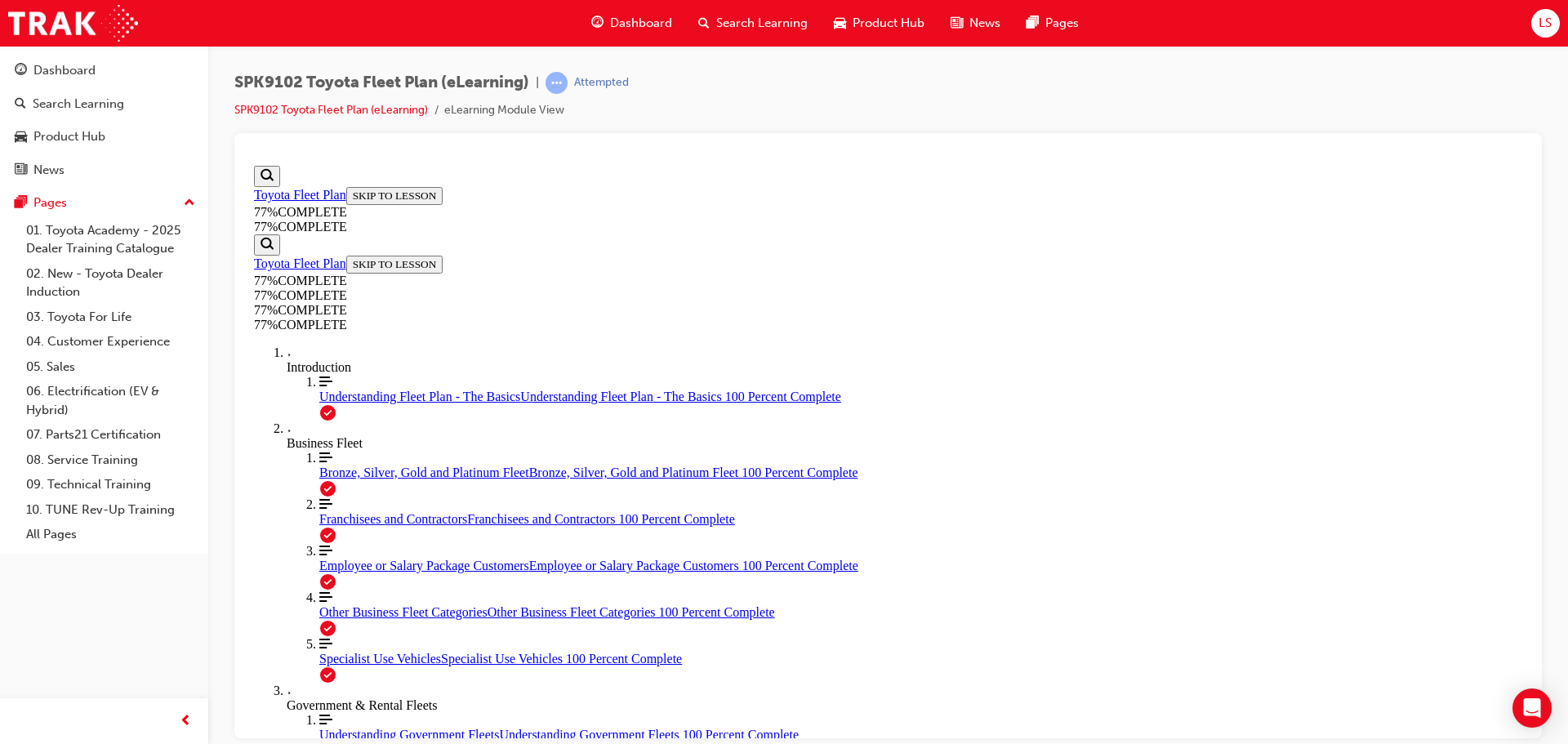
scroll to position [3302, 0]
drag, startPoint x: 1014, startPoint y: 437, endPoint x: 961, endPoint y: 758, distance: 325.3
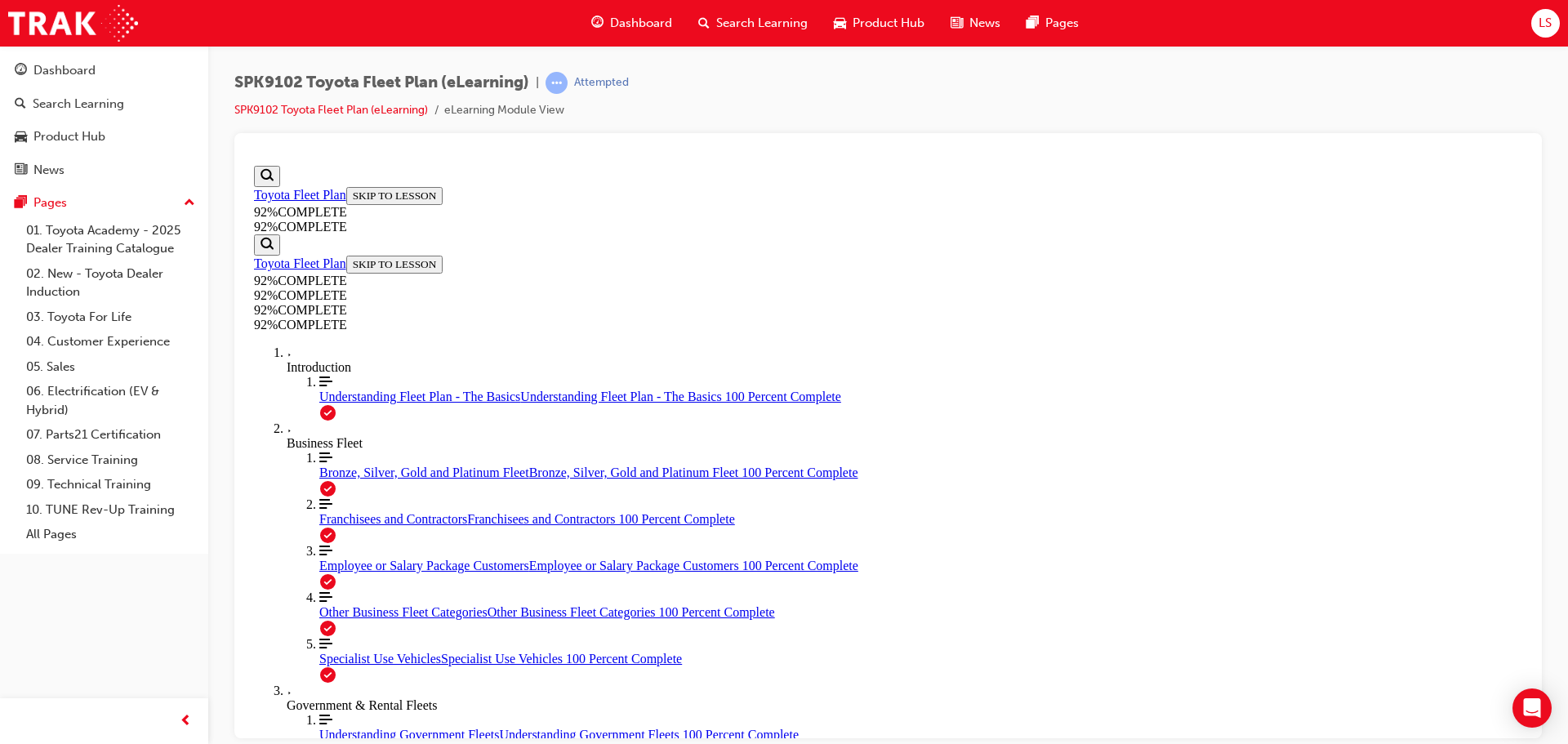
scroll to position [56, 0]
click at [361, 450] on link "Align left Three vertical lines aligned to the left Bronze, Silver, Gold and Pl…" at bounding box center [920, 464] width 1203 height 29
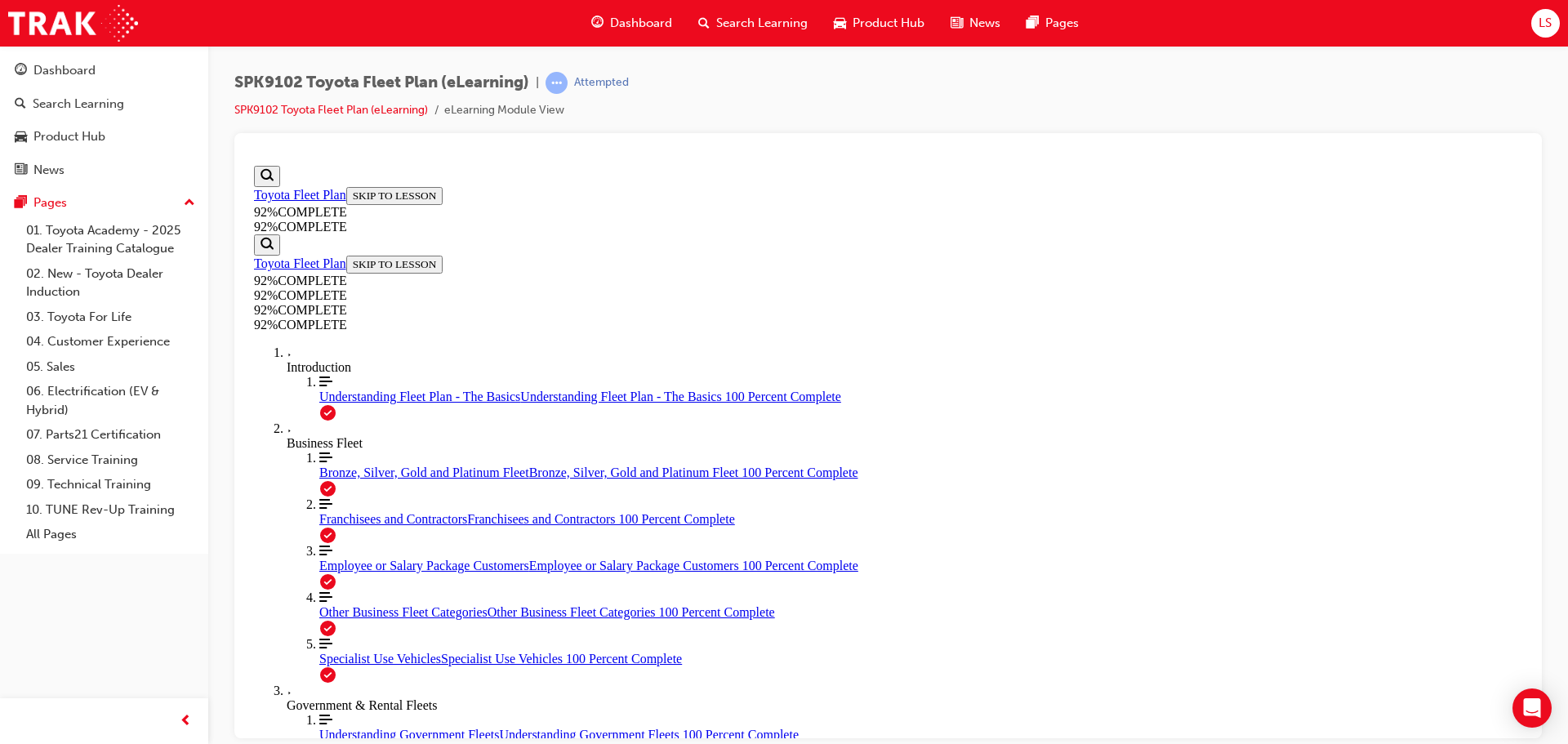
scroll to position [248, 0]
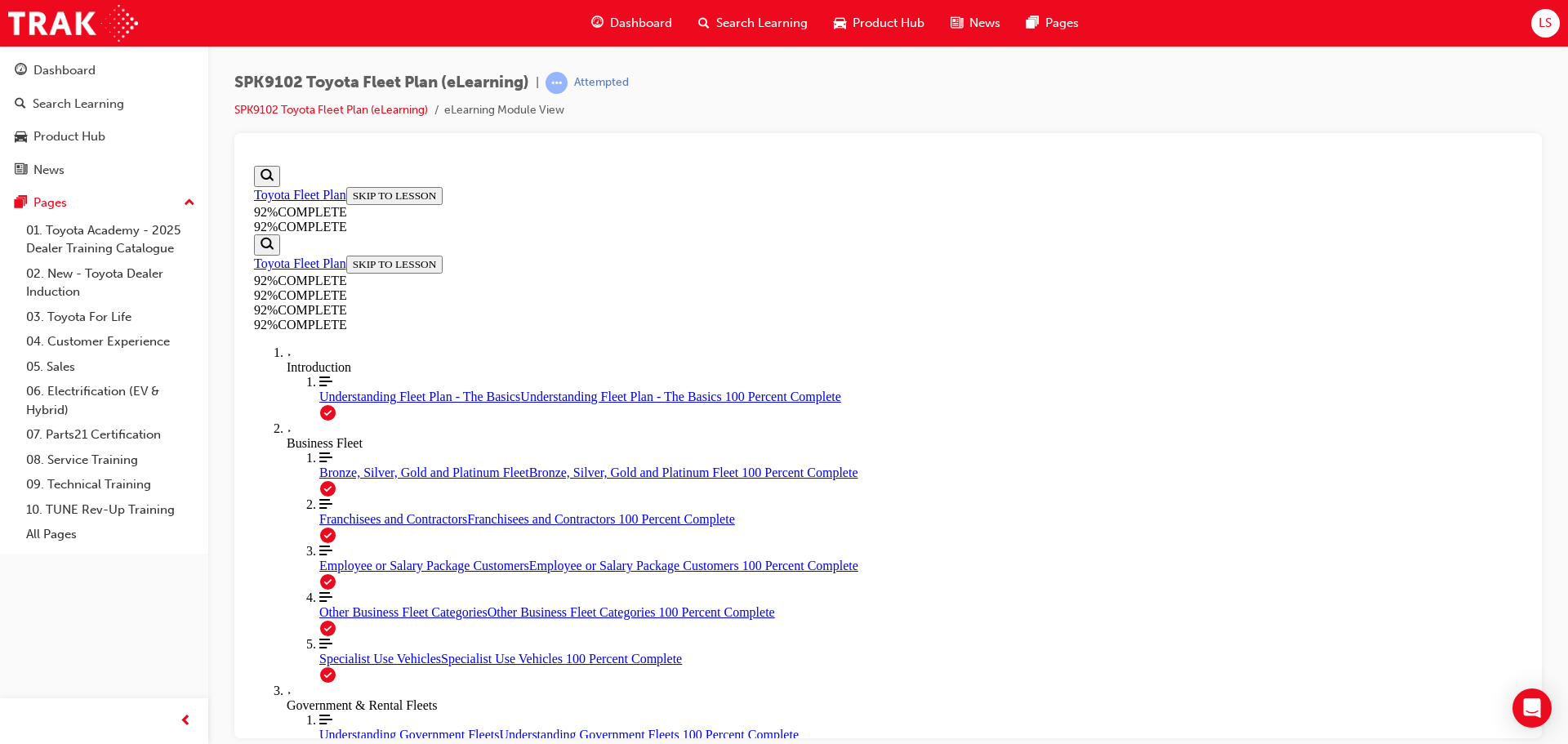
drag, startPoint x: 866, startPoint y: 673, endPoint x: 1068, endPoint y: 642, distance: 204.4
drag, startPoint x: 892, startPoint y: 597, endPoint x: 1058, endPoint y: 599, distance: 166.0
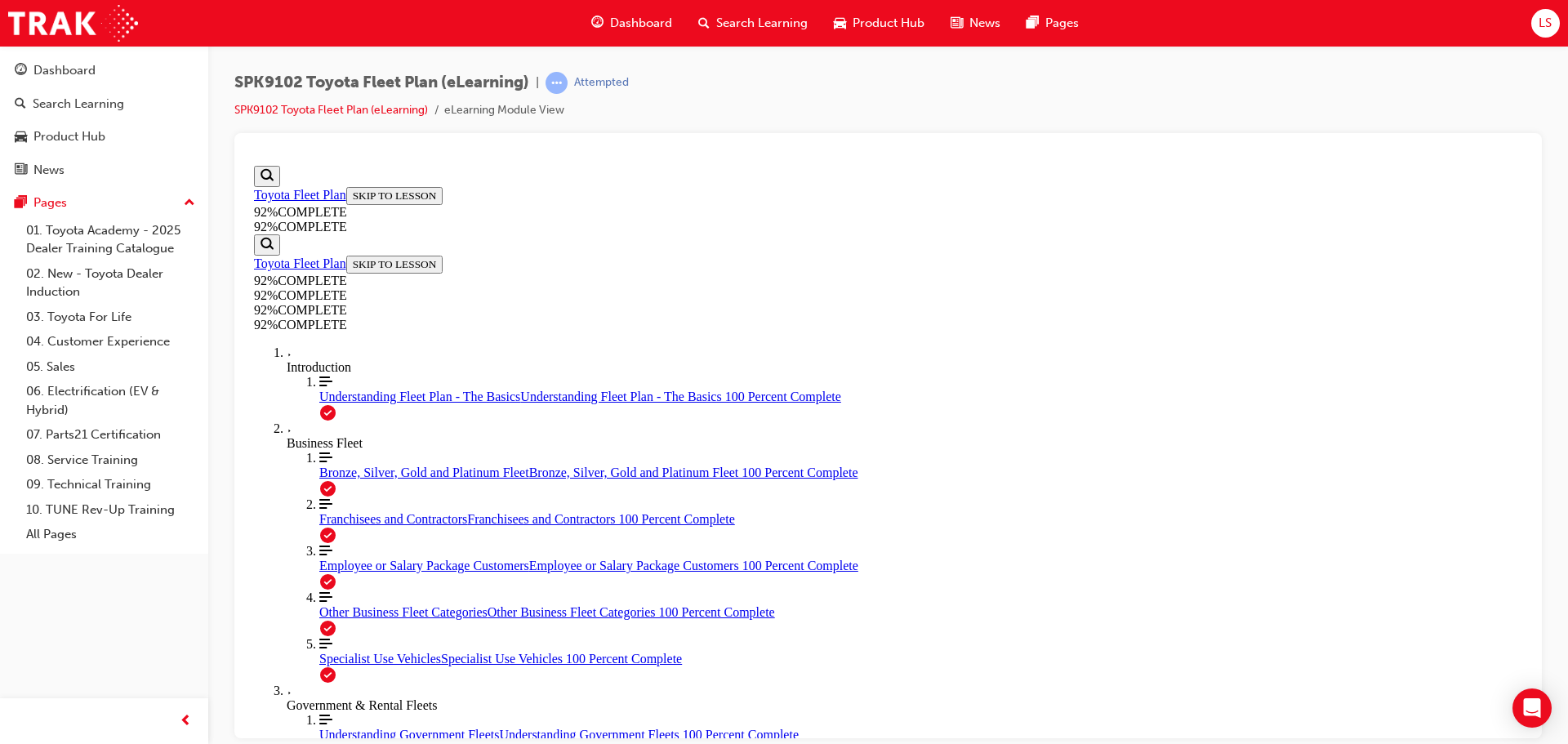
drag, startPoint x: 842, startPoint y: 514, endPoint x: 1156, endPoint y: 532, distance: 314.5
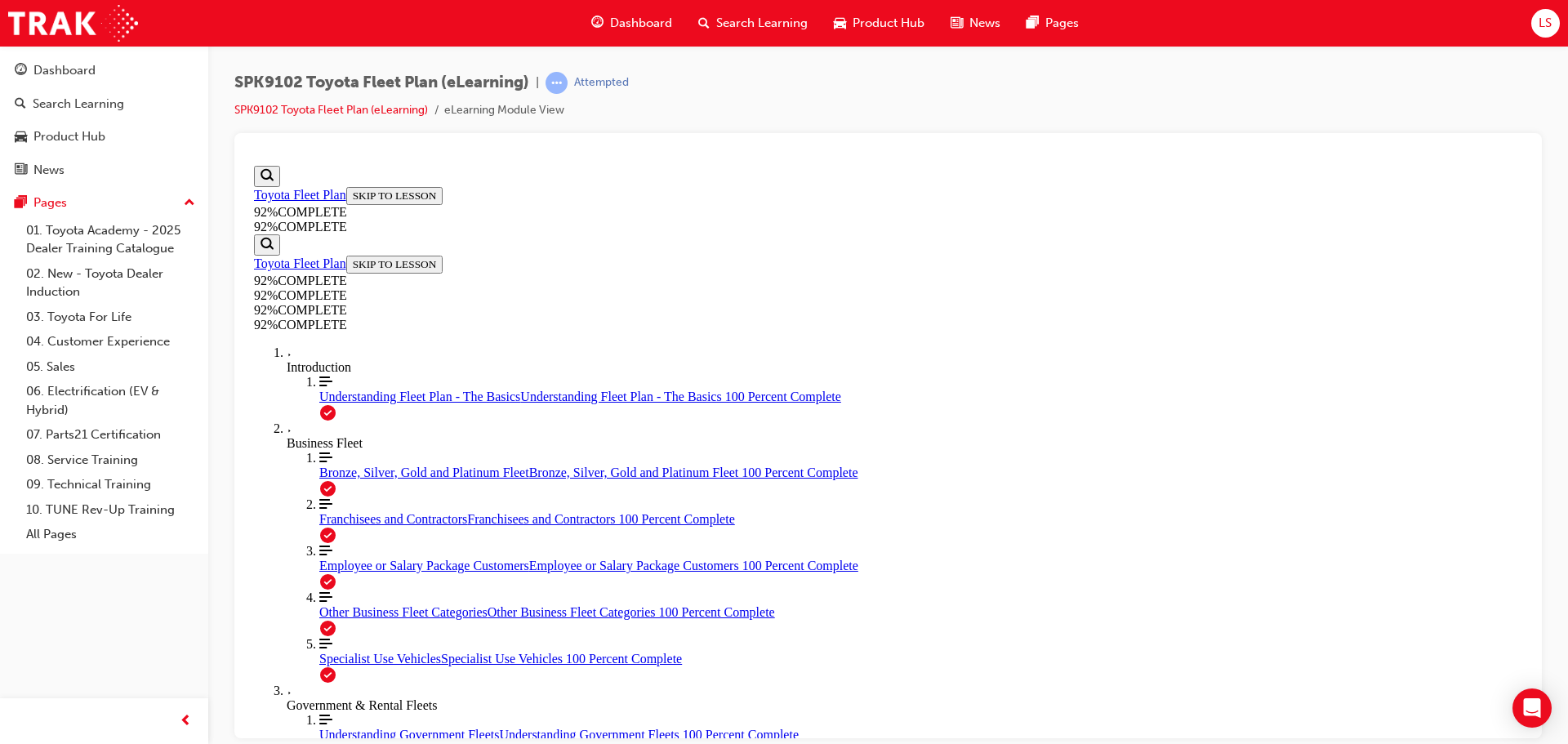
drag, startPoint x: 725, startPoint y: 304, endPoint x: 757, endPoint y: 374, distance: 77.0
drag, startPoint x: 828, startPoint y: 306, endPoint x: 791, endPoint y: 313, distance: 37.7
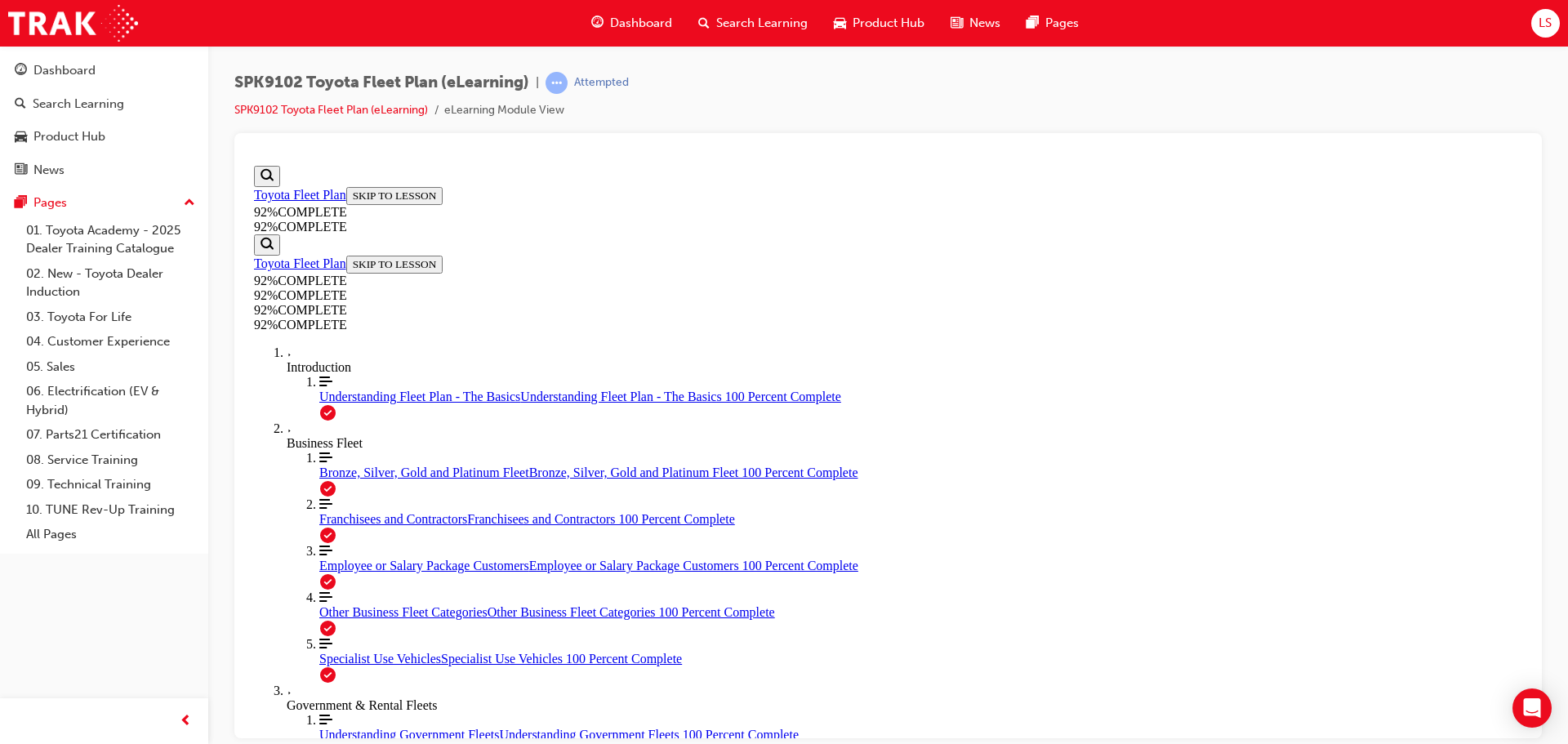
drag, startPoint x: 772, startPoint y: 314, endPoint x: 790, endPoint y: 257, distance: 59.8
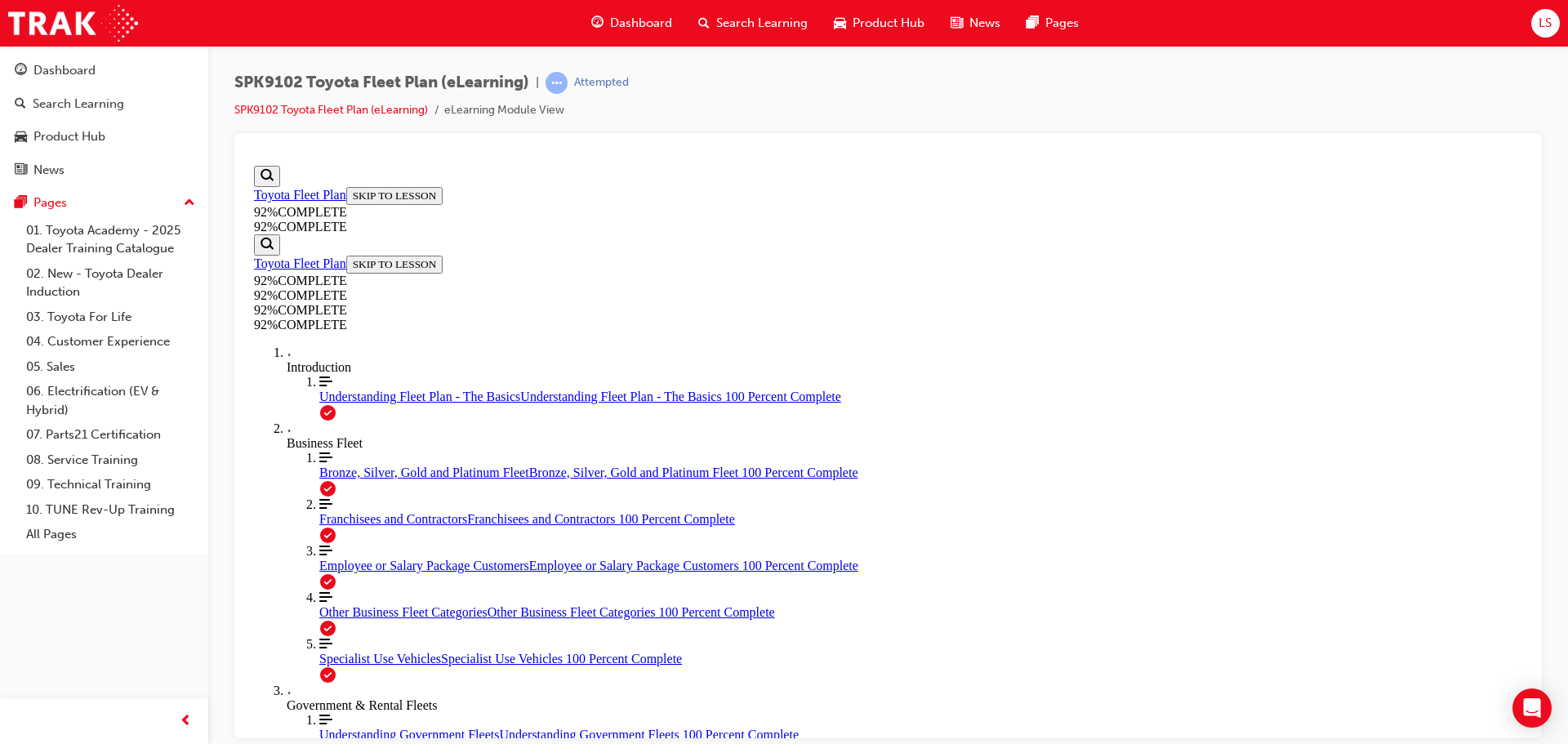
drag, startPoint x: 983, startPoint y: 642, endPoint x: 999, endPoint y: 647, distance: 16.8
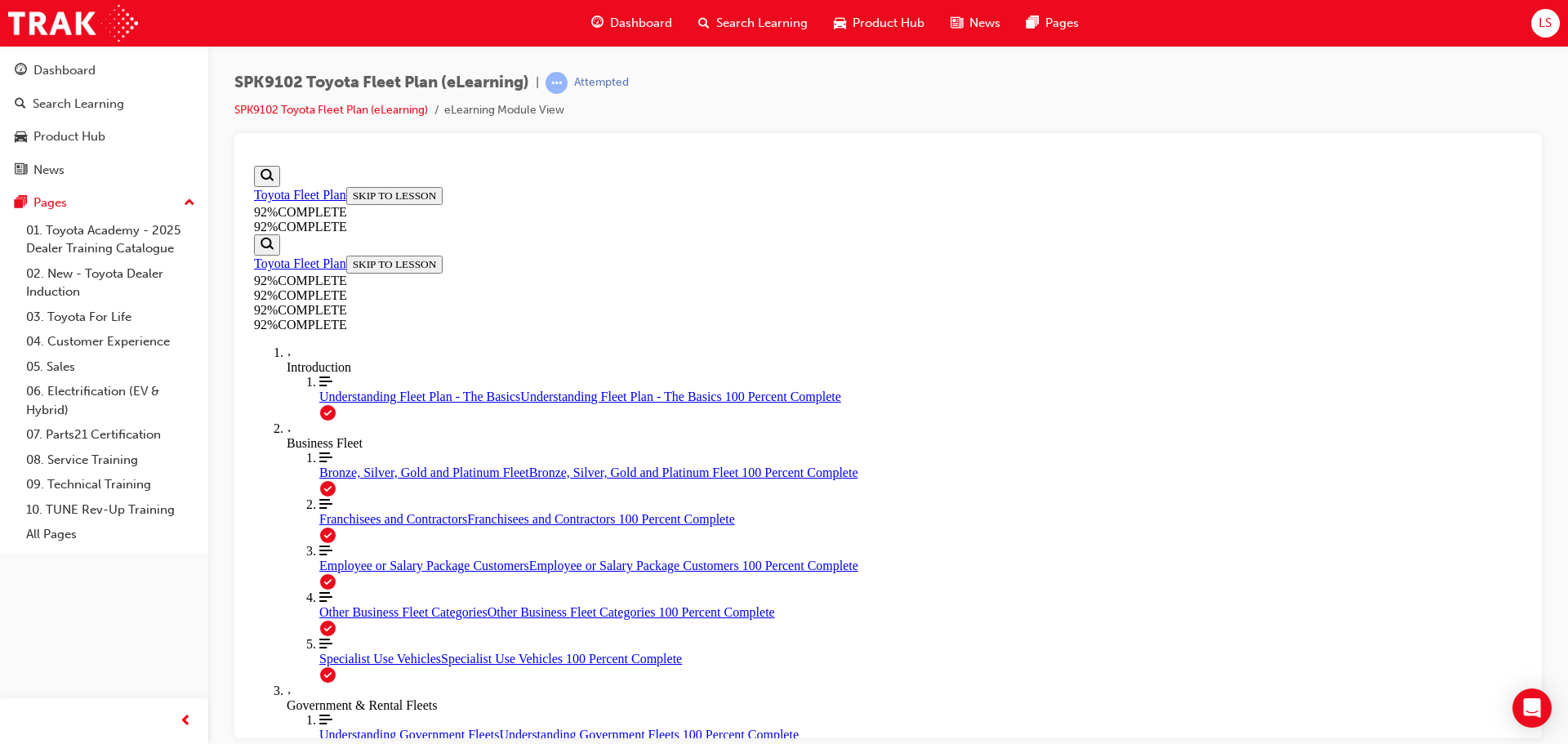
scroll to position [56, 0]
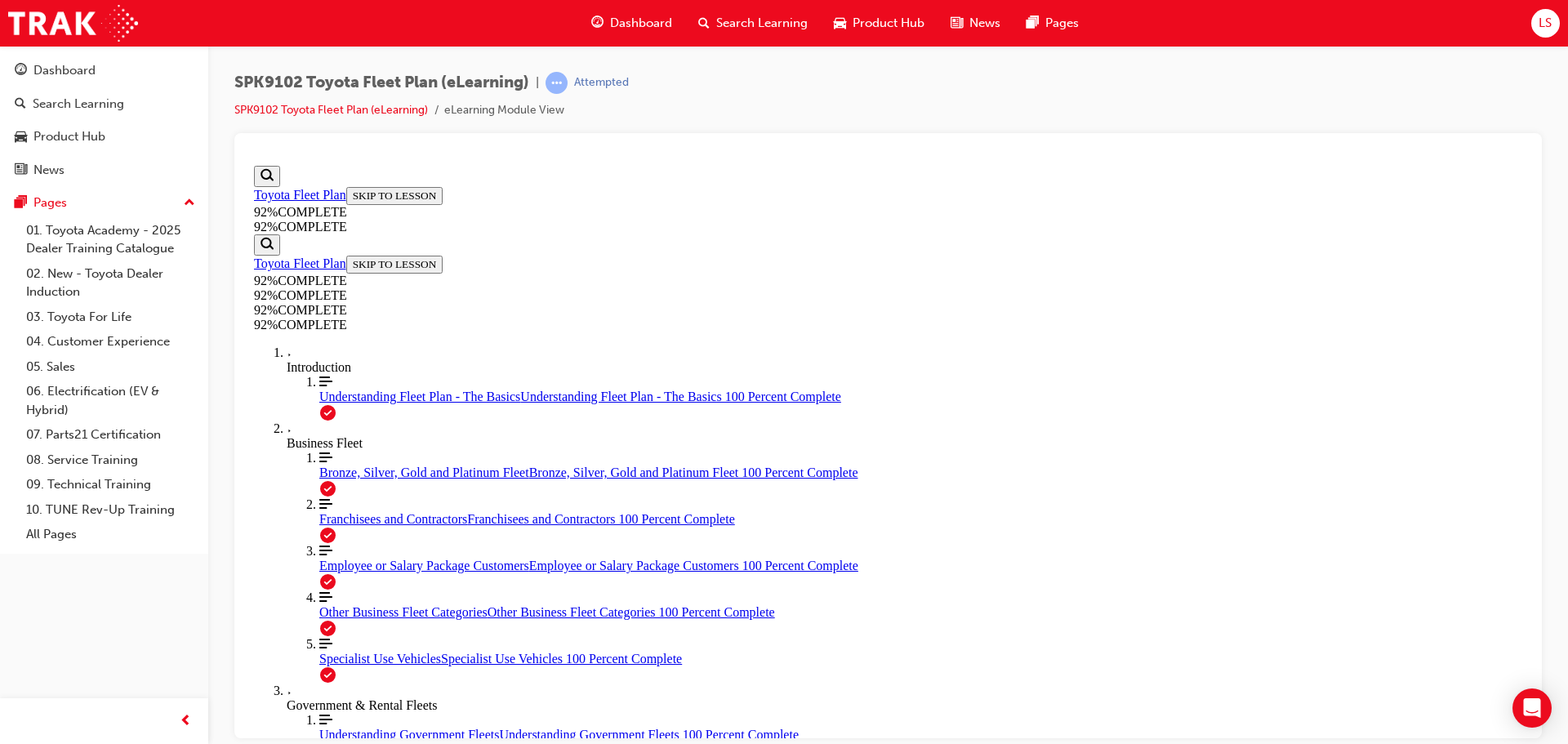
scroll to position [248, 0]
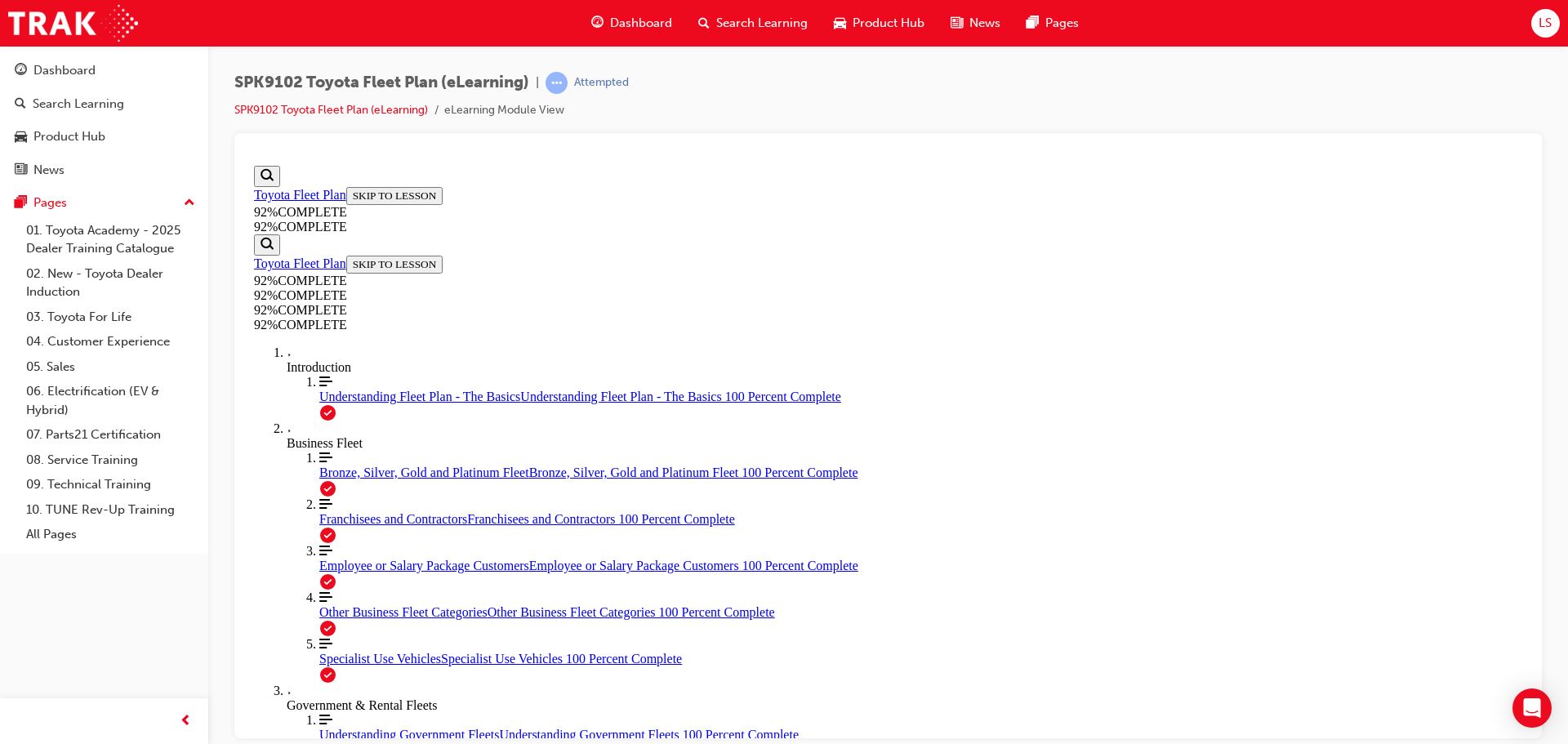
scroll to position [175, 0]
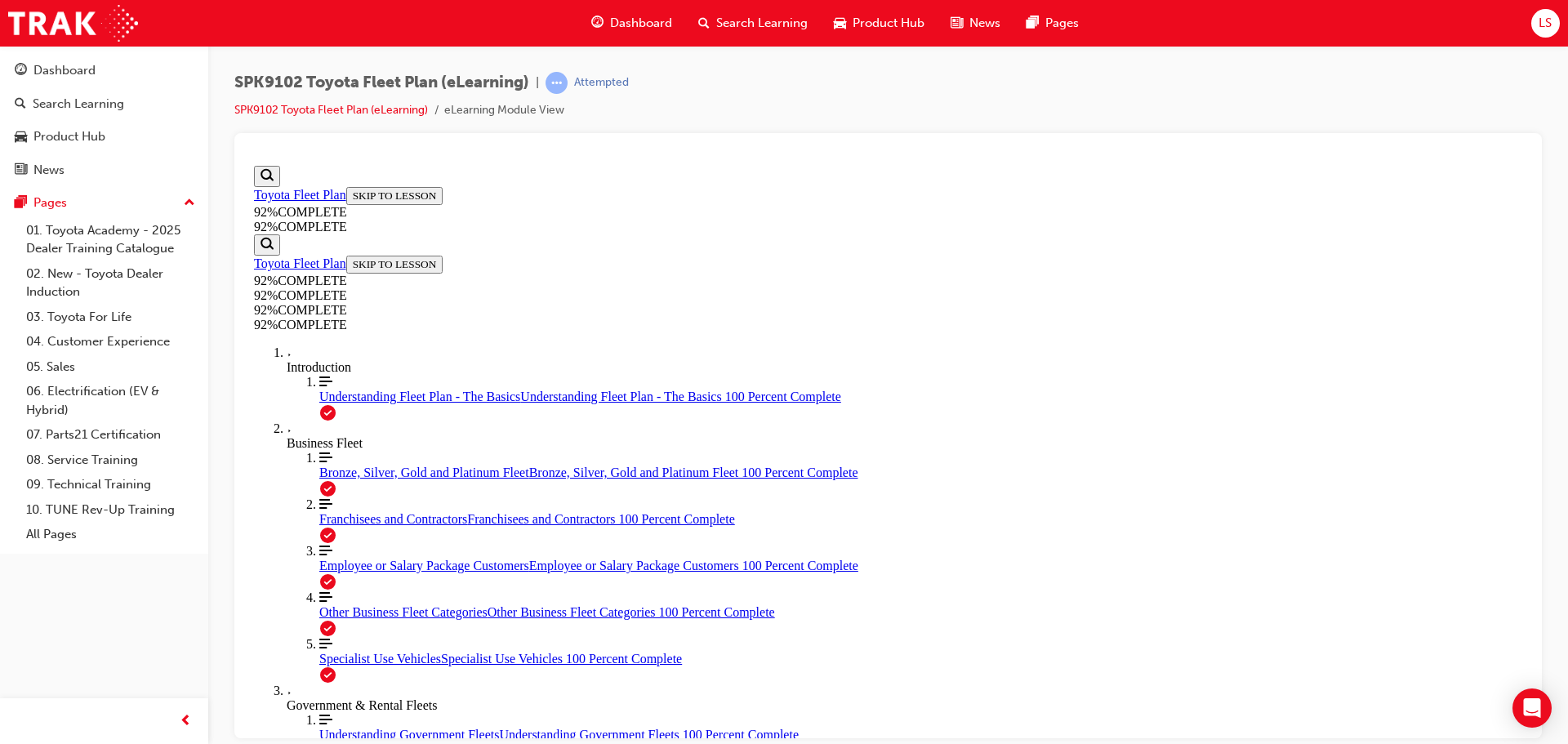
scroll to position [186, 0]
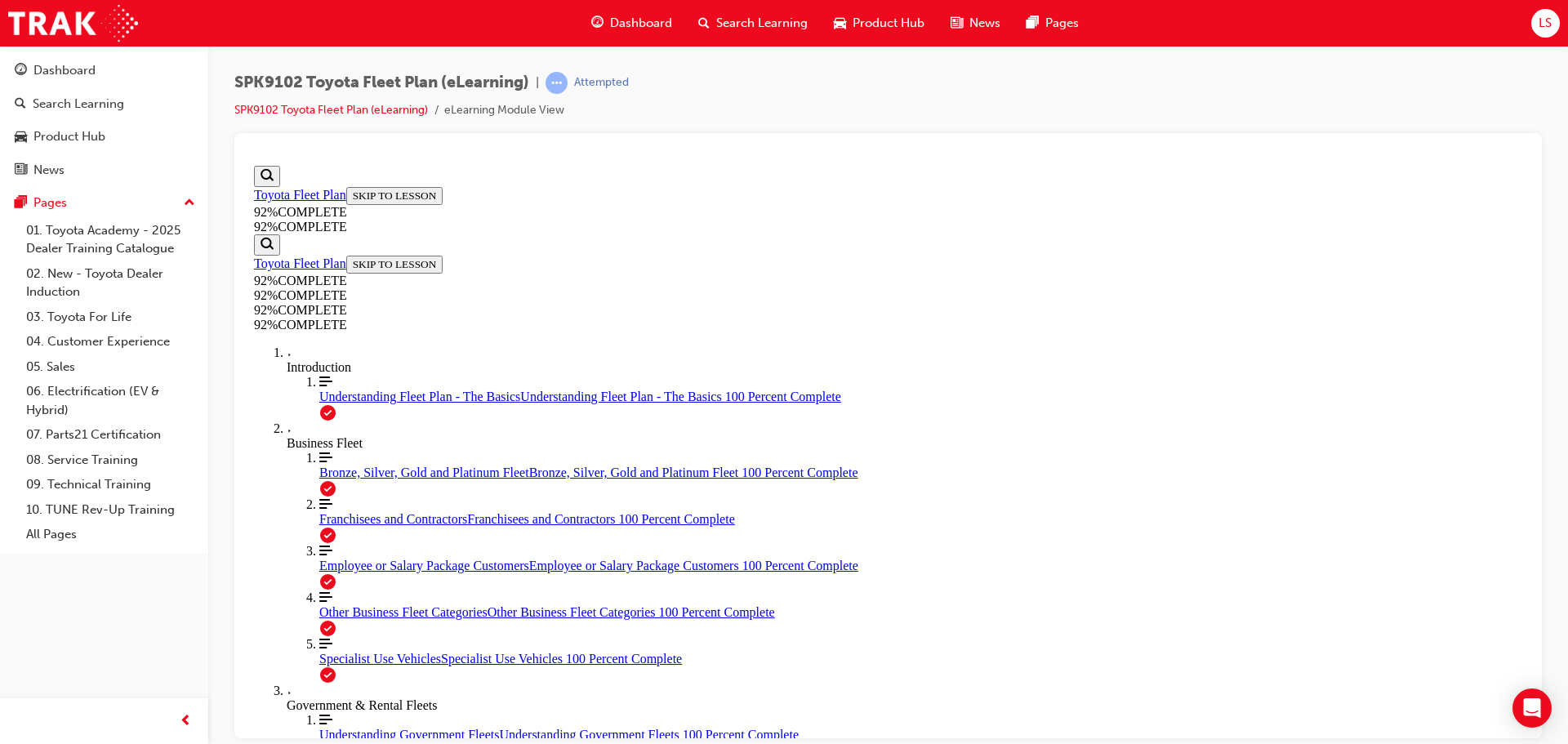
scroll to position [223, 0]
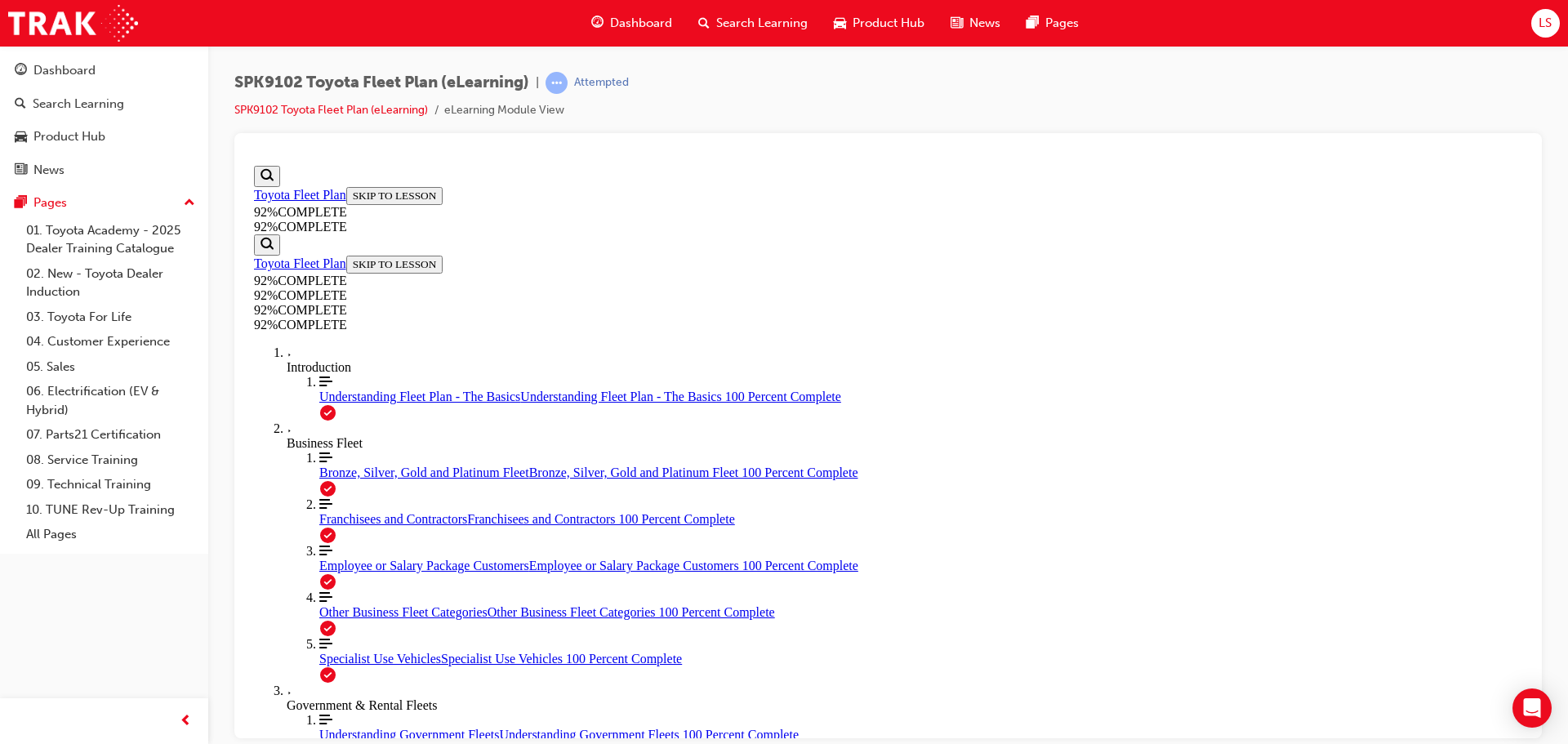
scroll to position [265, 0]
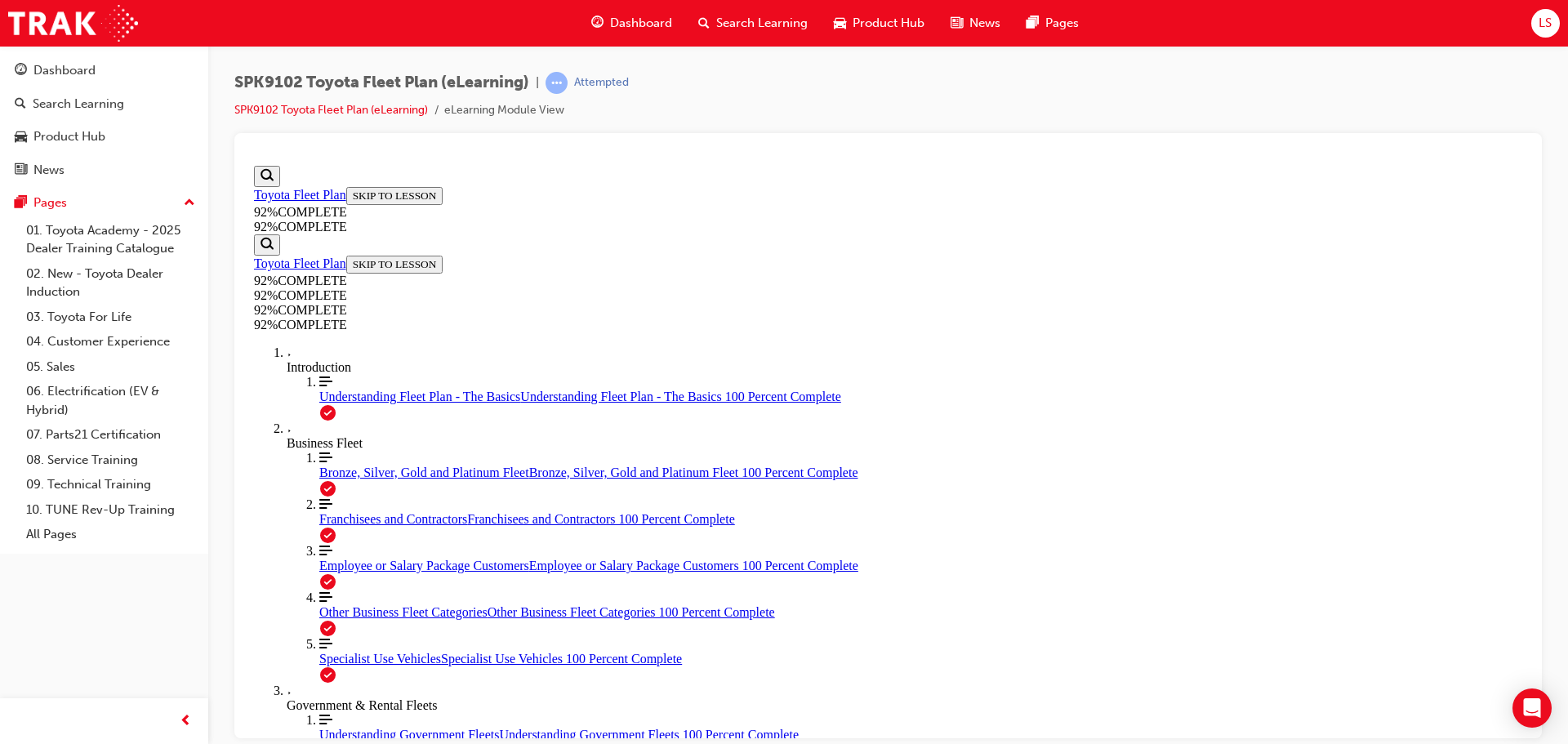
scroll to position [60, 0]
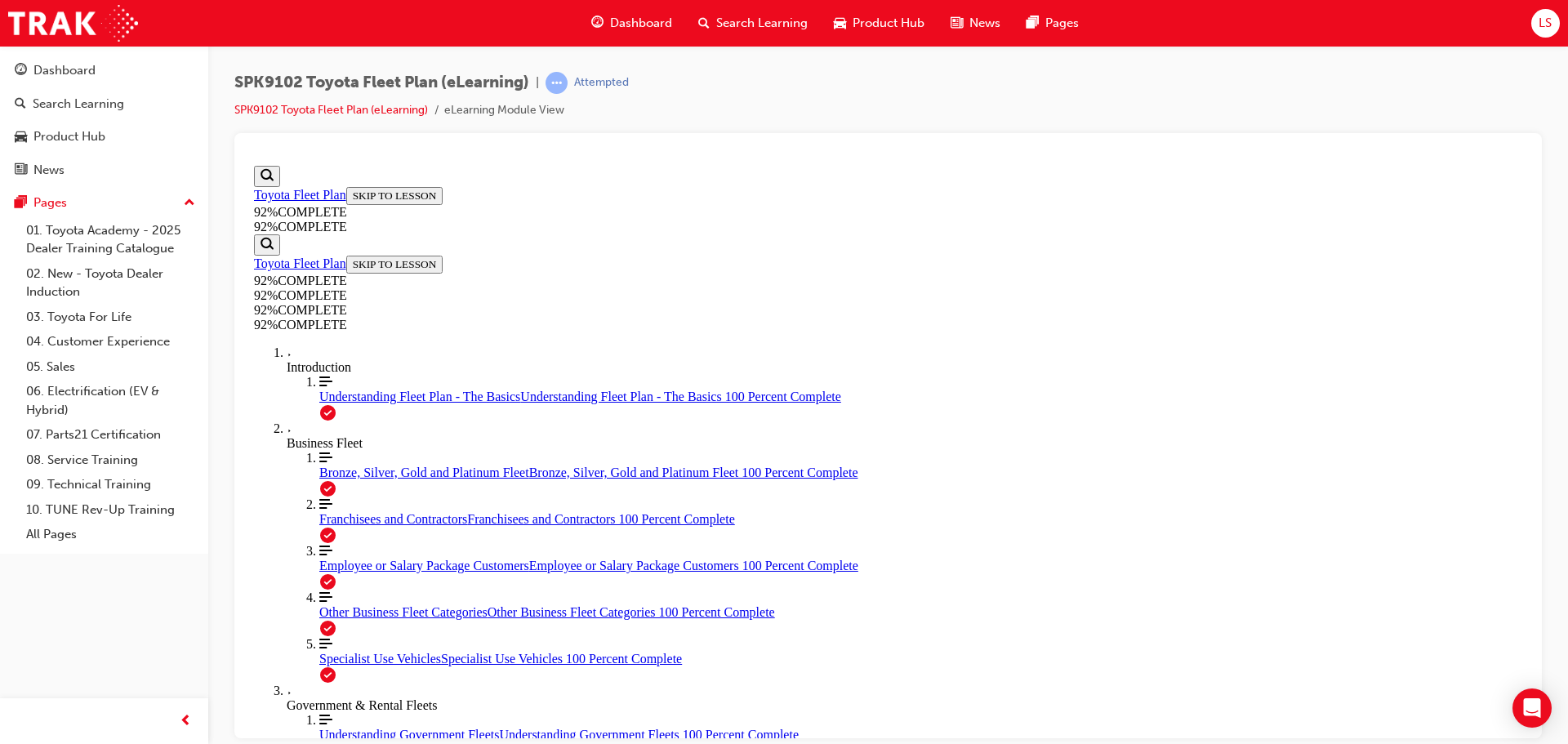
scroll to position [213, 0]
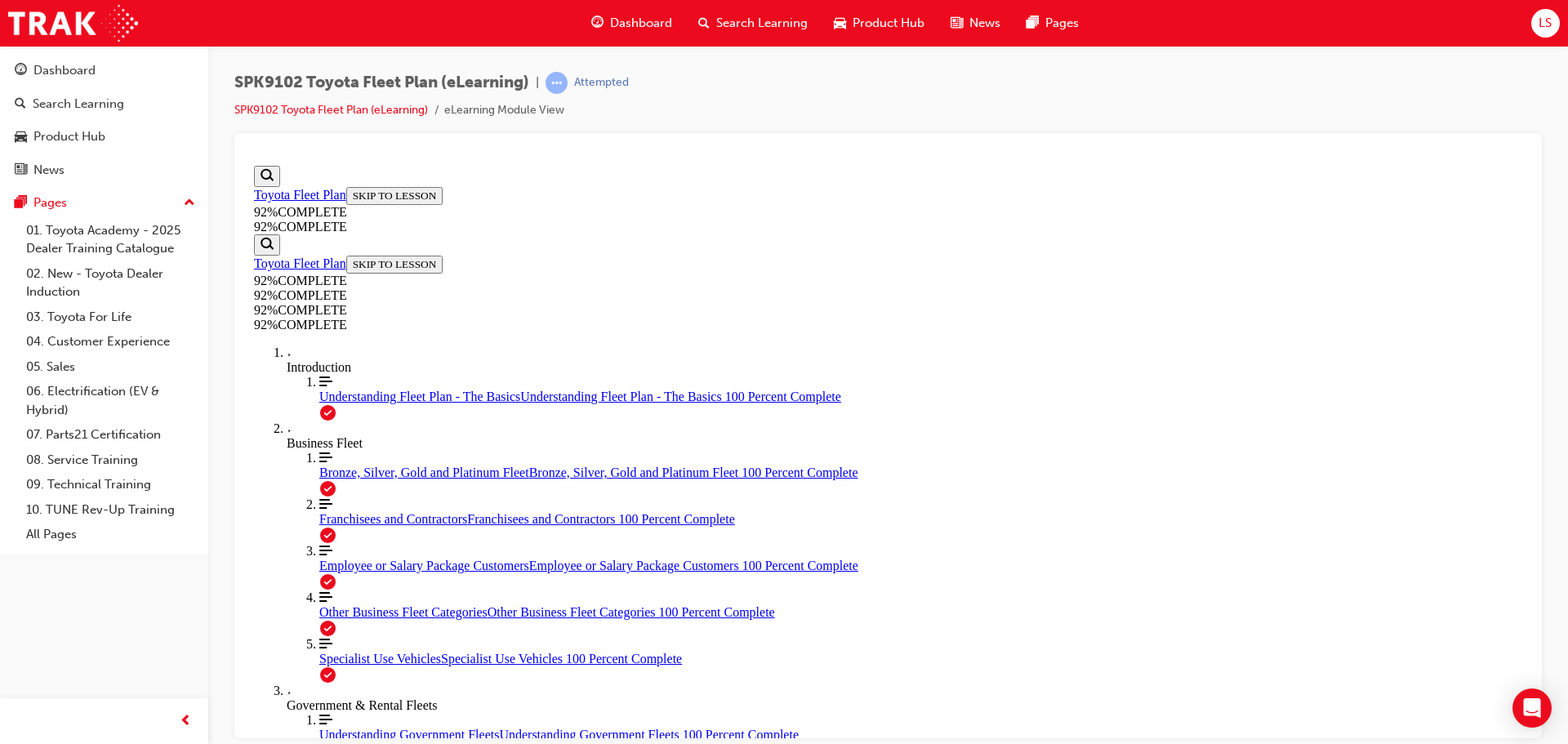
scroll to position [60, 0]
drag, startPoint x: 997, startPoint y: 651, endPoint x: 1007, endPoint y: 667, distance: 18.9
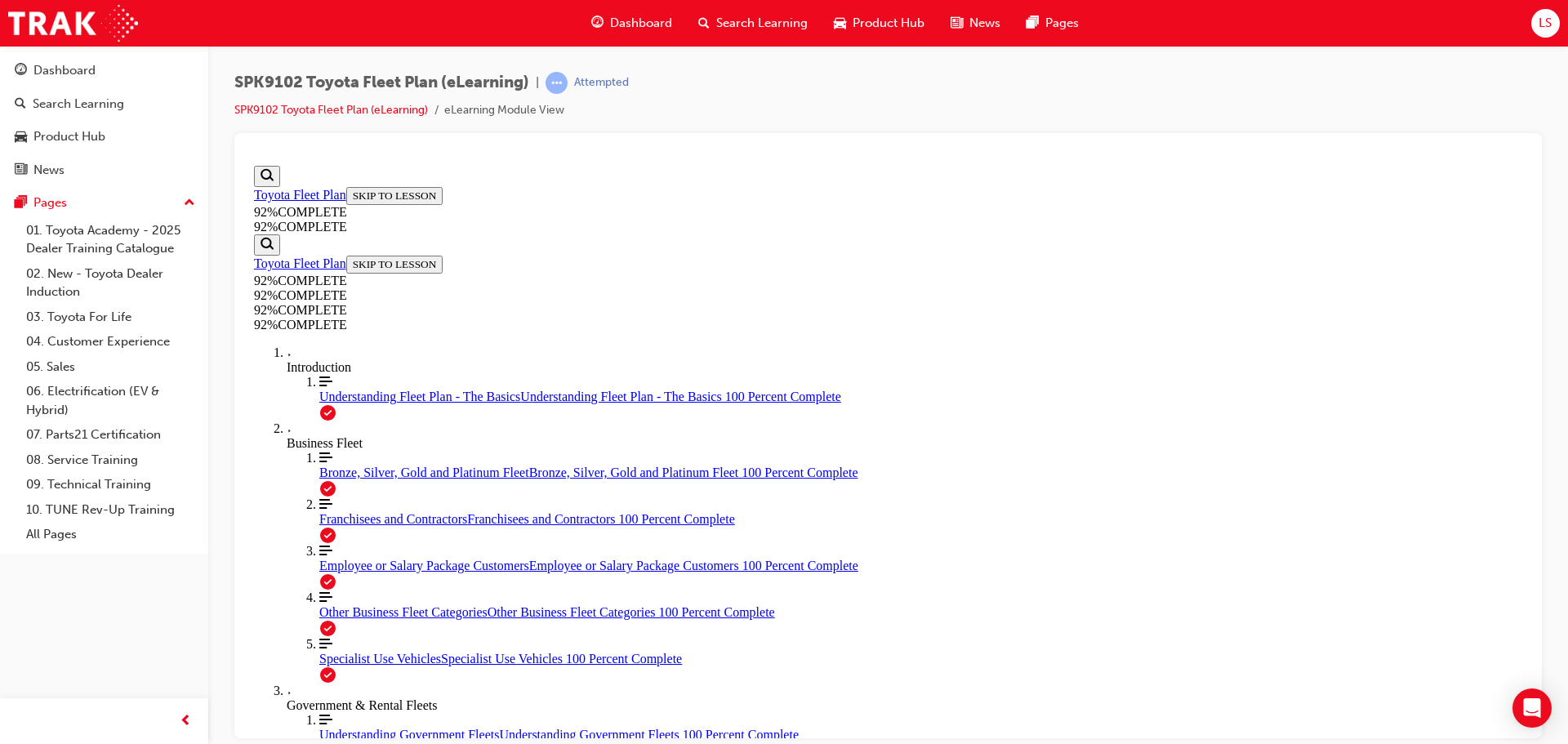
drag, startPoint x: 862, startPoint y: 542, endPoint x: 1125, endPoint y: 588, distance: 267.0
drag, startPoint x: 889, startPoint y: 441, endPoint x: 1196, endPoint y: 516, distance: 316.0
drag, startPoint x: 915, startPoint y: 442, endPoint x: 1133, endPoint y: 468, distance: 219.5
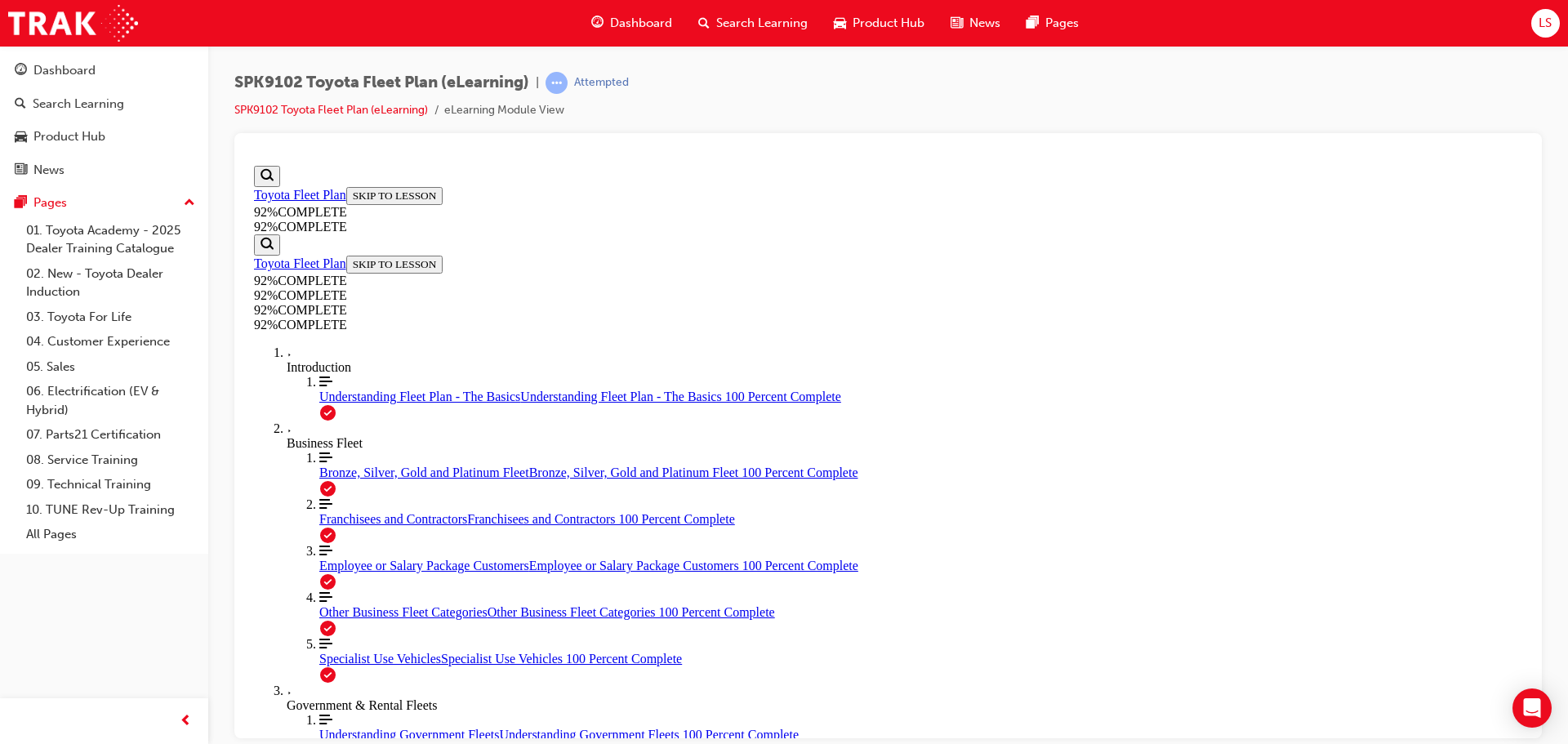
drag, startPoint x: 888, startPoint y: 451, endPoint x: 1185, endPoint y: 442, distance: 297.1
drag, startPoint x: 771, startPoint y: 449, endPoint x: 777, endPoint y: 438, distance: 12.5
drag, startPoint x: 1121, startPoint y: 587, endPoint x: 1127, endPoint y: 545, distance: 42.4
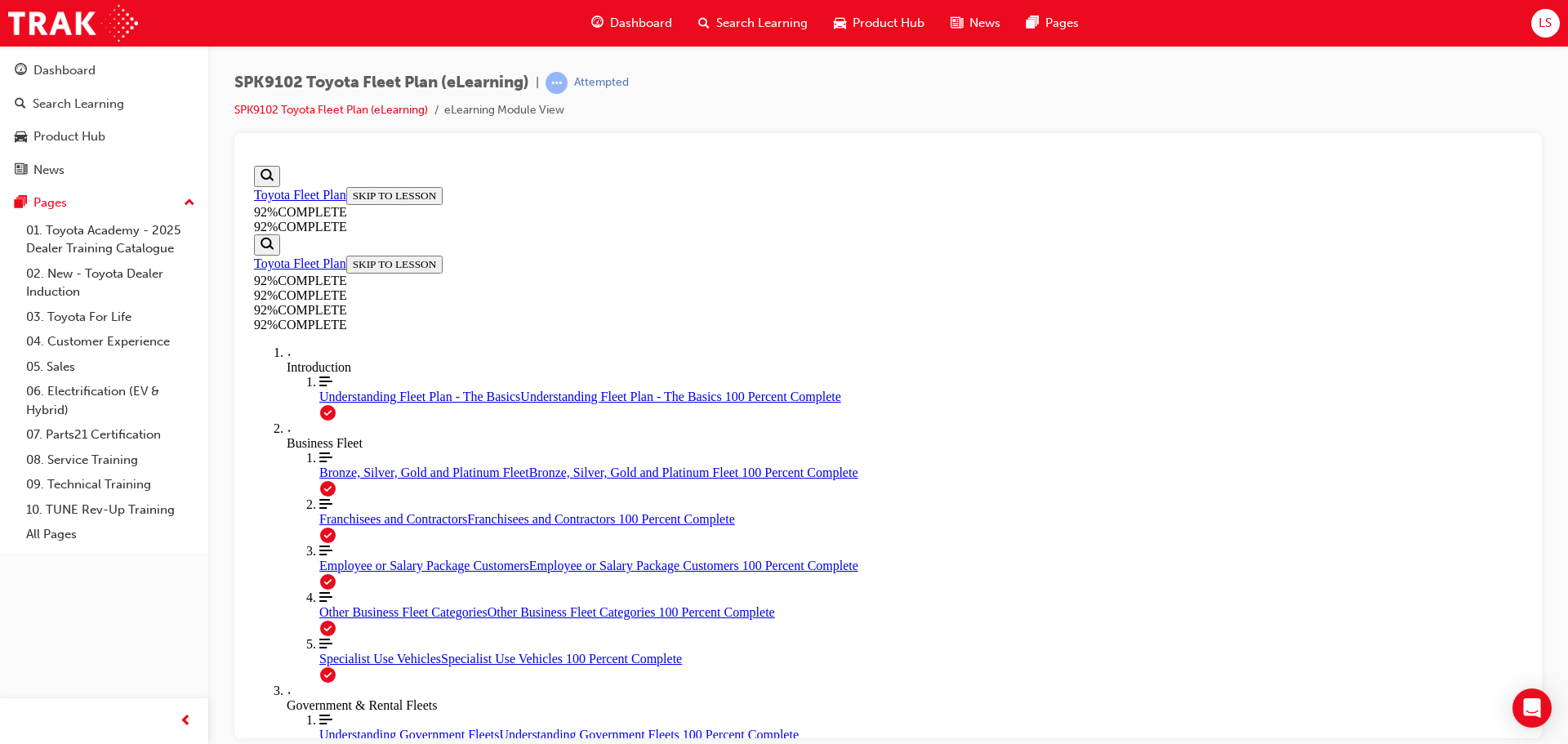
drag, startPoint x: 772, startPoint y: 448, endPoint x: 1125, endPoint y: 446, distance: 353.0
drag, startPoint x: 1116, startPoint y: 426, endPoint x: 1231, endPoint y: 494, distance: 133.6
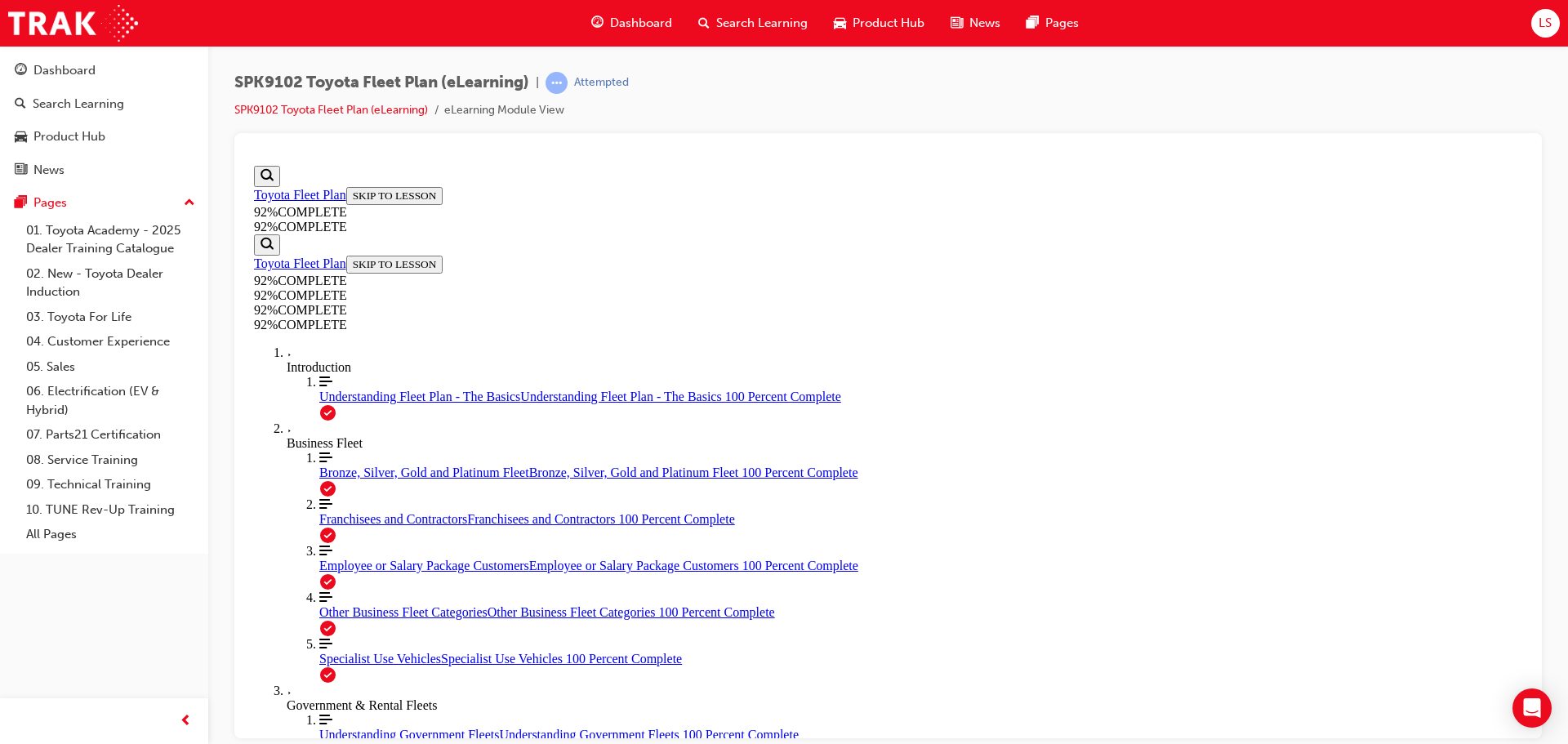
drag, startPoint x: 776, startPoint y: 521, endPoint x: 1120, endPoint y: 527, distance: 344.1
drag, startPoint x: 767, startPoint y: 518, endPoint x: 1107, endPoint y: 589, distance: 347.3
drag, startPoint x: 788, startPoint y: 525, endPoint x: 1021, endPoint y: 518, distance: 233.1
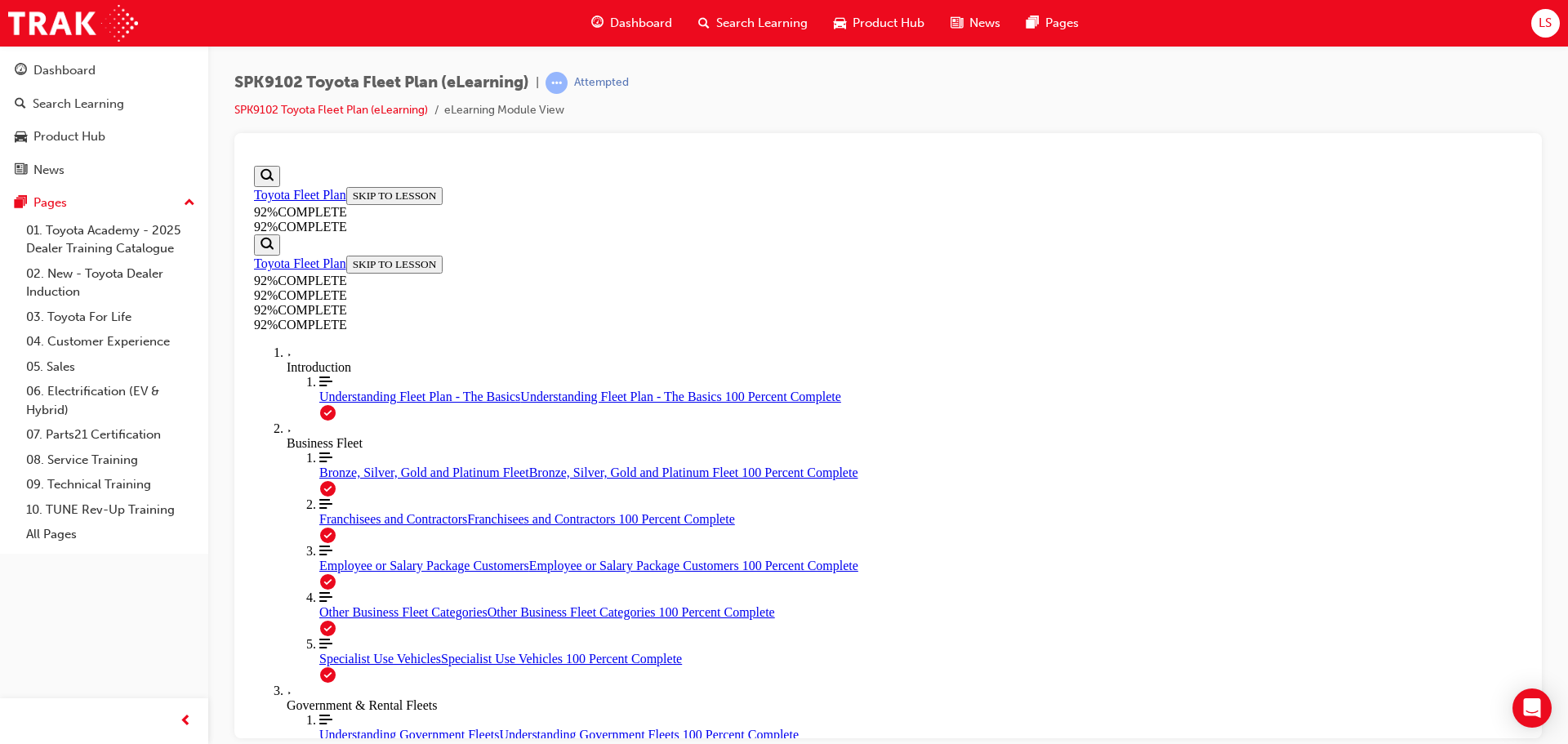
scroll to position [213, 0]
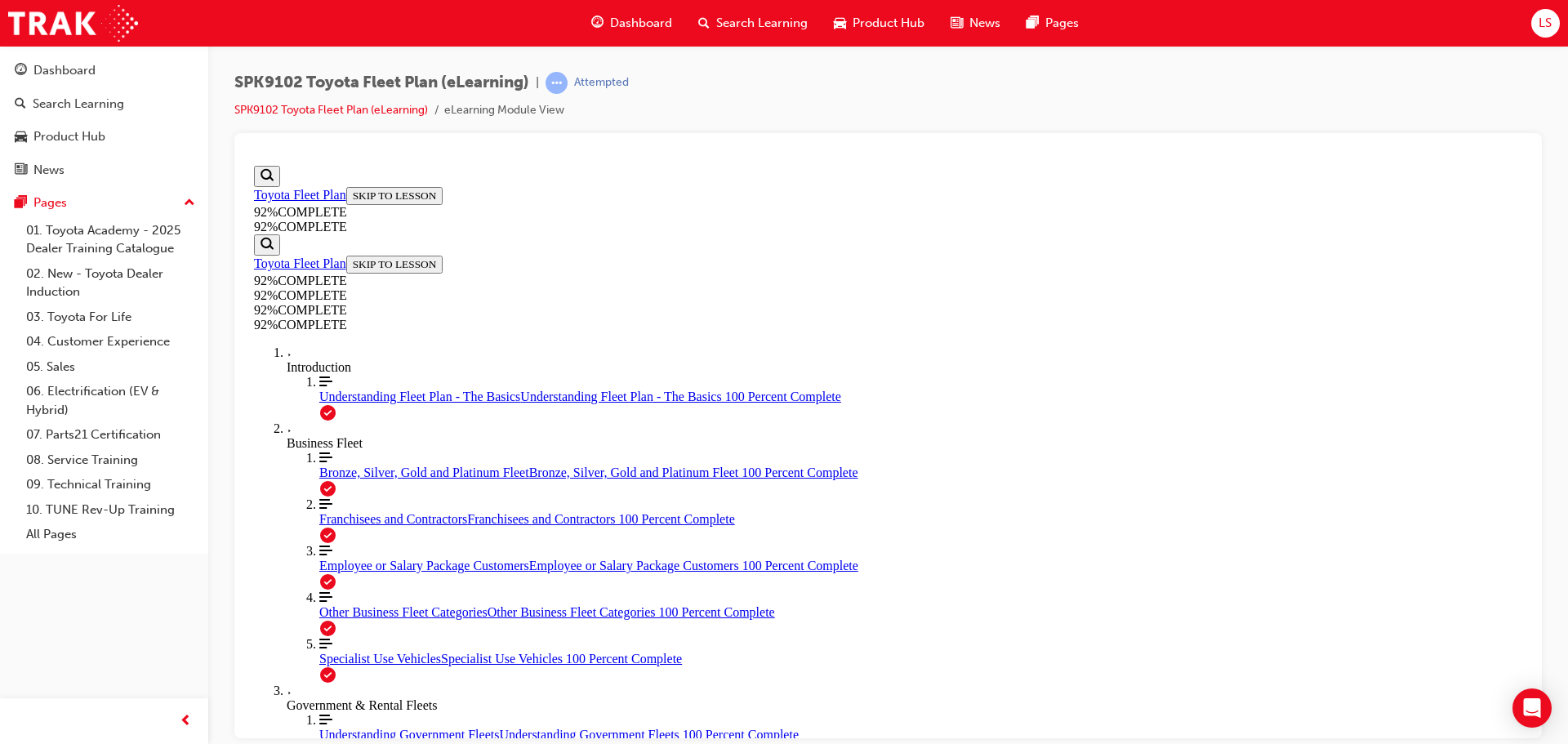
scroll to position [350, 0]
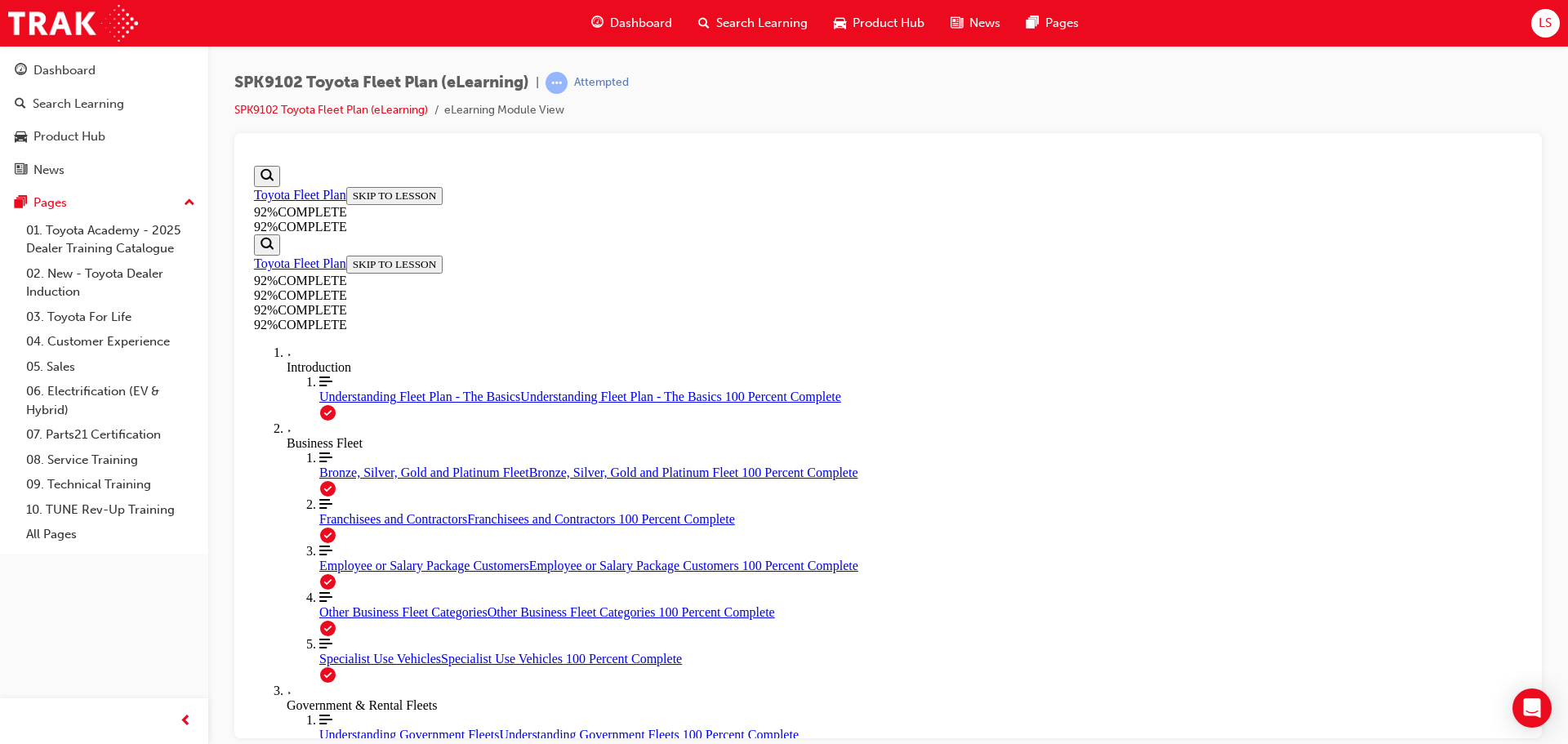
scroll to position [213, 0]
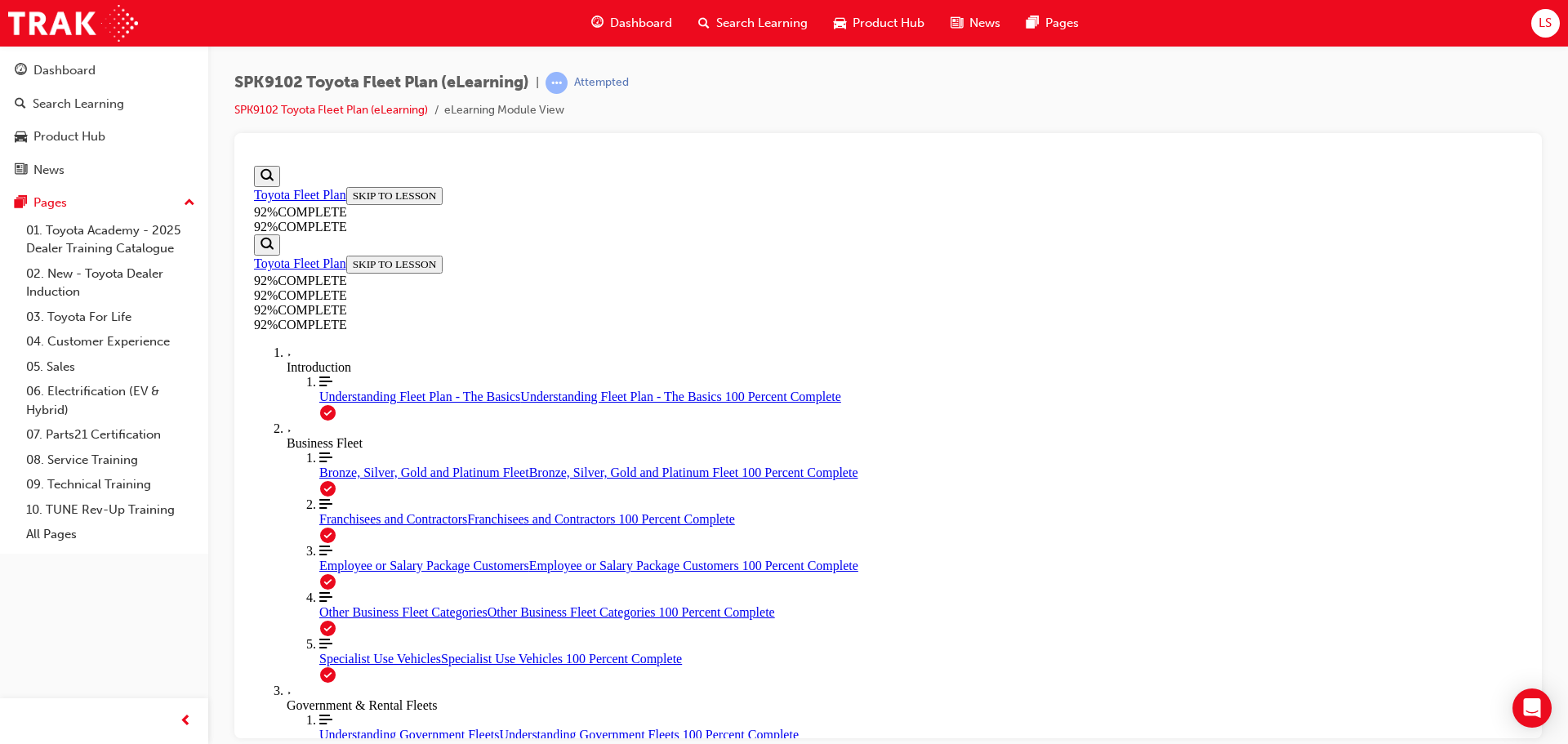
scroll to position [141, 0]
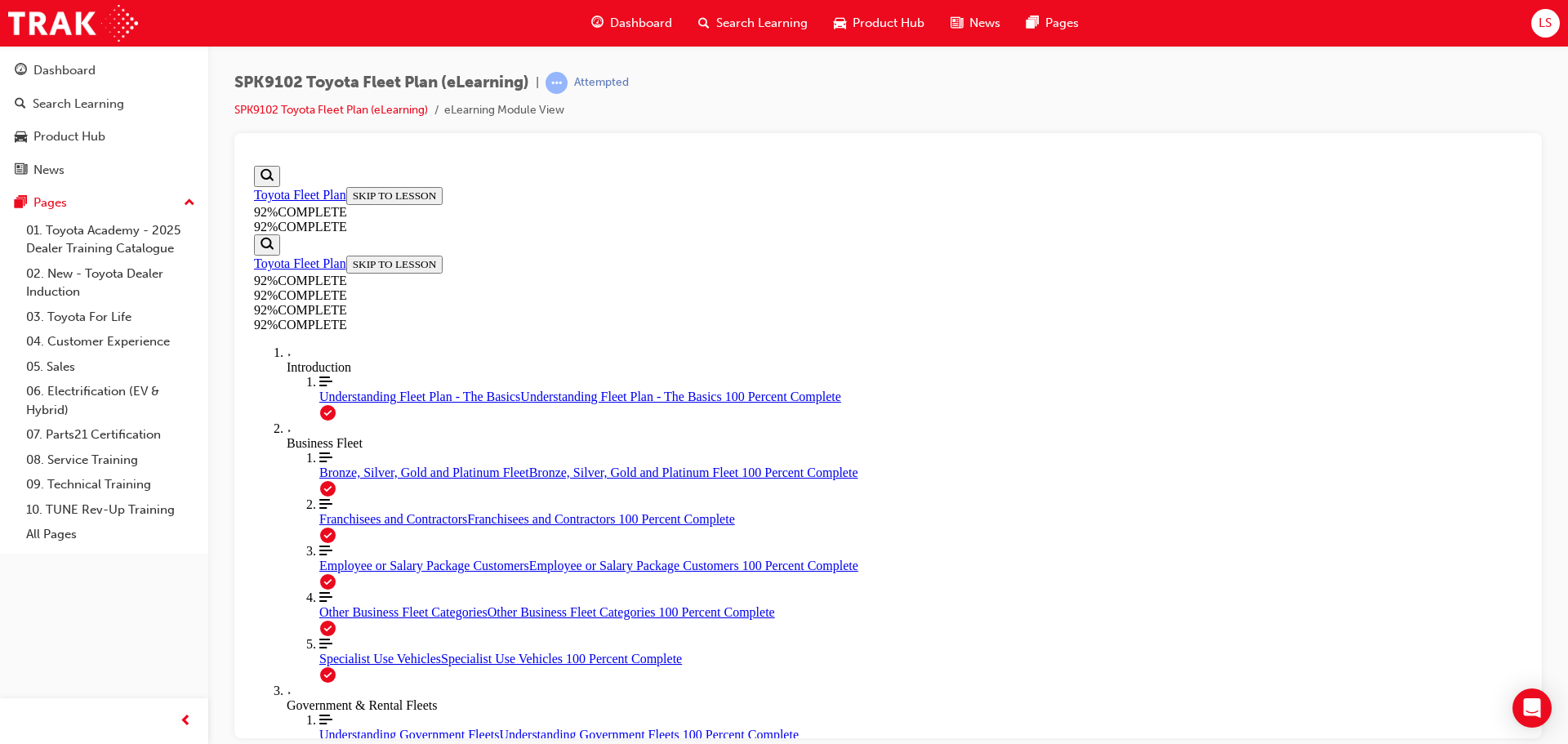
scroll to position [60, 0]
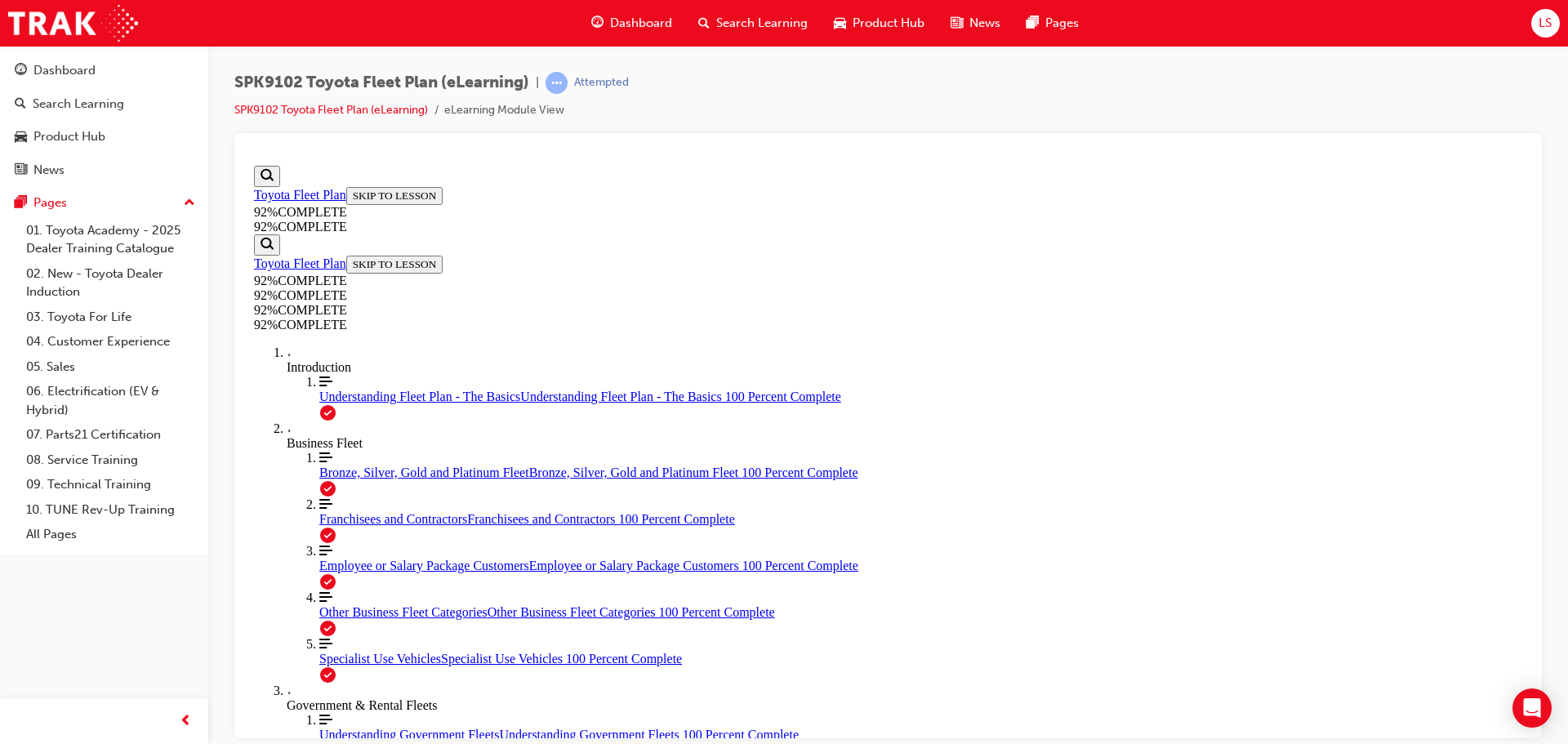
scroll to position [60, 0]
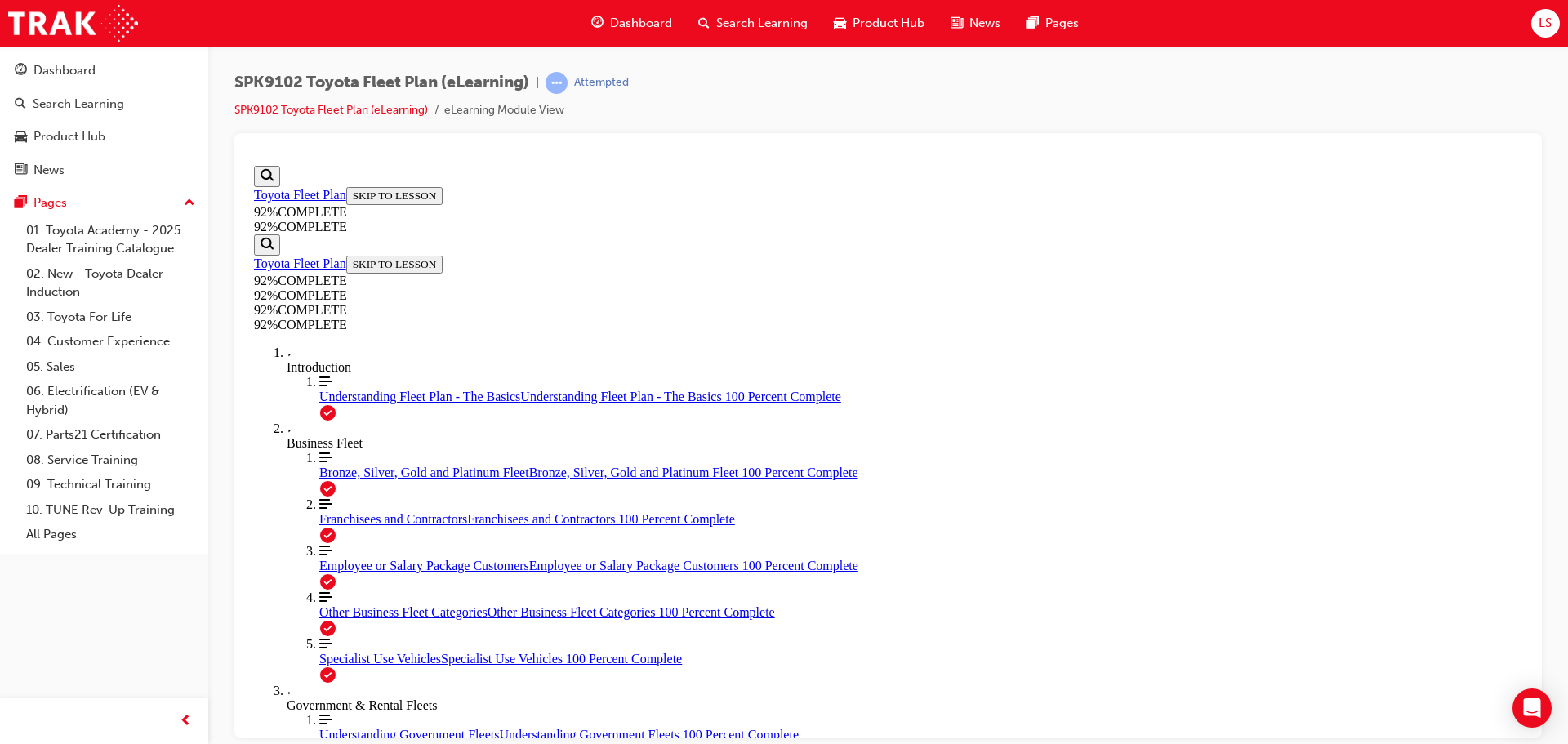
scroll to position [141, 0]
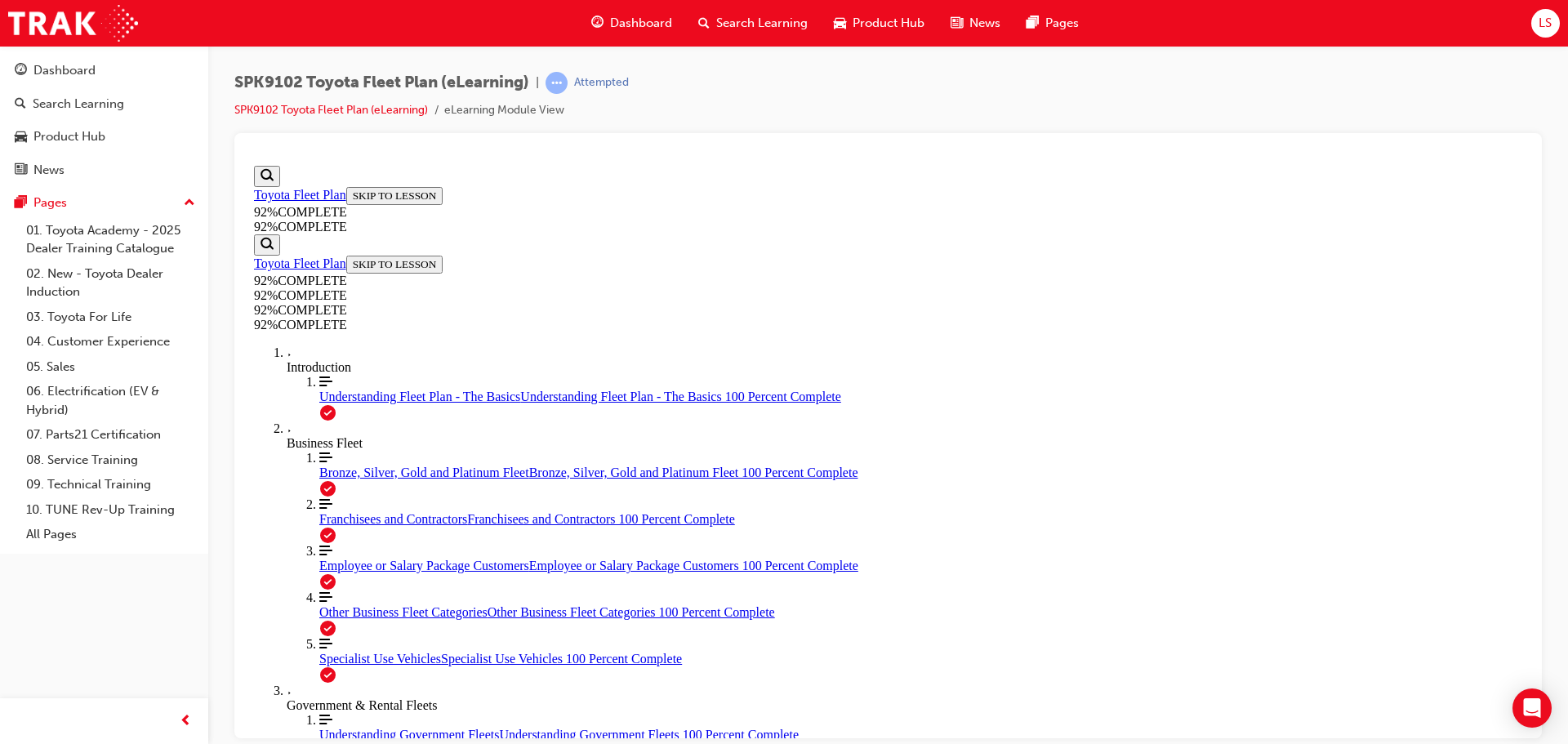
scroll to position [59, 0]
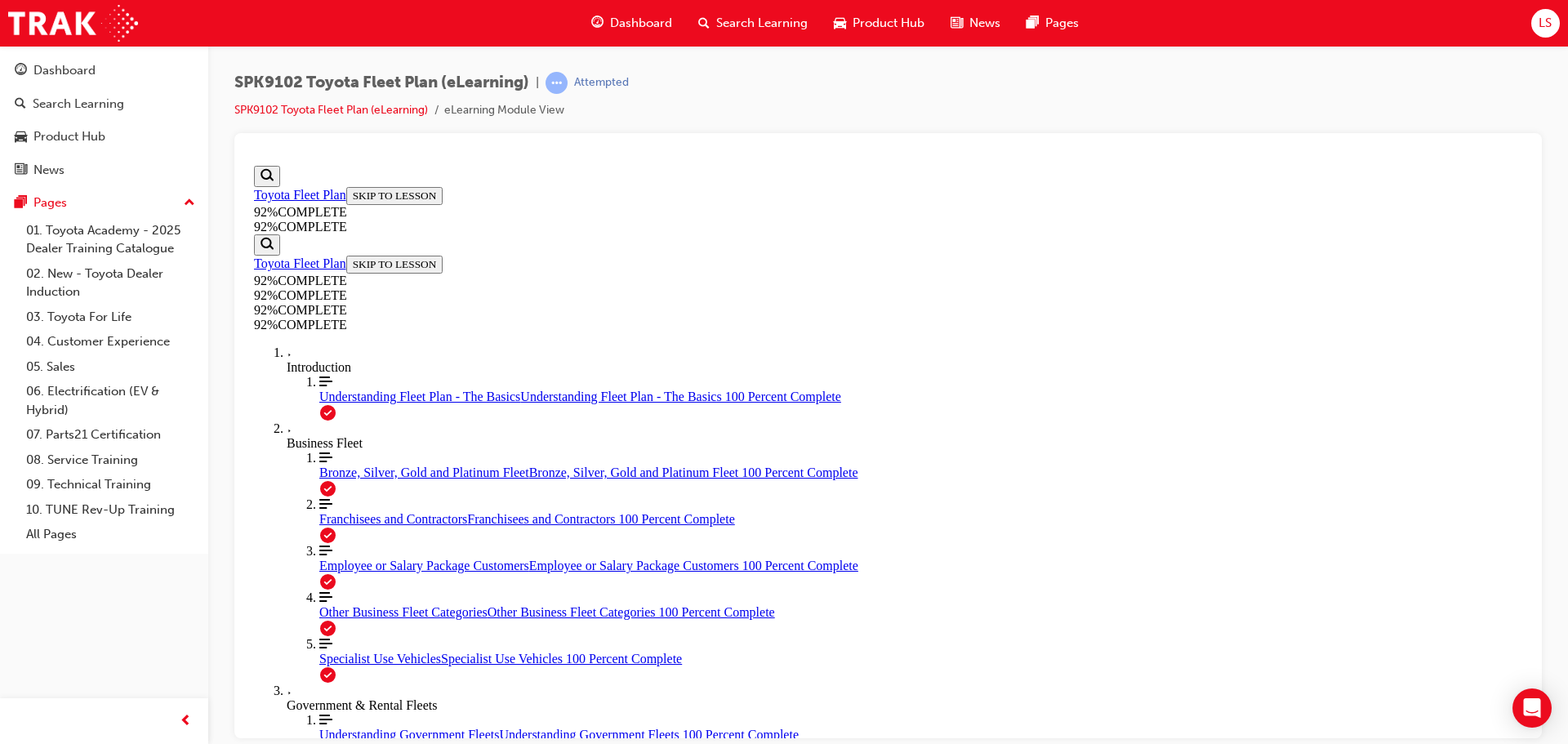
scroll to position [60, 0]
drag, startPoint x: 839, startPoint y: 597, endPoint x: 914, endPoint y: 593, distance: 75.1
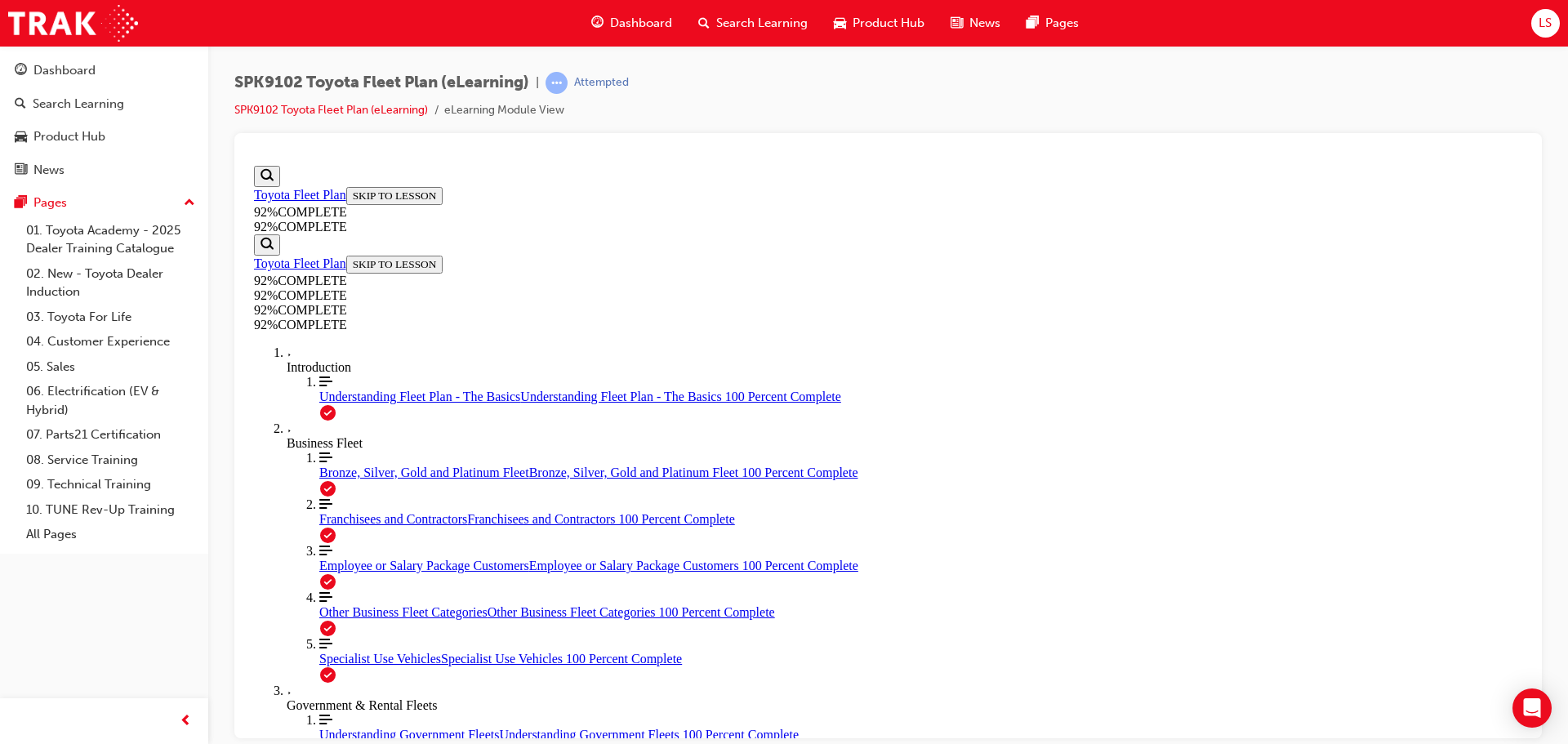
drag, startPoint x: 880, startPoint y: 606, endPoint x: 1178, endPoint y: 521, distance: 309.9
drag, startPoint x: 888, startPoint y: 588, endPoint x: 1191, endPoint y: 590, distance: 303.0
drag, startPoint x: 886, startPoint y: 677, endPoint x: 1191, endPoint y: 671, distance: 305.1
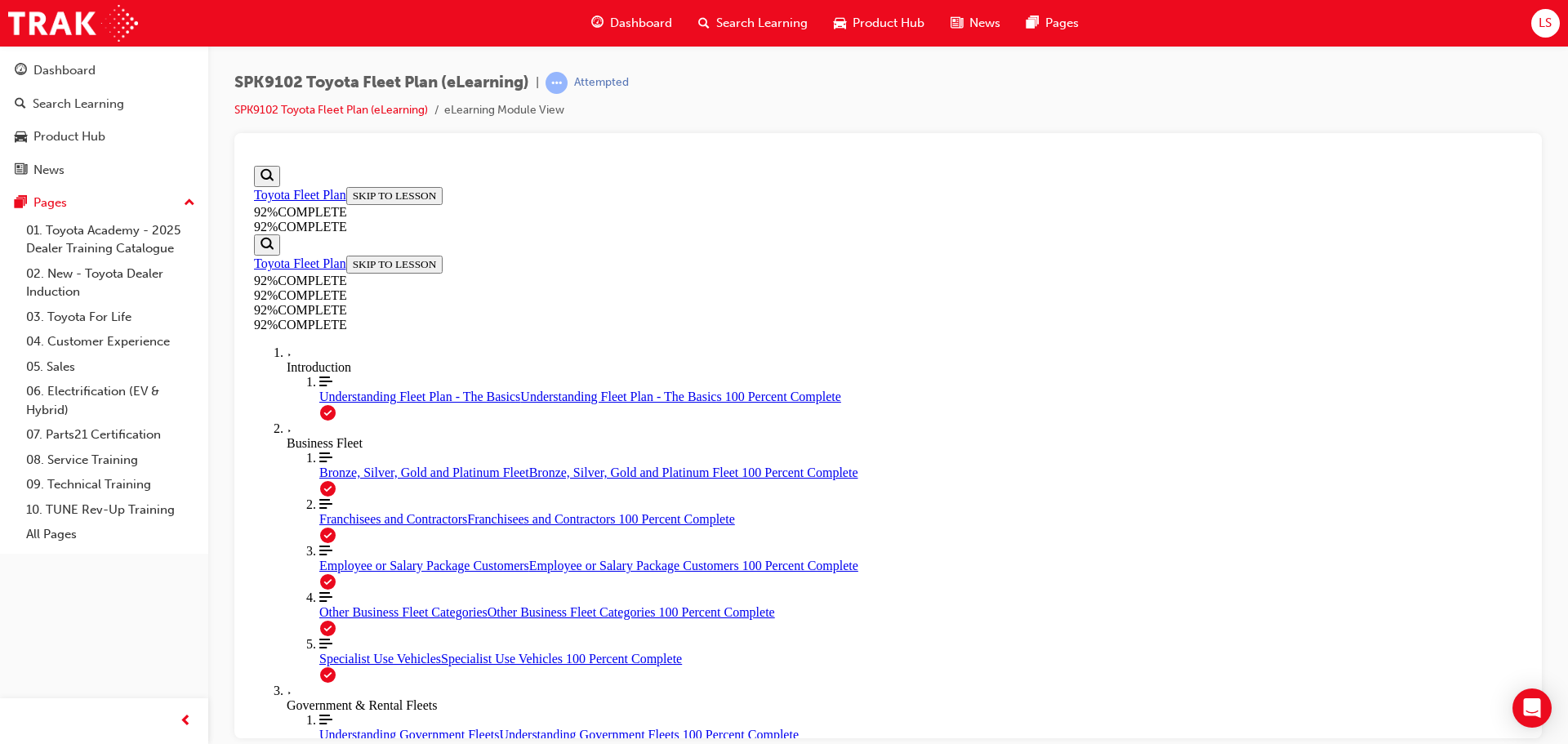
scroll to position [350, 0]
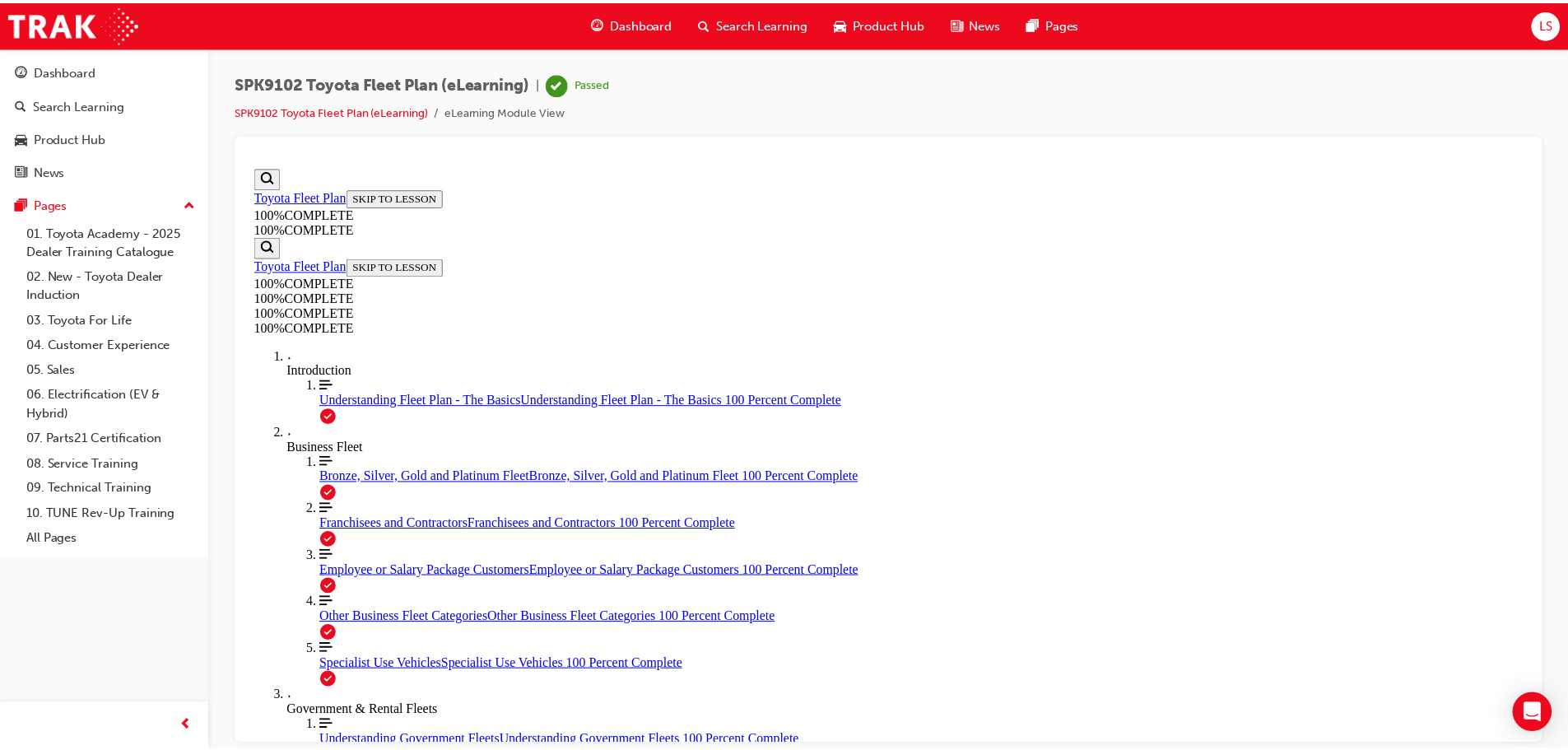
scroll to position [757, 0]
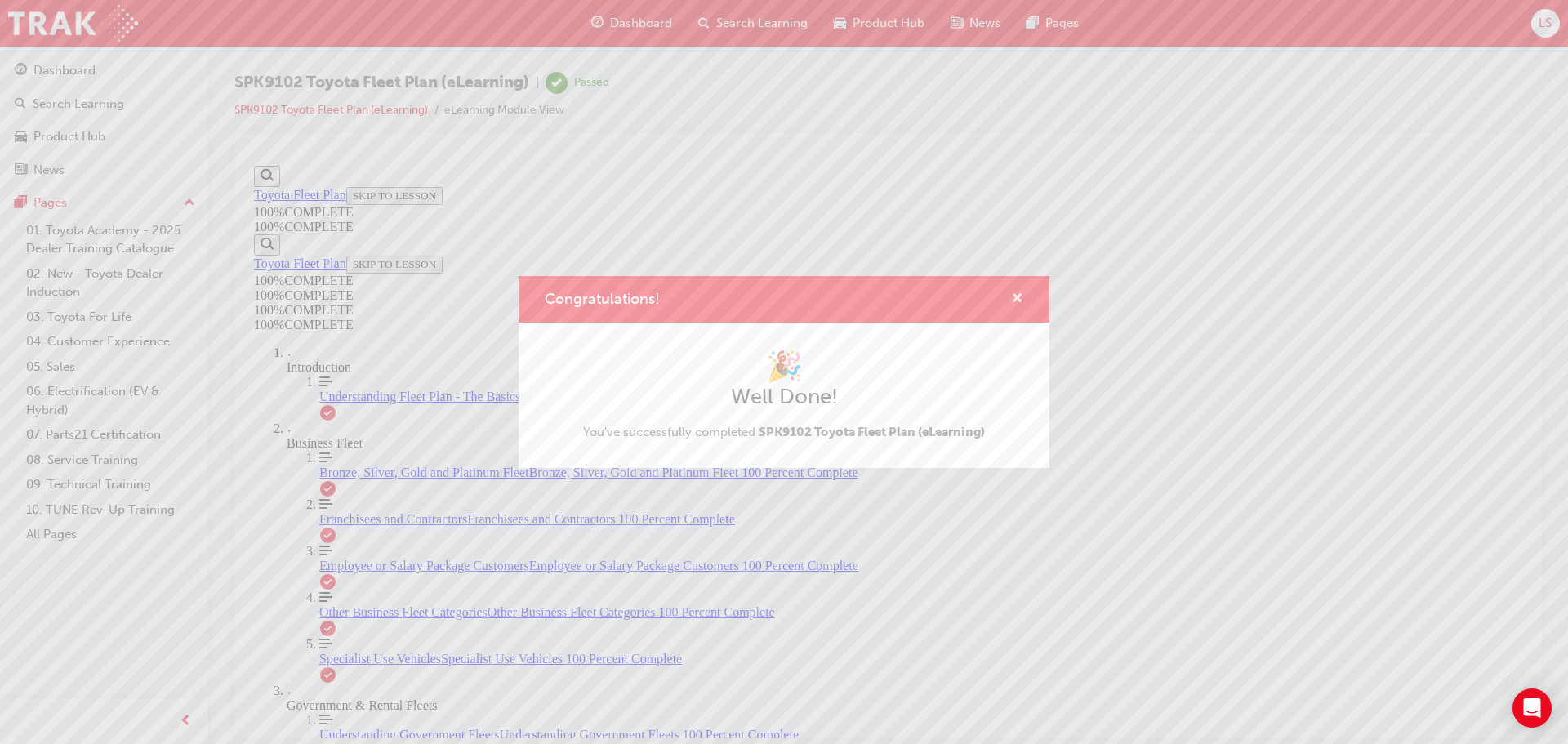
click at [1013, 293] on span "cross-icon" at bounding box center [1017, 299] width 13 height 15
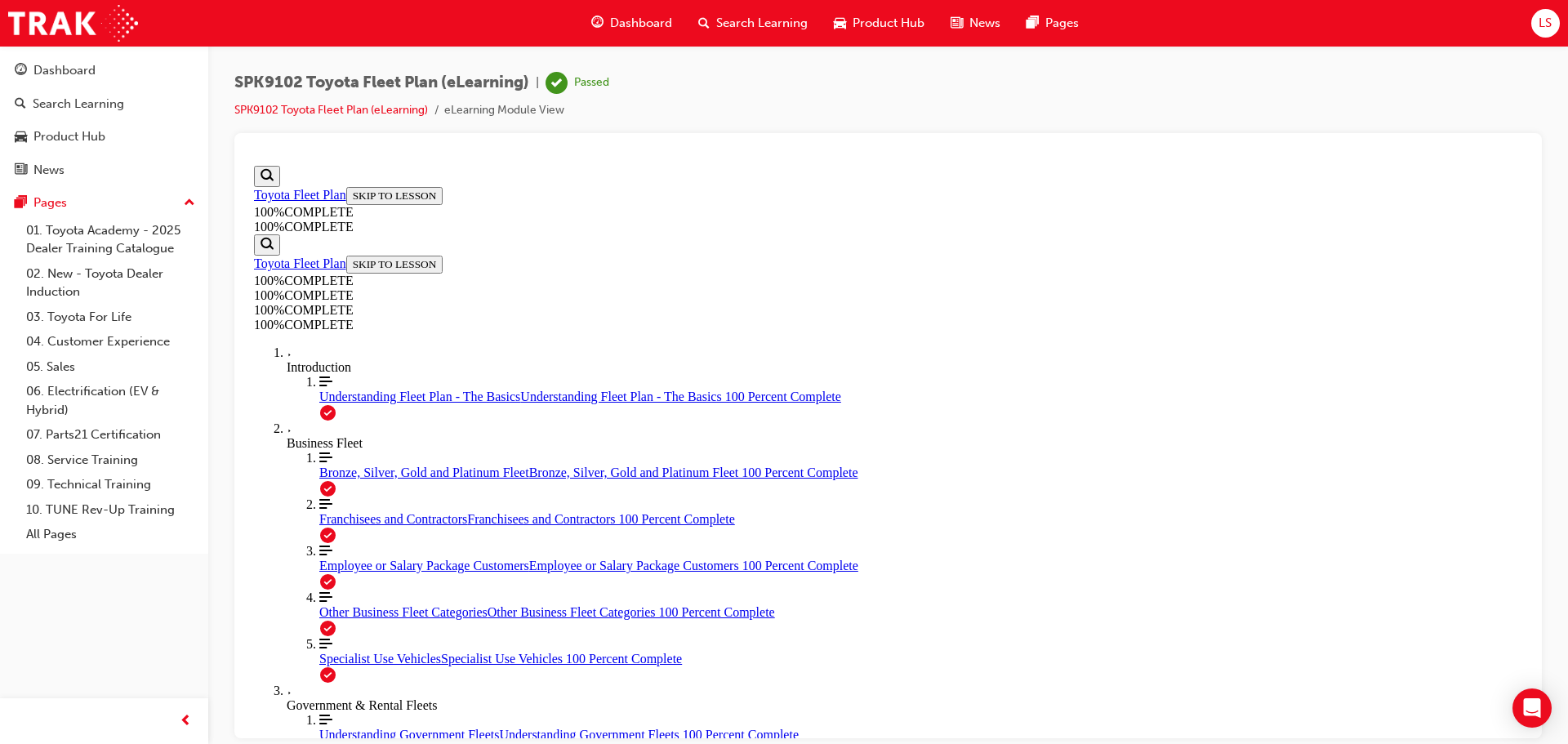
click at [716, 19] on span "Search Learning" at bounding box center [762, 22] width 92 height 18
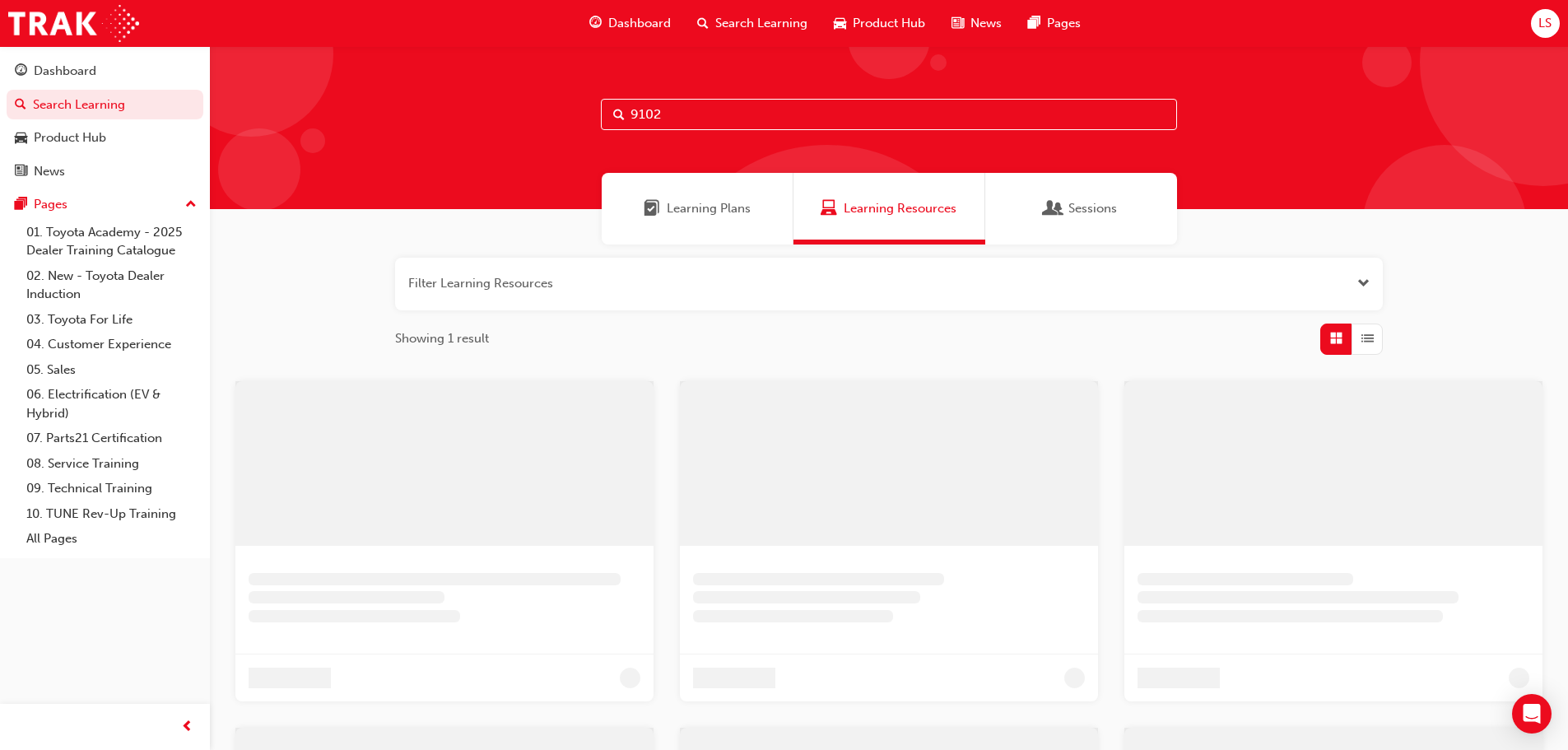
click at [710, 111] on input "9102" at bounding box center [888, 114] width 576 height 31
paste input "SPK9103"
type input "SPK9103"
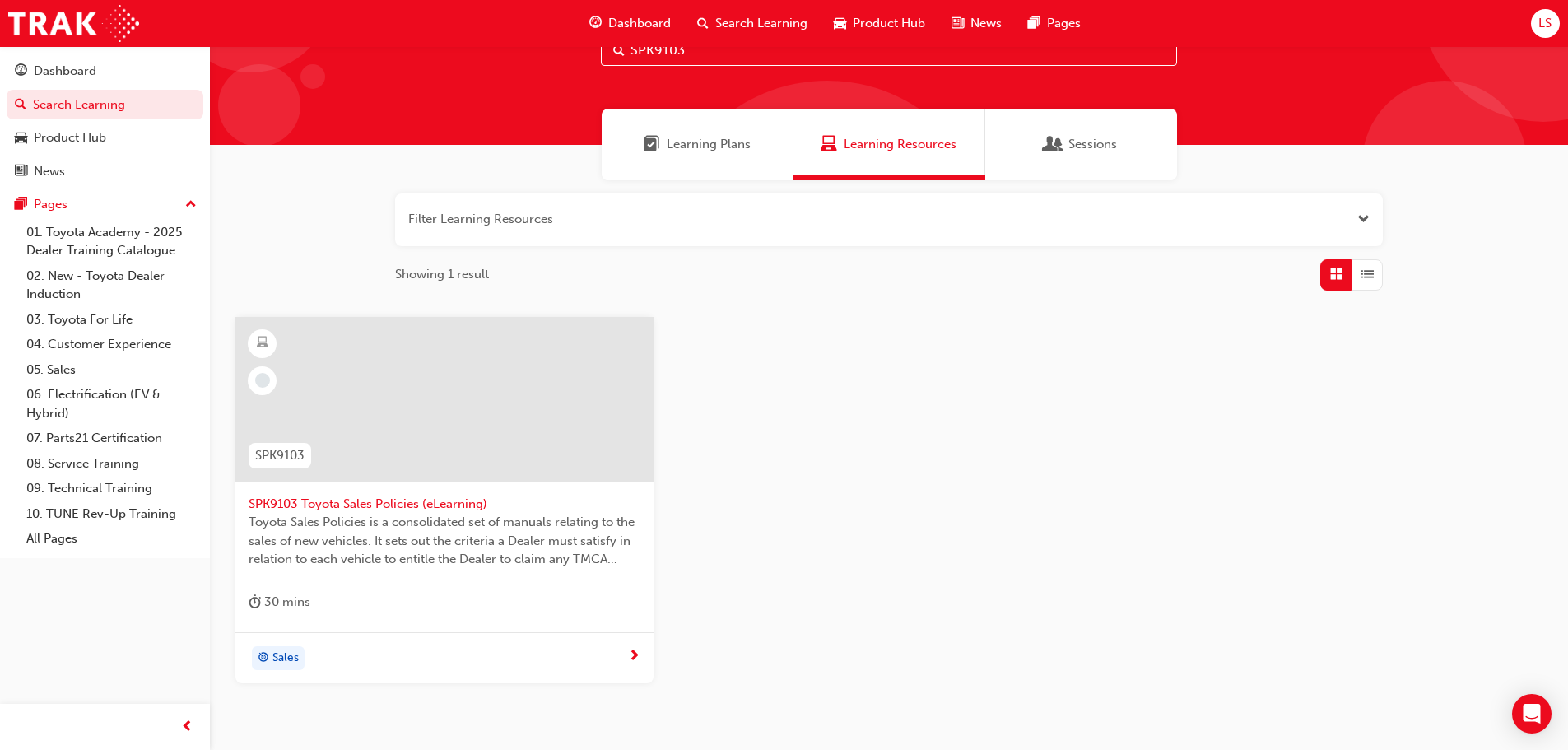
scroll to position [157, 0]
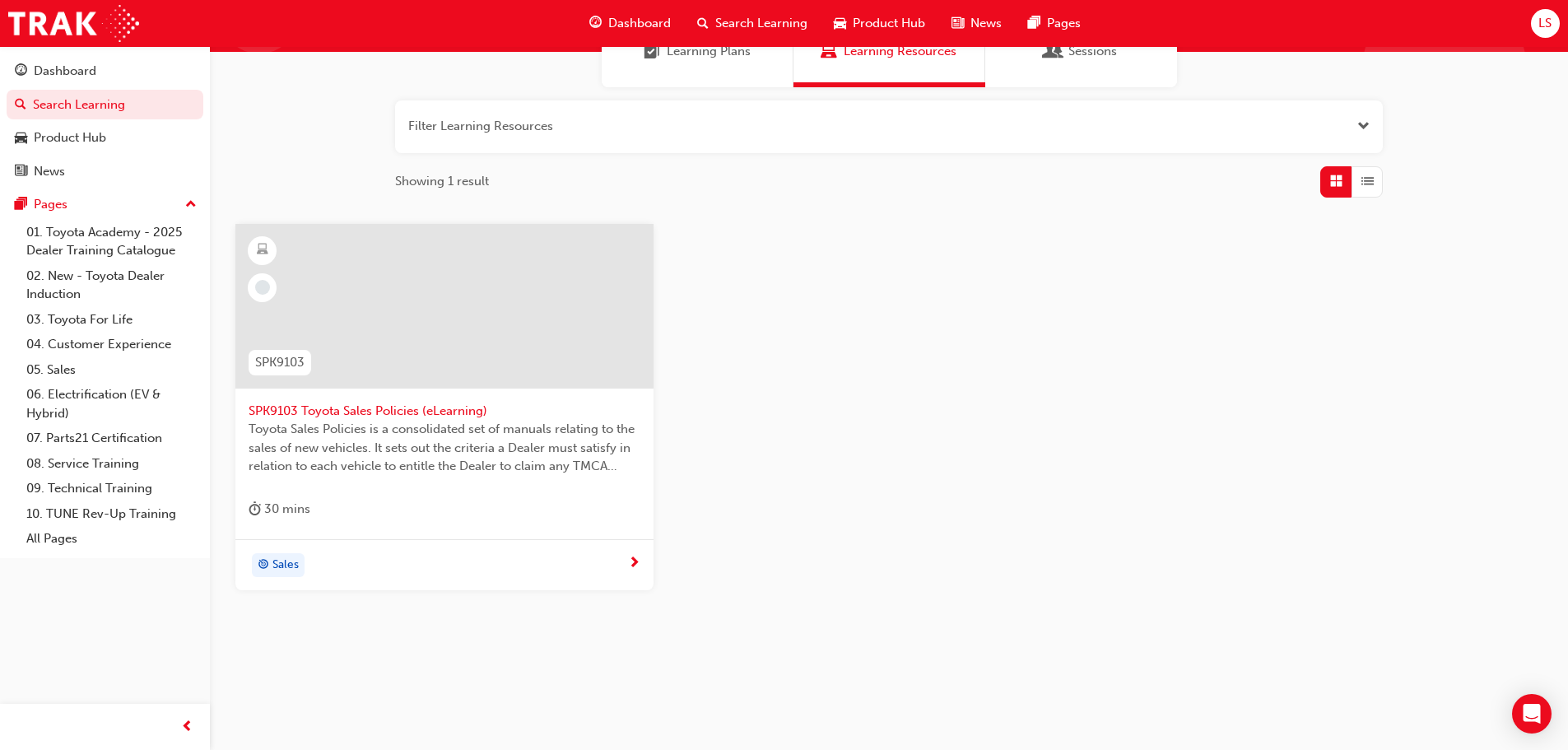
click at [423, 412] on span "SPK9103 Toyota Sales Policies (eLearning)" at bounding box center [445, 411] width 392 height 19
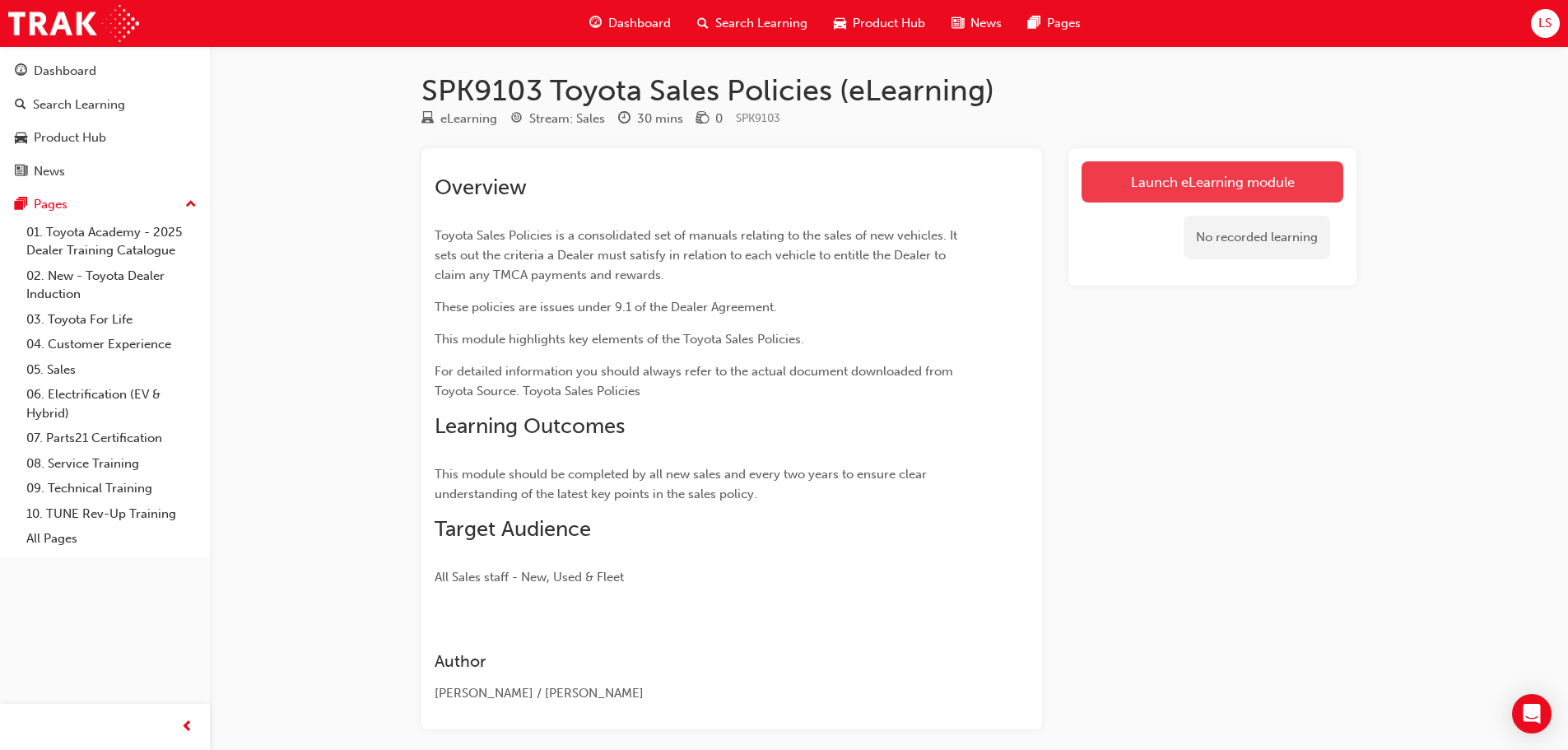
click at [1139, 179] on link "Launch eLearning module" at bounding box center [1212, 181] width 261 height 41
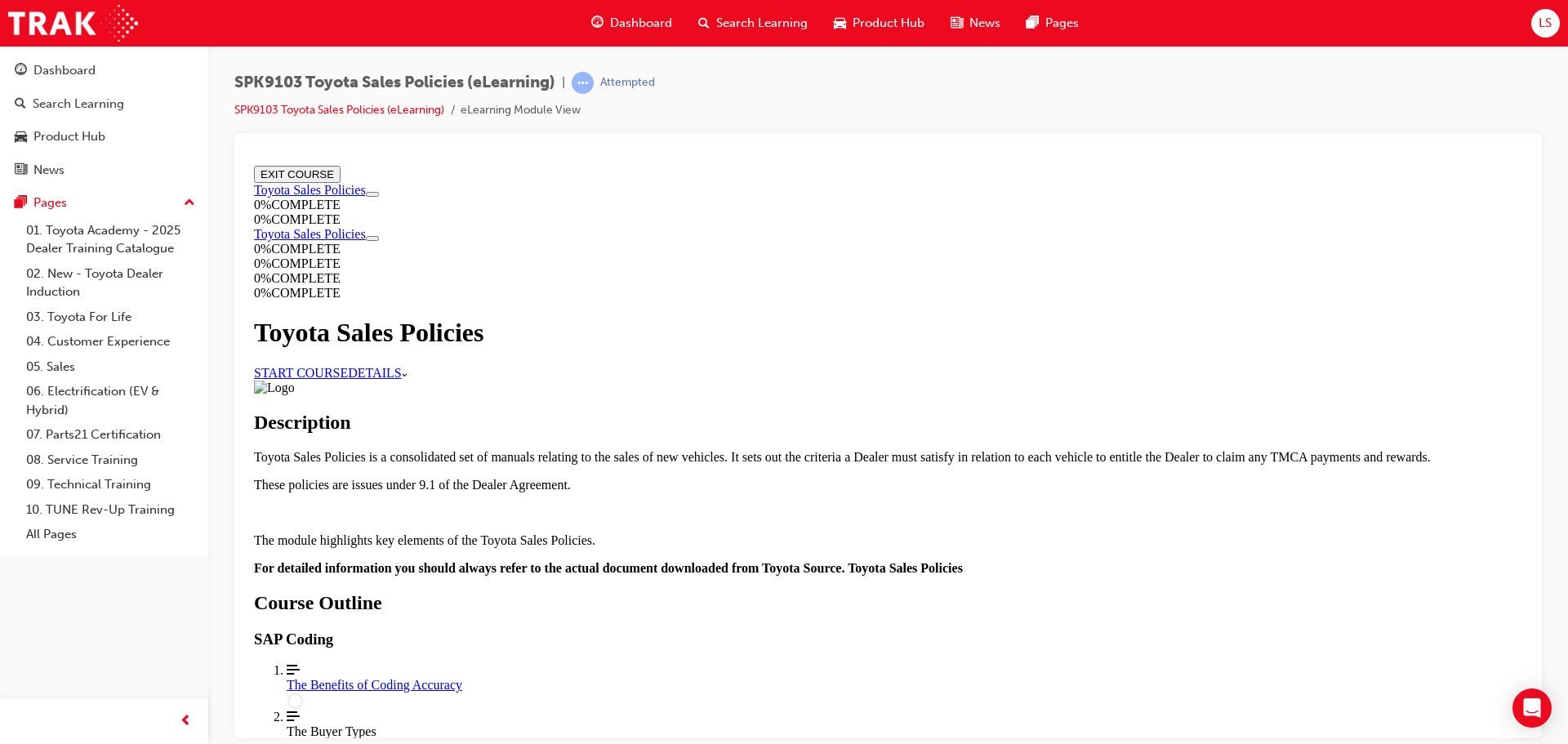
scroll to position [164, 0]
click at [348, 365] on link "START COURSE" at bounding box center [300, 372] width 94 height 14
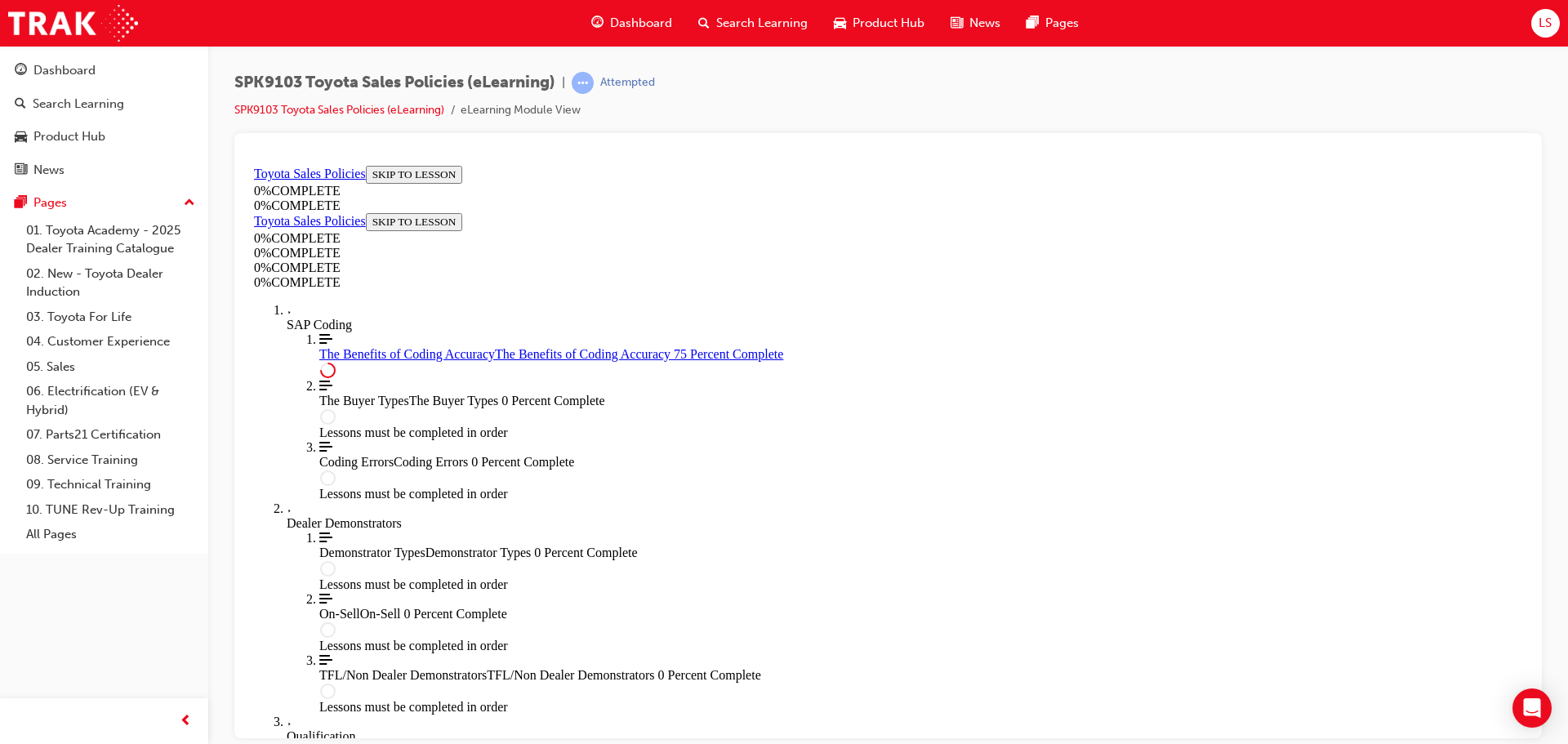
scroll to position [818, 0]
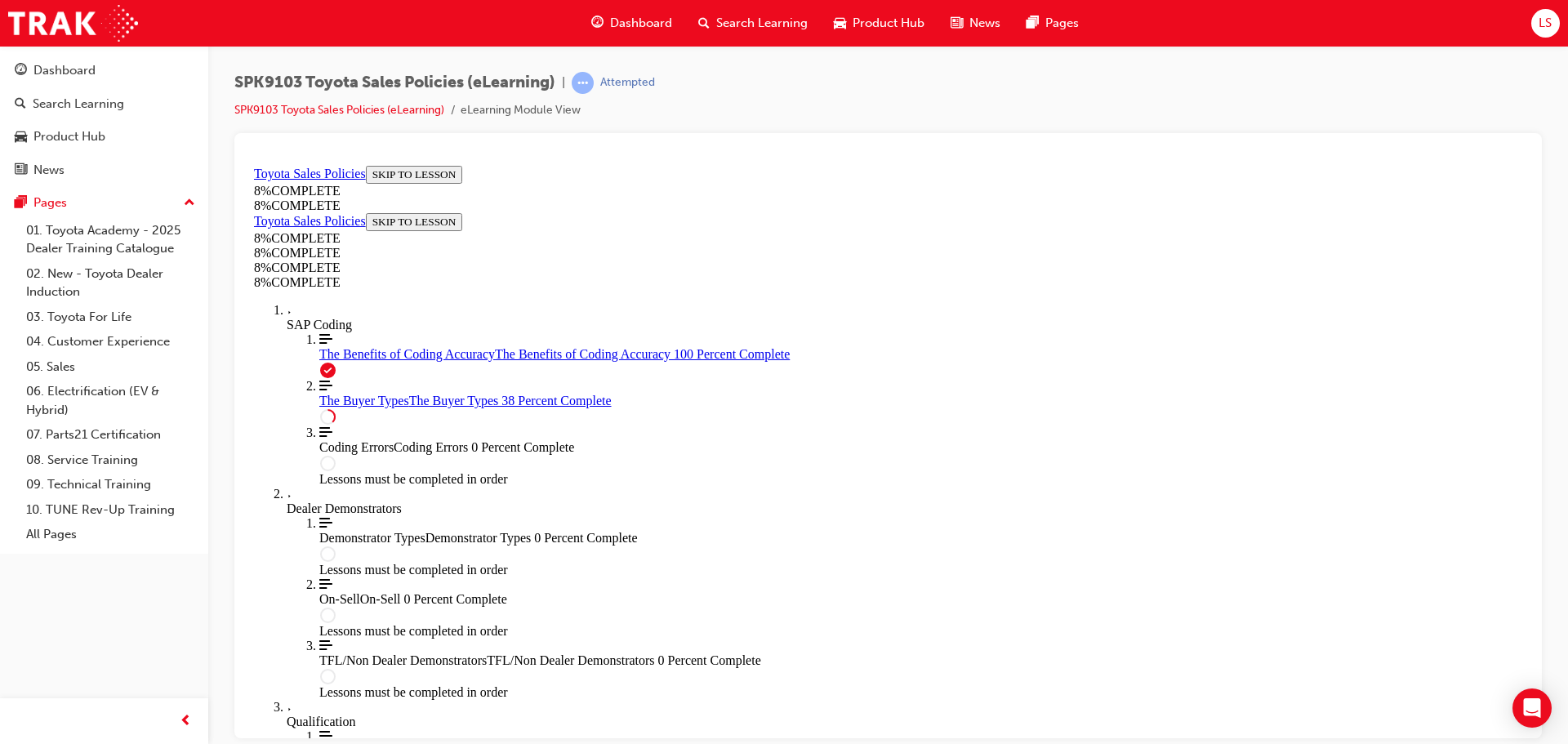
scroll to position [1363, 0]
click at [385, 361] on div "The Benefits of Coding Accuracy The Benefits of Coding Accuracy 100 Percent Com…" at bounding box center [920, 353] width 1203 height 15
